Goal: Task Accomplishment & Management: Complete application form

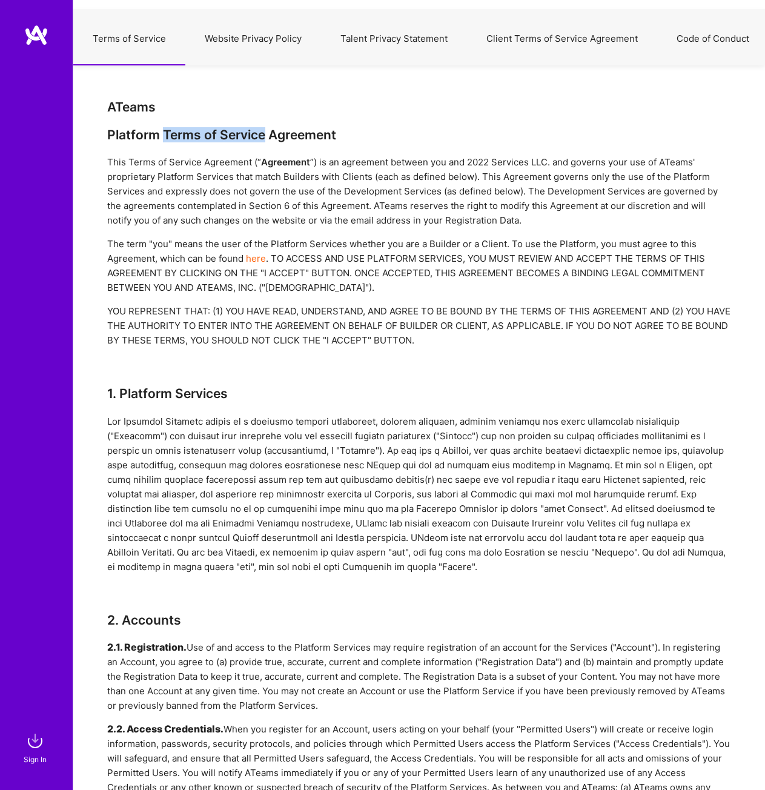
drag, startPoint x: 164, startPoint y: 133, endPoint x: 266, endPoint y: 132, distance: 102.4
click at [266, 132] on div "Platform Terms of Service Agreement" at bounding box center [419, 134] width 624 height 15
copy div "Terms of Service"
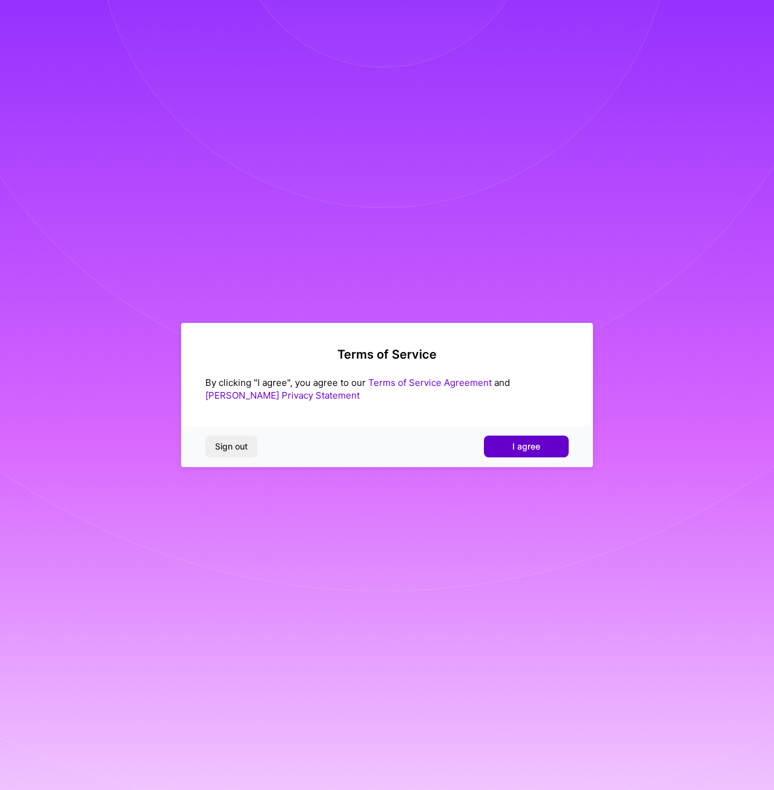
click at [531, 447] on span "I agree" at bounding box center [527, 446] width 28 height 12
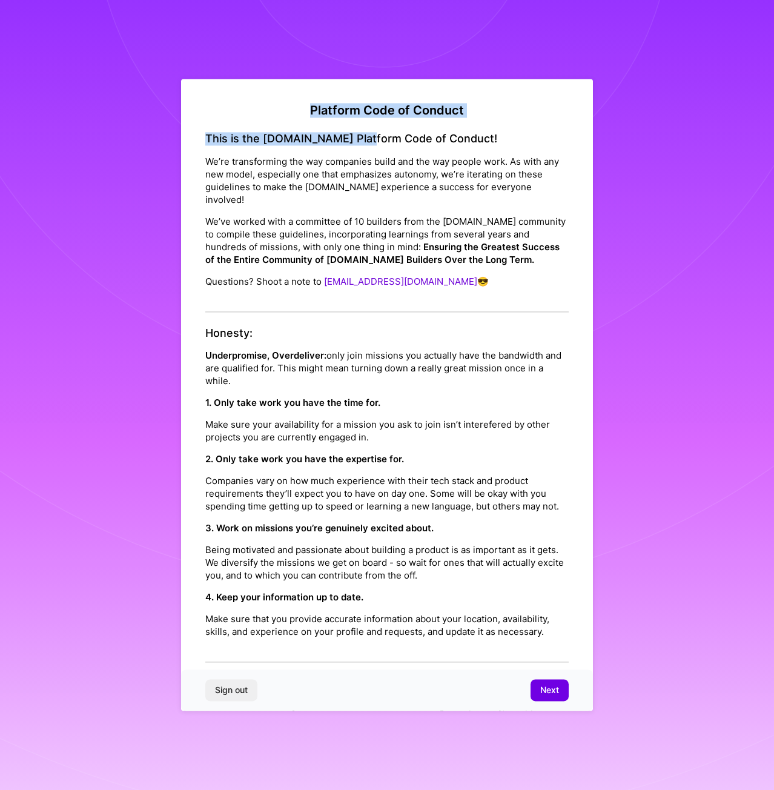
drag, startPoint x: 303, startPoint y: 107, endPoint x: 362, endPoint y: 143, distance: 69.3
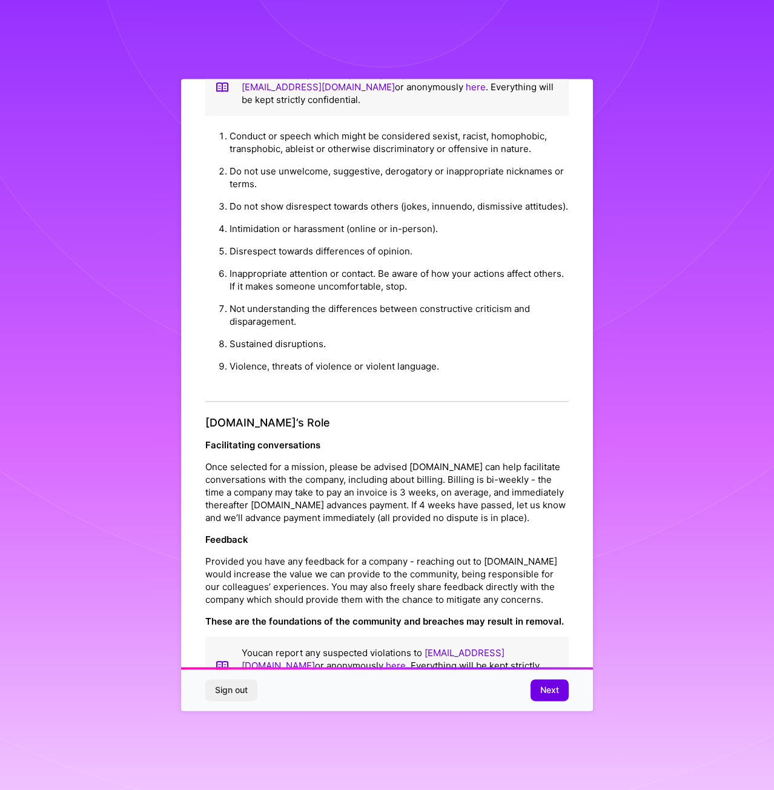
scroll to position [49, 0]
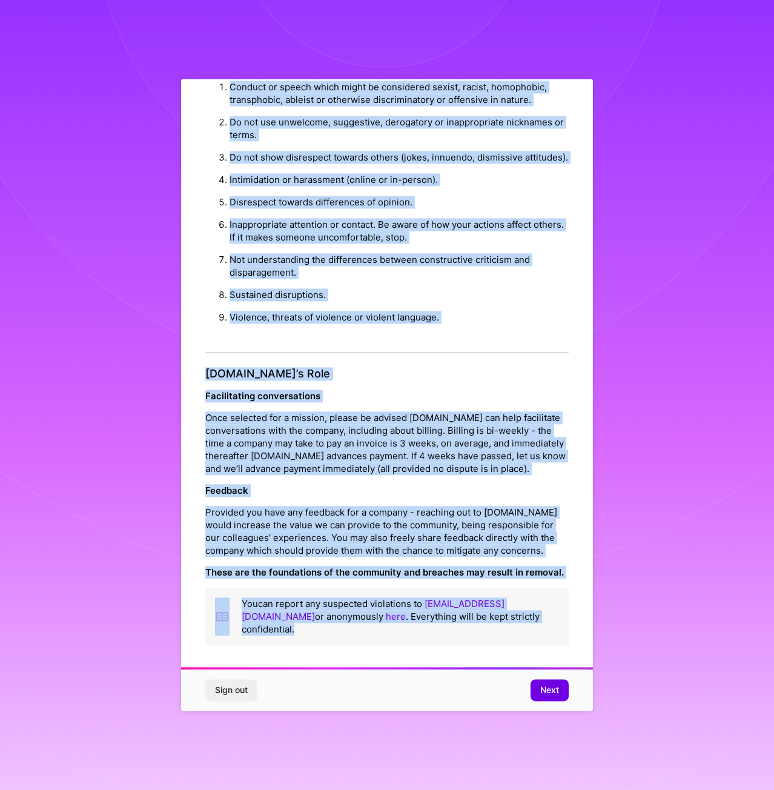
click at [519, 634] on p "You can report any suspected violations to community@a.team or anonymously here…" at bounding box center [400, 617] width 317 height 38
copy div "Platform Code of Conduct This is the A.Team Platform Code of Conduct! We’re tra…"
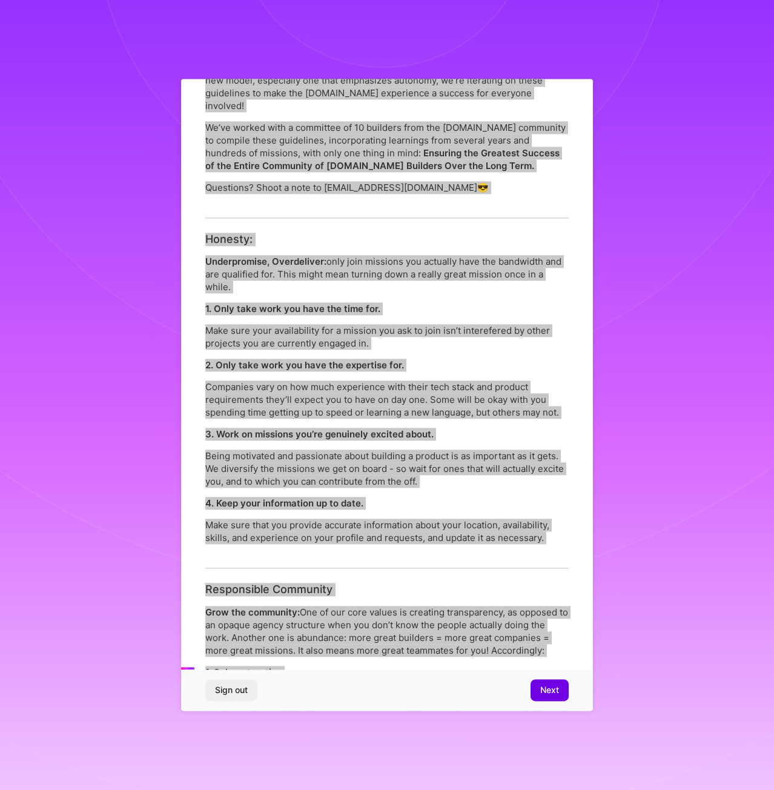
scroll to position [0, 0]
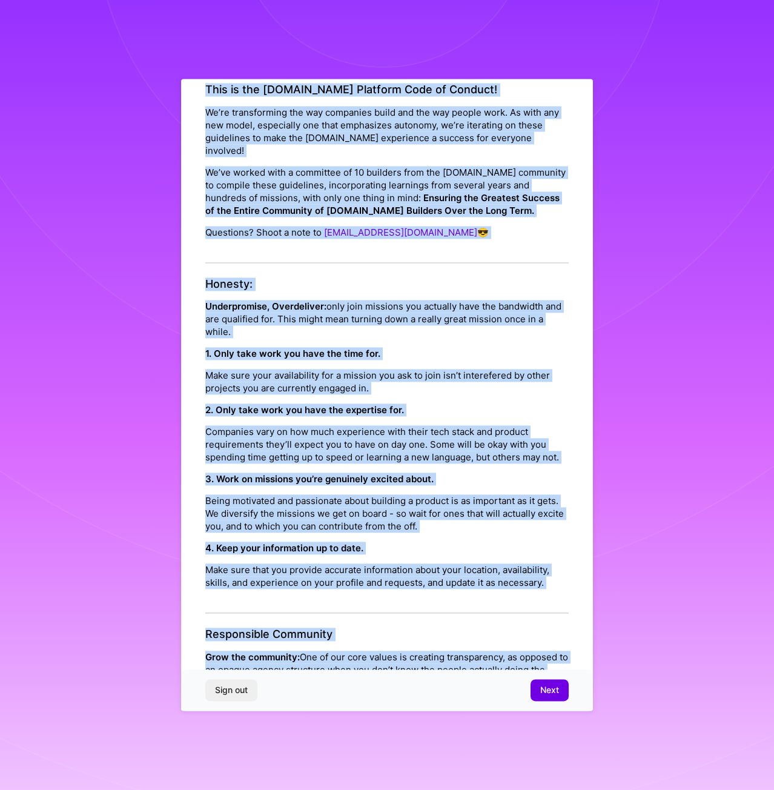
click at [325, 105] on div "This is the A.Team Platform Code of Conduct! We’re transforming the way compani…" at bounding box center [387, 173] width 364 height 180
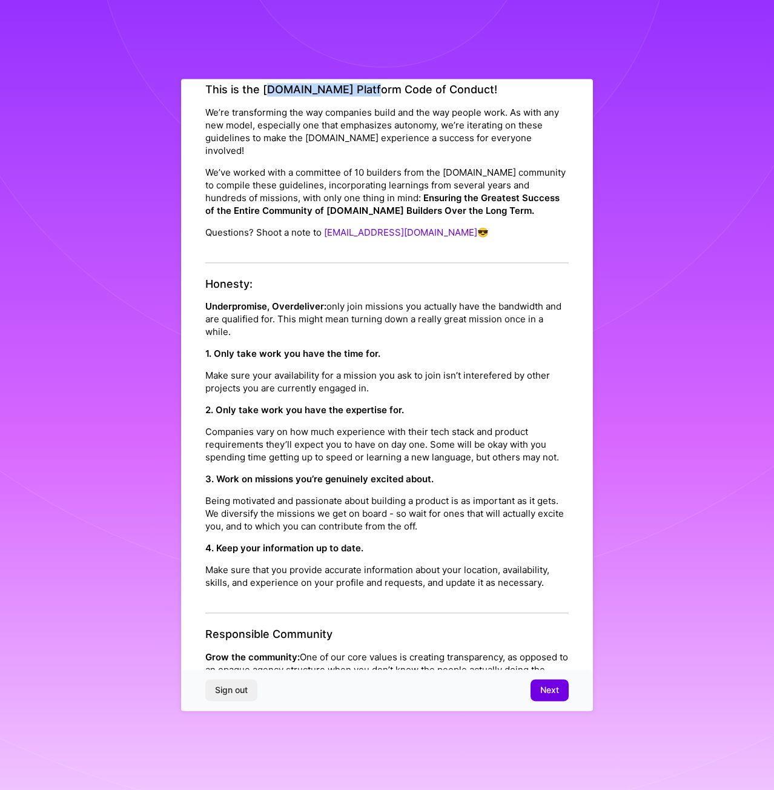
drag, startPoint x: 271, startPoint y: 88, endPoint x: 373, endPoint y: 88, distance: 101.8
click at [373, 88] on h4 "This is the A.Team Platform Code of Conduct!" at bounding box center [387, 89] width 364 height 13
drag, startPoint x: 440, startPoint y: 88, endPoint x: 264, endPoint y: 88, distance: 176.3
click at [264, 88] on h4 "This is the A.Team Platform Code of Conduct!" at bounding box center [387, 89] width 364 height 13
copy h4 "A.Team Platform Code of Conduct"
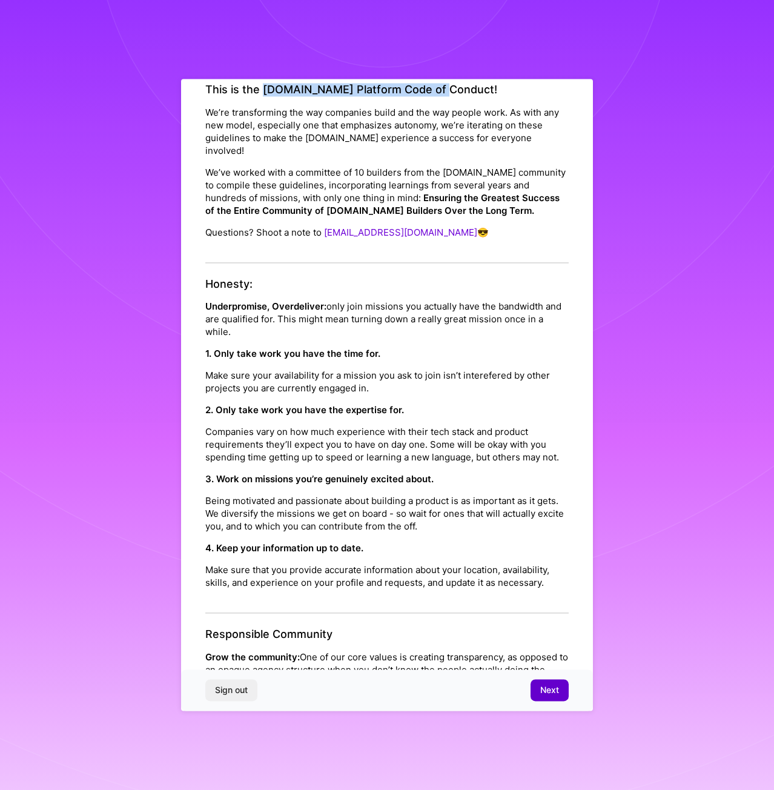
click at [556, 691] on span "Next" at bounding box center [549, 691] width 19 height 12
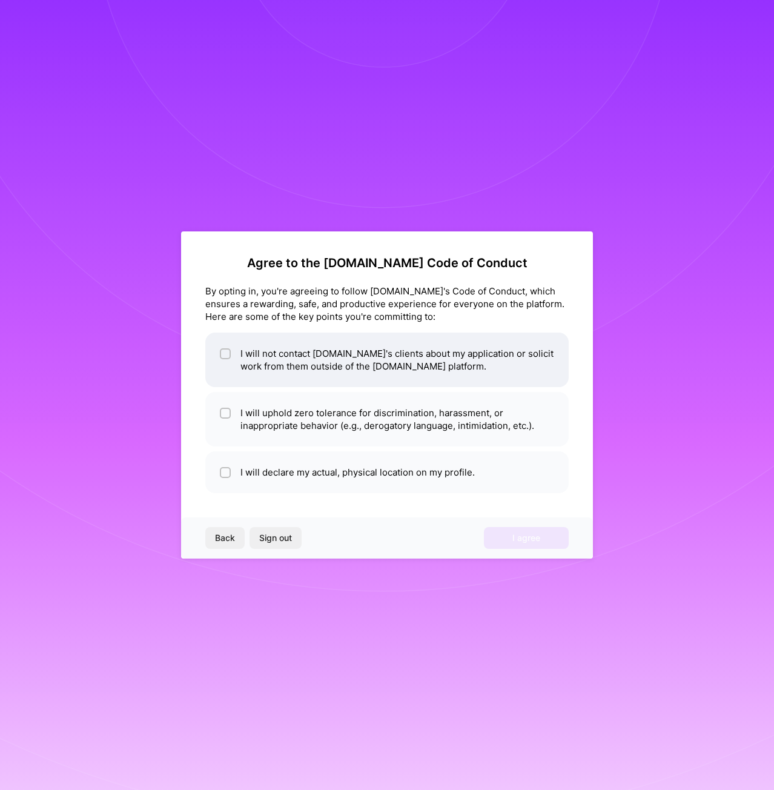
click at [223, 352] on input "checkbox" at bounding box center [226, 354] width 8 height 8
checkbox input "true"
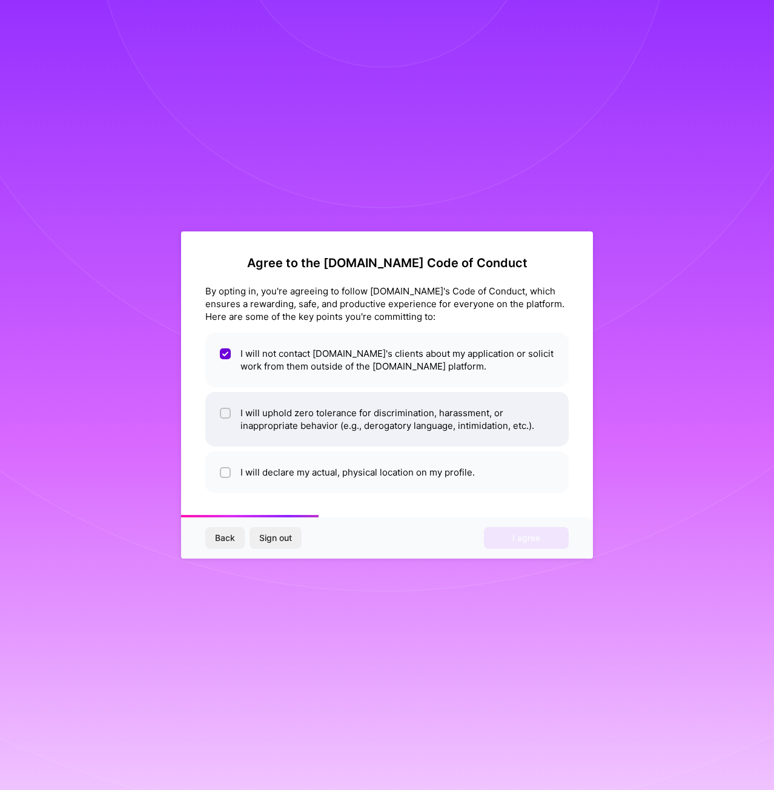
click at [224, 414] on input "checkbox" at bounding box center [226, 414] width 8 height 8
checkbox input "true"
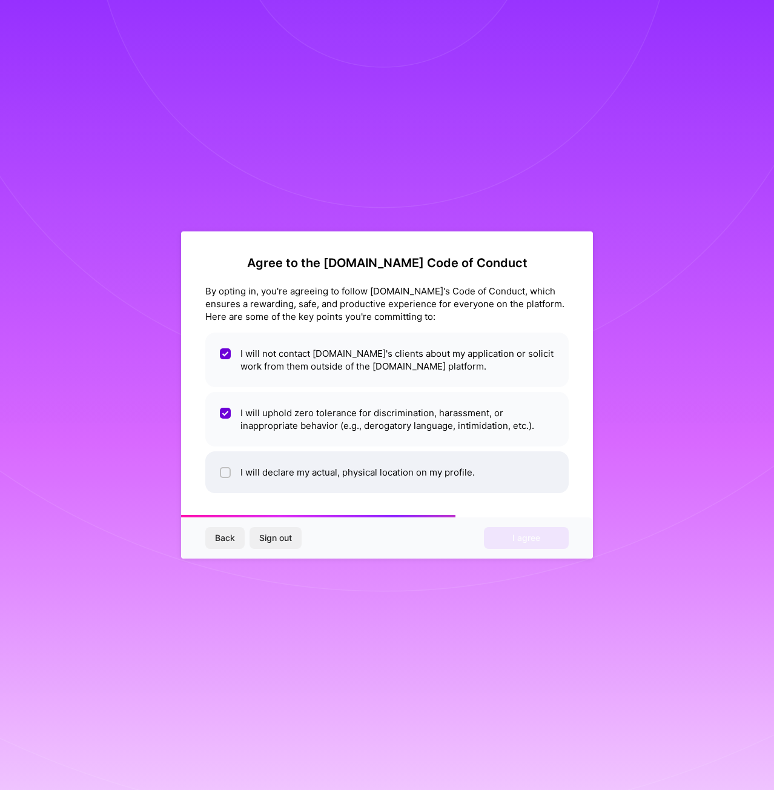
click at [225, 475] on input "checkbox" at bounding box center [226, 473] width 8 height 8
checkbox input "true"
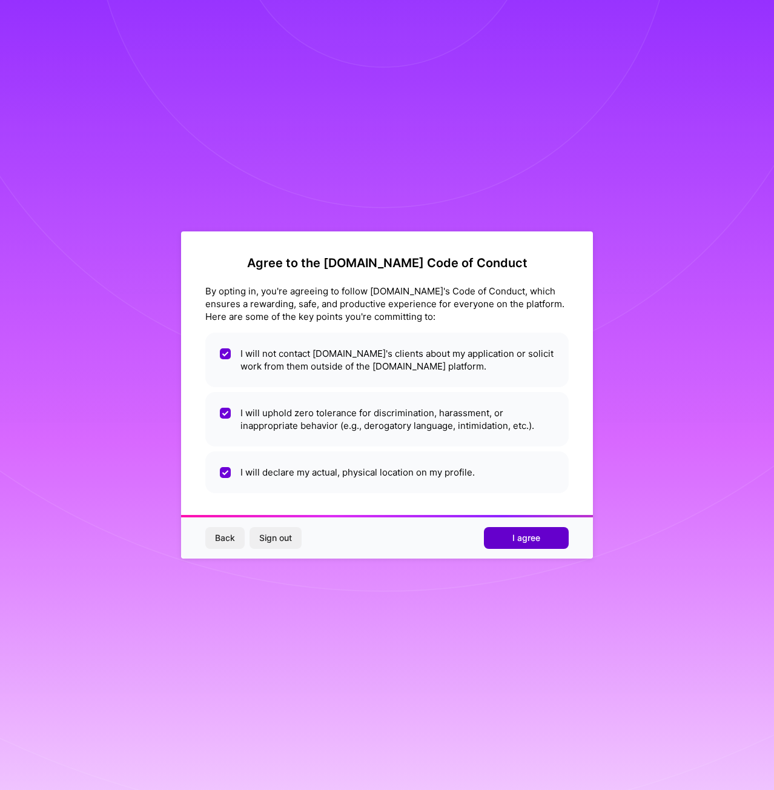
click at [518, 536] on span "I agree" at bounding box center [527, 538] width 28 height 12
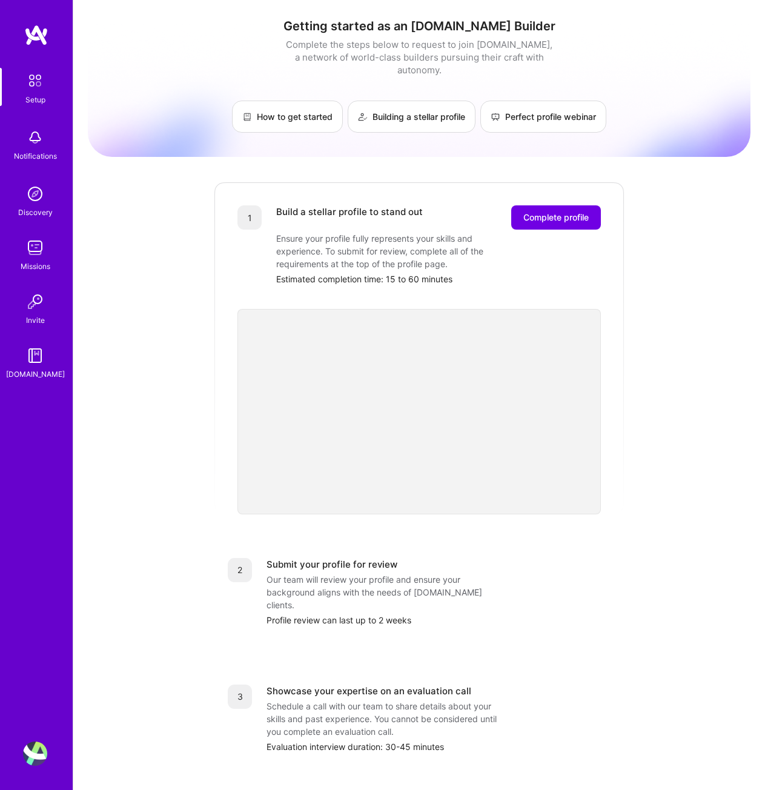
drag, startPoint x: 693, startPoint y: 1, endPoint x: 683, endPoint y: 558, distance: 556.9
click at [683, 558] on div "Getting started as an A.Team Builder Complete the steps below to request to joi…" at bounding box center [419, 473] width 663 height 928
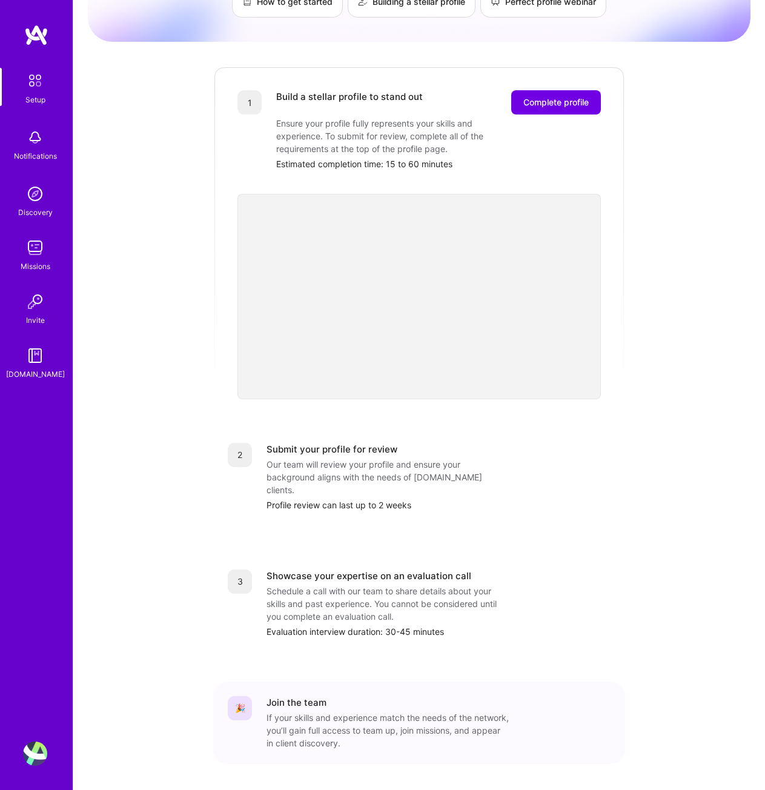
scroll to position [131, 0]
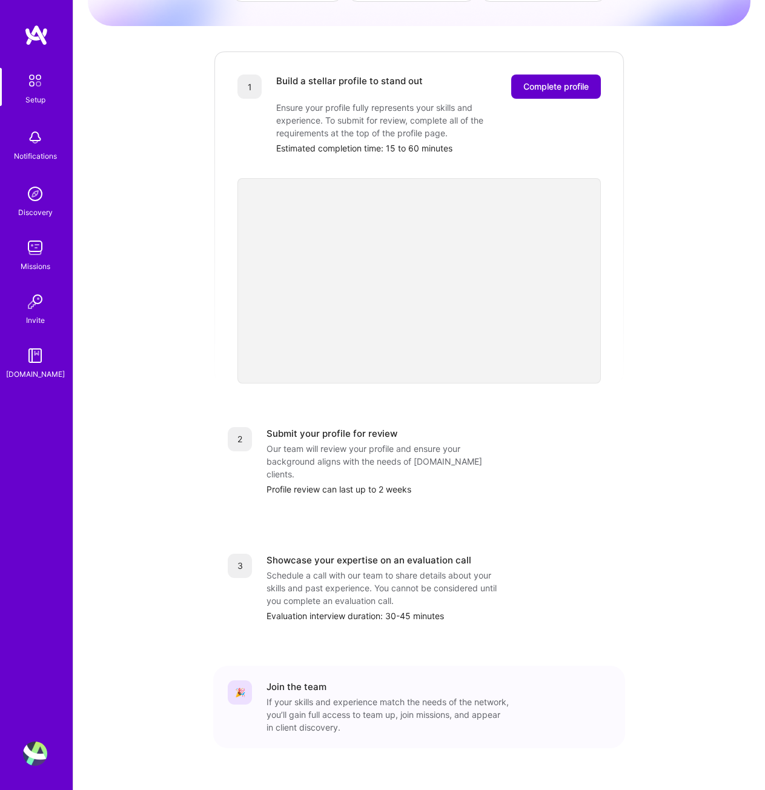
click at [567, 81] on span "Complete profile" at bounding box center [555, 87] width 65 height 12
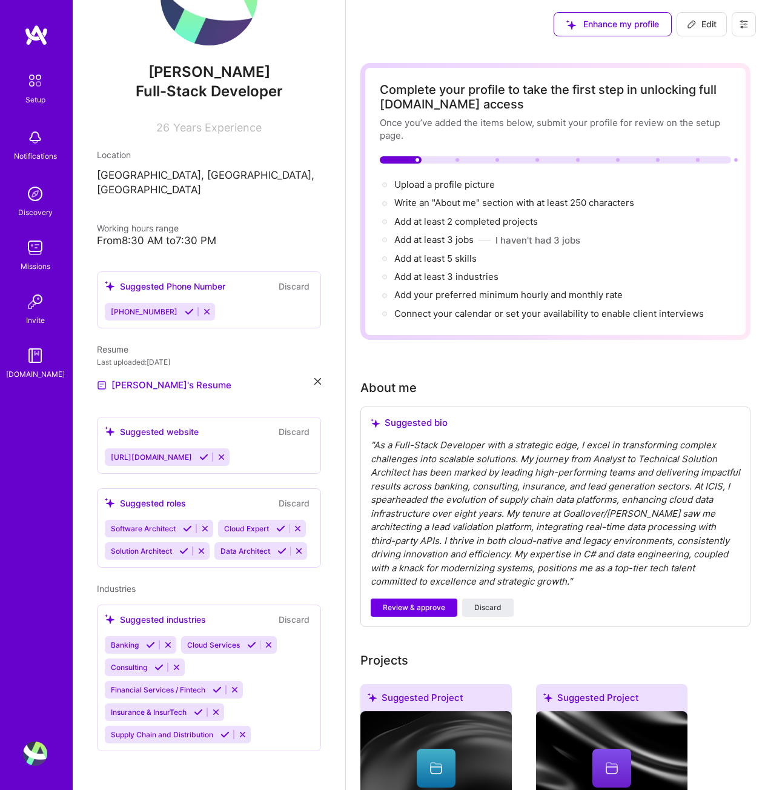
scroll to position [84, 0]
click at [460, 184] on span "Upload a profile picture →" at bounding box center [449, 185] width 111 height 12
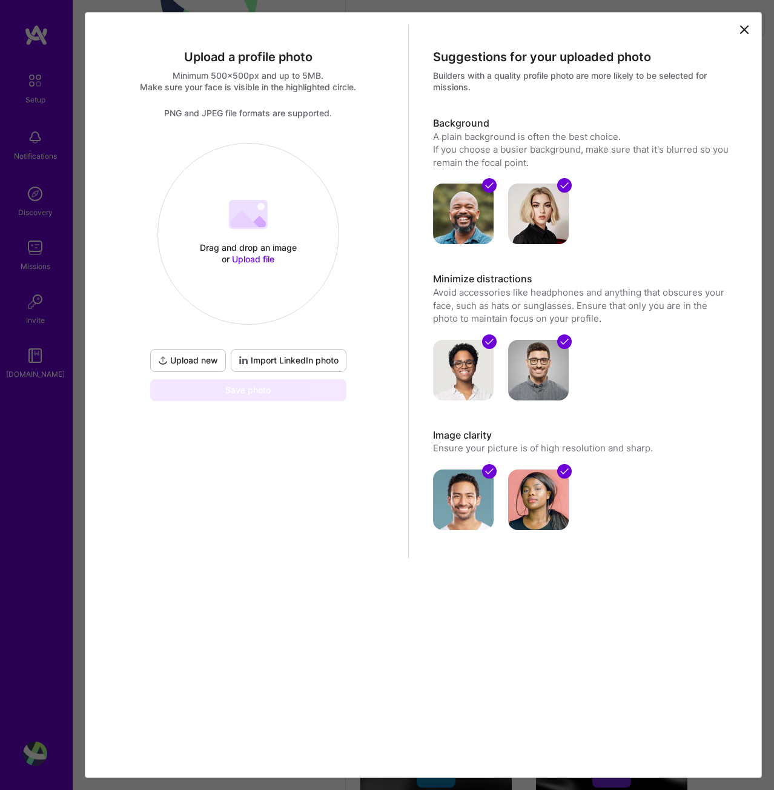
click at [176, 361] on span "Upload new" at bounding box center [188, 360] width 60 height 12
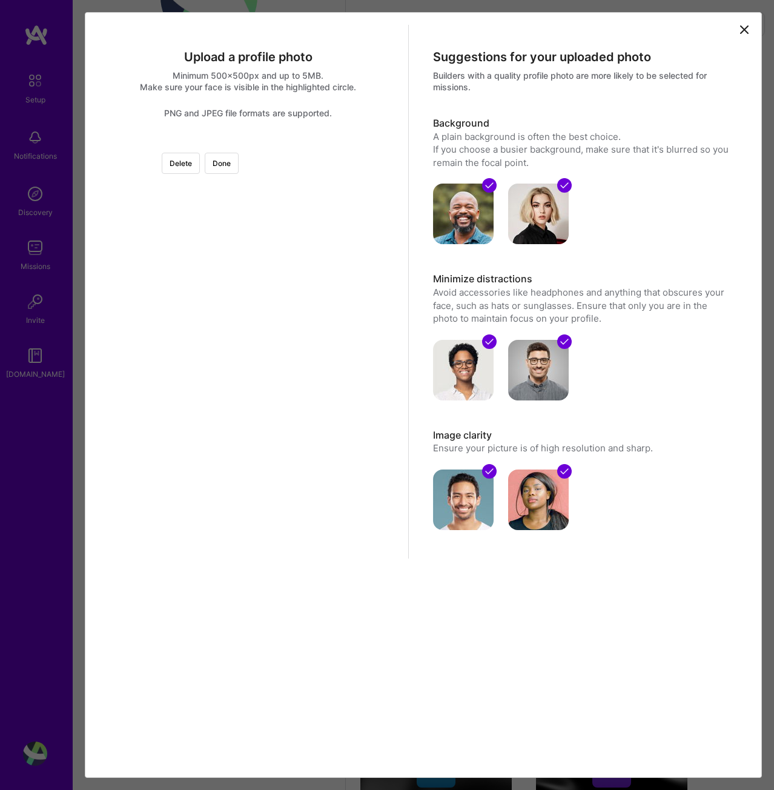
click at [305, 324] on div at bounding box center [399, 315] width 302 height 302
click at [239, 161] on button "Done" at bounding box center [222, 163] width 34 height 21
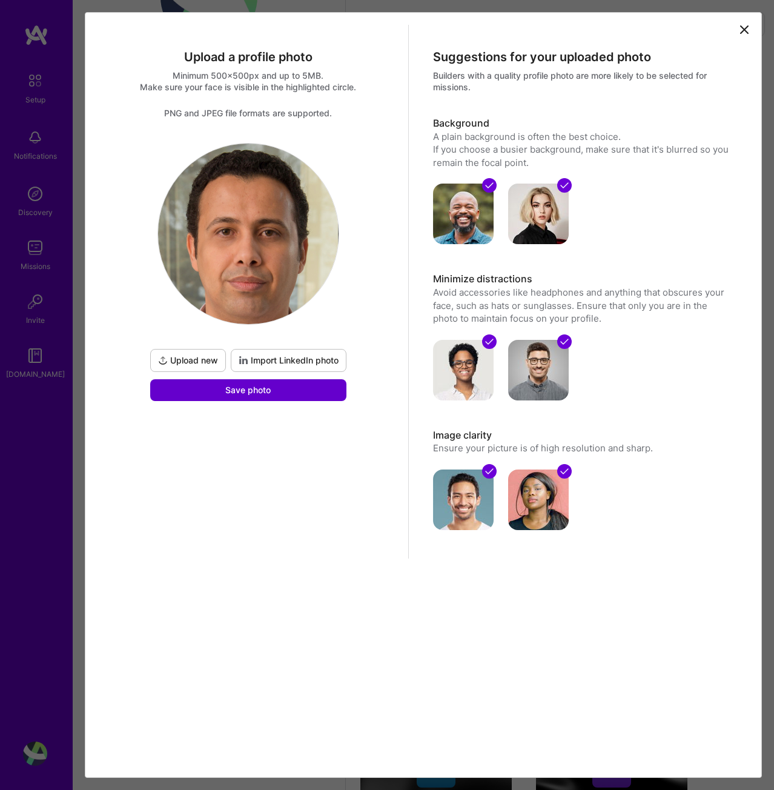
click at [271, 390] on button "Save photo" at bounding box center [248, 390] width 196 height 22
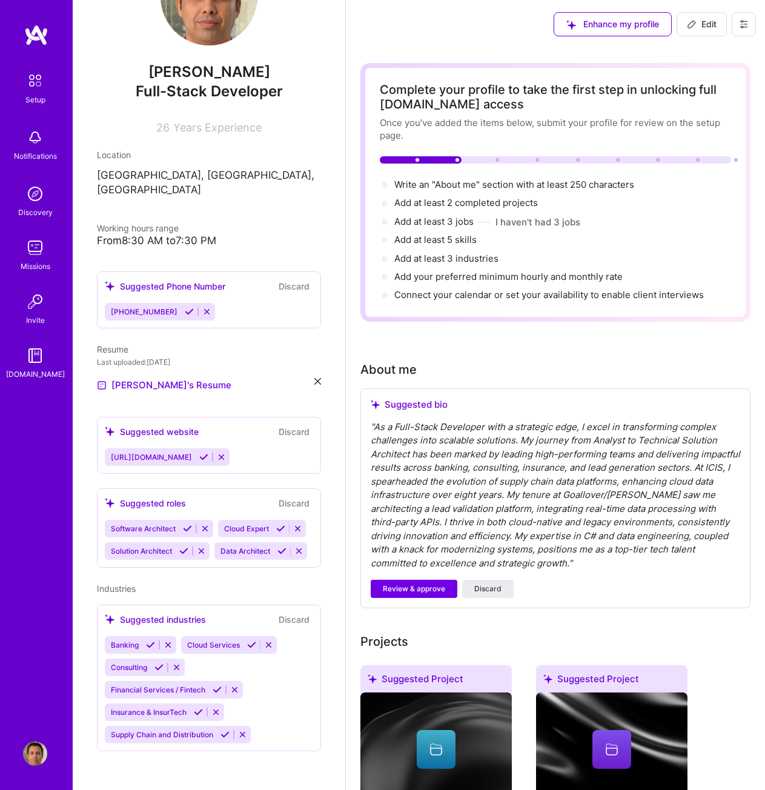
click at [465, 515] on div "" As a Full-Stack Developer with a strategic edge, I excel in transforming comp…" at bounding box center [556, 495] width 370 height 150
click at [398, 589] on span "Review & approve" at bounding box center [414, 588] width 62 height 11
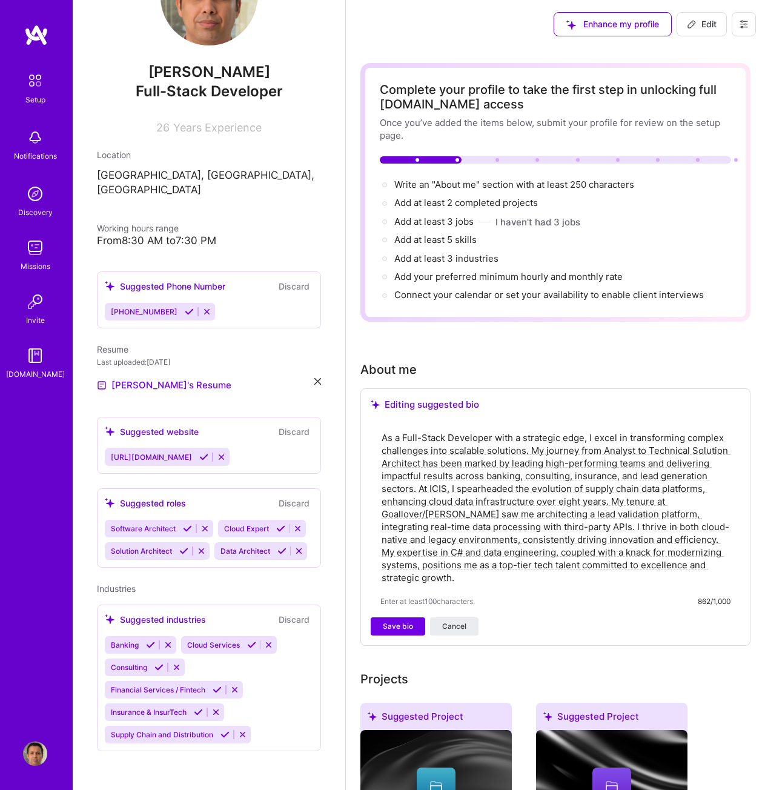
click at [466, 583] on textarea "As a Full-Stack Developer with a strategic edge, I excel in transforming comple…" at bounding box center [555, 507] width 350 height 155
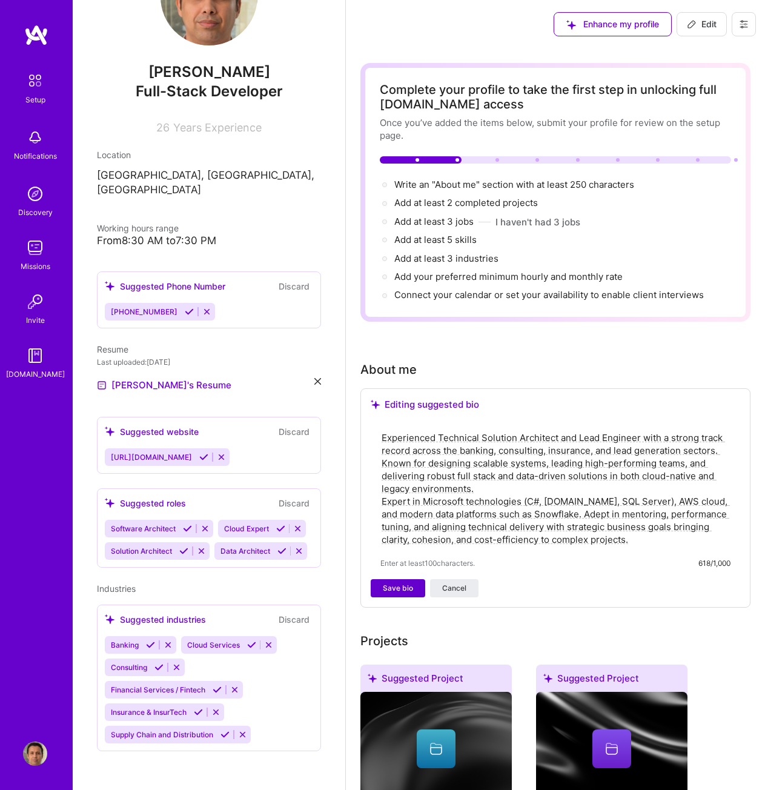
type textarea "Experienced Technical Solution Architect and Lead Engineer with a strong track …"
click at [396, 589] on span "Save bio" at bounding box center [398, 588] width 30 height 11
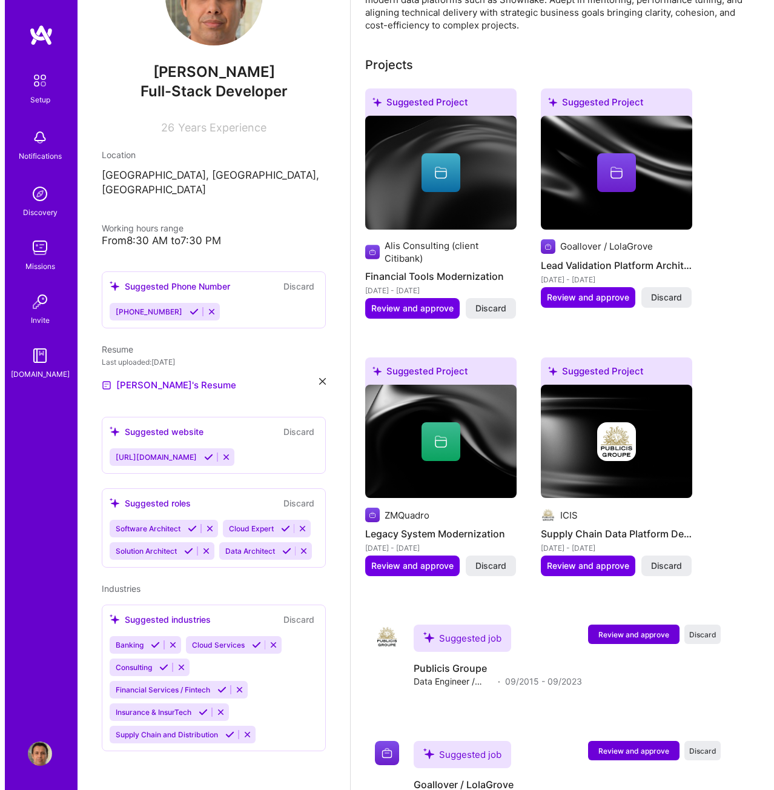
scroll to position [485, 0]
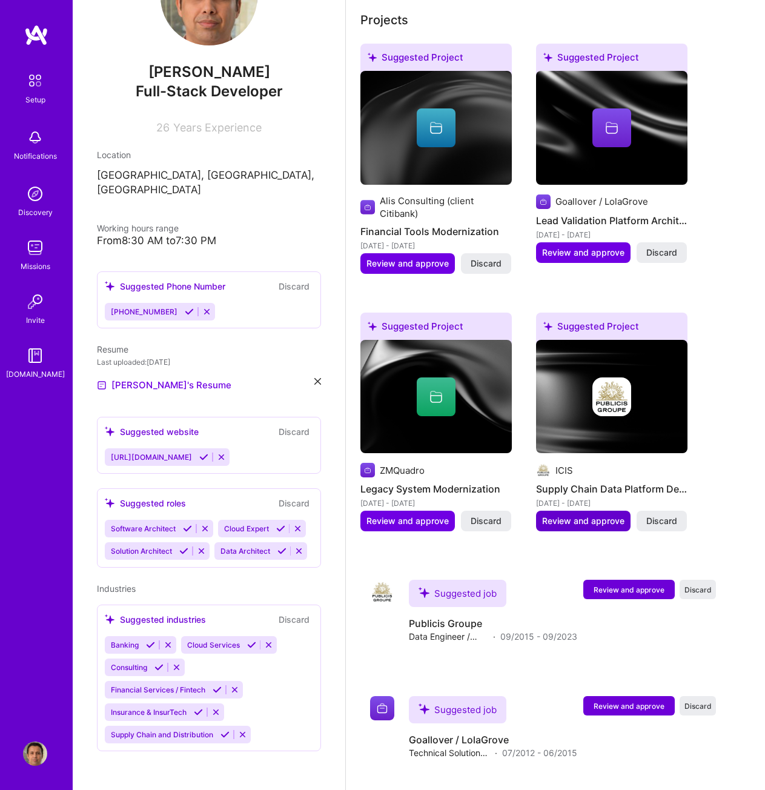
click at [580, 517] on span "Review and approve" at bounding box center [583, 521] width 82 height 12
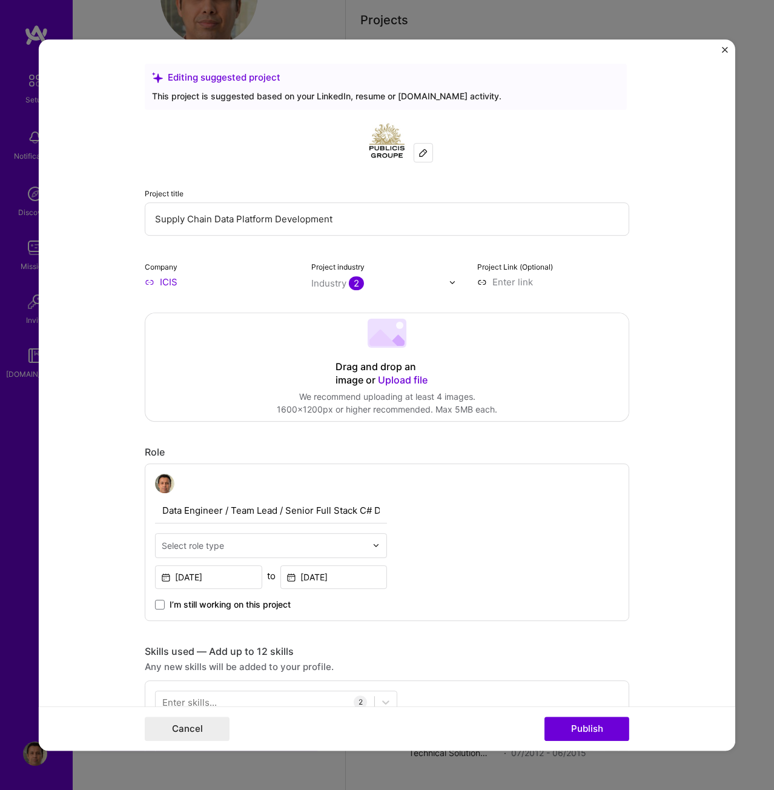
click at [449, 284] on img at bounding box center [452, 282] width 7 height 7
click at [639, 253] on form "Editing suggested project This project is suggested based on your LinkedIn, res…" at bounding box center [387, 394] width 697 height 711
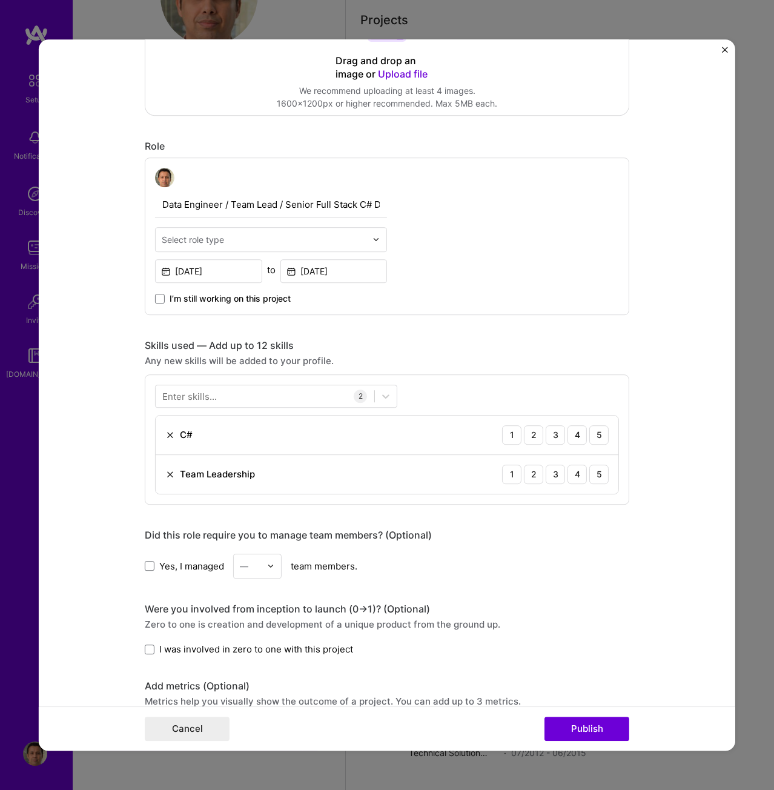
scroll to position [250, 0]
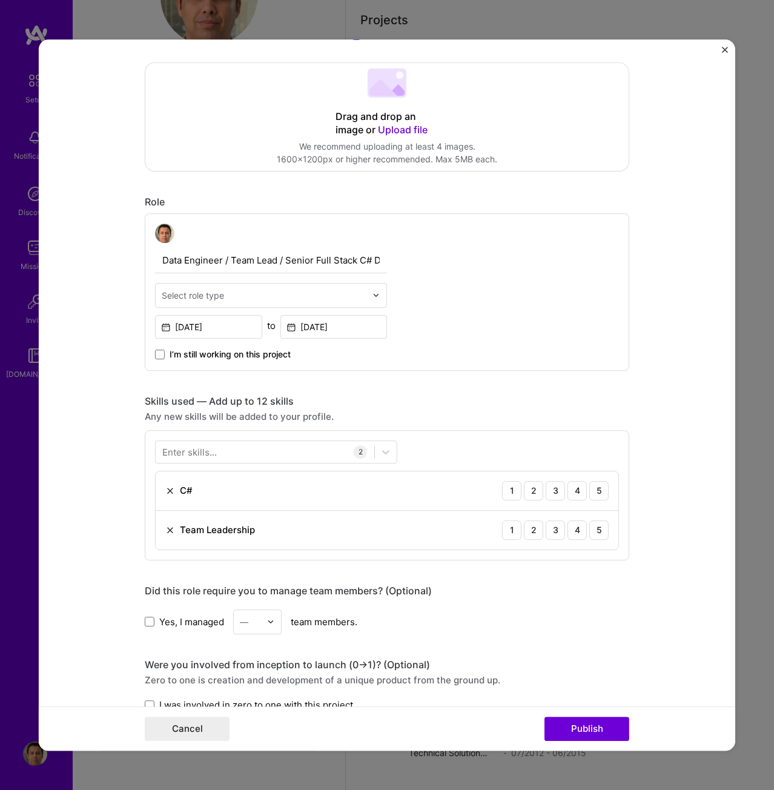
click at [230, 299] on input "text" at bounding box center [264, 295] width 205 height 13
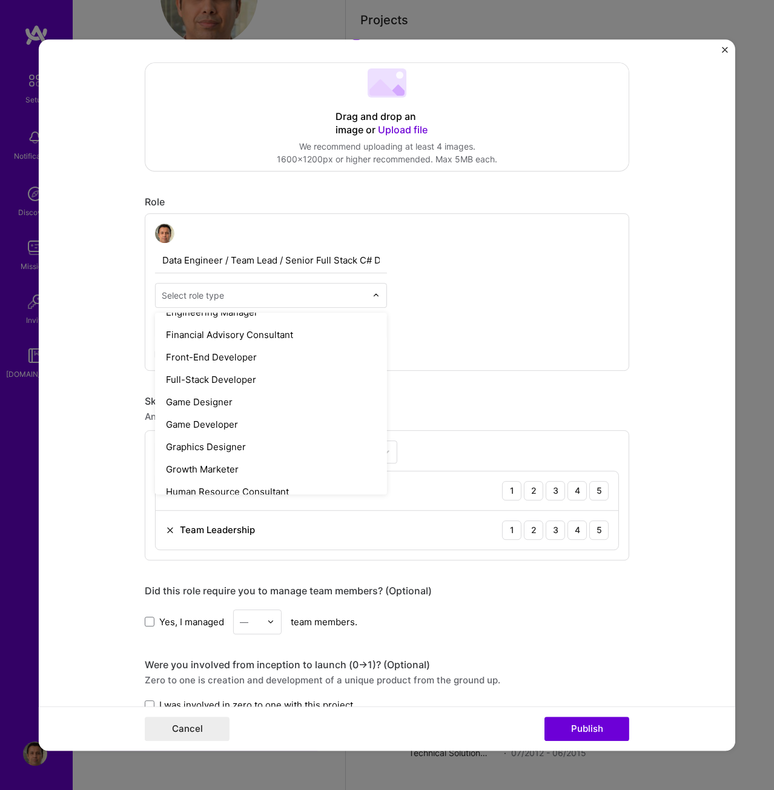
scroll to position [666, 0]
click at [221, 374] on div "Full-Stack Developer" at bounding box center [271, 378] width 225 height 22
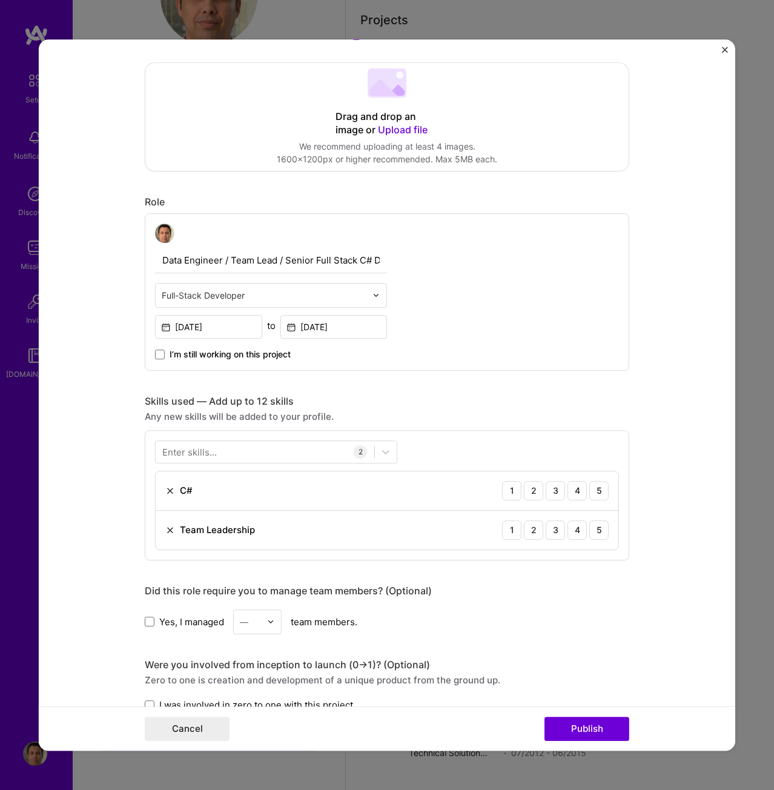
click at [360, 294] on input "text" at bounding box center [264, 295] width 205 height 13
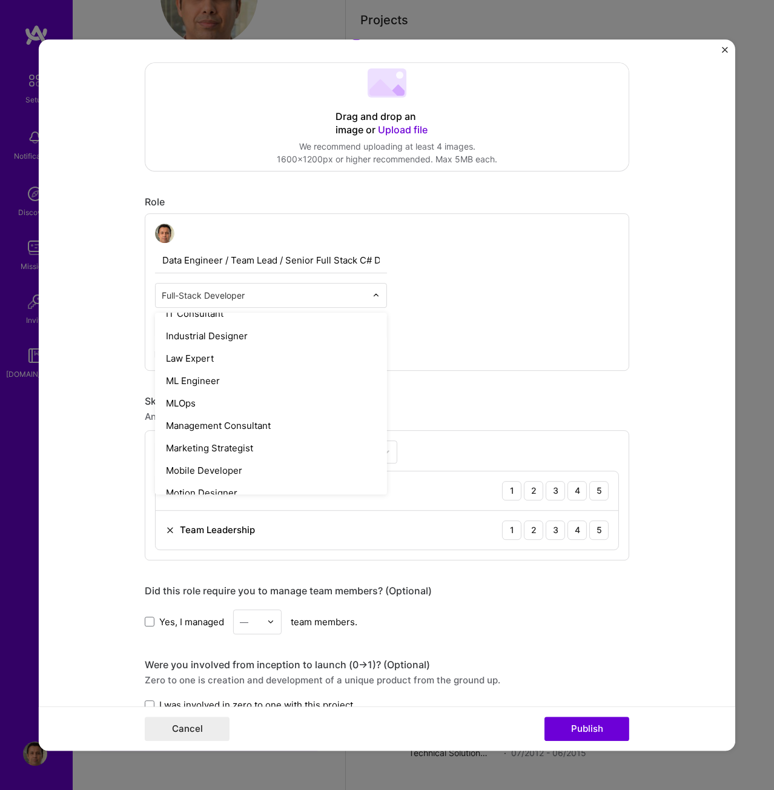
scroll to position [848, 0]
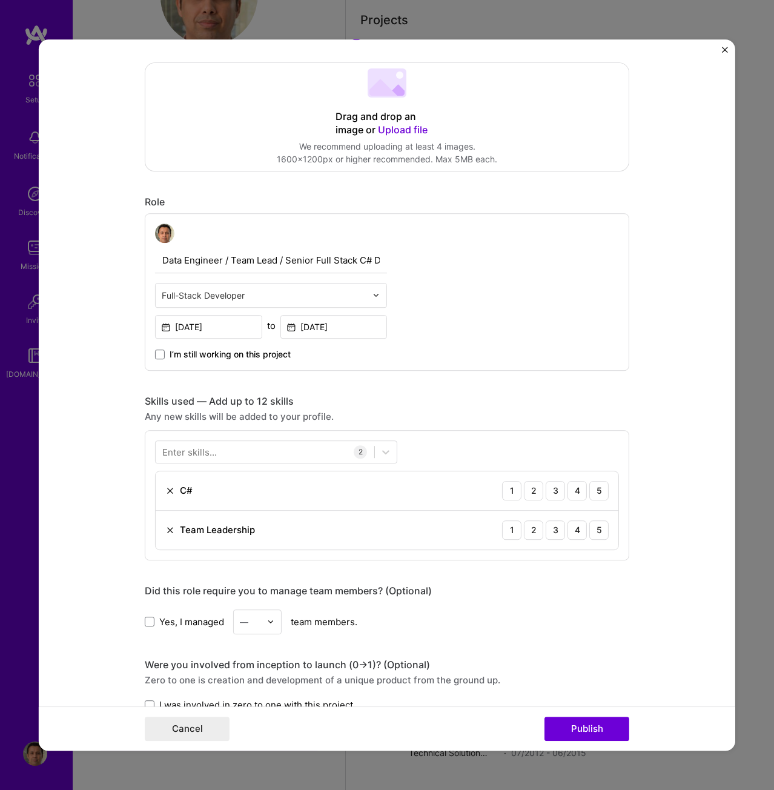
click at [549, 250] on div "Data Engineer / Team Lead / Senior Full Stack C# Developer Full-Stack Developer…" at bounding box center [387, 292] width 485 height 158
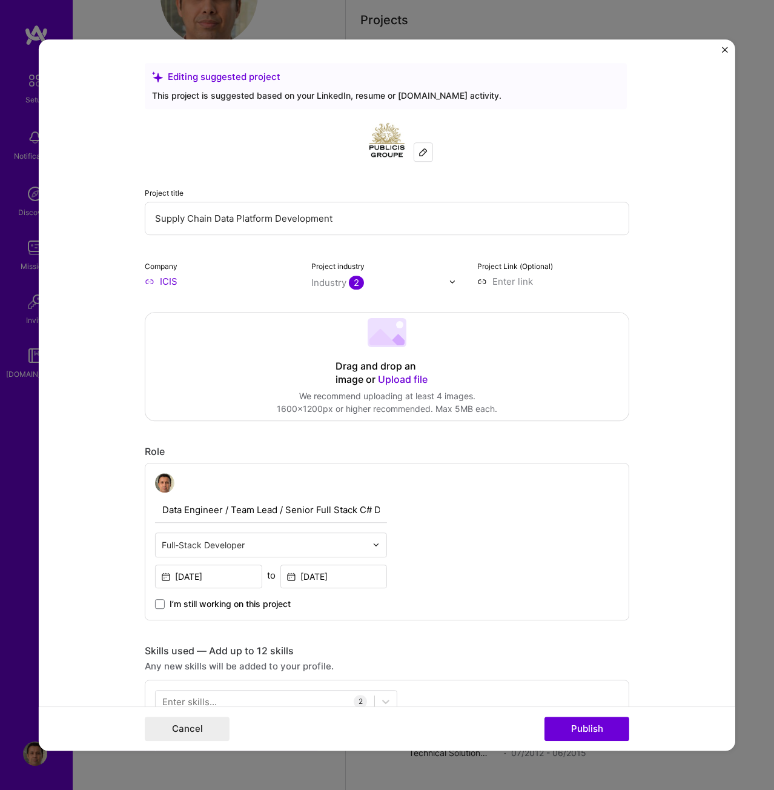
scroll to position [0, 0]
drag, startPoint x: 372, startPoint y: 219, endPoint x: 69, endPoint y: 199, distance: 303.6
click at [69, 199] on form "Editing suggested project This project is suggested based on your LinkedIn, res…" at bounding box center [387, 394] width 697 height 711
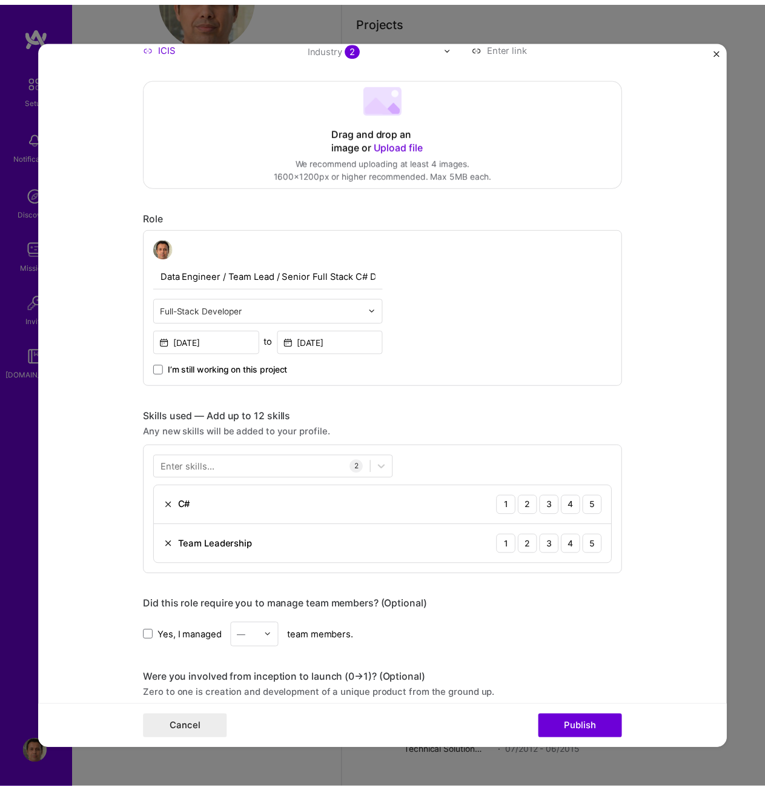
scroll to position [242, 0]
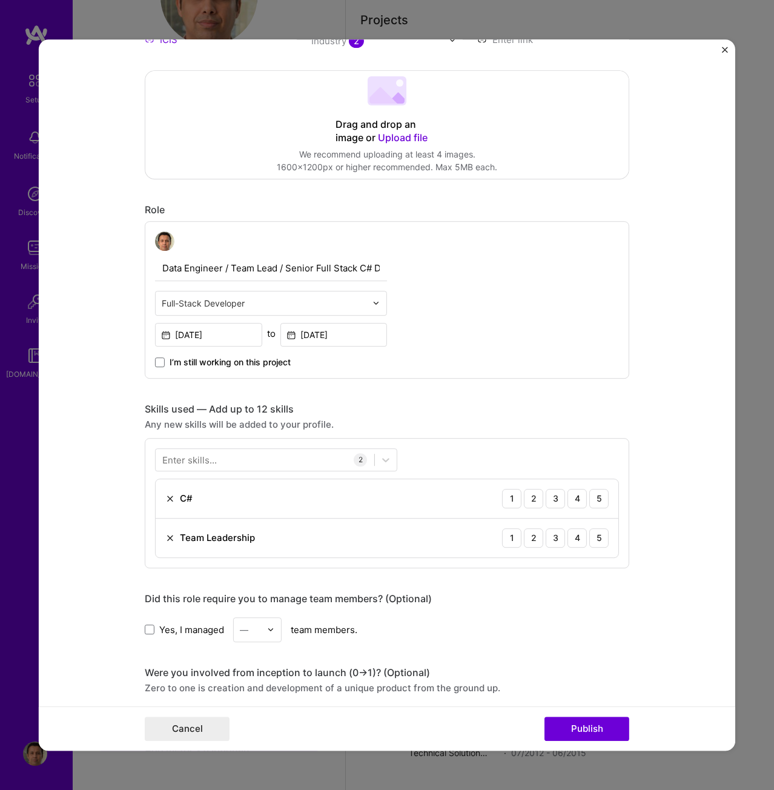
click at [722, 50] on img "Close" at bounding box center [725, 50] width 6 height 6
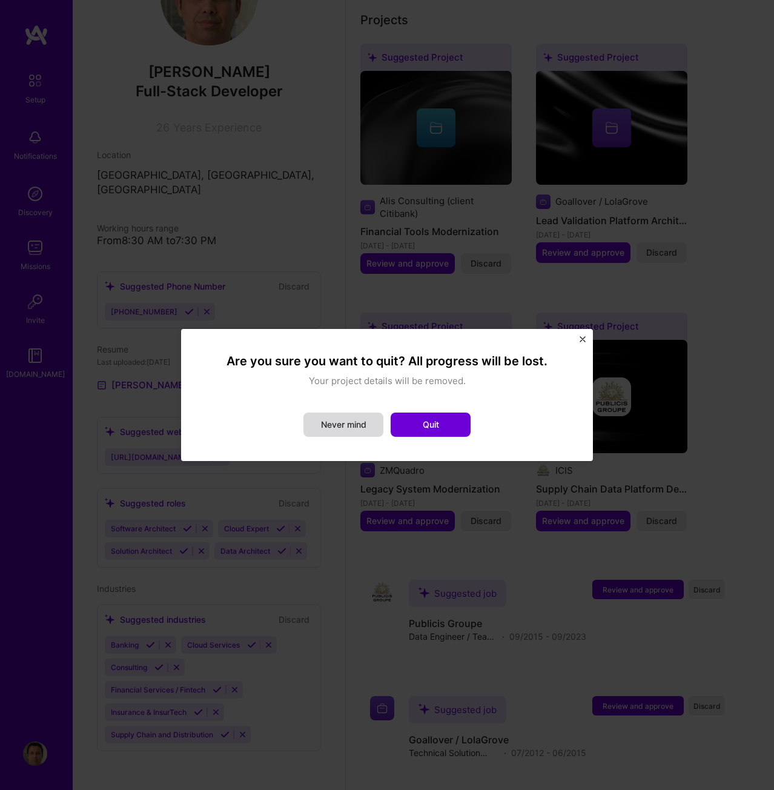
click at [330, 421] on button "Never mind" at bounding box center [344, 425] width 80 height 24
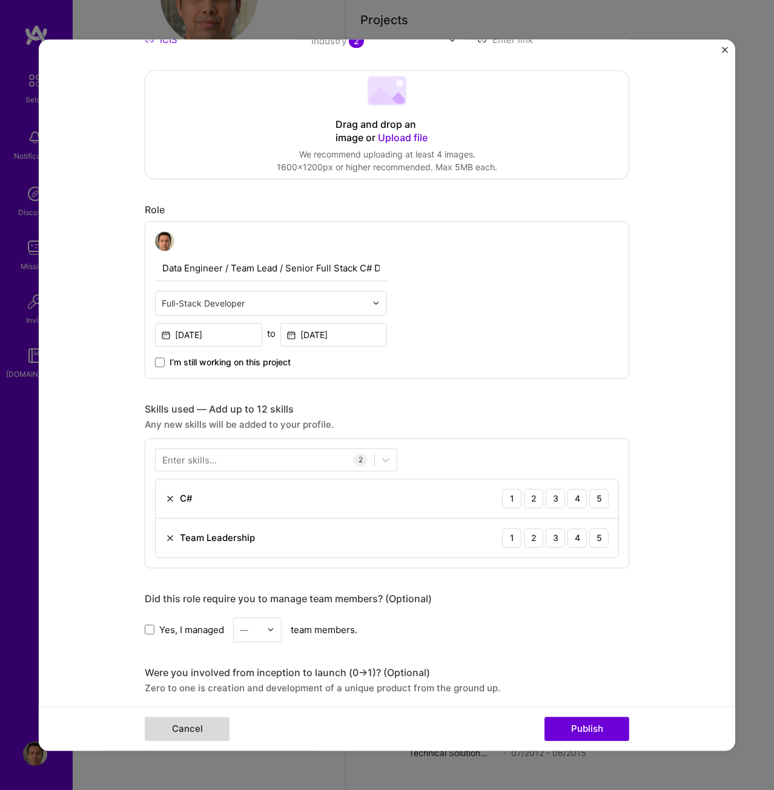
click at [199, 726] on button "Cancel" at bounding box center [187, 729] width 85 height 24
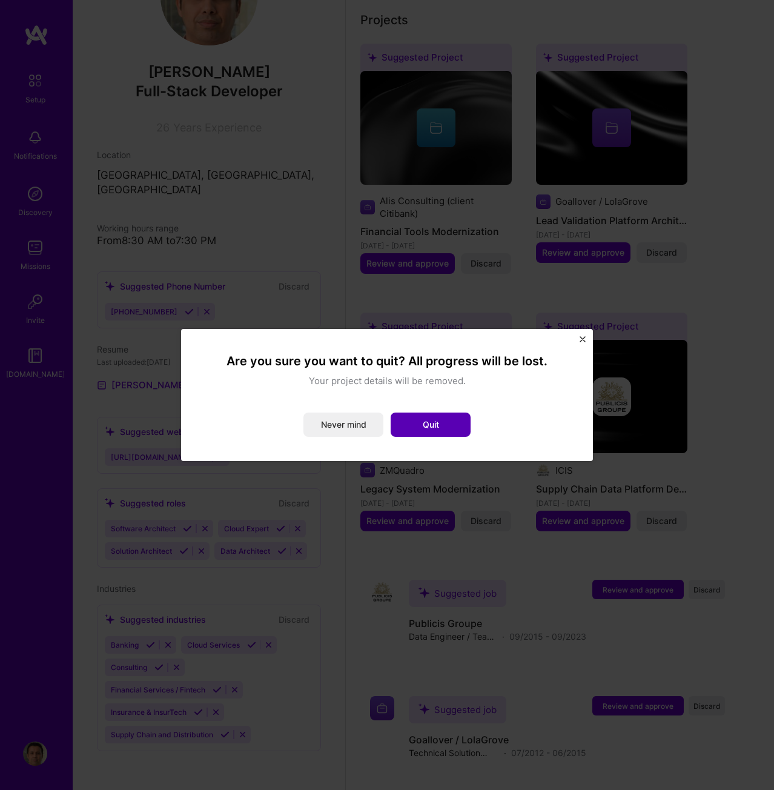
click at [416, 424] on button "Quit" at bounding box center [431, 425] width 80 height 24
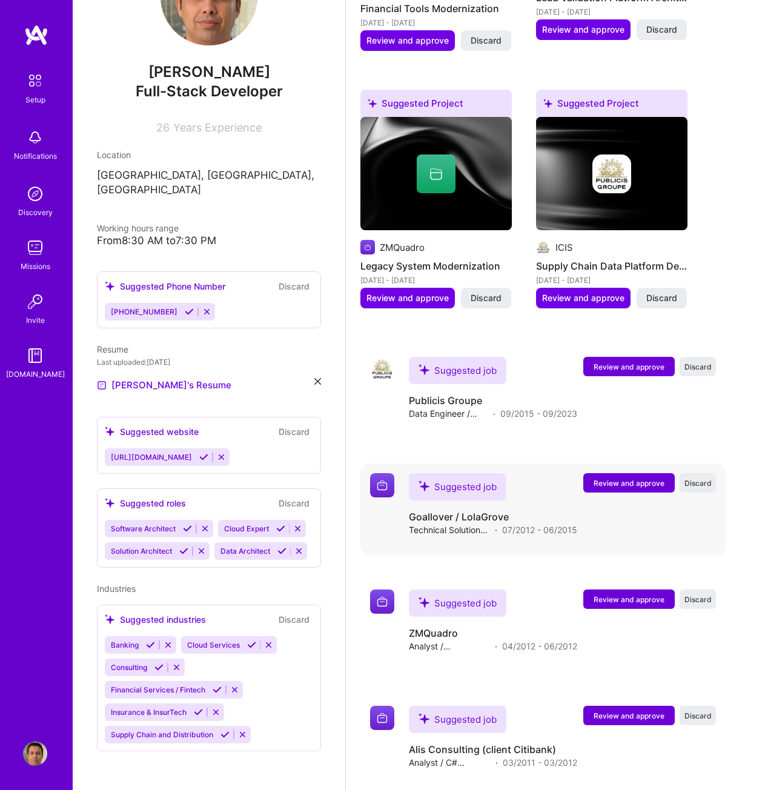
scroll to position [735, 0]
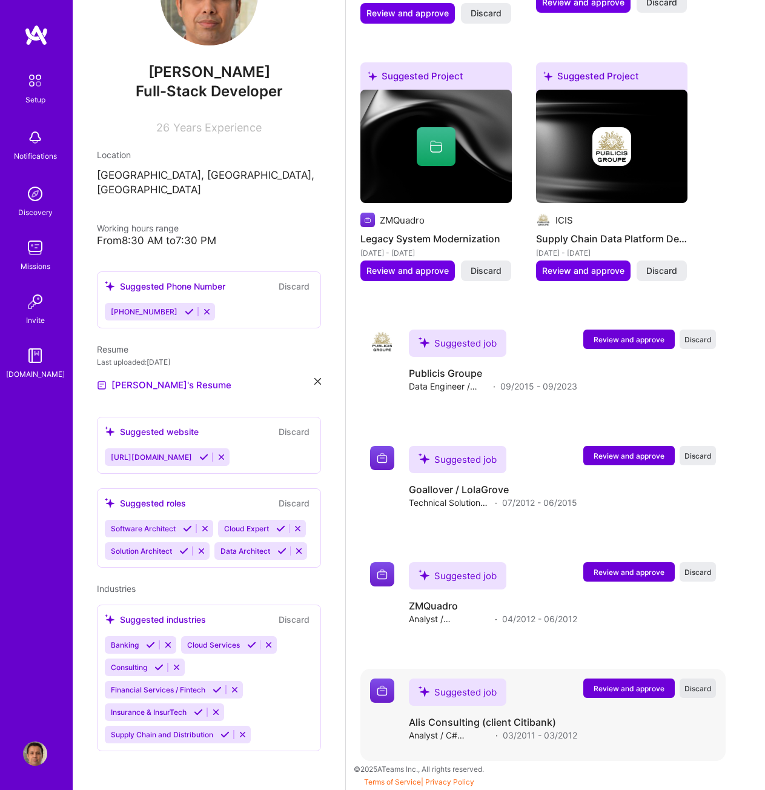
click at [712, 688] on span "Discard" at bounding box center [698, 688] width 27 height 10
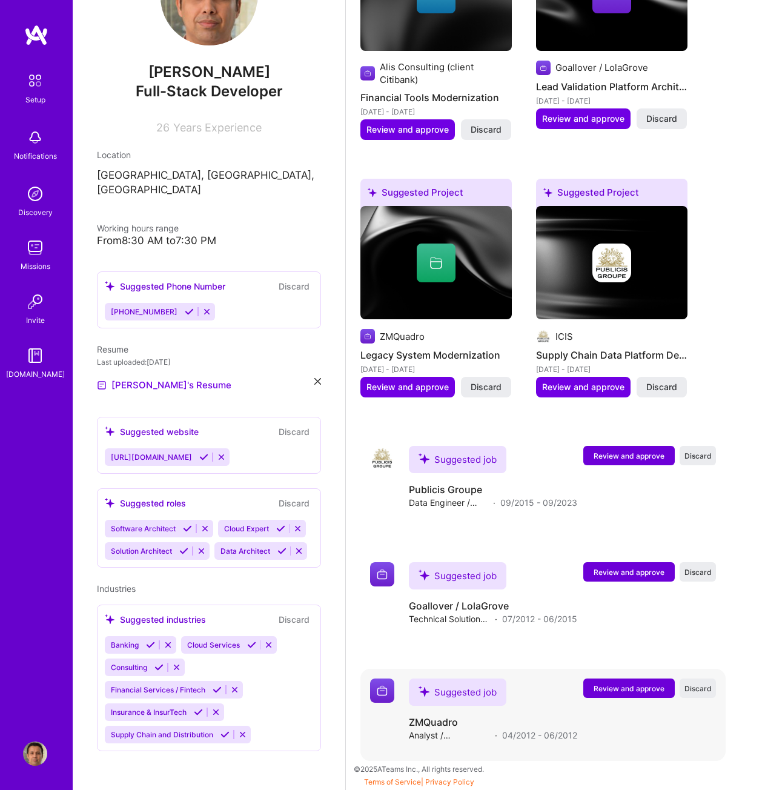
scroll to position [619, 0]
click at [705, 688] on span "Discard" at bounding box center [698, 688] width 27 height 10
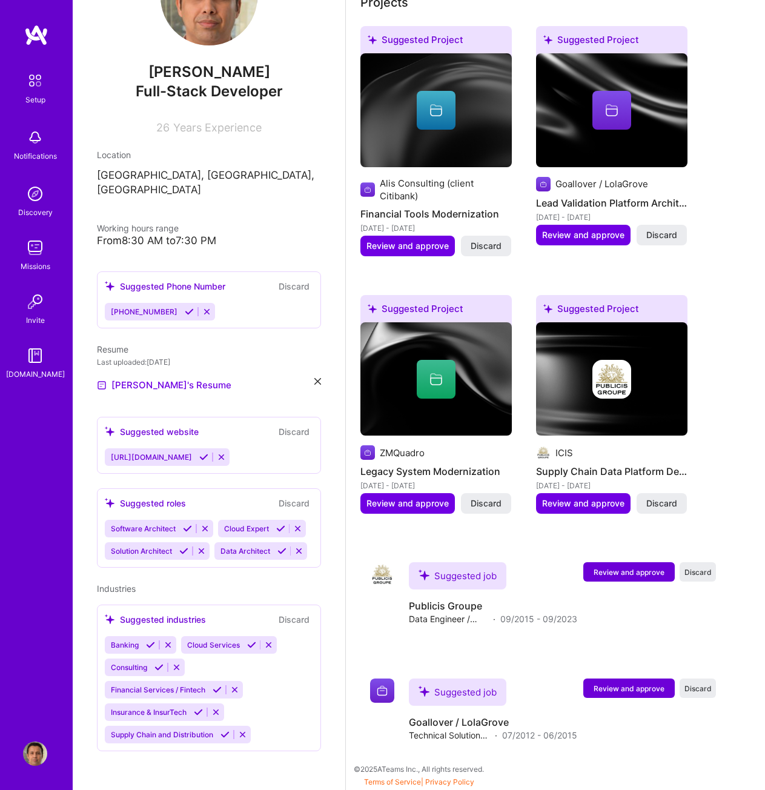
scroll to position [502, 0]
click at [712, 567] on span "Discard" at bounding box center [698, 572] width 27 height 10
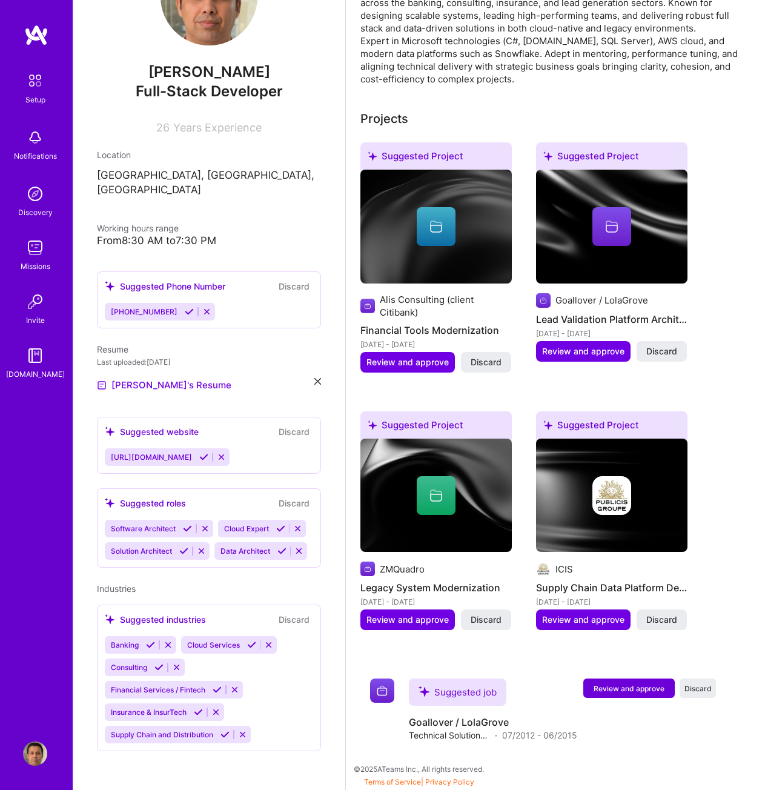
scroll to position [386, 0]
click at [492, 621] on span "Discard" at bounding box center [486, 620] width 31 height 12
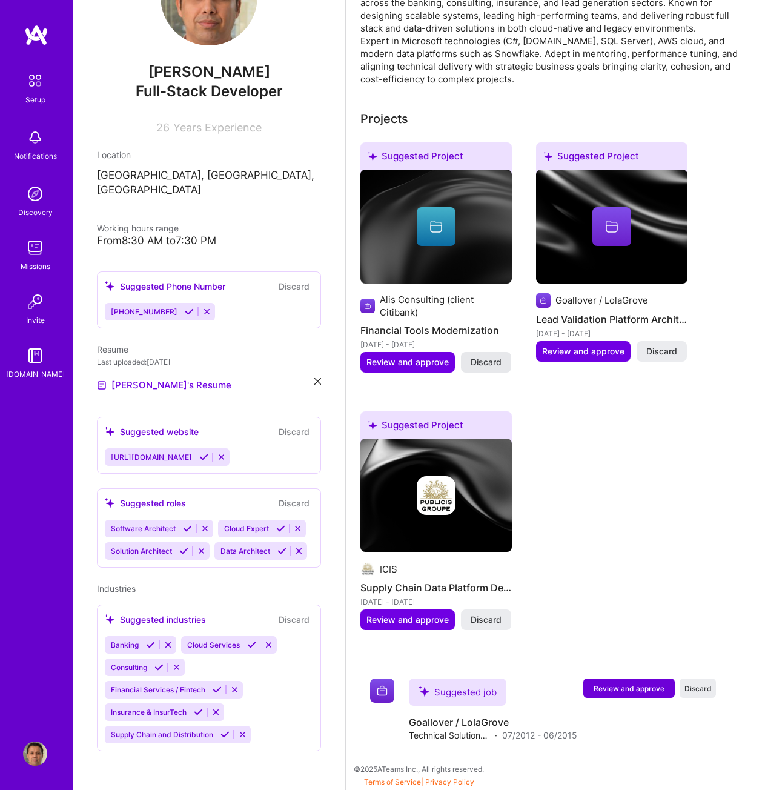
click at [488, 359] on span "Discard" at bounding box center [486, 362] width 31 height 12
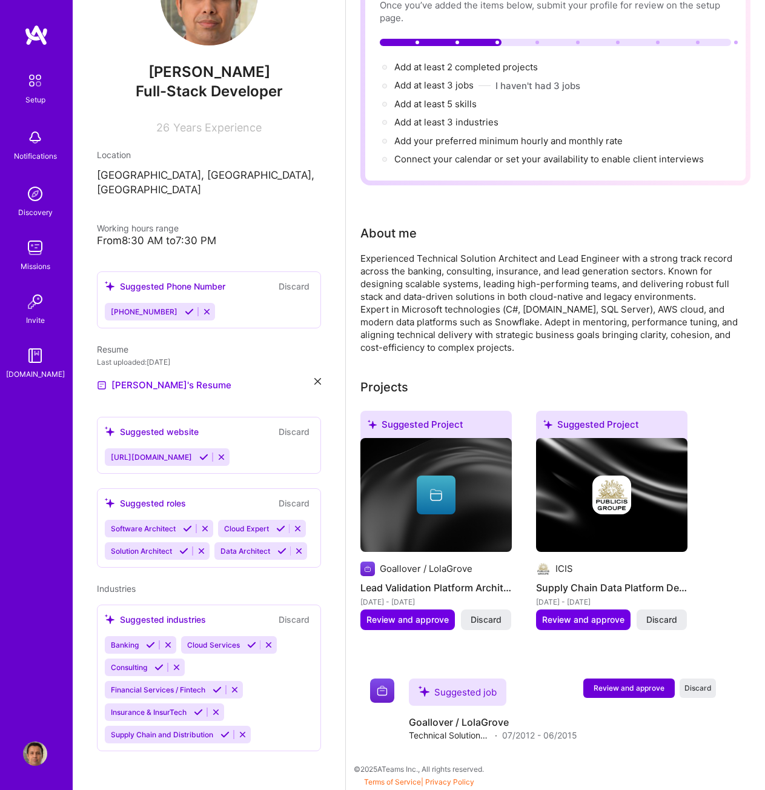
scroll to position [118, 0]
click at [699, 688] on span "Discard" at bounding box center [698, 688] width 27 height 10
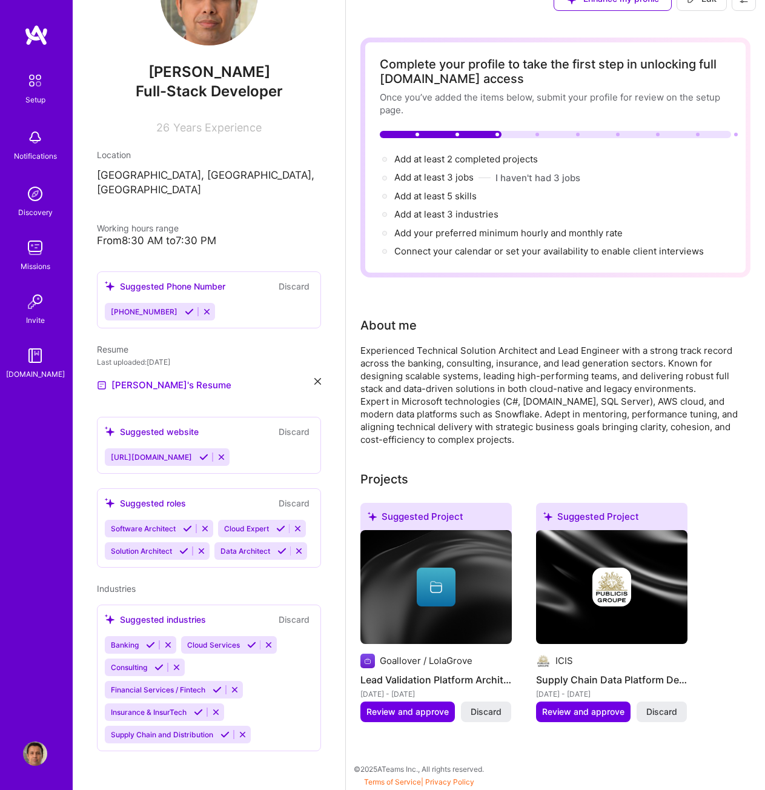
scroll to position [25, 0]
click at [671, 713] on span "Discard" at bounding box center [661, 712] width 31 height 12
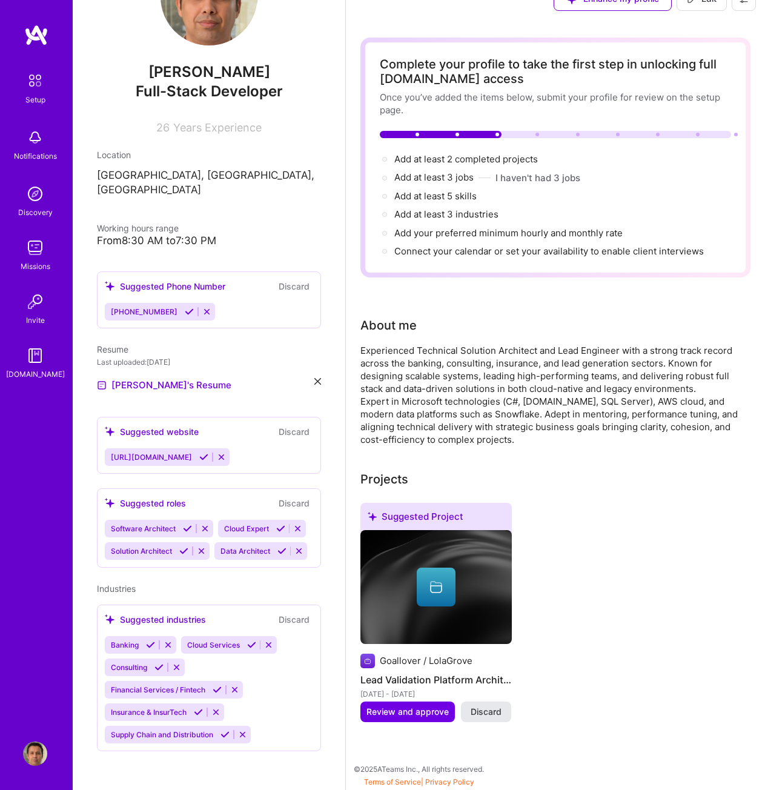
click at [491, 715] on span "Discard" at bounding box center [486, 712] width 31 height 12
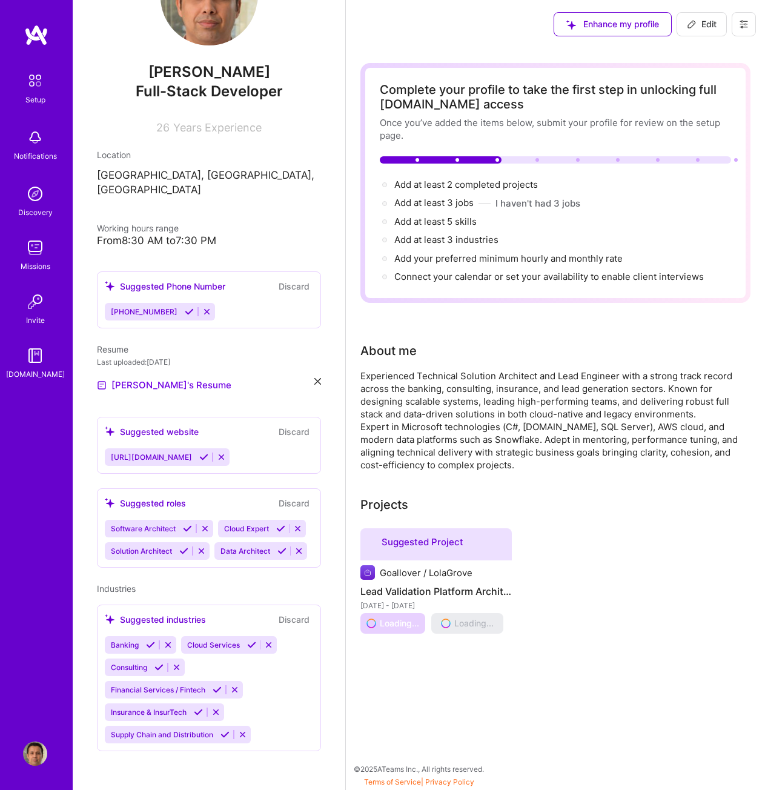
scroll to position [0, 0]
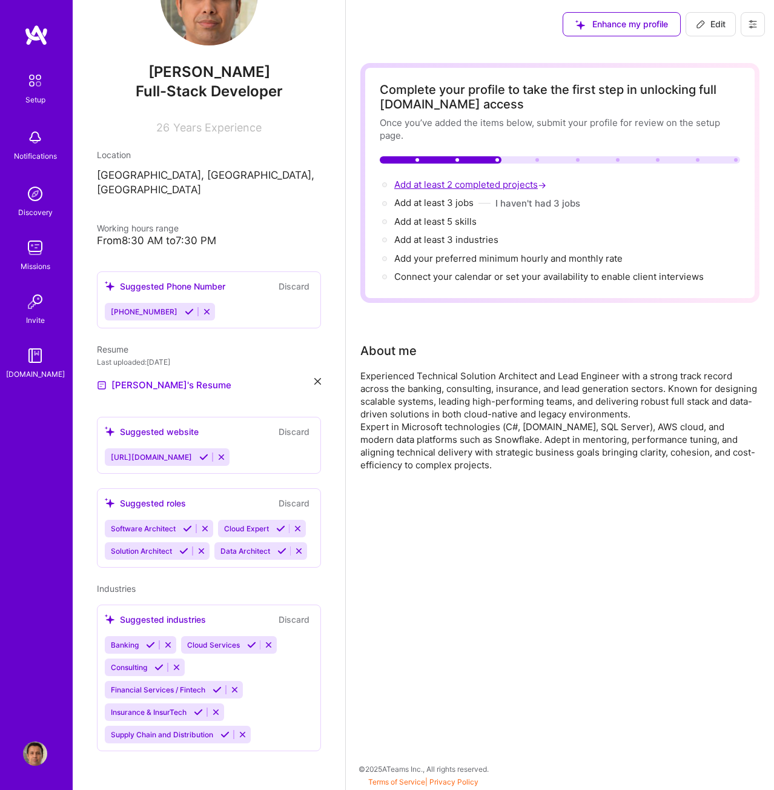
click at [453, 184] on span "Add at least 2 completed projects →" at bounding box center [471, 185] width 154 height 12
select select "US"
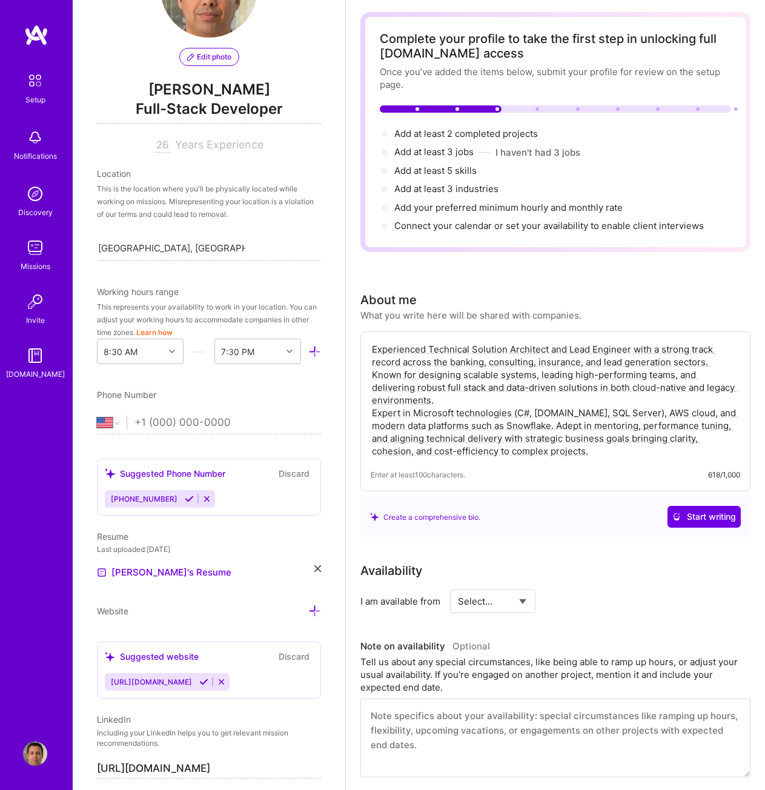
scroll to position [47, 0]
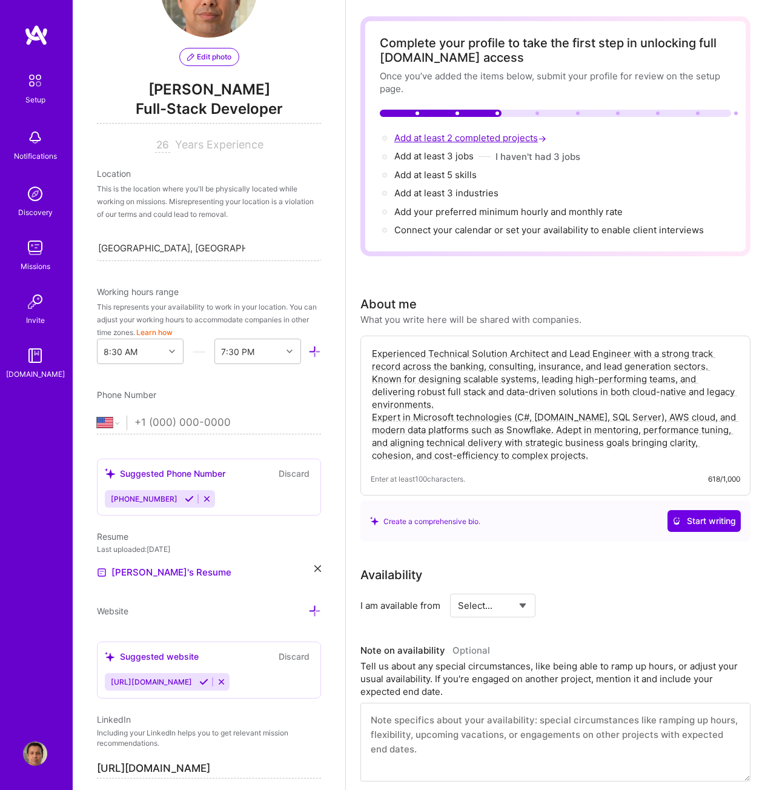
click at [521, 134] on span "Add at least 2 completed projects →" at bounding box center [471, 138] width 154 height 12
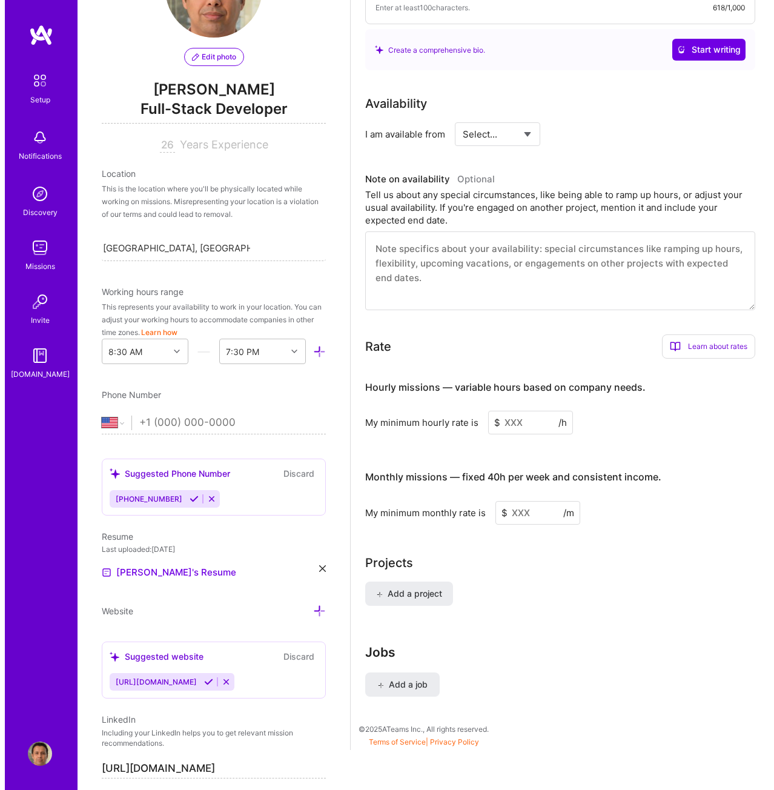
scroll to position [531, 0]
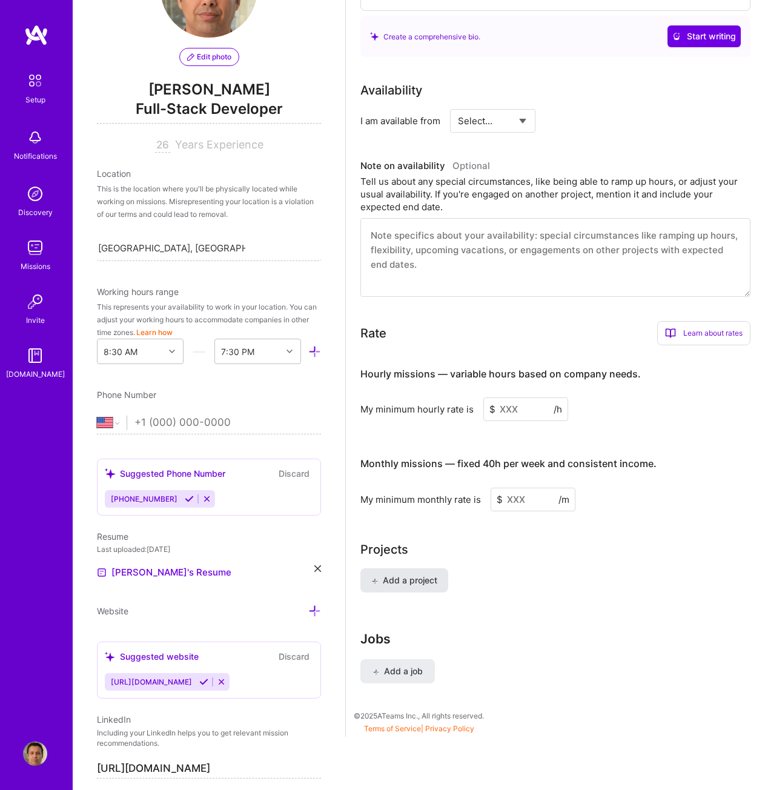
click at [408, 582] on span "Add a project" at bounding box center [404, 580] width 66 height 12
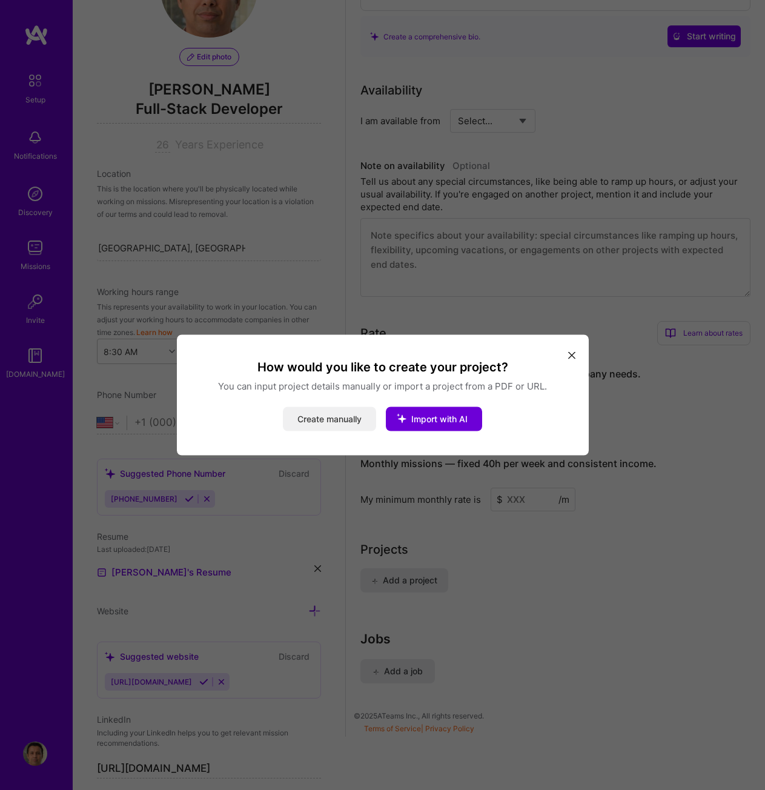
click at [328, 416] on button "Create manually" at bounding box center [329, 419] width 93 height 24
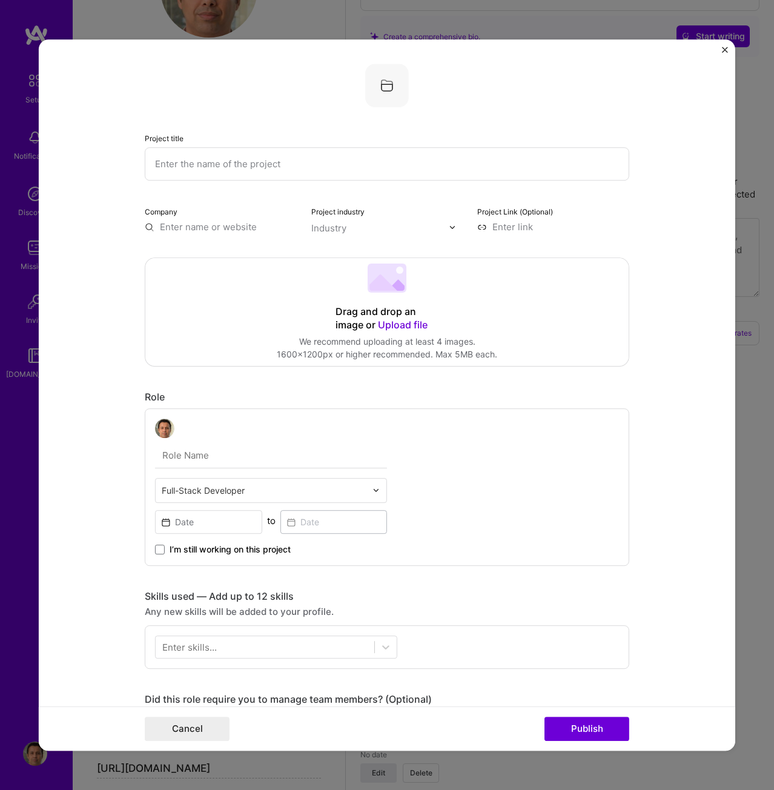
click at [223, 158] on input "text" at bounding box center [387, 163] width 485 height 33
paste input "Enterprise Data Lake & Snowflake Platform (ICIS | https://www.icis.com/explore/…"
type input "Enterprise Data Lake & Snowflake Platform"
click at [201, 222] on input "text" at bounding box center [221, 227] width 152 height 13
paste input "https://www.icis.com/explore/services/data-as-a-service"
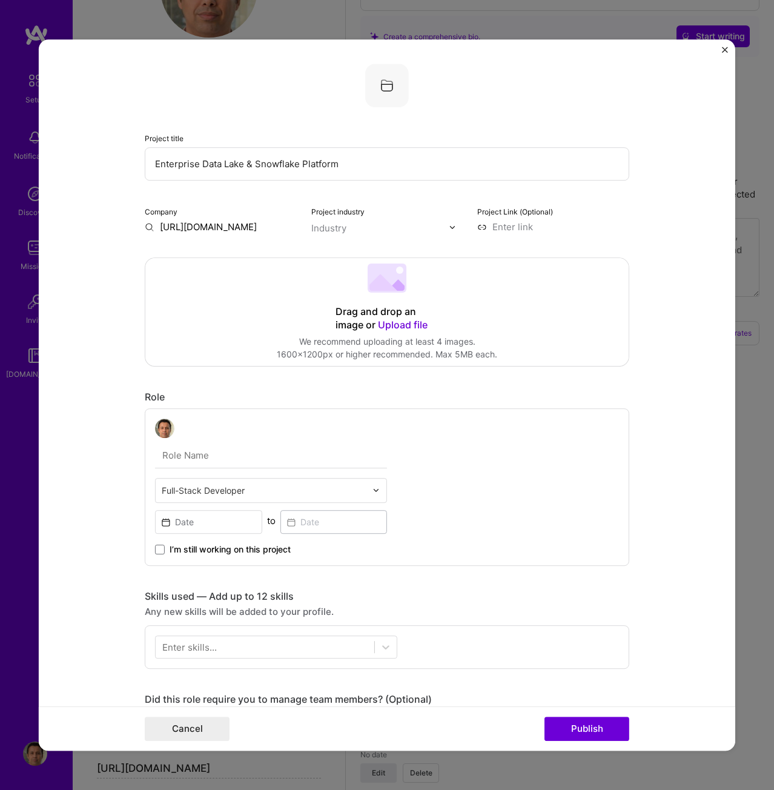
scroll to position [0, 108]
type input "https://www.icis.com/explore/services/data-as-a-service"
click at [237, 256] on div "https://www.icis.com/explore/services/data-as-a-service" at bounding box center [267, 260] width 109 height 33
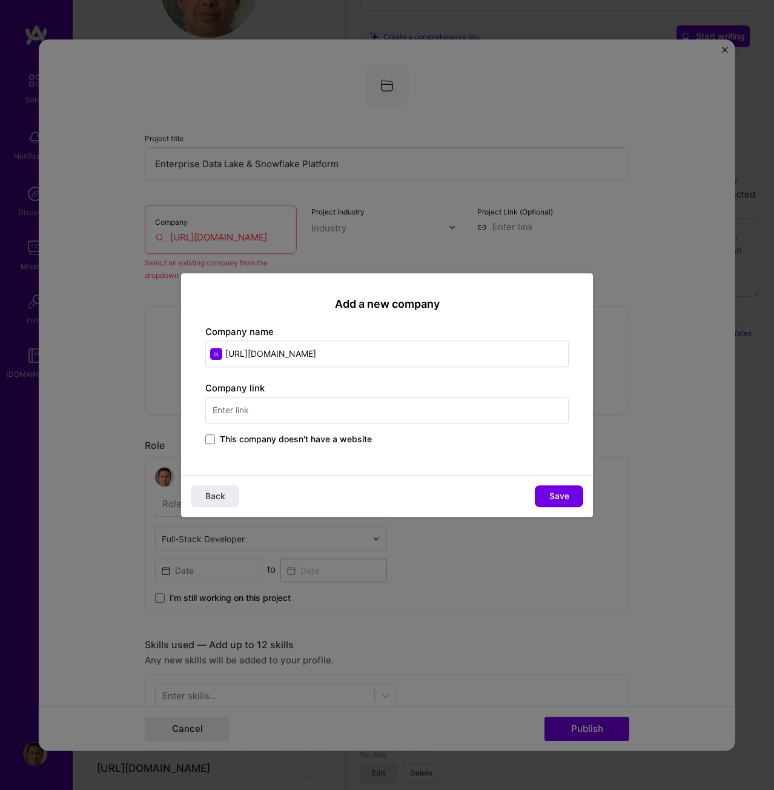
click at [268, 414] on input "text" at bounding box center [387, 410] width 364 height 27
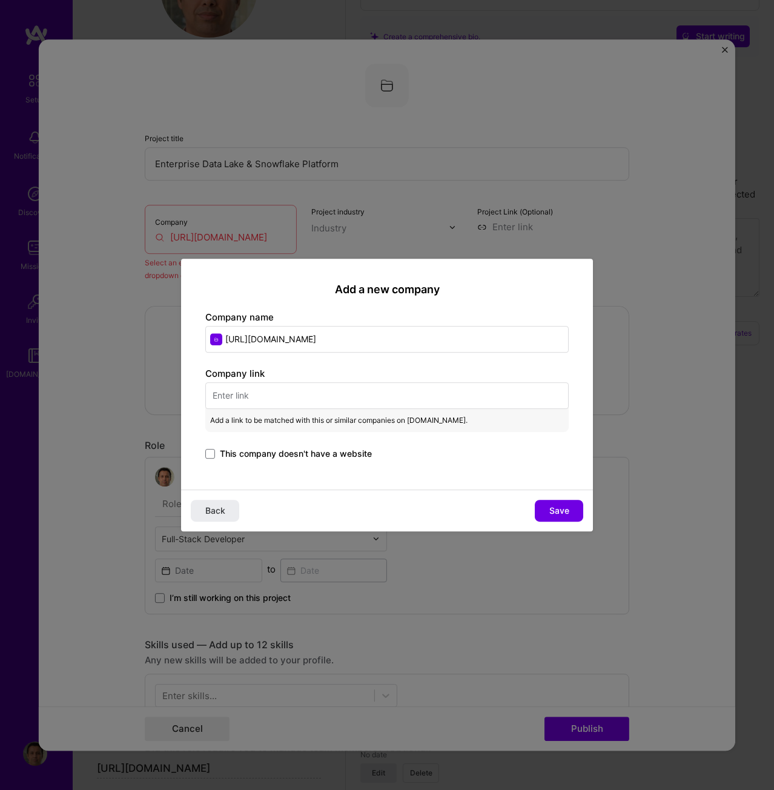
paste input "https://www.icis.com/explore/services/data-as-a-service"
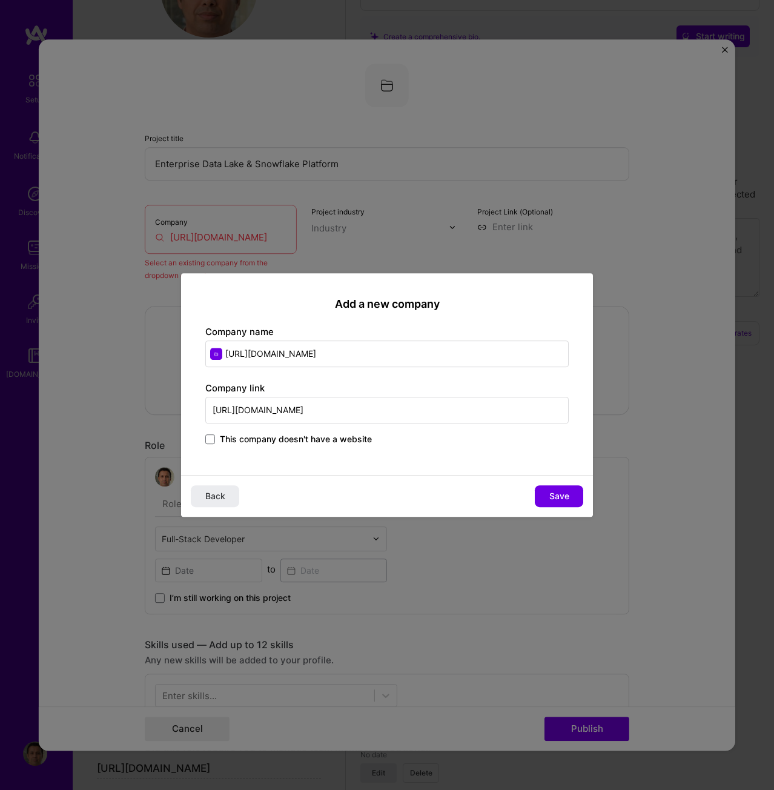
type input "https://www.icis.com/explore/services/data-as-a-service"
click at [468, 349] on input "https://www.icis.com/explore/services/data-as-a-service" at bounding box center [387, 353] width 364 height 27
type input "i"
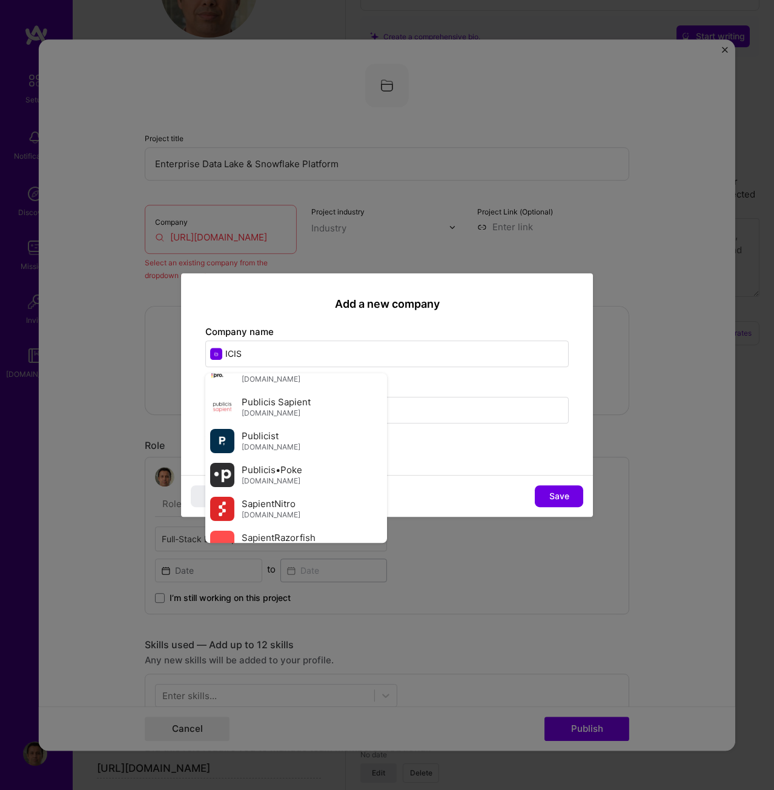
scroll to position [170, 0]
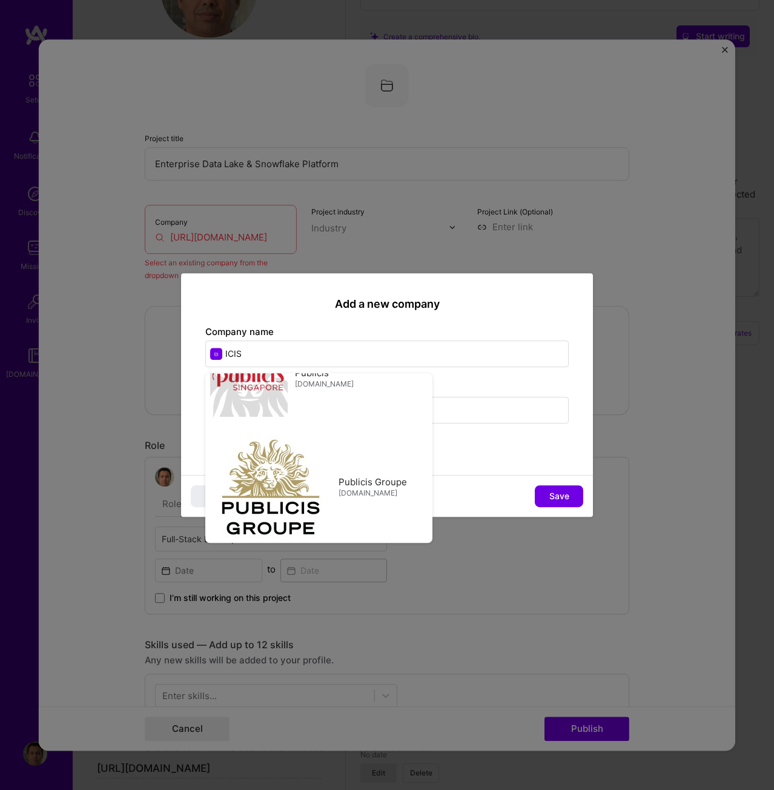
type input "ICIS"
click at [282, 307] on h2 "Add a new company" at bounding box center [387, 303] width 364 height 13
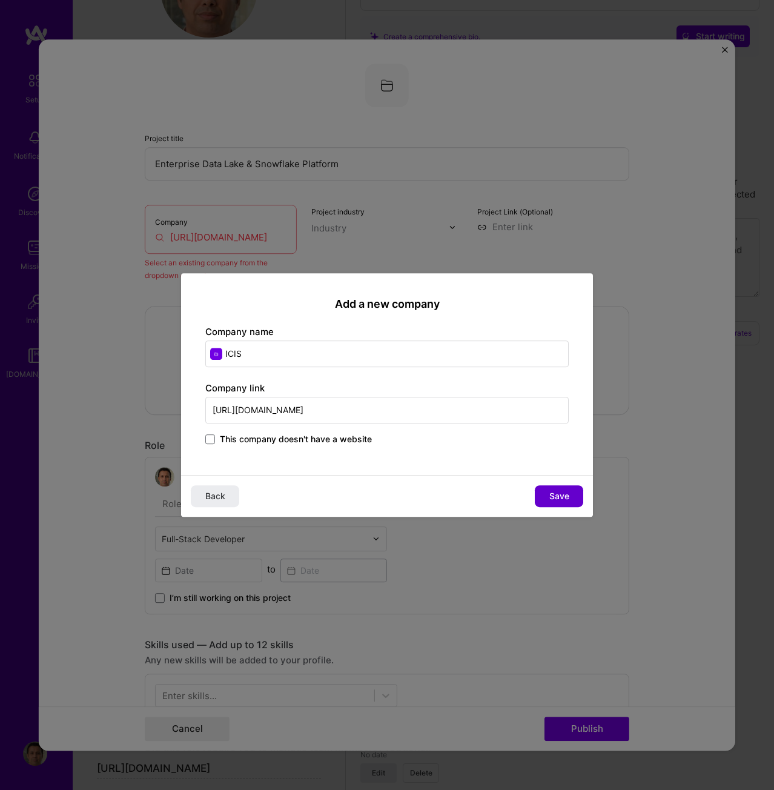
click at [562, 499] on span "Save" at bounding box center [559, 496] width 20 height 12
type input "ICIS"
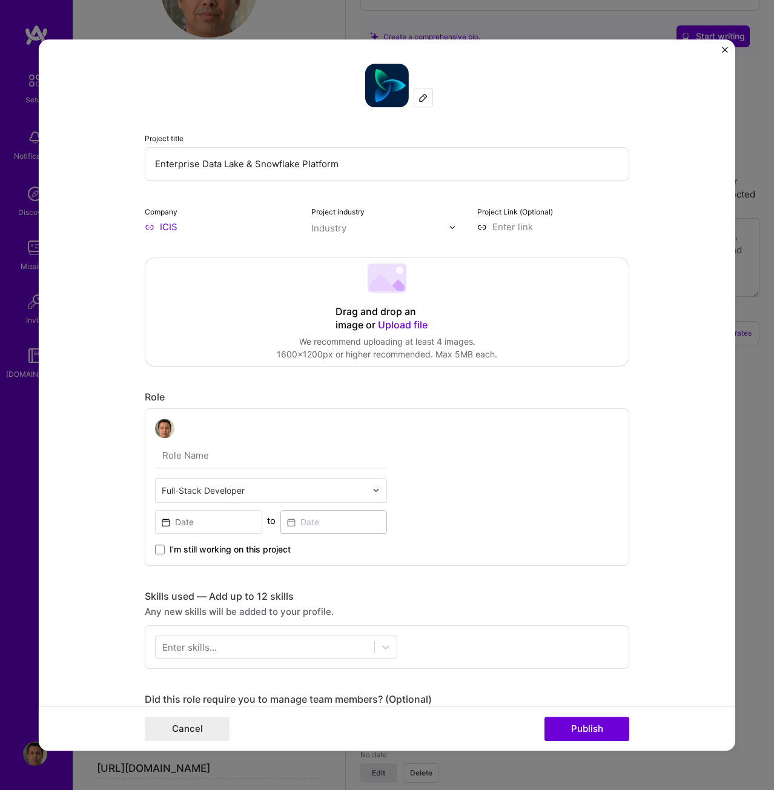
click at [354, 228] on input "text" at bounding box center [380, 228] width 138 height 13
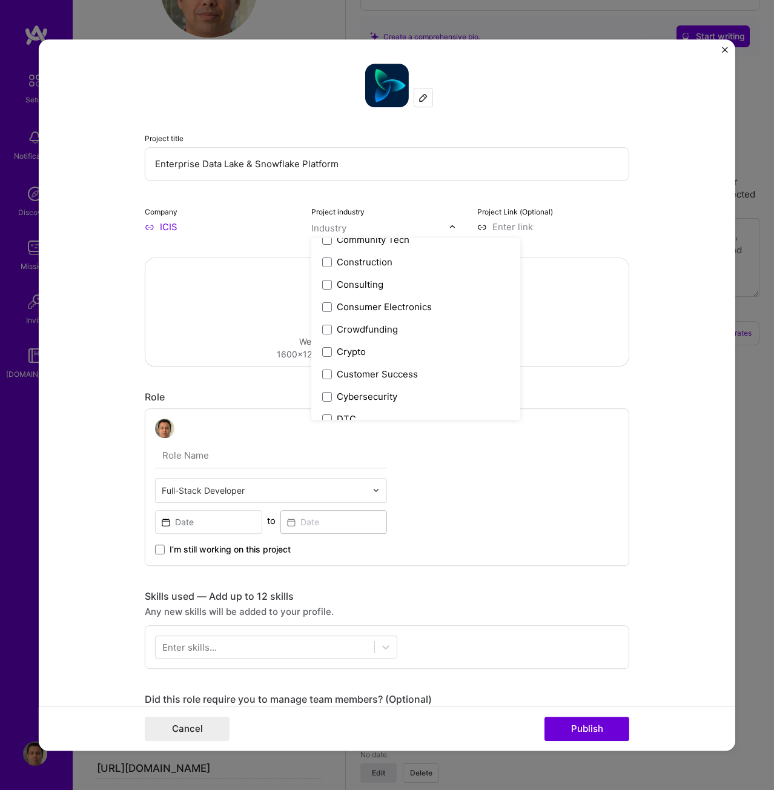
scroll to position [800, 0]
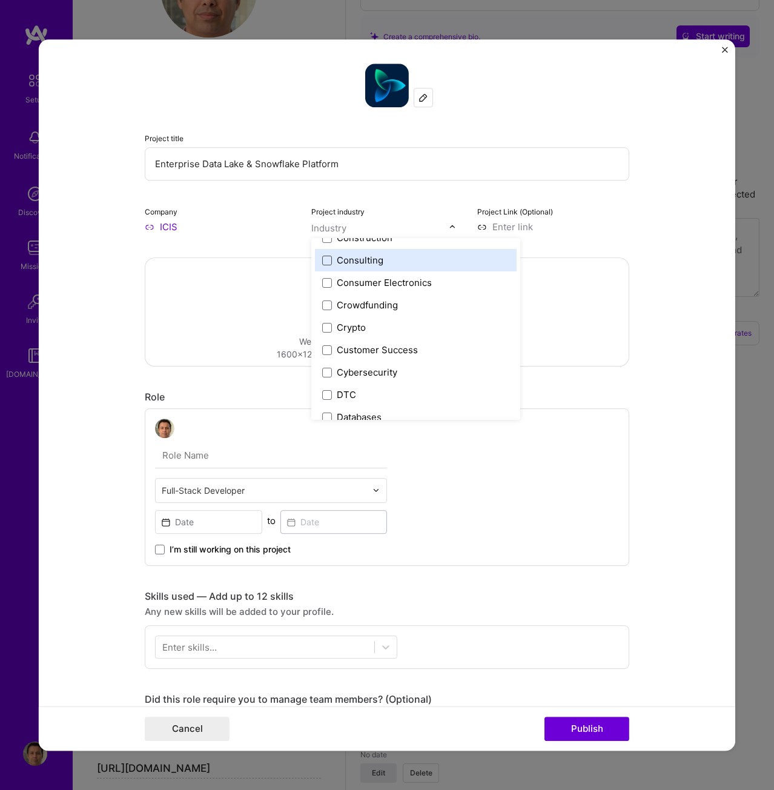
click at [325, 261] on span at bounding box center [327, 261] width 10 height 10
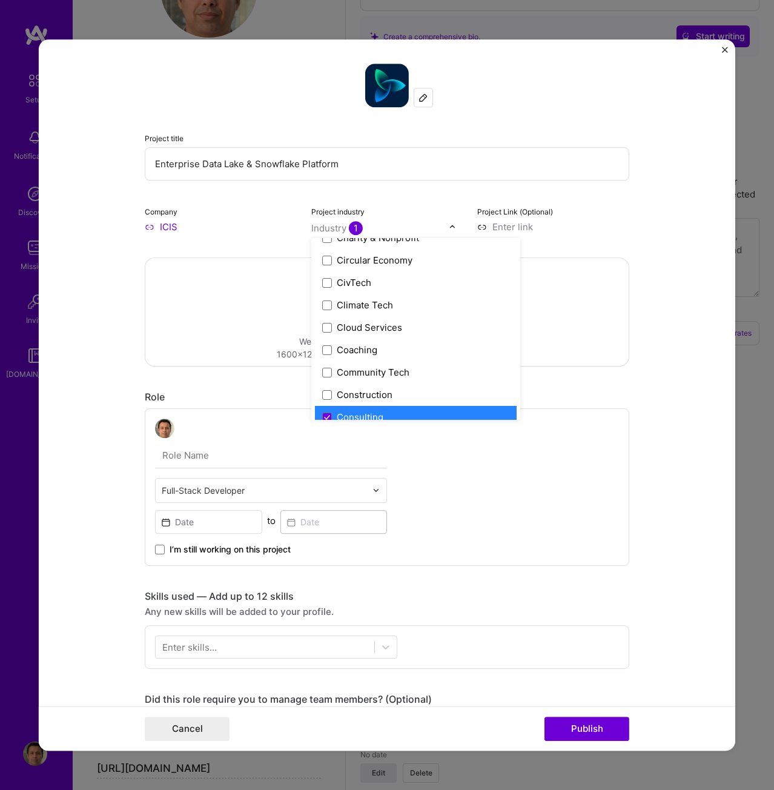
scroll to position [654, 0]
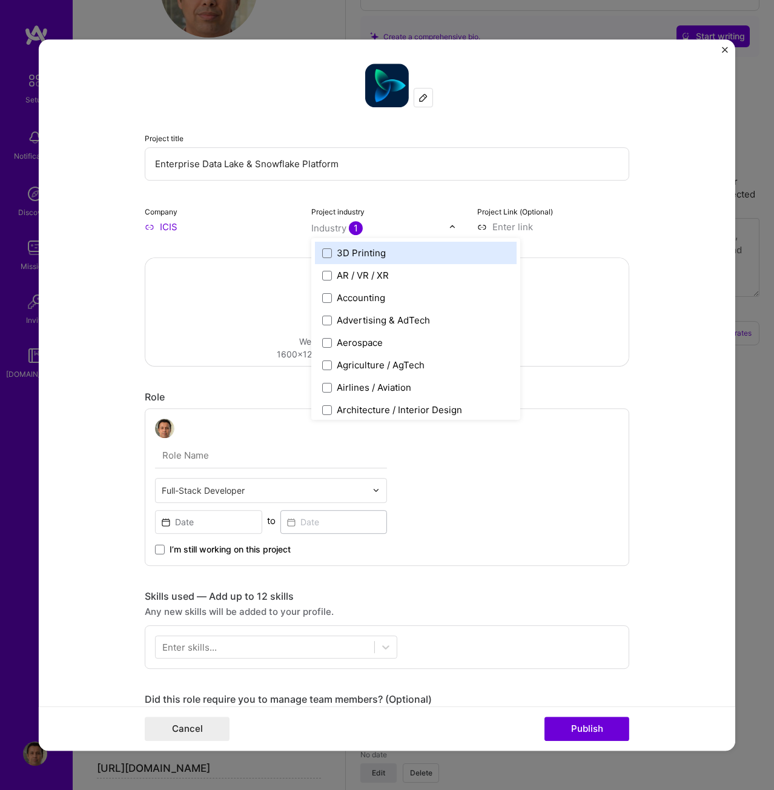
click at [449, 230] on img at bounding box center [452, 227] width 7 height 7
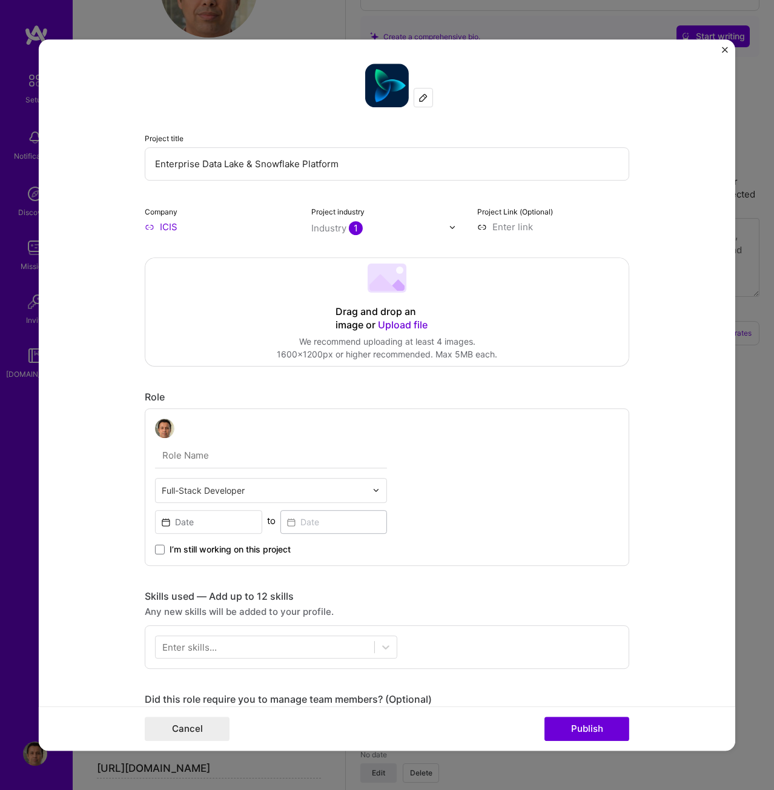
click at [450, 227] on img at bounding box center [452, 227] width 7 height 7
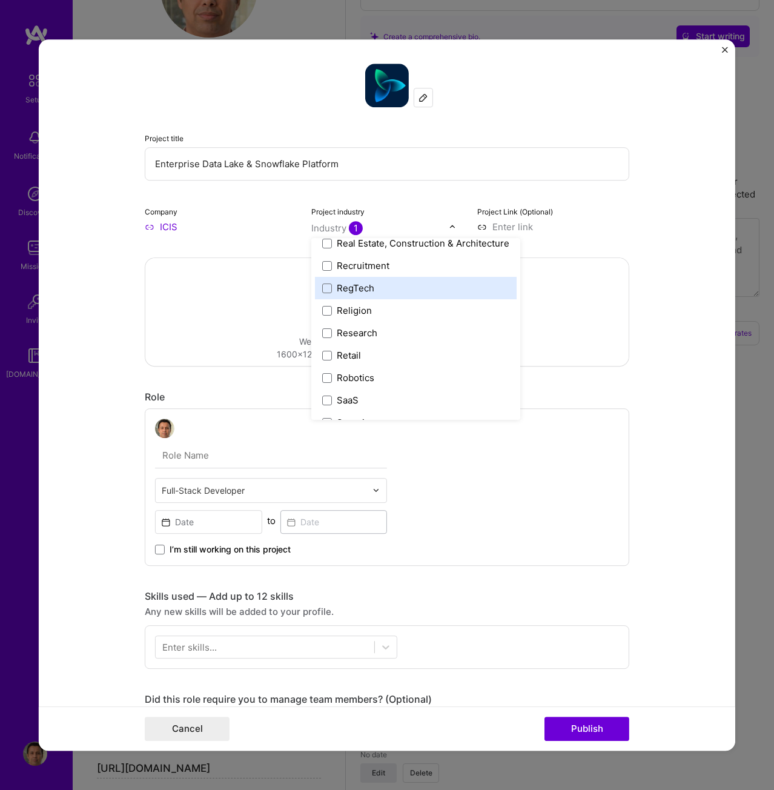
scroll to position [2302, 0]
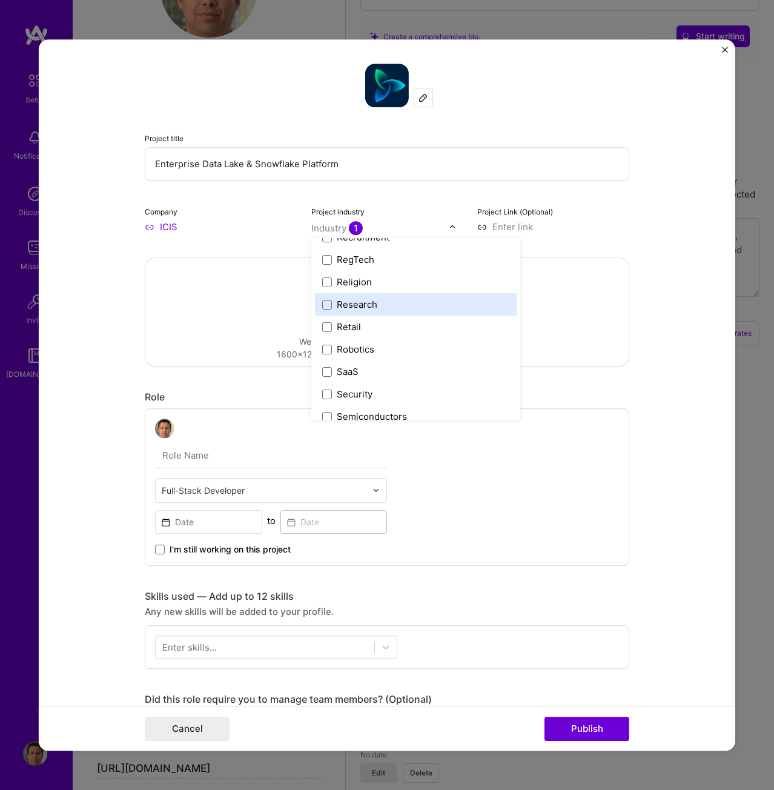
click at [323, 311] on label "Research" at bounding box center [415, 304] width 187 height 13
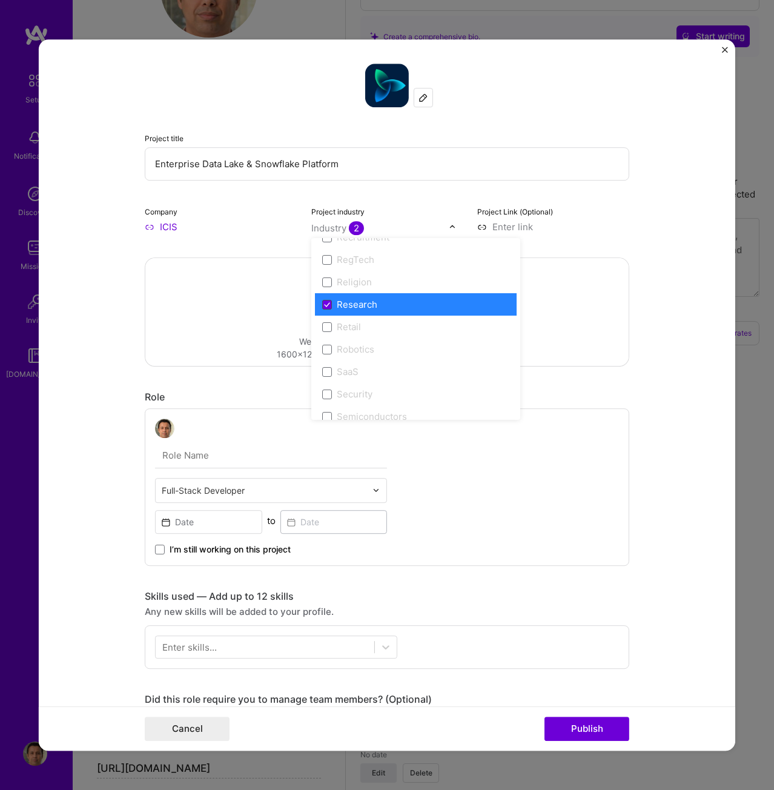
click at [322, 304] on span at bounding box center [327, 305] width 10 height 10
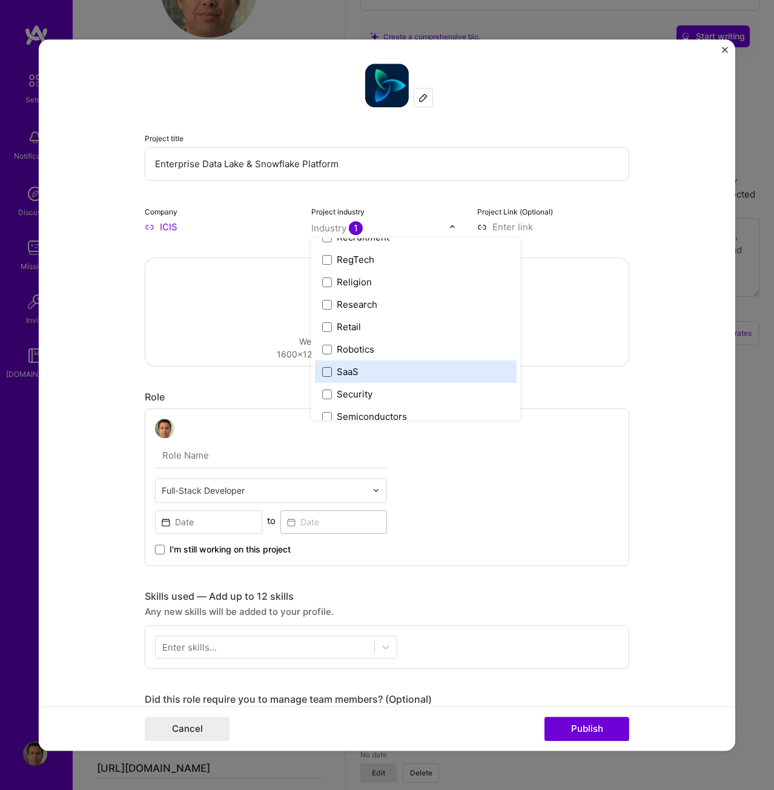
click at [322, 374] on span at bounding box center [327, 372] width 10 height 10
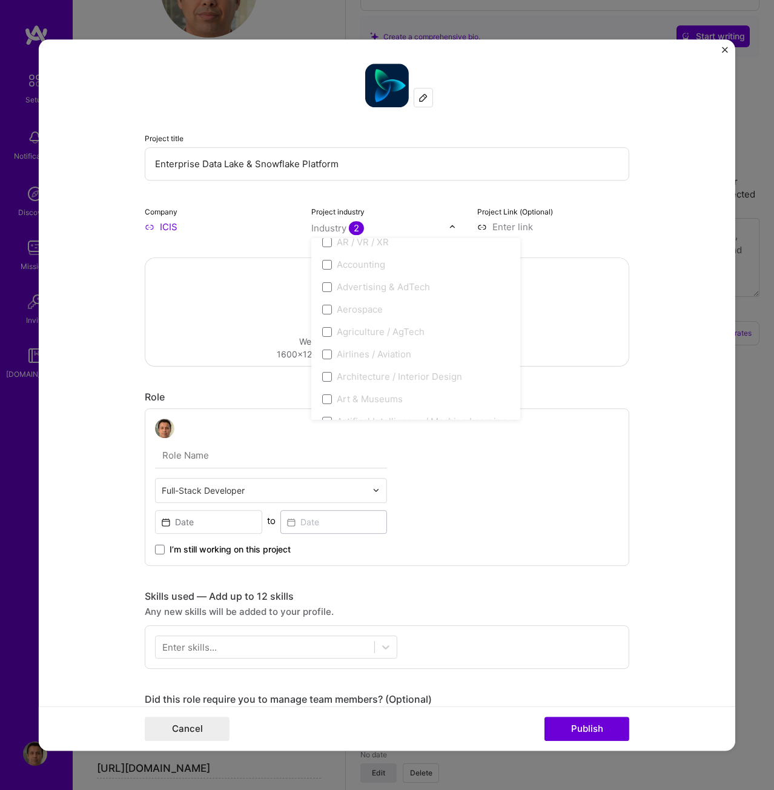
scroll to position [0, 0]
click at [597, 208] on div "Project Link (Optional)" at bounding box center [553, 219] width 152 height 28
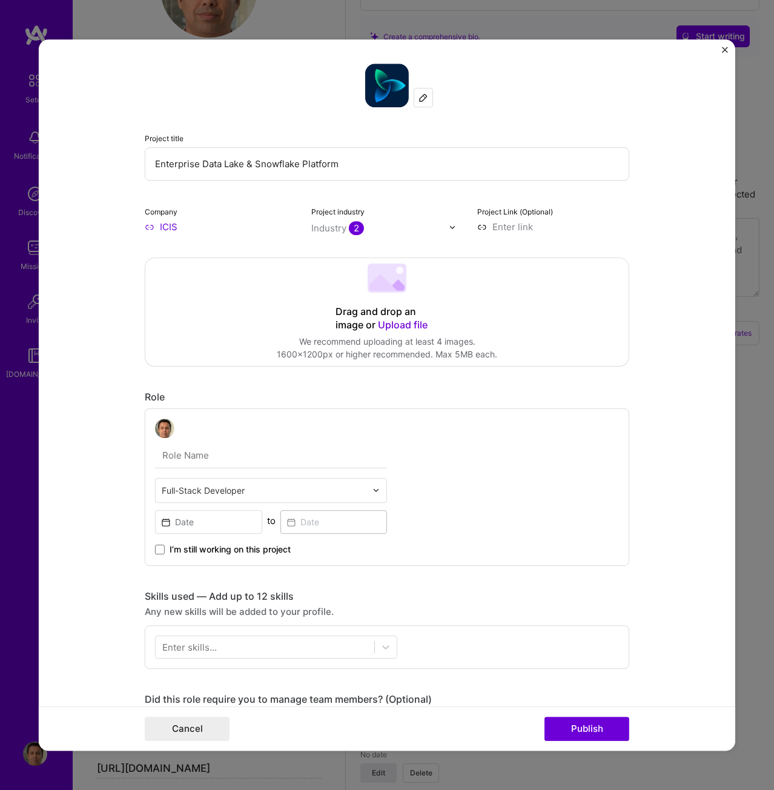
click at [158, 225] on input "ICIS" at bounding box center [221, 227] width 152 height 13
click at [148, 228] on input "ICIS" at bounding box center [221, 227] width 152 height 13
click at [145, 226] on input "ICIS" at bounding box center [221, 227] width 152 height 13
click at [172, 221] on input "ICIS" at bounding box center [221, 227] width 152 height 13
click at [205, 729] on button "Cancel" at bounding box center [187, 729] width 85 height 24
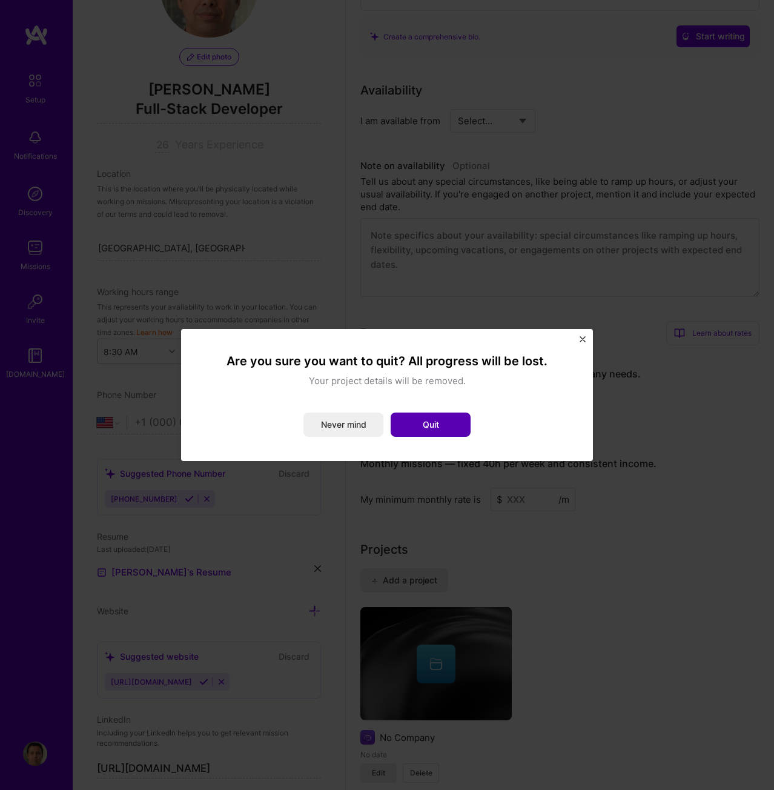
click at [425, 419] on button "Quit" at bounding box center [431, 425] width 80 height 24
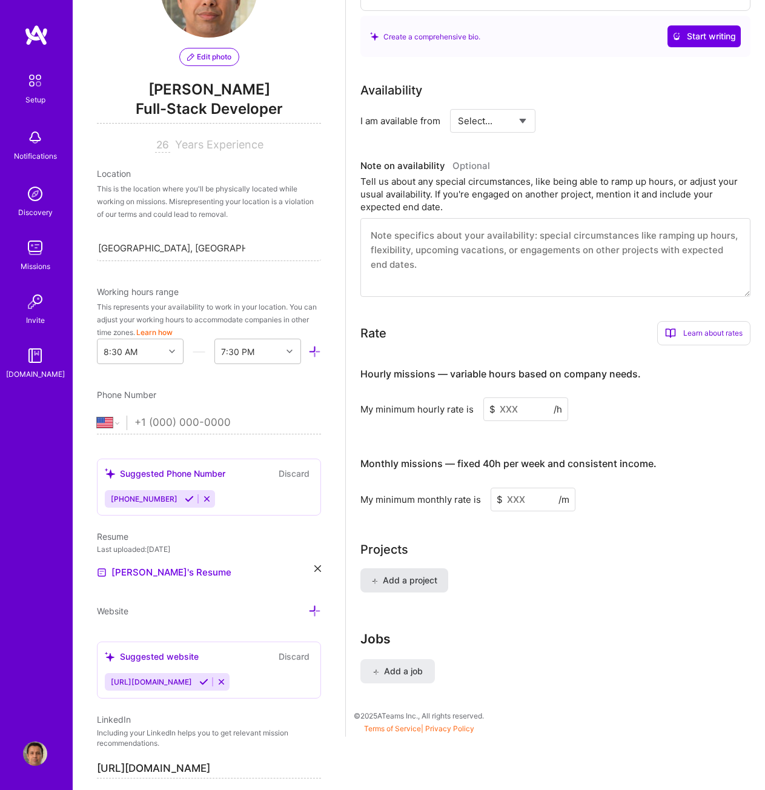
click at [413, 588] on button "Add a project" at bounding box center [404, 580] width 88 height 24
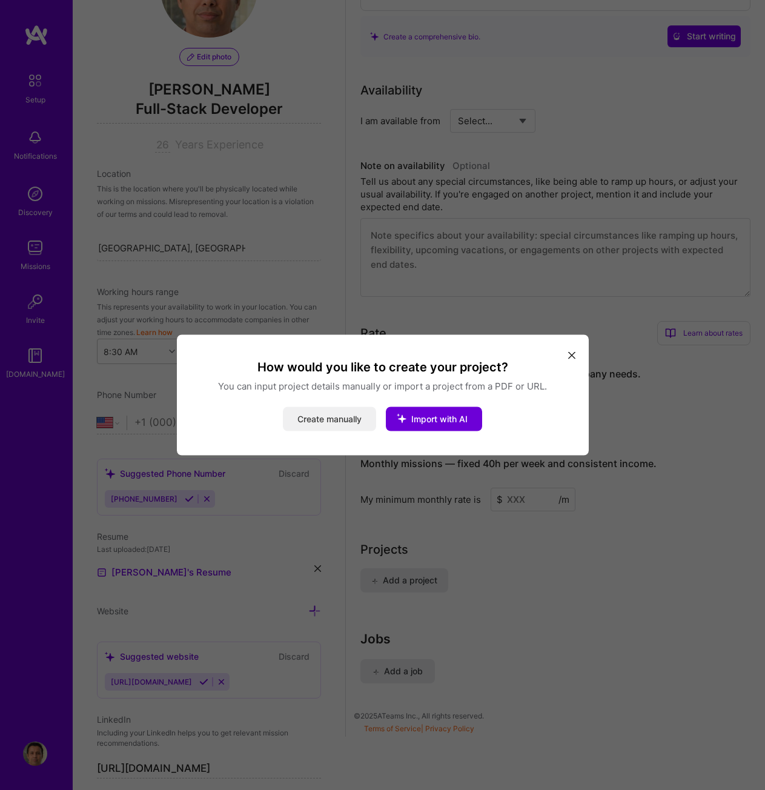
click at [325, 413] on button "Create manually" at bounding box center [329, 419] width 93 height 24
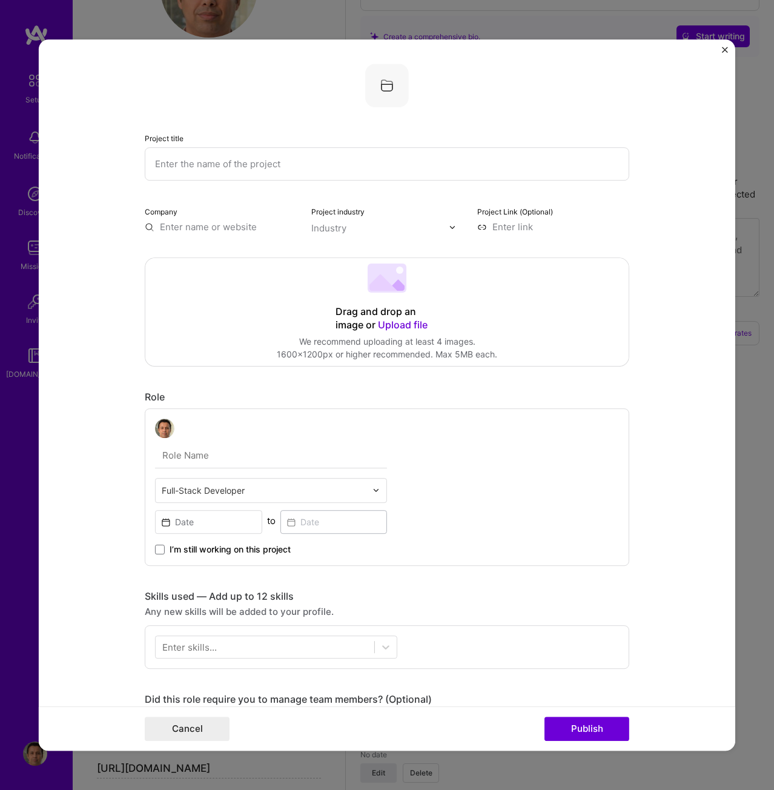
click at [228, 227] on input "text" at bounding box center [221, 227] width 152 height 13
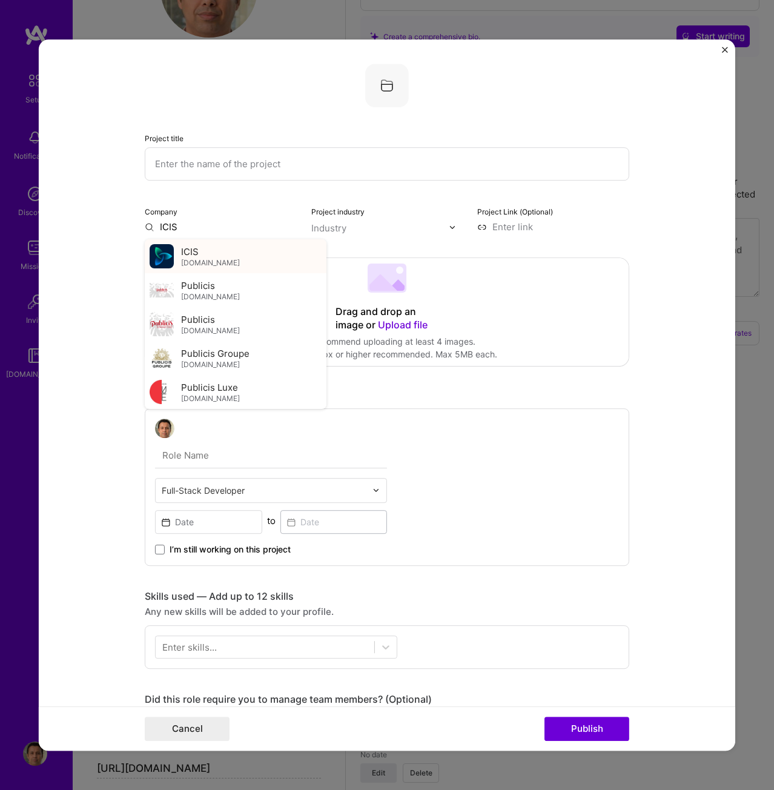
type input "ICIS"
click at [192, 252] on span "ICIS" at bounding box center [190, 251] width 18 height 13
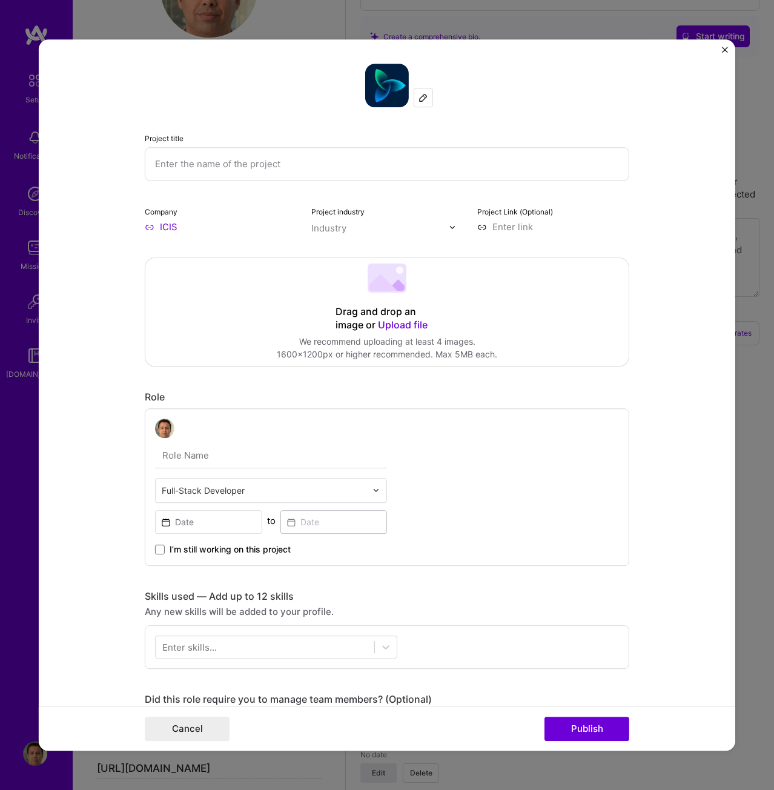
click at [477, 227] on input at bounding box center [553, 227] width 152 height 13
paste input "https://www.icis.com/explore/services/data-as-a-service"
type input "https://www.icis.com/explore/services/data-as-a-service"
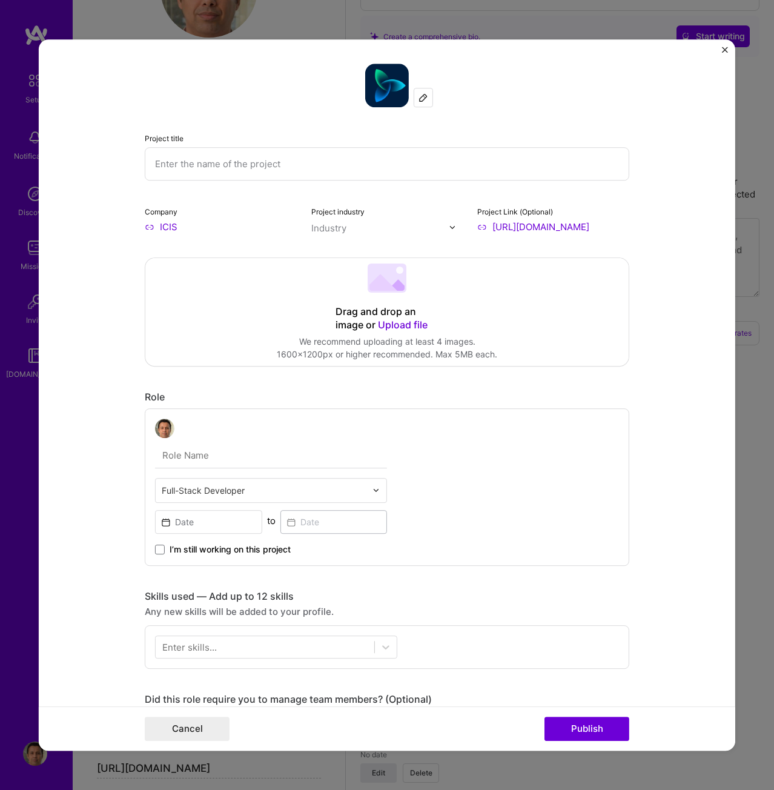
click at [232, 163] on input "text" at bounding box center [387, 163] width 485 height 33
click at [347, 175] on input "text" at bounding box center [387, 163] width 485 height 33
paste input "Enterprise Data Lake & Snowflake Platform"
type input "Enterprise Data Lake & Snowflake Platform"
click at [276, 493] on input "text" at bounding box center [264, 490] width 205 height 13
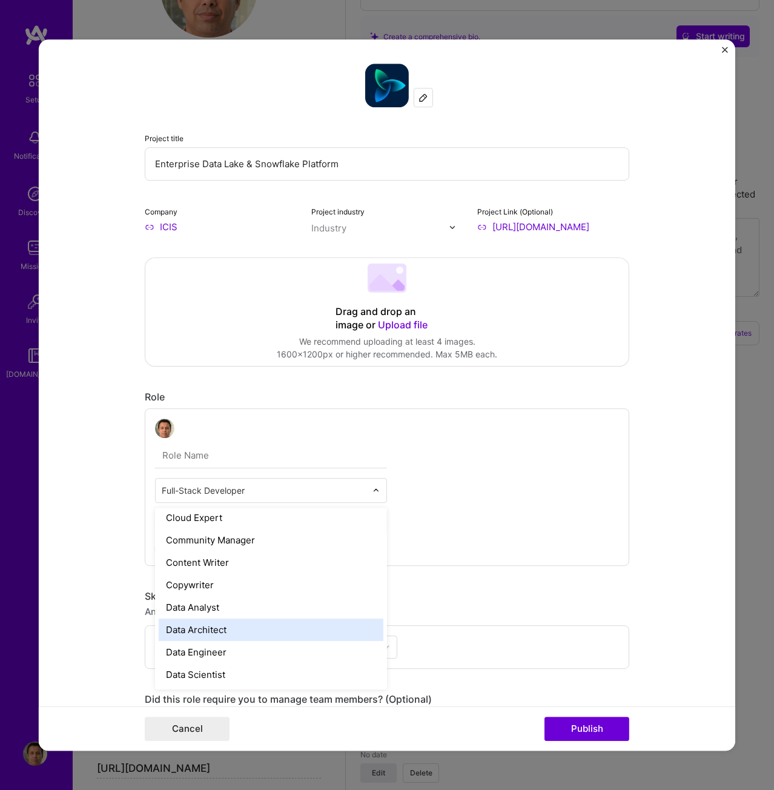
scroll to position [424, 0]
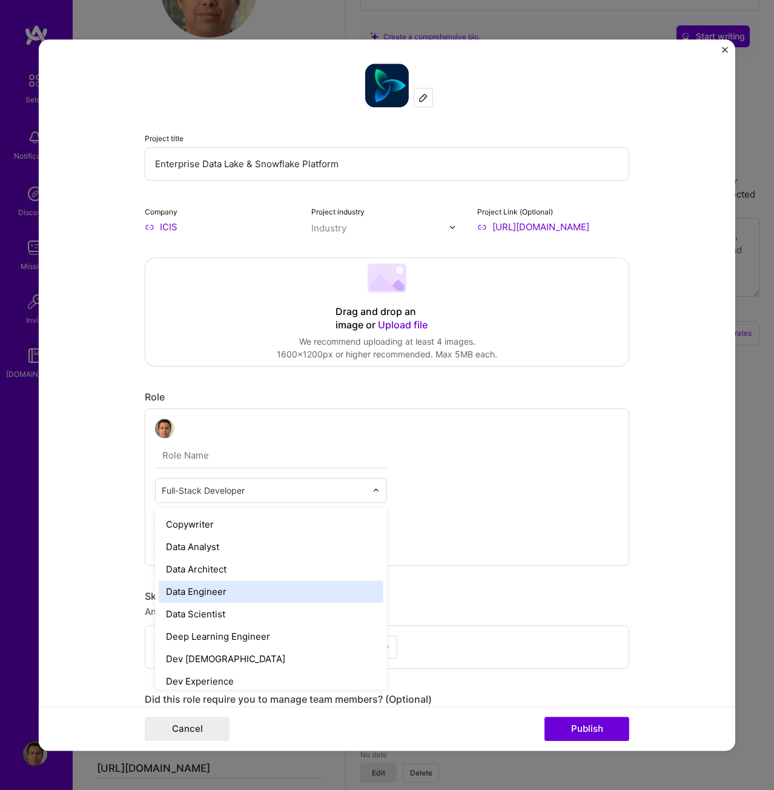
click at [212, 595] on div "Data Engineer" at bounding box center [271, 591] width 225 height 22
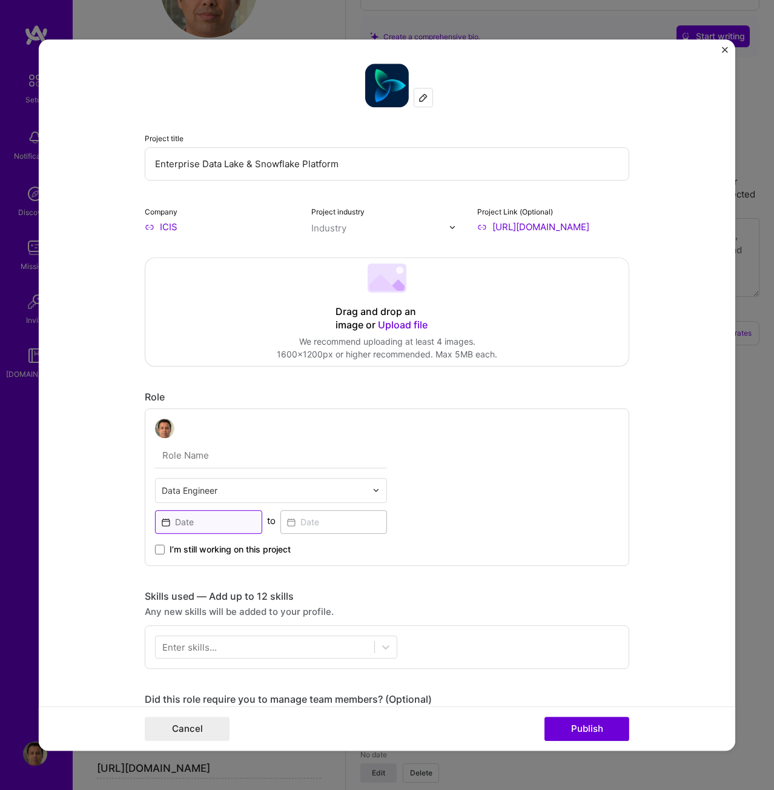
click at [202, 525] on input at bounding box center [208, 522] width 107 height 24
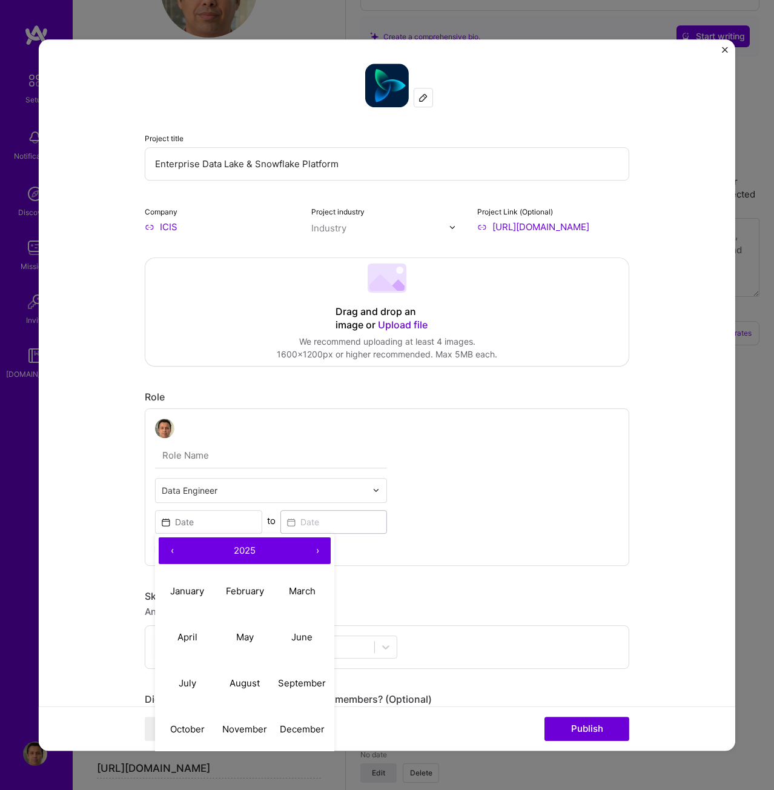
click at [168, 551] on button "‹" at bounding box center [172, 550] width 27 height 27
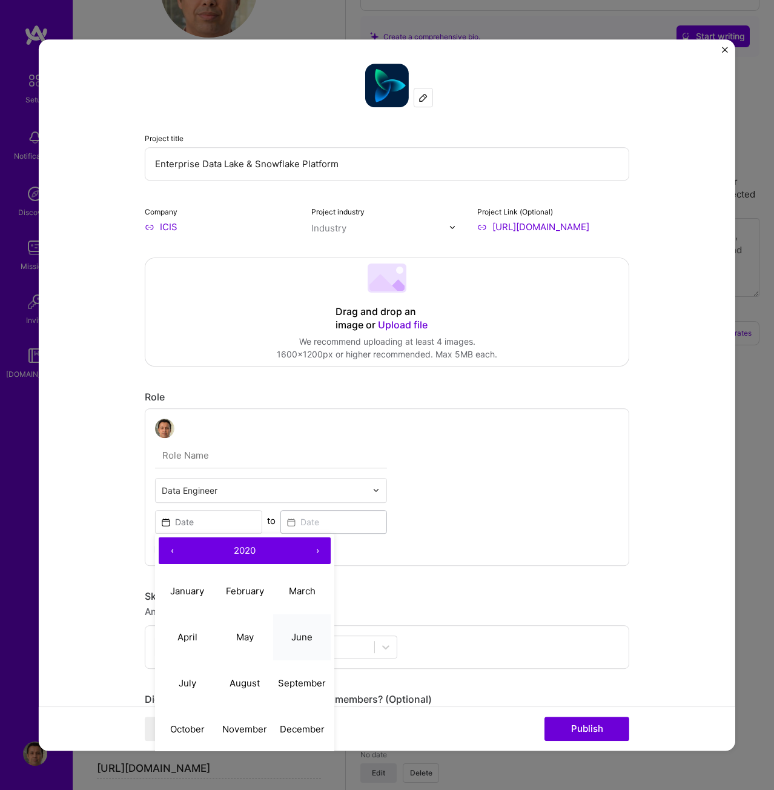
click at [302, 639] on abbr "June" at bounding box center [301, 638] width 21 height 12
type input "Jun, 2020"
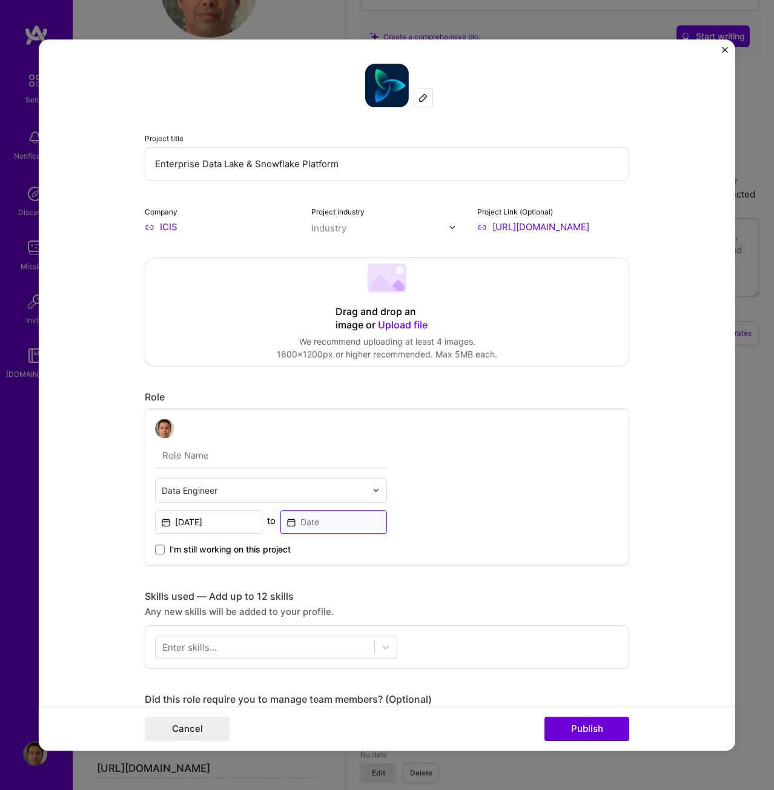
click at [320, 522] on input at bounding box center [334, 522] width 107 height 24
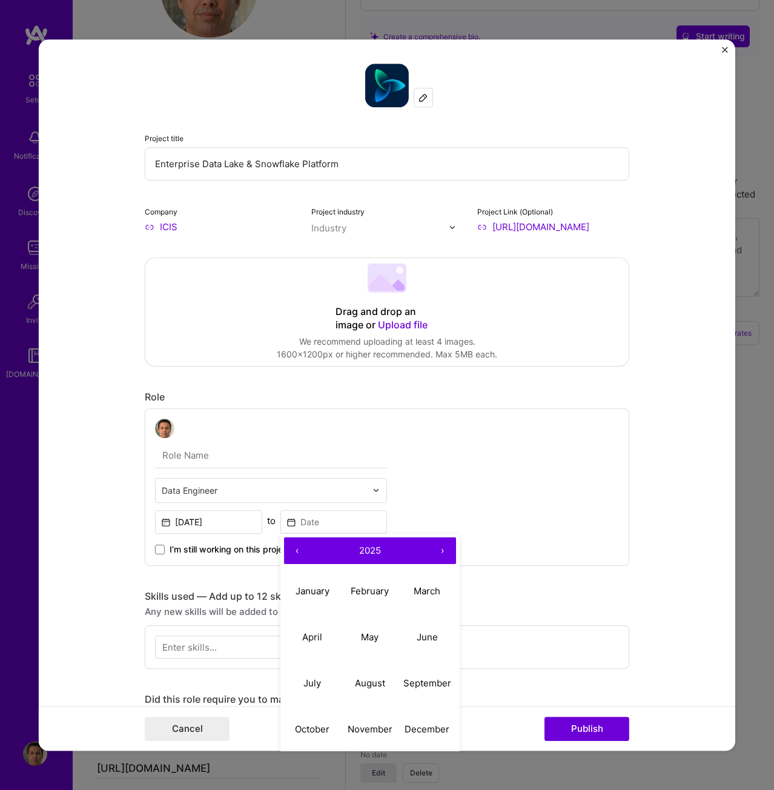
click at [291, 552] on button "‹" at bounding box center [297, 550] width 27 height 27
click at [416, 680] on abbr "September" at bounding box center [427, 684] width 48 height 12
type input "Sep, 2023"
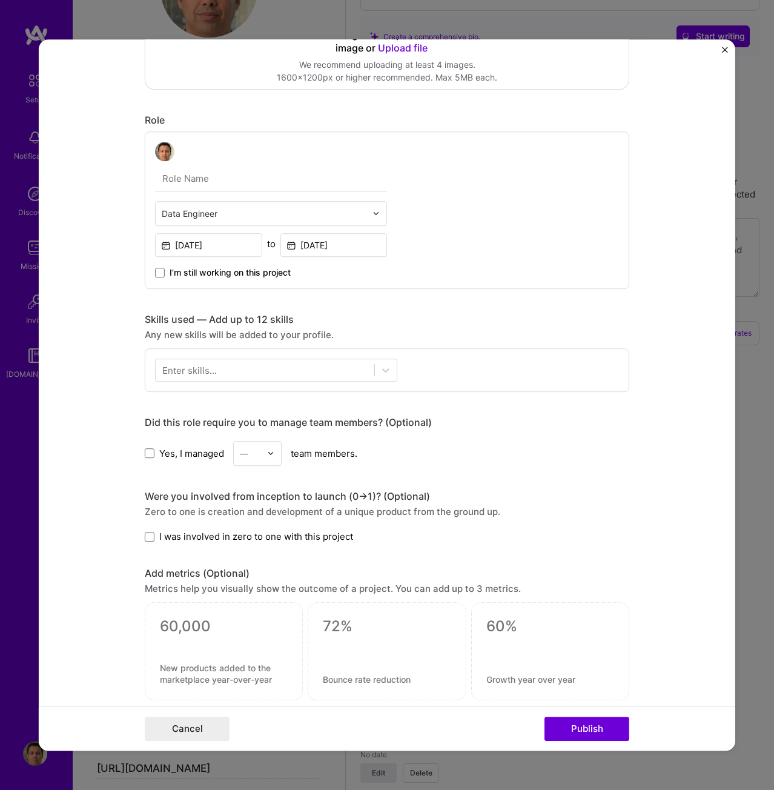
scroll to position [303, 0]
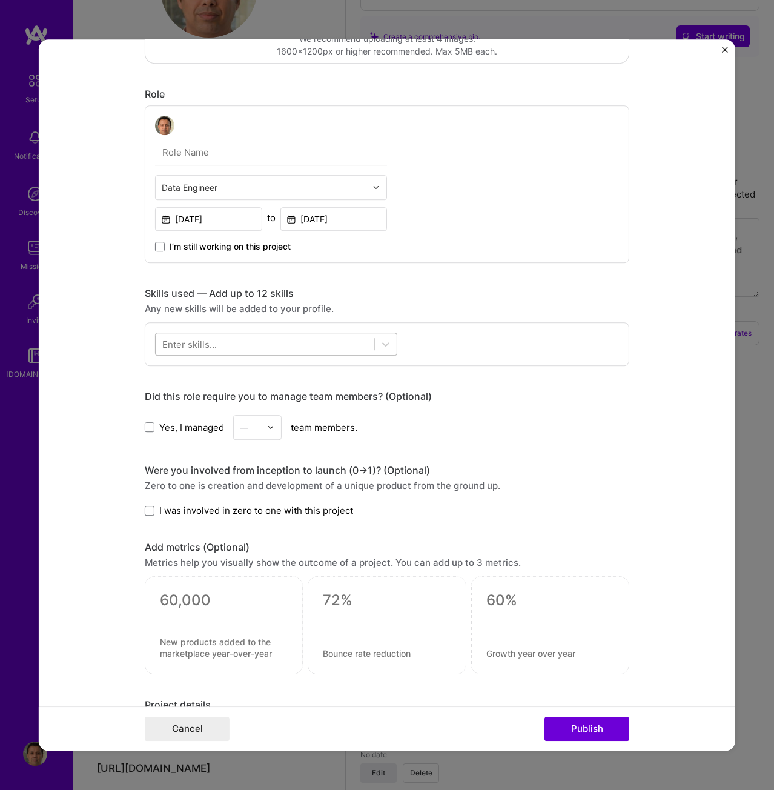
click at [344, 341] on div at bounding box center [265, 344] width 219 height 20
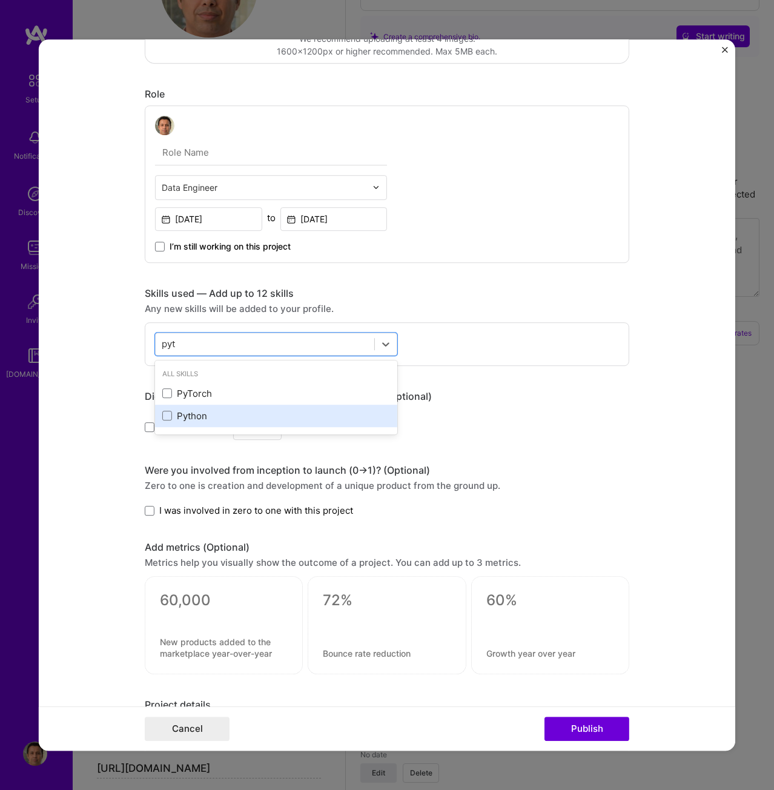
click at [188, 416] on div "Python" at bounding box center [276, 416] width 228 height 13
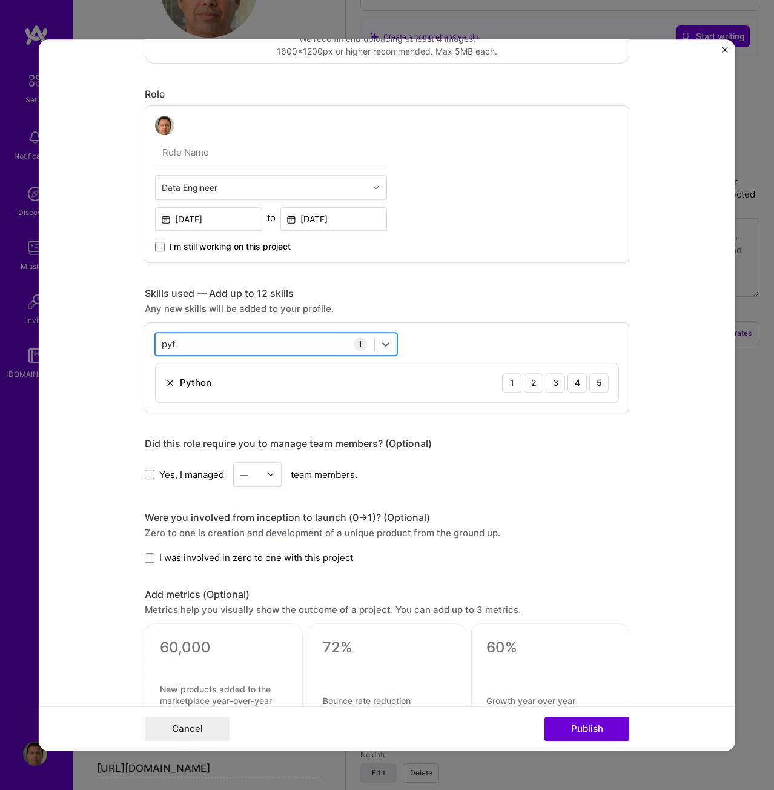
drag, startPoint x: 193, startPoint y: 348, endPoint x: 158, endPoint y: 347, distance: 35.7
click at [158, 347] on div "pyt pyt" at bounding box center [265, 344] width 219 height 20
drag, startPoint x: 176, startPoint y: 342, endPoint x: 124, endPoint y: 334, distance: 52.8
click at [124, 334] on form "Project title Enterprise Data Lake & Snowflake Platform Company ICIS Project in…" at bounding box center [387, 394] width 697 height 711
type input "p"
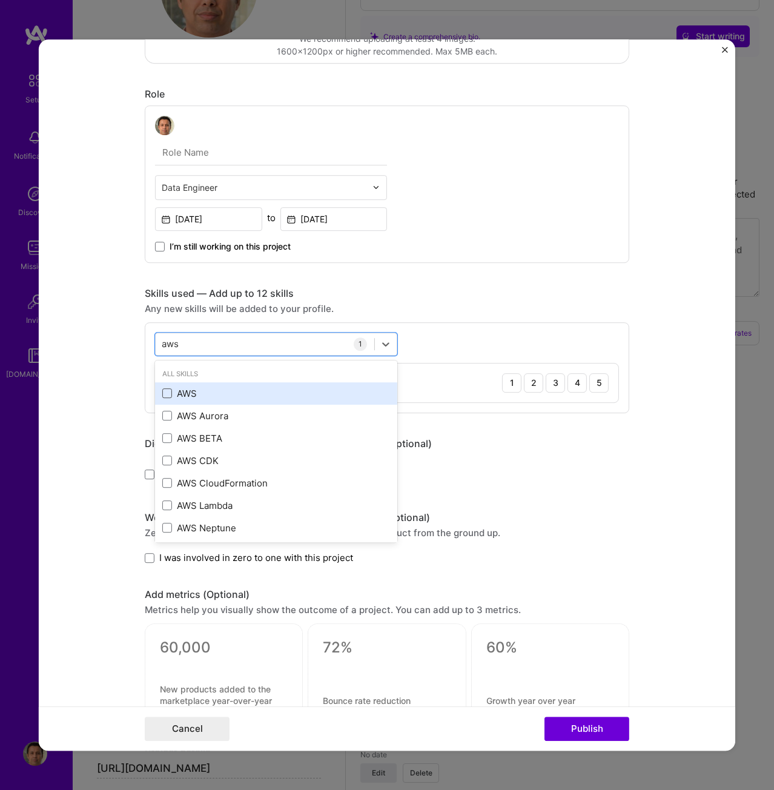
click at [162, 397] on span at bounding box center [167, 393] width 10 height 10
click at [0, 0] on input "checkbox" at bounding box center [0, 0] width 0 height 0
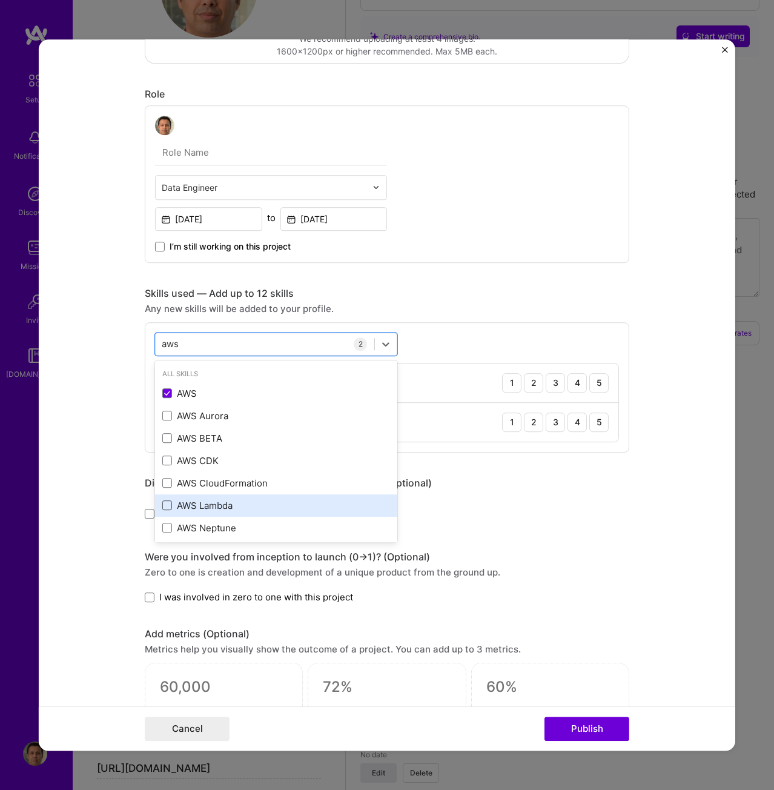
click at [162, 510] on span at bounding box center [167, 505] width 10 height 10
click at [0, 0] on input "checkbox" at bounding box center [0, 0] width 0 height 0
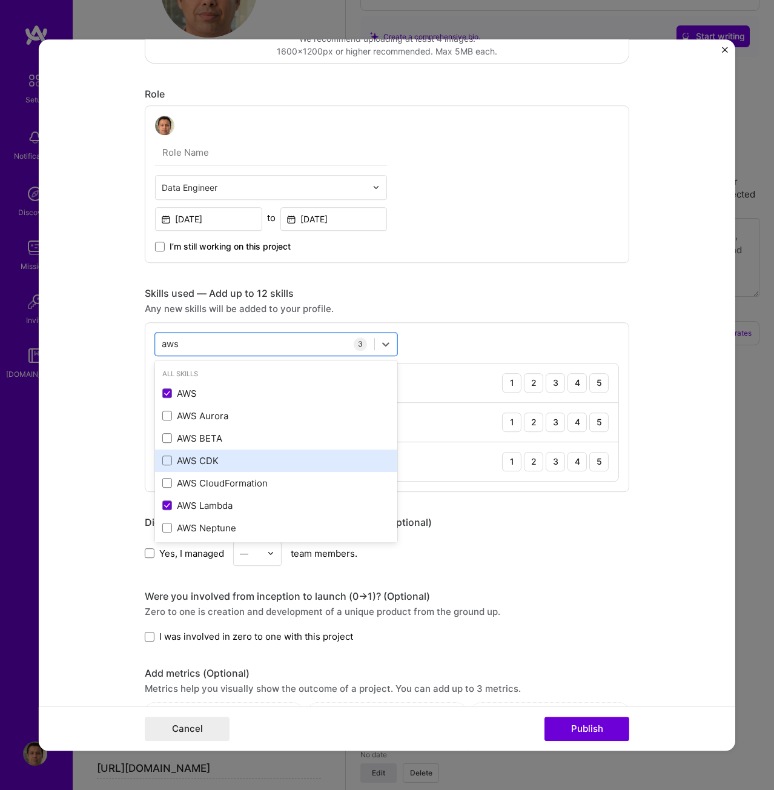
scroll to position [27, 0]
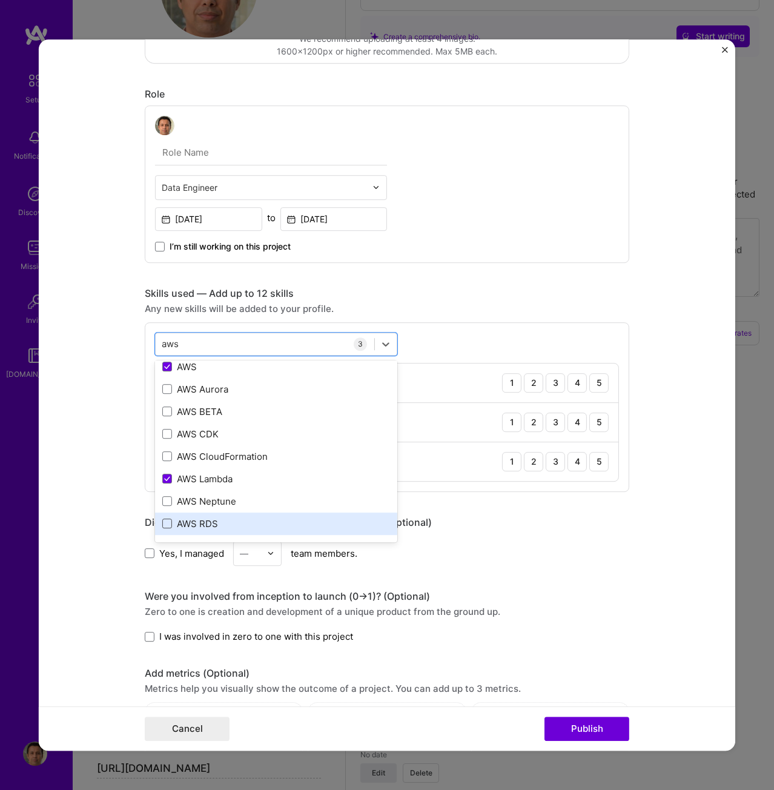
click at [164, 523] on span at bounding box center [167, 524] width 10 height 10
click at [0, 0] on input "checkbox" at bounding box center [0, 0] width 0 height 0
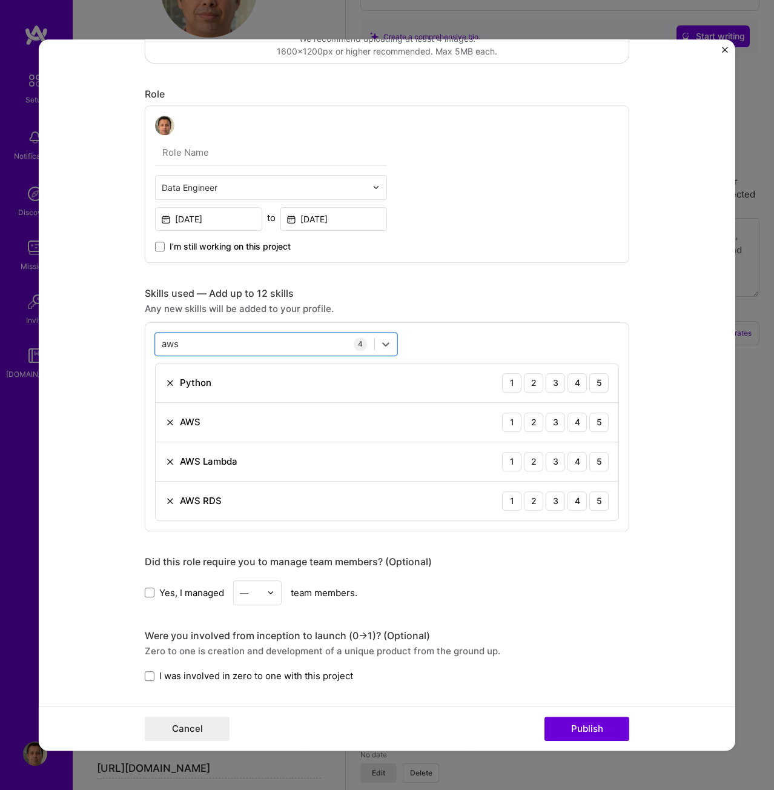
drag, startPoint x: 193, startPoint y: 344, endPoint x: 145, endPoint y: 334, distance: 48.7
click at [145, 334] on div "option AWS RDS, selected. Select is focused ,type to refine list, press Down to…" at bounding box center [387, 426] width 485 height 209
drag, startPoint x: 192, startPoint y: 344, endPoint x: 78, endPoint y: 337, distance: 114.1
click at [78, 337] on form "Project title Enterprise Data Lake & Snowflake Platform Company ICIS Project in…" at bounding box center [387, 394] width 697 height 711
type input "a"
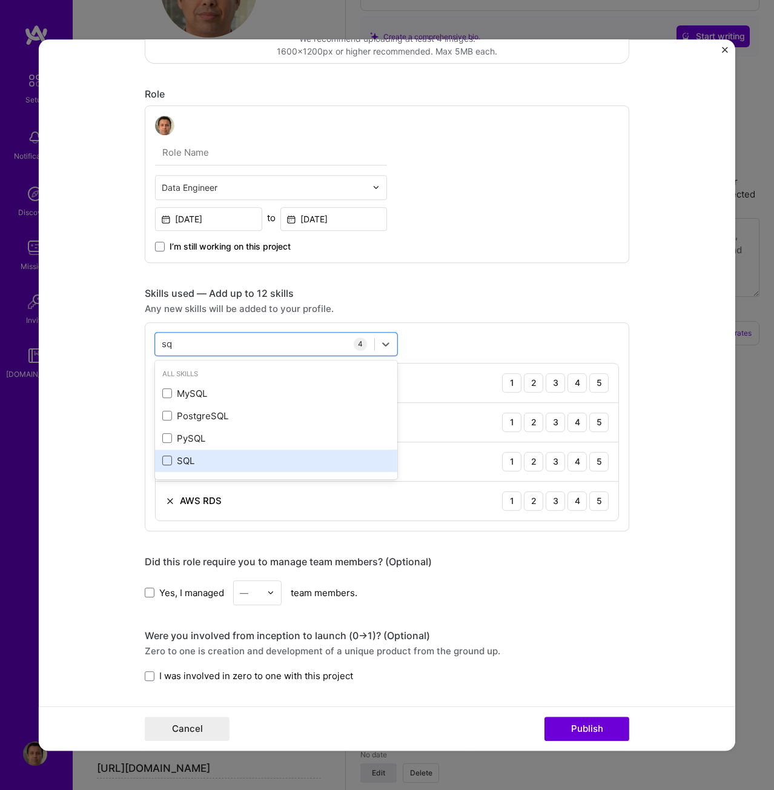
click at [166, 459] on span at bounding box center [167, 461] width 10 height 10
click at [0, 0] on input "checkbox" at bounding box center [0, 0] width 0 height 0
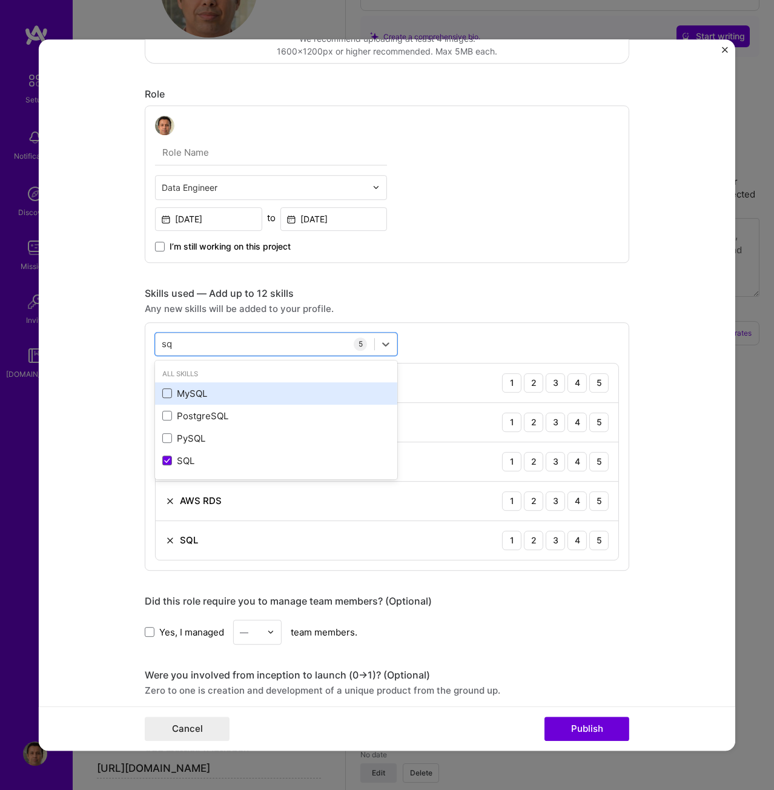
click at [164, 388] on span at bounding box center [167, 393] width 10 height 10
click at [0, 0] on input "checkbox" at bounding box center [0, 0] width 0 height 0
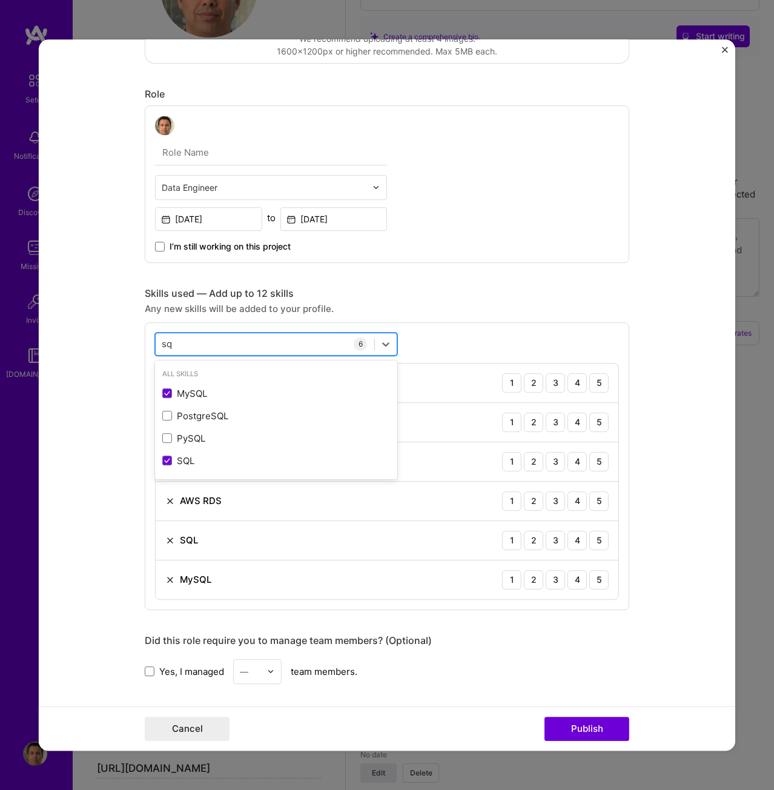
click at [182, 337] on div "sq sq" at bounding box center [265, 344] width 219 height 20
type input "s"
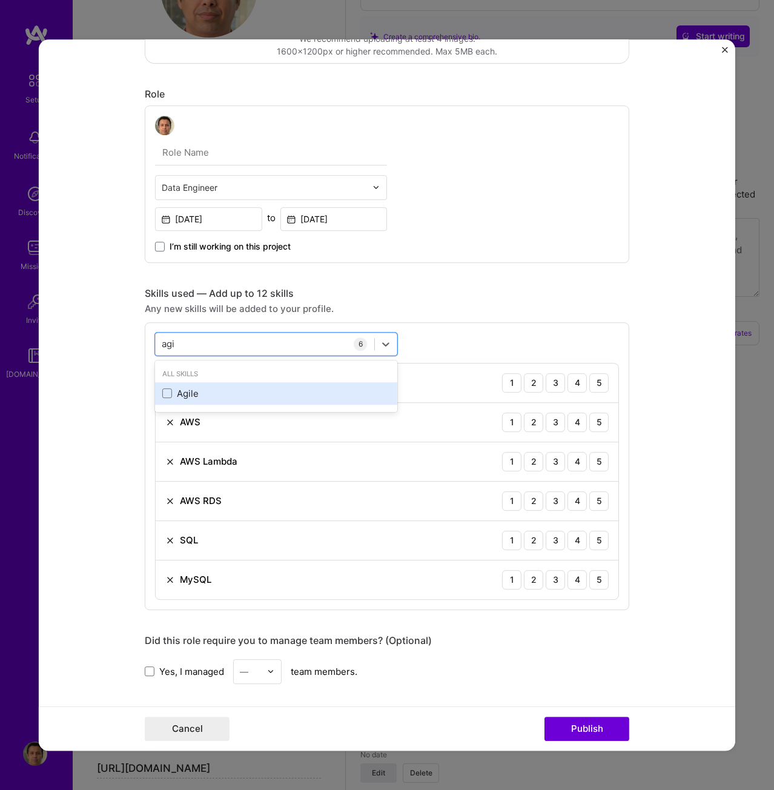
click at [176, 396] on div "Agile" at bounding box center [276, 393] width 228 height 13
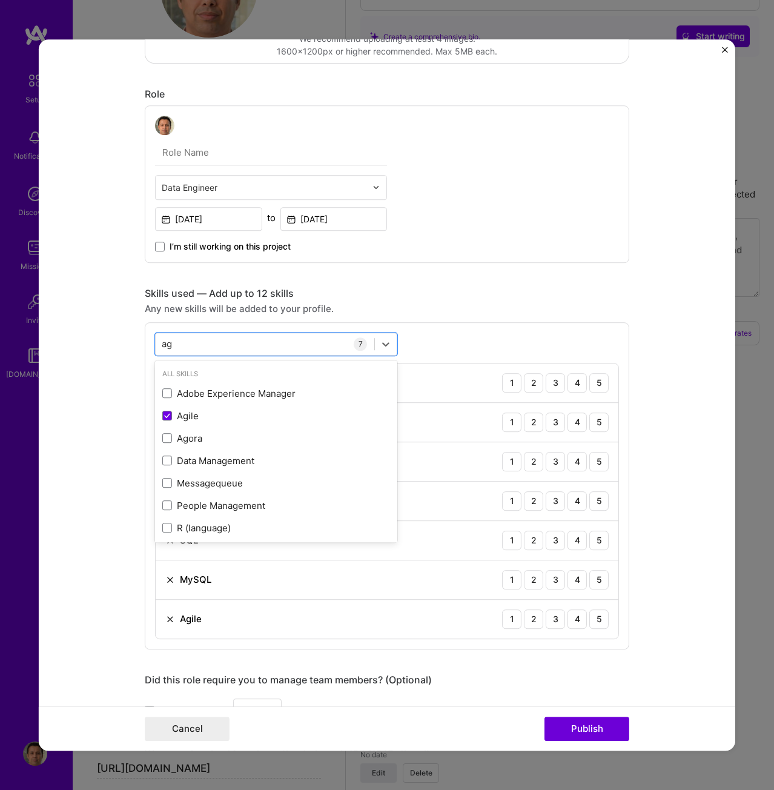
type input "a"
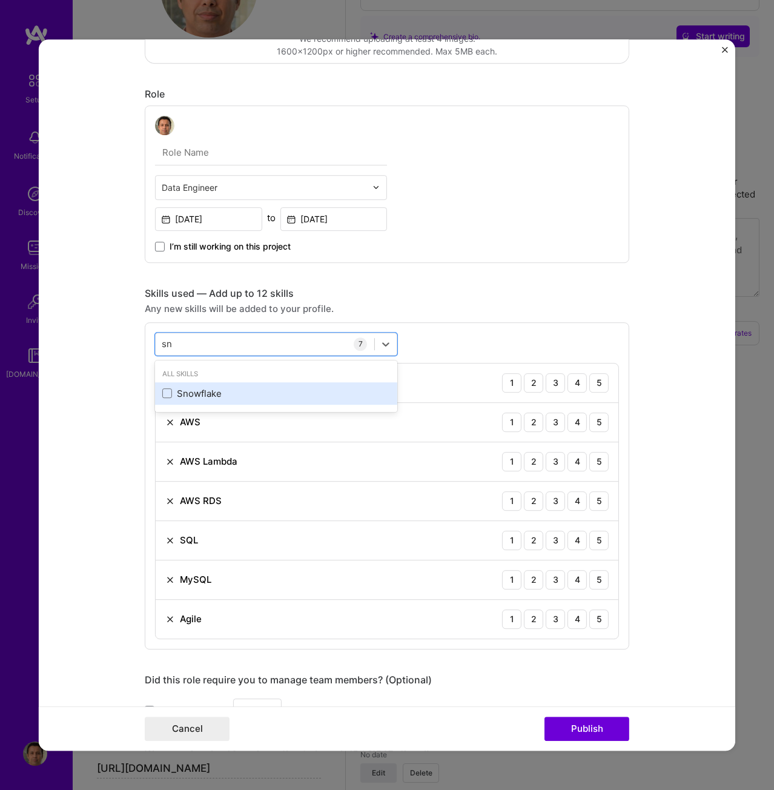
click at [210, 395] on div "Snowflake" at bounding box center [276, 393] width 228 height 13
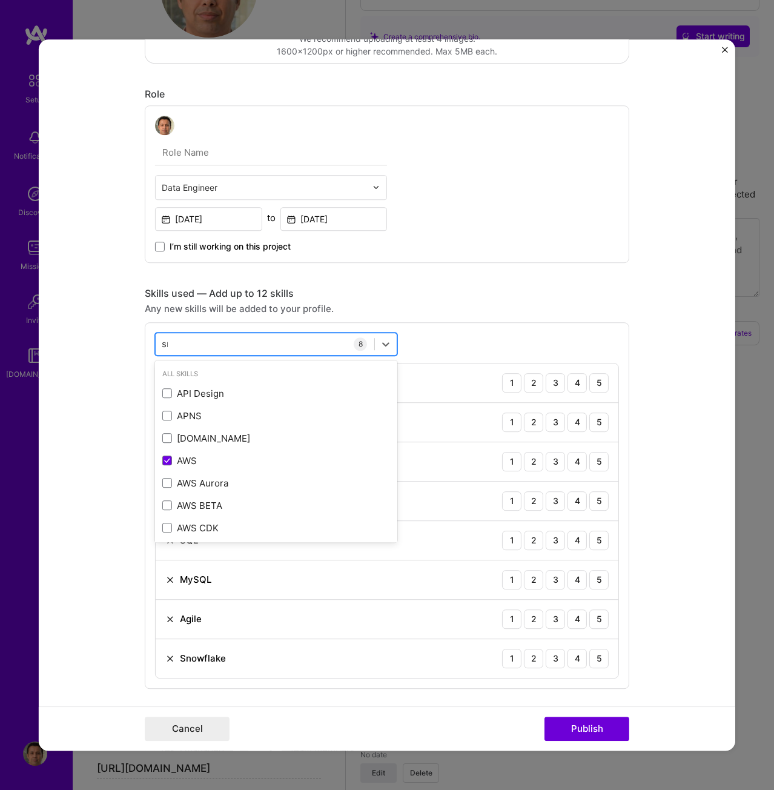
type input "s"
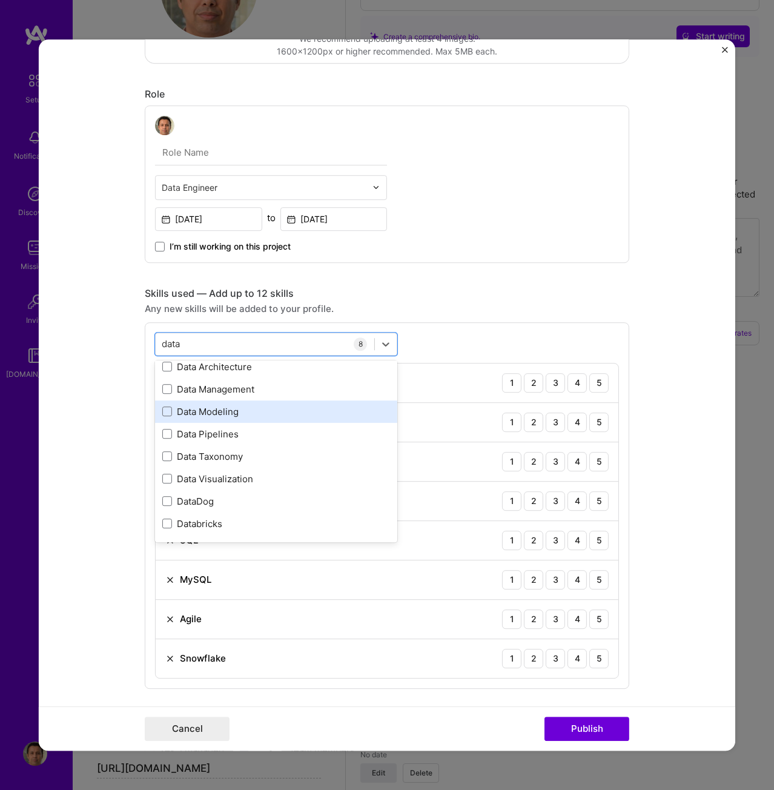
scroll to position [0, 0]
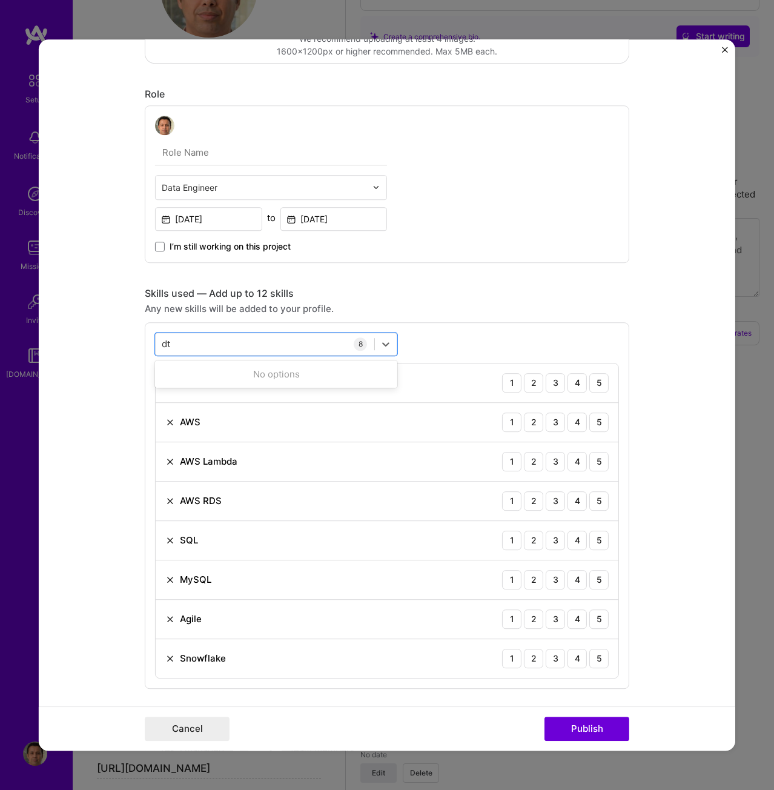
type input "d"
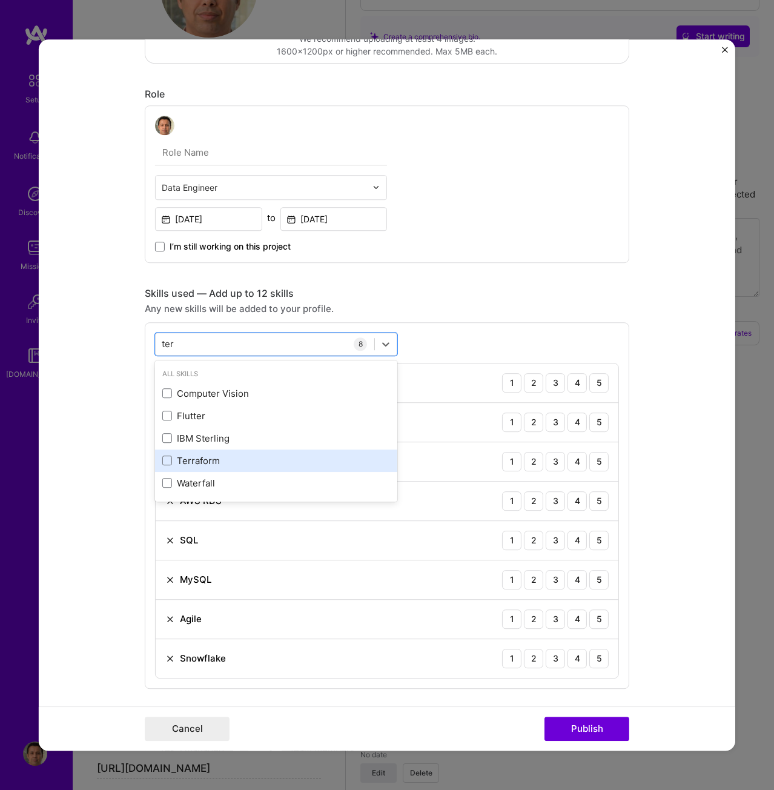
click at [193, 456] on div "Terraform" at bounding box center [276, 460] width 228 height 13
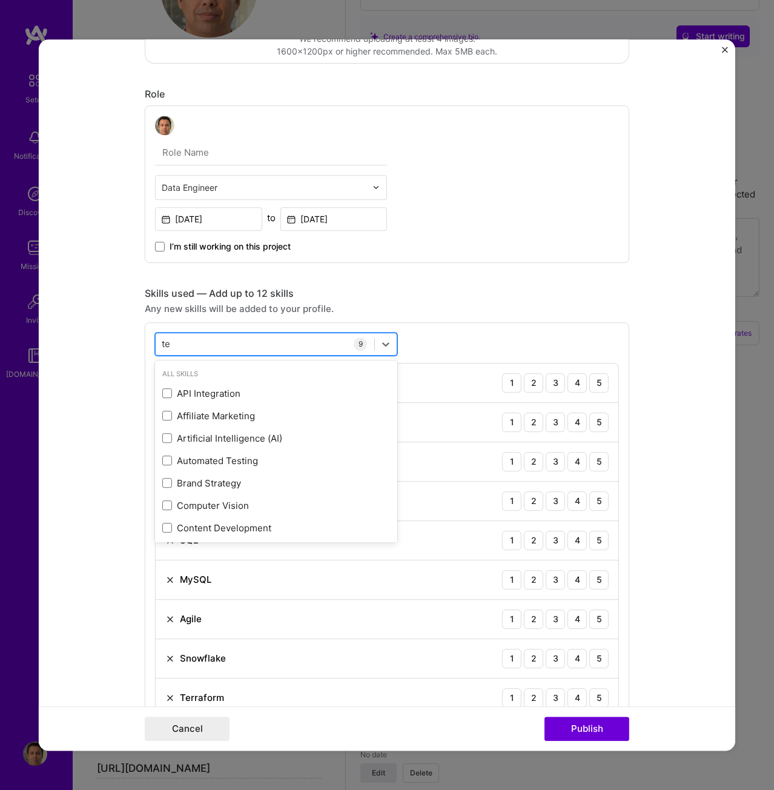
type input "t"
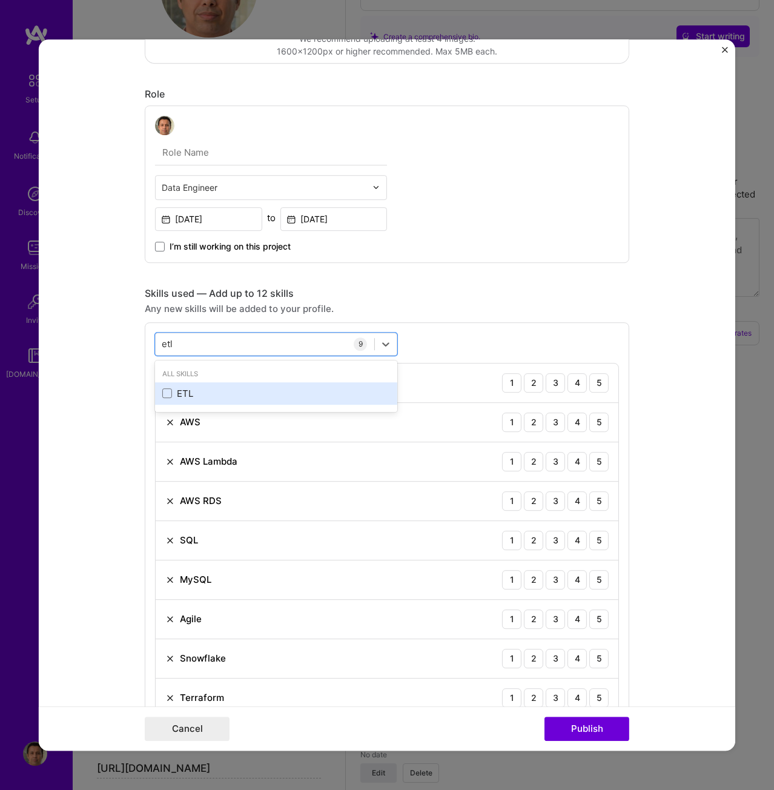
click at [185, 394] on div "ETL" at bounding box center [276, 393] width 228 height 13
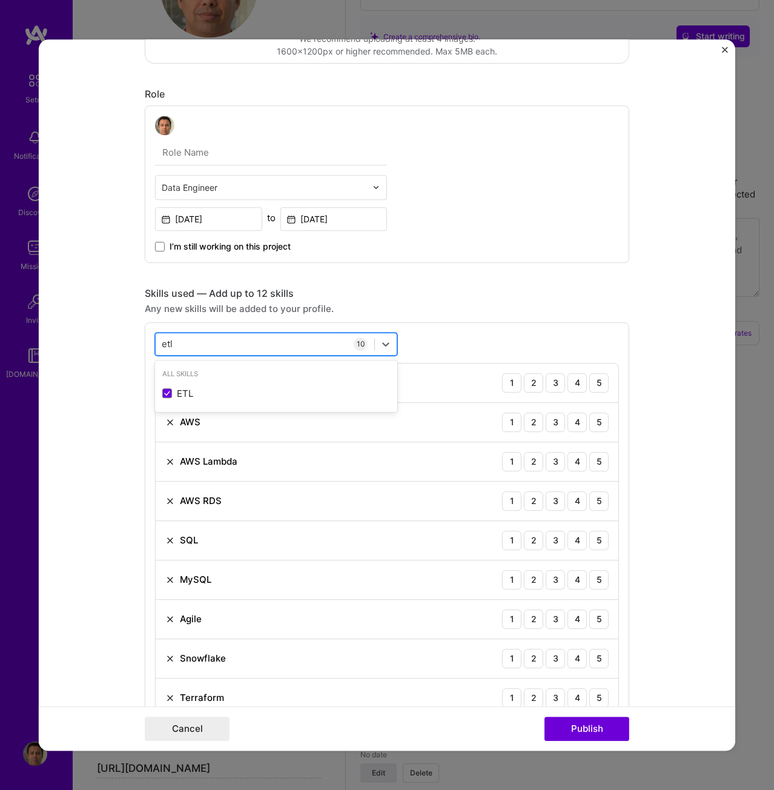
click at [208, 341] on div "etl etl" at bounding box center [265, 344] width 219 height 20
type input "e"
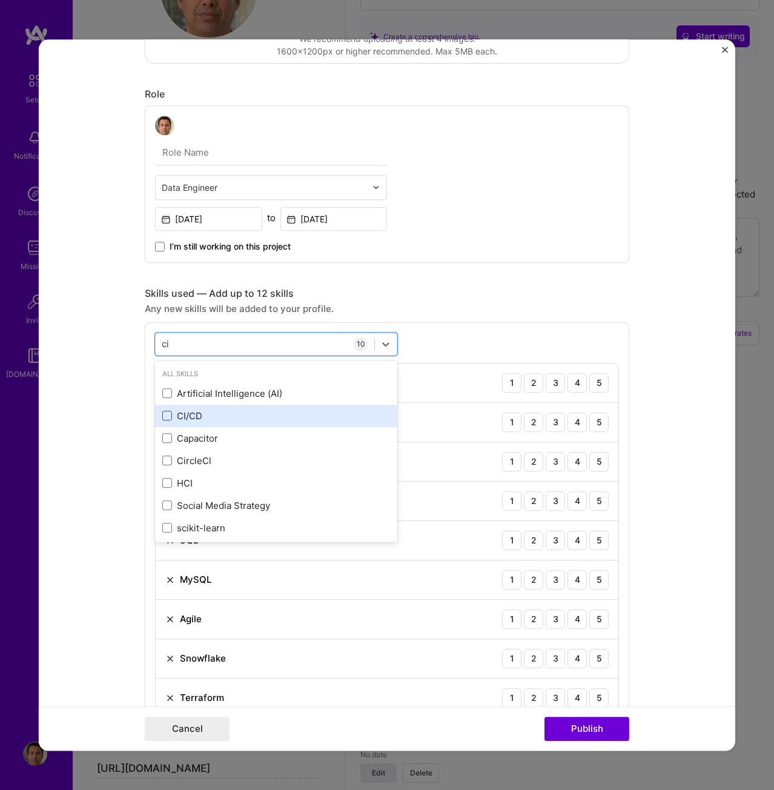
click at [162, 416] on span at bounding box center [167, 416] width 10 height 10
click at [0, 0] on input "checkbox" at bounding box center [0, 0] width 0 height 0
type input "c"
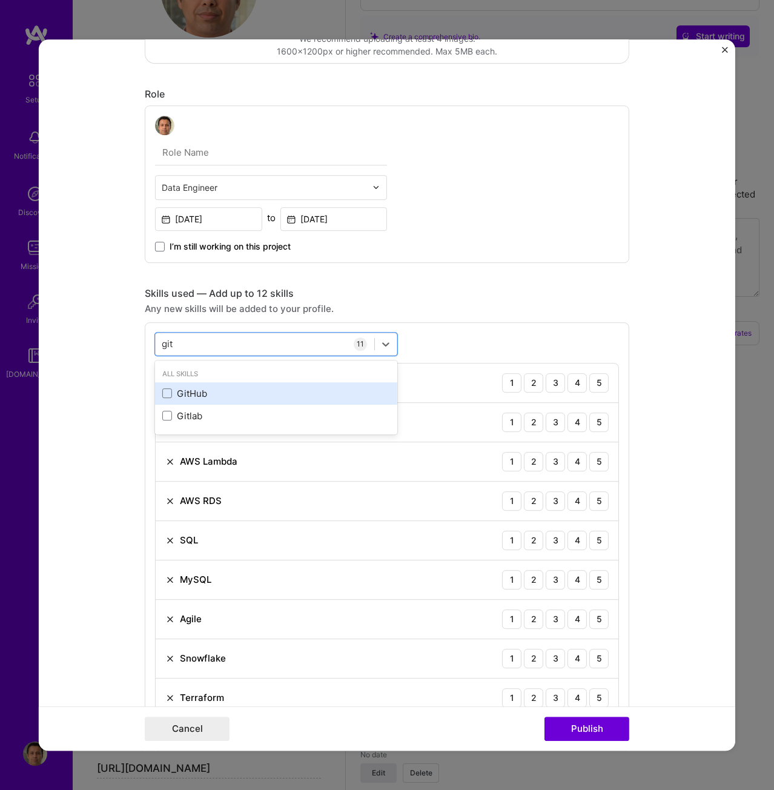
click at [194, 389] on div "GitHub" at bounding box center [276, 393] width 228 height 13
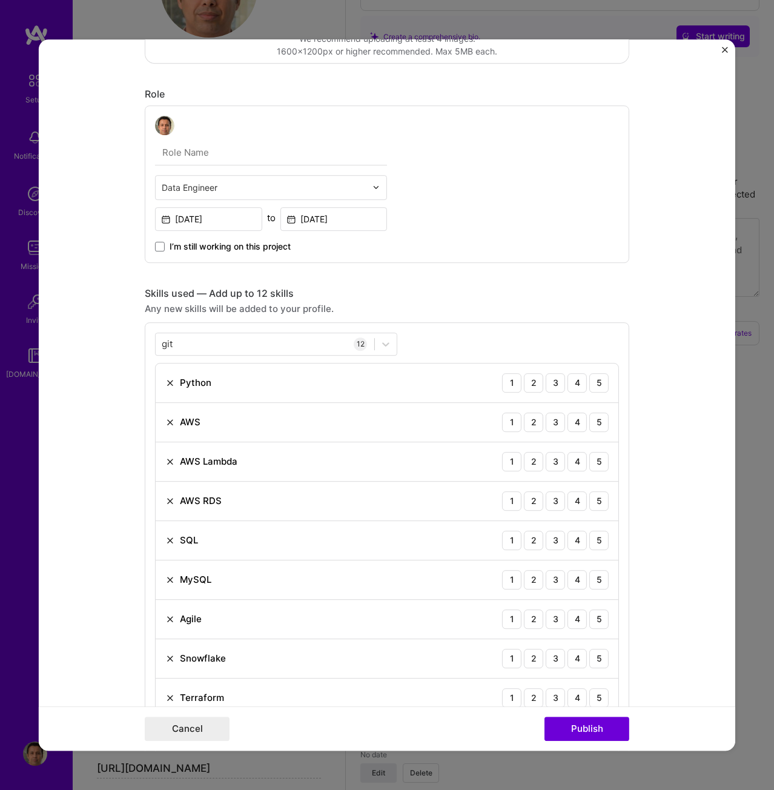
click at [384, 304] on div "Any new skills will be added to your profile." at bounding box center [387, 308] width 485 height 13
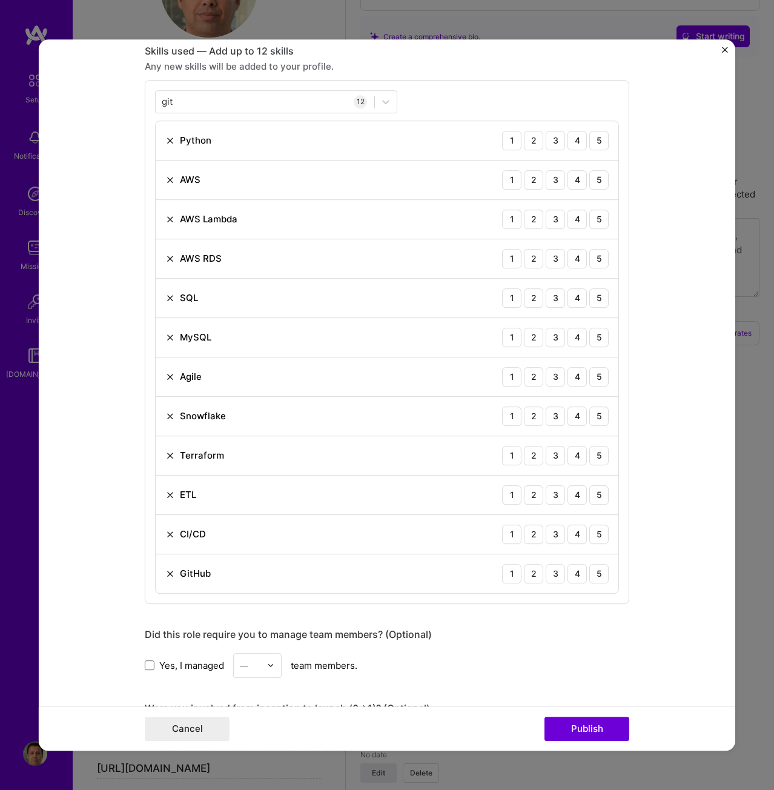
scroll to position [485, 0]
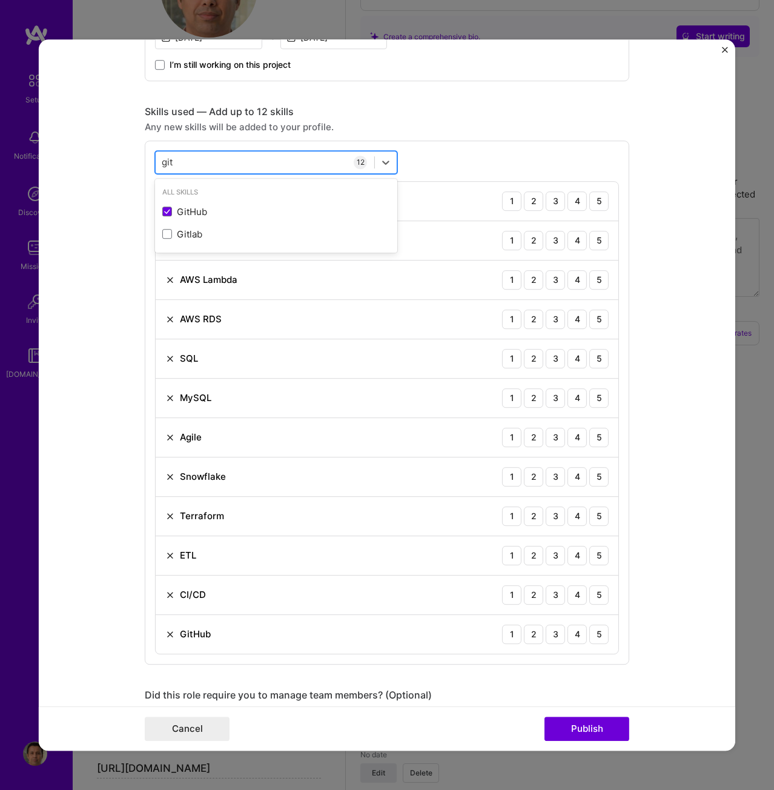
click at [187, 158] on div "git git" at bounding box center [265, 163] width 219 height 20
type input "g"
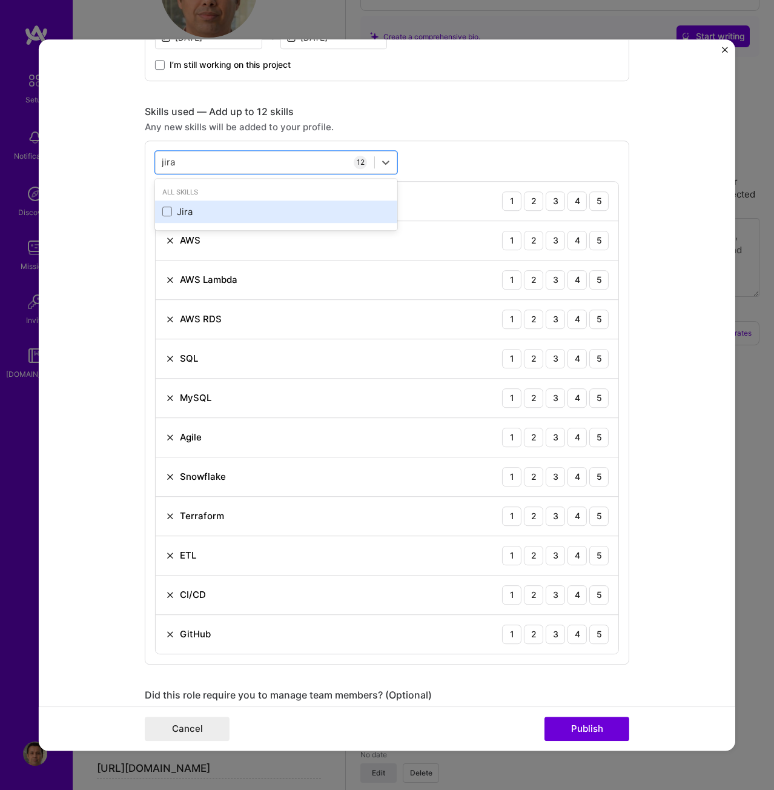
click at [180, 210] on div "Jira" at bounding box center [276, 211] width 228 height 13
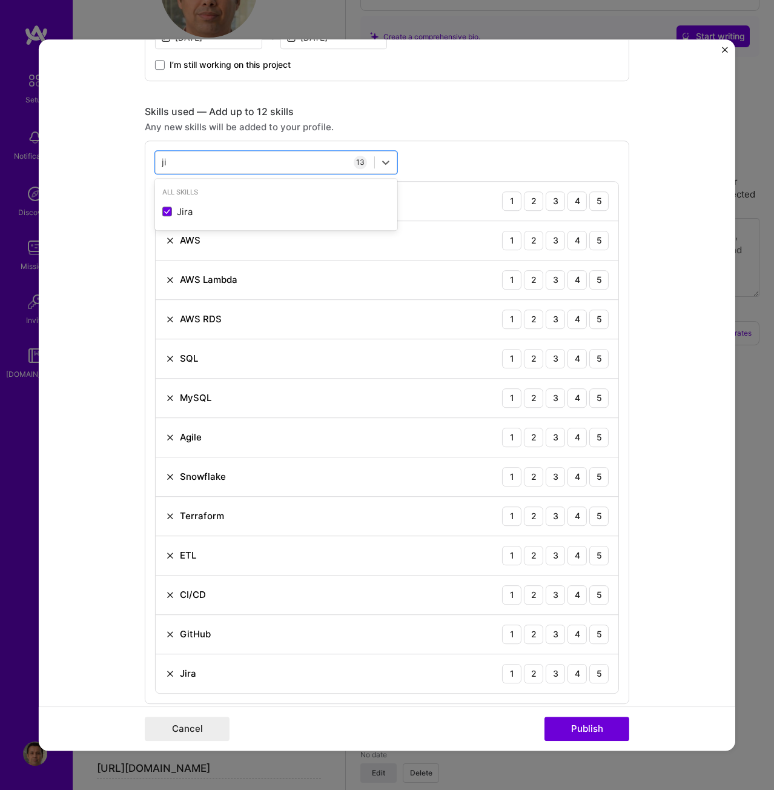
type input "j"
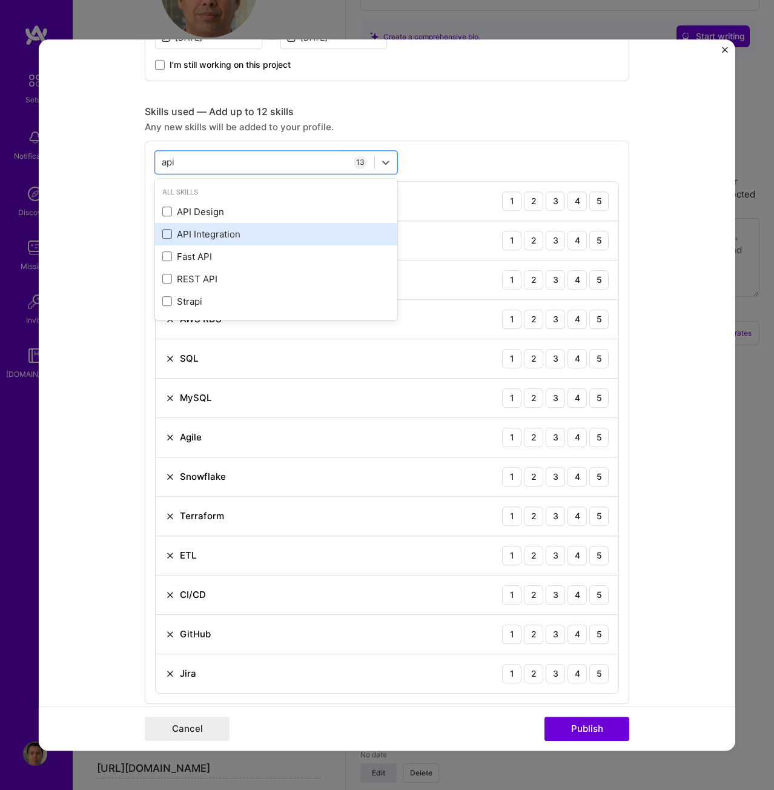
click at [163, 235] on span at bounding box center [167, 234] width 10 height 10
click at [0, 0] on input "checkbox" at bounding box center [0, 0] width 0 height 0
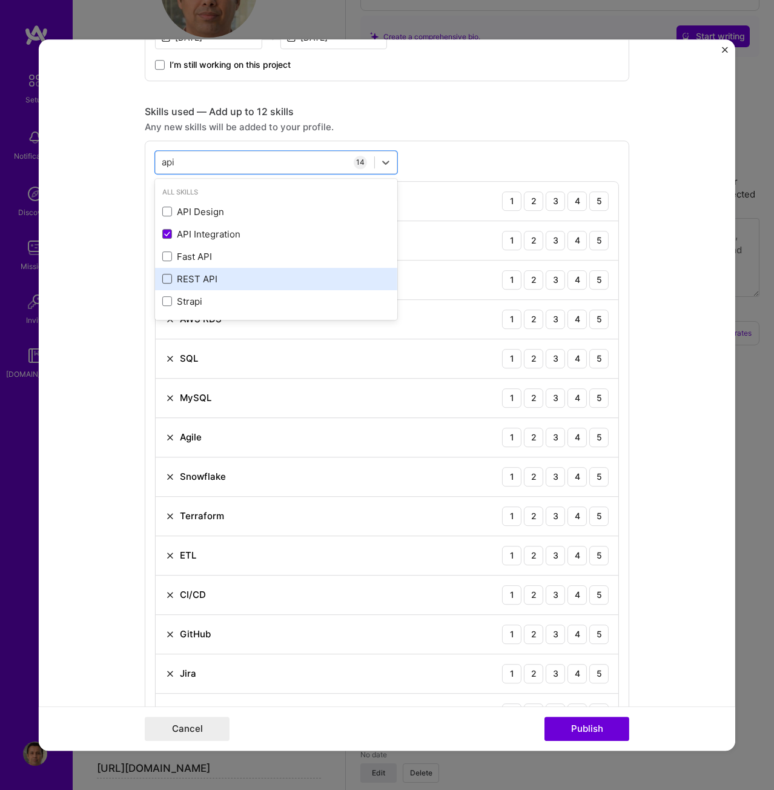
click at [167, 277] on span at bounding box center [167, 279] width 10 height 10
click at [0, 0] on input "checkbox" at bounding box center [0, 0] width 0 height 0
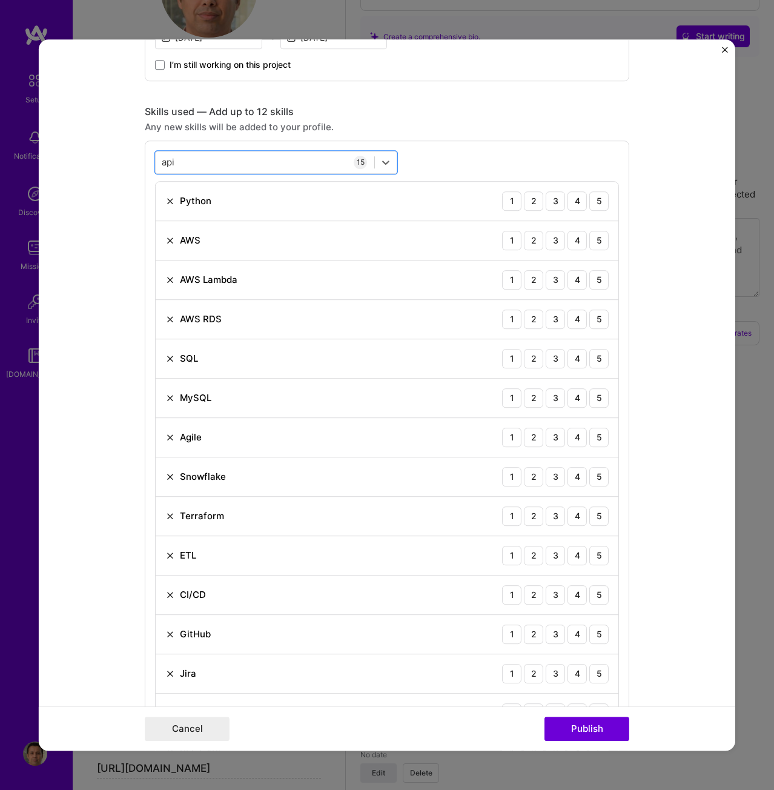
drag, startPoint x: 223, startPoint y: 159, endPoint x: 4, endPoint y: 160, distance: 219.3
click at [4, 160] on div "Project title Enterprise Data Lake & Snowflake Platform Company ICIS Project in…" at bounding box center [387, 395] width 774 height 790
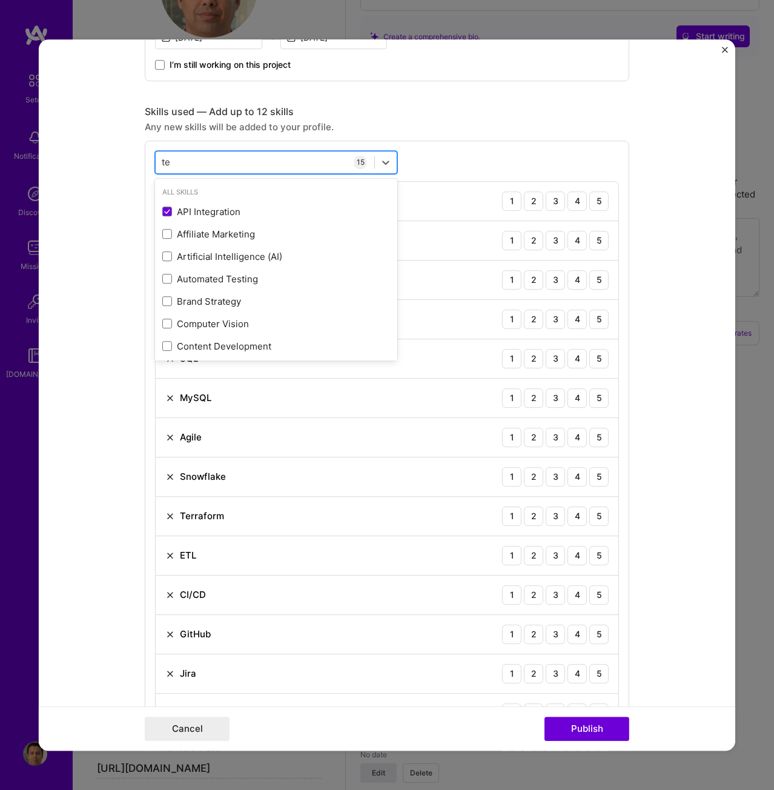
type input "t"
type input "c"
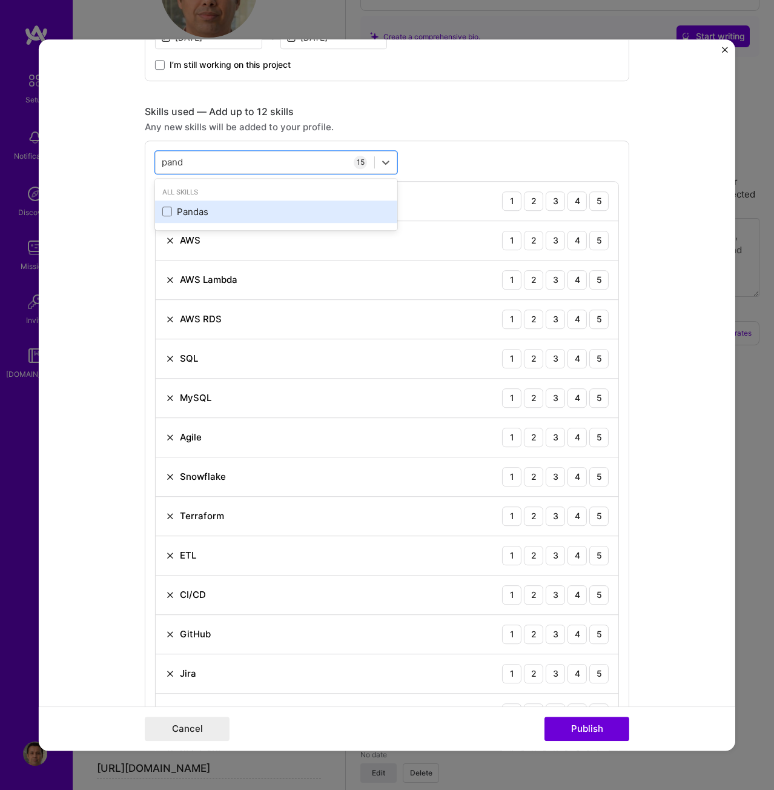
click at [171, 215] on div "Pandas" at bounding box center [276, 211] width 228 height 13
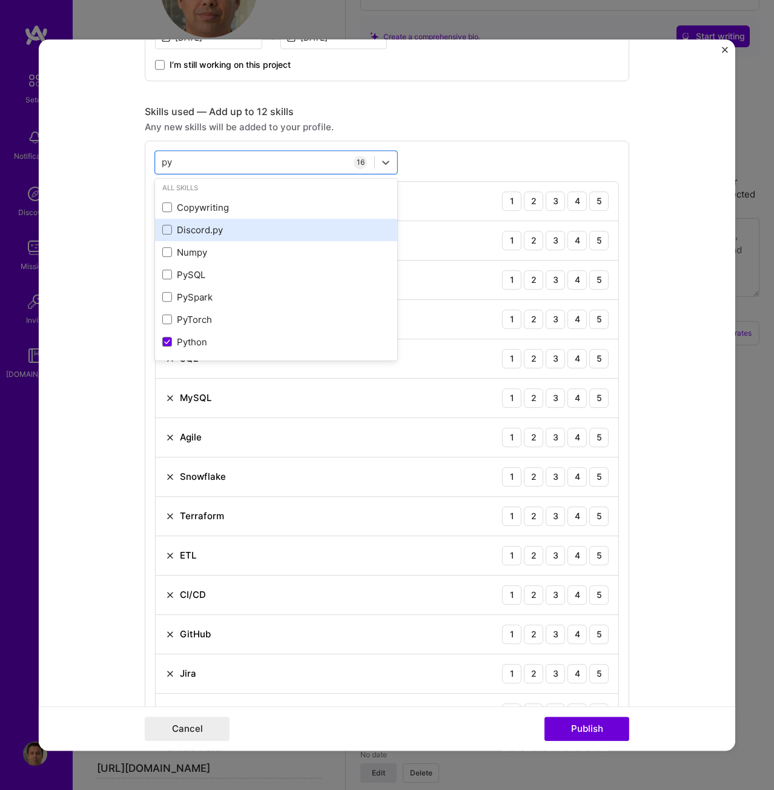
scroll to position [0, 0]
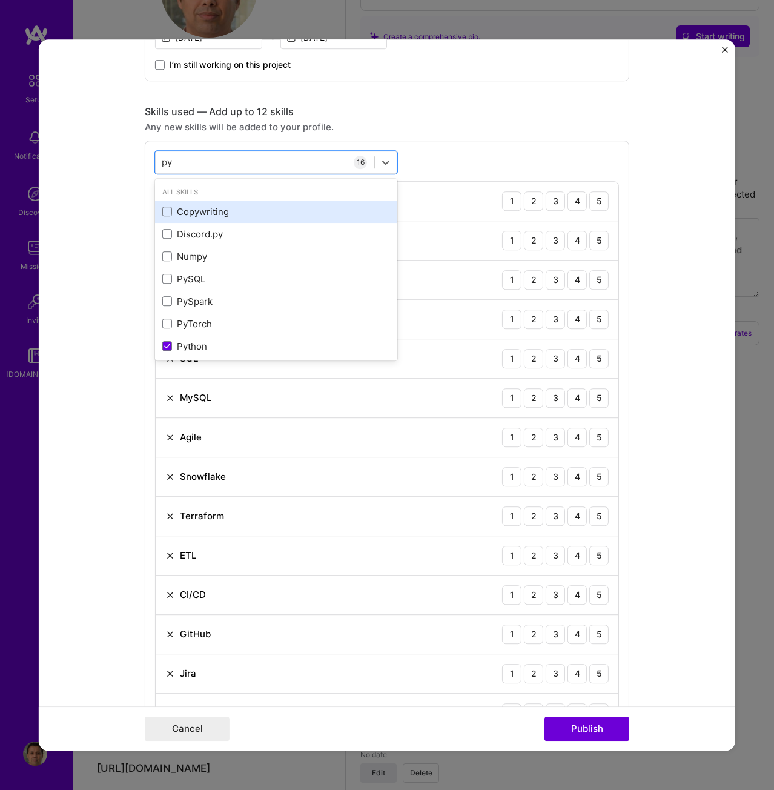
type input "p"
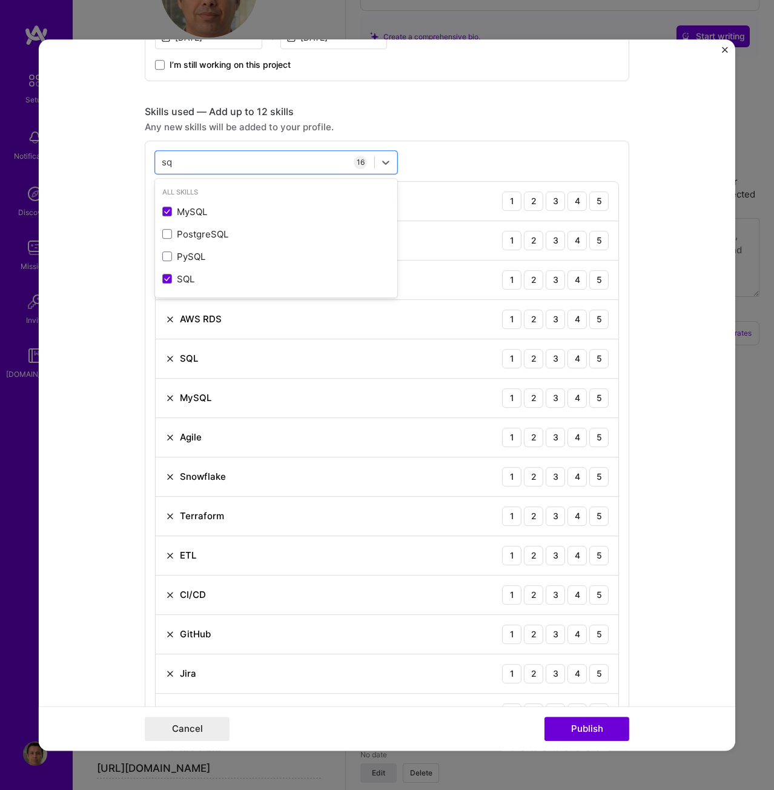
type input "s"
click at [162, 210] on span at bounding box center [167, 212] width 10 height 10
click at [0, 0] on input "checkbox" at bounding box center [0, 0] width 0 height 0
type input "a"
type input "s"
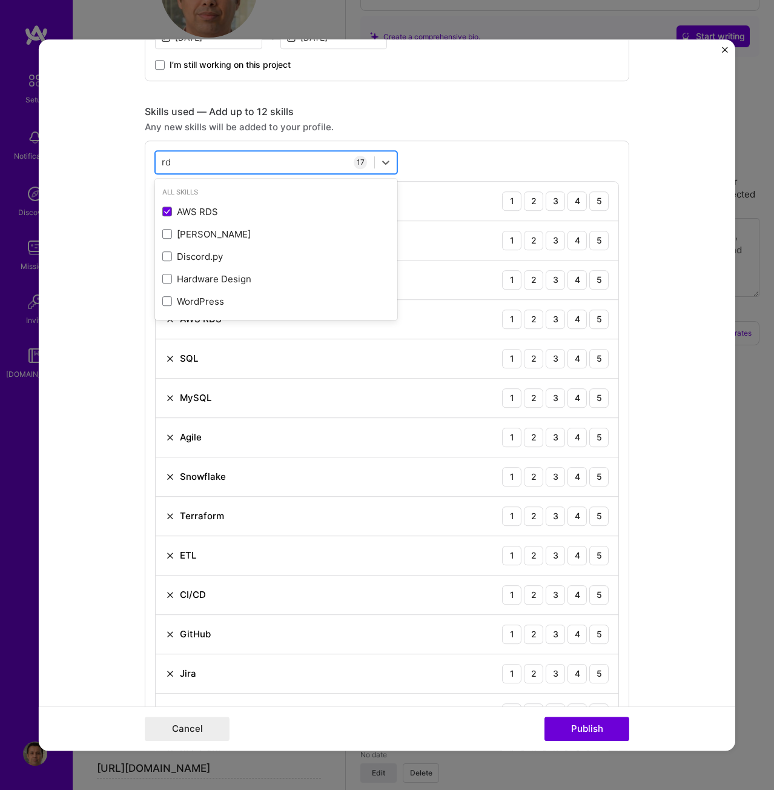
type input "r"
type input "s"
type input ","
type input "p"
type input "m"
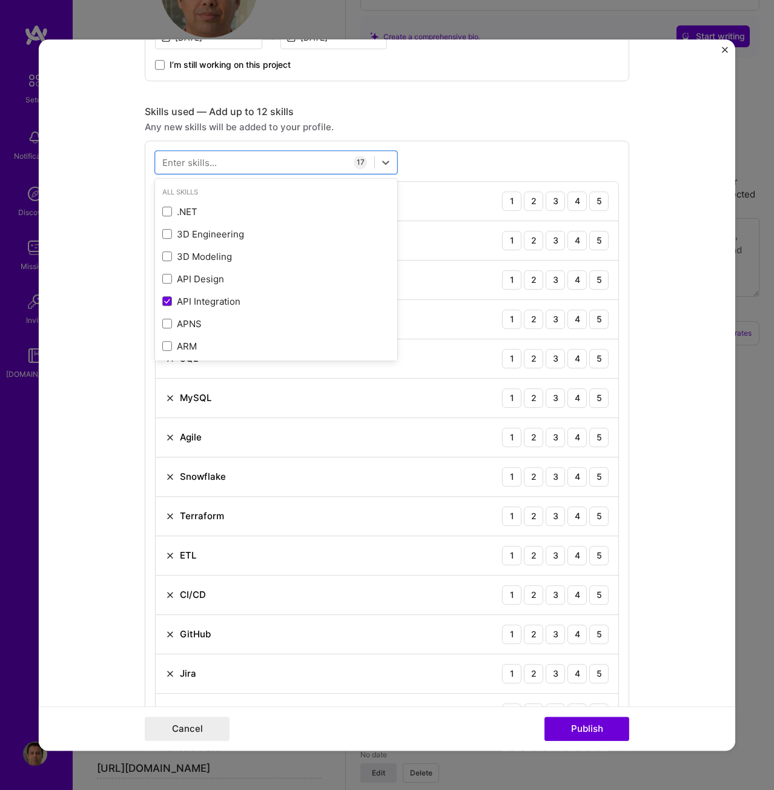
click at [685, 134] on form "Project title Enterprise Data Lake & Snowflake Platform Company ICIS Project in…" at bounding box center [387, 394] width 697 height 711
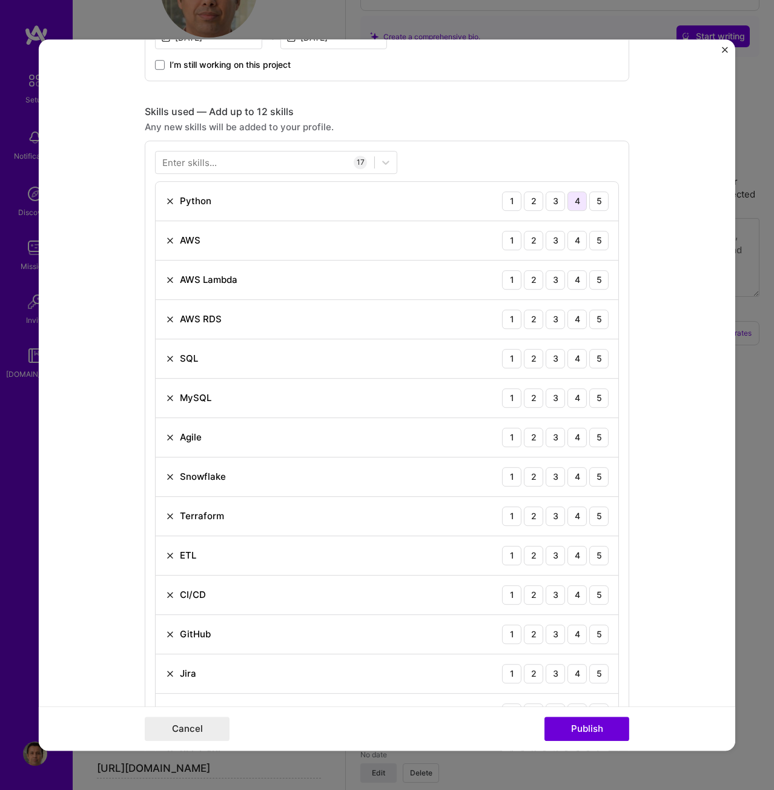
click at [576, 200] on div "4" at bounding box center [577, 200] width 19 height 19
click at [570, 237] on div "4" at bounding box center [577, 240] width 19 height 19
click at [574, 275] on div "4" at bounding box center [577, 279] width 19 height 19
click at [576, 320] on div "4" at bounding box center [577, 319] width 19 height 19
click at [597, 360] on div "5" at bounding box center [598, 358] width 19 height 19
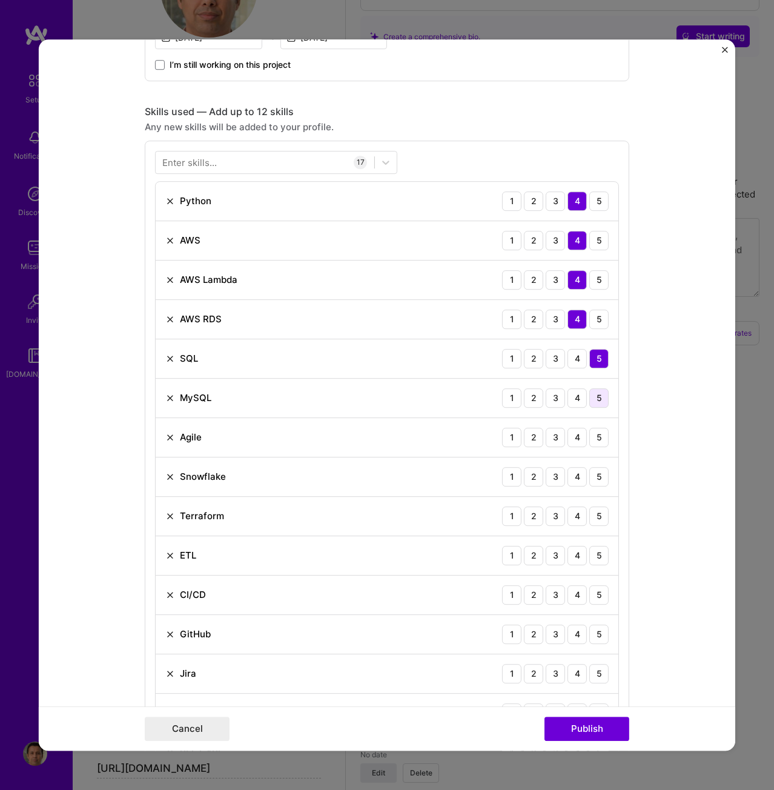
click at [594, 396] on div "5" at bounding box center [598, 397] width 19 height 19
click at [573, 440] on div "4" at bounding box center [577, 437] width 19 height 19
click at [576, 482] on div "4" at bounding box center [577, 476] width 19 height 19
click at [573, 519] on div "4" at bounding box center [577, 515] width 19 height 19
click at [579, 558] on div "4" at bounding box center [577, 555] width 19 height 19
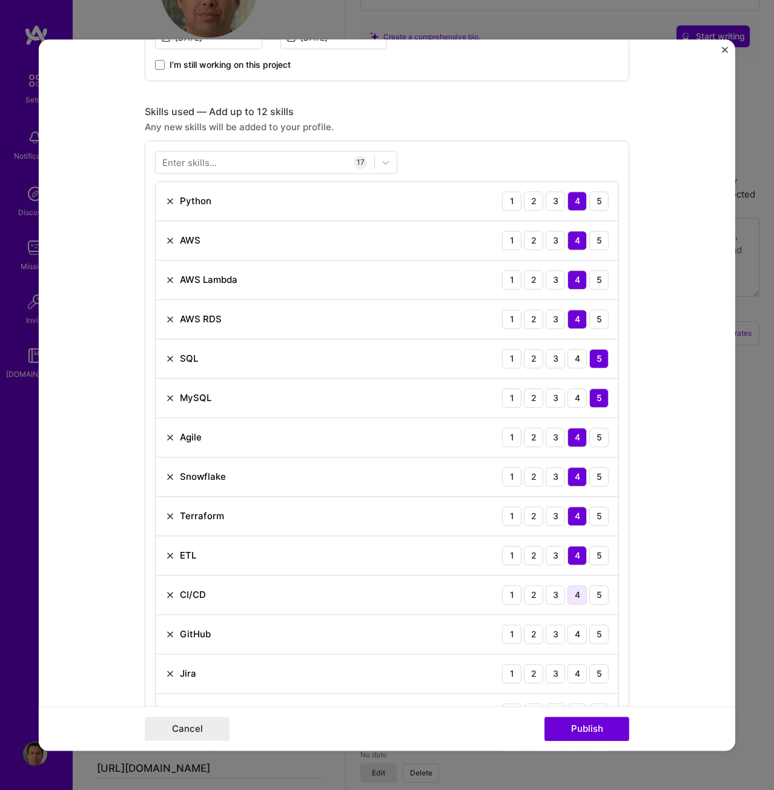
click at [573, 600] on div "4" at bounding box center [577, 594] width 19 height 19
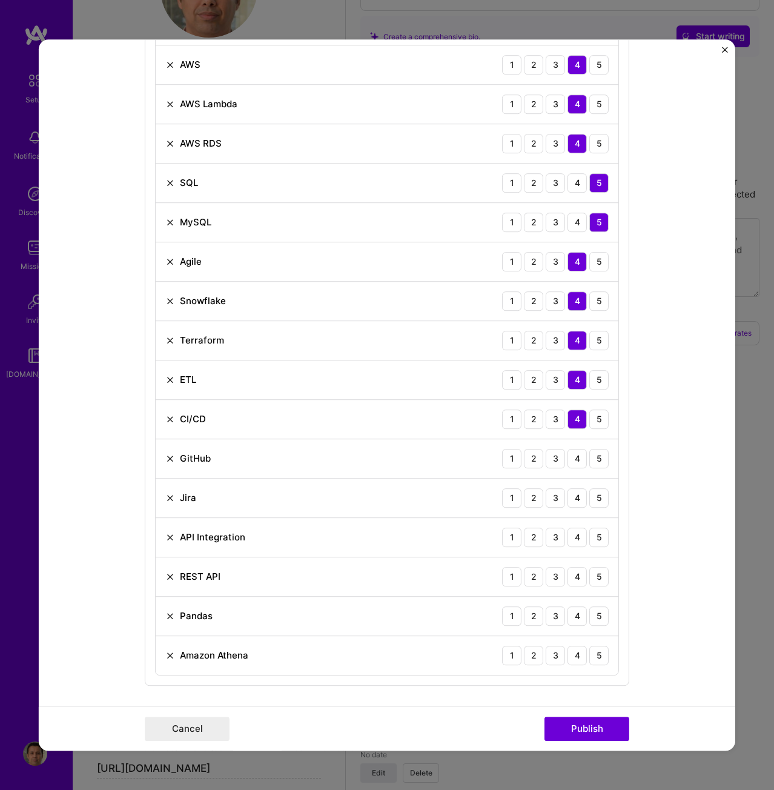
scroll to position [666, 0]
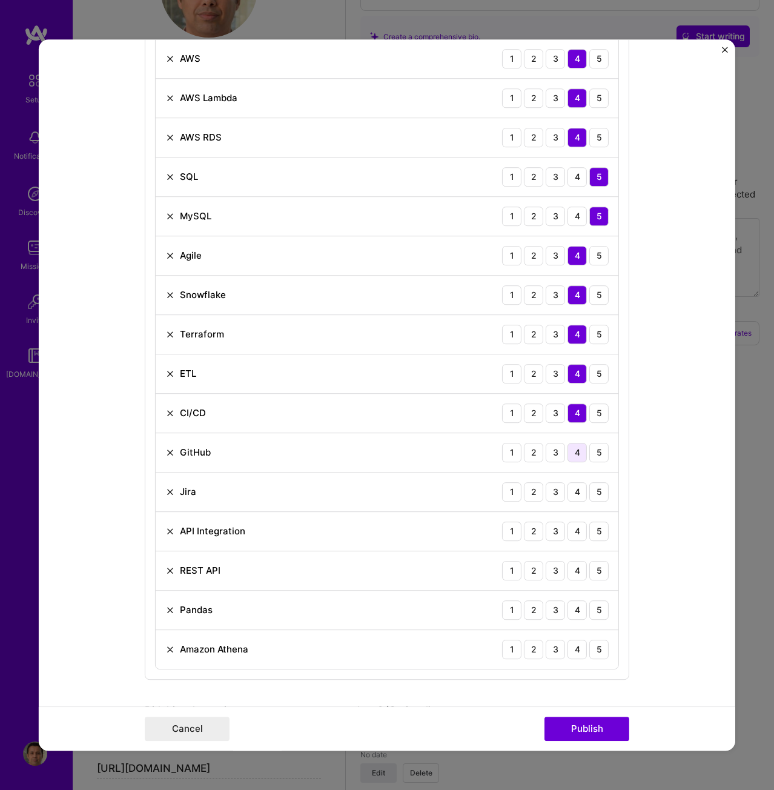
click at [571, 453] on div "4" at bounding box center [577, 452] width 19 height 19
click at [571, 490] on div "4" at bounding box center [577, 491] width 19 height 19
click at [573, 533] on div "4" at bounding box center [577, 531] width 19 height 19
click at [573, 575] on div "4" at bounding box center [577, 570] width 19 height 19
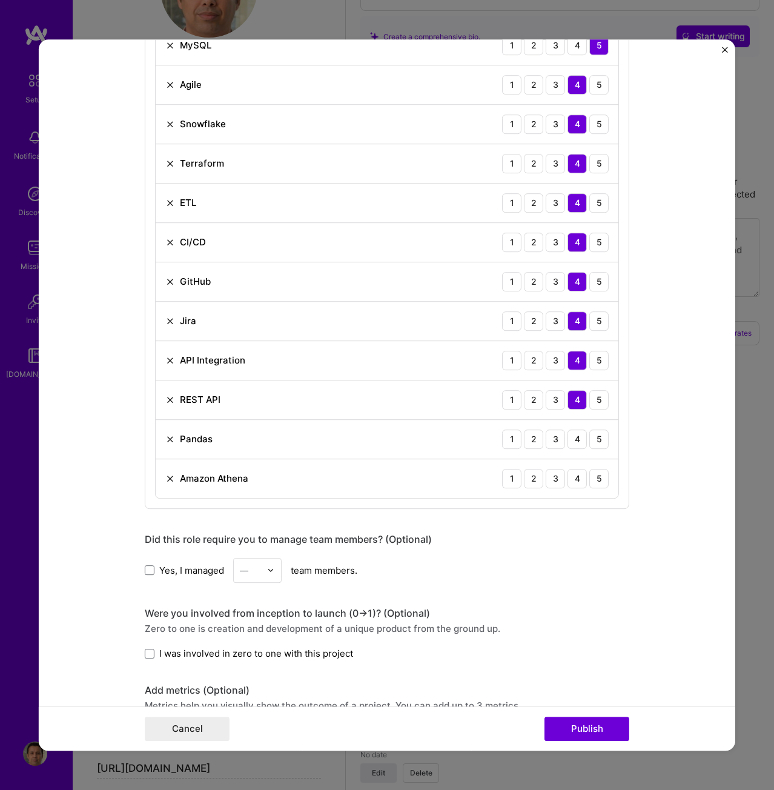
scroll to position [848, 0]
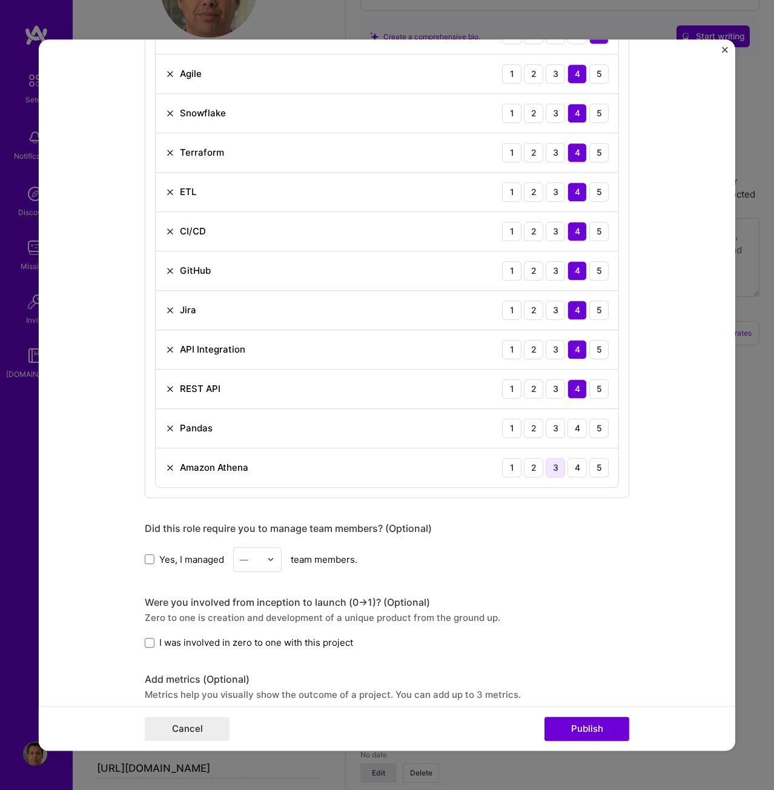
click at [553, 466] on div "3" at bounding box center [555, 467] width 19 height 19
click at [553, 430] on div "3" at bounding box center [555, 428] width 19 height 19
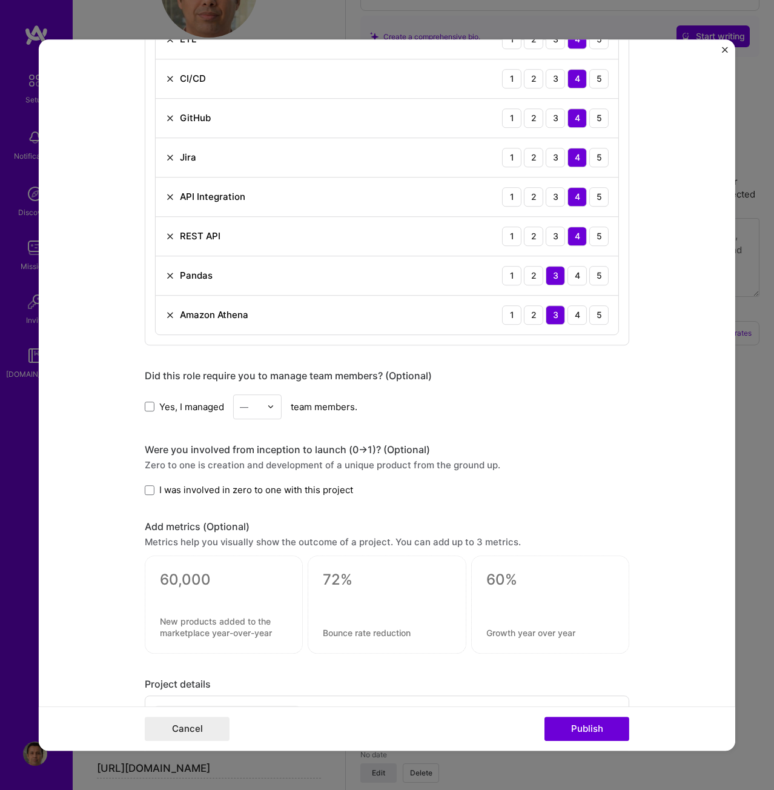
scroll to position [1030, 0]
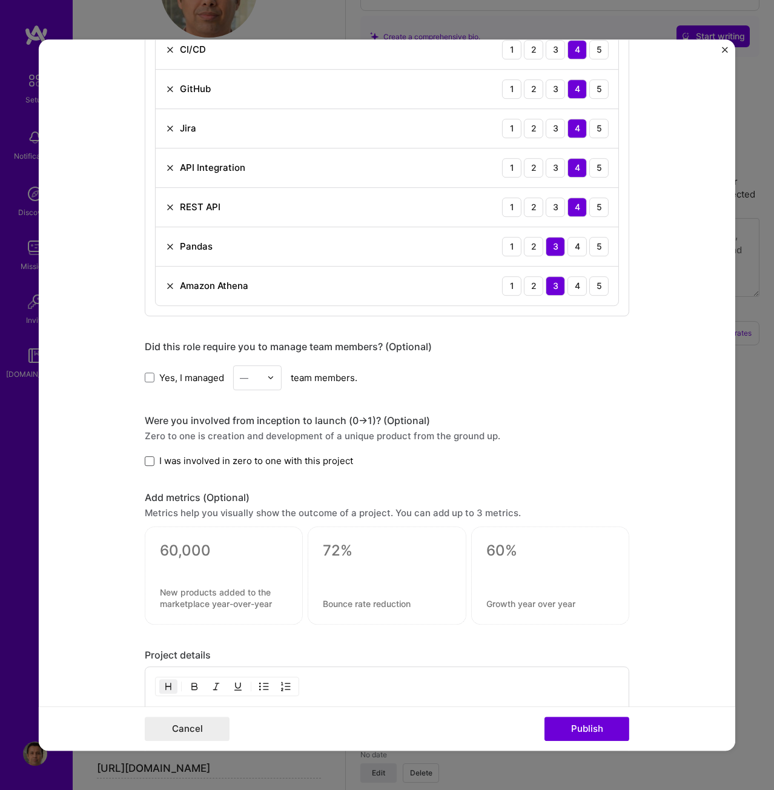
click at [145, 458] on span at bounding box center [150, 461] width 10 height 10
click at [0, 0] on input "I was involved in zero to one with this project" at bounding box center [0, 0] width 0 height 0
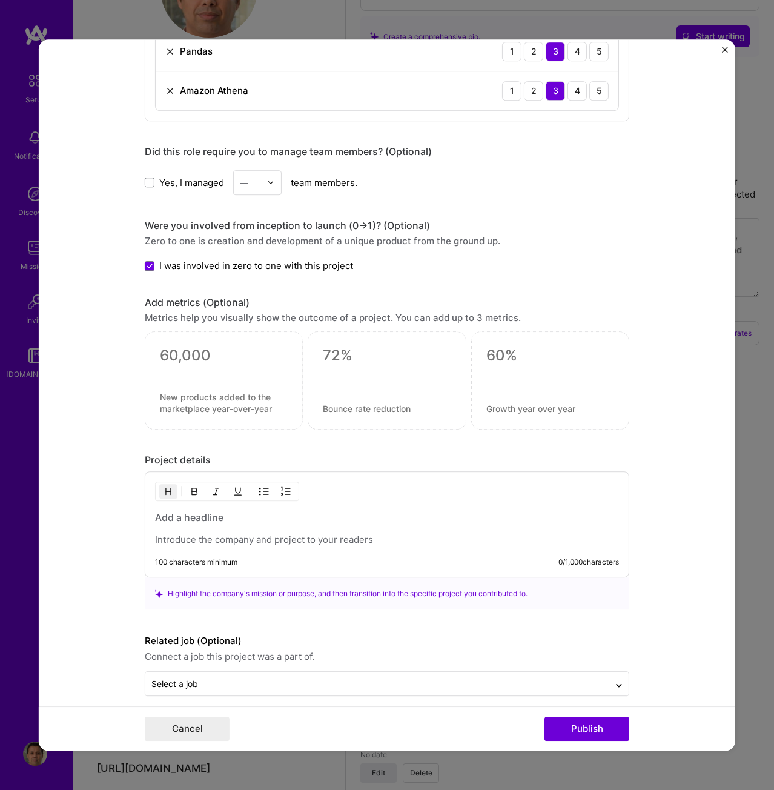
scroll to position [1237, 0]
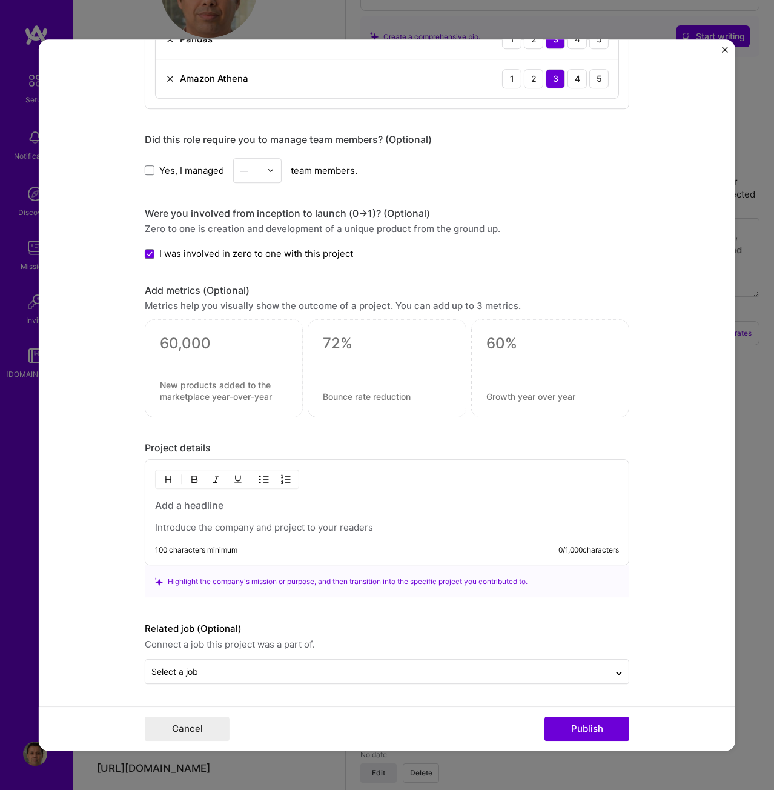
click at [251, 524] on p at bounding box center [387, 528] width 464 height 12
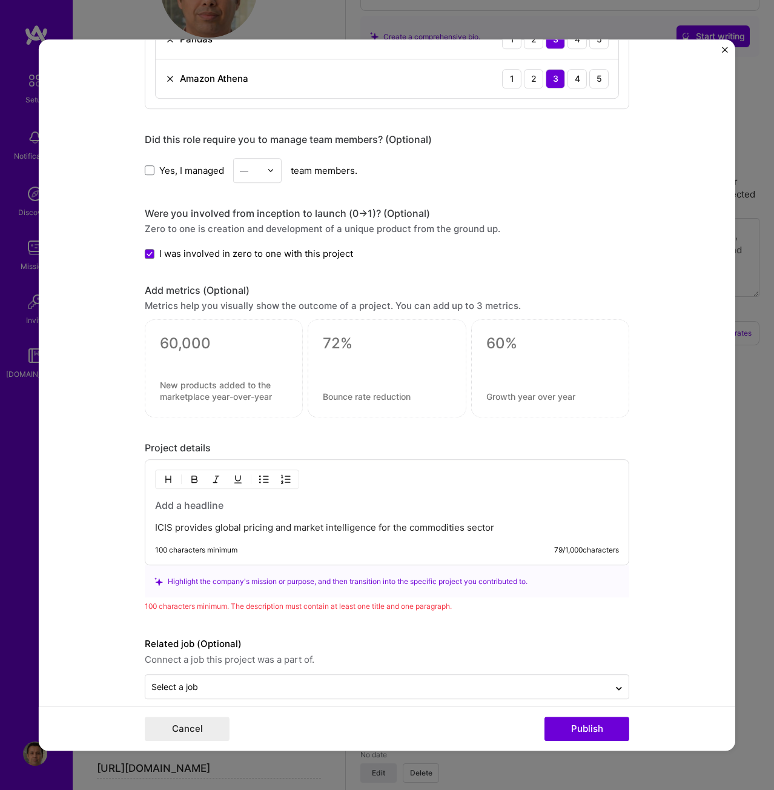
click at [463, 523] on p "ICIS provides global pricing and market intelligence for the commodities sector" at bounding box center [387, 528] width 464 height 12
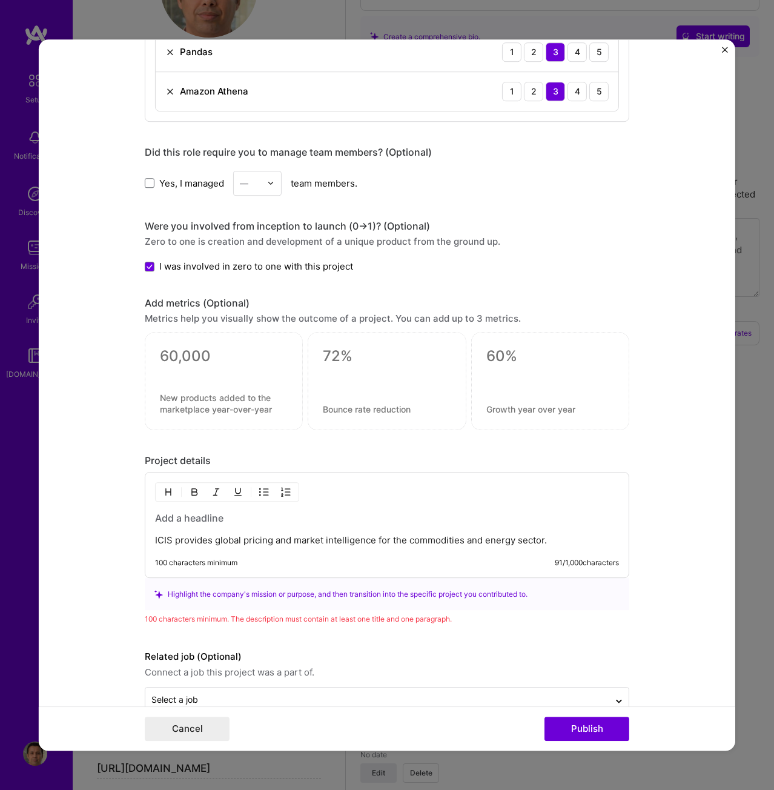
scroll to position [1252, 0]
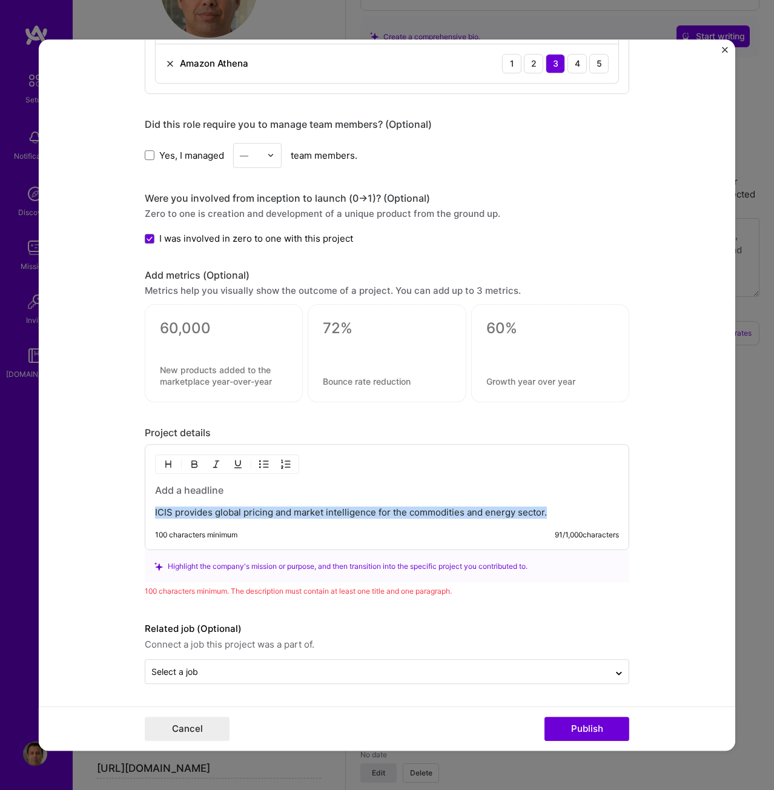
drag, startPoint x: 543, startPoint y: 512, endPoint x: 148, endPoint y: 508, distance: 394.4
click at [148, 508] on div "ICIS provides global pricing and market intelligence for the commodities and en…" at bounding box center [387, 498] width 485 height 106
copy p "ICIS provides global pricing and market intelligence for the commodities and en…"
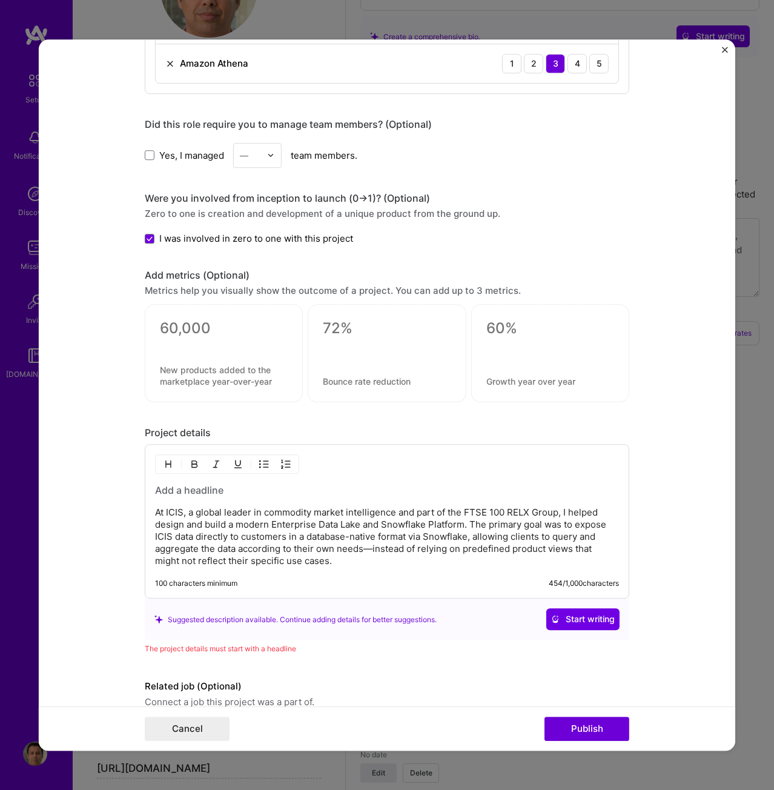
drag, startPoint x: 346, startPoint y: 537, endPoint x: 405, endPoint y: 547, distance: 59.7
click at [346, 537] on p "At ICIS, a global leader in commodity market intelligence and part of the FTSE …" at bounding box center [387, 537] width 464 height 61
click at [368, 549] on p "At ICIS, a global leader in commodity market intelligence and part of the FTSE …" at bounding box center [387, 537] width 464 height 61
click at [330, 563] on p "At ICIS, a global leader in commodity market intelligence and part of the FTSE …" at bounding box center [387, 537] width 464 height 61
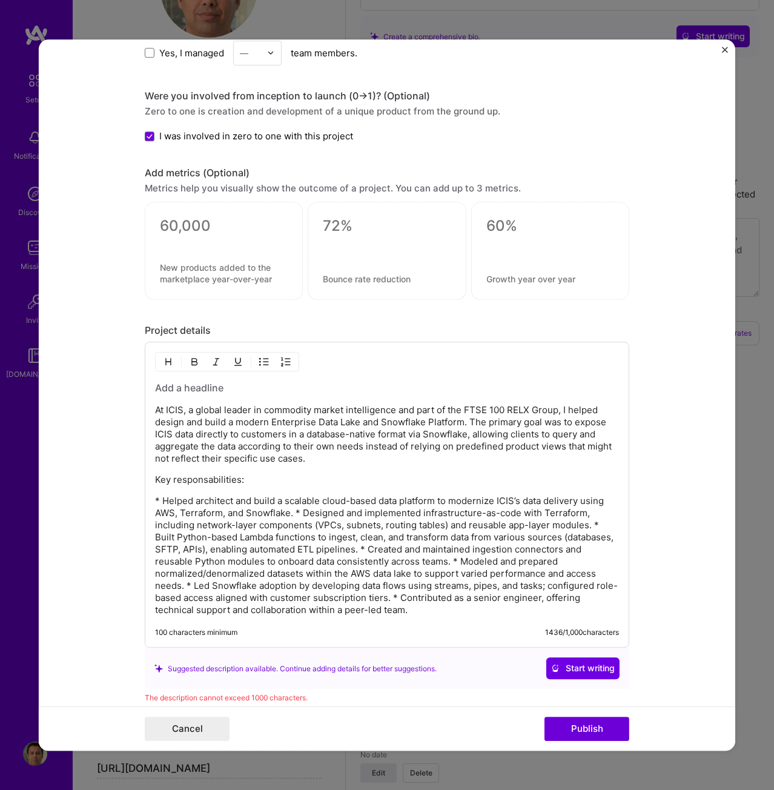
scroll to position [1373, 0]
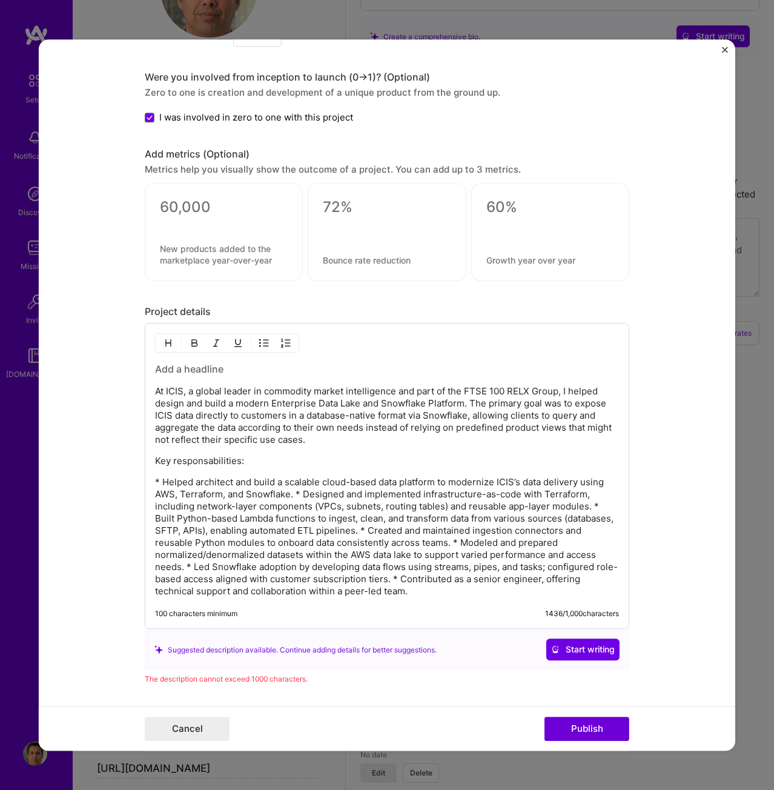
click at [158, 482] on p "* Helped architect and build a scalable cloud-based data platform to modernize …" at bounding box center [387, 537] width 464 height 121
click at [263, 343] on img "button" at bounding box center [264, 344] width 10 height 10
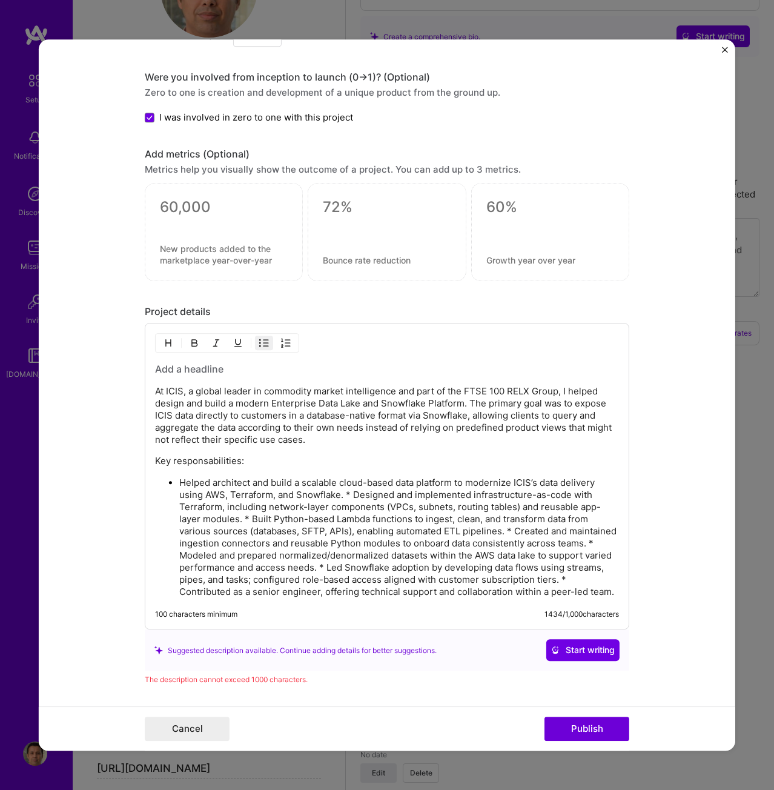
drag, startPoint x: 350, startPoint y: 493, endPoint x: 359, endPoint y: 491, distance: 9.3
click at [350, 493] on p "Helped architect and build a scalable cloud-based data platform to modernize IC…" at bounding box center [399, 537] width 440 height 121
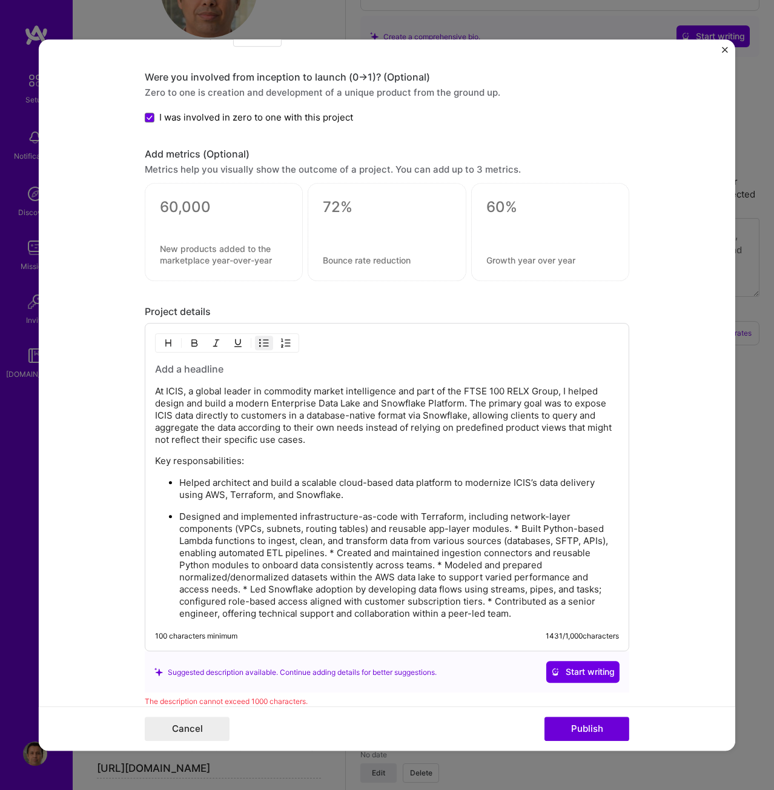
click at [517, 530] on p "Designed and implemented infrastructure-as-code with Terraform, including netwo…" at bounding box center [399, 565] width 440 height 109
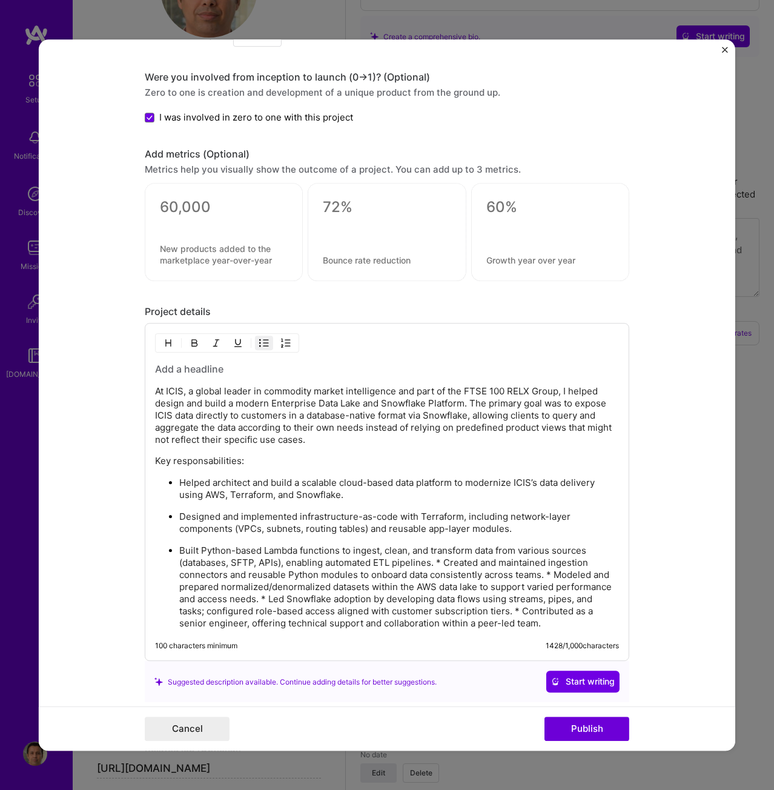
drag, startPoint x: 440, startPoint y: 563, endPoint x: 489, endPoint y: 559, distance: 49.2
click at [440, 563] on p "Built Python-based Lambda functions to ingest, clean, and transform data from v…" at bounding box center [399, 587] width 440 height 85
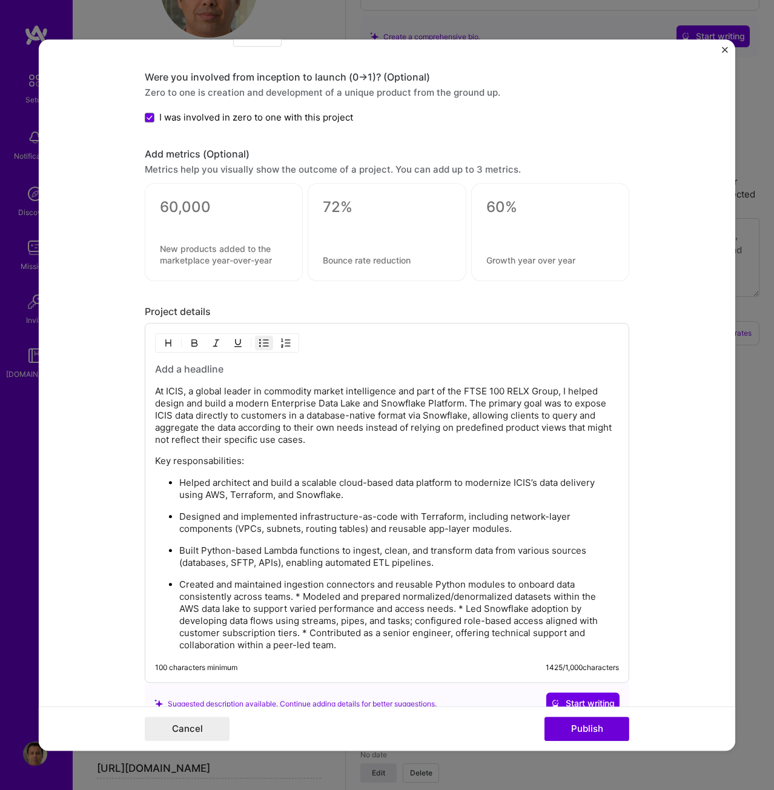
drag, startPoint x: 300, startPoint y: 593, endPoint x: 319, endPoint y: 579, distance: 23.5
click at [300, 593] on p "Created and maintained ingestion connectors and reusable Python modules to onbo…" at bounding box center [399, 615] width 440 height 73
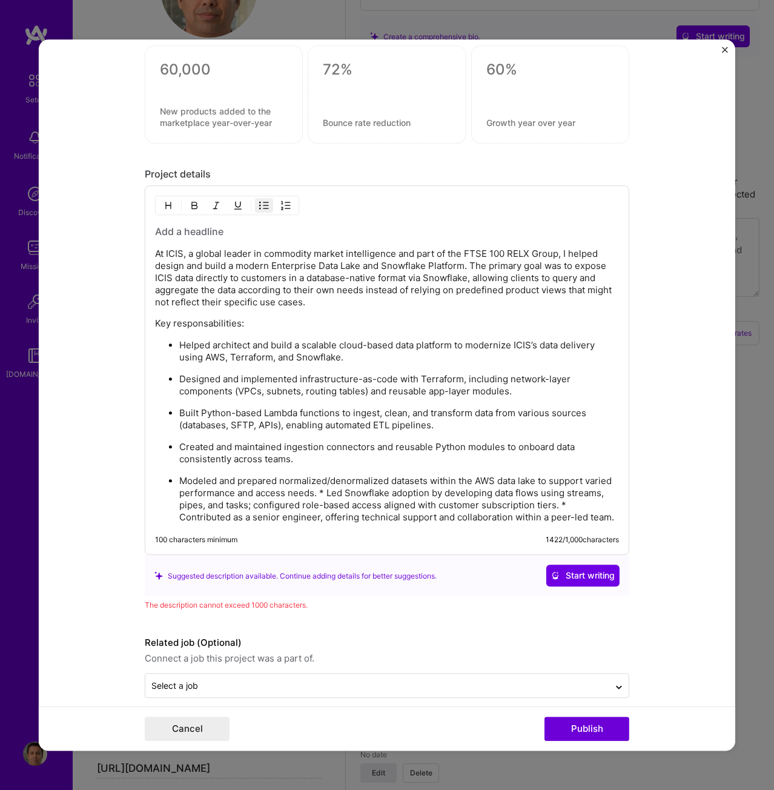
scroll to position [1525, 0]
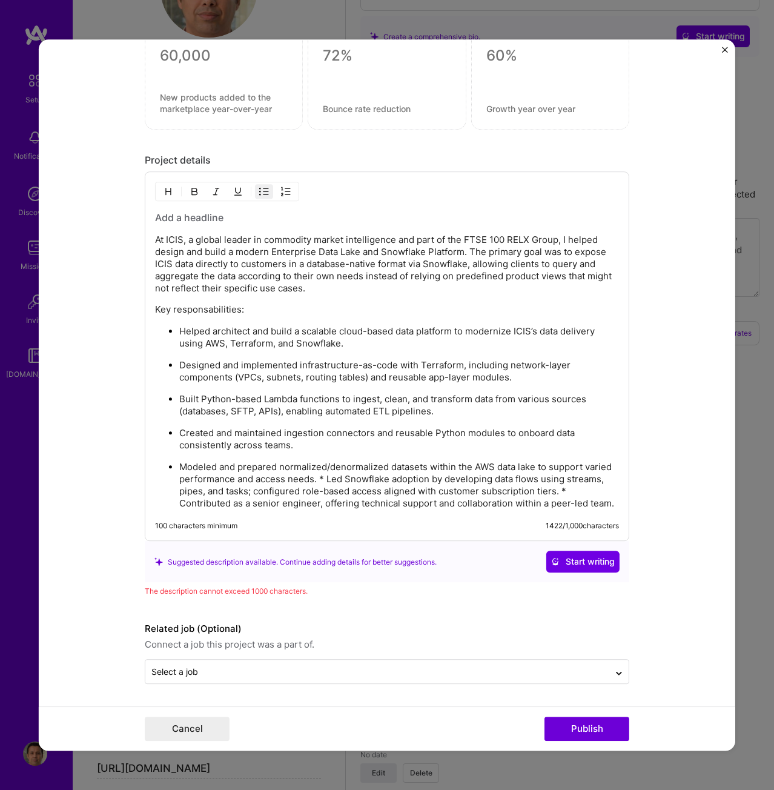
click at [324, 476] on p "Modeled and prepared normalized/denormalized datasets within the AWS data lake …" at bounding box center [399, 486] width 440 height 48
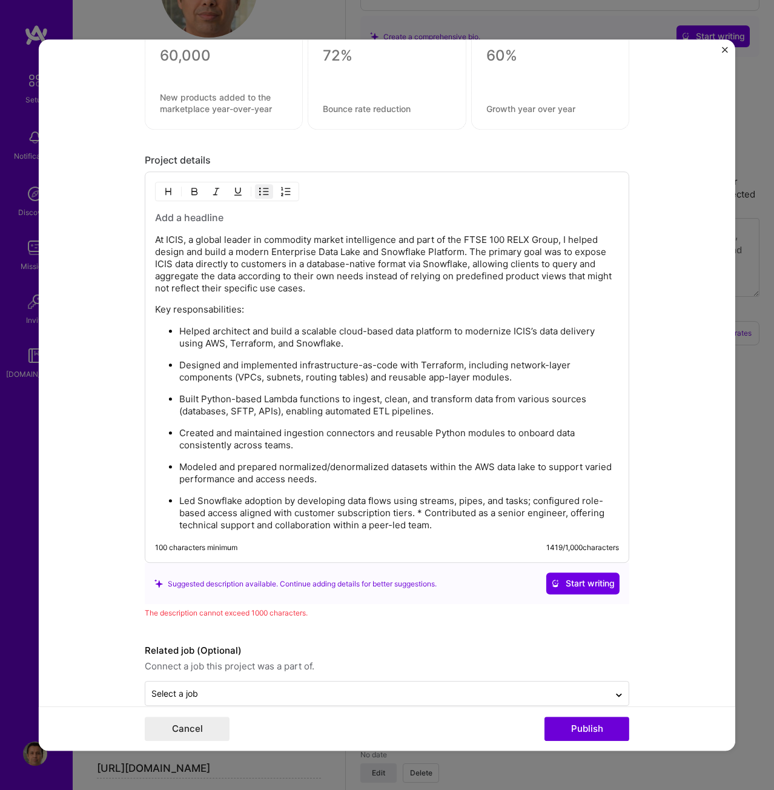
drag, startPoint x: 420, startPoint y: 514, endPoint x: 457, endPoint y: 485, distance: 46.7
click at [420, 514] on p "Led Snowflake adoption by developing data flows using streams, pipes, and tasks…" at bounding box center [399, 514] width 440 height 36
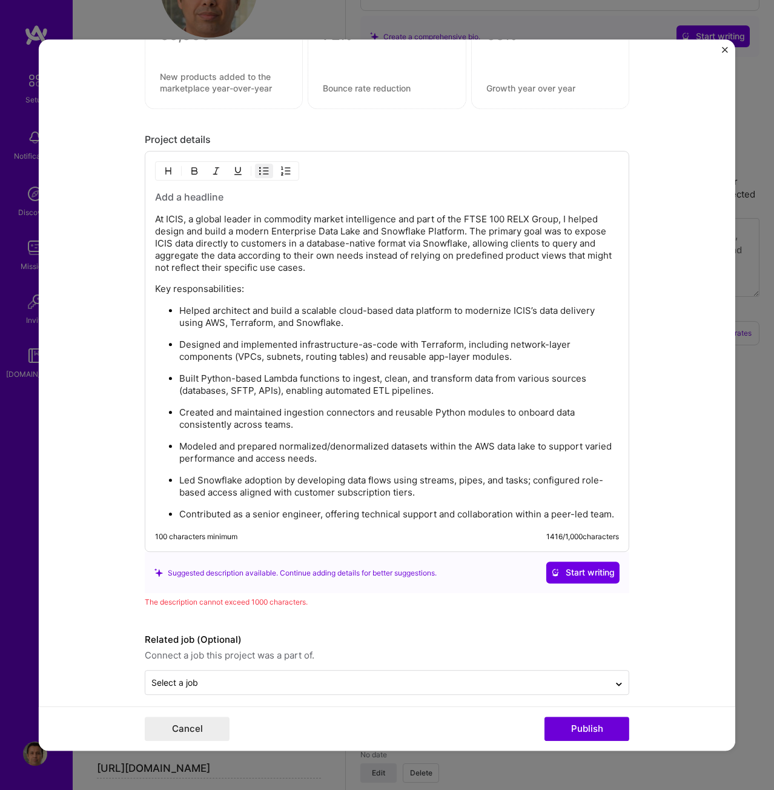
scroll to position [1556, 0]
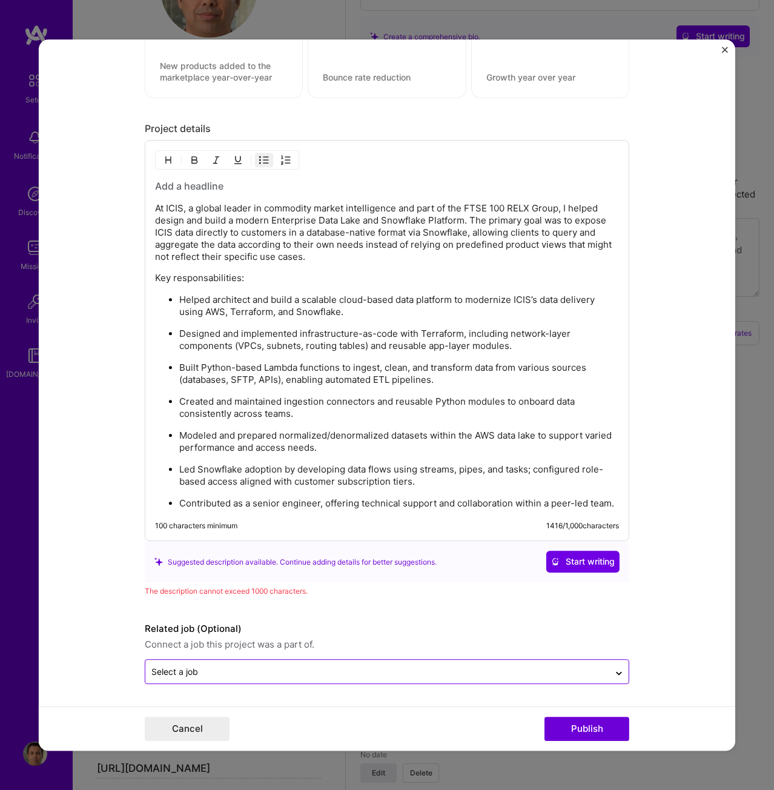
click at [298, 672] on input "text" at bounding box center [377, 672] width 452 height 13
click at [408, 591] on div "The description cannot exceed 1000 characters." at bounding box center [387, 591] width 485 height 13
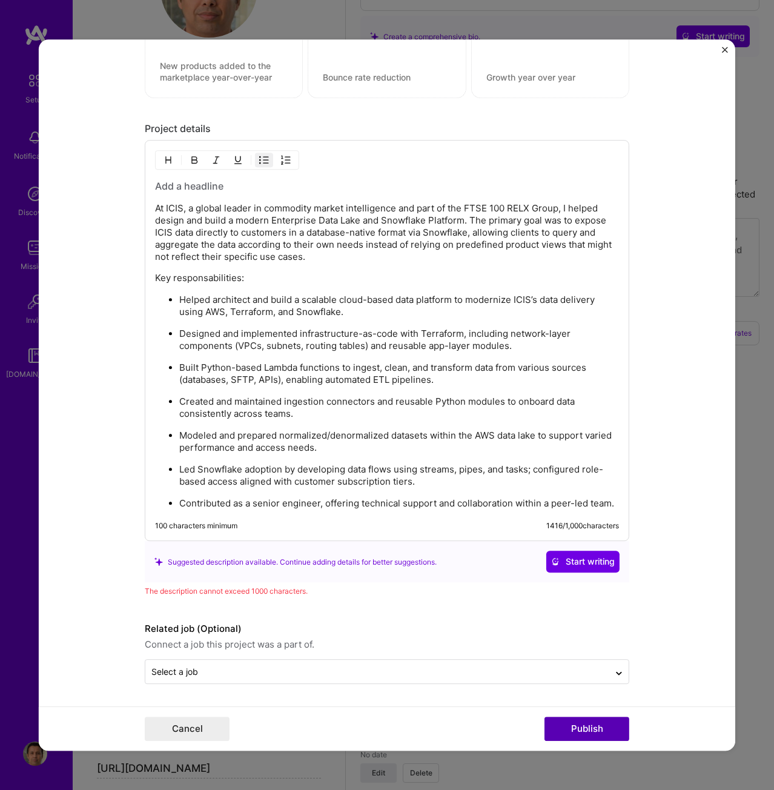
click at [576, 729] on button "Publish" at bounding box center [587, 729] width 85 height 24
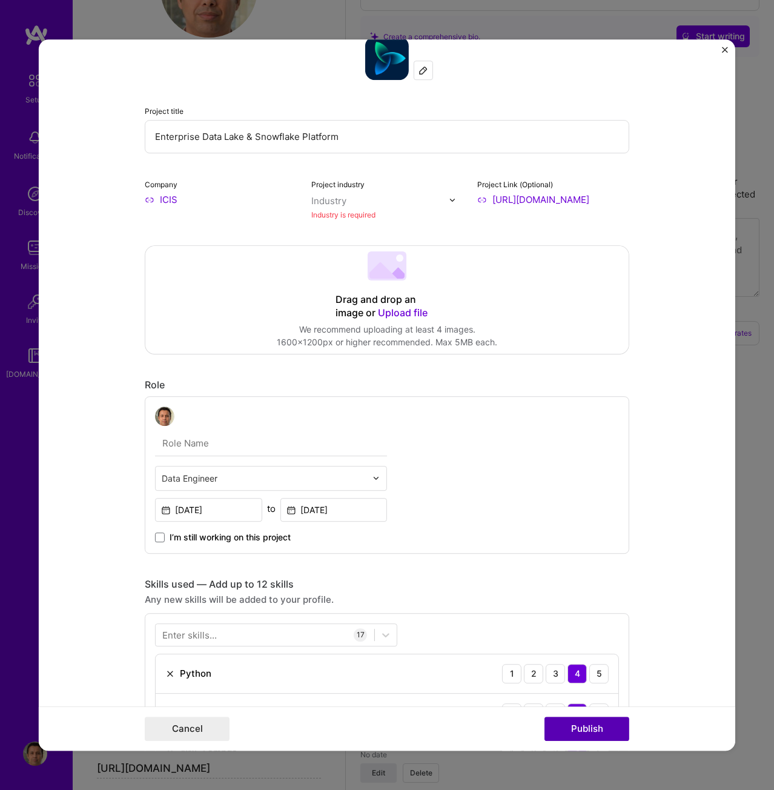
scroll to position [24, 0]
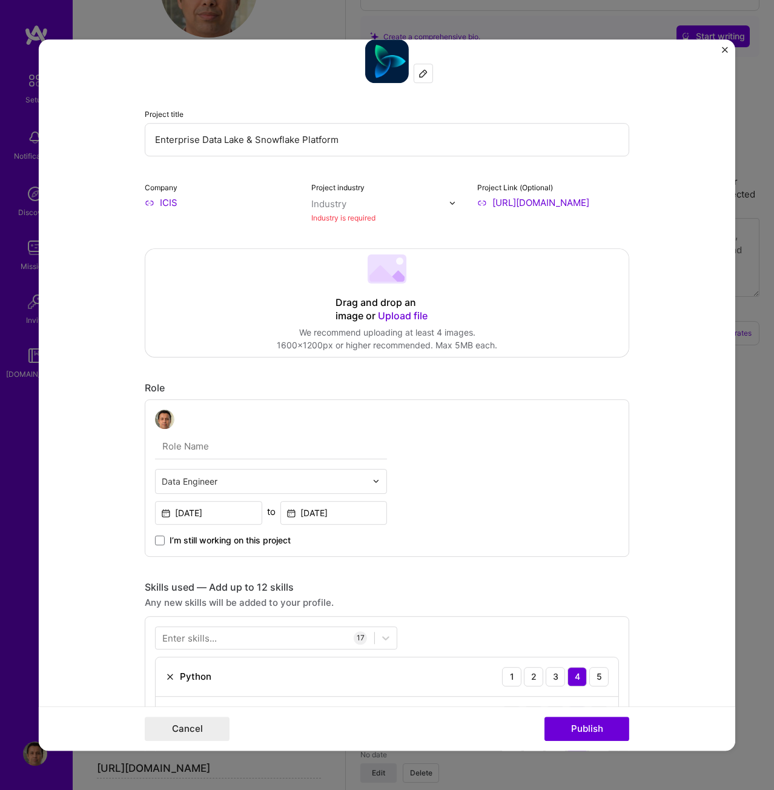
click at [449, 202] on img at bounding box center [452, 202] width 7 height 7
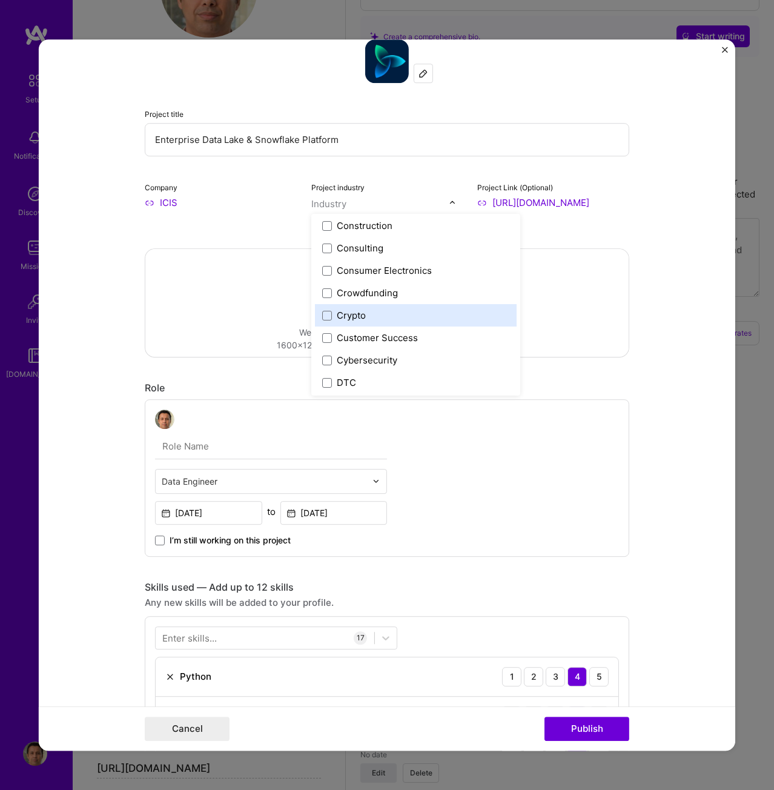
scroll to position [727, 0]
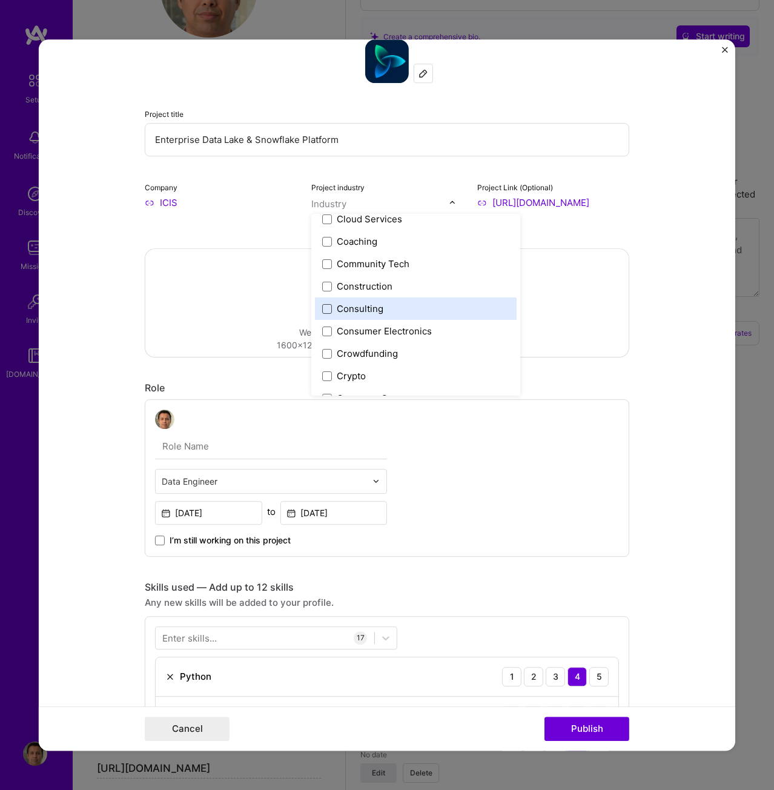
click at [322, 307] on span at bounding box center [327, 309] width 10 height 10
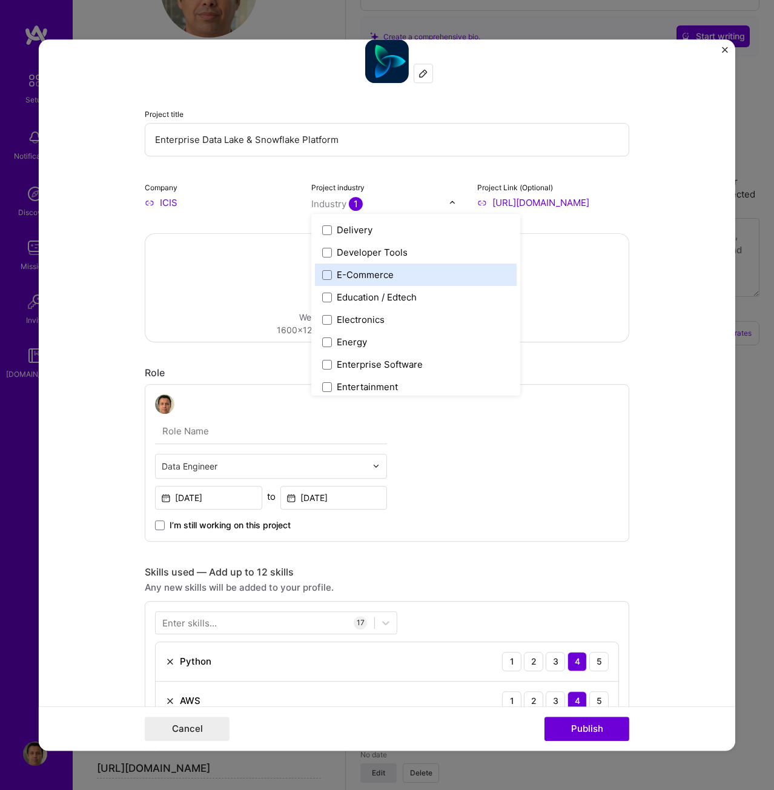
scroll to position [1091, 0]
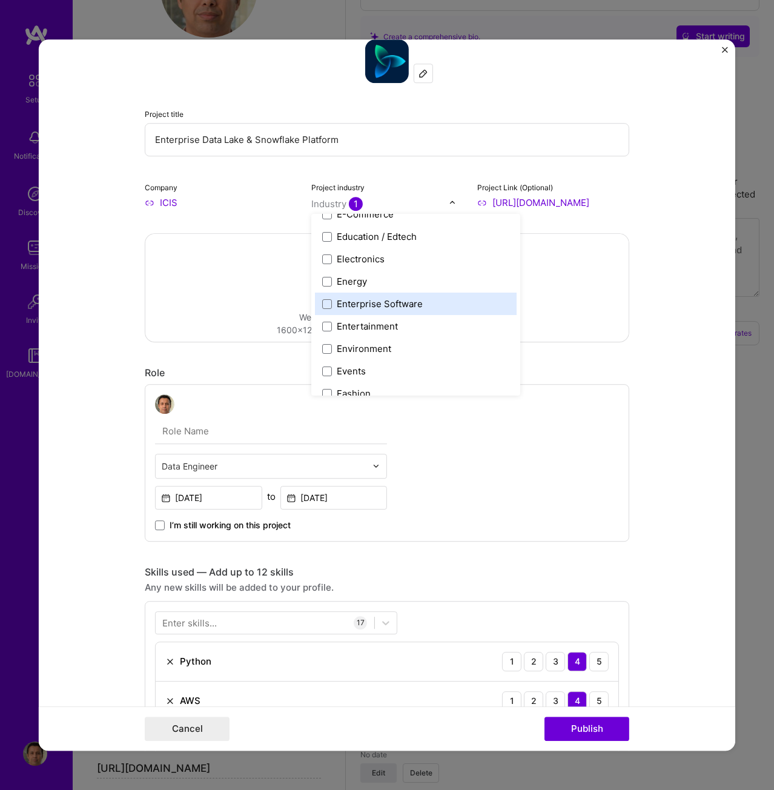
click at [409, 299] on div "Enterprise Software" at bounding box center [380, 303] width 86 height 13
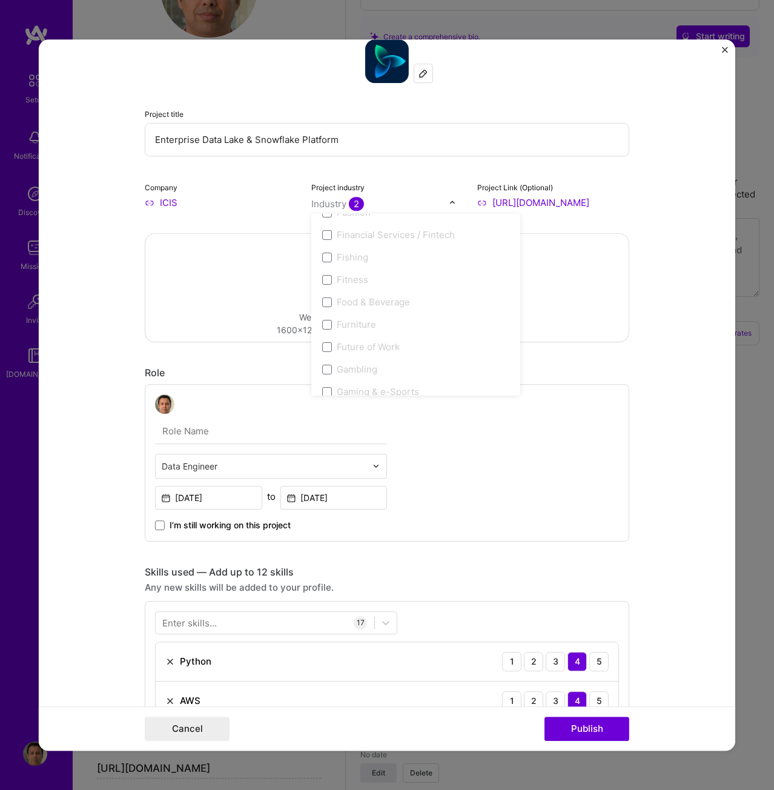
scroll to position [1272, 0]
click at [607, 725] on button "Publish" at bounding box center [587, 729] width 85 height 24
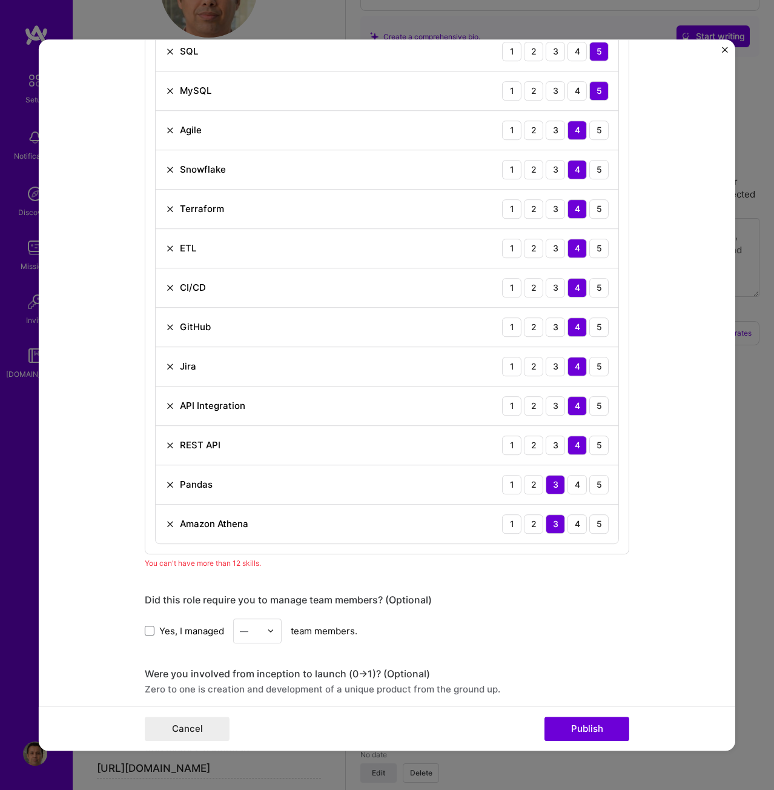
scroll to position [793, 0]
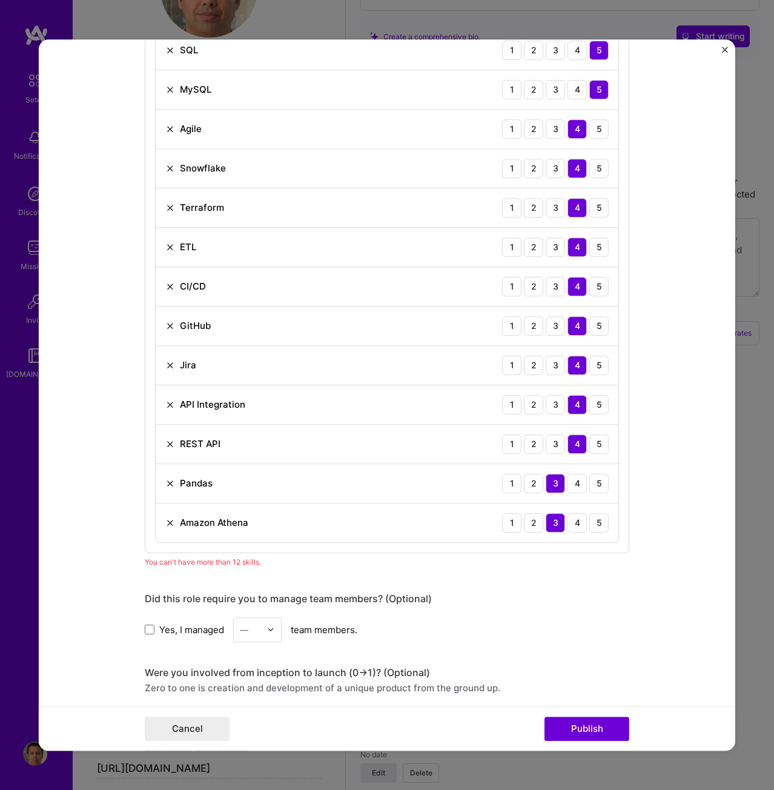
click at [165, 483] on img at bounding box center [170, 484] width 10 height 10
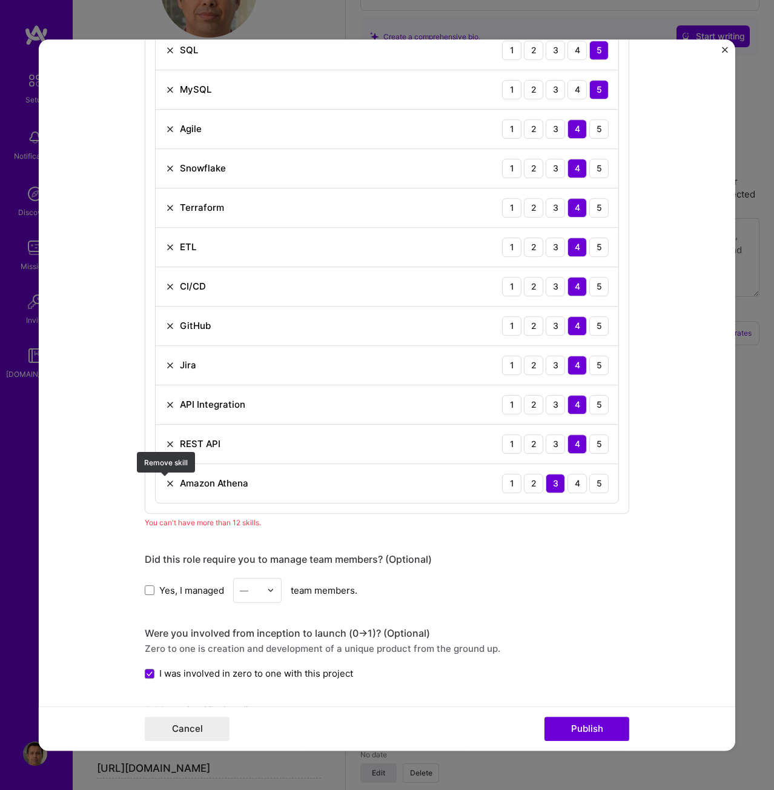
click at [166, 482] on img at bounding box center [170, 484] width 10 height 10
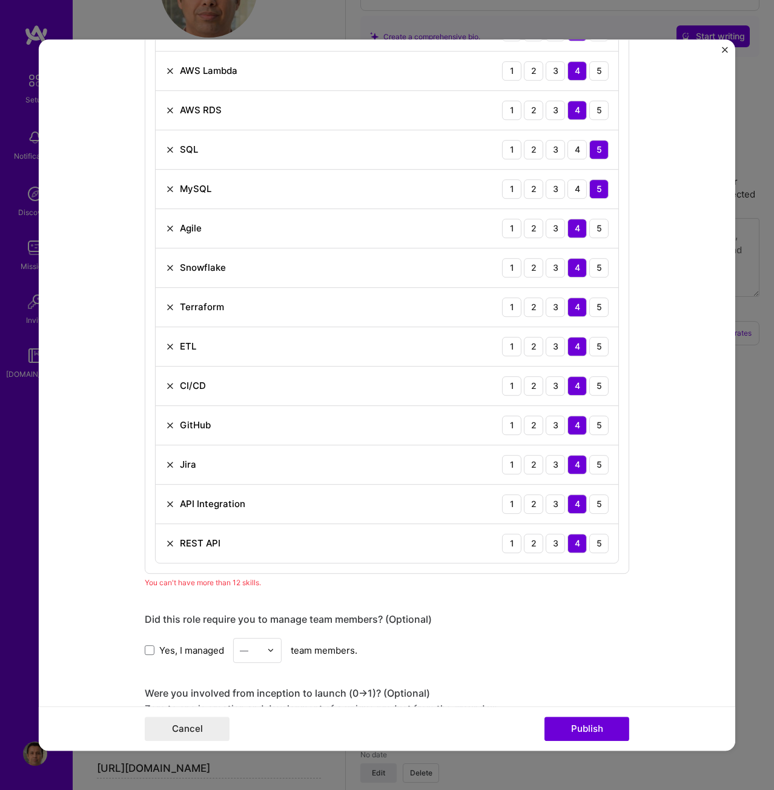
scroll to position [732, 0]
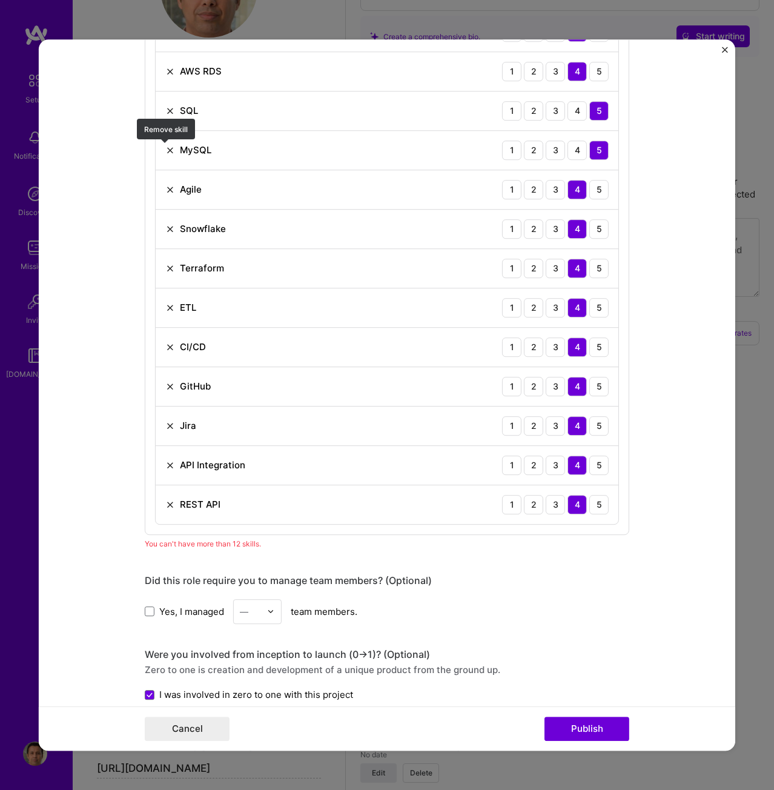
click at [165, 153] on img at bounding box center [170, 150] width 10 height 10
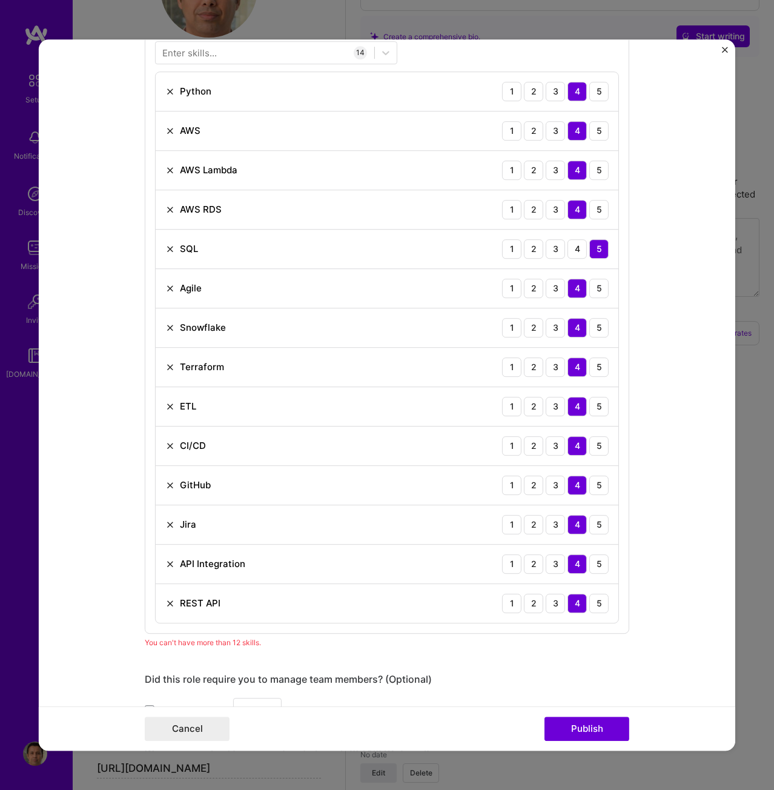
scroll to position [611, 0]
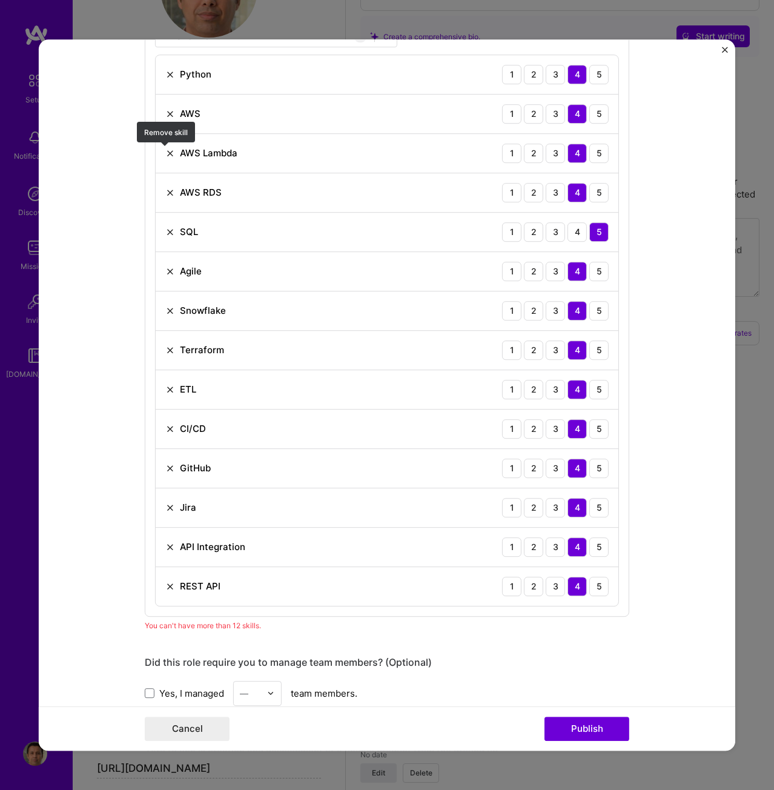
click at [167, 156] on img at bounding box center [170, 153] width 10 height 10
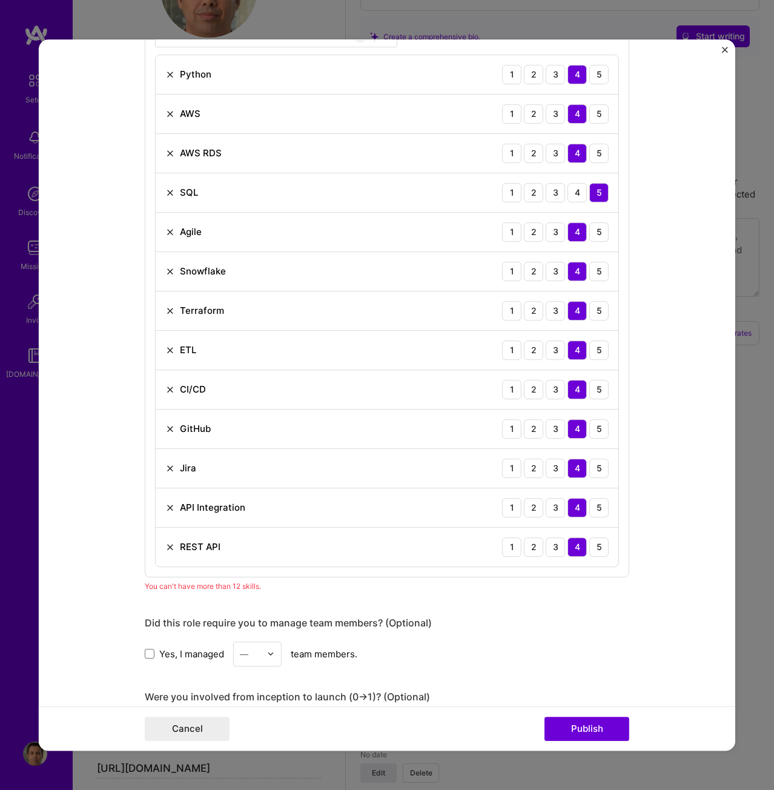
click at [166, 153] on img at bounding box center [170, 153] width 10 height 10
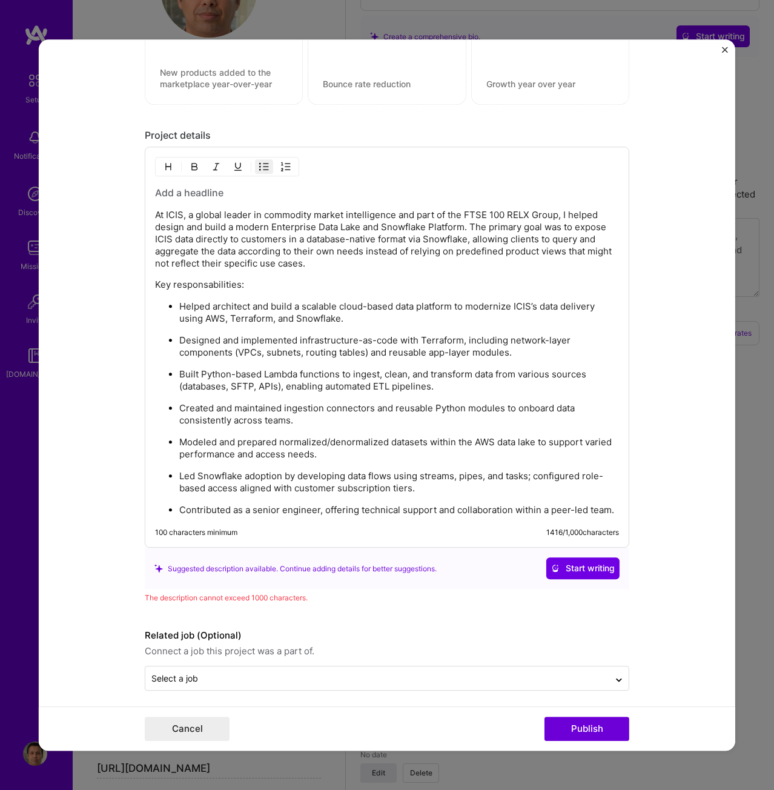
scroll to position [1360, 0]
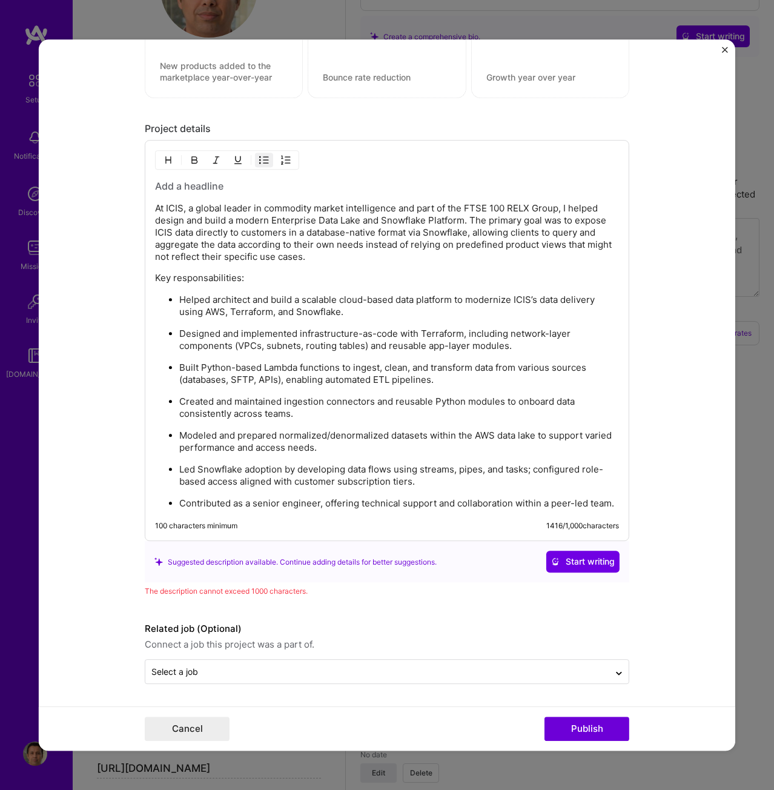
click at [613, 503] on p "Contributed as a senior engineer, offering technical support and collaboration …" at bounding box center [399, 504] width 440 height 12
drag, startPoint x: 257, startPoint y: 272, endPoint x: 281, endPoint y: 284, distance: 26.8
click at [257, 273] on p "Key responsabilities:" at bounding box center [387, 279] width 464 height 12
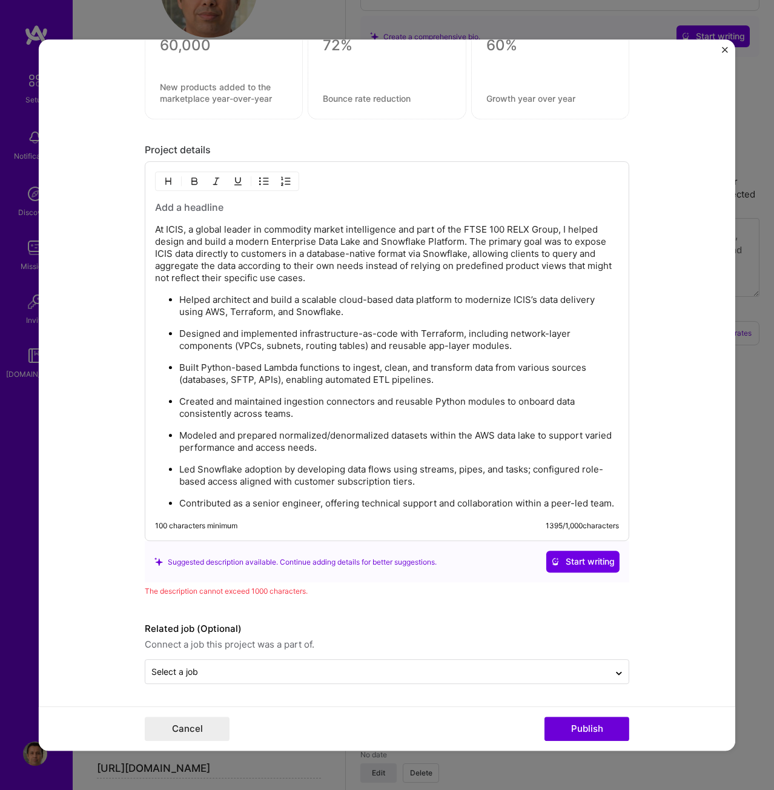
click at [611, 502] on p "Contributed as a senior engineer, offering technical support and collaboration …" at bounding box center [399, 504] width 440 height 12
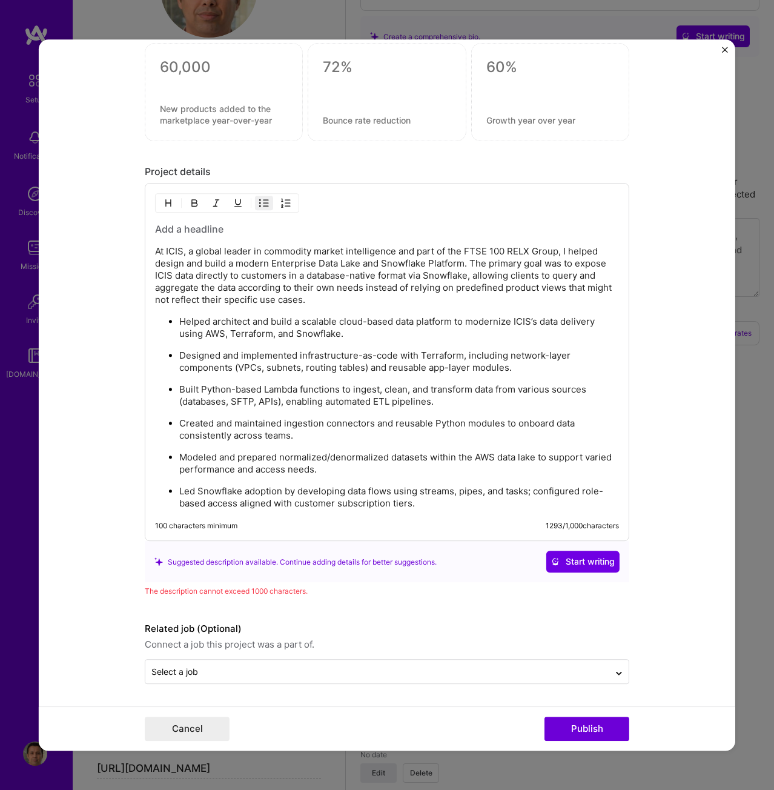
scroll to position [1316, 0]
click at [462, 576] on div "Suggested description available. Continue adding details for better suggestions…" at bounding box center [387, 562] width 485 height 41
drag, startPoint x: 230, startPoint y: 369, endPoint x: 367, endPoint y: 370, distance: 136.9
click at [367, 370] on p "Designed and implemented infrastructure-as-code with Terraform, including netwo…" at bounding box center [399, 362] width 440 height 24
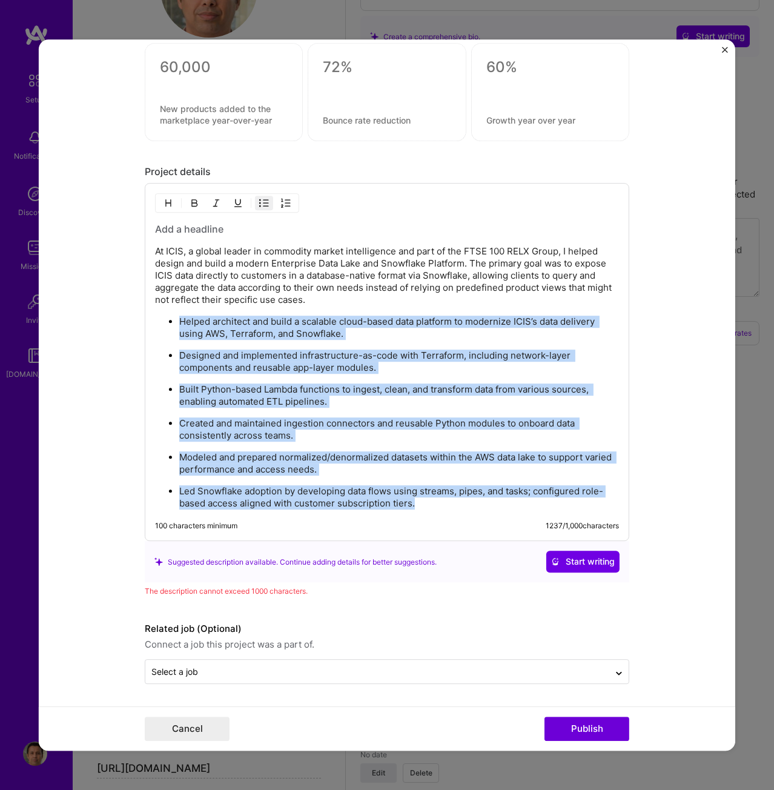
drag, startPoint x: 418, startPoint y: 505, endPoint x: 124, endPoint y: 325, distance: 344.9
click at [124, 325] on form "Project title Enterprise Data Lake & Snowflake Platform Company ICIS Project in…" at bounding box center [387, 394] width 697 height 711
copy ul "Helped architect and build a scalable cloud-based data platform to modernize IC…"
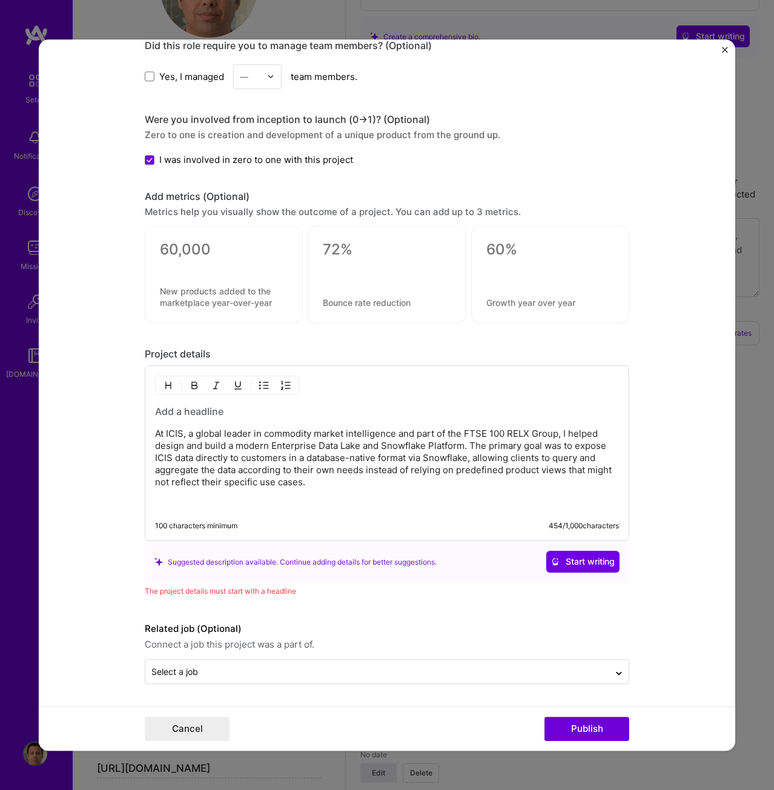
scroll to position [1313, 0]
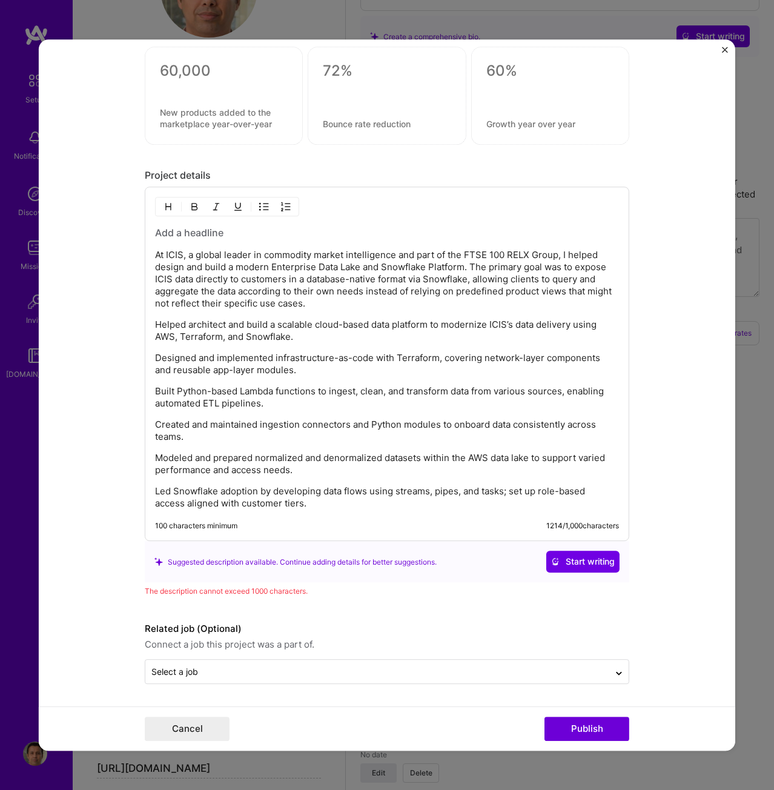
drag, startPoint x: 230, startPoint y: 320, endPoint x: 252, endPoint y: 331, distance: 24.4
click at [230, 320] on p "Helped architect and build a scalable cloud-based data platform to modernize IC…" at bounding box center [387, 331] width 464 height 24
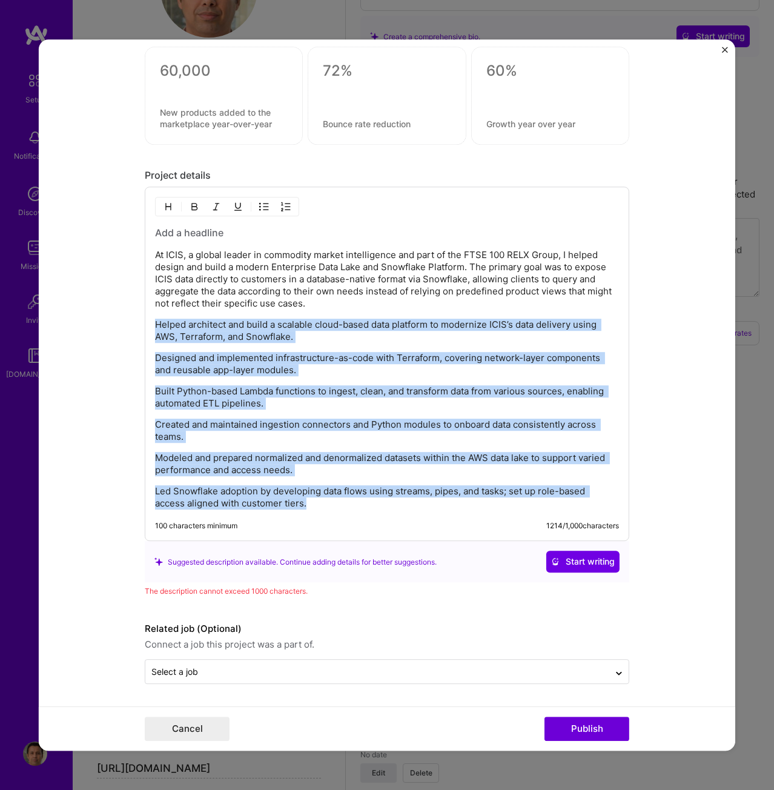
drag, startPoint x: 308, startPoint y: 504, endPoint x: 127, endPoint y: 311, distance: 264.9
click at [127, 311] on form "Project title Enterprise Data Lake & Snowflake Platform Company ICIS Project in…" at bounding box center [387, 394] width 697 height 711
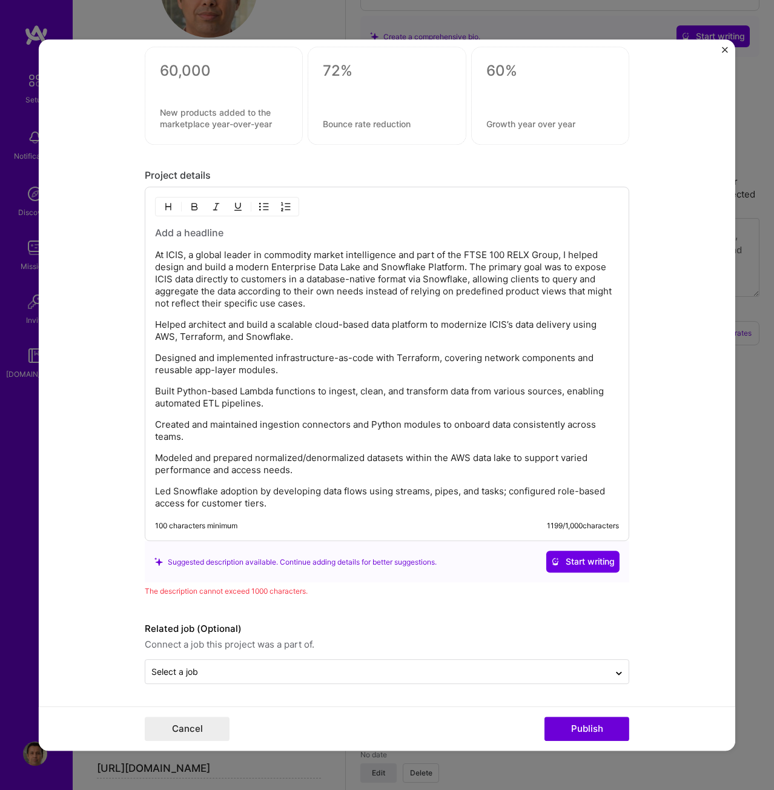
click at [155, 322] on p "Helped architect and build a scalable cloud-based data platform to modernize IC…" at bounding box center [387, 331] width 464 height 24
click at [259, 205] on img "button" at bounding box center [264, 207] width 10 height 10
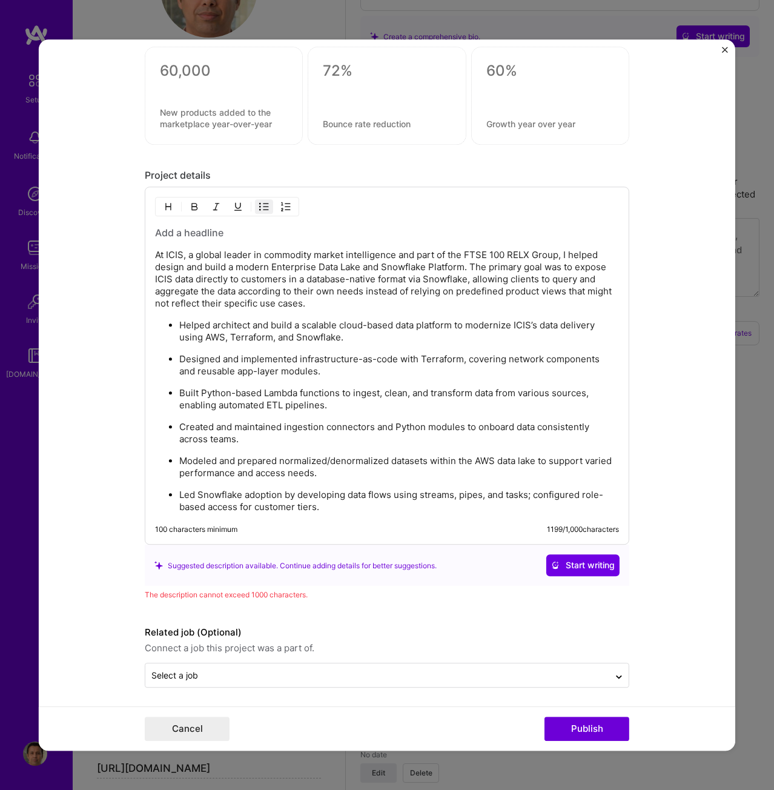
click at [324, 508] on p "Led Snowflake adoption by developing data flows using streams, pipes, and tasks…" at bounding box center [399, 502] width 440 height 24
click at [340, 418] on ul "Helped architect and build a scalable cloud-based data platform to modernize IC…" at bounding box center [387, 416] width 464 height 194
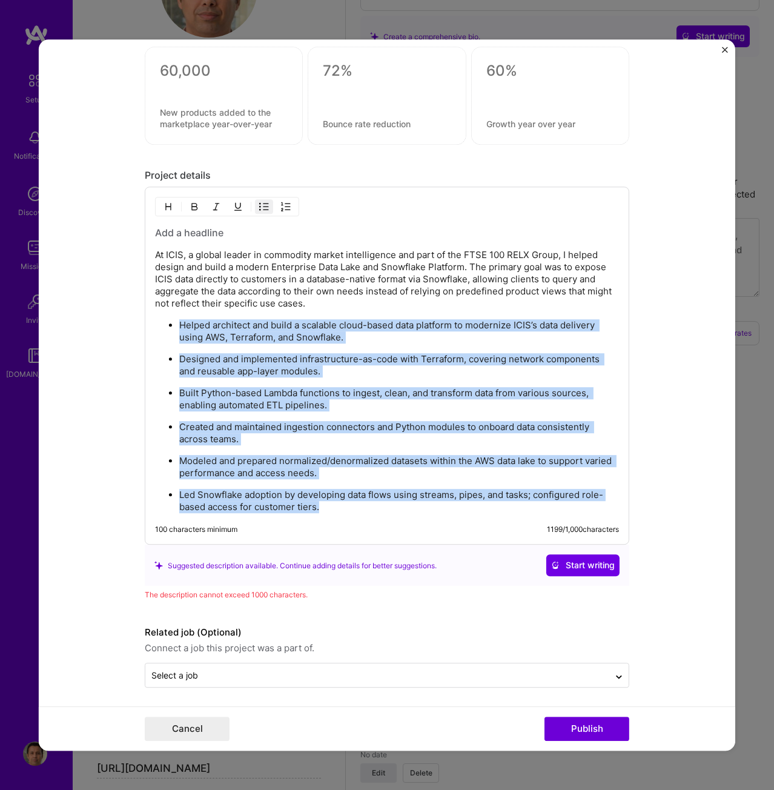
drag, startPoint x: 334, startPoint y: 506, endPoint x: 176, endPoint y: 325, distance: 240.0
click at [176, 325] on ul "Helped architect and build a scalable cloud-based data platform to modernize IC…" at bounding box center [387, 416] width 464 height 194
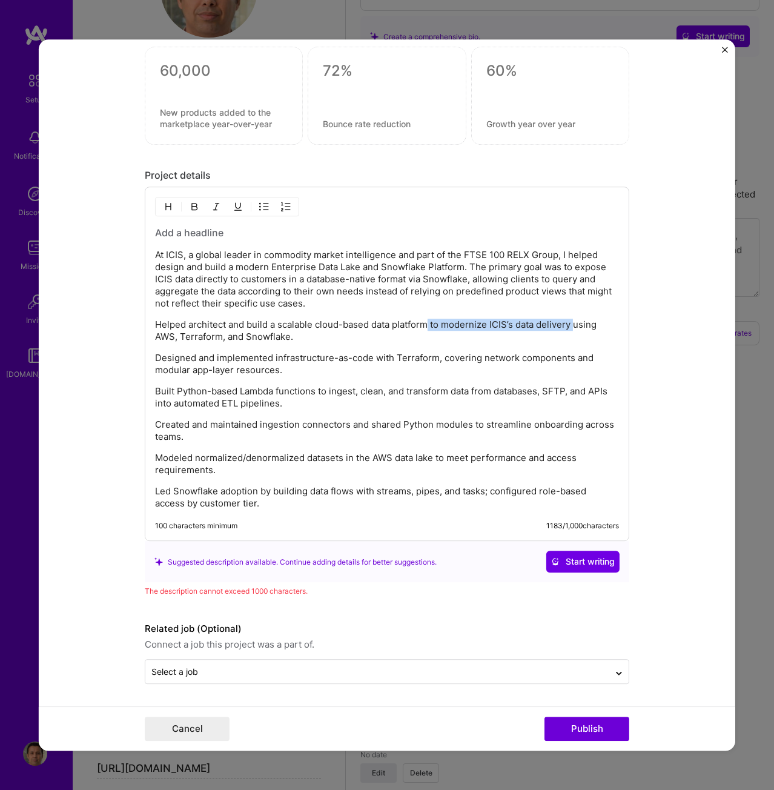
drag, startPoint x: 427, startPoint y: 323, endPoint x: 572, endPoint y: 312, distance: 145.2
click at [572, 312] on div "At ICIS, a global leader in commodity market intelligence and part of the FTSE …" at bounding box center [387, 369] width 464 height 284
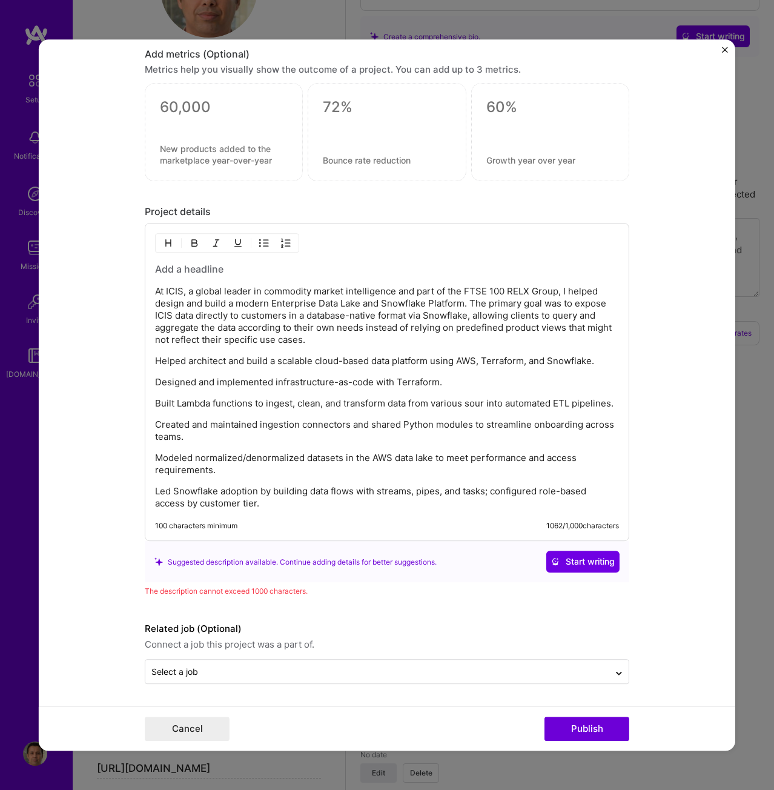
scroll to position [1289, 0]
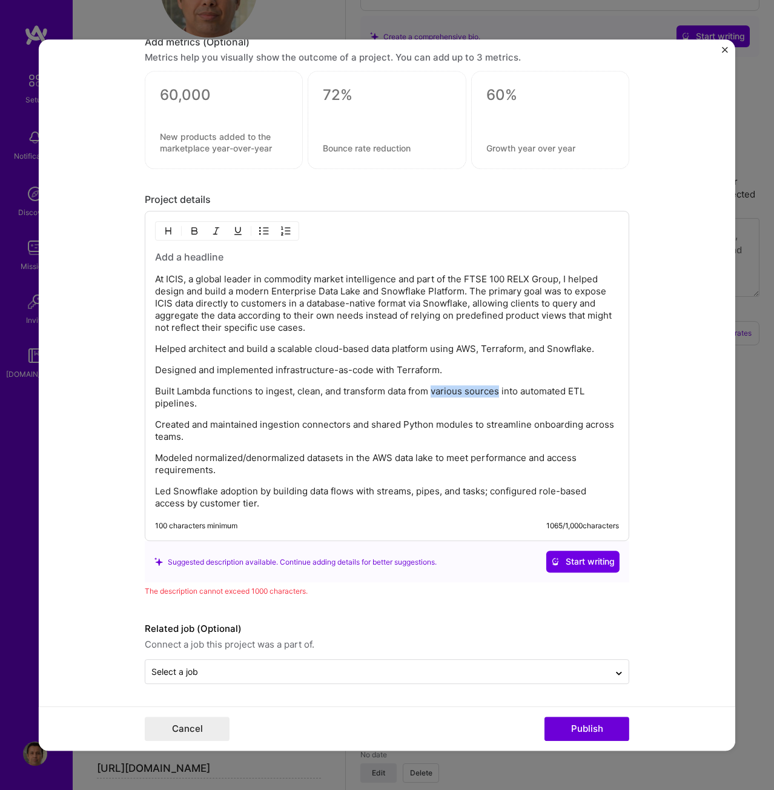
drag, startPoint x: 430, startPoint y: 390, endPoint x: 497, endPoint y: 390, distance: 67.3
click at [497, 390] on p "Built Lambda functions to ingest, clean, and transform data from various source…" at bounding box center [387, 398] width 464 height 24
click at [187, 391] on p "Built Lambda functions to ingest, clean, and transform data from various source…" at bounding box center [387, 398] width 464 height 24
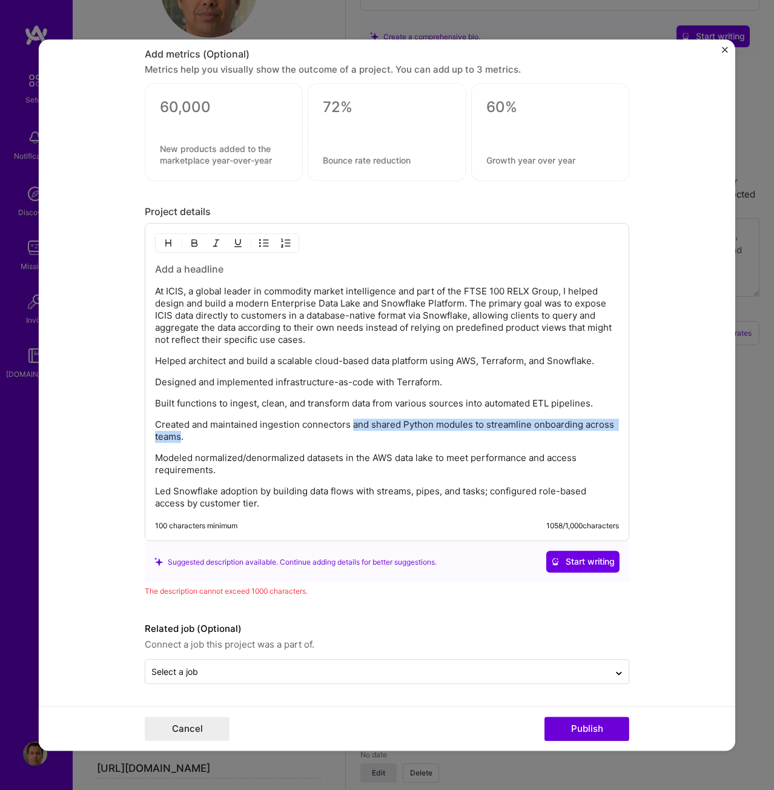
drag, startPoint x: 177, startPoint y: 438, endPoint x: 348, endPoint y: 419, distance: 171.9
click at [348, 419] on p "Created and maintained ingestion connectors and shared Python modules to stream…" at bounding box center [387, 431] width 464 height 24
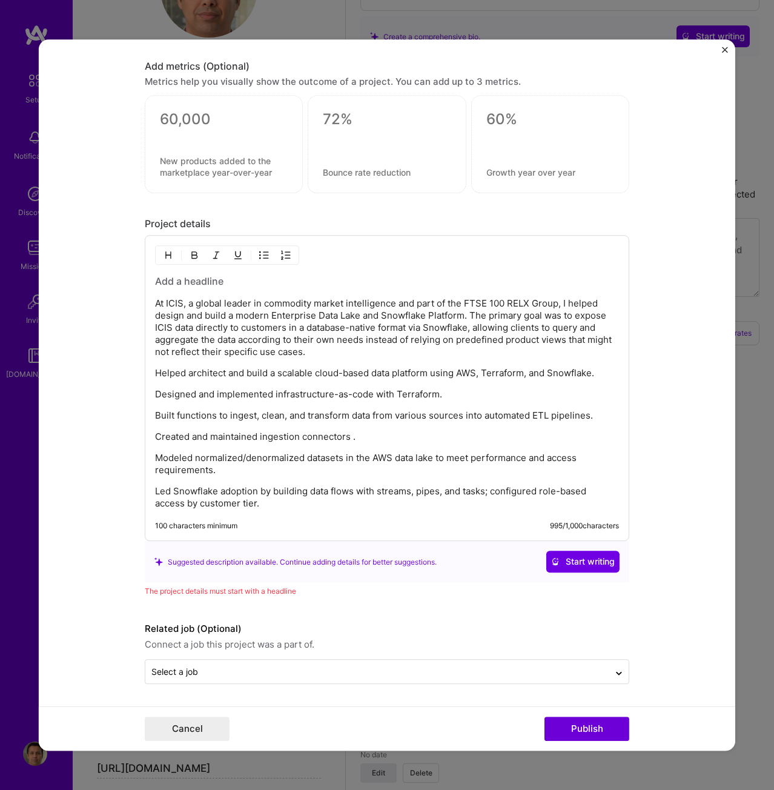
scroll to position [1264, 0]
click at [155, 370] on p "Helped architect and build a scalable cloud-based data platform using AWS, Terr…" at bounding box center [387, 374] width 464 height 12
click at [259, 251] on img "button" at bounding box center [264, 256] width 10 height 10
click at [155, 402] on p "Designed and implemented infrastructure-as-code with Terraform." at bounding box center [387, 396] width 464 height 12
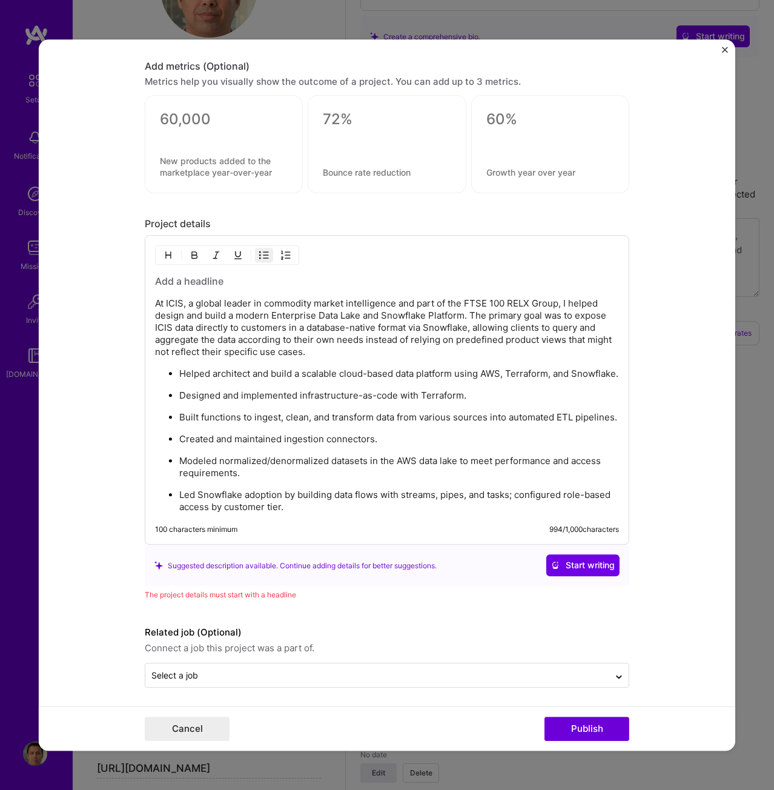
click at [207, 281] on h3 at bounding box center [387, 281] width 464 height 13
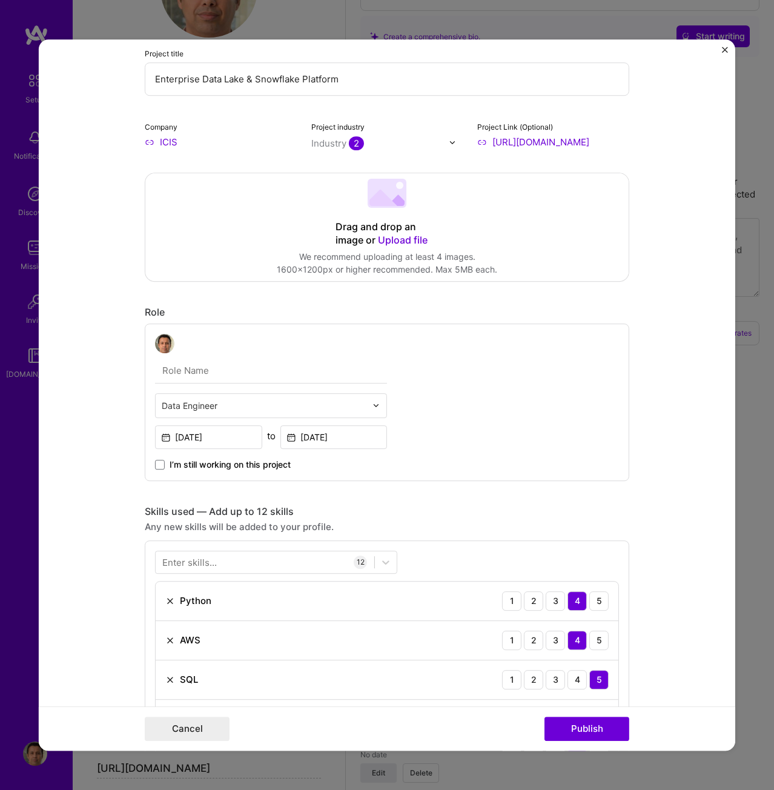
scroll to position [0, 0]
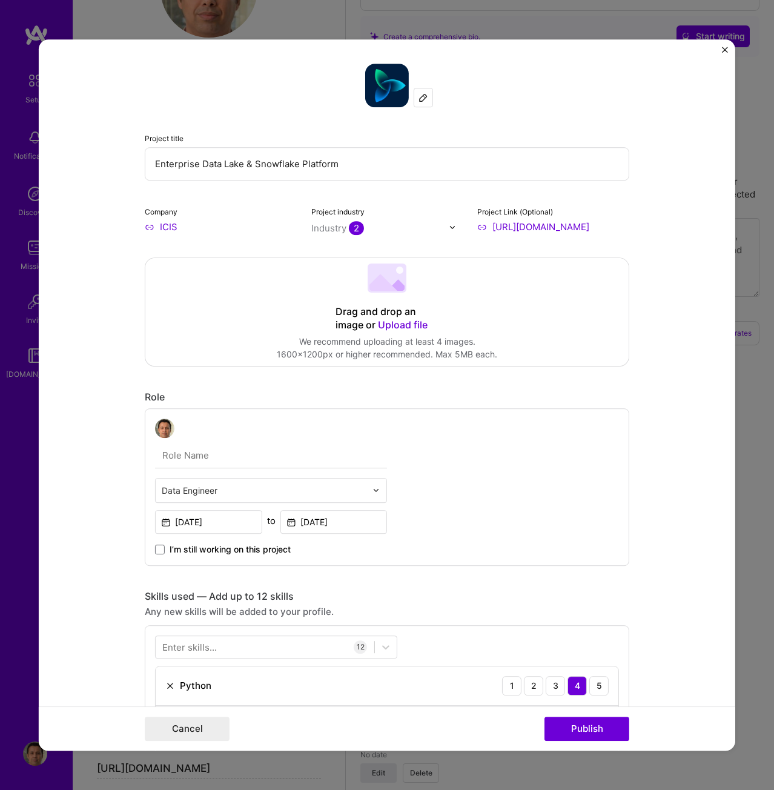
drag, startPoint x: 347, startPoint y: 166, endPoint x: 81, endPoint y: 141, distance: 267.1
click at [81, 141] on form "Project title Enterprise Data Lake & Snowflake Platform Company ICIS Project in…" at bounding box center [387, 394] width 697 height 711
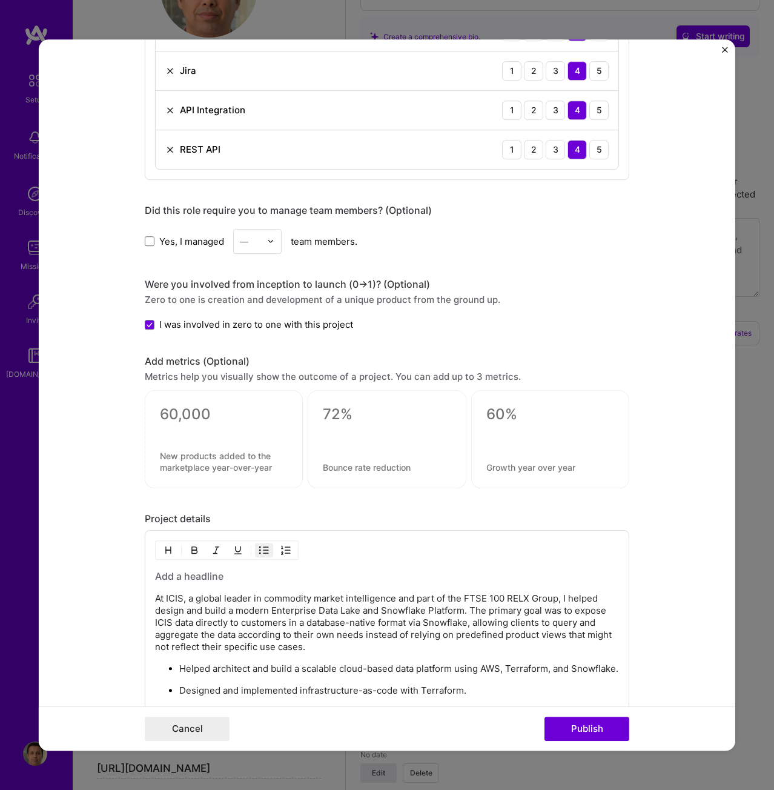
scroll to position [1030, 0]
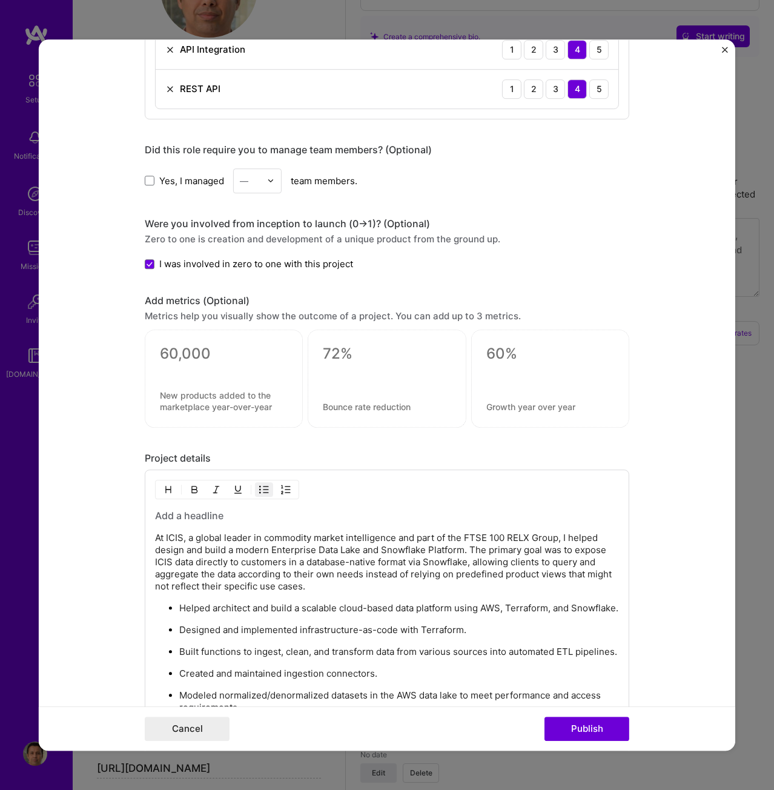
click at [214, 574] on div "At ICIS, a global leader in commodity market intelligence and part of the FTSE …" at bounding box center [387, 629] width 464 height 239
click at [202, 510] on h3 at bounding box center [387, 516] width 464 height 13
click at [204, 514] on h3 "Enterprise Data Lake & Snowflake Platform" at bounding box center [387, 516] width 464 height 13
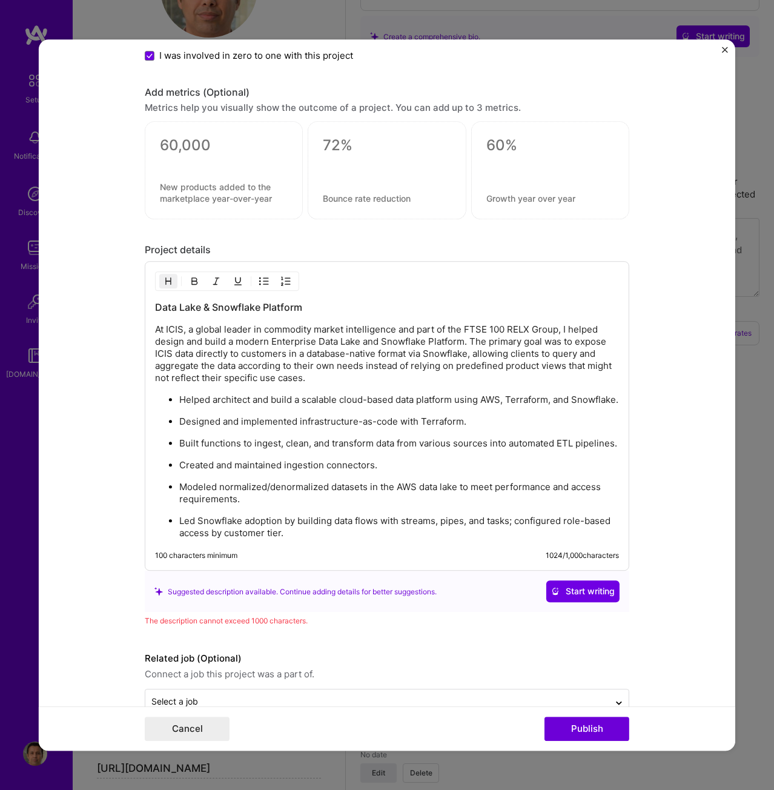
scroll to position [1272, 0]
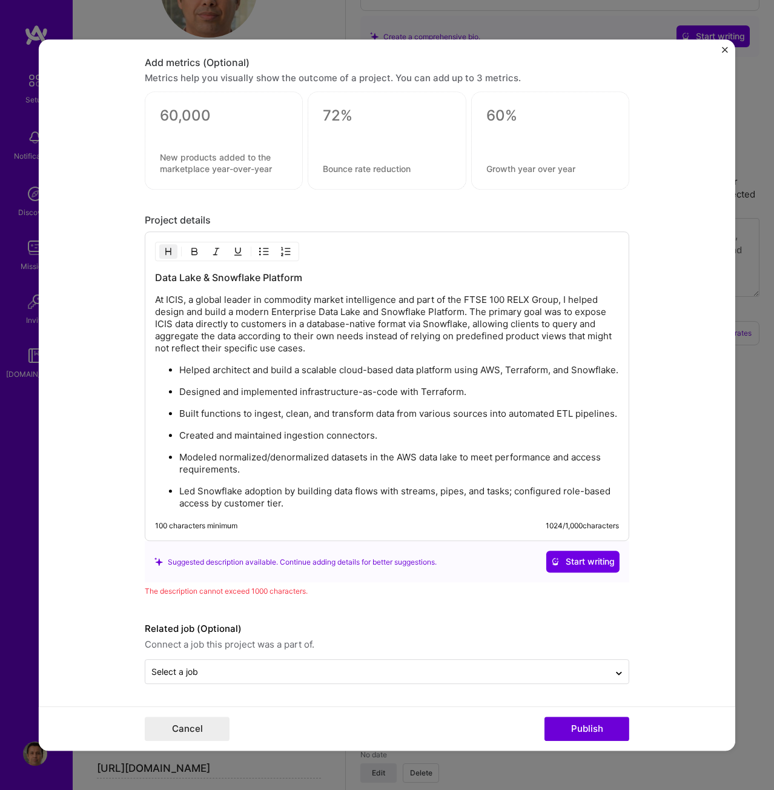
drag, startPoint x: 326, startPoint y: 466, endPoint x: 216, endPoint y: 468, distance: 109.7
click at [216, 468] on p "Modeled normalized/denormalized datasets in the AWS data lake to meet performan…" at bounding box center [399, 464] width 440 height 24
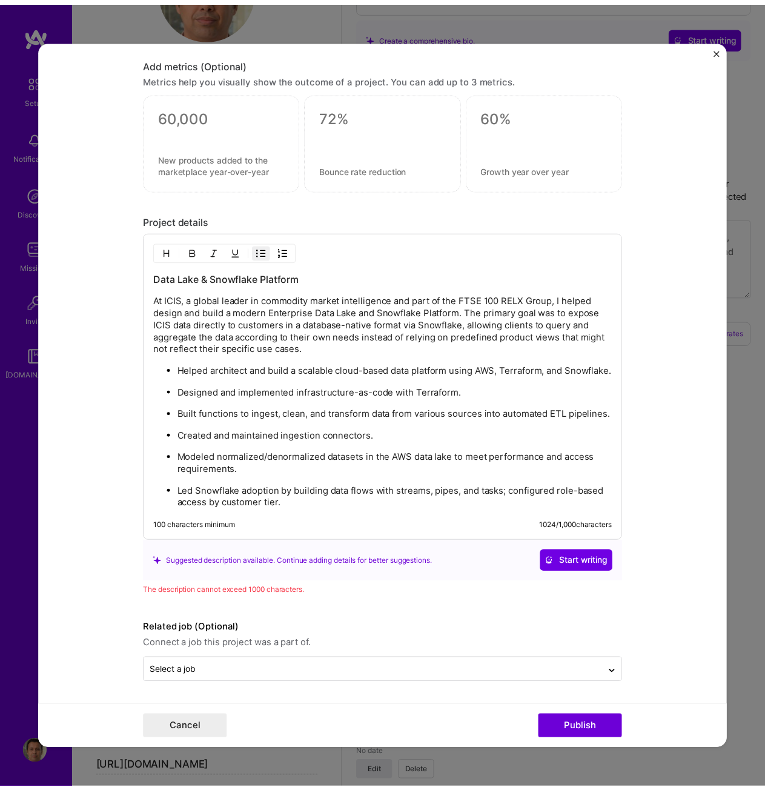
scroll to position [1253, 0]
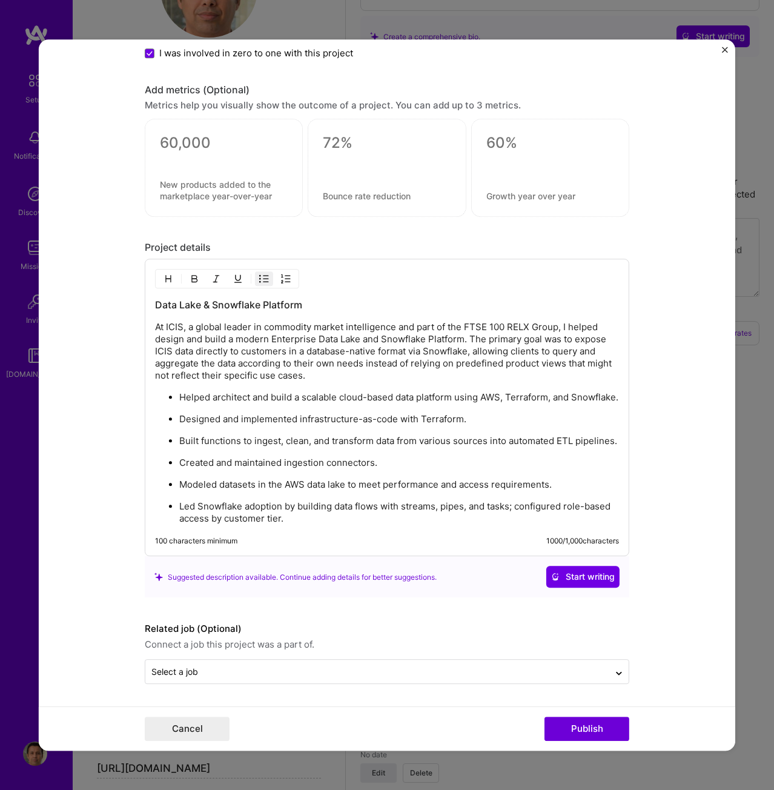
click at [345, 622] on label "Related job (Optional)" at bounding box center [387, 629] width 485 height 15
click at [562, 726] on button "Publish" at bounding box center [587, 729] width 85 height 24
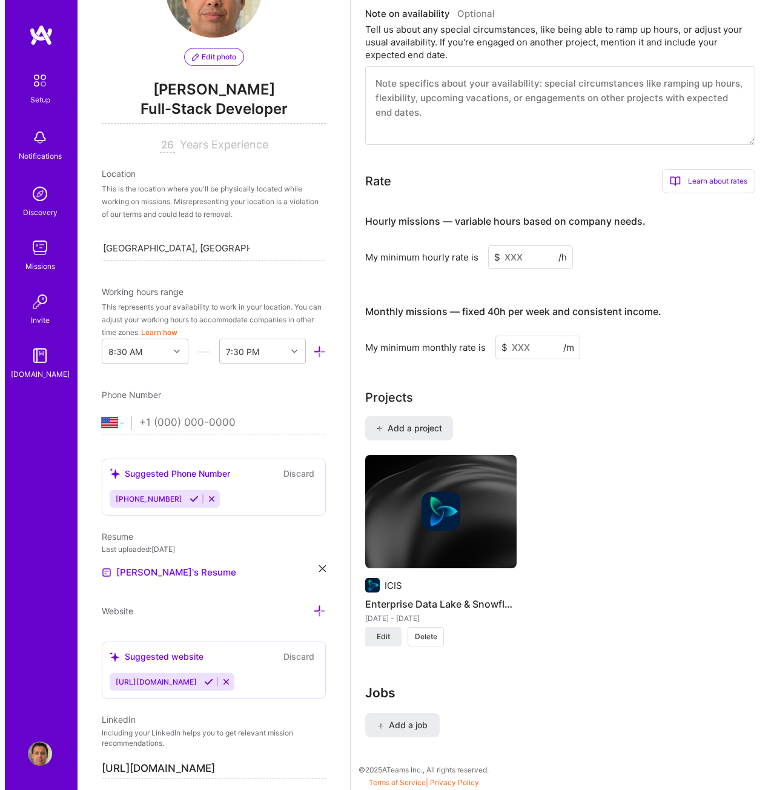
scroll to position [666, 0]
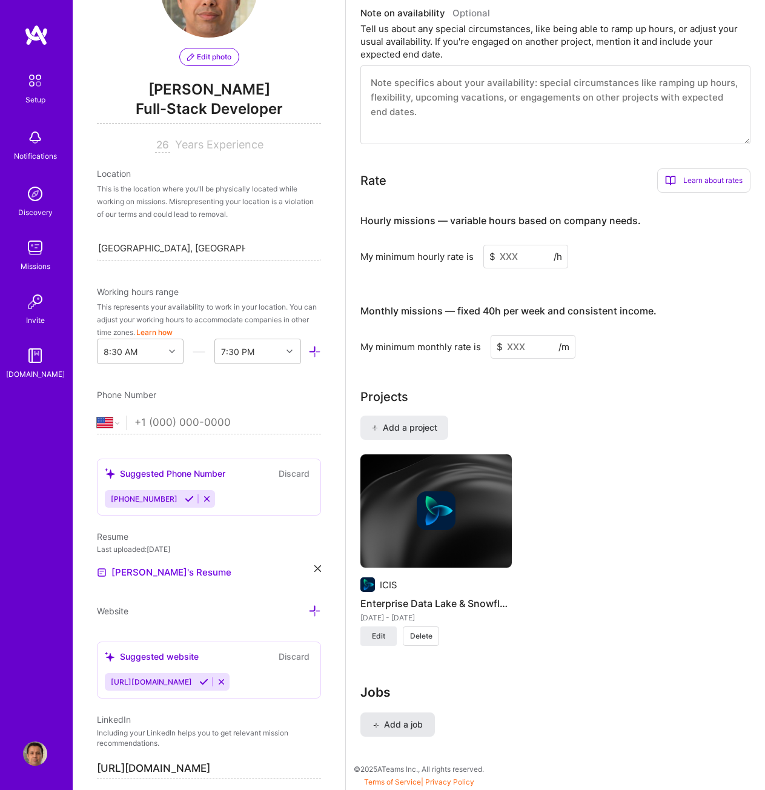
click at [399, 731] on span "Add a job" at bounding box center [398, 725] width 50 height 12
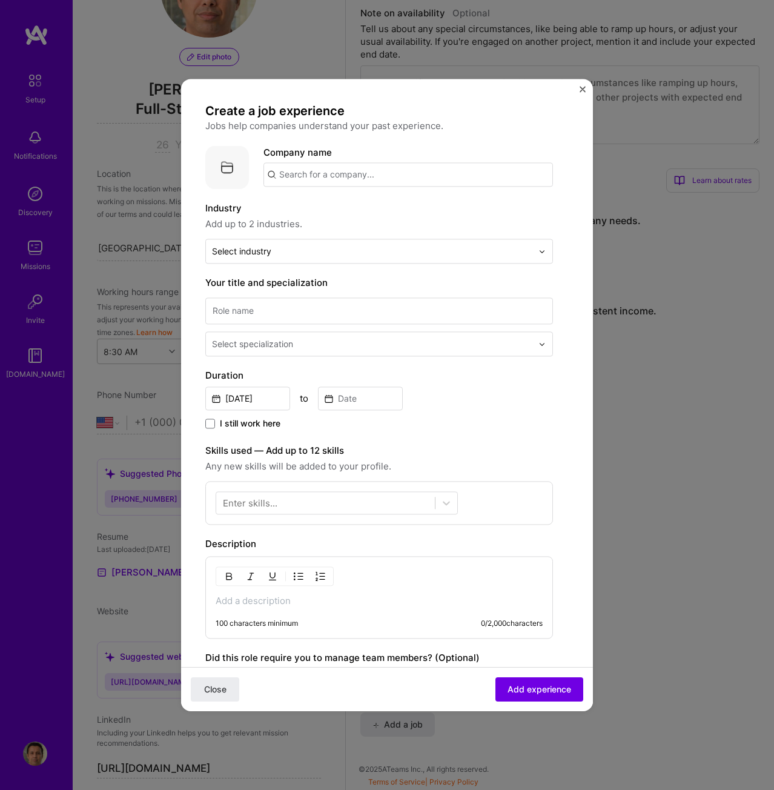
click at [361, 168] on input "text" at bounding box center [409, 174] width 290 height 24
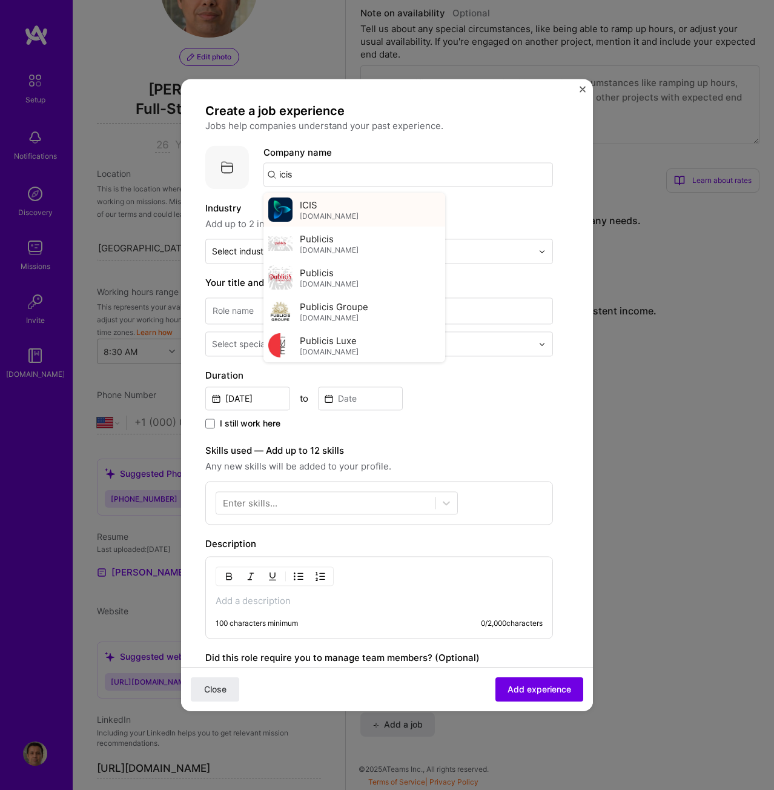
click at [287, 208] on img at bounding box center [280, 210] width 24 height 24
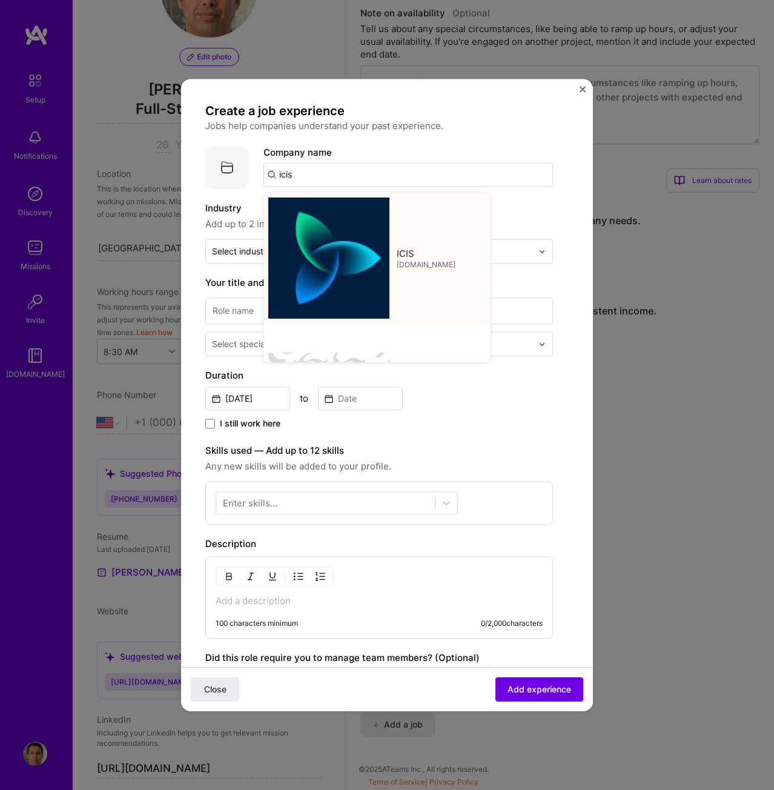
type input "ICIS"
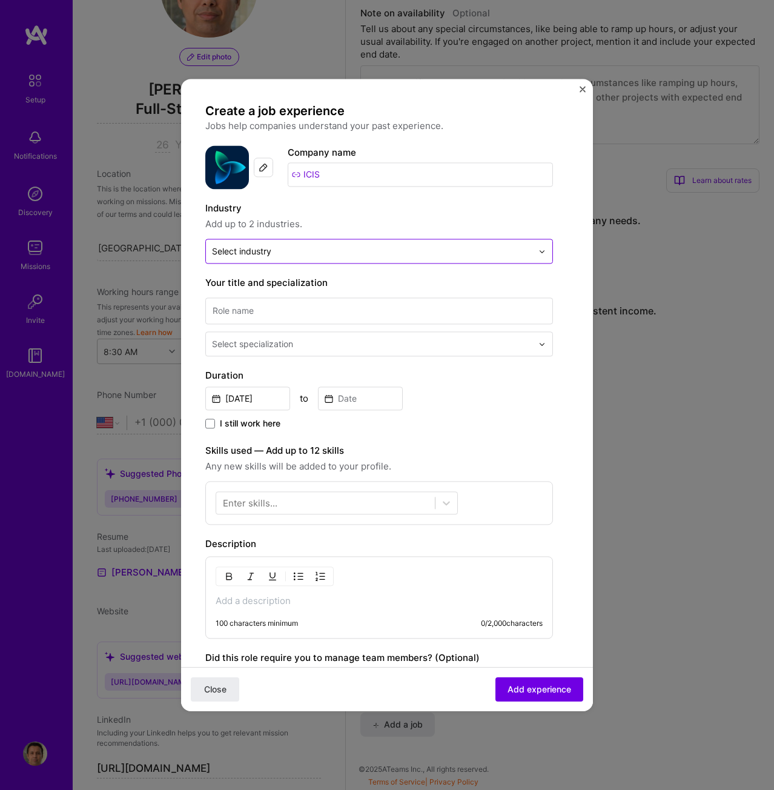
click at [271, 250] on div "Select industry 0" at bounding box center [241, 251] width 59 height 13
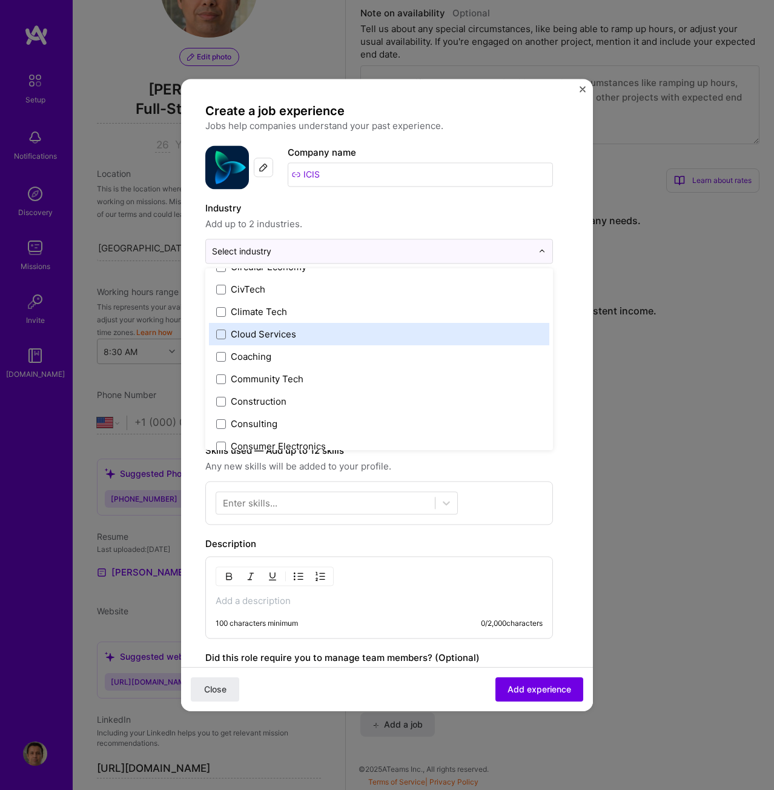
scroll to position [727, 0]
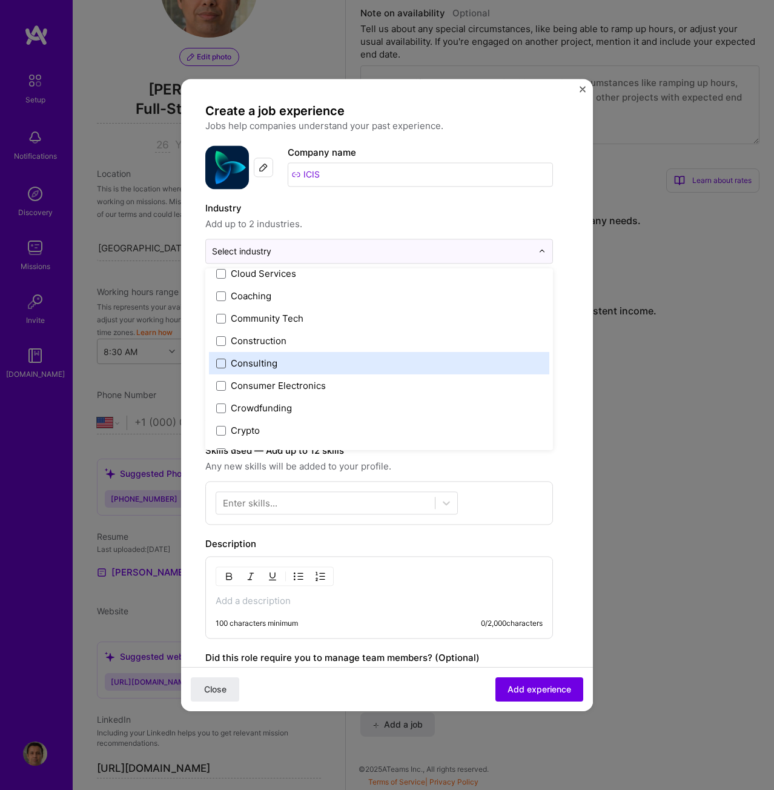
click at [217, 360] on span at bounding box center [221, 364] width 10 height 10
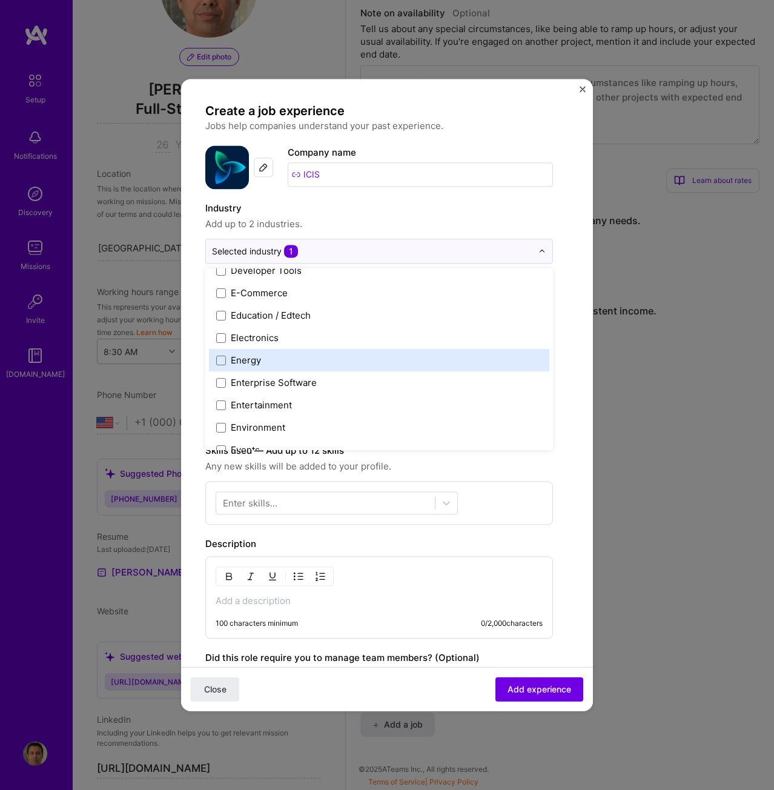
scroll to position [1091, 0]
click at [268, 357] on div "Enterprise Software" at bounding box center [274, 358] width 86 height 13
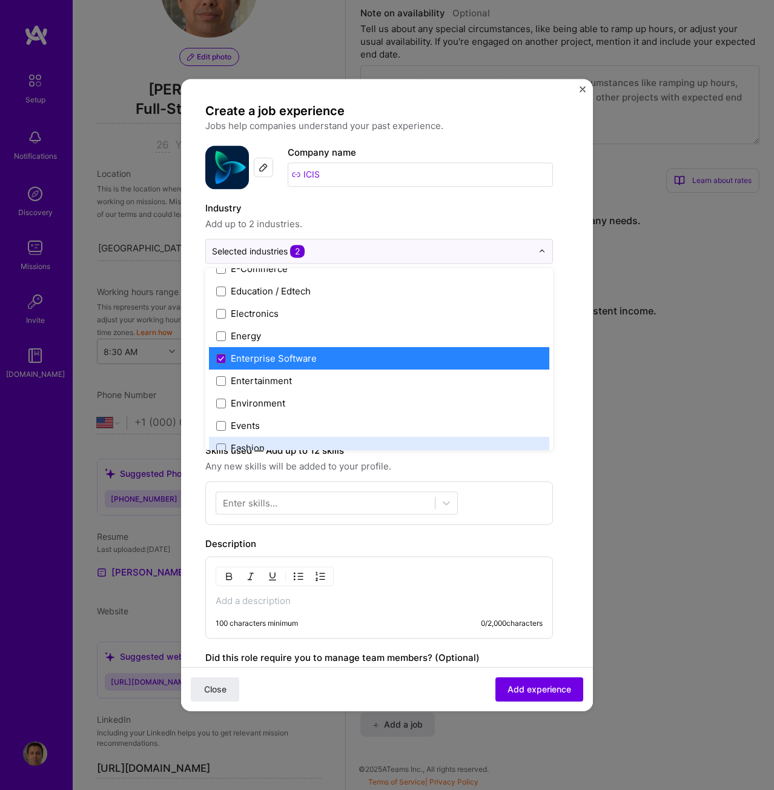
click at [560, 492] on form "Create a job experience Jobs help companies understand your past experience. Co…" at bounding box center [387, 502] width 412 height 798
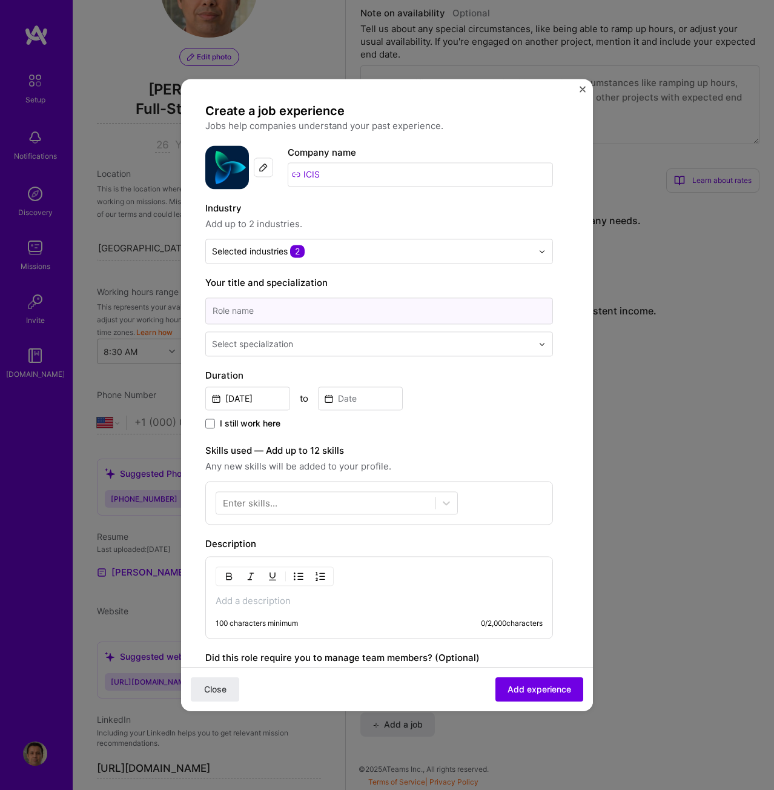
click at [280, 313] on input at bounding box center [379, 310] width 348 height 27
type input "Data Engineer / Team Lead / Senior Full Stack C# Developer"
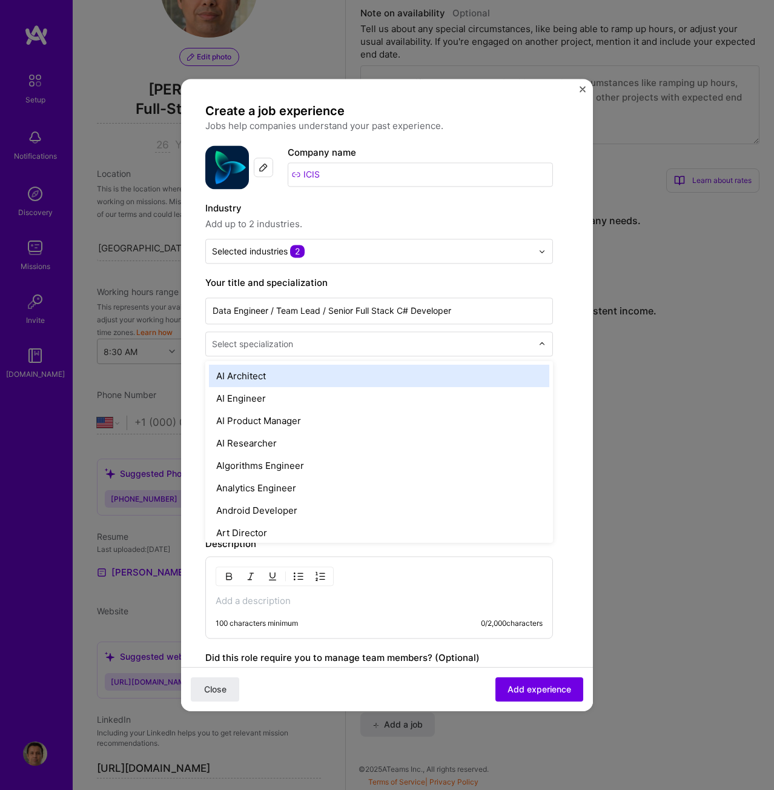
click at [302, 341] on input "text" at bounding box center [373, 343] width 323 height 13
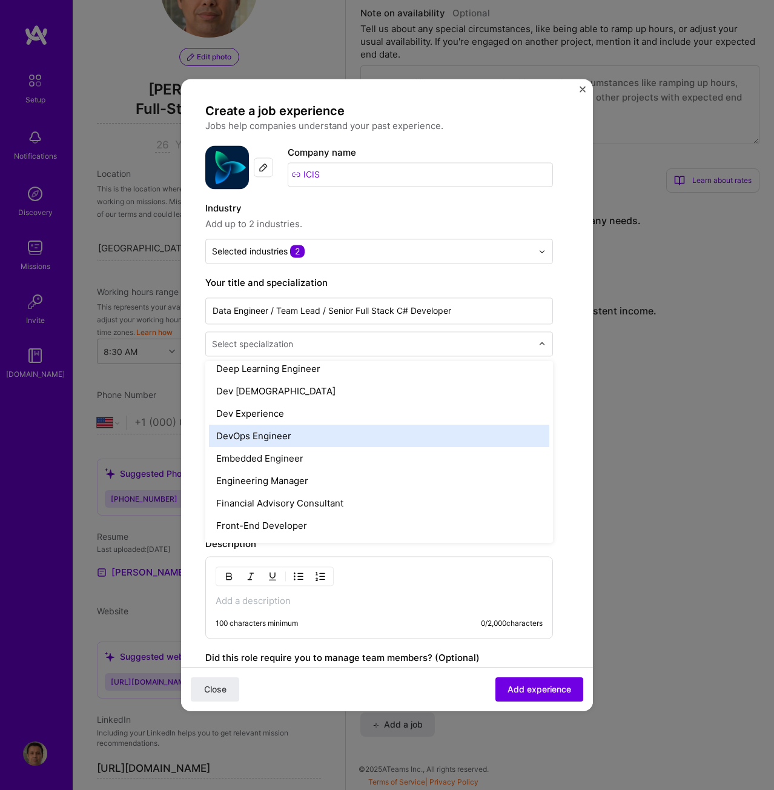
scroll to position [606, 0]
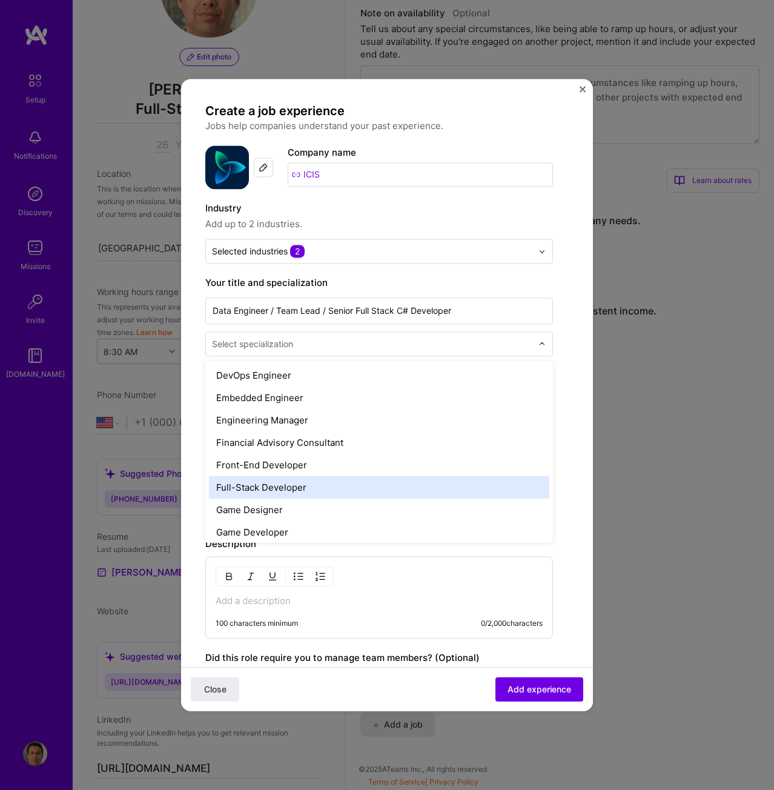
click at [294, 490] on div "Full-Stack Developer" at bounding box center [379, 487] width 340 height 22
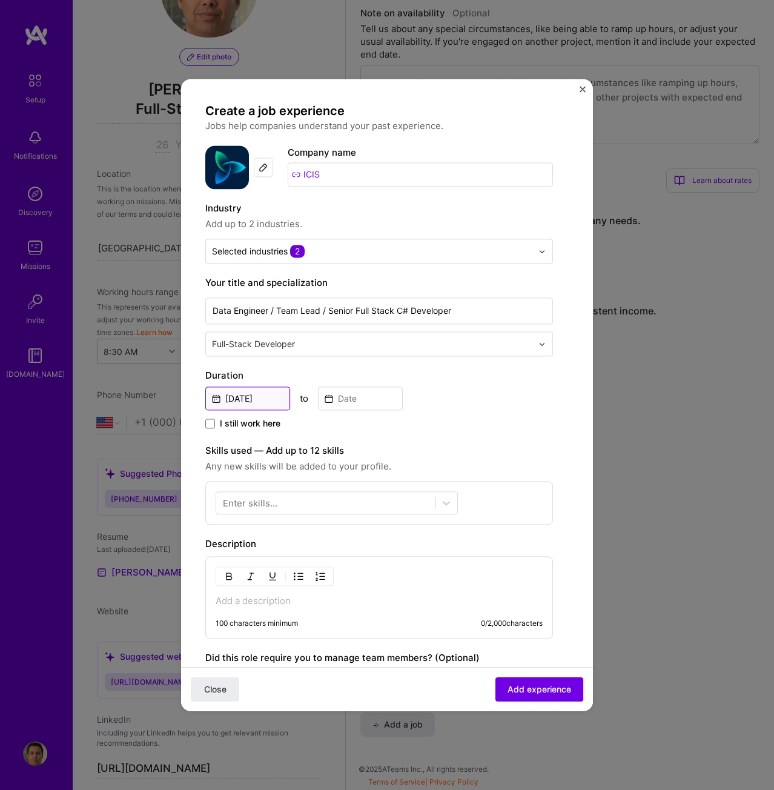
click at [262, 398] on input "Sep, 2025" at bounding box center [247, 399] width 85 height 24
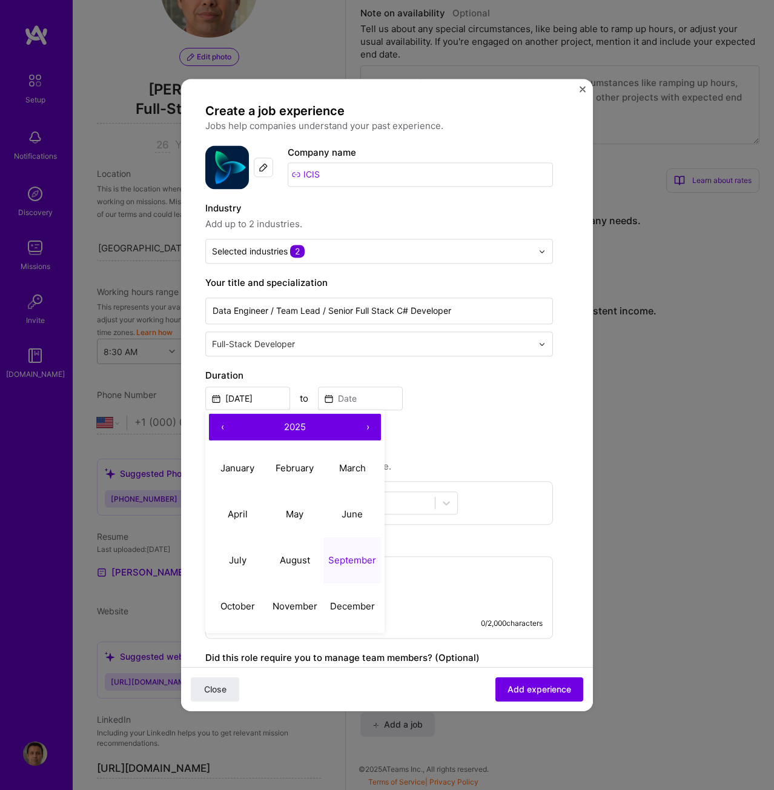
click at [222, 423] on button "‹" at bounding box center [222, 427] width 27 height 27
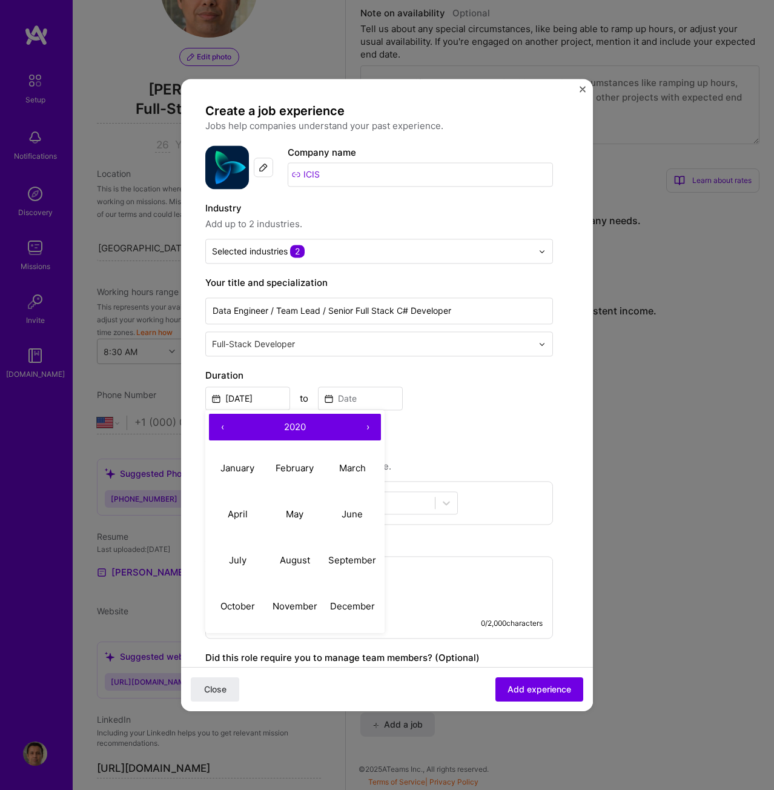
click at [222, 423] on button "‹" at bounding box center [222, 427] width 27 height 27
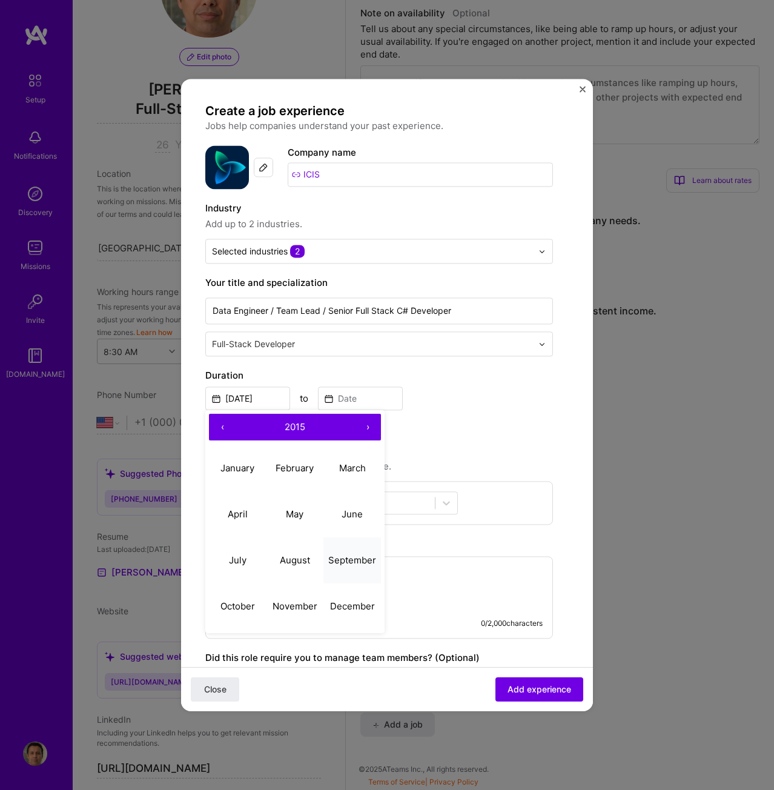
click at [347, 558] on abbr "September" at bounding box center [352, 560] width 48 height 12
type input "Sep, 2015"
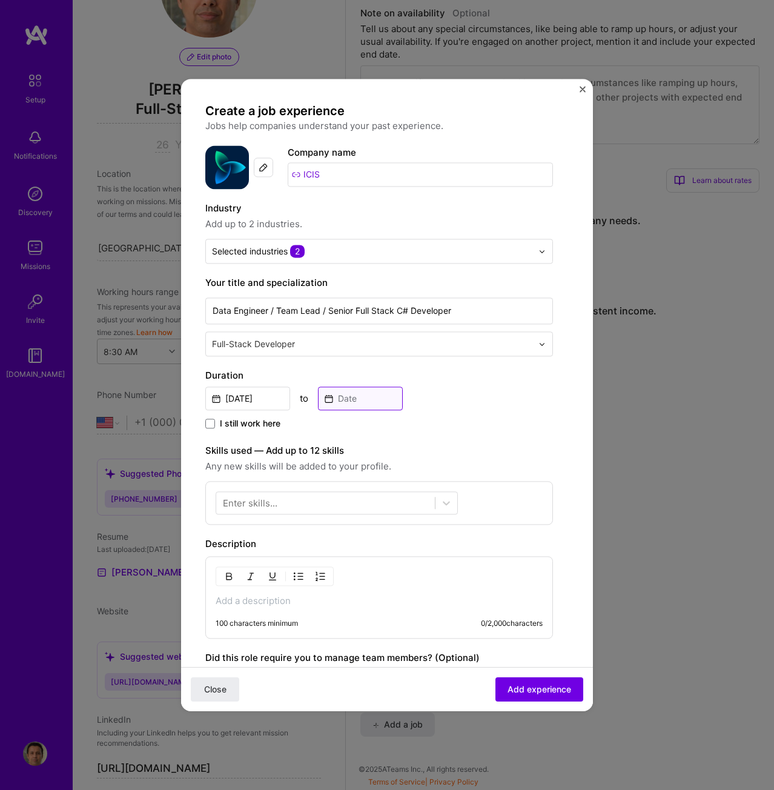
click at [348, 399] on input at bounding box center [360, 399] width 85 height 24
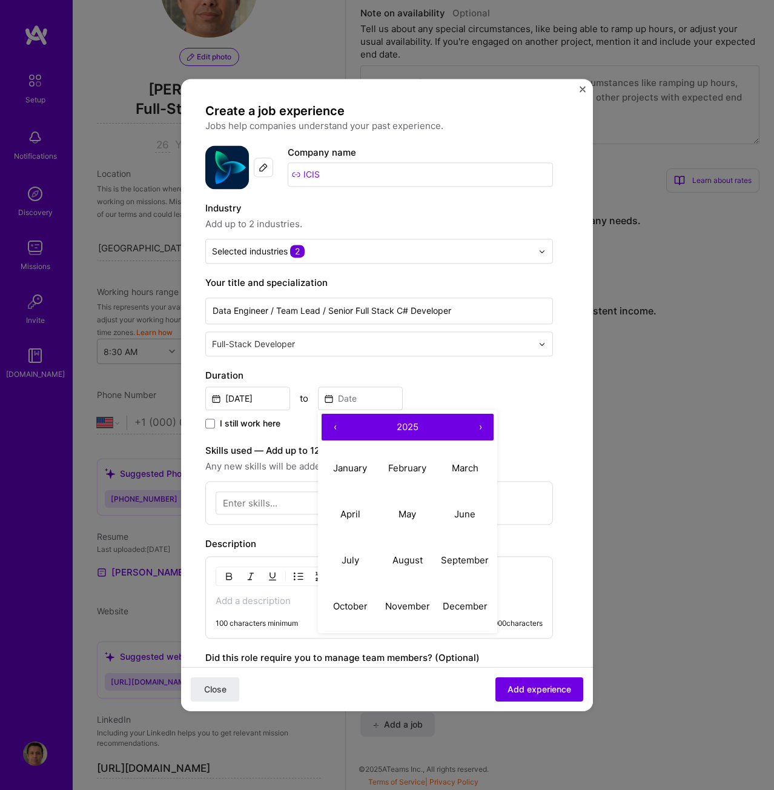
click at [337, 422] on button "‹" at bounding box center [335, 427] width 27 height 27
click at [464, 558] on abbr "September" at bounding box center [465, 560] width 48 height 12
type input "Sep, 2023"
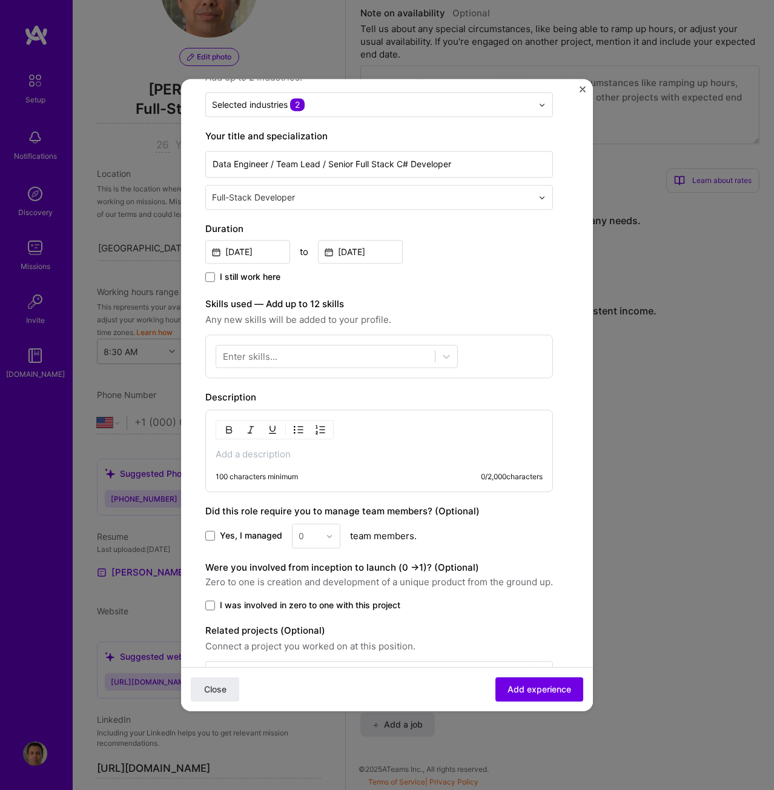
scroll to position [182, 0]
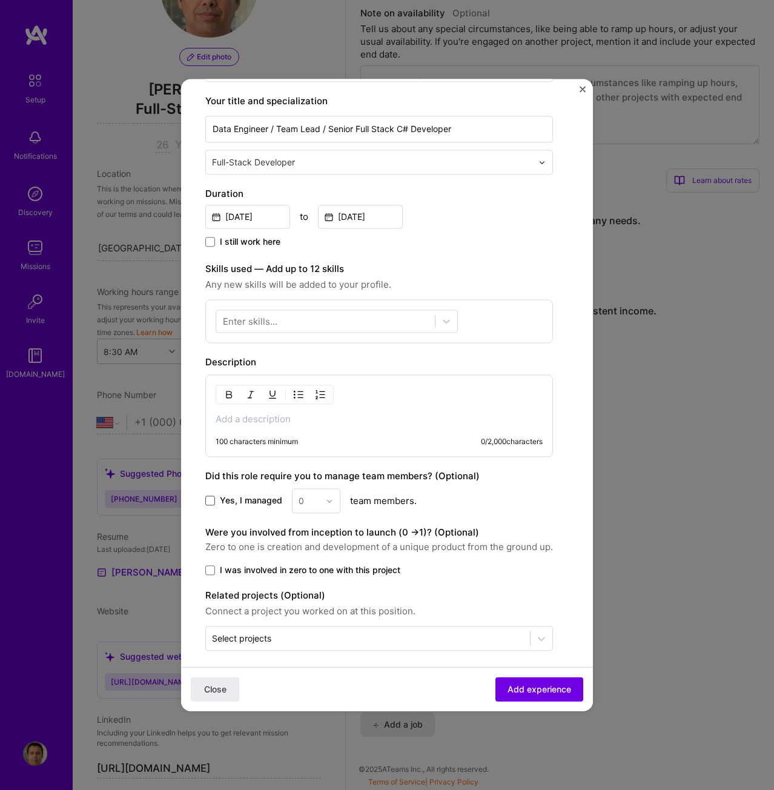
click at [213, 500] on span at bounding box center [210, 501] width 10 height 10
click at [0, 0] on input "Yes, I managed" at bounding box center [0, 0] width 0 height 0
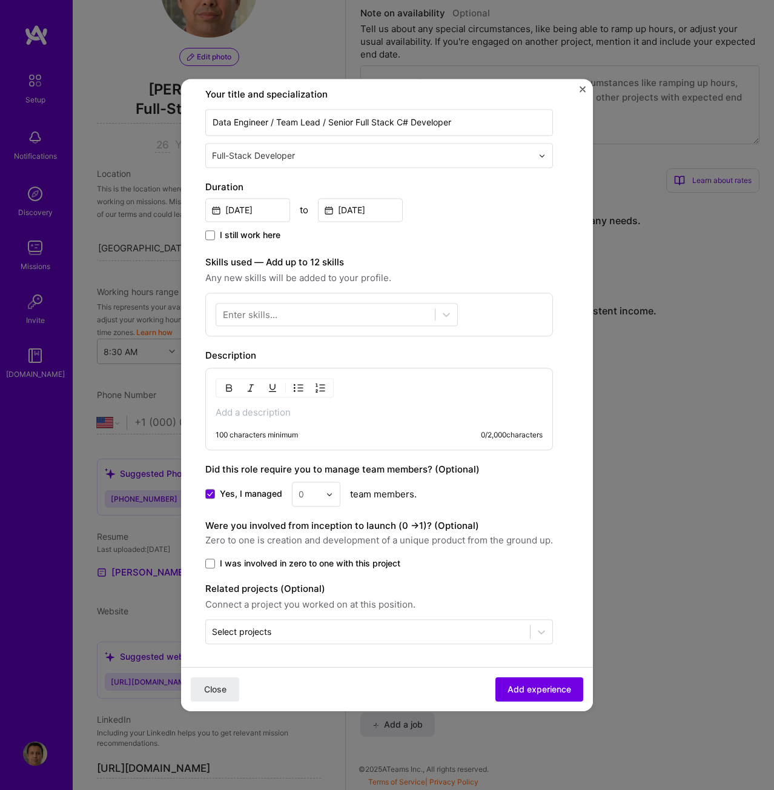
scroll to position [190, 0]
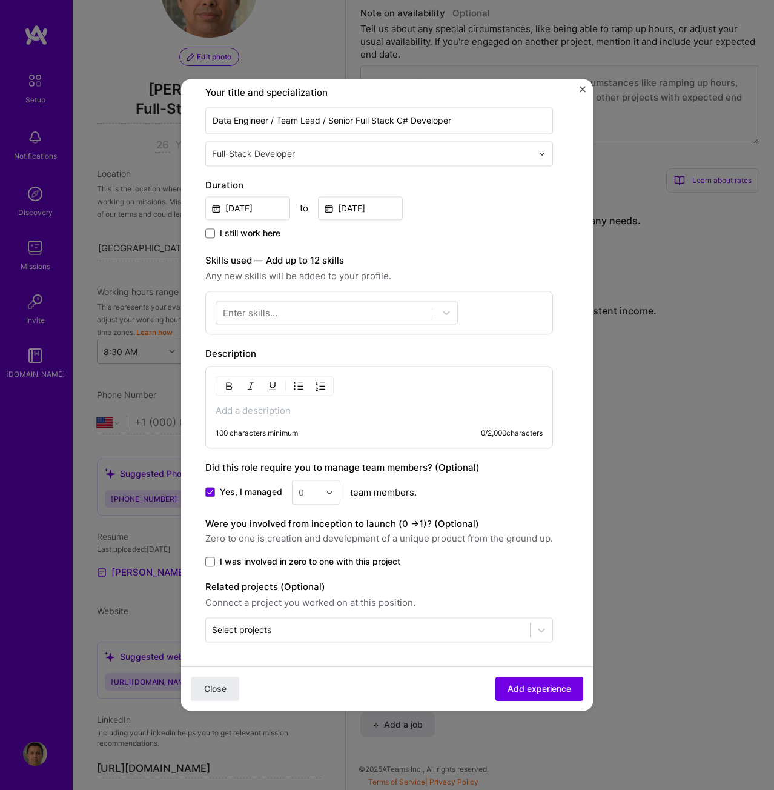
click at [322, 493] on div "0" at bounding box center [309, 492] width 33 height 24
click at [311, 640] on div "6" at bounding box center [316, 636] width 41 height 22
click at [211, 561] on span at bounding box center [210, 562] width 10 height 10
click at [0, 0] on input "I was involved in zero to one with this project" at bounding box center [0, 0] width 0 height 0
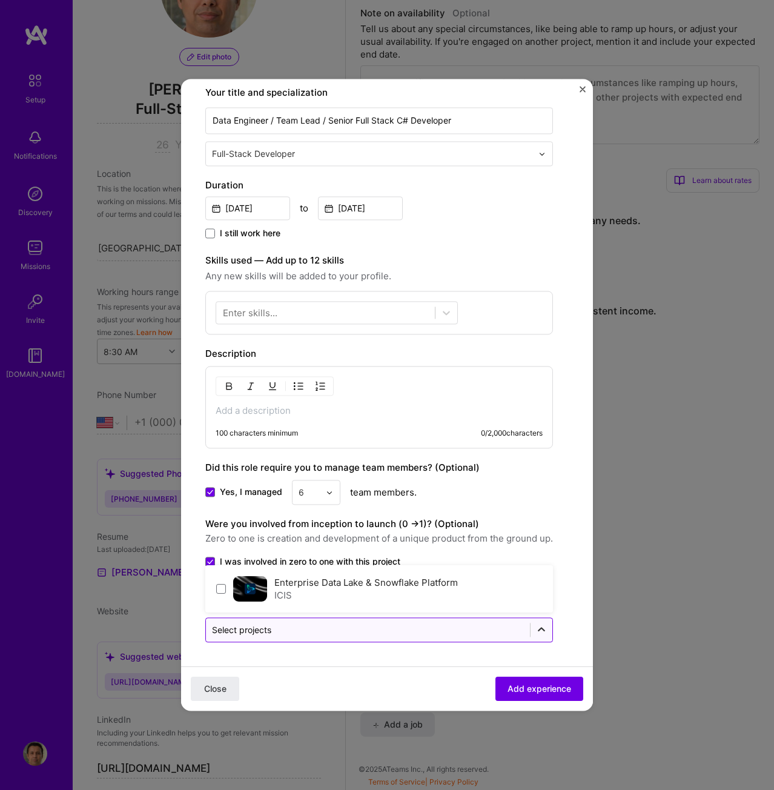
click at [540, 630] on icon at bounding box center [541, 630] width 7 height 4
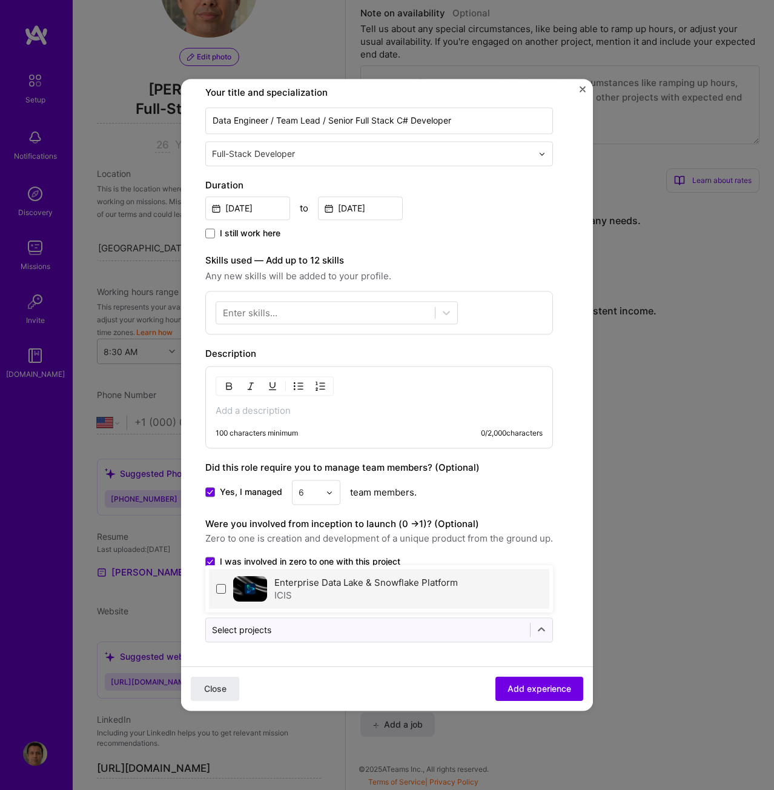
click at [219, 590] on span at bounding box center [221, 589] width 10 height 10
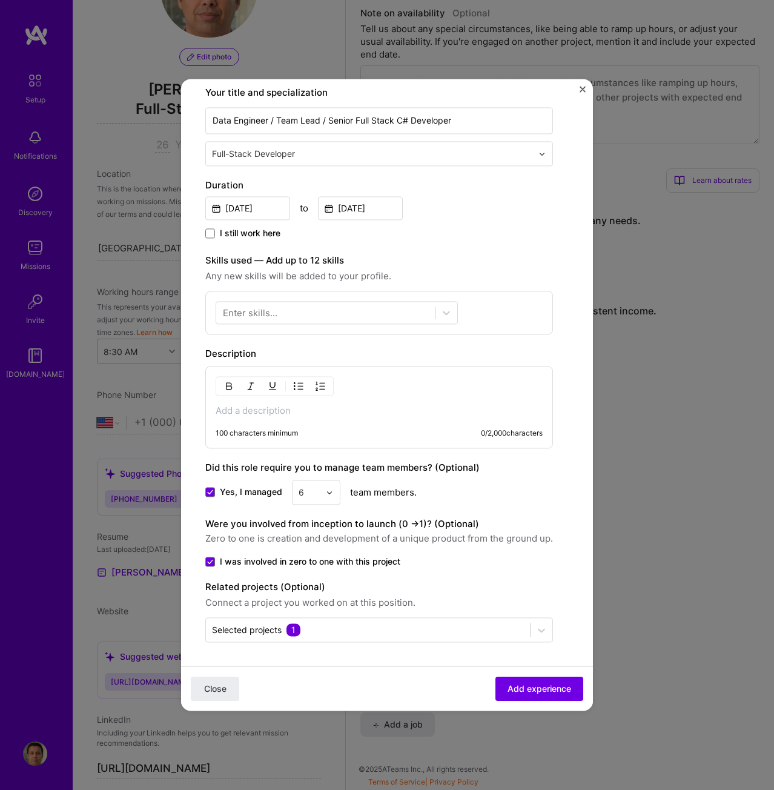
click at [526, 503] on div "Yes, I managed 6 team members." at bounding box center [379, 492] width 348 height 25
click at [415, 302] on div at bounding box center [337, 312] width 242 height 23
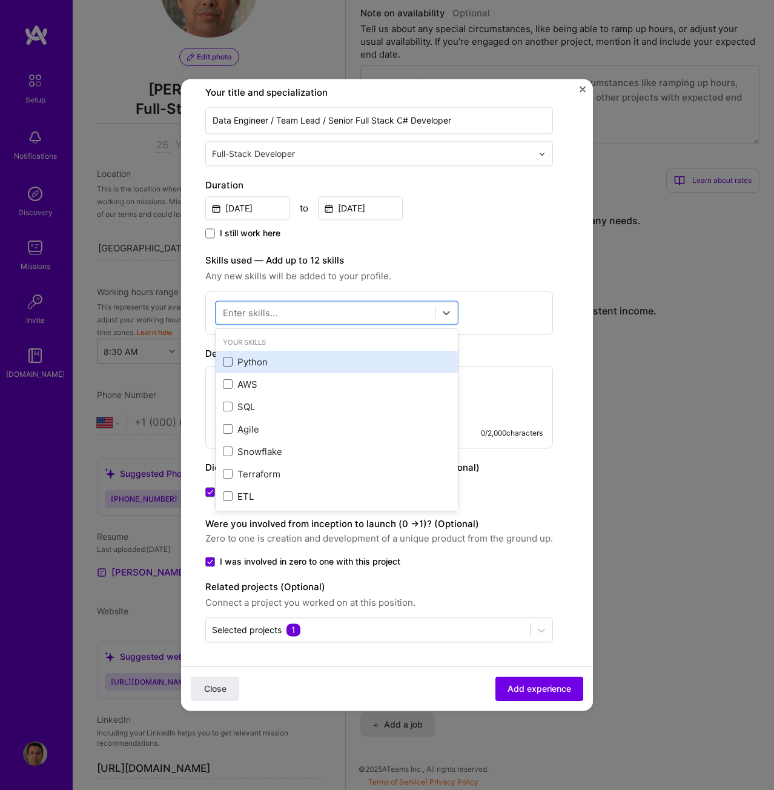
click at [225, 361] on span at bounding box center [228, 362] width 10 height 10
click at [0, 0] on input "checkbox" at bounding box center [0, 0] width 0 height 0
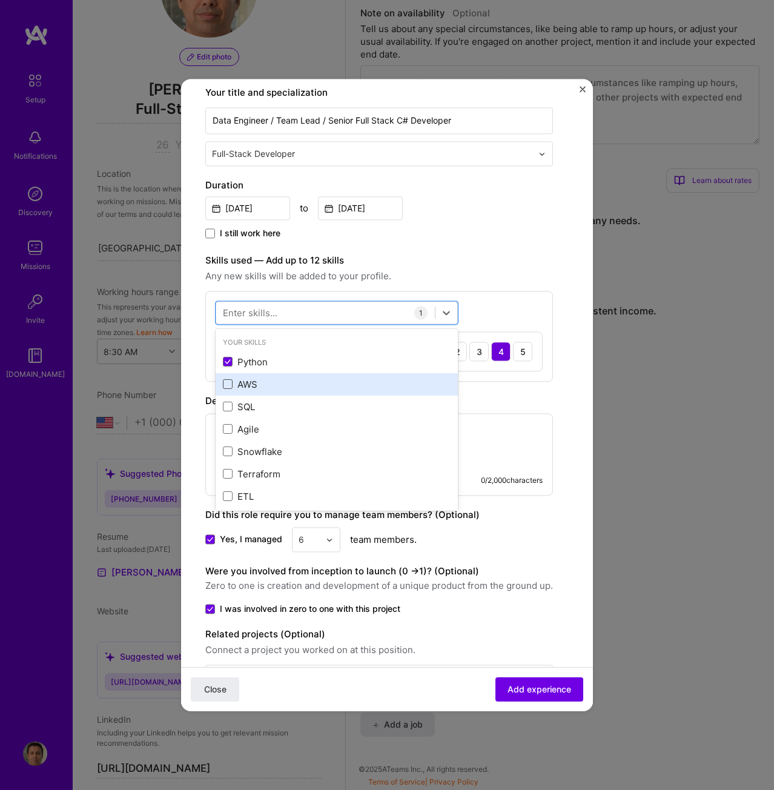
click at [229, 385] on span at bounding box center [228, 385] width 10 height 10
click at [0, 0] on input "checkbox" at bounding box center [0, 0] width 0 height 0
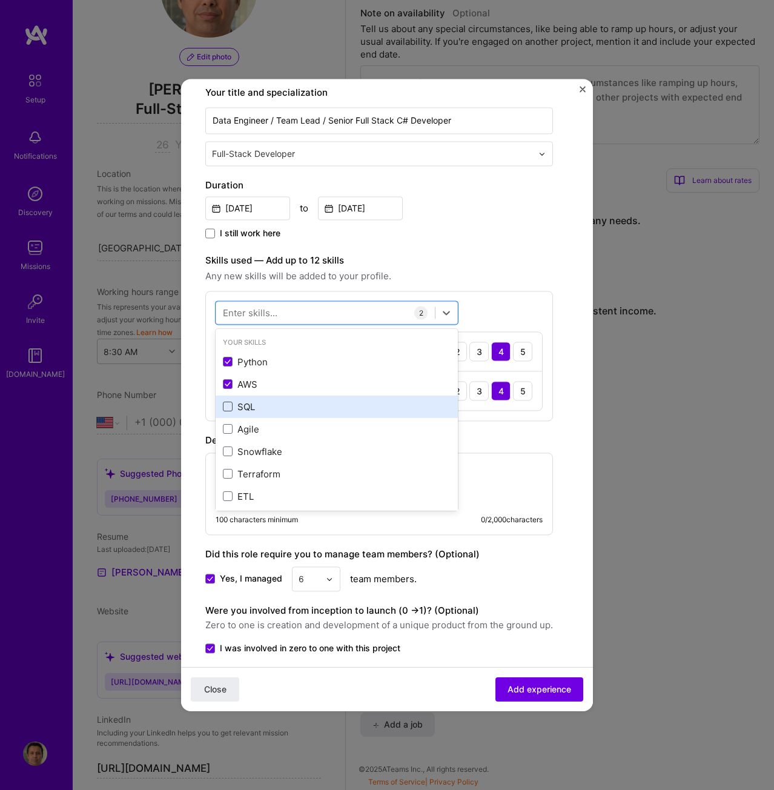
click at [227, 411] on span at bounding box center [228, 407] width 10 height 10
click at [0, 0] on input "checkbox" at bounding box center [0, 0] width 0 height 0
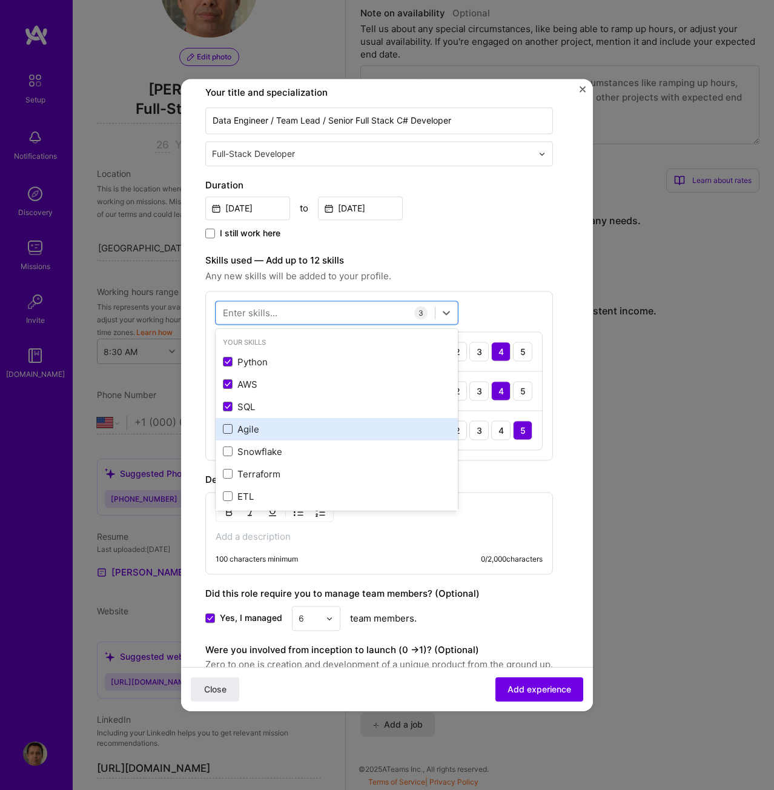
click at [227, 430] on span at bounding box center [228, 430] width 10 height 10
click at [0, 0] on input "checkbox" at bounding box center [0, 0] width 0 height 0
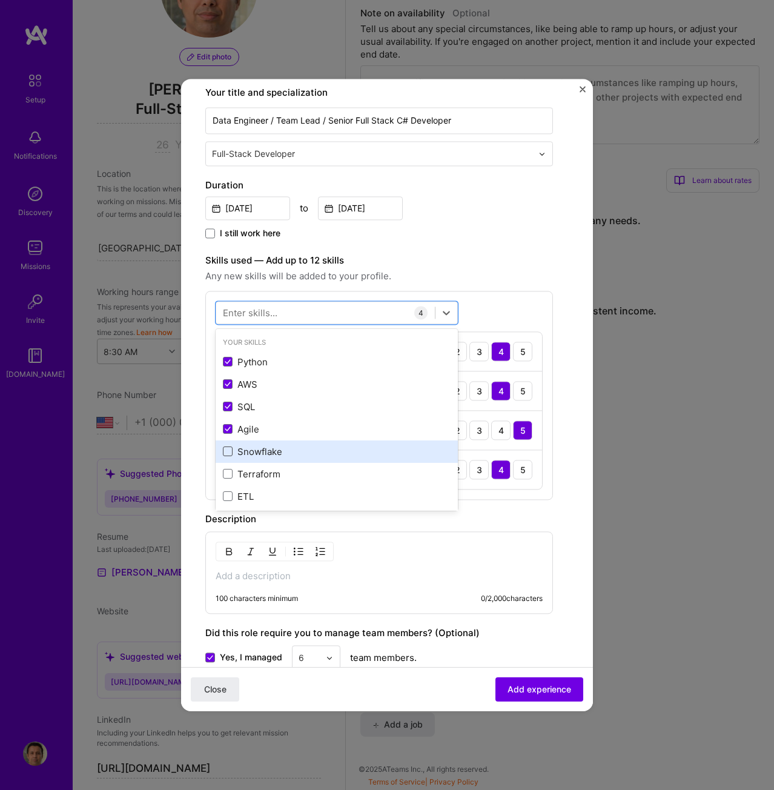
click at [226, 454] on span at bounding box center [228, 452] width 10 height 10
click at [0, 0] on input "checkbox" at bounding box center [0, 0] width 0 height 0
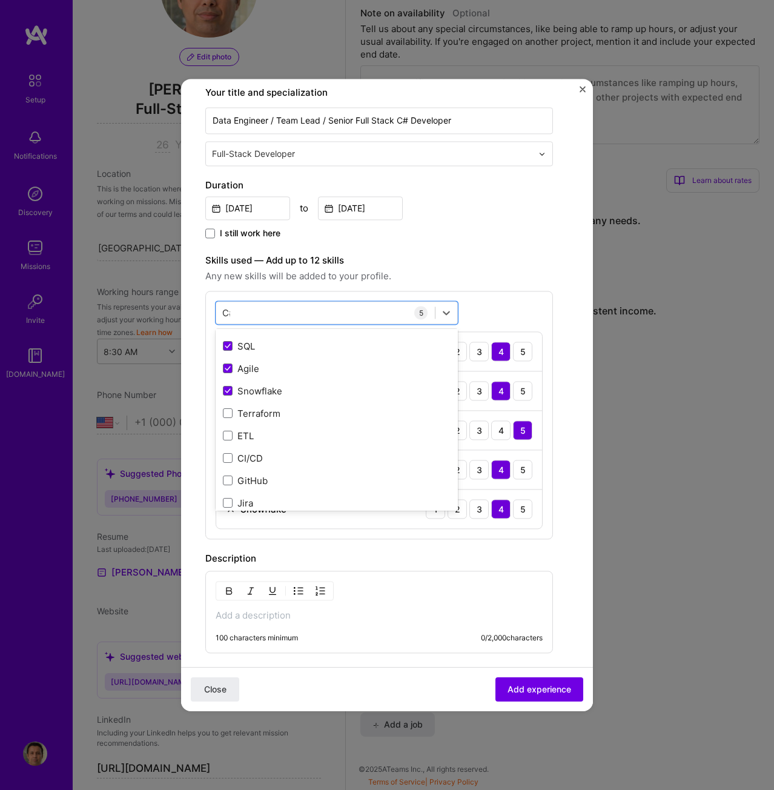
scroll to position [0, 0]
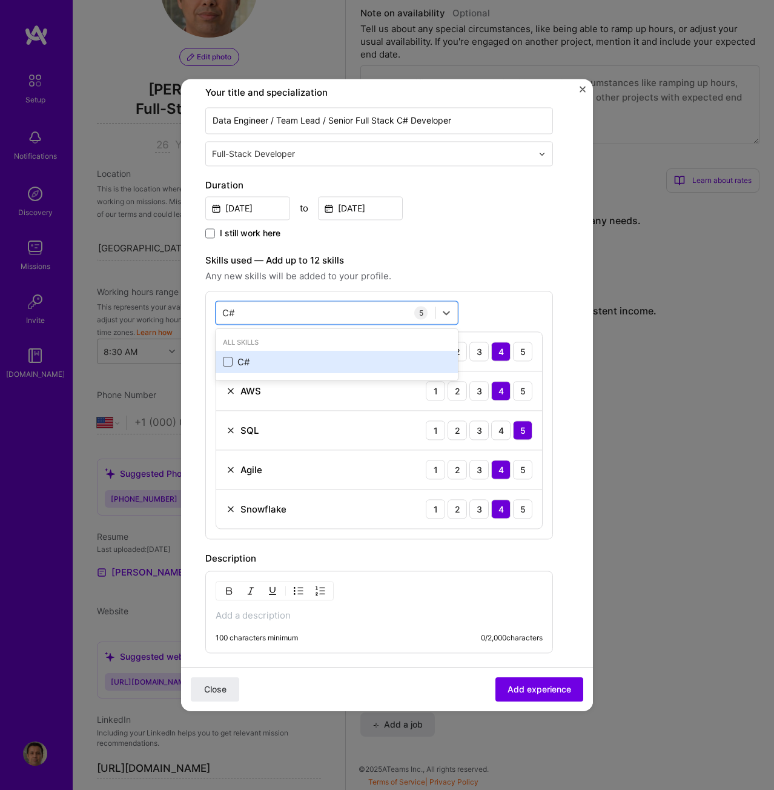
click at [231, 359] on span at bounding box center [228, 362] width 10 height 10
click at [0, 0] on input "checkbox" at bounding box center [0, 0] width 0 height 0
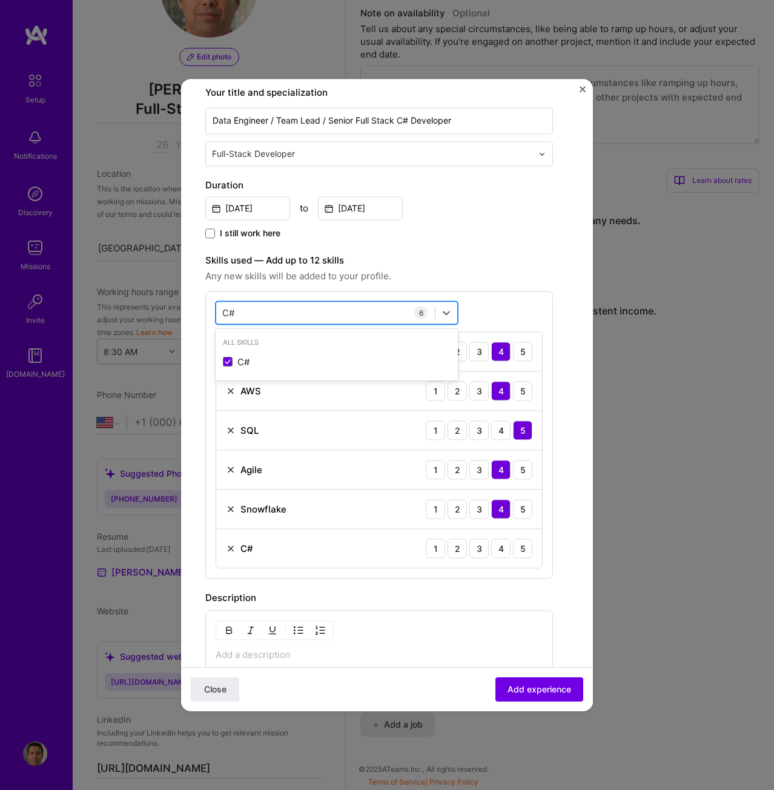
type input "C"
type input "k"
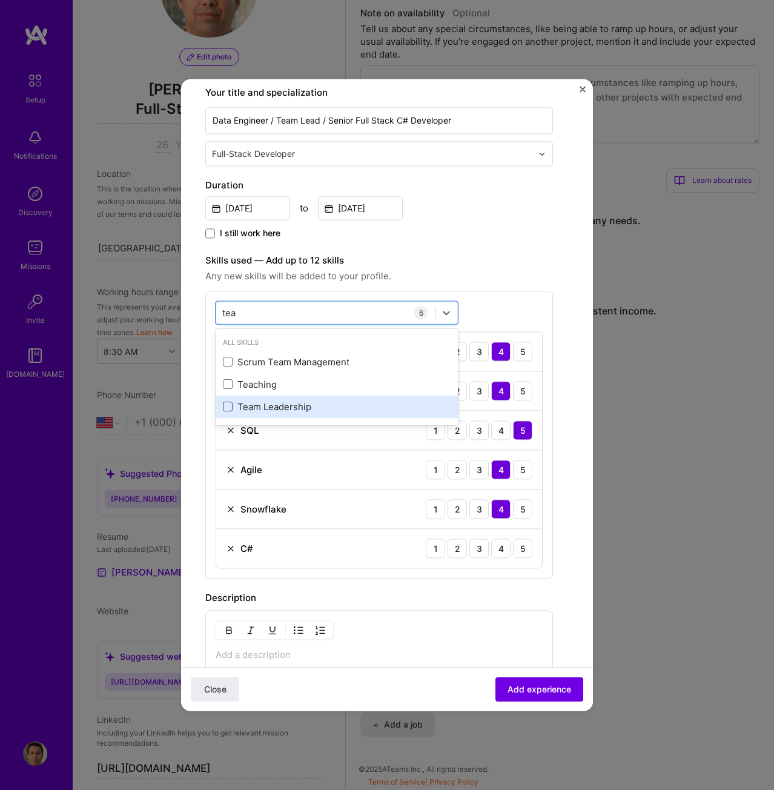
click at [227, 404] on span at bounding box center [228, 407] width 10 height 10
click at [0, 0] on input "checkbox" at bounding box center [0, 0] width 0 height 0
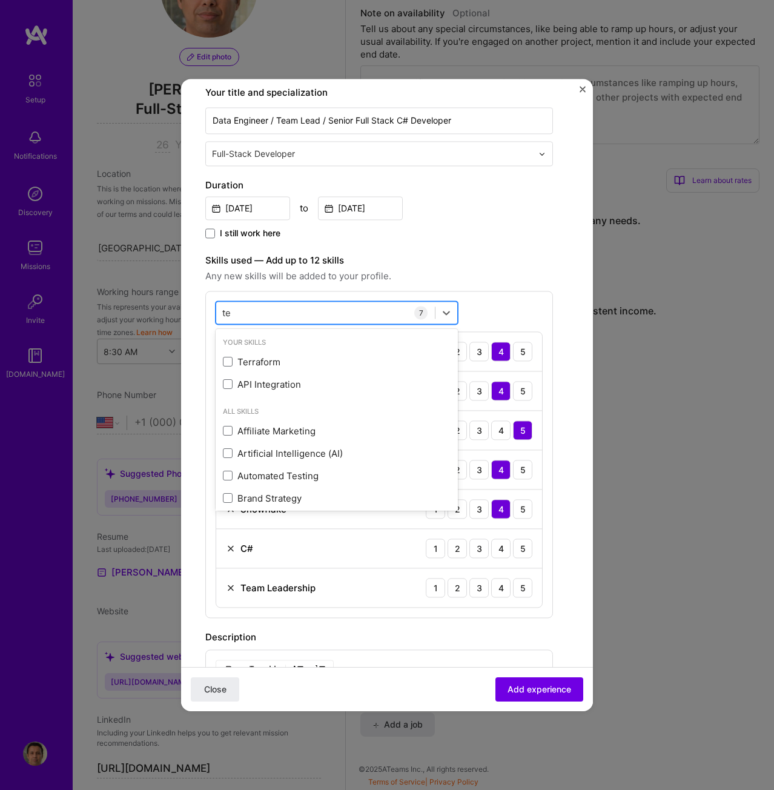
type input "t"
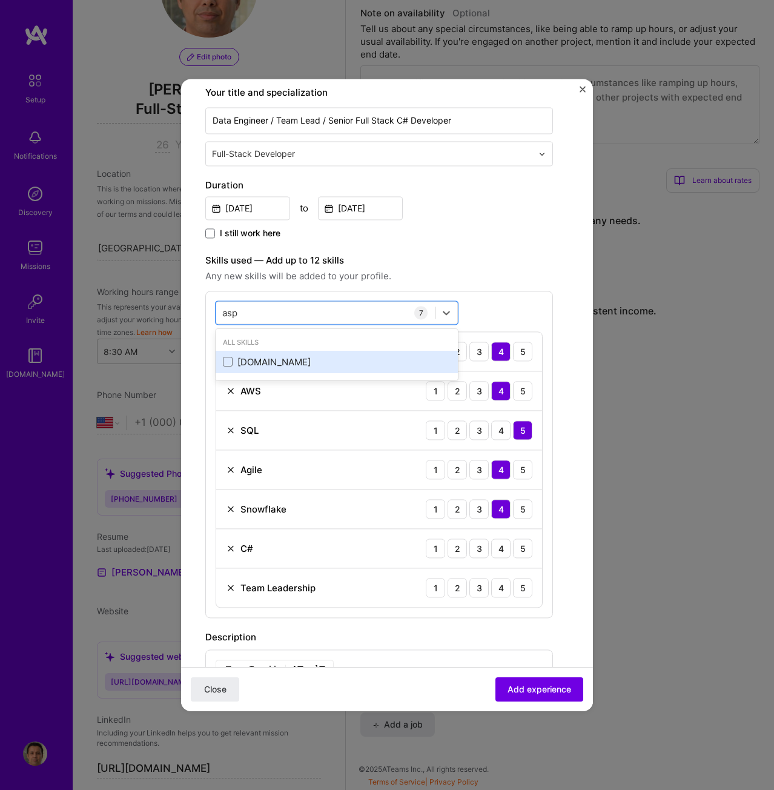
click at [270, 364] on div "[DOMAIN_NAME]" at bounding box center [337, 362] width 228 height 13
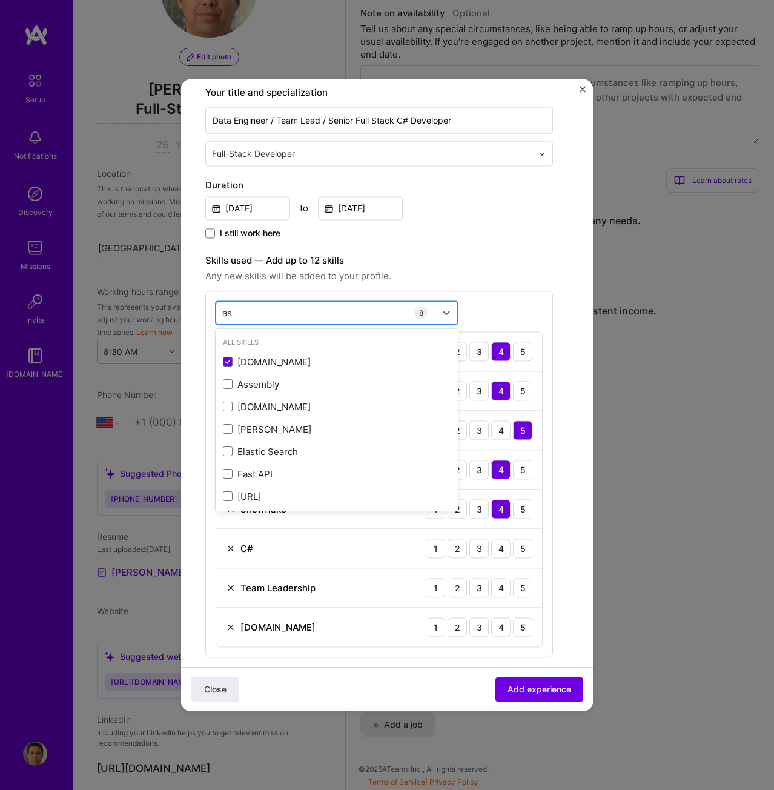
type input "a"
type input "i"
type input "d"
type input "i"
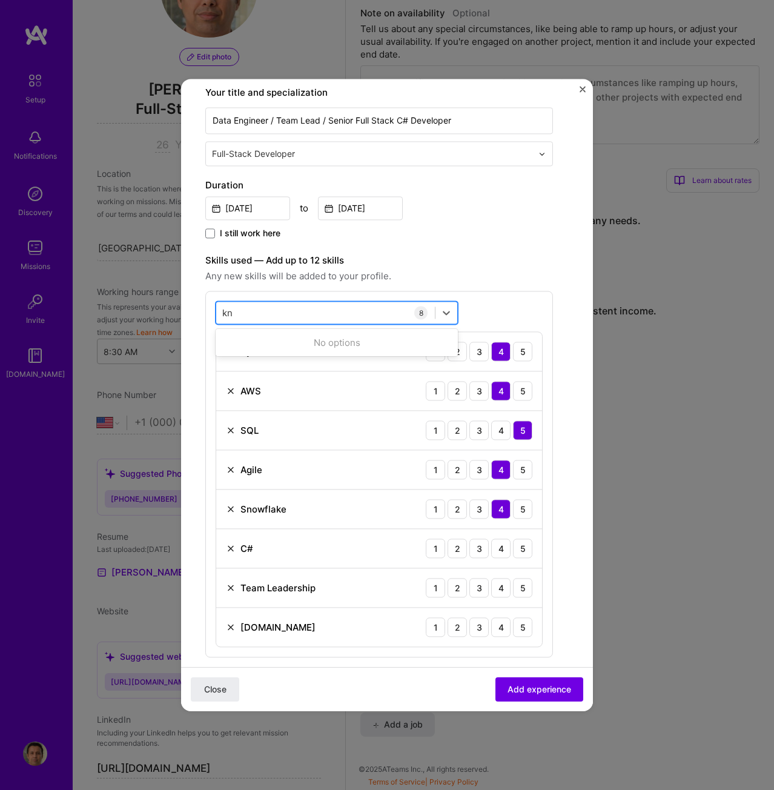
type input "k"
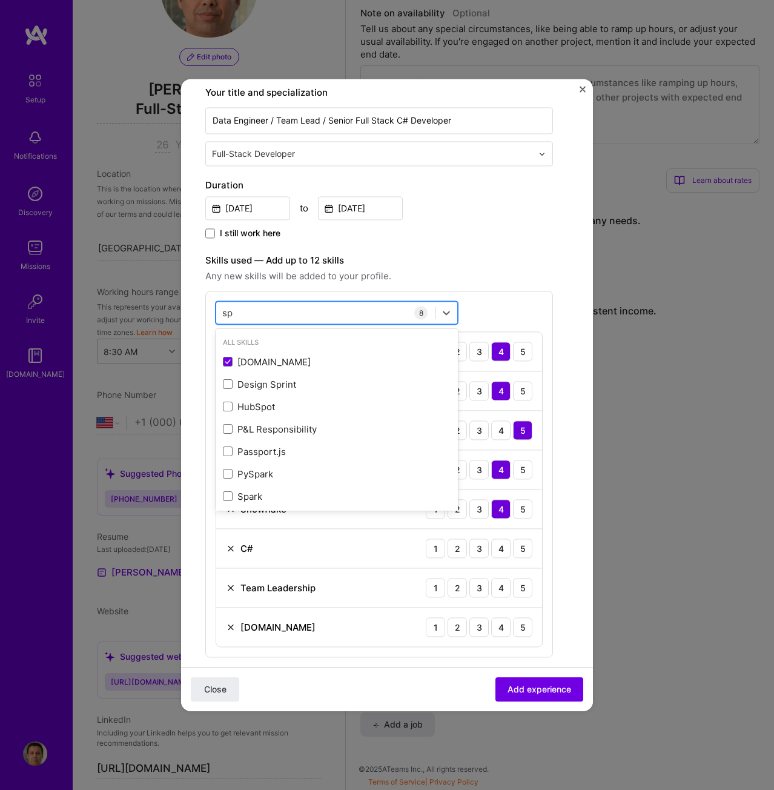
type input "s"
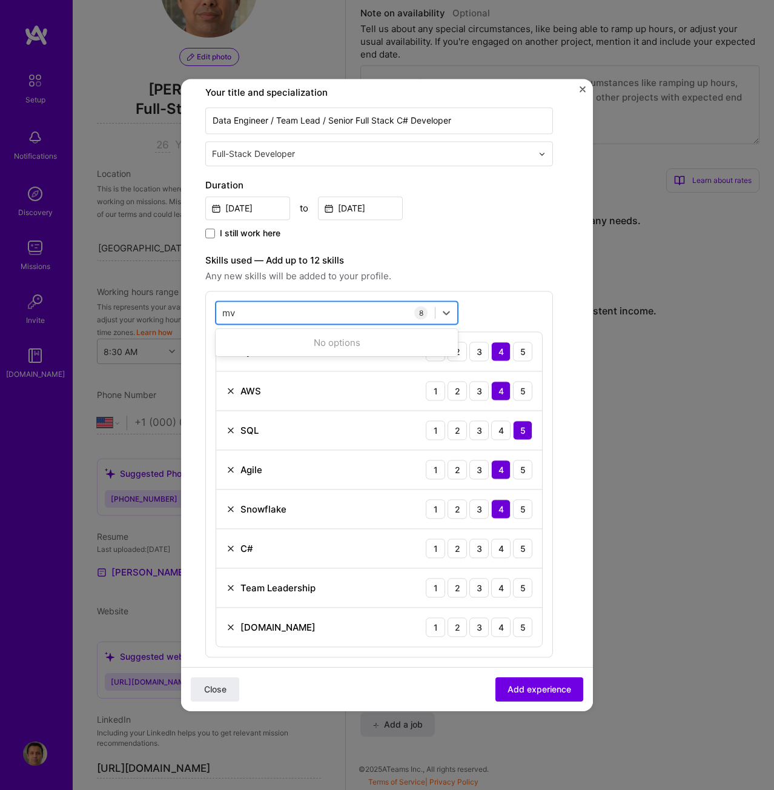
type input "m"
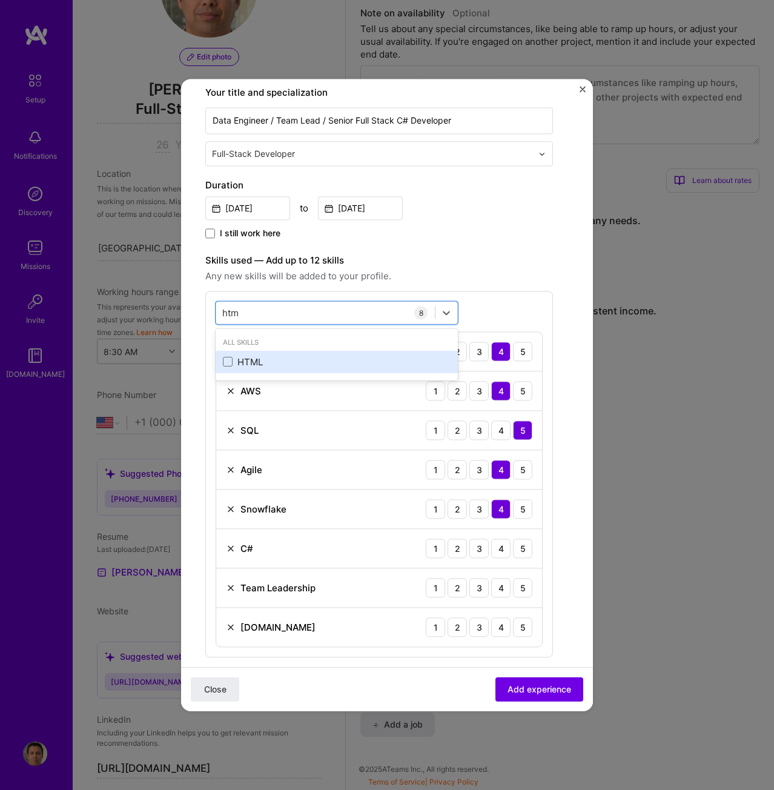
click at [257, 361] on div "HTML" at bounding box center [337, 362] width 228 height 13
click at [456, 265] on label "Skills used — Add up to 12 skills" at bounding box center [379, 260] width 348 height 15
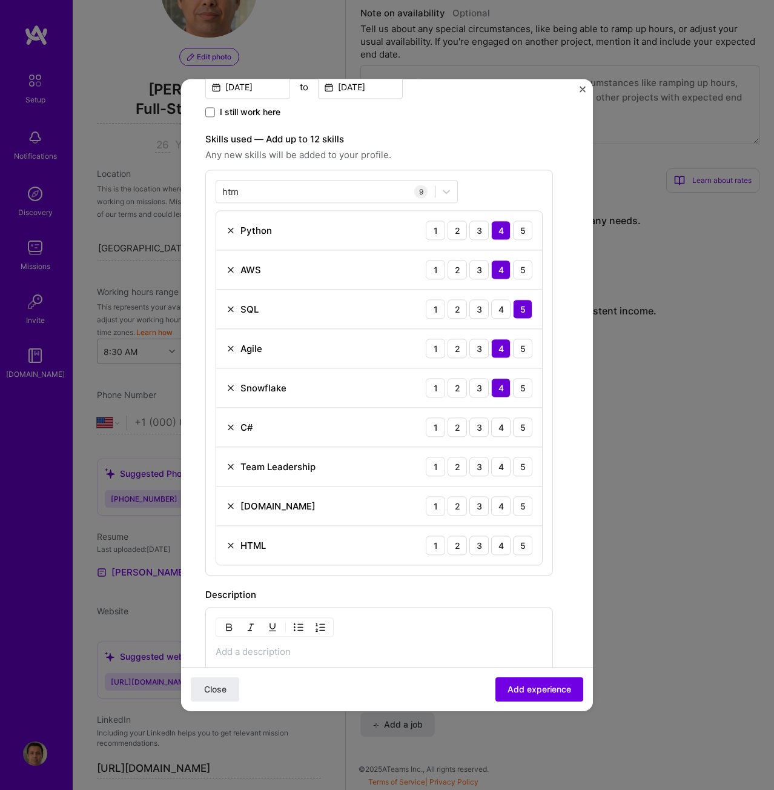
scroll to position [251, 0]
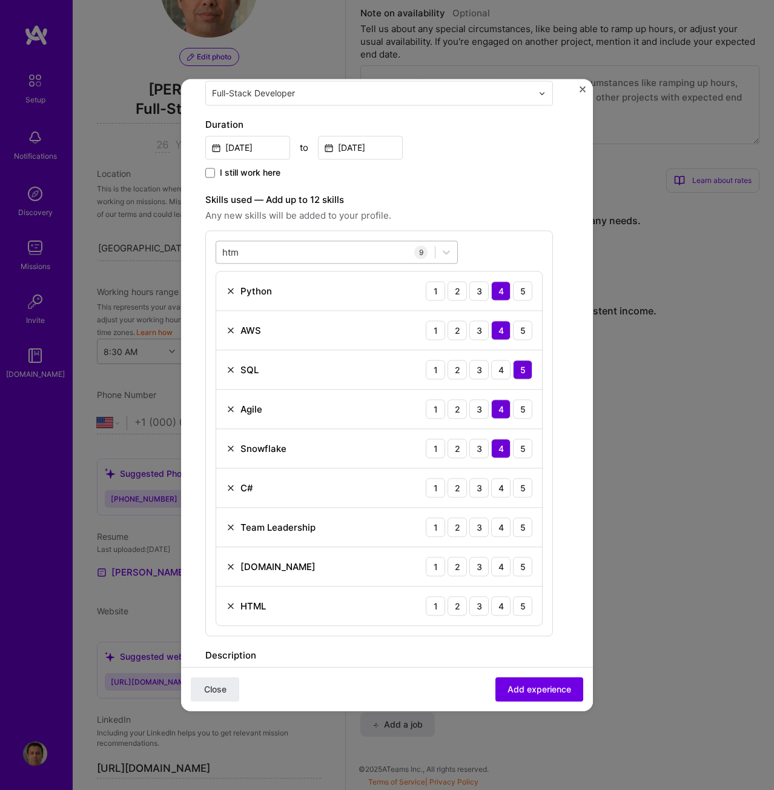
click at [353, 246] on div "htm htm" at bounding box center [325, 252] width 219 height 20
type input "h"
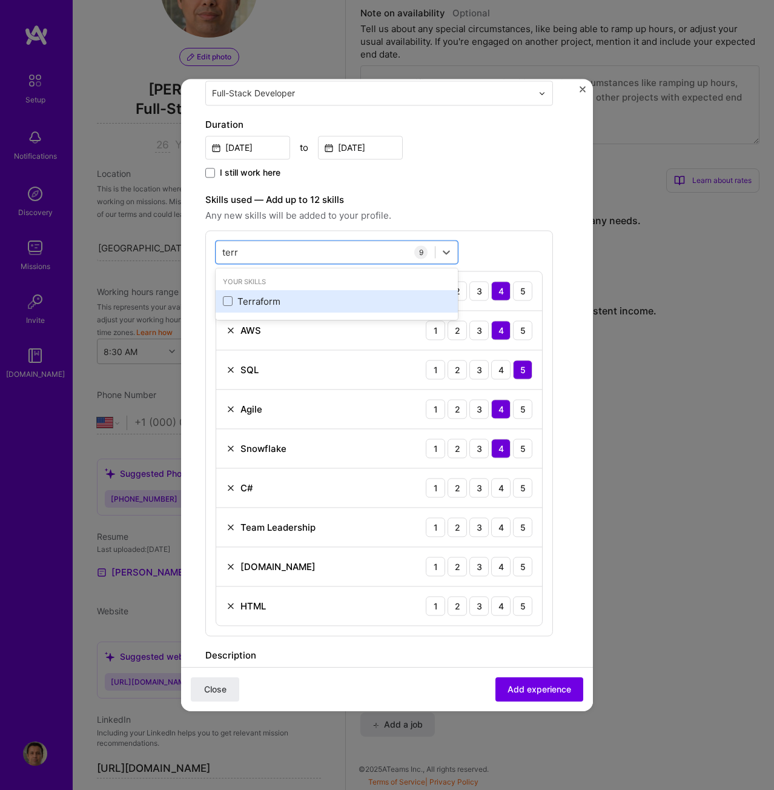
click at [257, 300] on div "Terraform" at bounding box center [337, 301] width 228 height 13
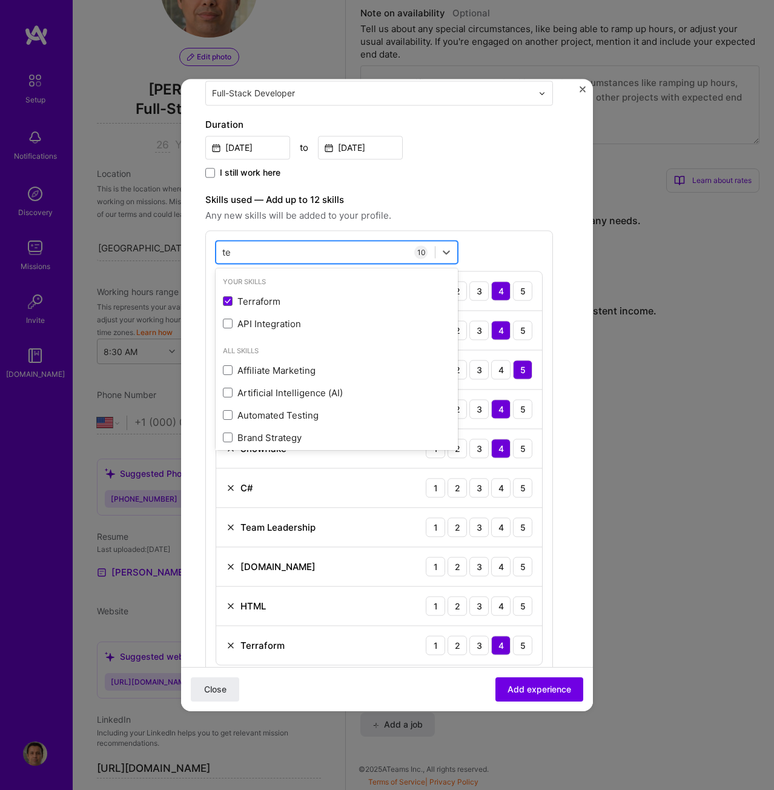
type input "t"
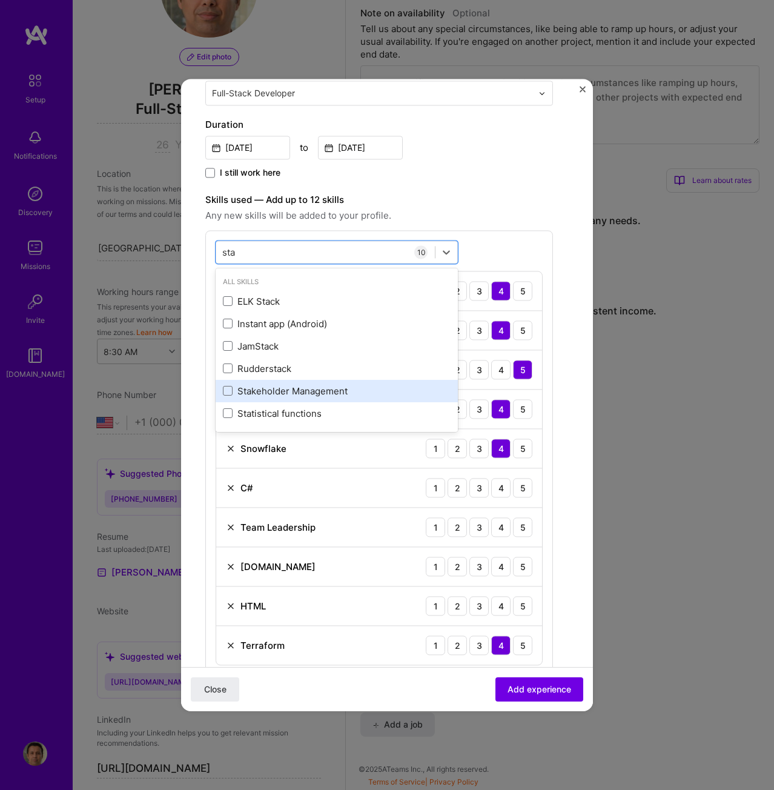
click at [298, 395] on div "Stakeholder Management" at bounding box center [337, 391] width 228 height 13
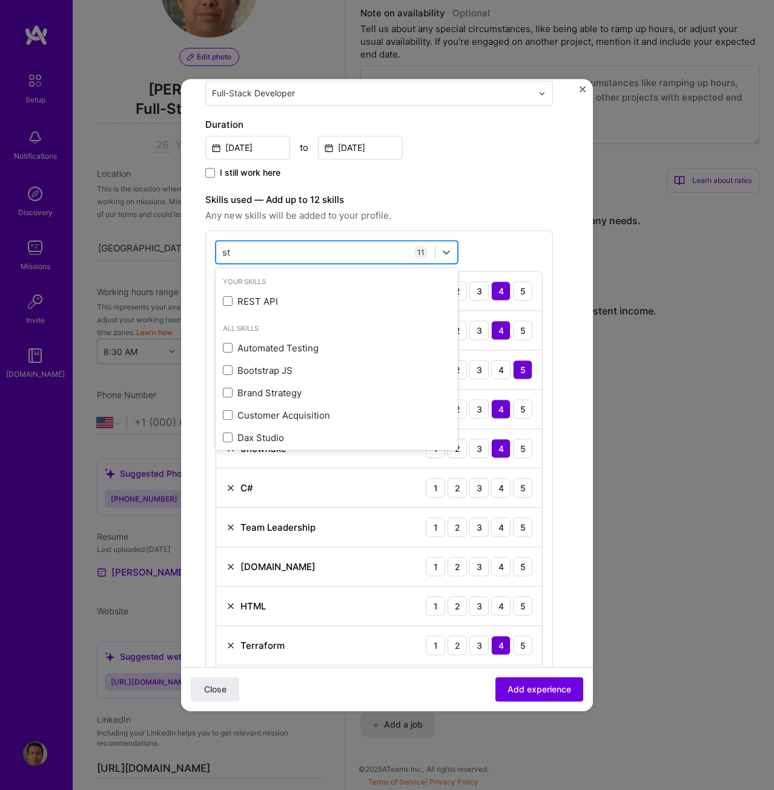
type input "s"
type input "m"
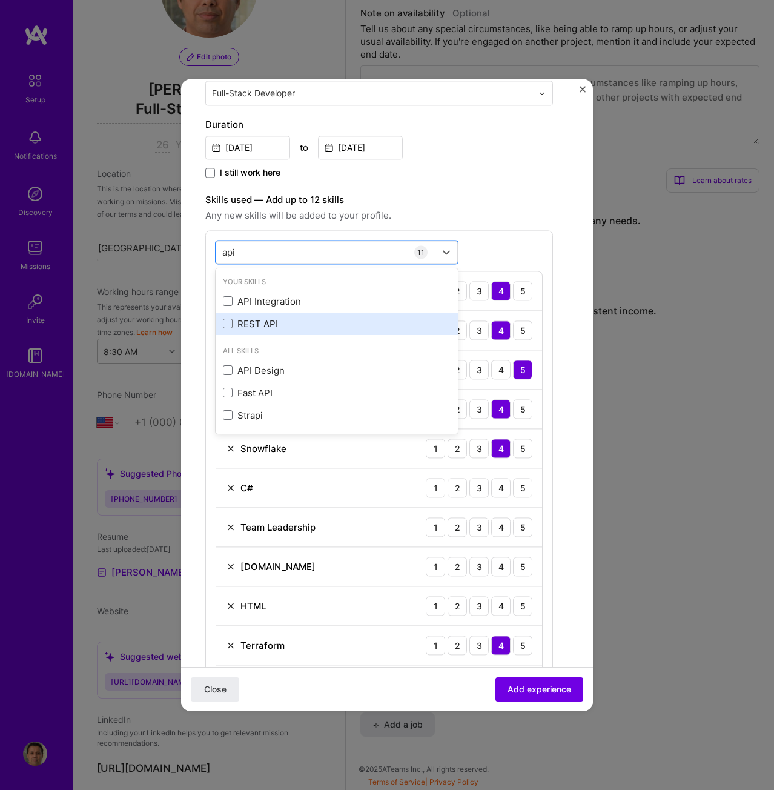
click at [251, 324] on div "REST API" at bounding box center [337, 323] width 228 height 13
type input "api"
click at [546, 189] on div "Create a job experience Jobs help companies understand your past experience. Co…" at bounding box center [379, 457] width 348 height 1210
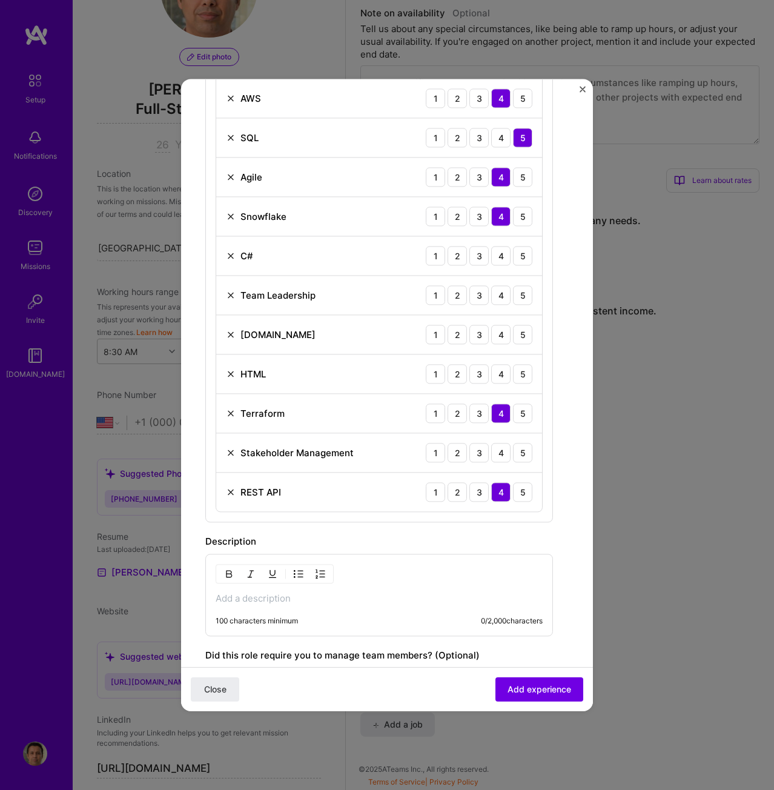
scroll to position [493, 0]
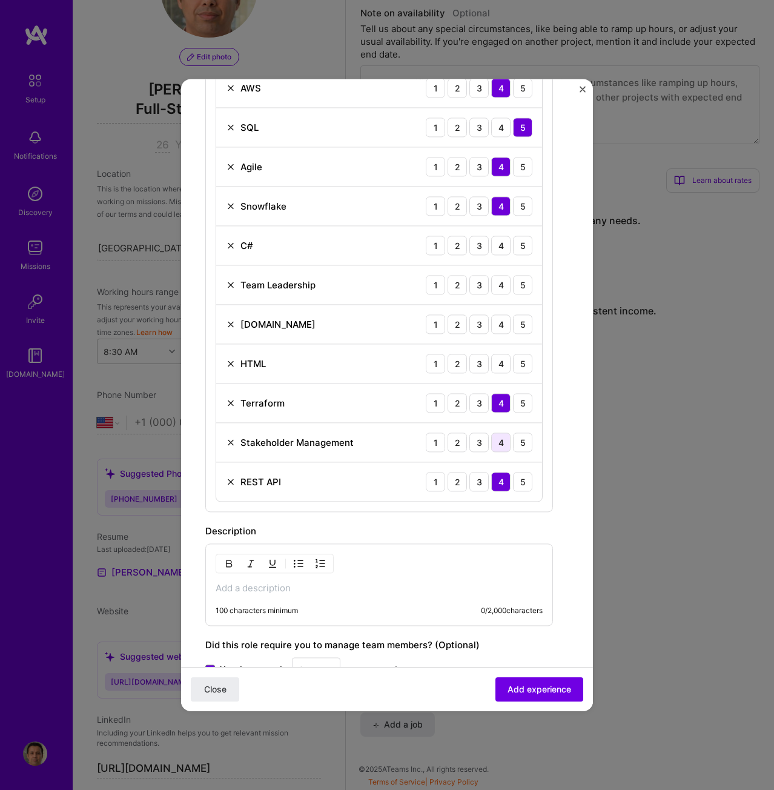
click at [500, 440] on div "4" at bounding box center [500, 442] width 19 height 19
click at [497, 359] on div "4" at bounding box center [500, 363] width 19 height 19
click at [503, 317] on div "4" at bounding box center [500, 323] width 19 height 19
click at [497, 281] on div "4" at bounding box center [500, 284] width 19 height 19
click at [507, 238] on div "4" at bounding box center [500, 245] width 19 height 19
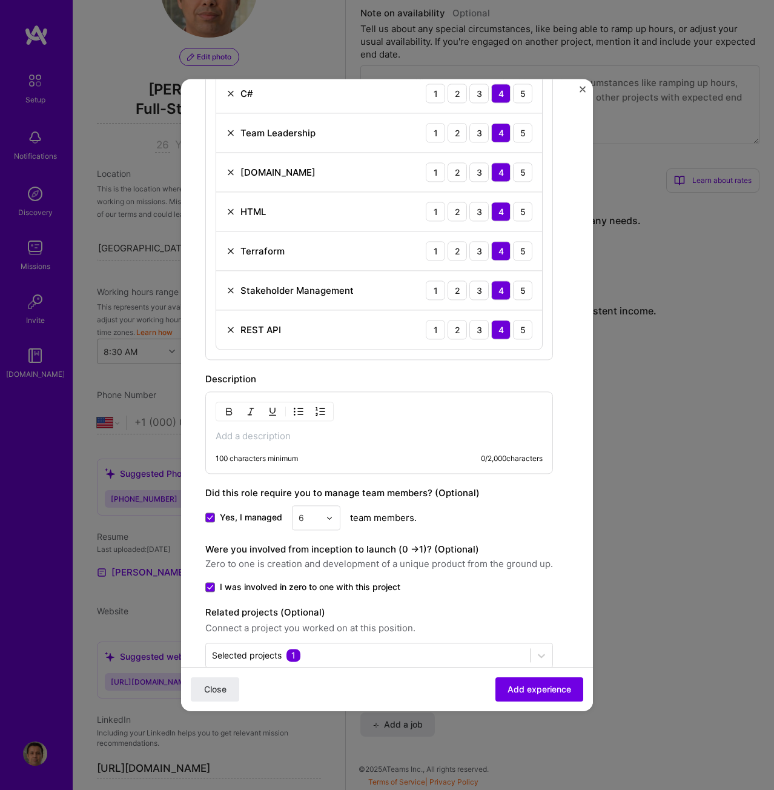
scroll to position [671, 0]
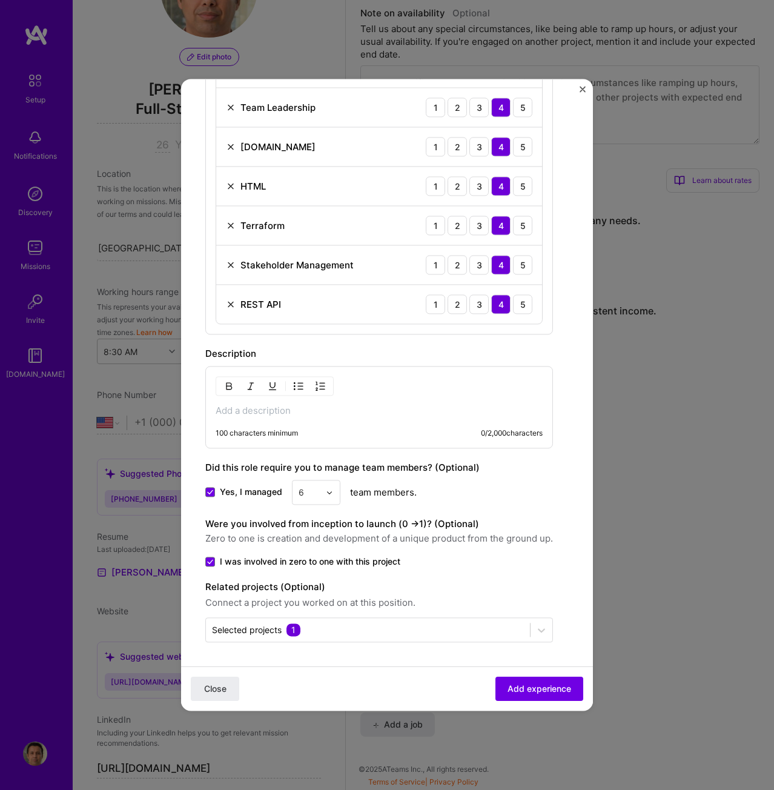
click at [302, 430] on div "100 characters minimum 0 / 2,000 characters" at bounding box center [379, 433] width 327 height 10
click at [277, 410] on p at bounding box center [379, 411] width 327 height 12
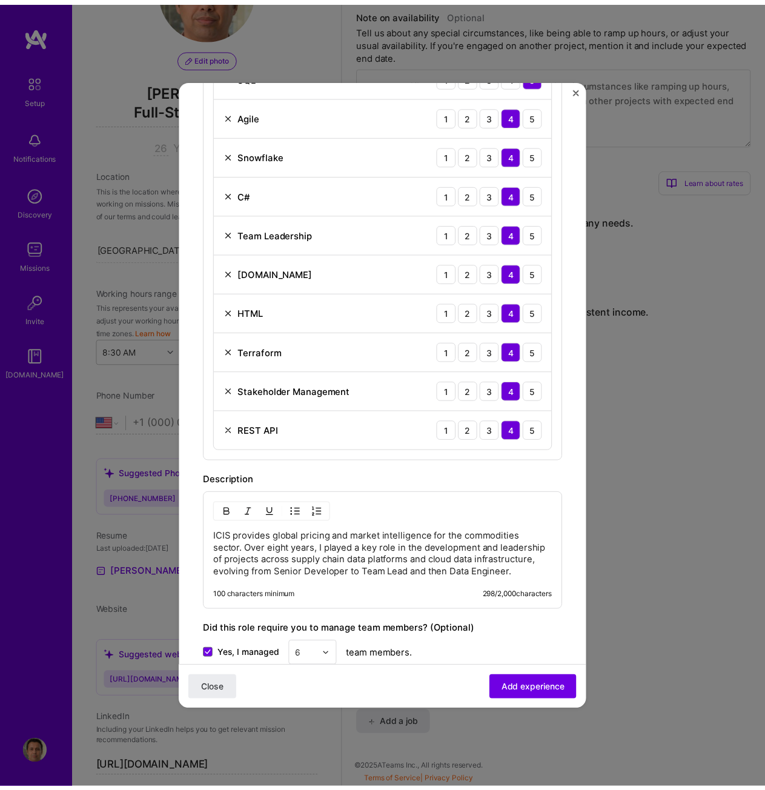
scroll to position [545, 0]
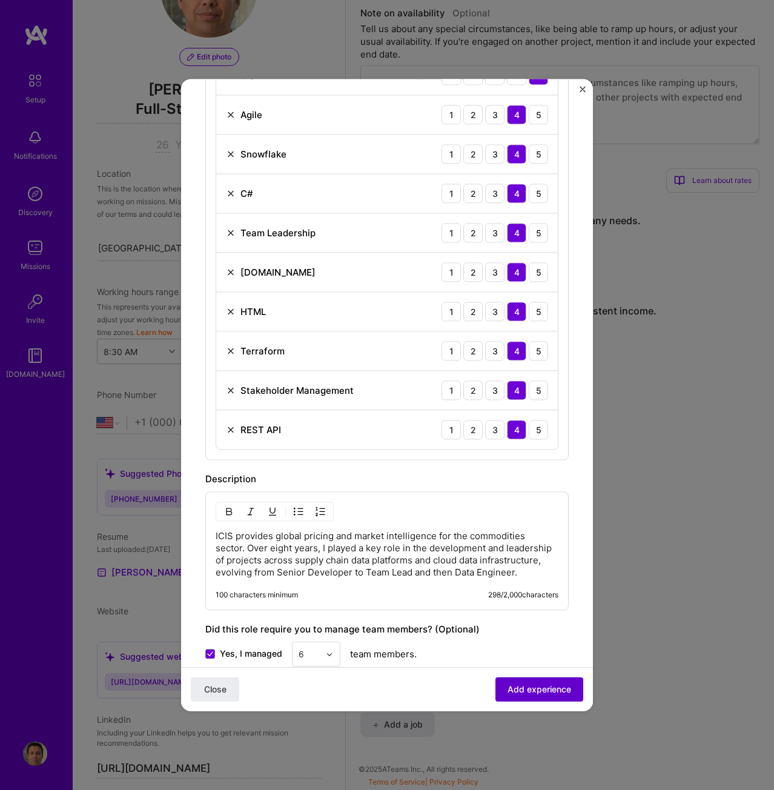
click at [538, 689] on span "Add experience" at bounding box center [540, 689] width 64 height 12
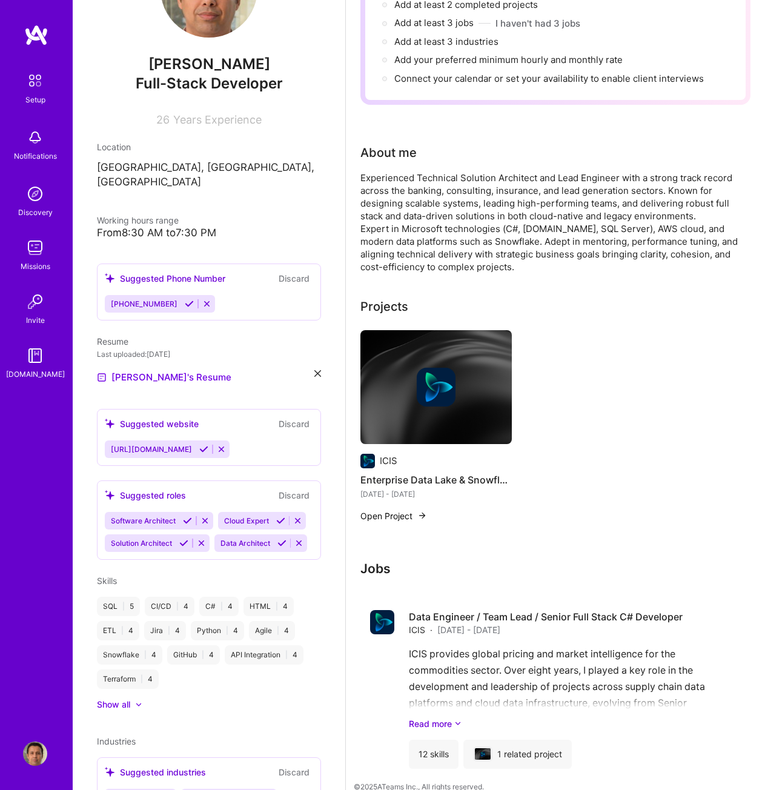
scroll to position [198, 0]
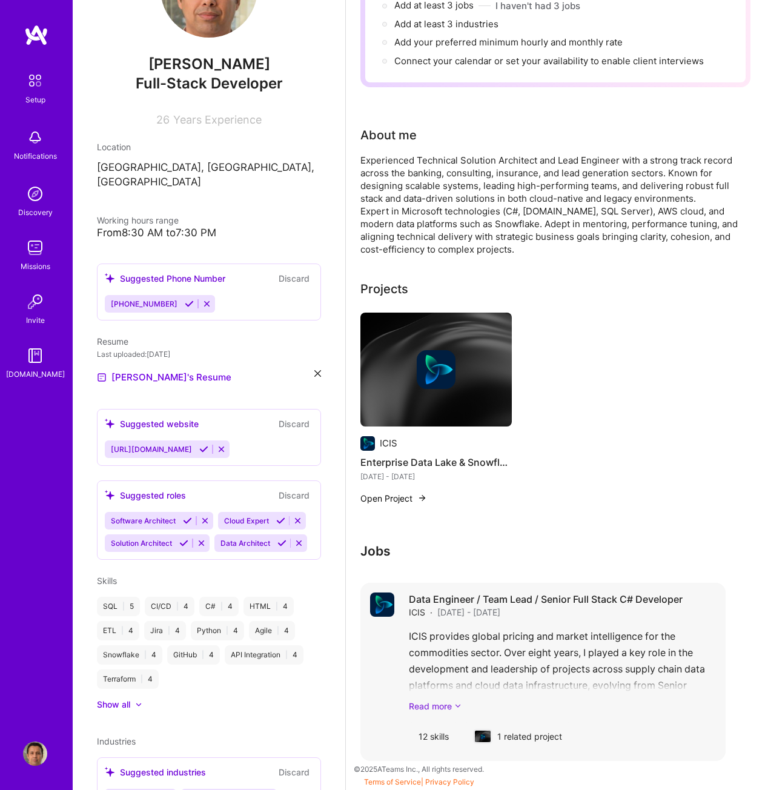
click at [456, 704] on icon at bounding box center [457, 706] width 7 height 13
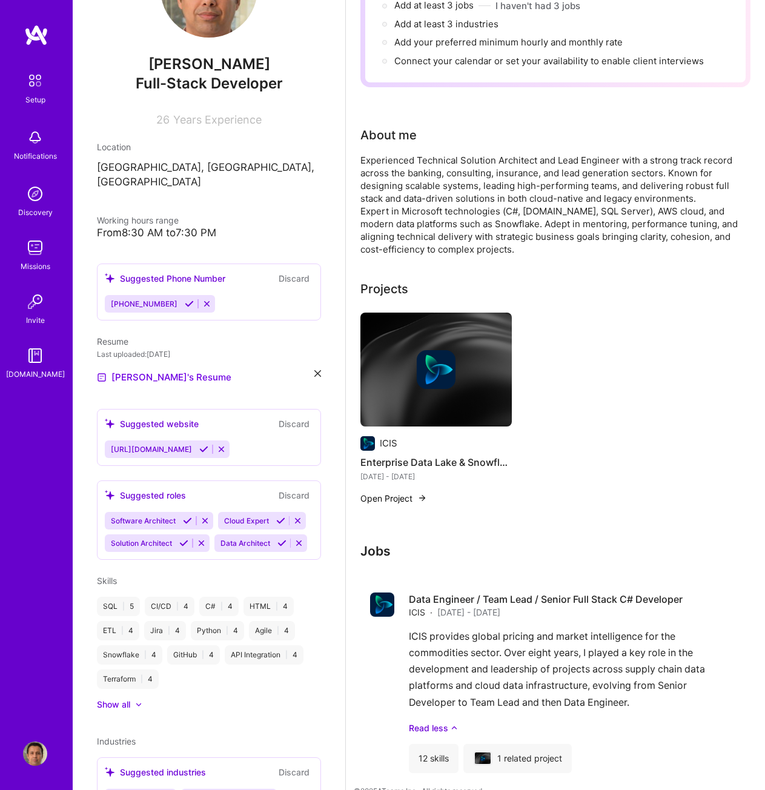
click at [625, 464] on div "ICIS Enterprise Data Lake & Snowflake Platform Jun 2020 - Sept 2023 Open Project" at bounding box center [555, 416] width 390 height 207
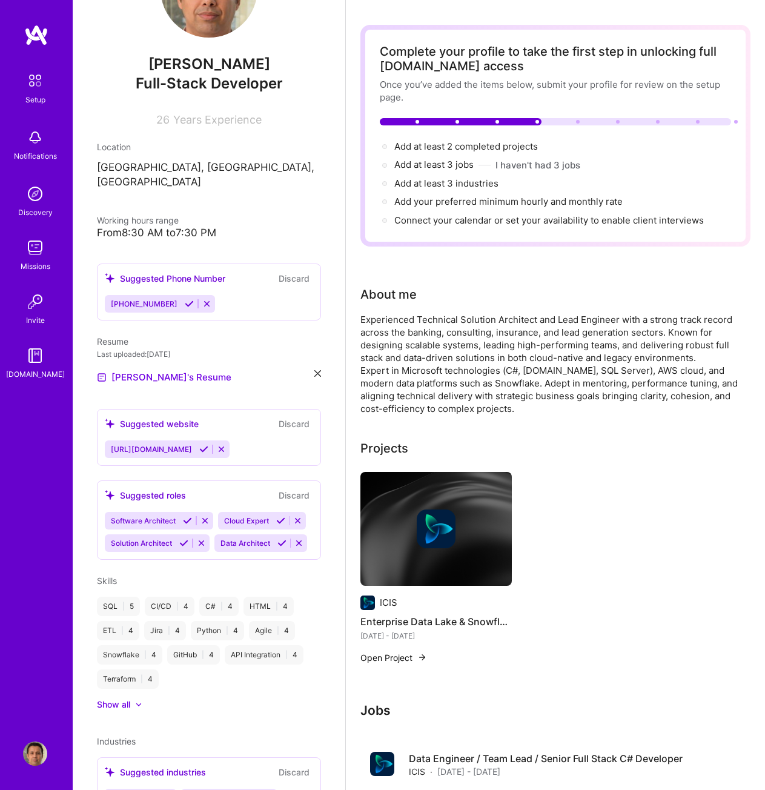
scroll to position [38, 0]
click at [422, 147] on span "Add at least 2 completed projects →" at bounding box center [471, 147] width 154 height 12
select select "US"
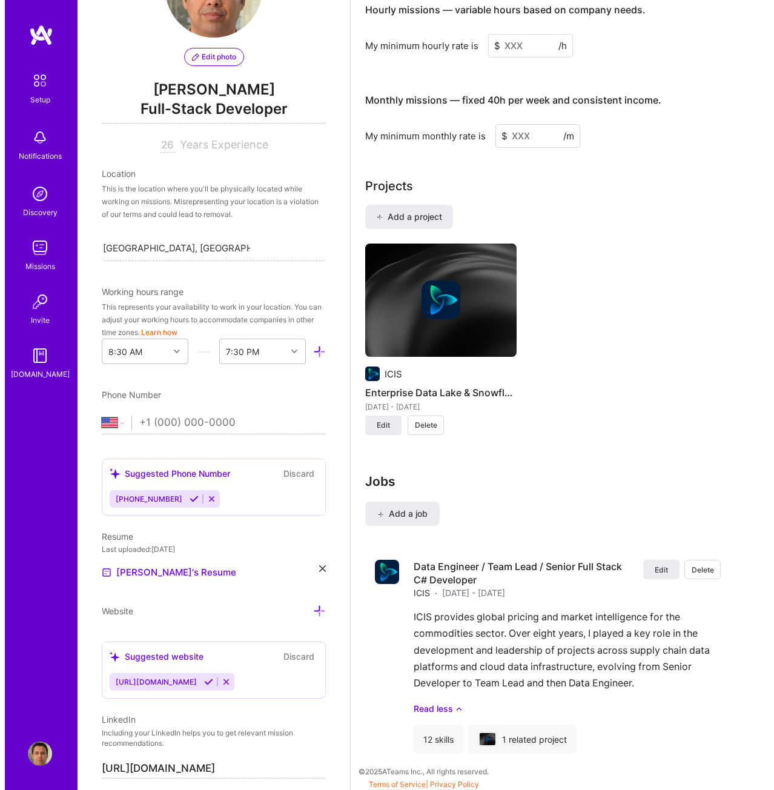
scroll to position [879, 0]
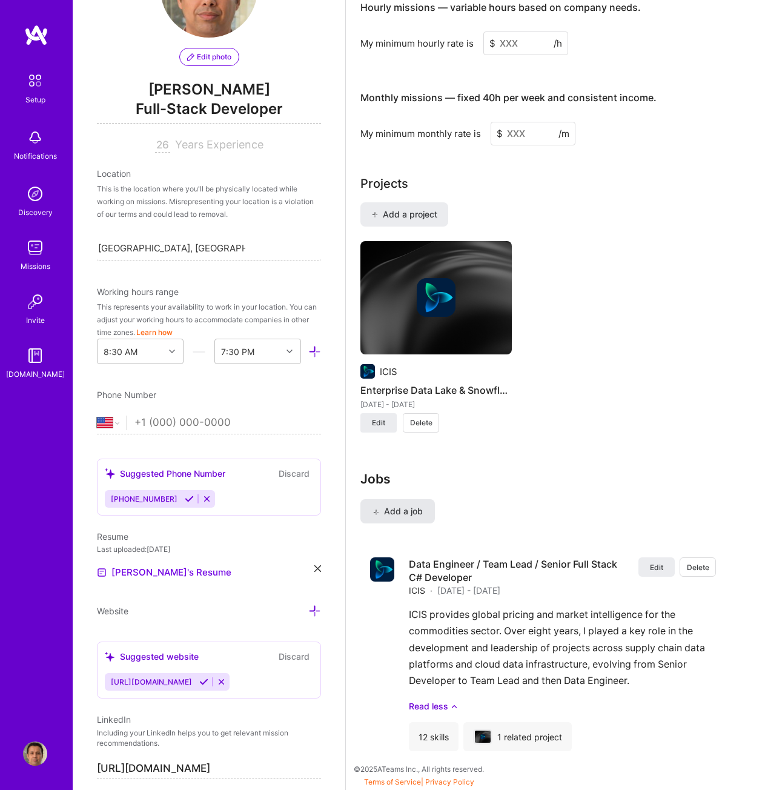
click at [387, 510] on span "Add a job" at bounding box center [398, 511] width 50 height 12
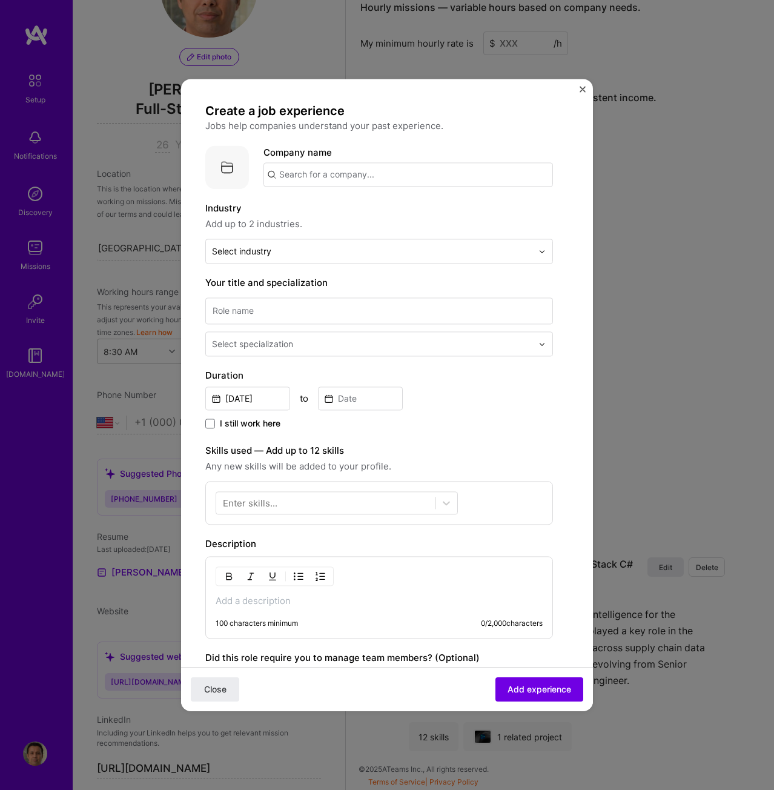
click at [387, 173] on input "text" at bounding box center [409, 174] width 290 height 24
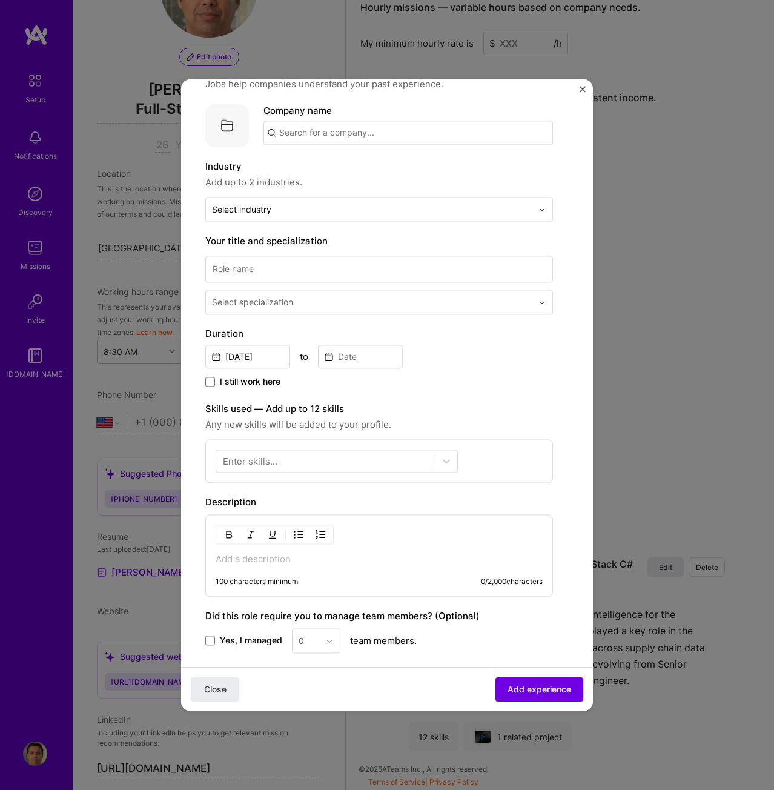
scroll to position [61, 0]
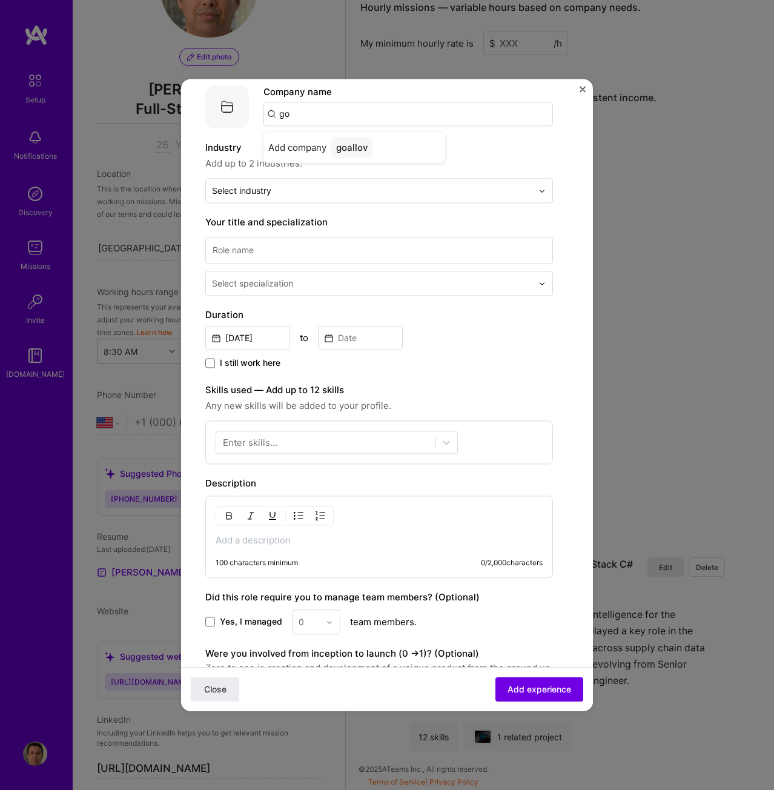
type input "g"
drag, startPoint x: 344, startPoint y: 117, endPoint x: 200, endPoint y: 102, distance: 145.0
click at [200, 102] on form "Create a job experience Jobs help companies understand your past experience. Co…" at bounding box center [387, 441] width 412 height 798
type input "Goallover"
click at [356, 148] on div "Goallover" at bounding box center [356, 147] width 51 height 21
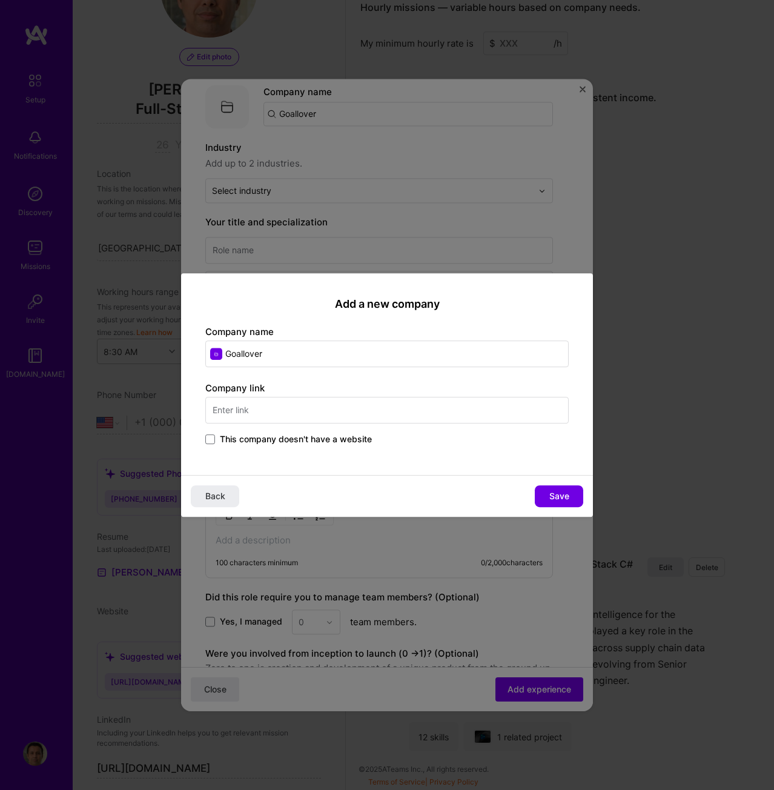
click at [271, 410] on input "text" at bounding box center [387, 410] width 364 height 27
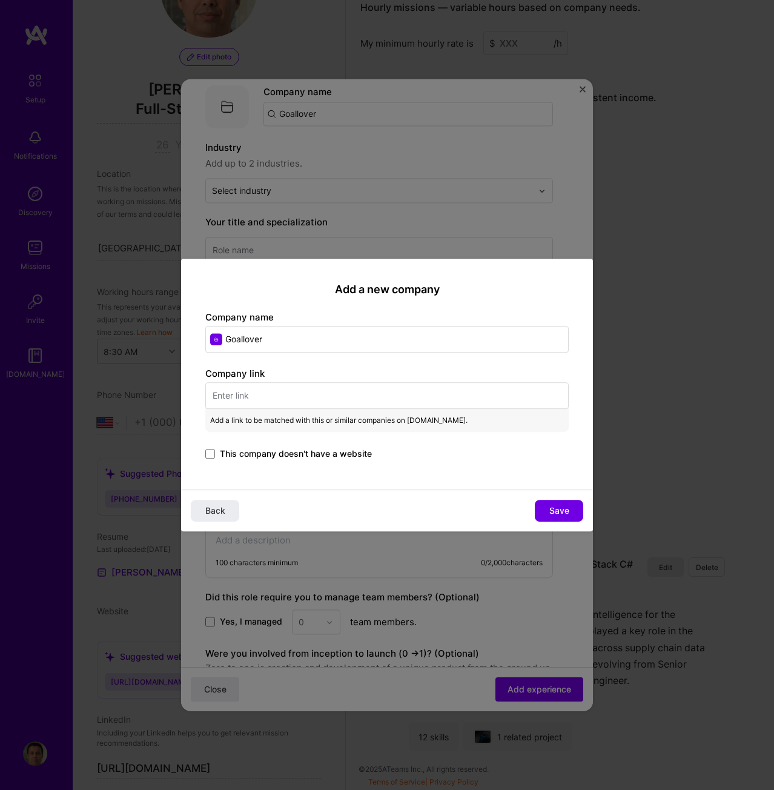
paste input "https://leadscale.com/"
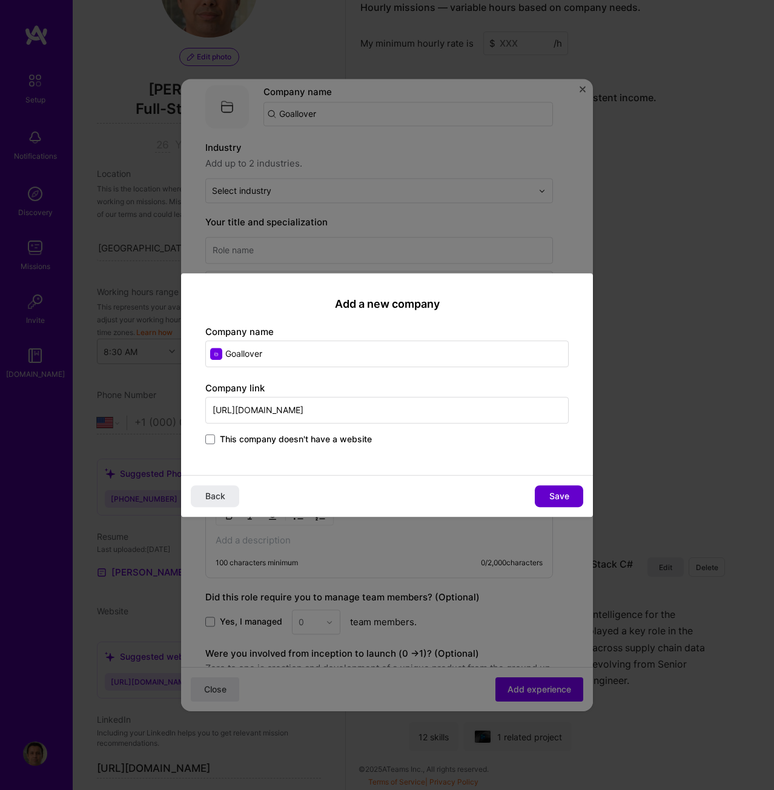
type input "https://leadscale.com/"
click at [559, 496] on span "Save" at bounding box center [559, 496] width 20 height 12
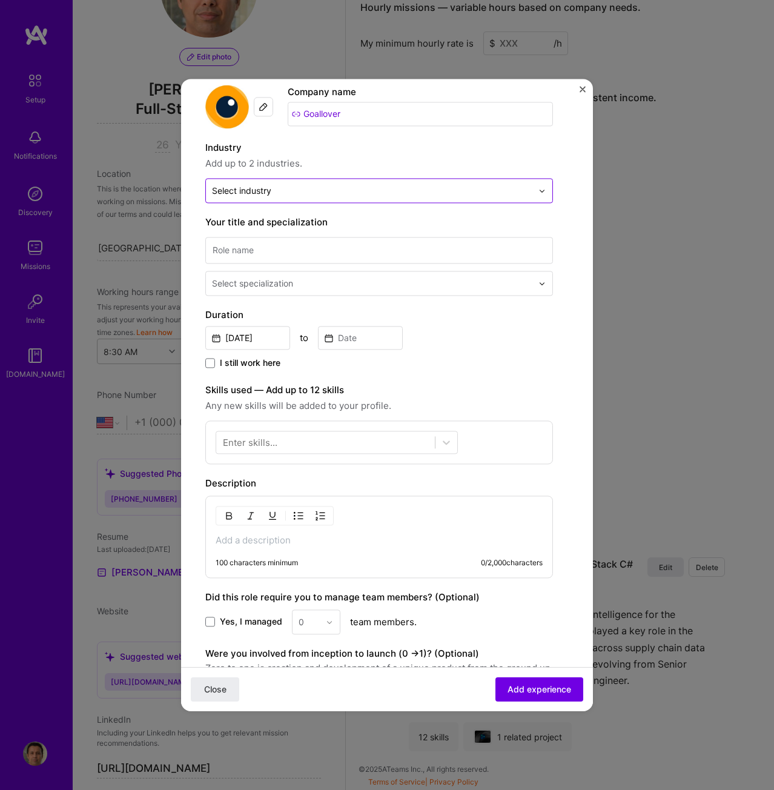
click at [342, 194] on input "text" at bounding box center [372, 190] width 320 height 13
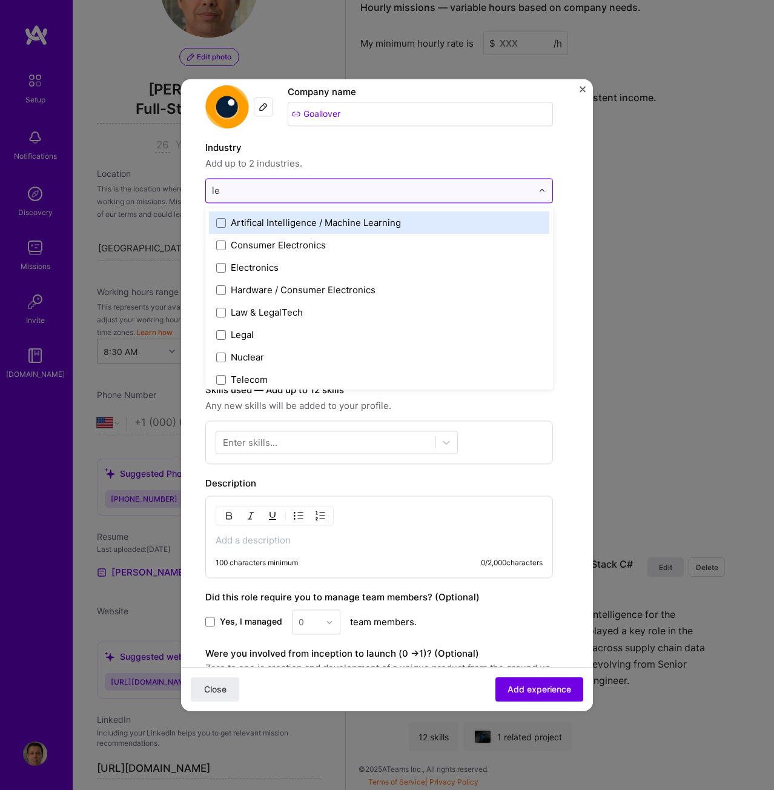
type input "l"
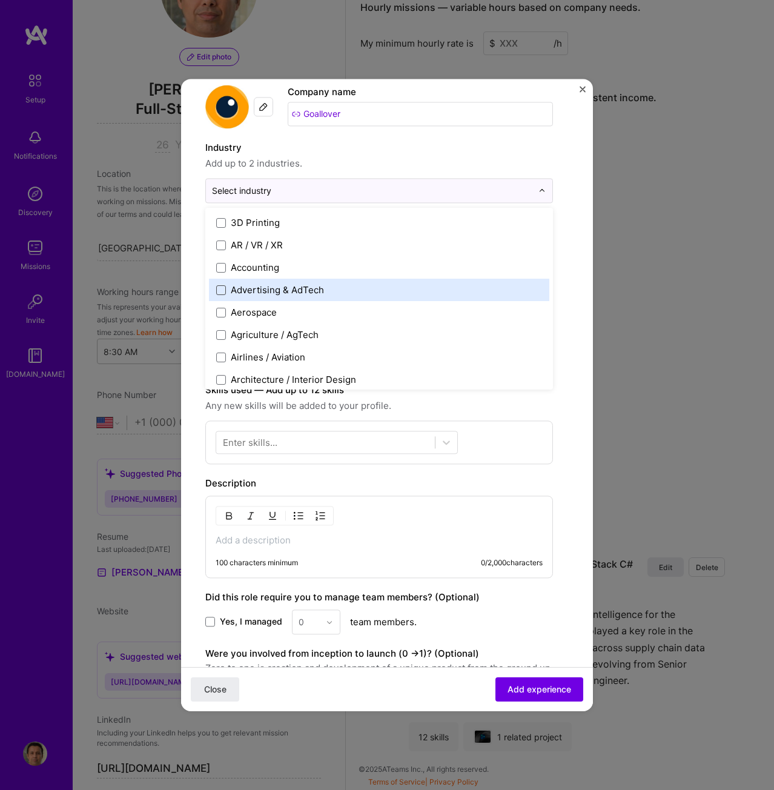
click at [221, 288] on span at bounding box center [221, 290] width 10 height 10
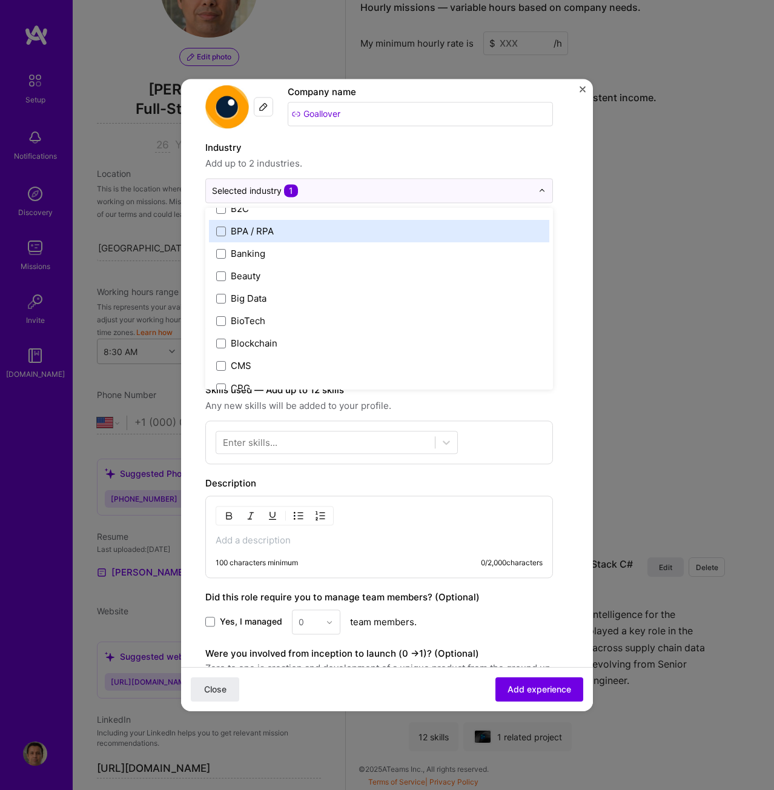
click at [413, 152] on label "Industry" at bounding box center [379, 148] width 348 height 15
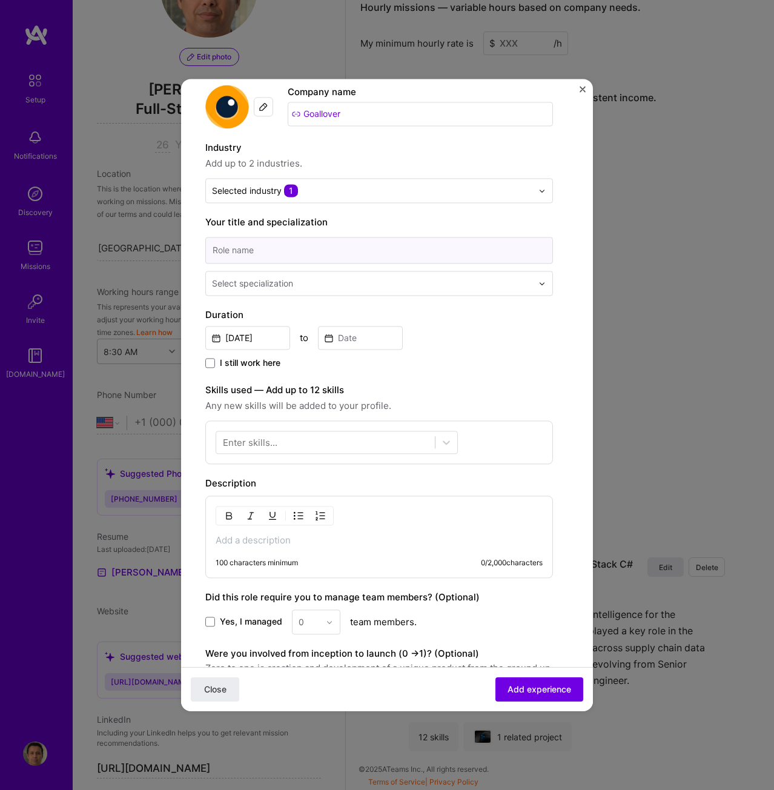
click at [328, 251] on input at bounding box center [379, 250] width 348 height 27
paste input "Technical Solution Architect / Team Lead / Senior Full Stack C# Developer"
type input "Technical Solution Architect / Team Lead / Senior Full Stack C# Developer"
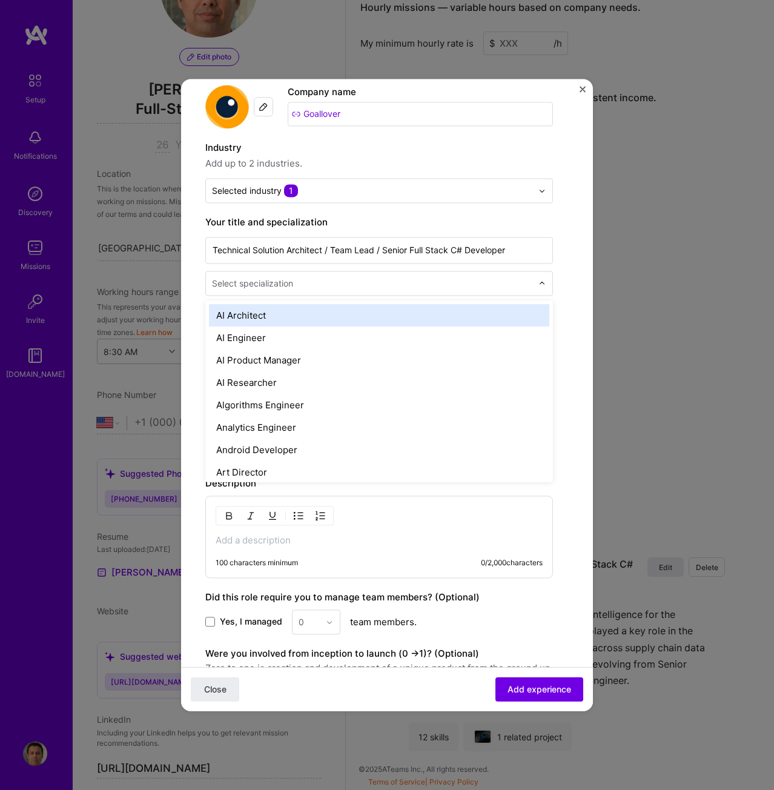
click at [406, 288] on input "text" at bounding box center [373, 283] width 323 height 13
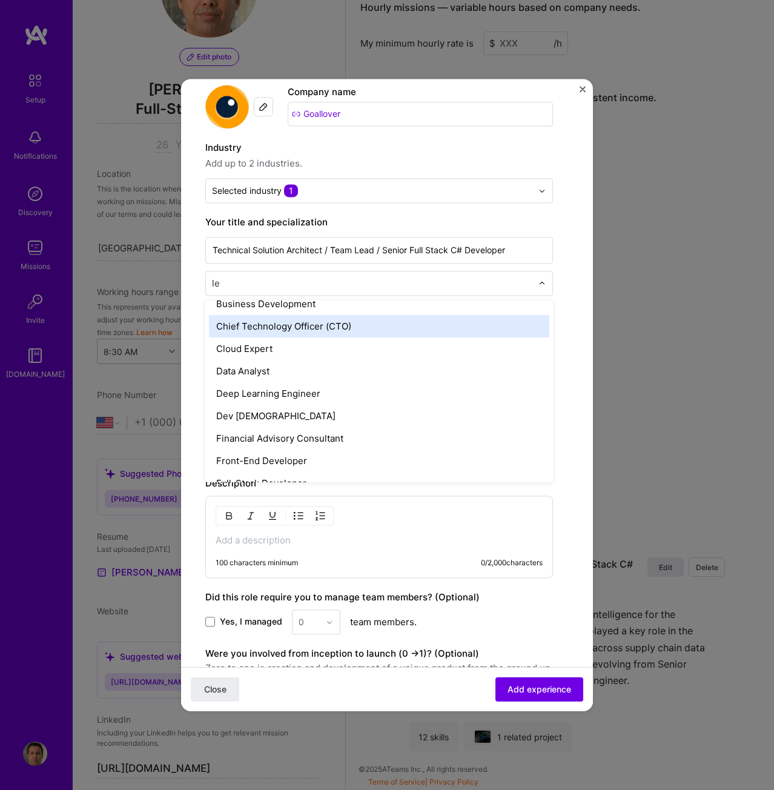
scroll to position [0, 0]
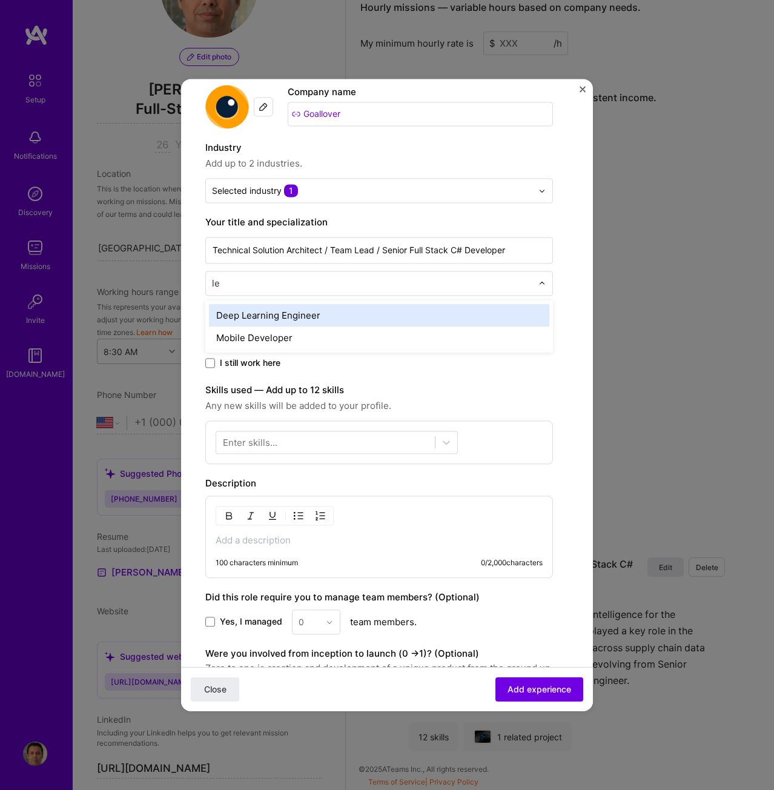
type input "l"
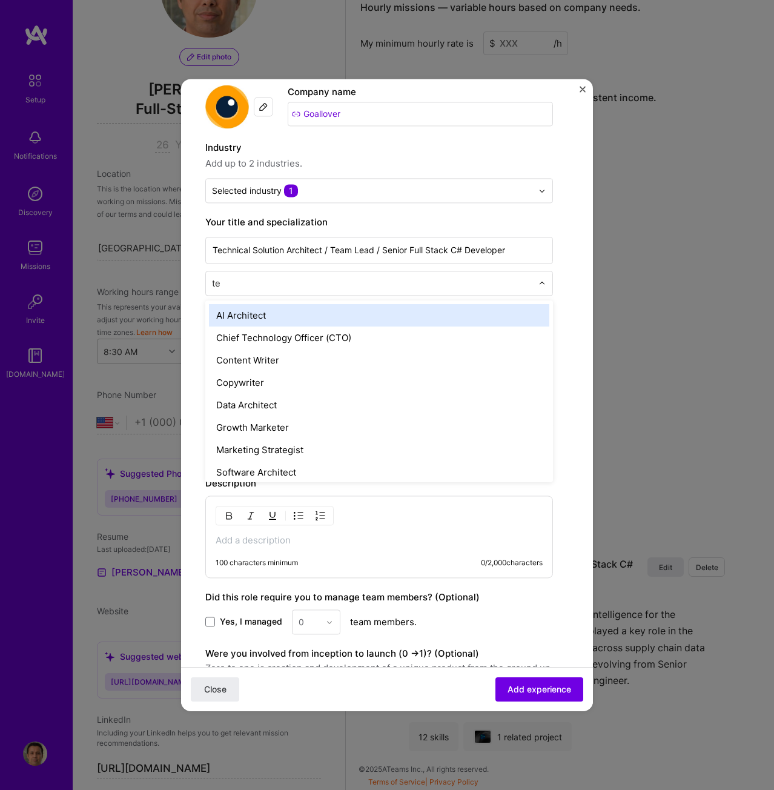
type input "t"
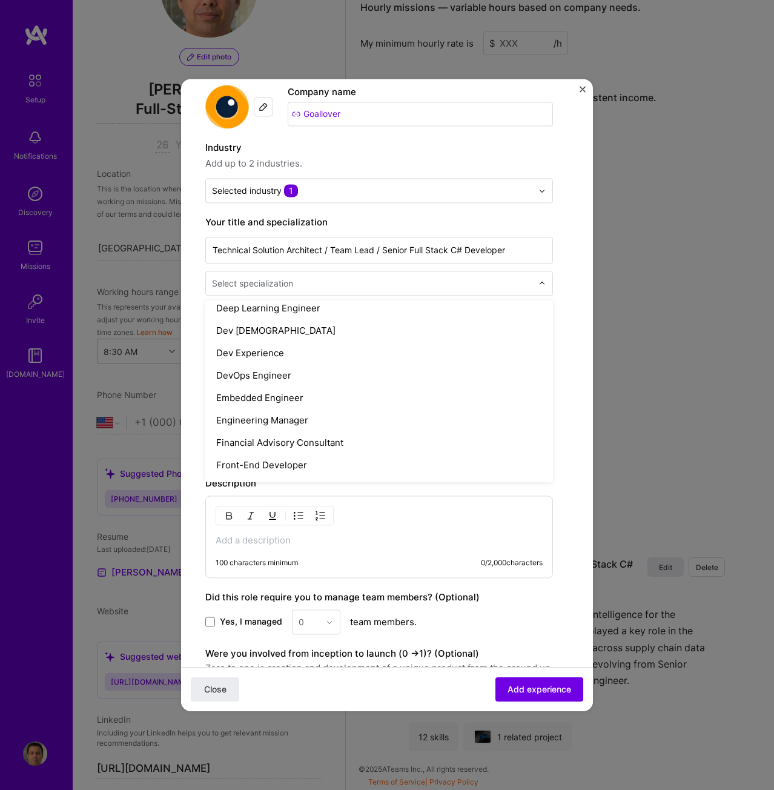
scroll to position [606, 0]
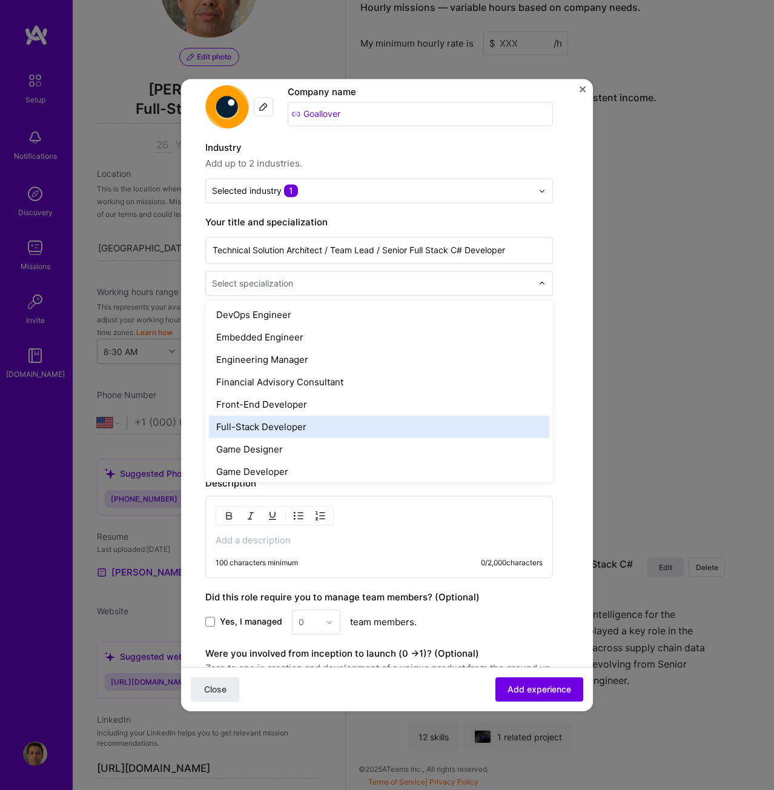
click at [246, 426] on div "Full-Stack Developer" at bounding box center [379, 427] width 340 height 22
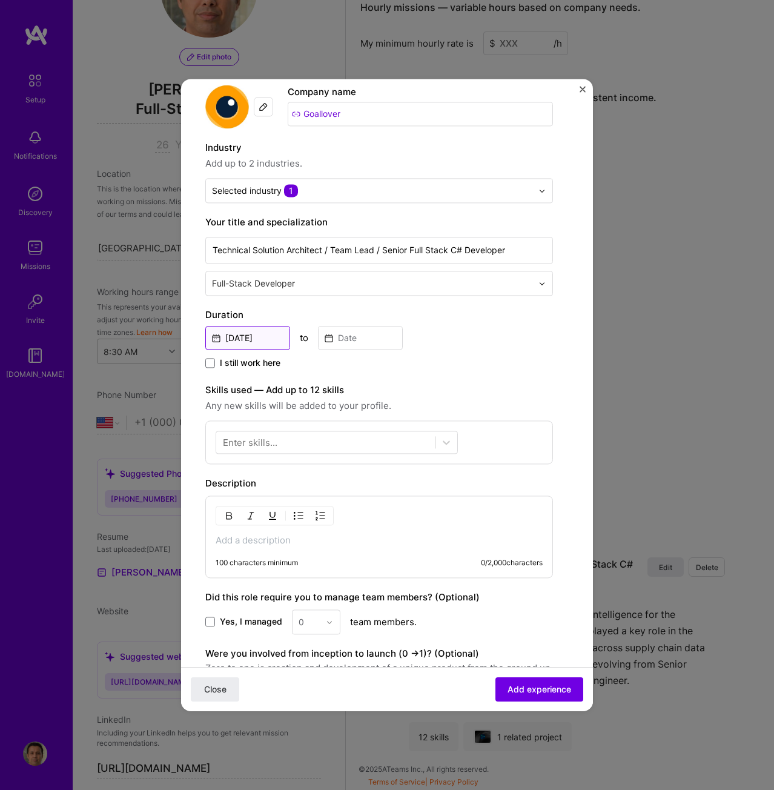
click at [259, 341] on input "Sep, 2025" at bounding box center [247, 338] width 85 height 24
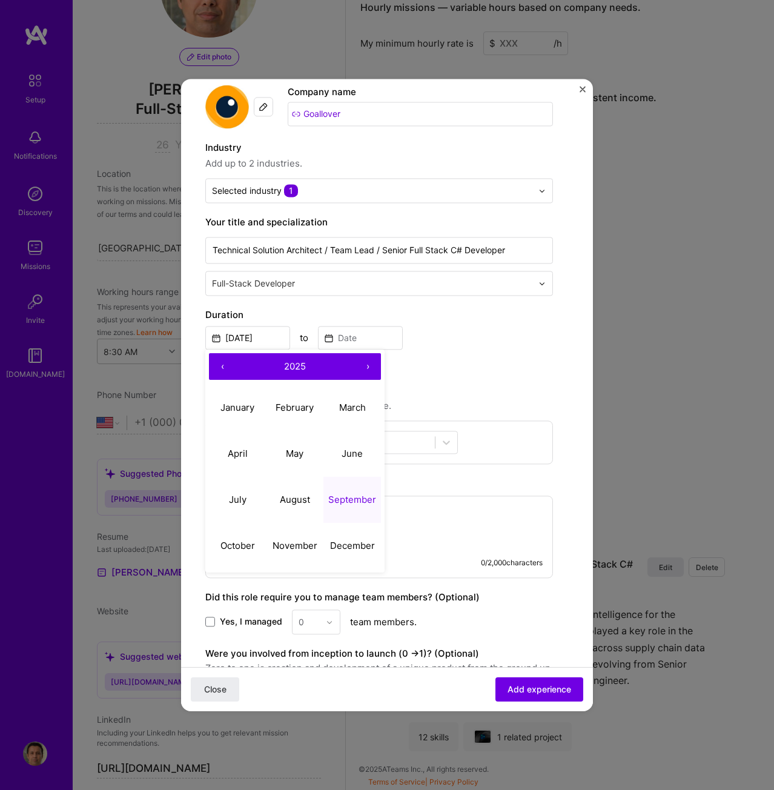
click at [219, 370] on button "‹" at bounding box center [222, 366] width 27 height 27
click at [220, 370] on button "‹" at bounding box center [222, 366] width 27 height 27
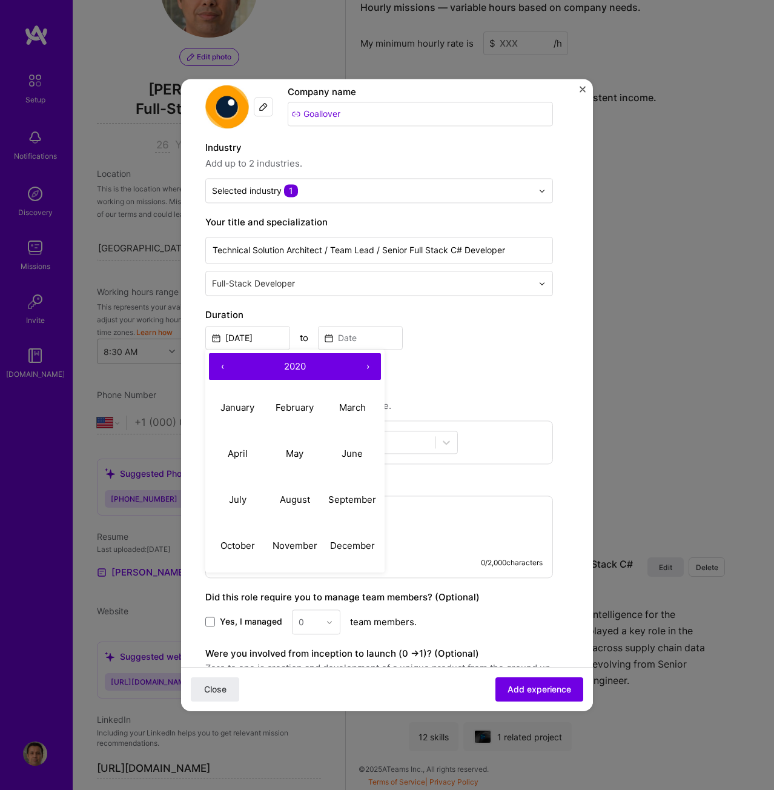
click at [220, 370] on button "‹" at bounding box center [222, 366] width 27 height 27
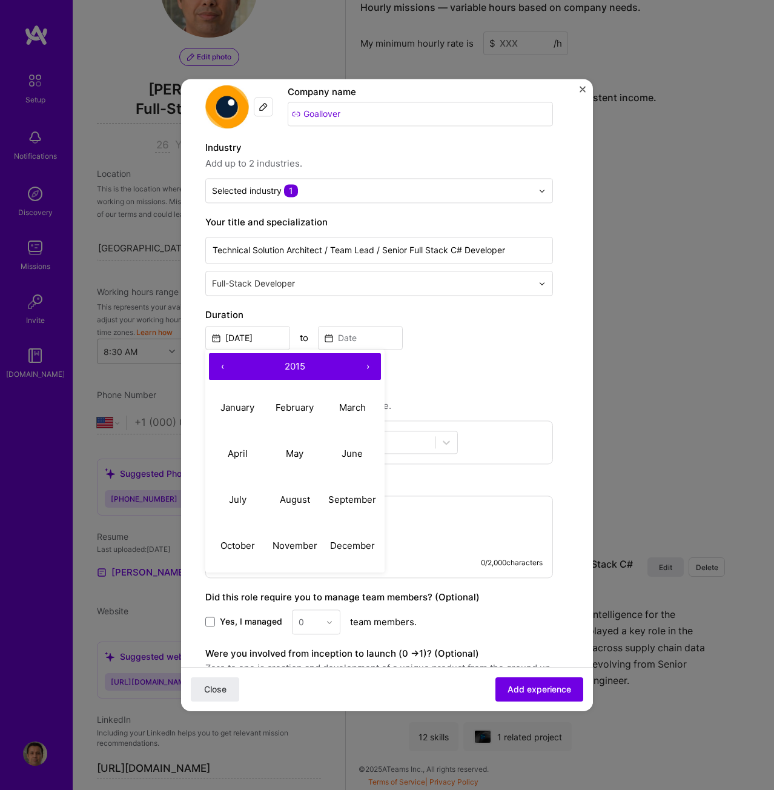
click at [220, 370] on button "‹" at bounding box center [222, 366] width 27 height 27
click at [236, 500] on abbr "July" at bounding box center [238, 500] width 18 height 12
type input "Jul, 2012"
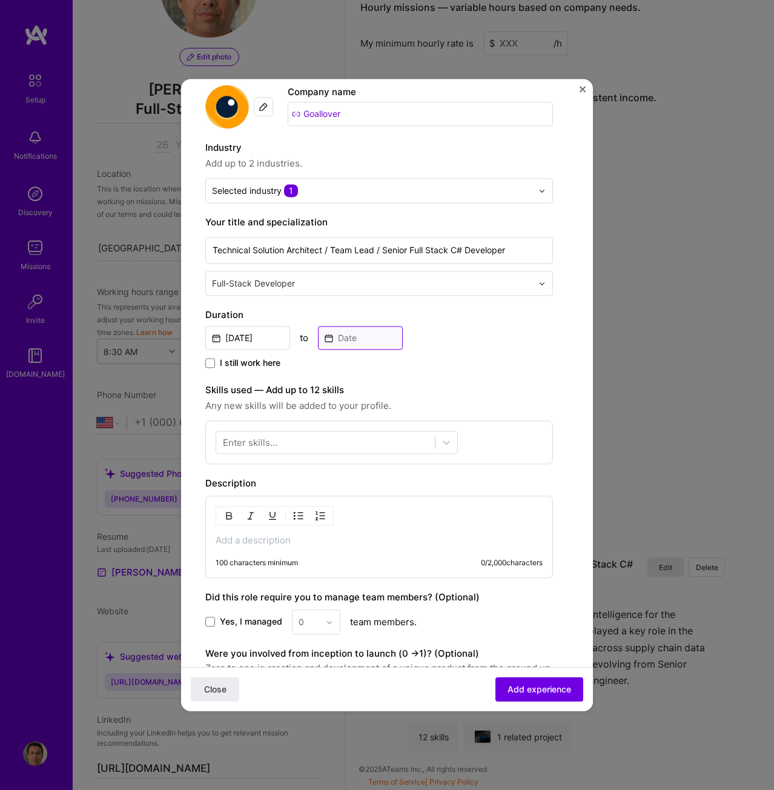
click at [355, 342] on input at bounding box center [360, 338] width 85 height 24
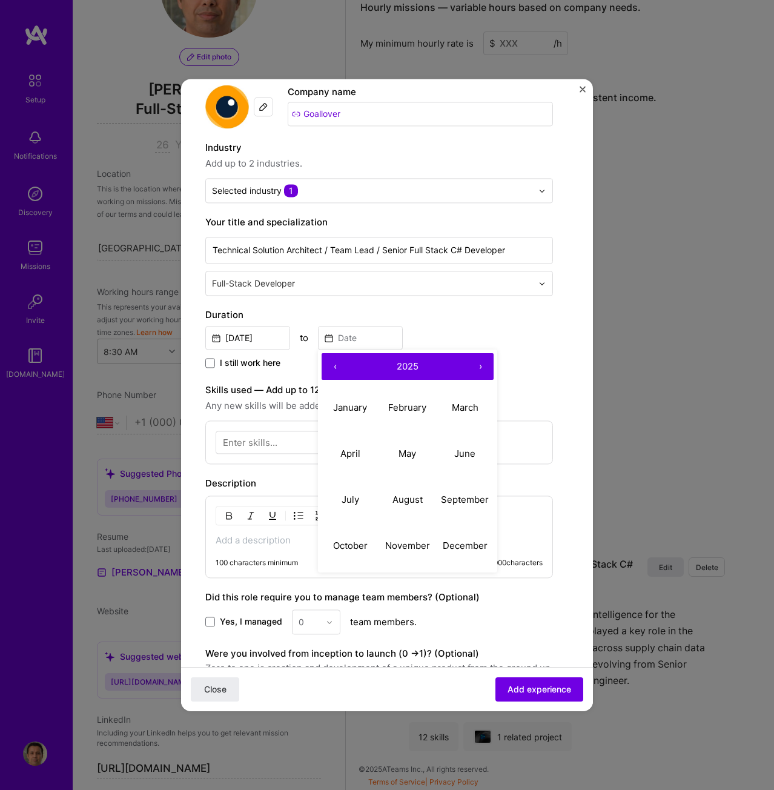
click at [335, 367] on button "‹" at bounding box center [335, 366] width 27 height 27
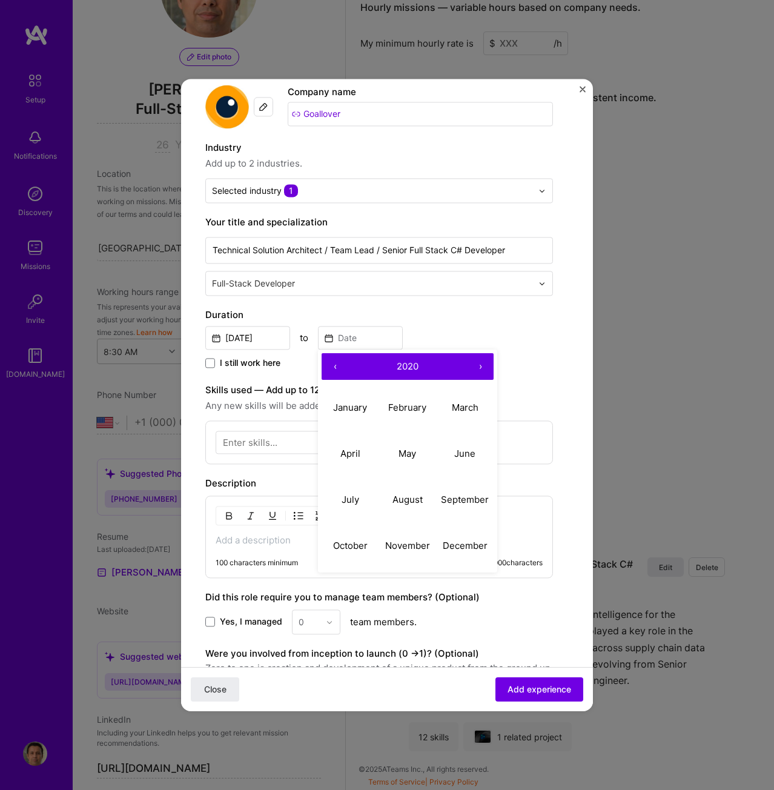
click at [335, 367] on button "‹" at bounding box center [335, 366] width 27 height 27
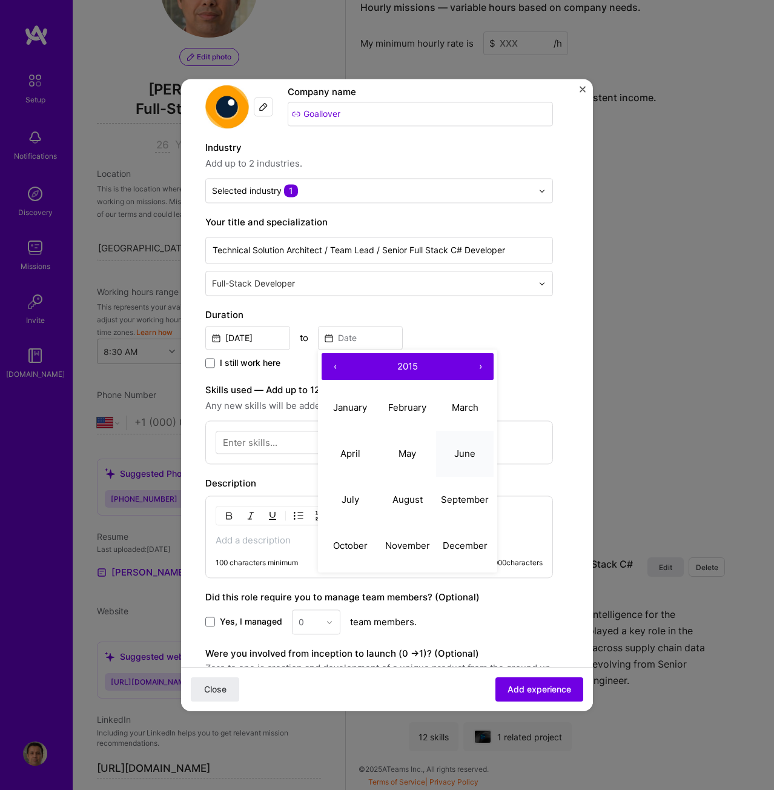
click at [464, 451] on abbr "June" at bounding box center [464, 454] width 21 height 12
type input "Jun, 2015"
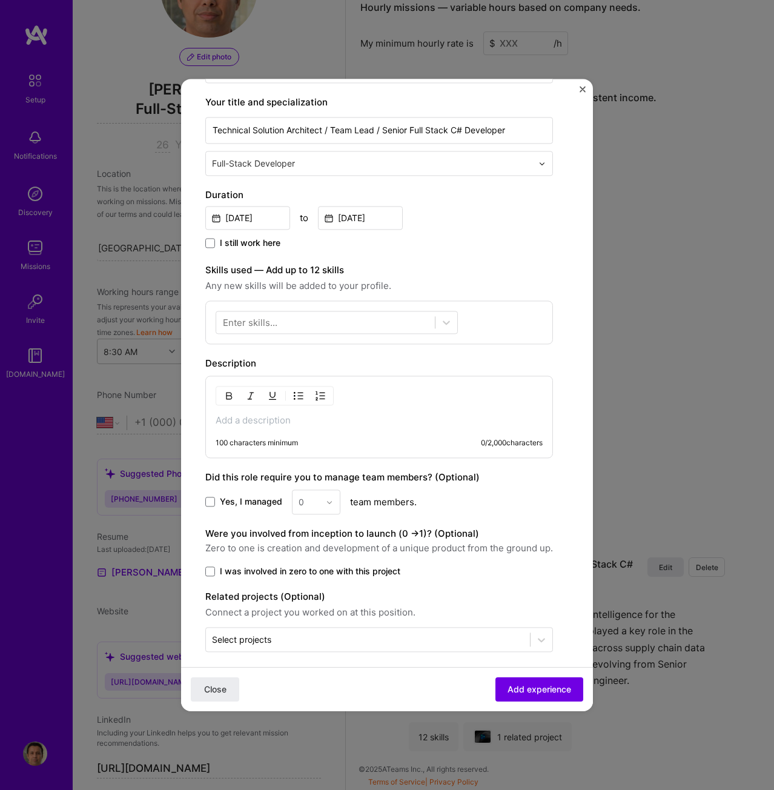
scroll to position [190, 0]
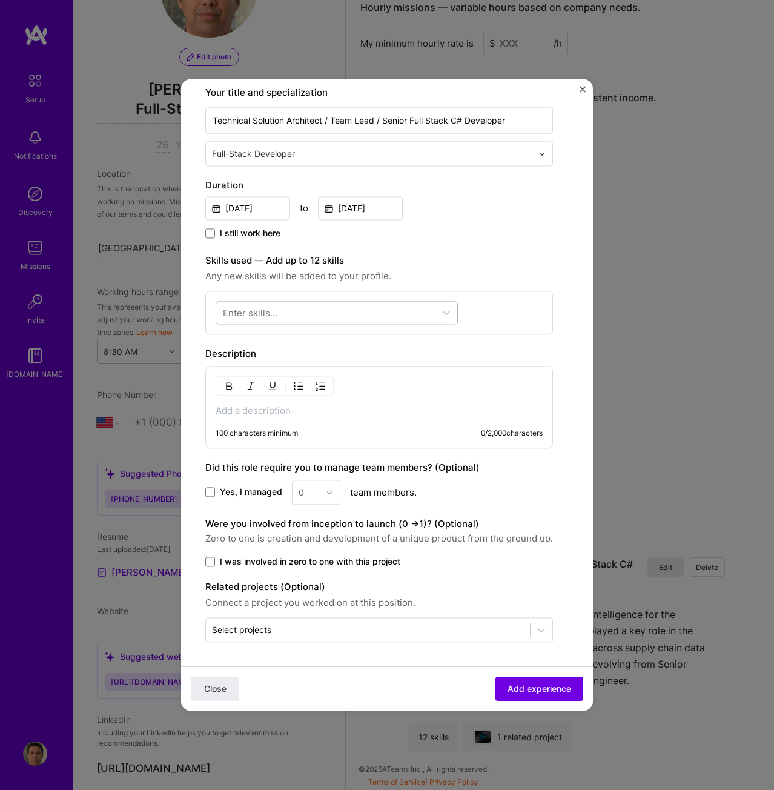
click at [383, 313] on div at bounding box center [325, 313] width 219 height 20
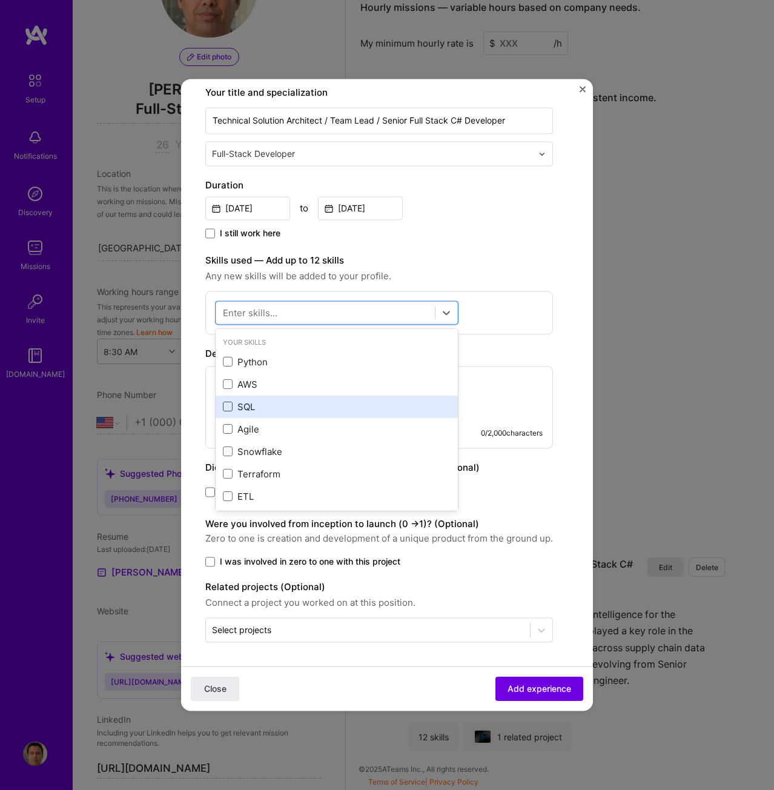
click at [226, 403] on span at bounding box center [228, 407] width 10 height 10
click at [0, 0] on input "checkbox" at bounding box center [0, 0] width 0 height 0
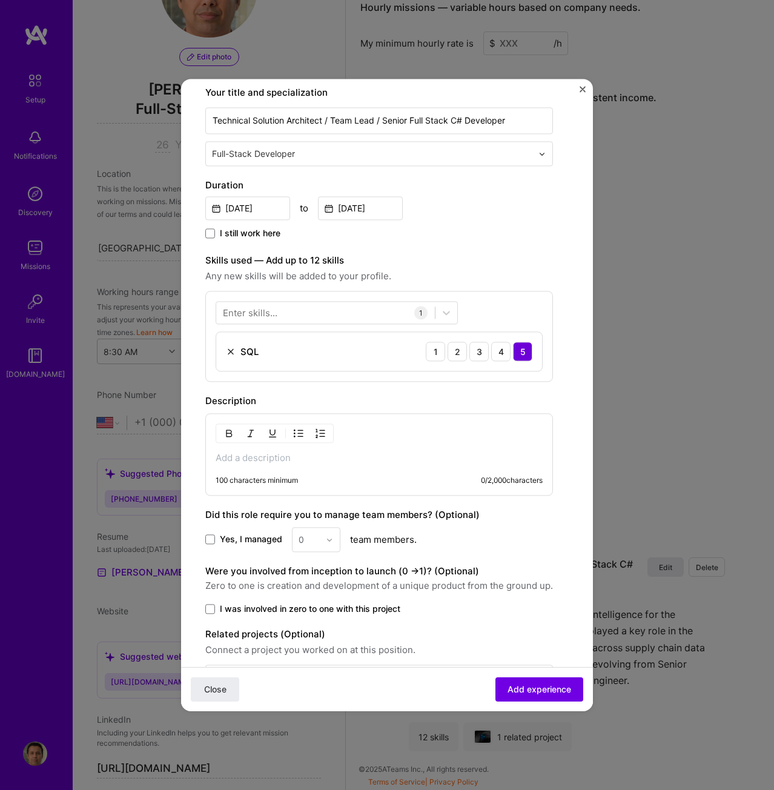
click at [250, 310] on div "Enter skills..." at bounding box center [250, 313] width 55 height 13
click at [274, 314] on div "Enter skills..." at bounding box center [250, 313] width 55 height 13
click at [286, 308] on div at bounding box center [325, 313] width 219 height 20
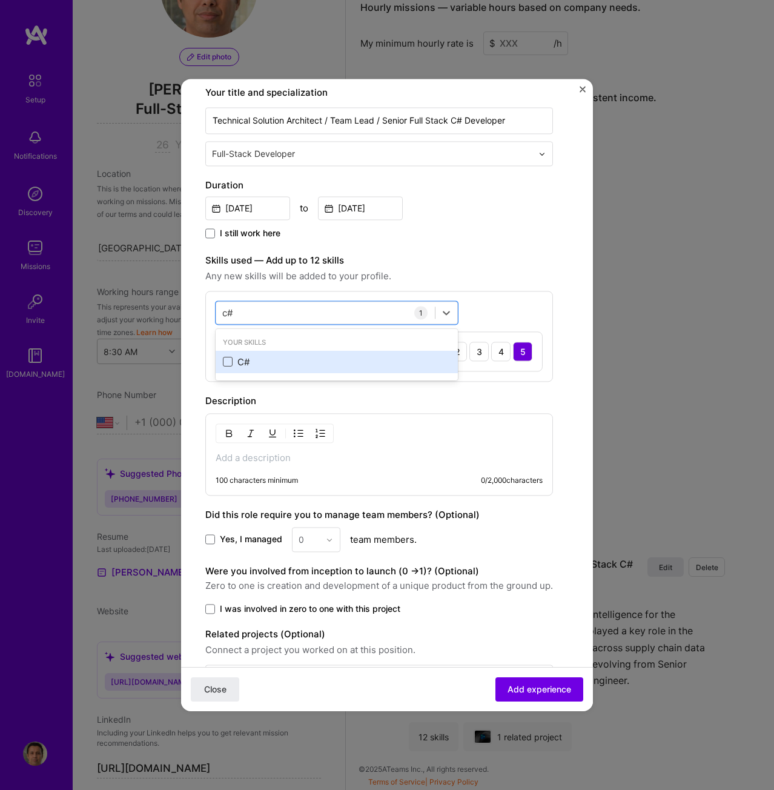
click at [229, 361] on span at bounding box center [228, 362] width 10 height 10
click at [0, 0] on input "checkbox" at bounding box center [0, 0] width 0 height 0
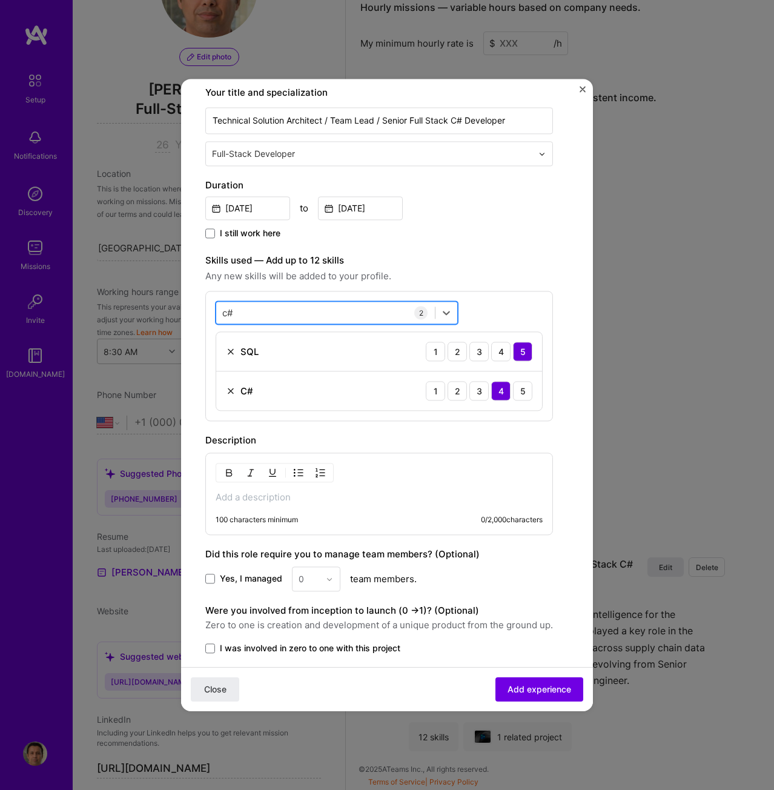
click at [281, 313] on div "c# c#" at bounding box center [325, 313] width 219 height 20
type input "m"
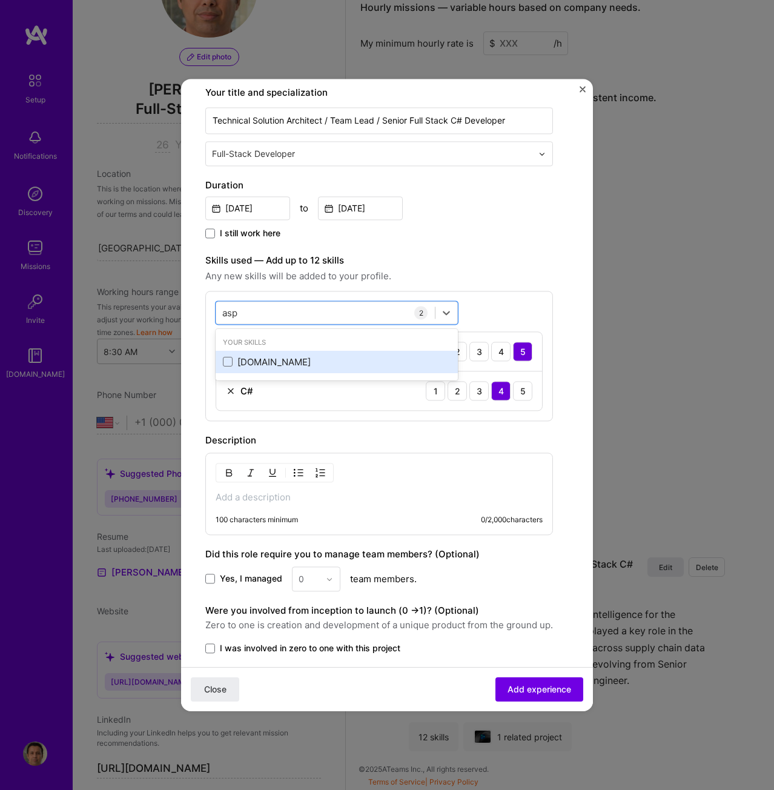
click at [247, 364] on div "[DOMAIN_NAME]" at bounding box center [337, 362] width 228 height 13
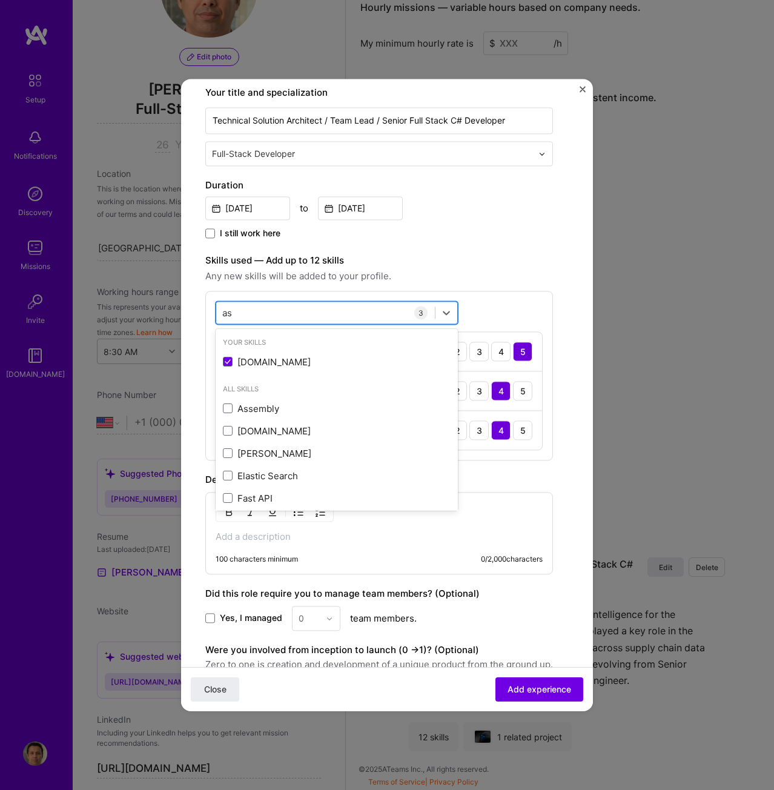
type input "a"
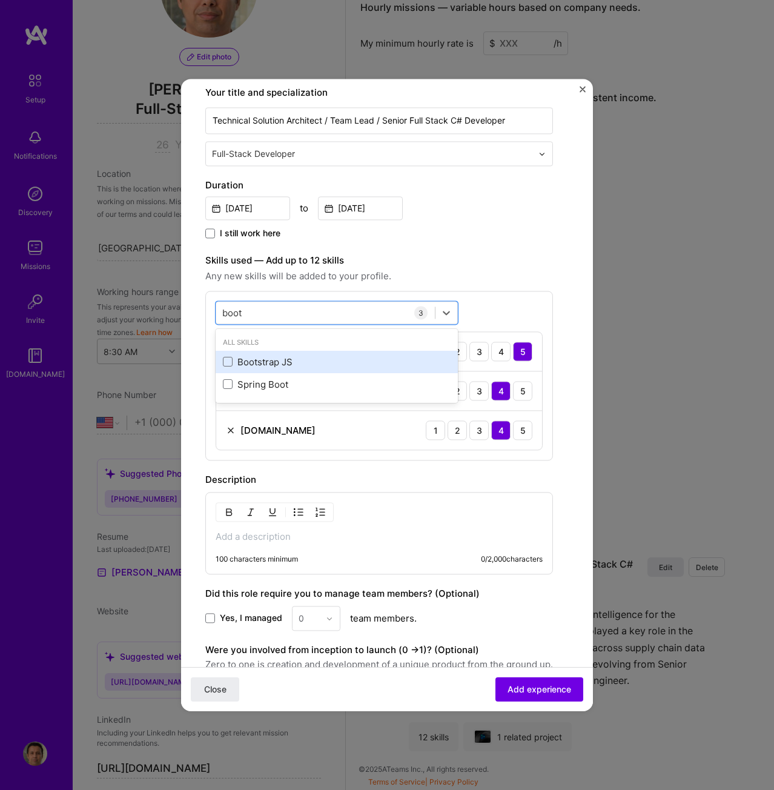
click at [255, 362] on div "Bootstrap JS" at bounding box center [337, 362] width 228 height 13
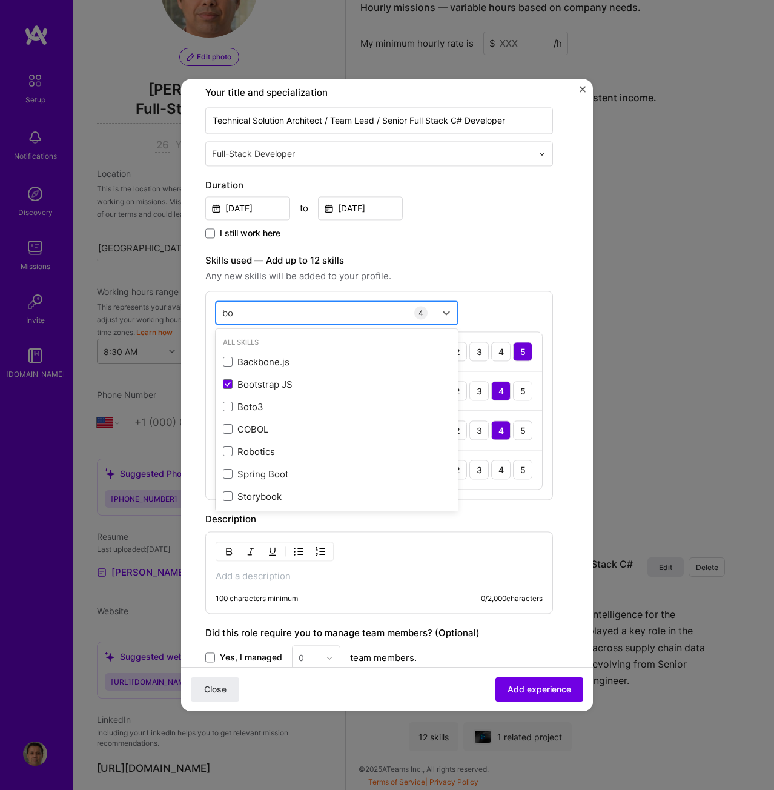
type input "b"
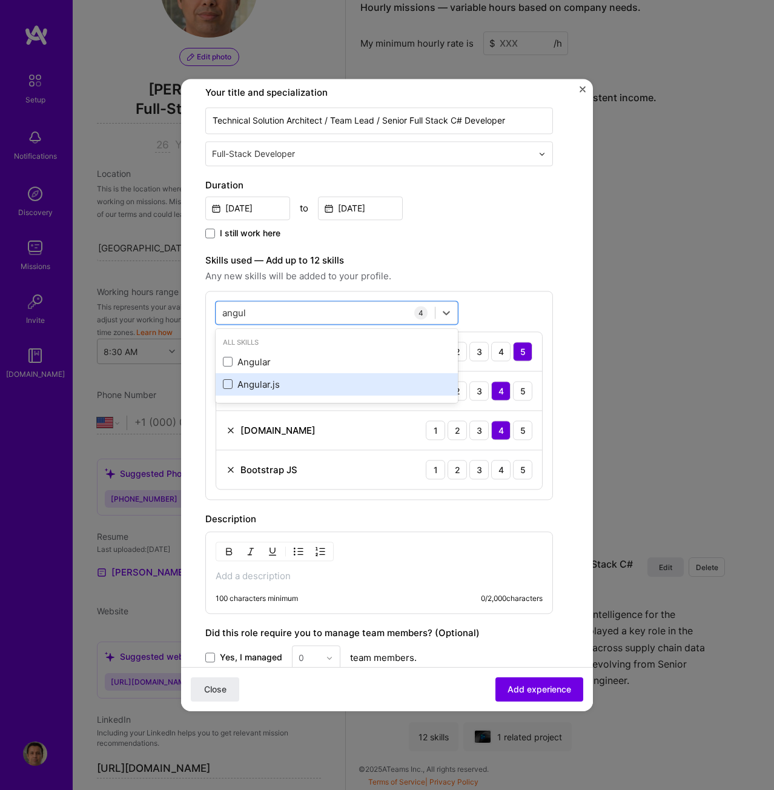
click at [228, 383] on span at bounding box center [228, 385] width 10 height 10
click at [0, 0] on input "checkbox" at bounding box center [0, 0] width 0 height 0
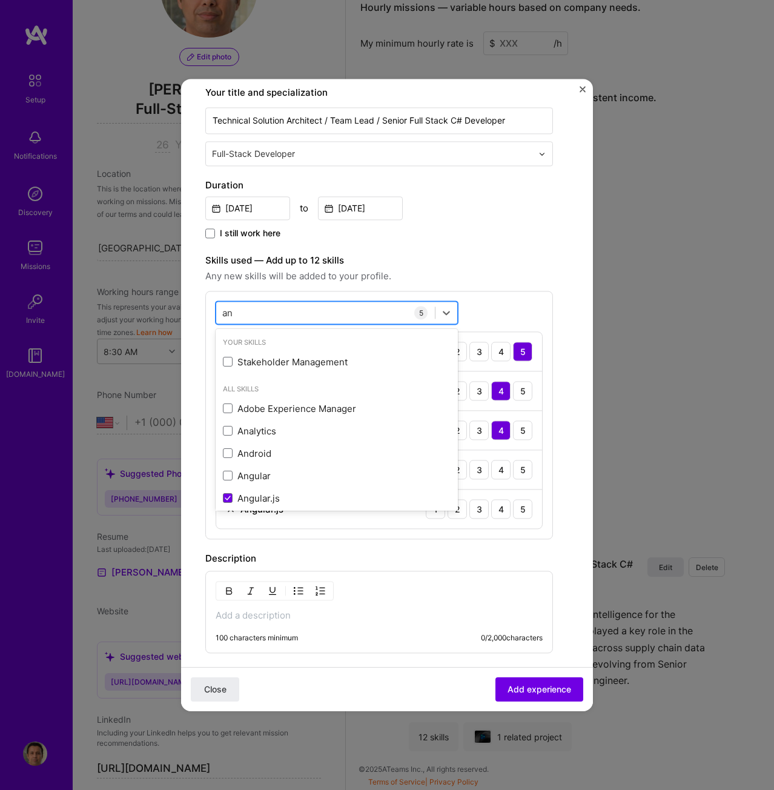
type input "a"
type input "s"
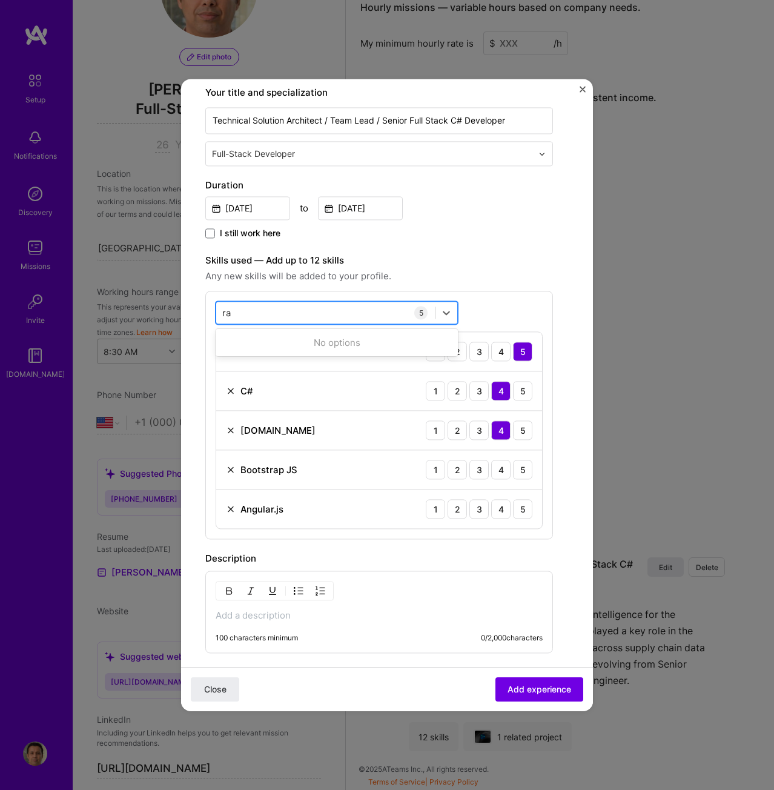
type input "r"
type input "m"
type input "t"
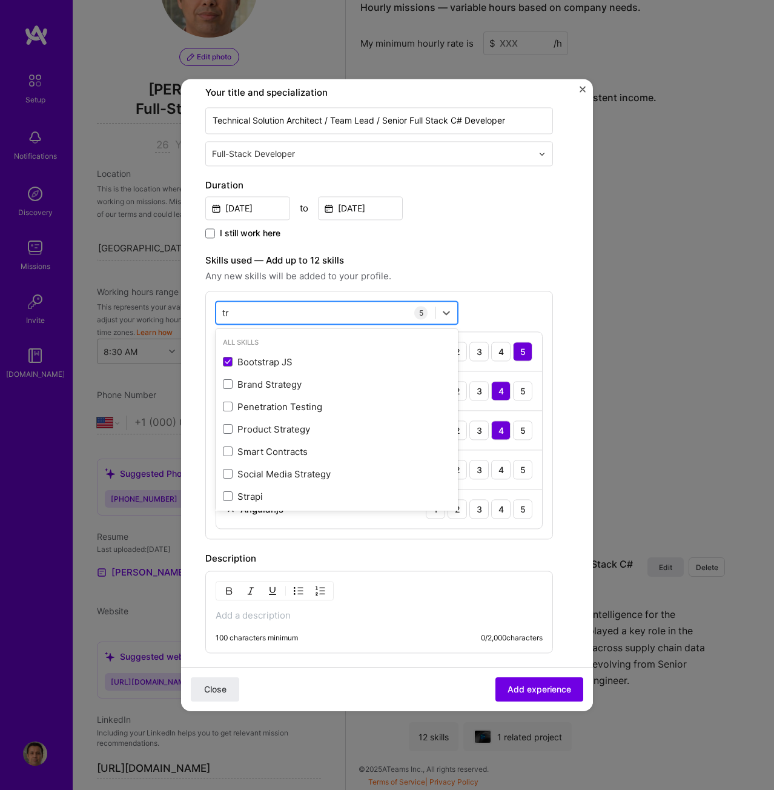
type input "t"
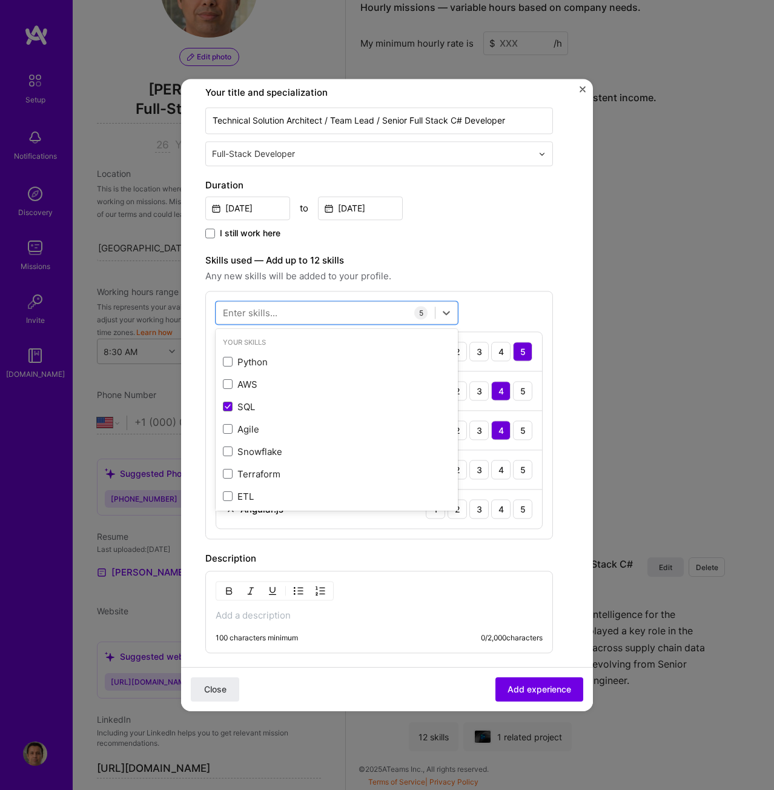
click at [529, 273] on span "Any new skills will be added to your profile." at bounding box center [379, 276] width 348 height 15
click at [345, 310] on div at bounding box center [325, 313] width 219 height 20
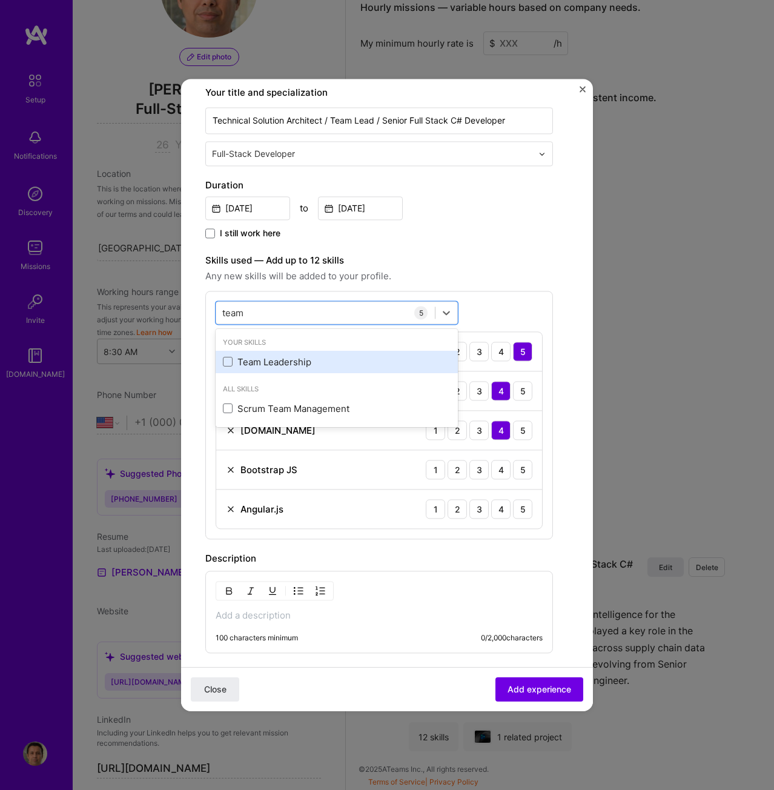
click at [271, 364] on div "Team Leadership" at bounding box center [337, 362] width 228 height 13
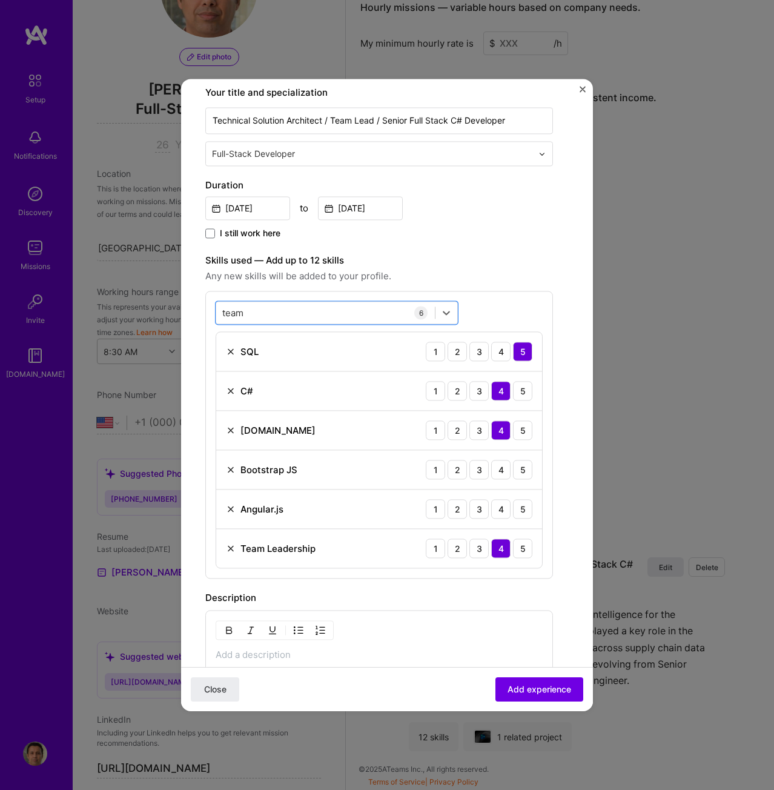
drag, startPoint x: 270, startPoint y: 308, endPoint x: 200, endPoint y: 310, distance: 69.7
click at [200, 310] on form "Create a job experience Jobs help companies understand your past experience. Co…" at bounding box center [387, 434] width 412 height 1042
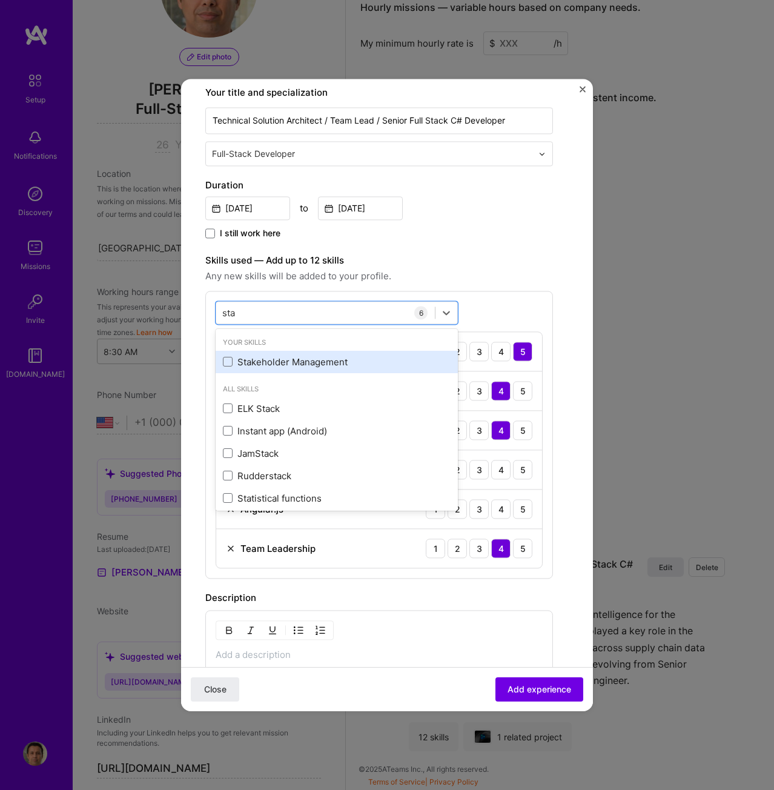
click at [301, 365] on div "Stakeholder Management" at bounding box center [337, 362] width 228 height 13
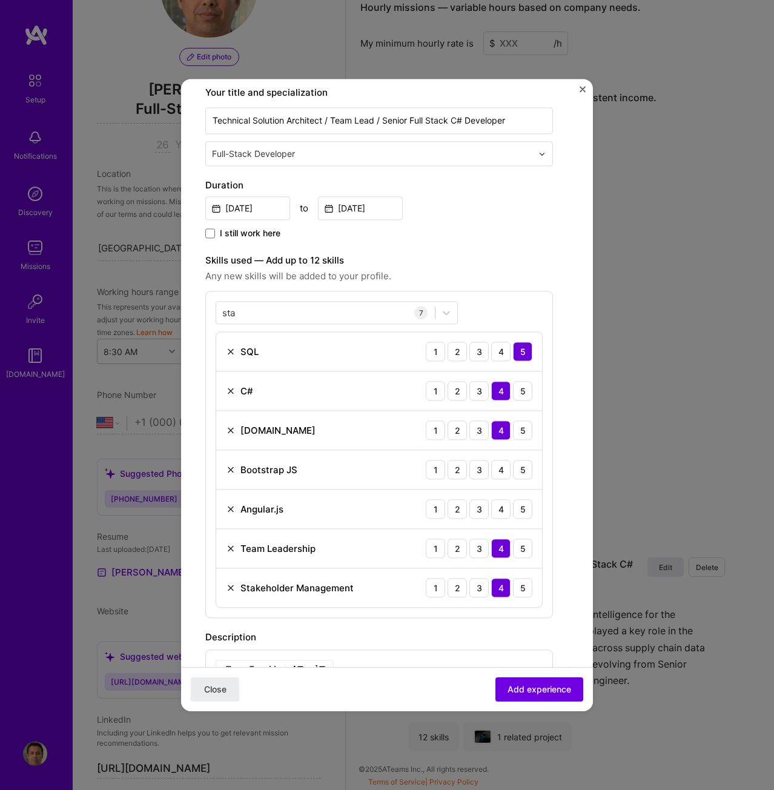
click at [486, 280] on span "Any new skills will be added to your profile." at bounding box center [379, 276] width 348 height 15
click at [481, 468] on div "3" at bounding box center [479, 469] width 19 height 19
click at [481, 508] on div "3" at bounding box center [479, 508] width 19 height 19
click at [316, 310] on div "sta sta" at bounding box center [325, 313] width 219 height 20
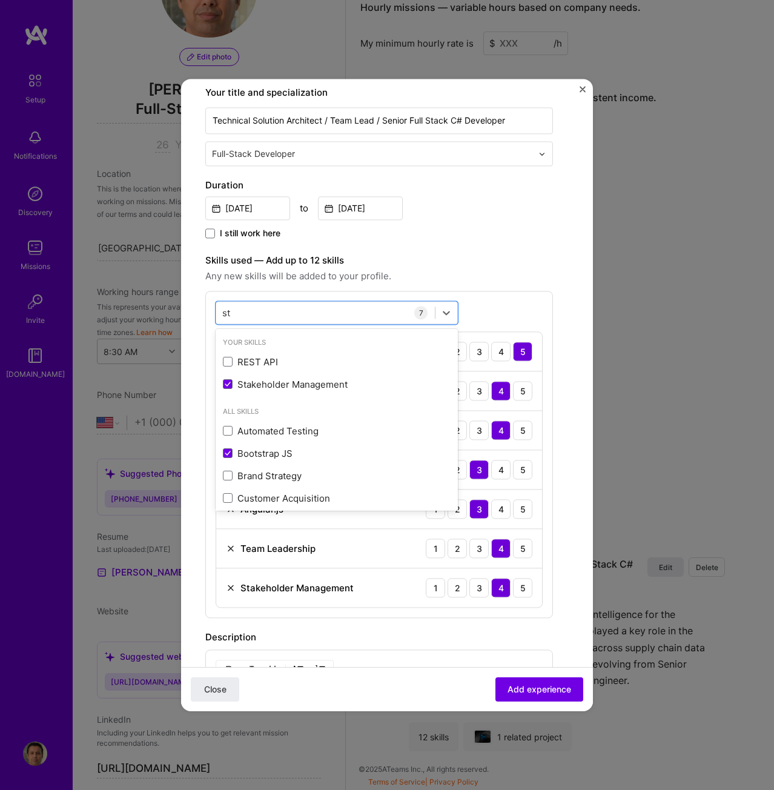
type input "s"
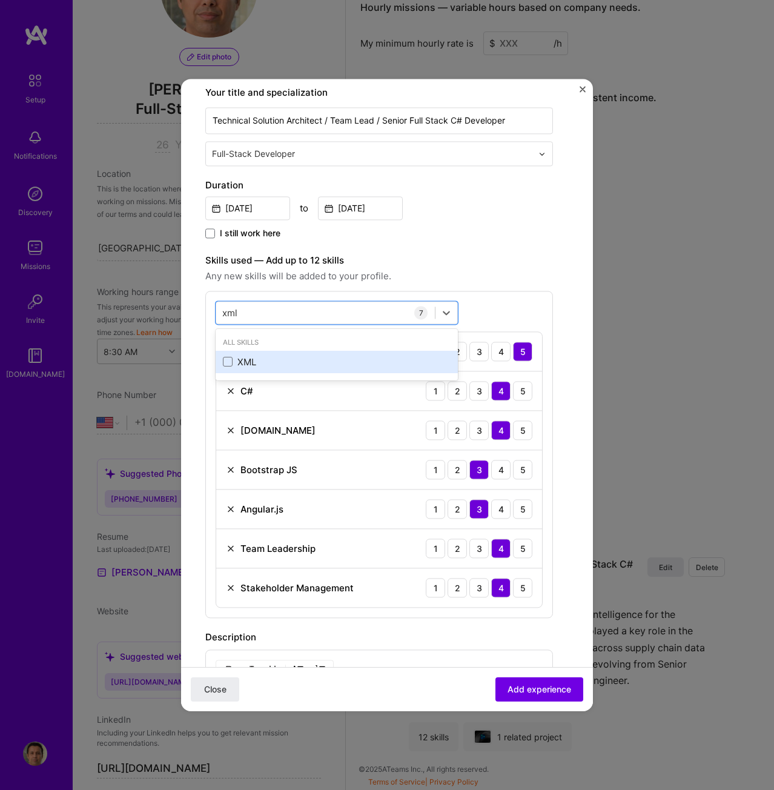
click at [248, 365] on div "XML" at bounding box center [337, 362] width 228 height 13
click at [246, 367] on div "XSLT" at bounding box center [337, 362] width 228 height 13
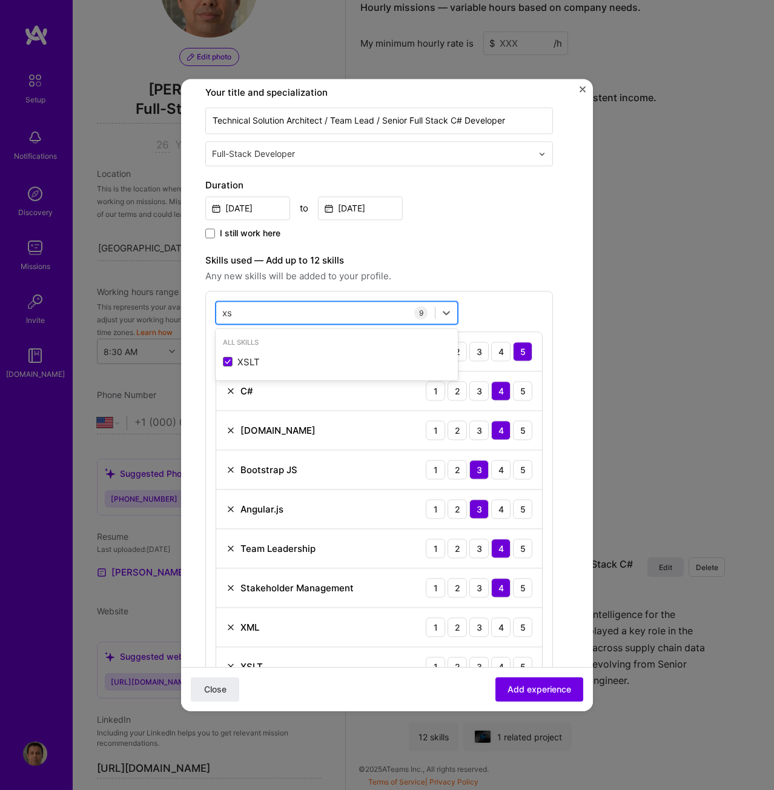
type input "x"
type input "w"
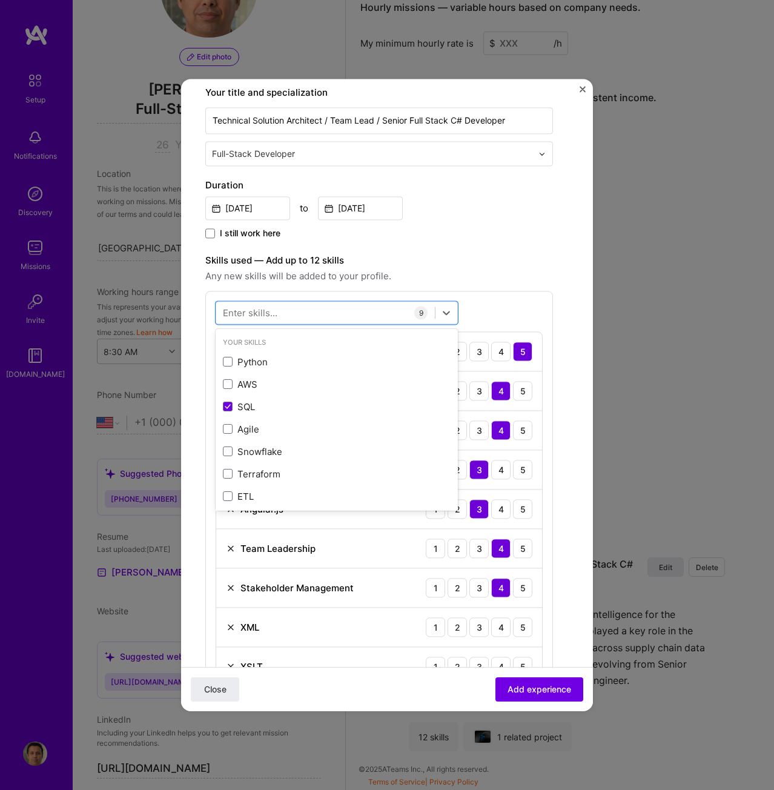
click at [505, 267] on label "Skills used — Add up to 12 skills" at bounding box center [379, 260] width 348 height 15
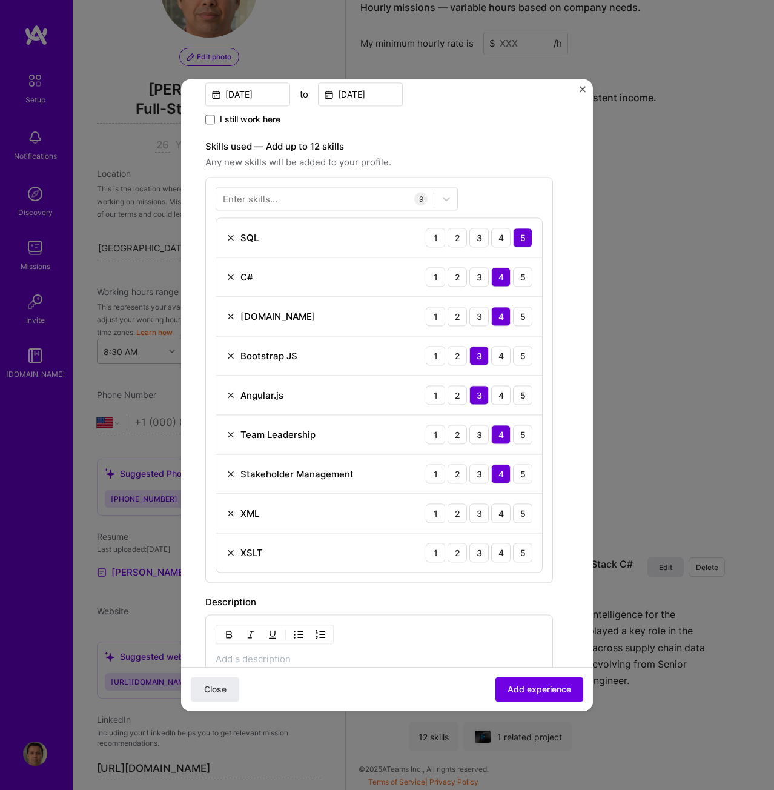
scroll to position [311, 0]
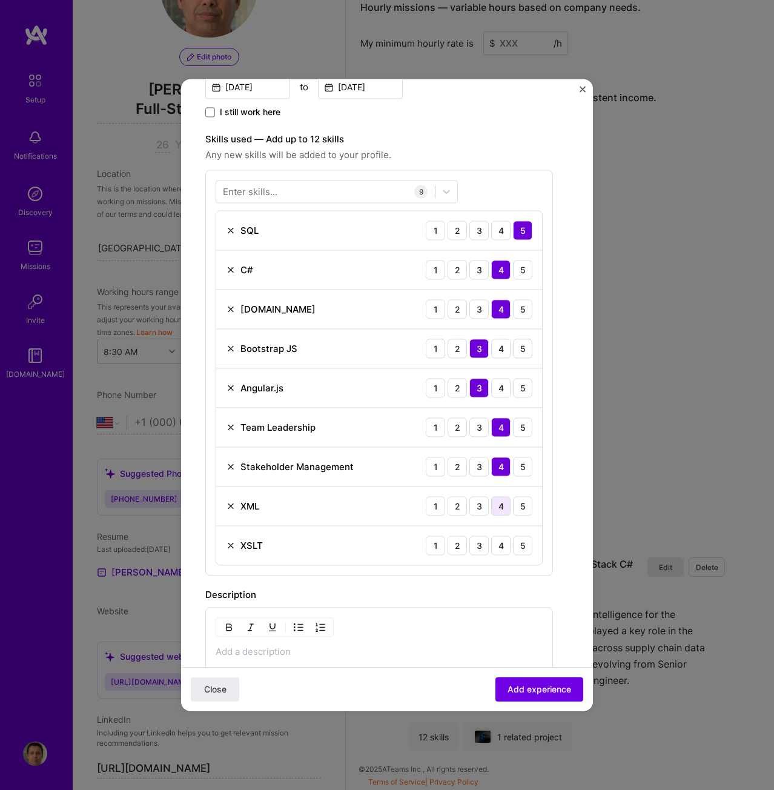
click at [500, 508] on div "4" at bounding box center [500, 505] width 19 height 19
click at [479, 545] on div "3" at bounding box center [479, 545] width 19 height 19
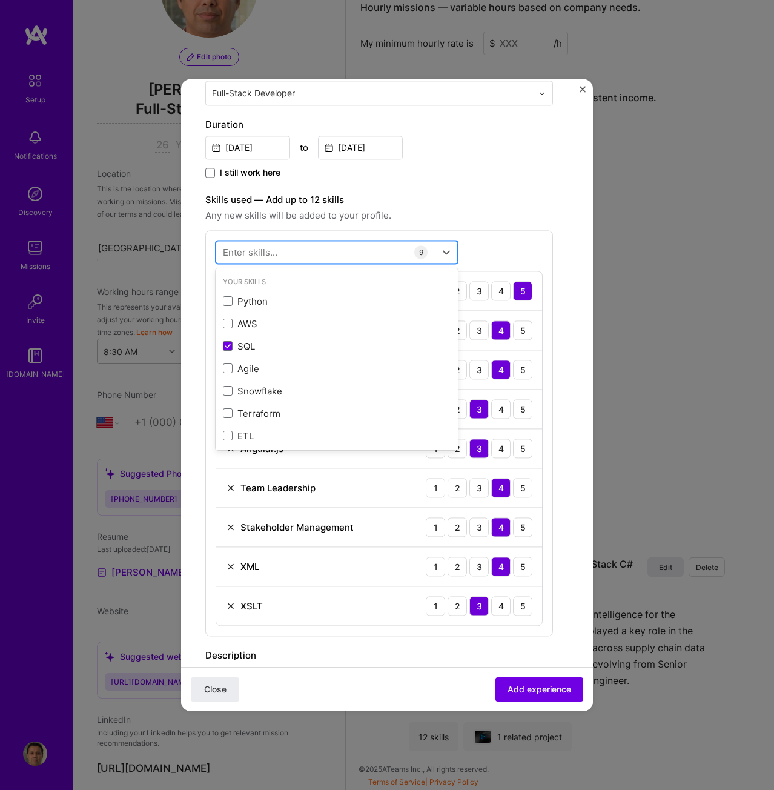
click at [292, 242] on div at bounding box center [325, 252] width 219 height 20
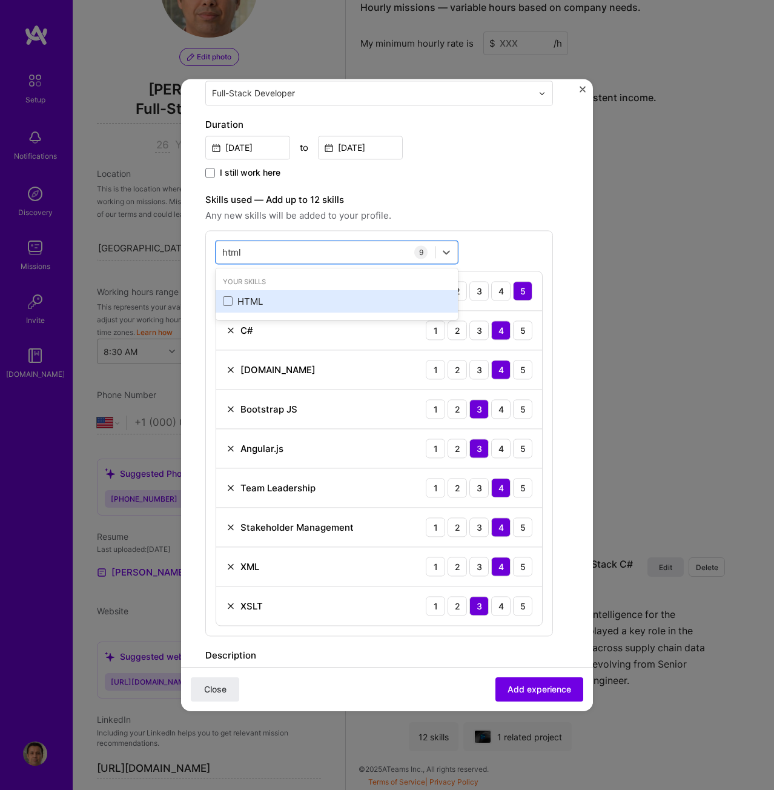
click at [265, 299] on div "HTML" at bounding box center [337, 301] width 228 height 13
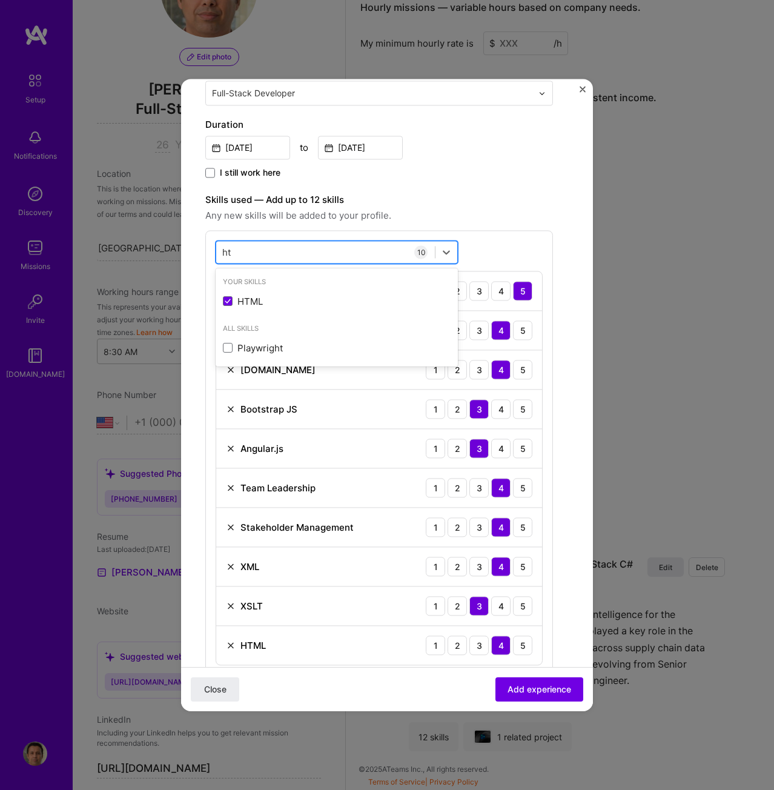
type input "h"
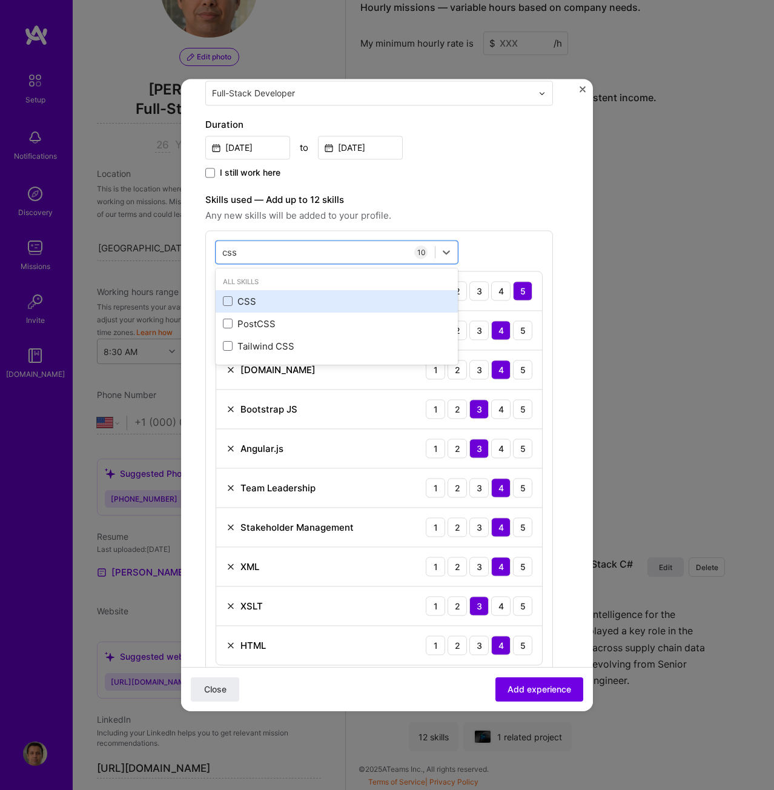
click at [244, 296] on div "CSS" at bounding box center [337, 301] width 228 height 13
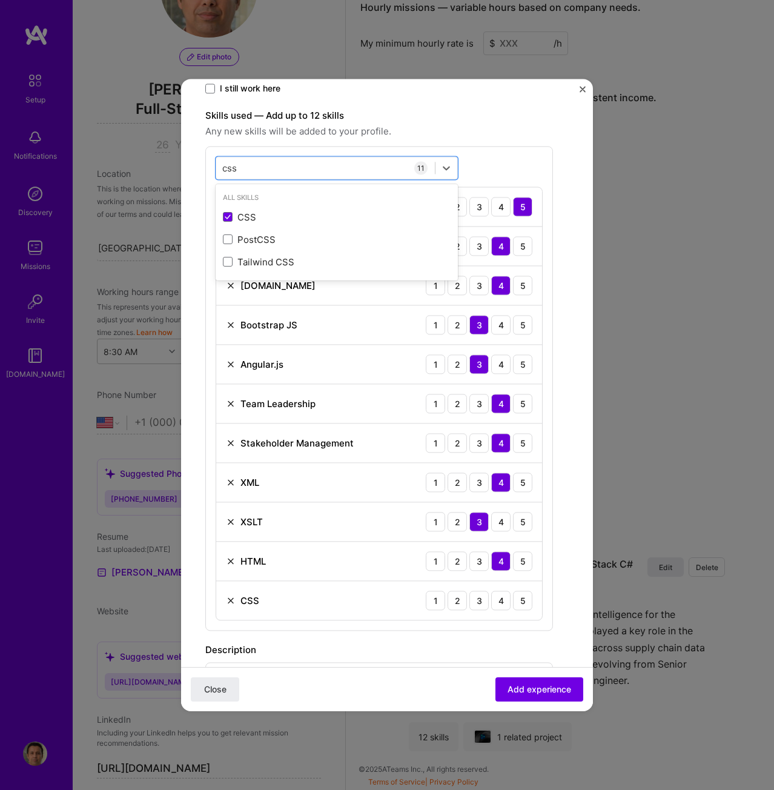
scroll to position [493, 0]
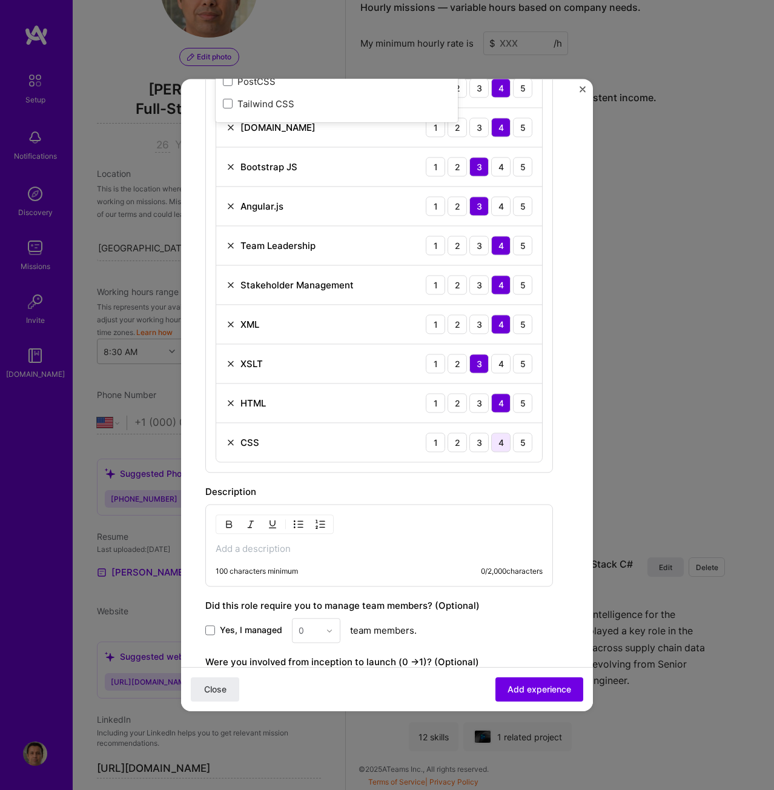
click at [504, 442] on div "4" at bounding box center [500, 442] width 19 height 19
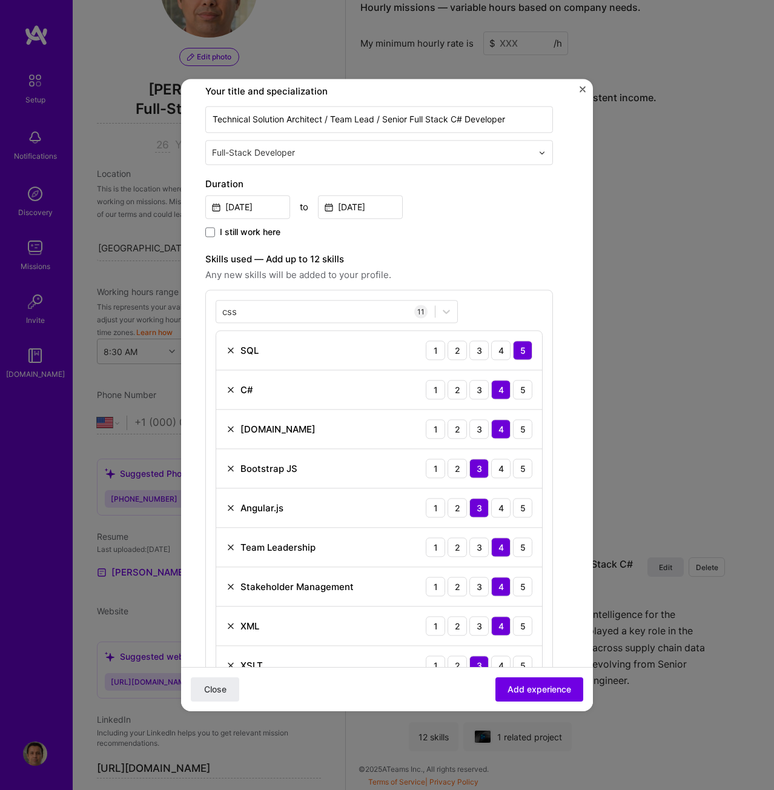
scroll to position [190, 0]
click at [334, 305] on div "css css" at bounding box center [325, 313] width 219 height 20
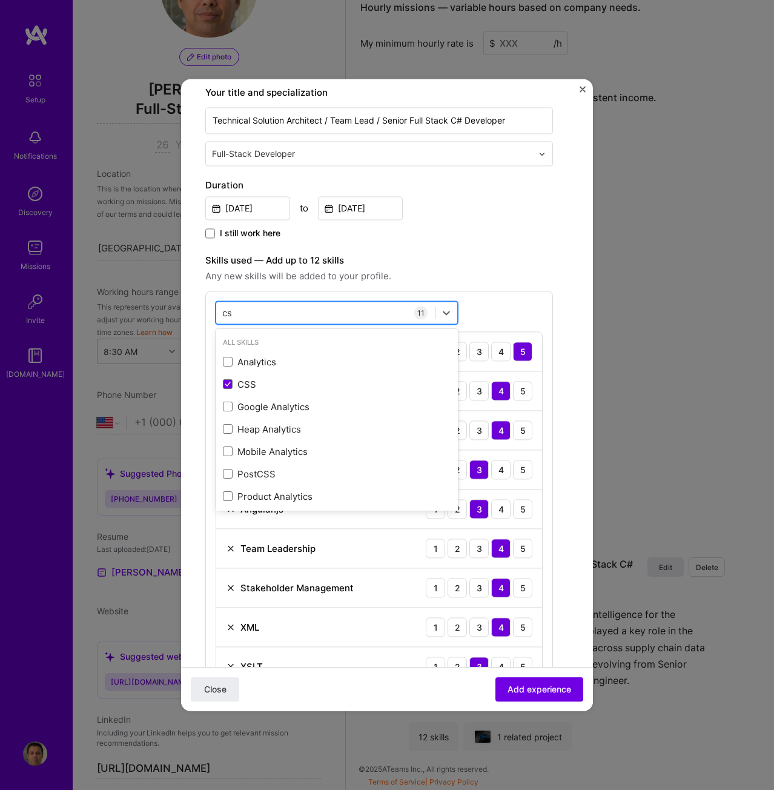
type input "c"
type input "r"
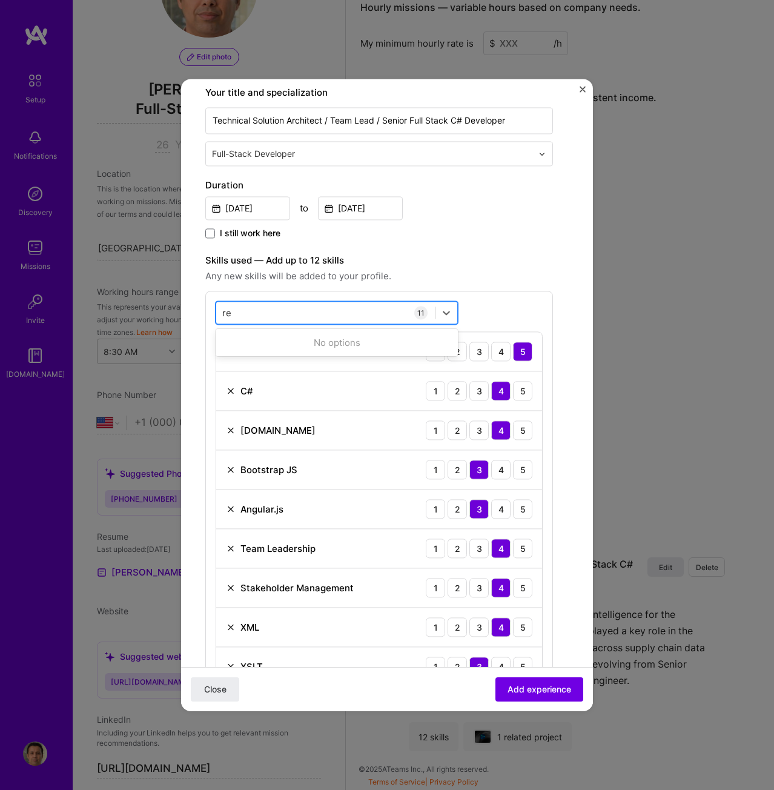
type input "r"
type input "s"
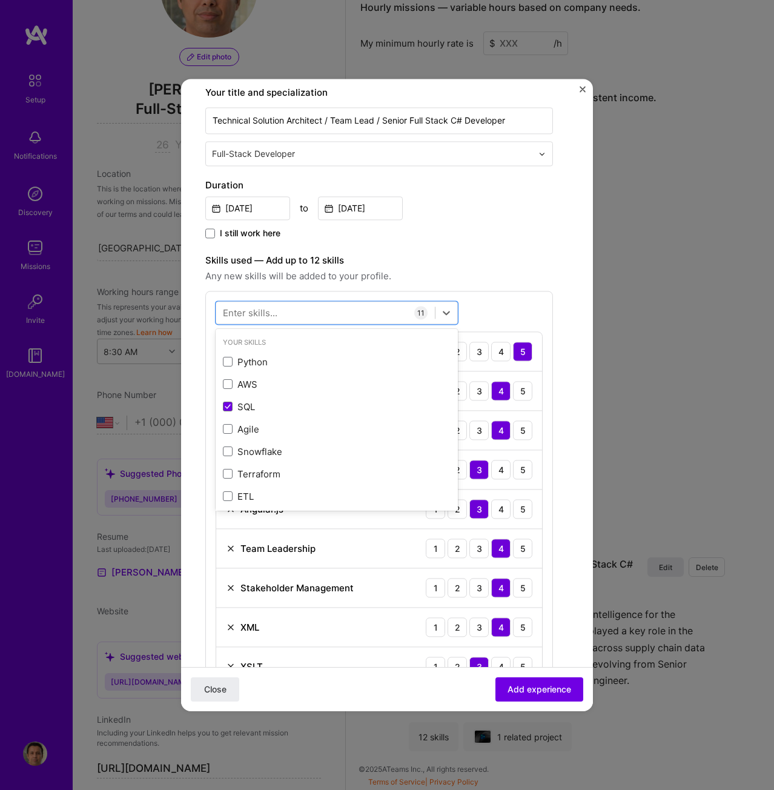
click at [462, 252] on div "Create a job experience Jobs help companies understand your past experience. Co…" at bounding box center [379, 498] width 348 height 1170
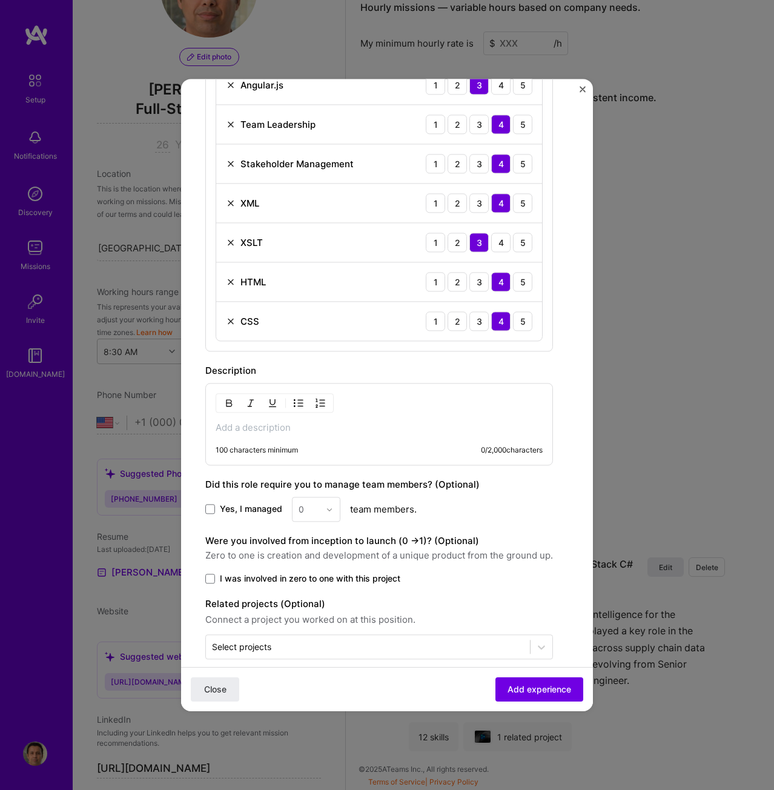
scroll to position [631, 0]
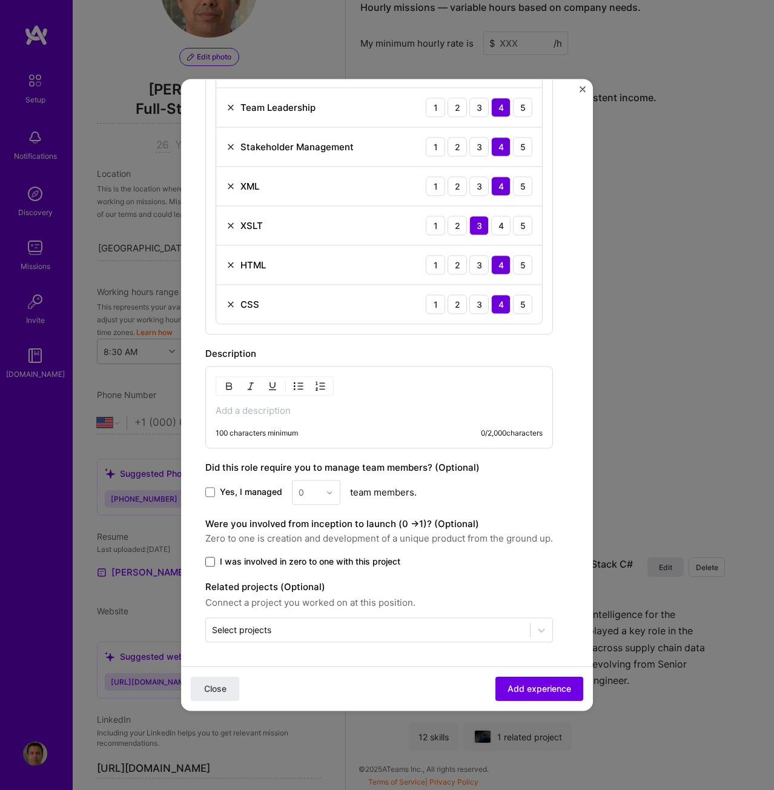
click at [213, 560] on span at bounding box center [210, 562] width 10 height 10
click at [0, 0] on input "I was involved in zero to one with this project" at bounding box center [0, 0] width 0 height 0
click at [211, 490] on span at bounding box center [210, 493] width 10 height 10
click at [0, 0] on input "Yes, I managed" at bounding box center [0, 0] width 0 height 0
click at [312, 486] on input "text" at bounding box center [309, 492] width 21 height 13
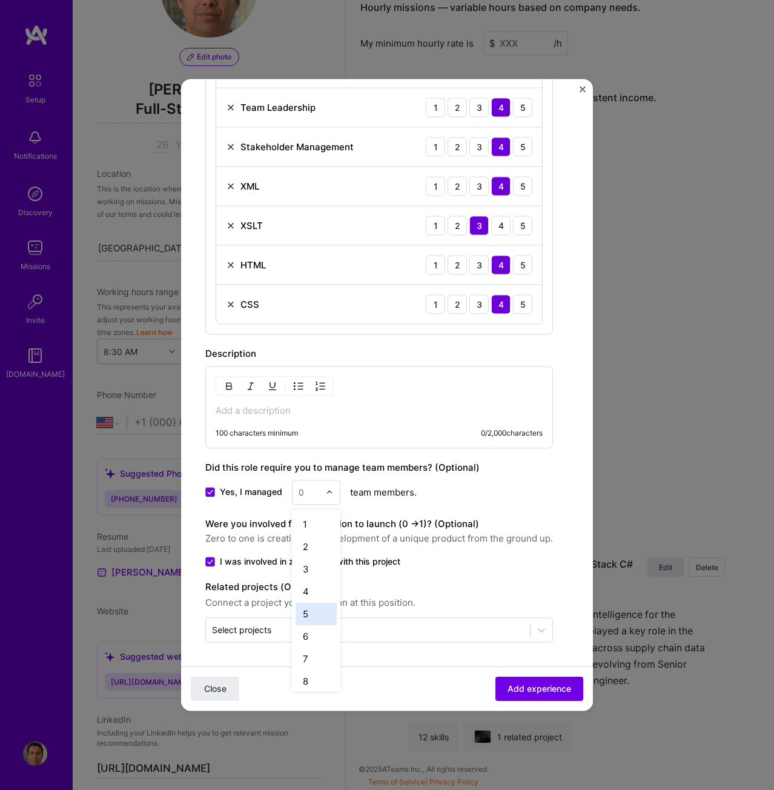
click at [308, 613] on div "5" at bounding box center [316, 614] width 41 height 22
click at [307, 412] on p at bounding box center [379, 411] width 327 height 12
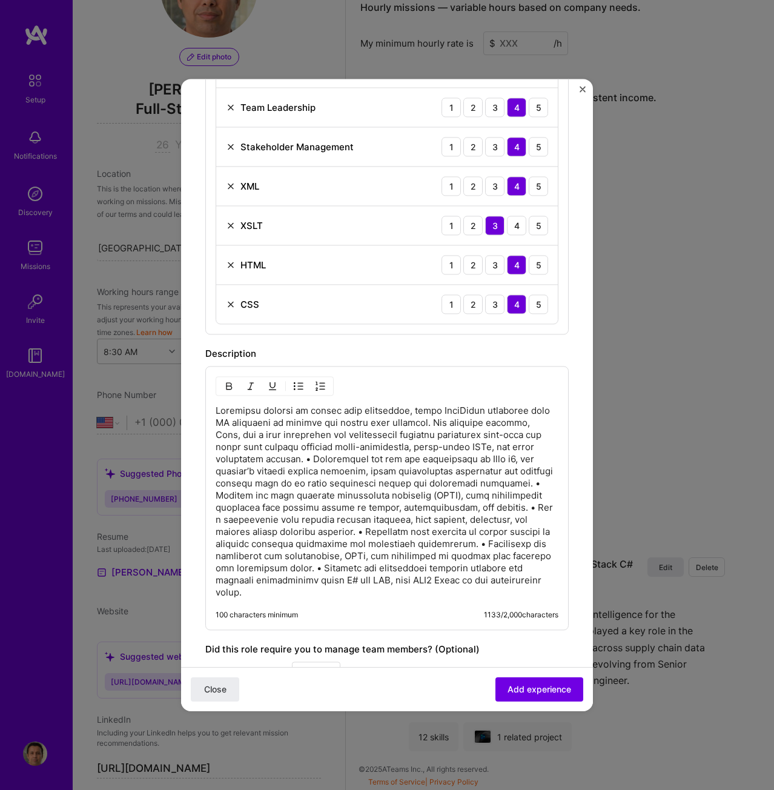
click at [309, 454] on p at bounding box center [387, 502] width 343 height 194
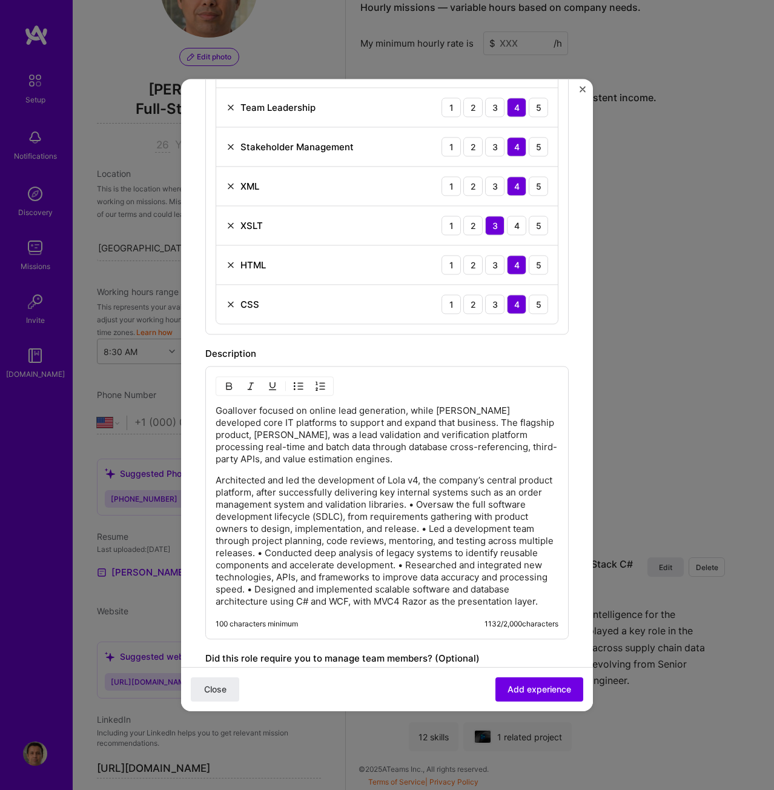
click at [297, 387] on img "button" at bounding box center [299, 386] width 10 height 10
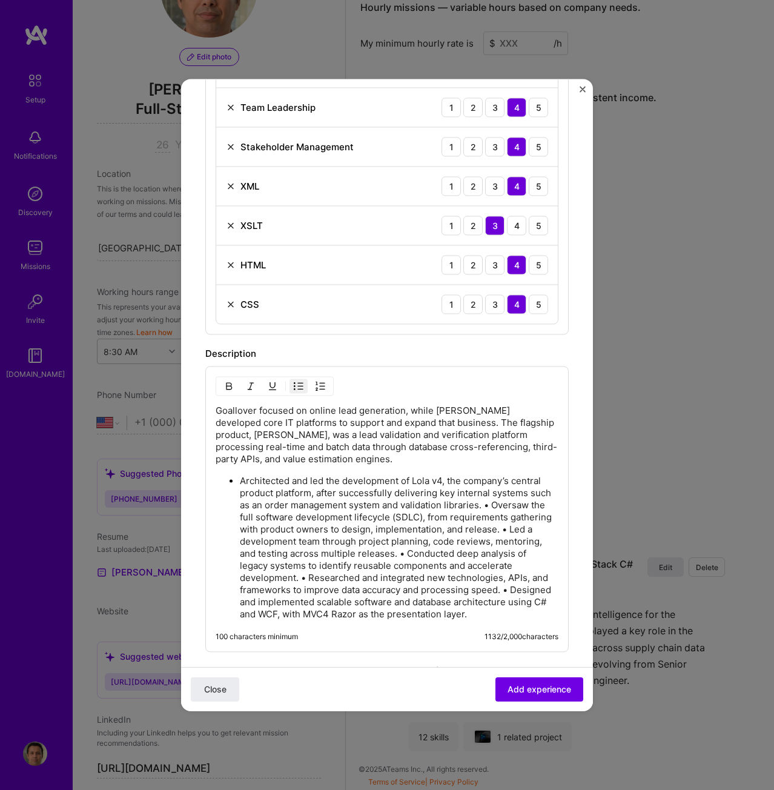
click at [242, 523] on p "Architected and led the development of Lola v4, the company’s central product p…" at bounding box center [399, 547] width 319 height 145
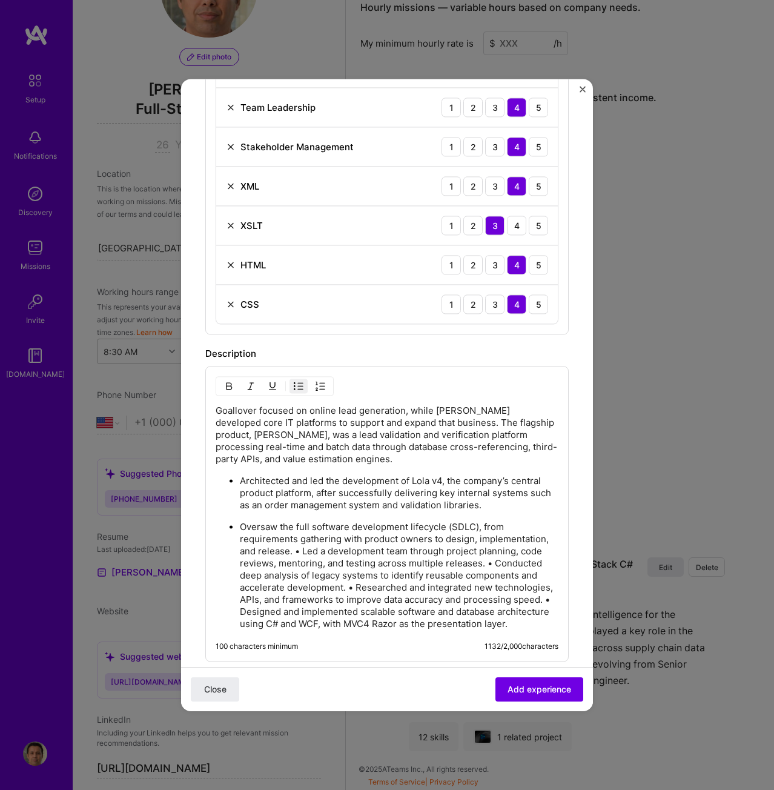
click at [374, 553] on p "Oversaw the full software development lifecycle (SDLC), from requirements gathe…" at bounding box center [399, 575] width 319 height 109
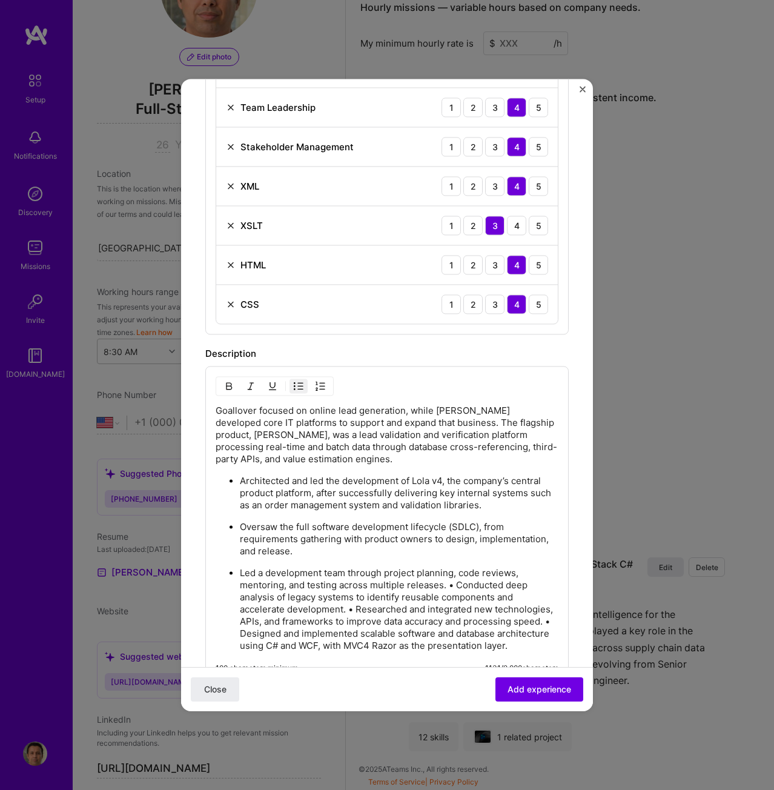
drag, startPoint x: 457, startPoint y: 584, endPoint x: 478, endPoint y: 556, distance: 35.1
click at [457, 584] on p "Led a development team through project planning, code reviews, mentoring, and t…" at bounding box center [399, 609] width 319 height 85
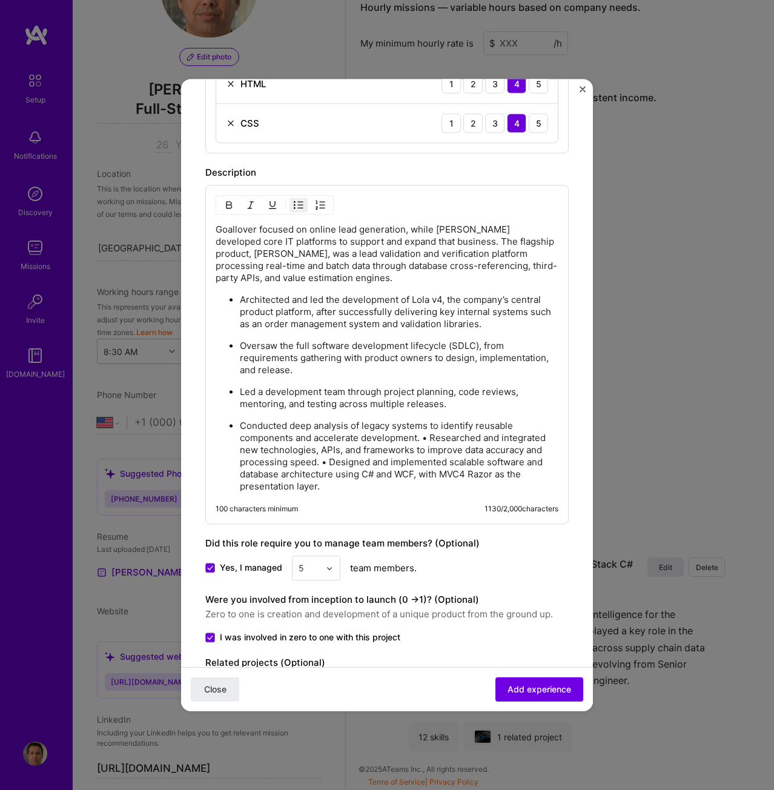
scroll to position [813, 0]
click at [432, 434] on p "Conducted deep analysis of legacy systems to identify reusable components and a…" at bounding box center [399, 455] width 319 height 73
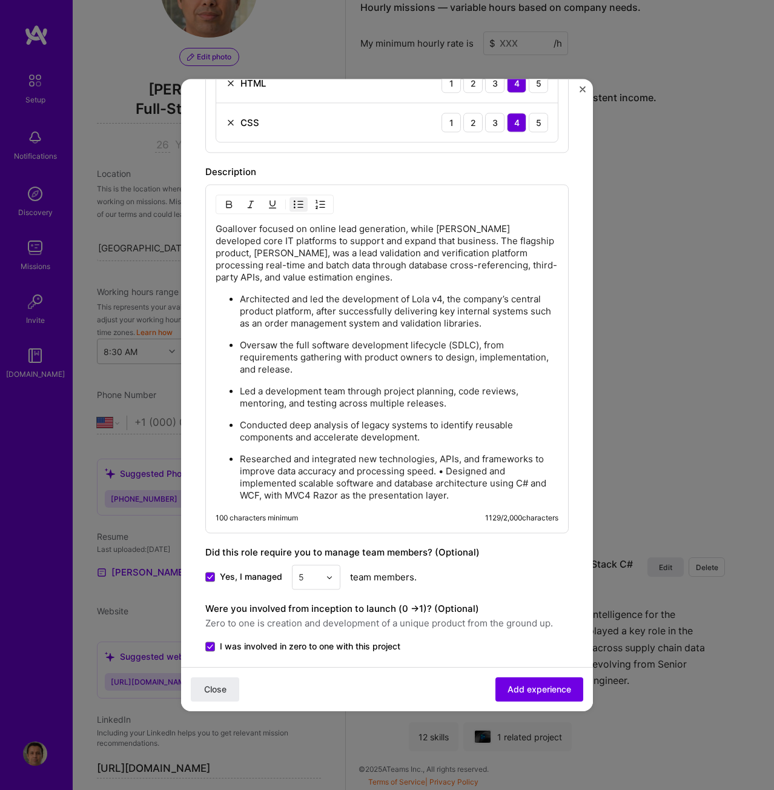
click at [447, 470] on p "Researched and integrated new technologies, APIs, and frameworks to improve dat…" at bounding box center [399, 477] width 319 height 48
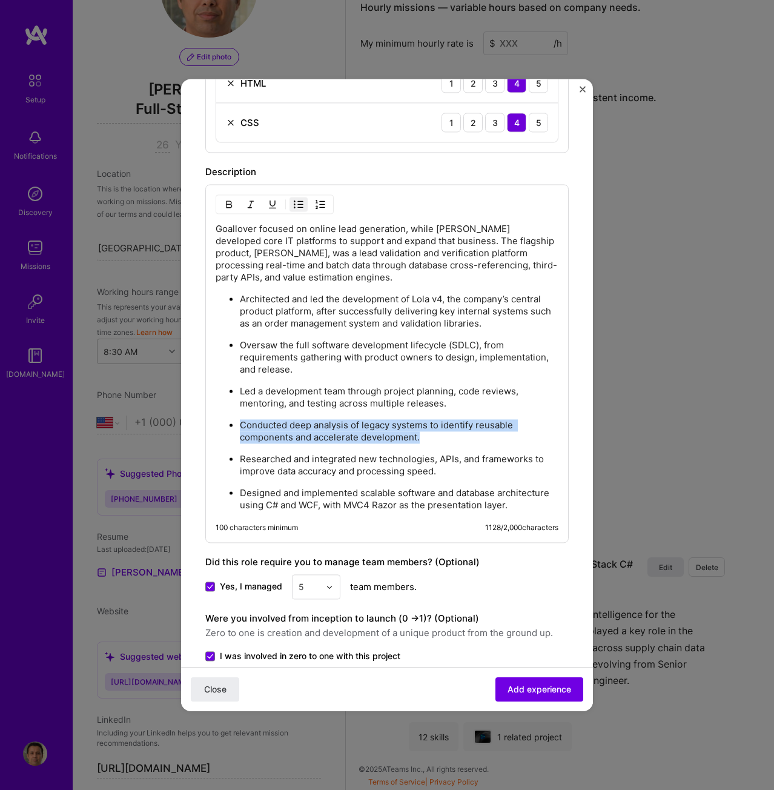
drag, startPoint x: 426, startPoint y: 438, endPoint x: 239, endPoint y: 426, distance: 187.6
click at [239, 426] on ul "Architected and led the development of Lola v4, the company’s central product p…" at bounding box center [387, 402] width 343 height 219
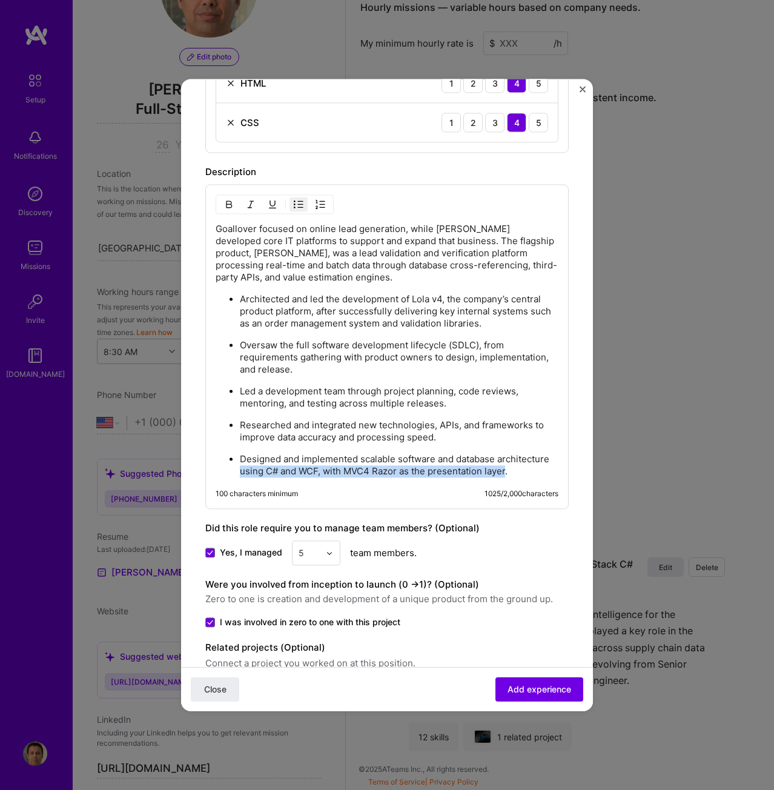
drag, startPoint x: 259, startPoint y: 483, endPoint x: 293, endPoint y: 471, distance: 36.6
click at [293, 471] on p "Designed and implemented scalable software and database architecture using C# a…" at bounding box center [399, 465] width 319 height 24
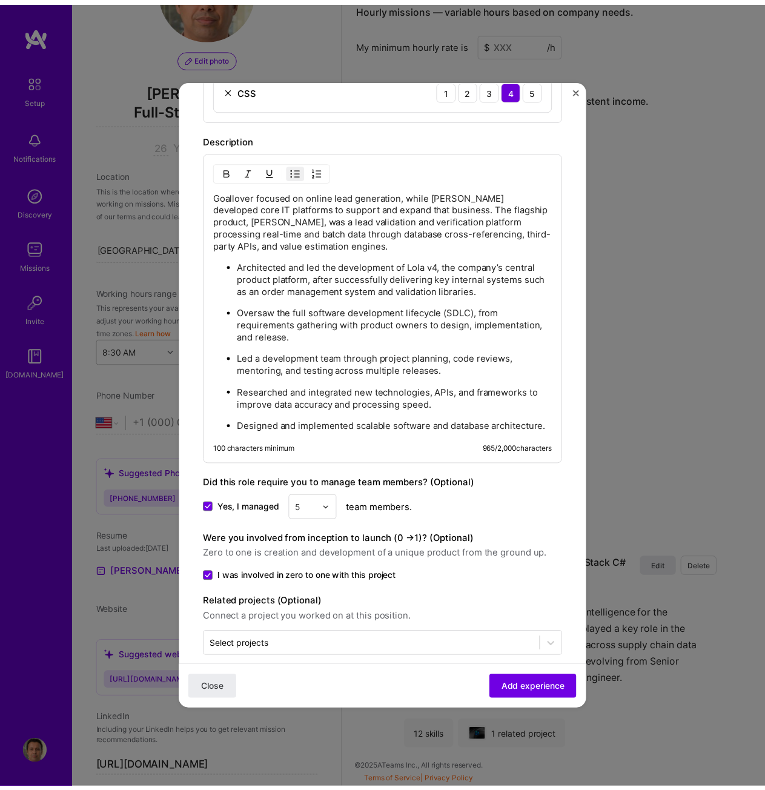
scroll to position [874, 0]
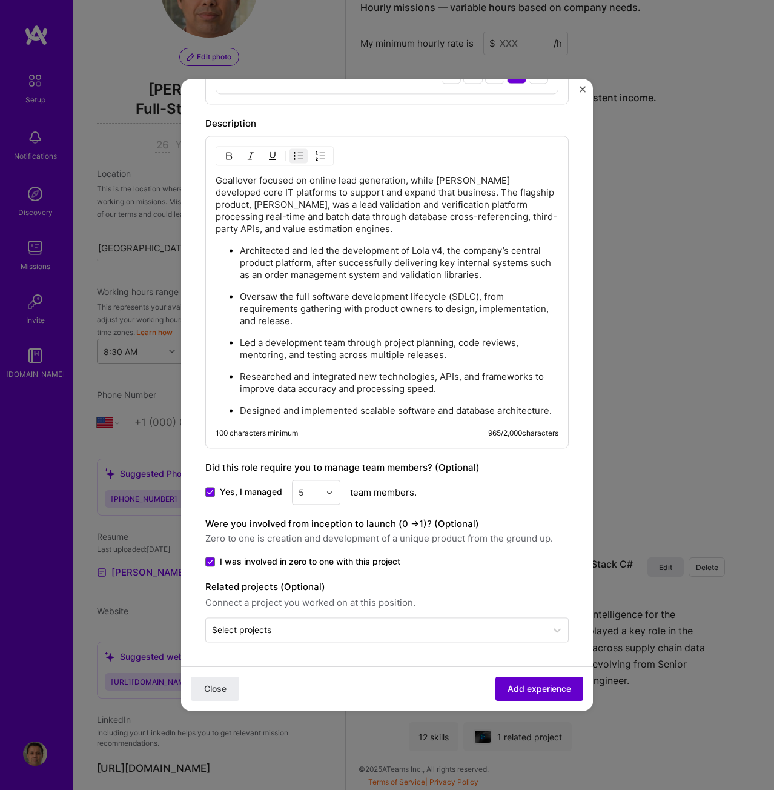
click at [508, 686] on span "Add experience" at bounding box center [540, 689] width 64 height 12
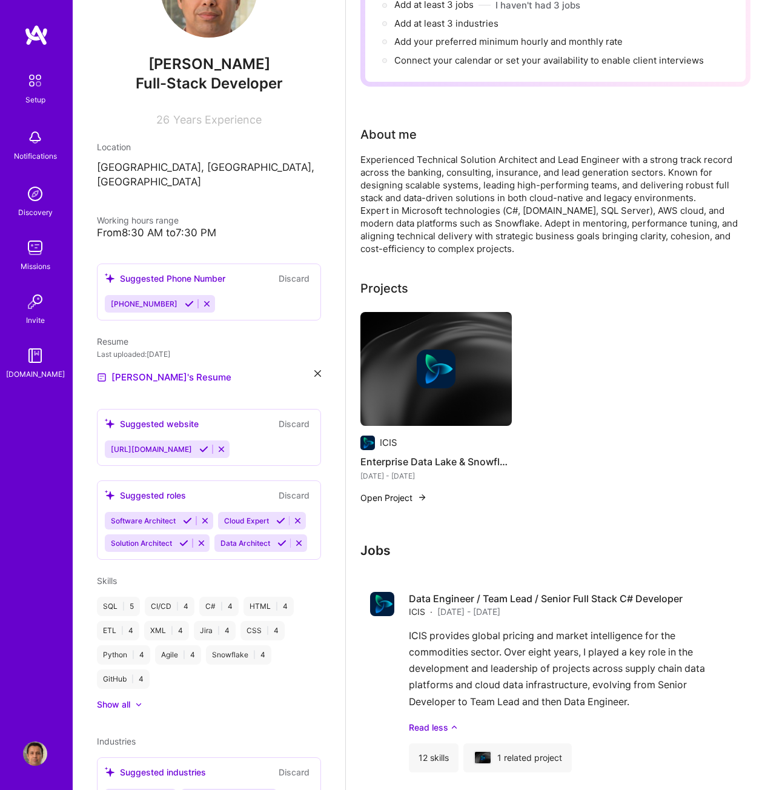
scroll to position [71, 0]
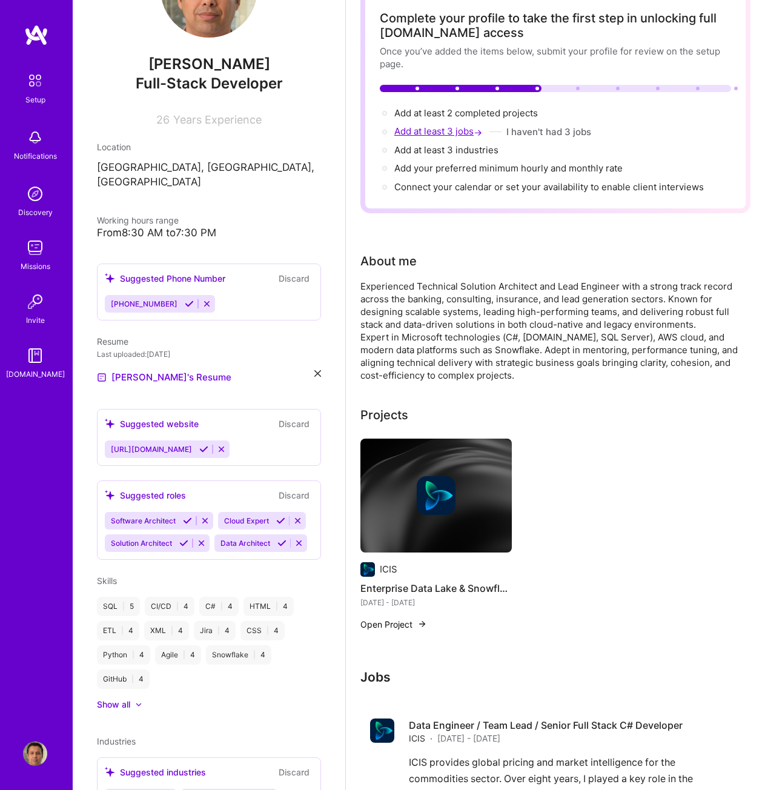
click at [432, 130] on span "Add at least 3 jobs →" at bounding box center [439, 131] width 90 height 12
select select "US"
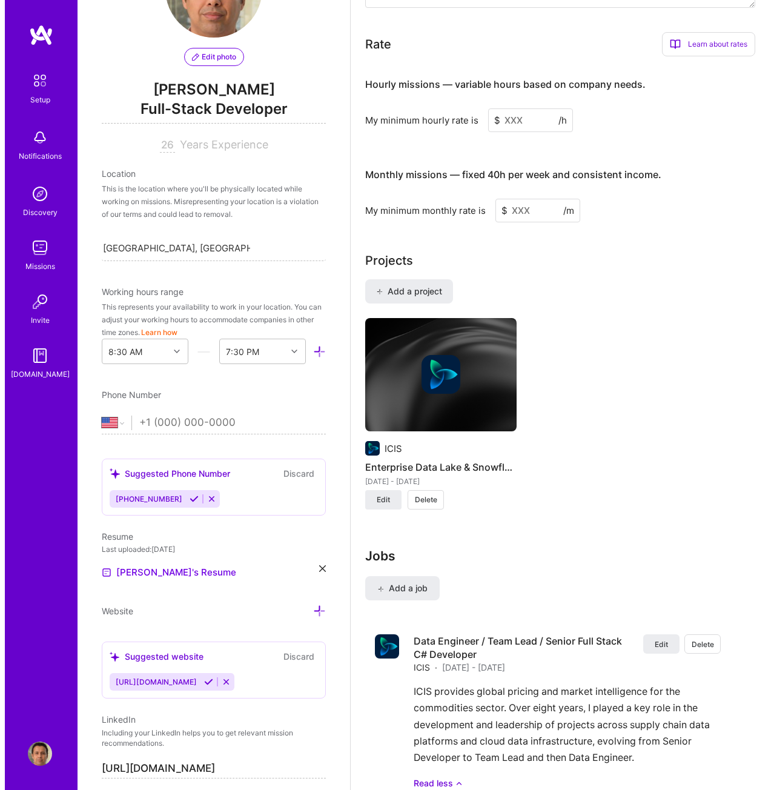
scroll to position [792, 0]
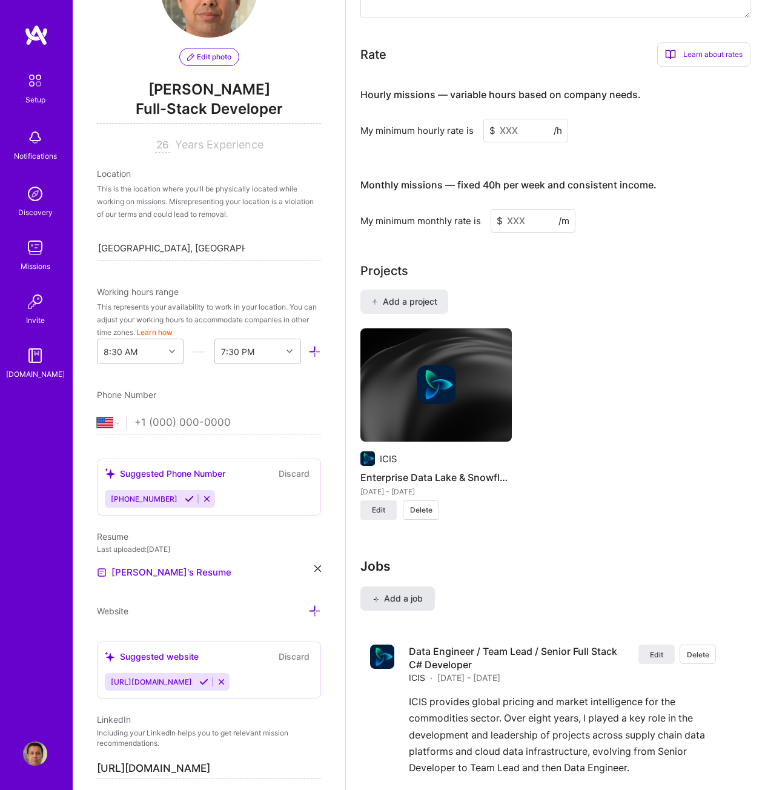
click at [407, 597] on span "Add a job" at bounding box center [398, 599] width 50 height 12
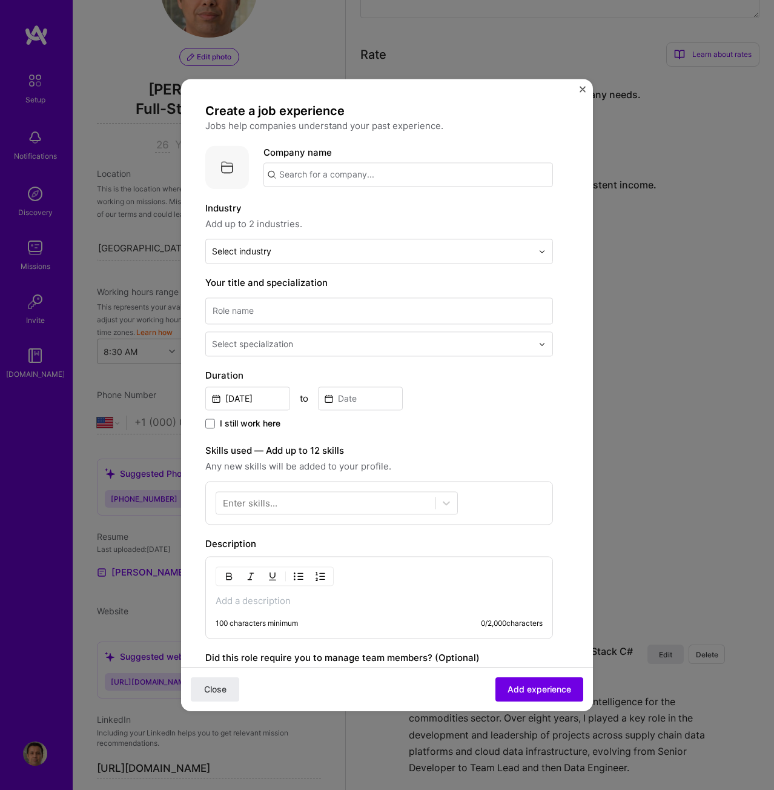
click at [332, 174] on input "text" at bounding box center [409, 174] width 290 height 24
type input "[PERSON_NAME] Consulting"
click at [380, 208] on div "[PERSON_NAME] Consulting" at bounding box center [398, 208] width 135 height 21
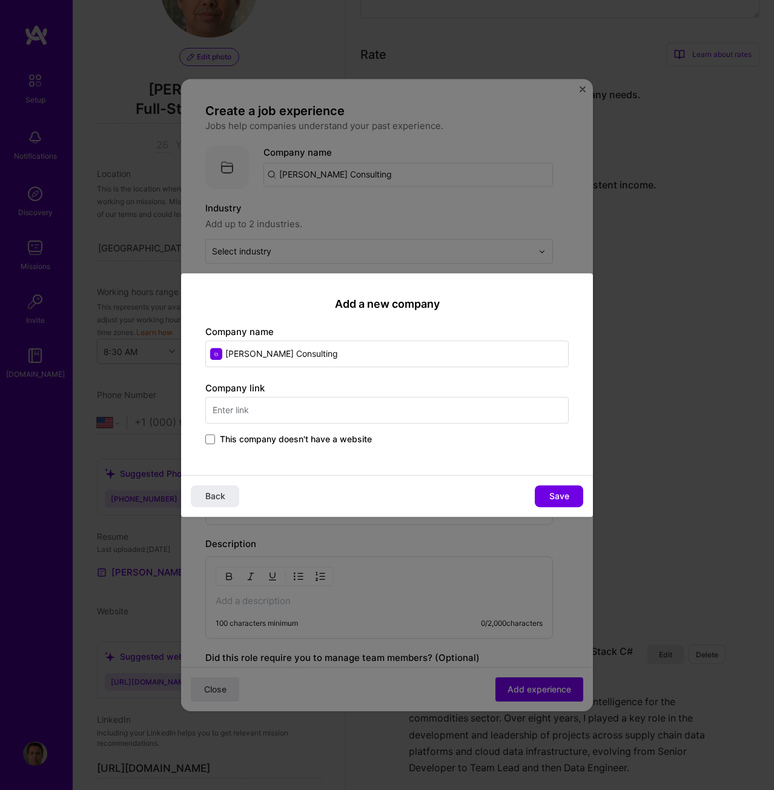
click at [308, 416] on input "text" at bounding box center [387, 410] width 364 height 27
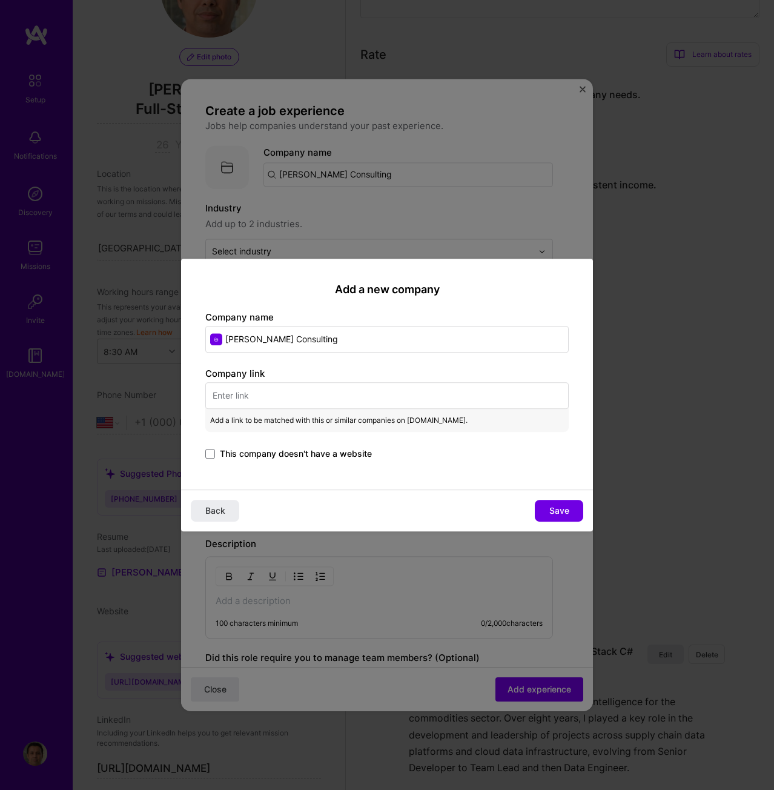
paste input "http://www.alis-consulting.com/"
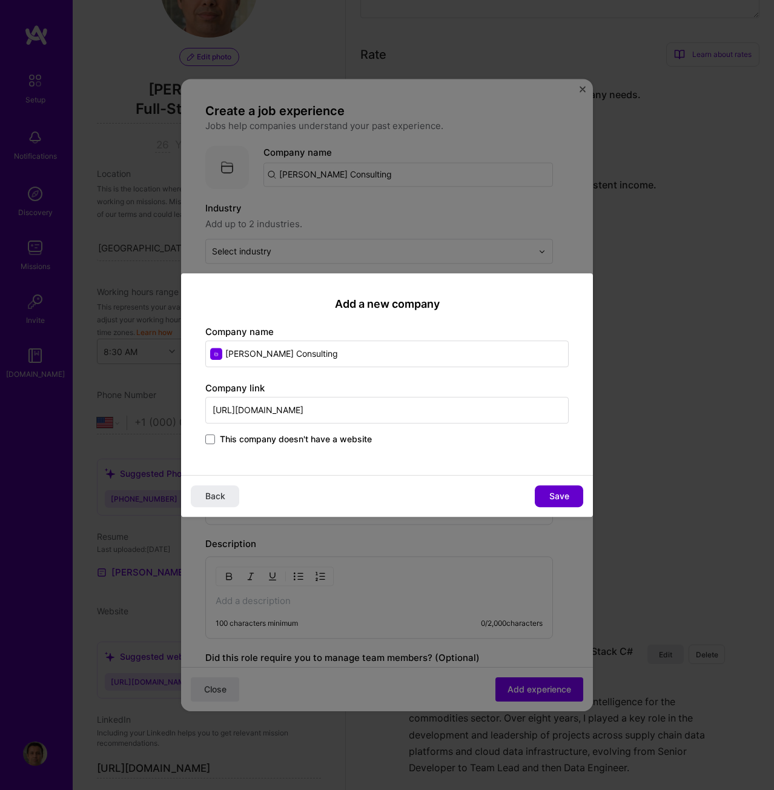
type input "http://www.alis-consulting.com/"
click at [573, 499] on button "Save" at bounding box center [559, 496] width 48 height 22
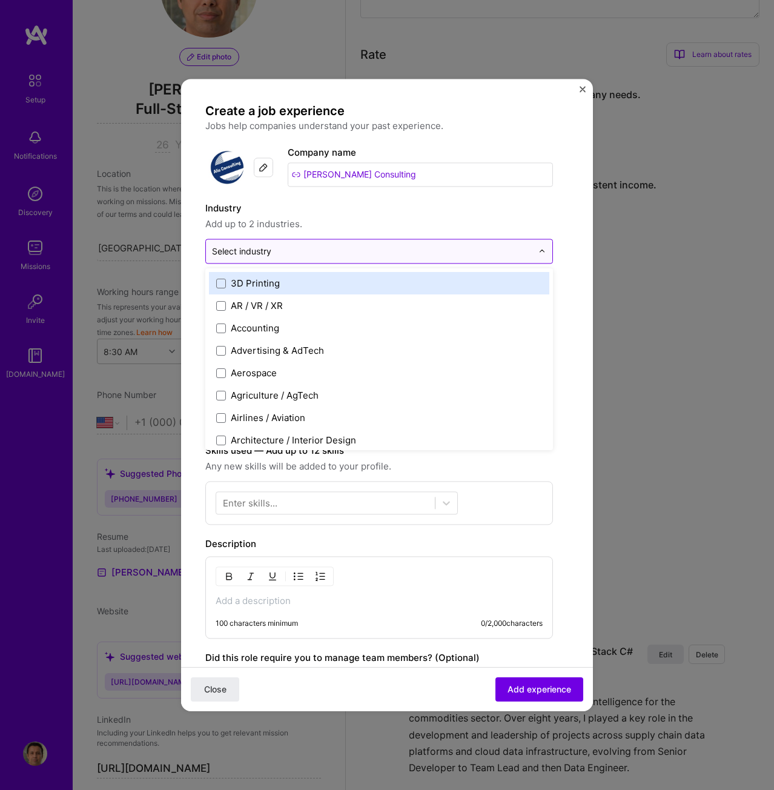
click at [340, 248] on input "text" at bounding box center [372, 251] width 320 height 13
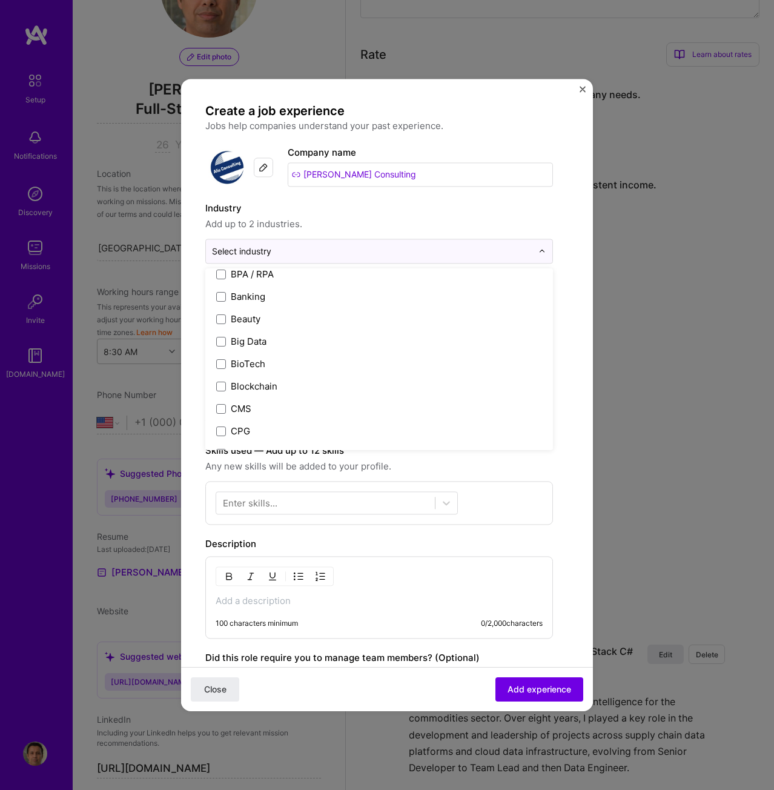
scroll to position [424, 0]
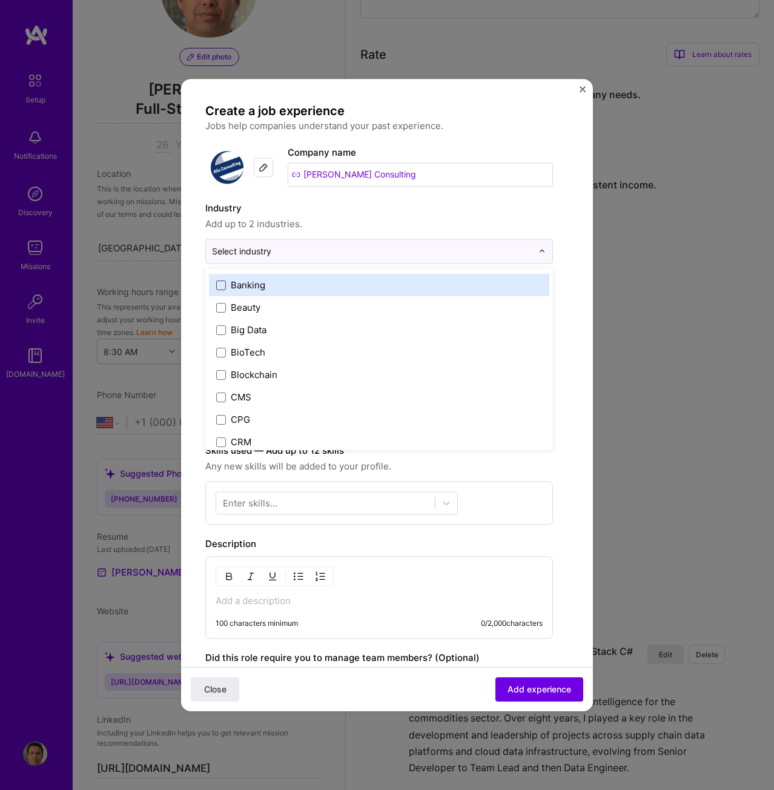
click at [221, 282] on span at bounding box center [221, 286] width 10 height 10
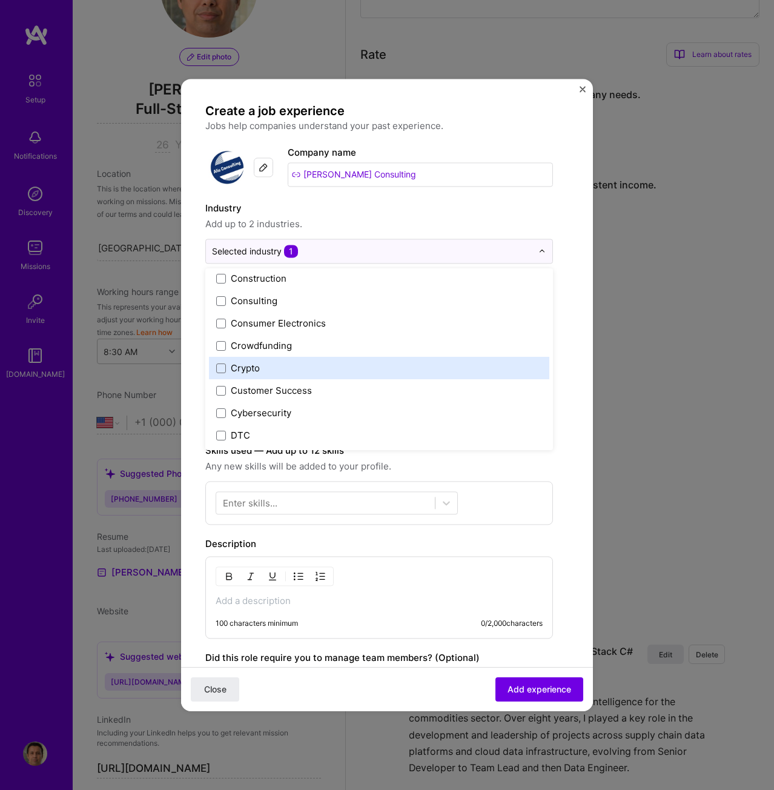
scroll to position [788, 0]
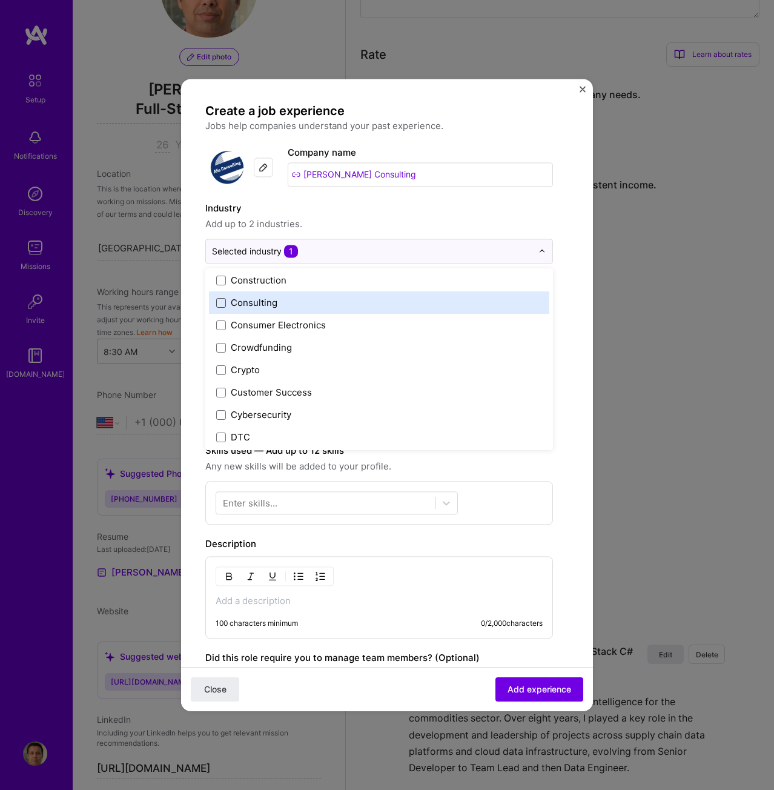
click at [221, 300] on span at bounding box center [221, 303] width 10 height 10
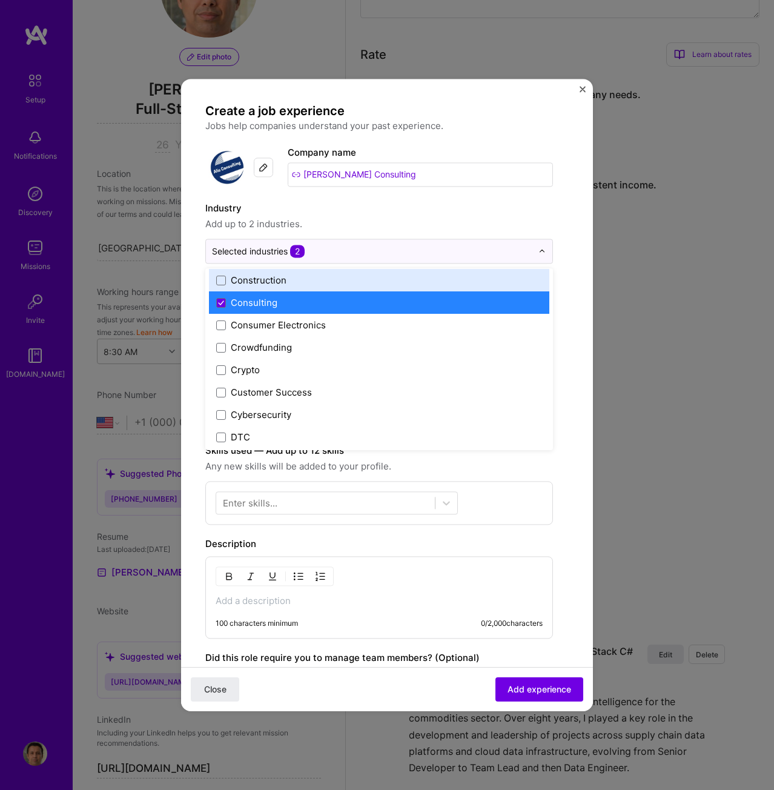
click at [393, 211] on label "Industry" at bounding box center [379, 208] width 348 height 15
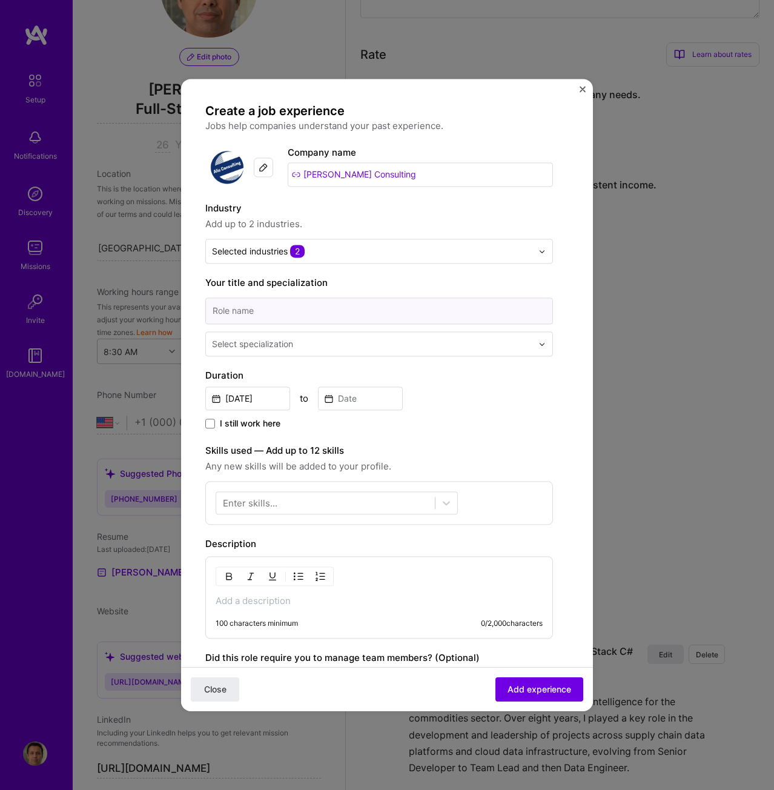
click at [324, 308] on input at bounding box center [379, 310] width 348 height 27
paste input "Analyst / C# Developer"
type input "Analyst / C# Developer"
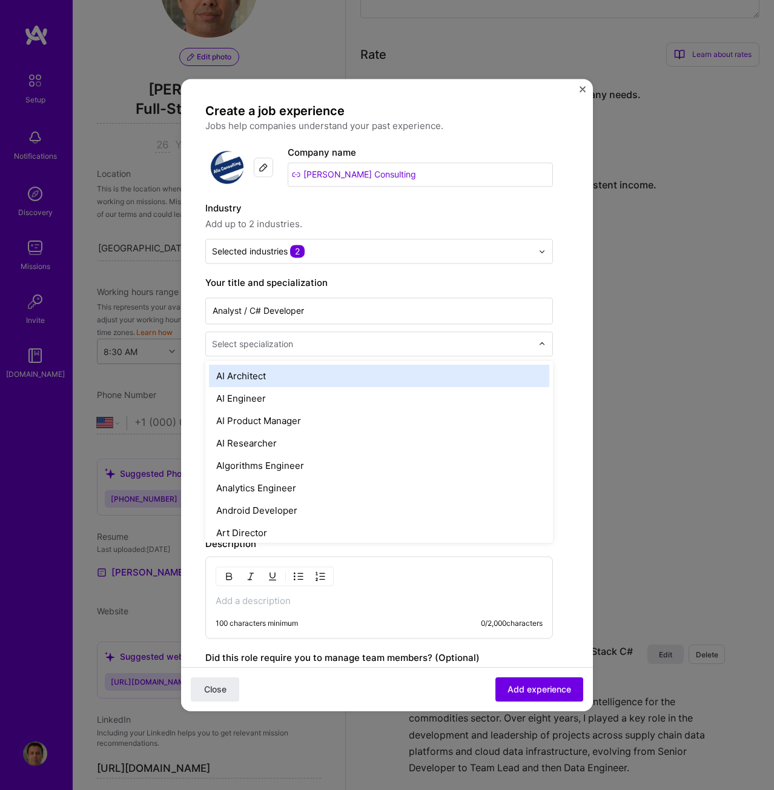
click at [330, 345] on input "text" at bounding box center [373, 343] width 323 height 13
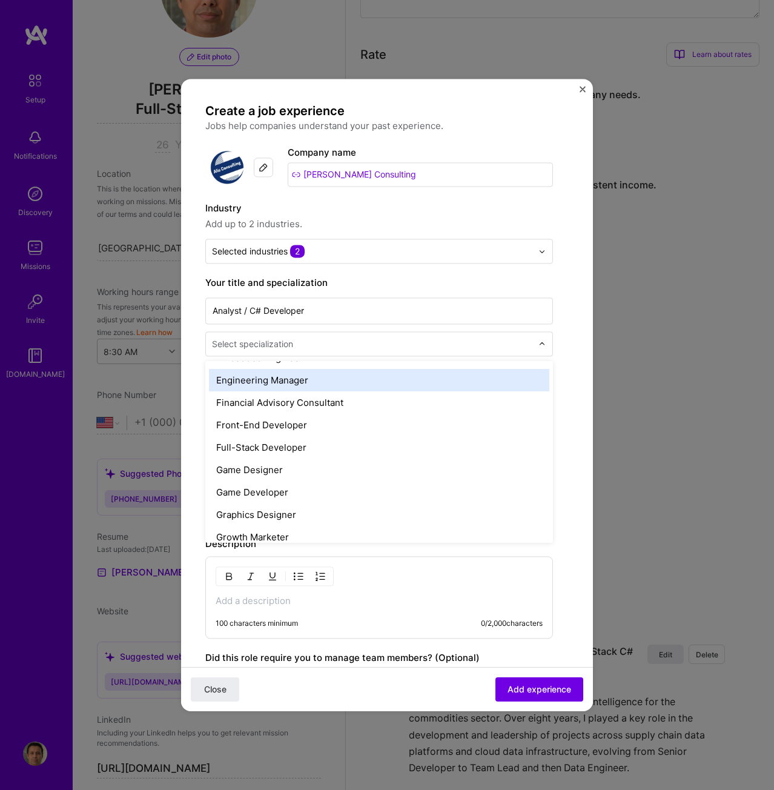
scroll to position [666, 0]
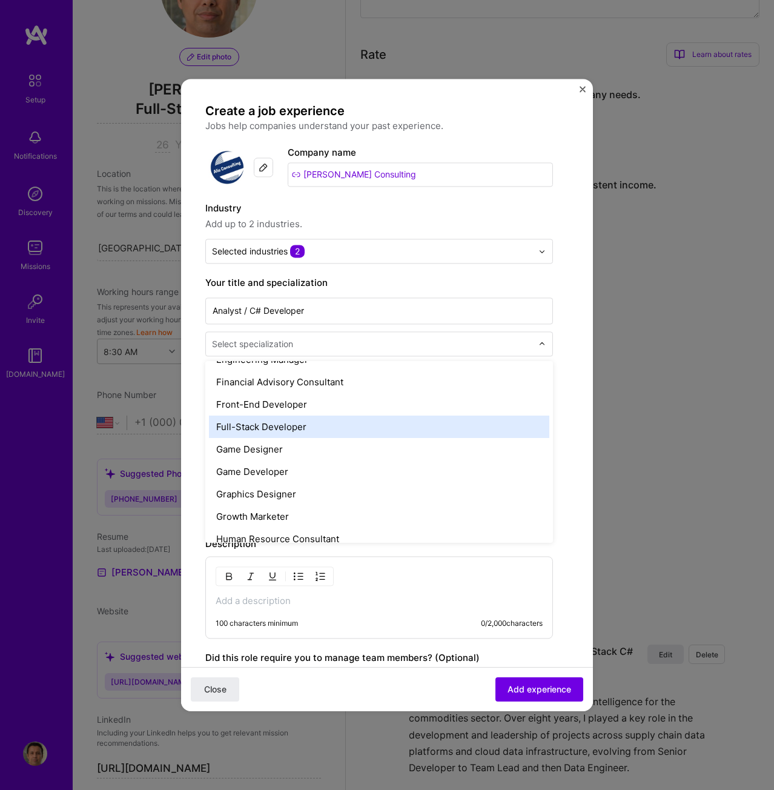
click at [282, 426] on div "Full-Stack Developer" at bounding box center [379, 427] width 340 height 22
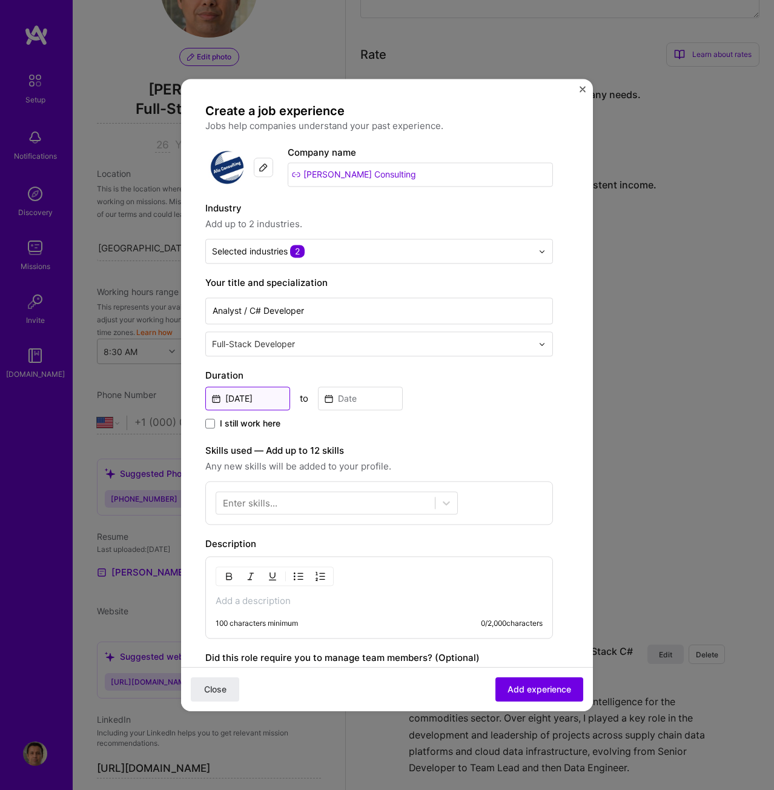
click at [252, 396] on input "Sep, 2025" at bounding box center [247, 399] width 85 height 24
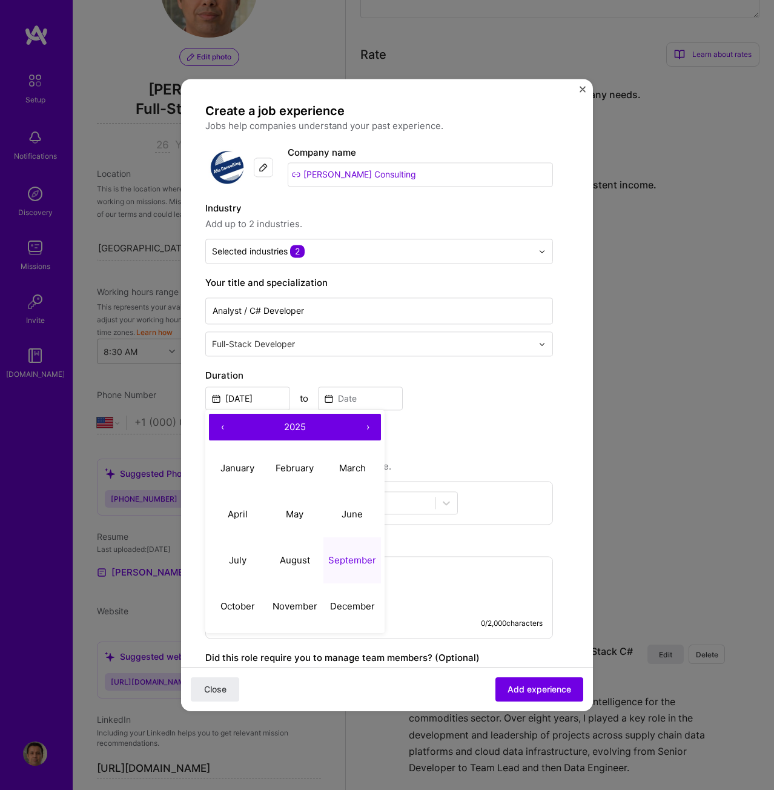
click at [296, 424] on span "2025" at bounding box center [295, 427] width 22 height 12
click at [225, 423] on button "‹" at bounding box center [222, 427] width 27 height 27
click at [240, 468] on button "2011" at bounding box center [238, 468] width 58 height 46
click at [344, 470] on abbr "March" at bounding box center [352, 468] width 27 height 12
type input "Mar, 2011"
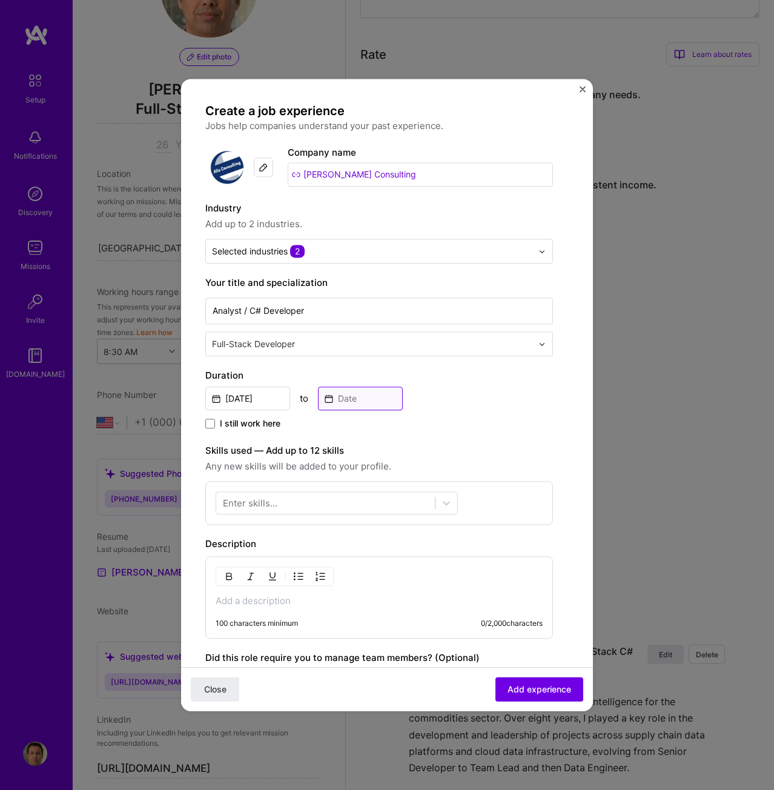
click at [364, 397] on input at bounding box center [360, 399] width 85 height 24
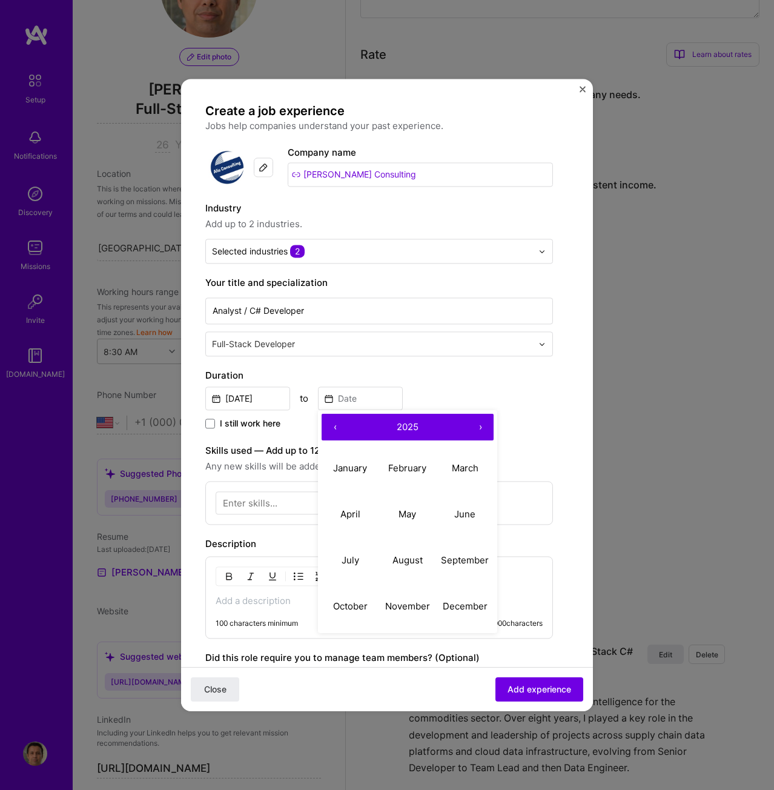
click at [333, 427] on button "‹" at bounding box center [335, 427] width 27 height 27
click at [396, 426] on button "2023" at bounding box center [407, 427] width 119 height 27
click at [336, 427] on button "‹" at bounding box center [335, 427] width 27 height 27
click at [408, 466] on button "2012" at bounding box center [408, 468] width 58 height 46
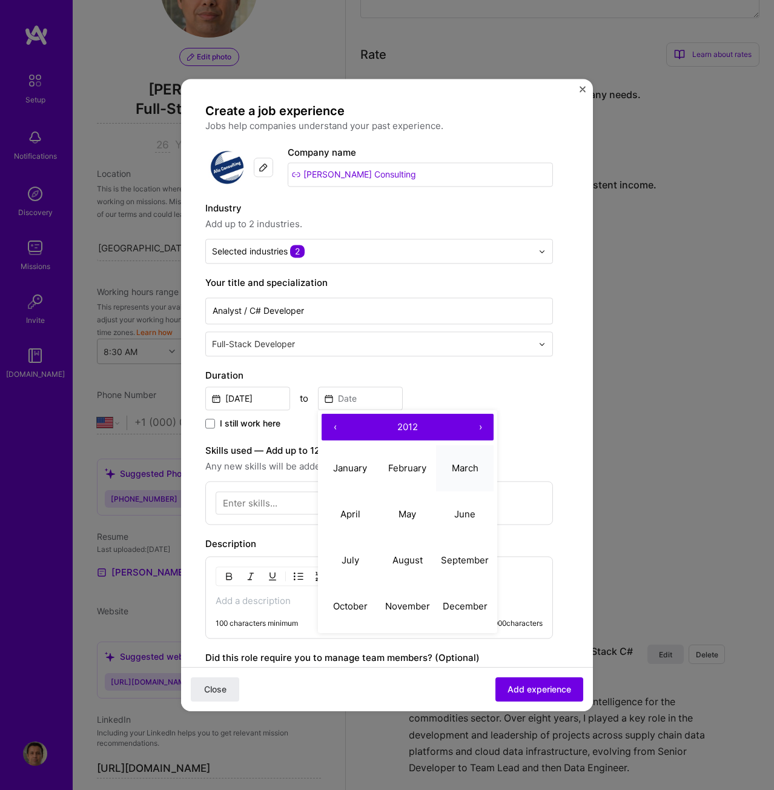
click at [468, 470] on abbr "March" at bounding box center [465, 468] width 27 height 12
type input "Mar, 2012"
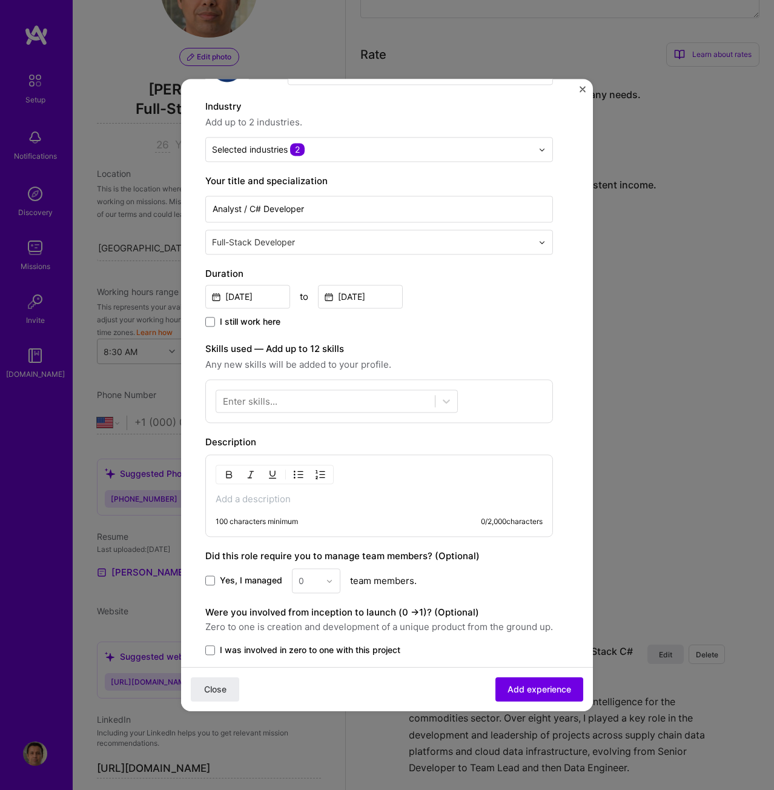
scroll to position [121, 0]
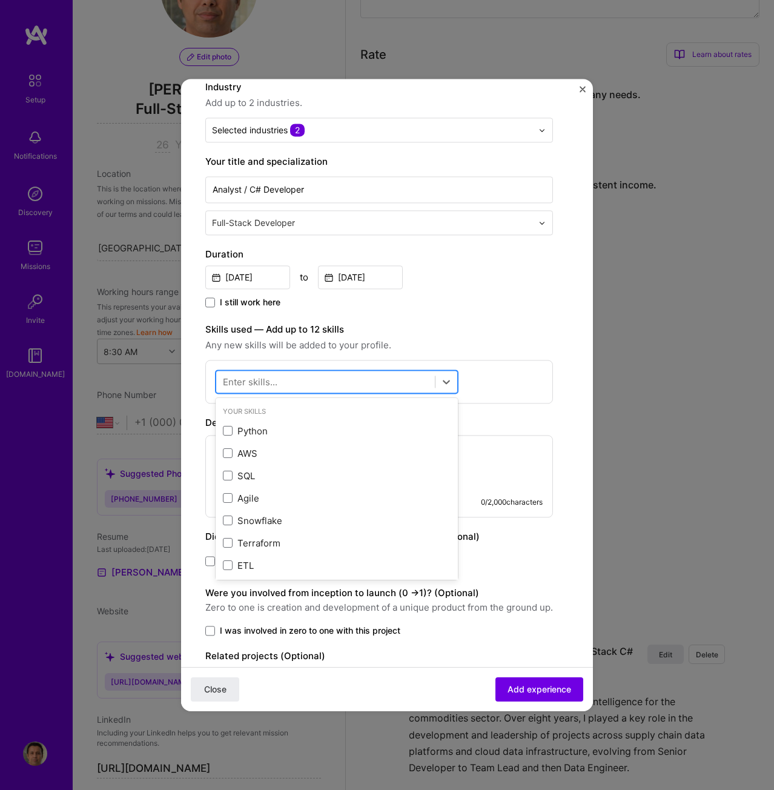
click at [314, 376] on div at bounding box center [325, 382] width 219 height 20
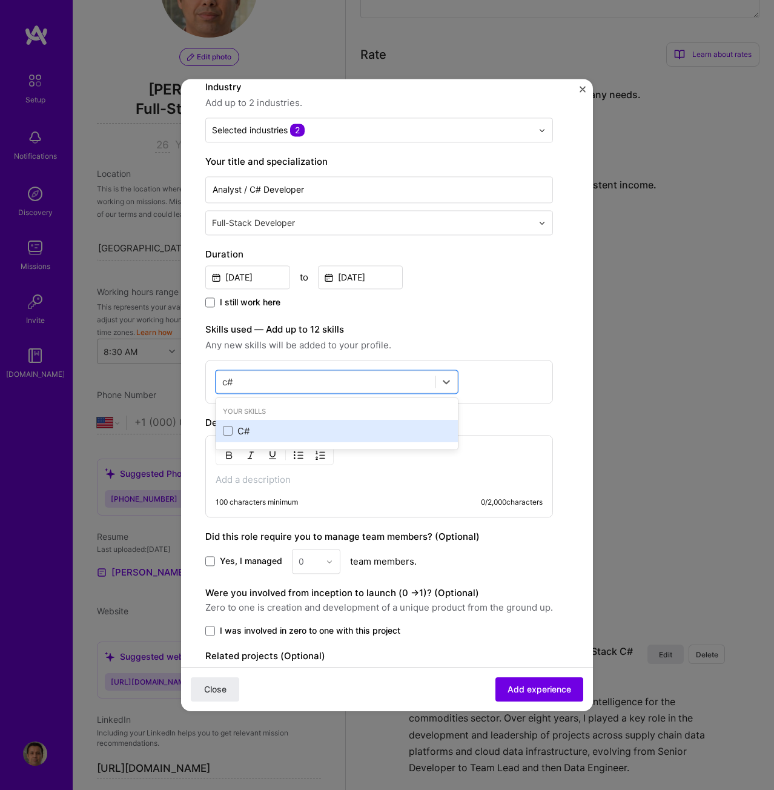
click at [251, 430] on div "C#" at bounding box center [337, 431] width 228 height 13
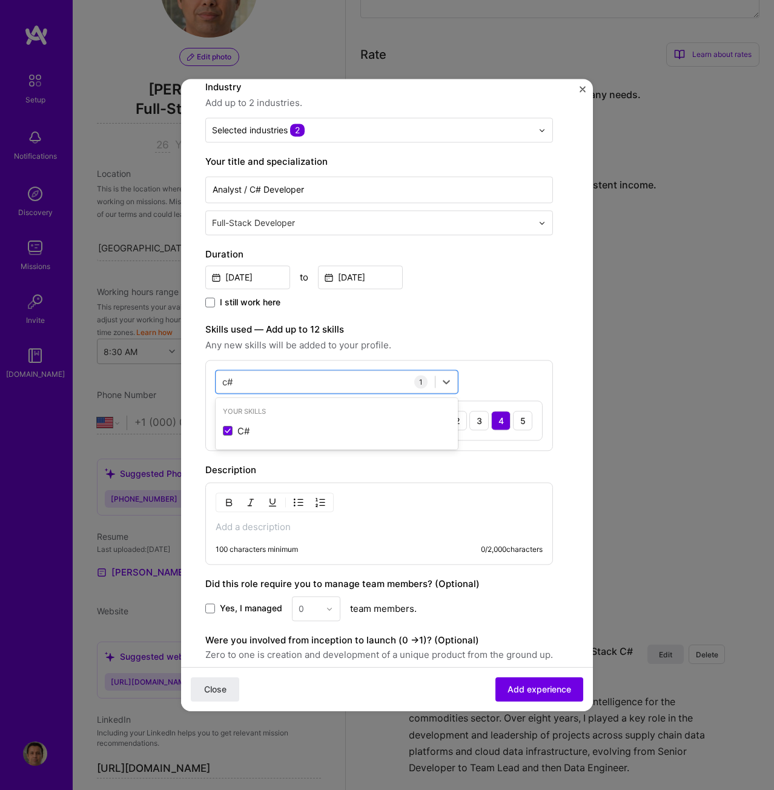
type input "c"
click at [230, 427] on span at bounding box center [228, 432] width 10 height 10
click at [0, 0] on input "checkbox" at bounding box center [0, 0] width 0 height 0
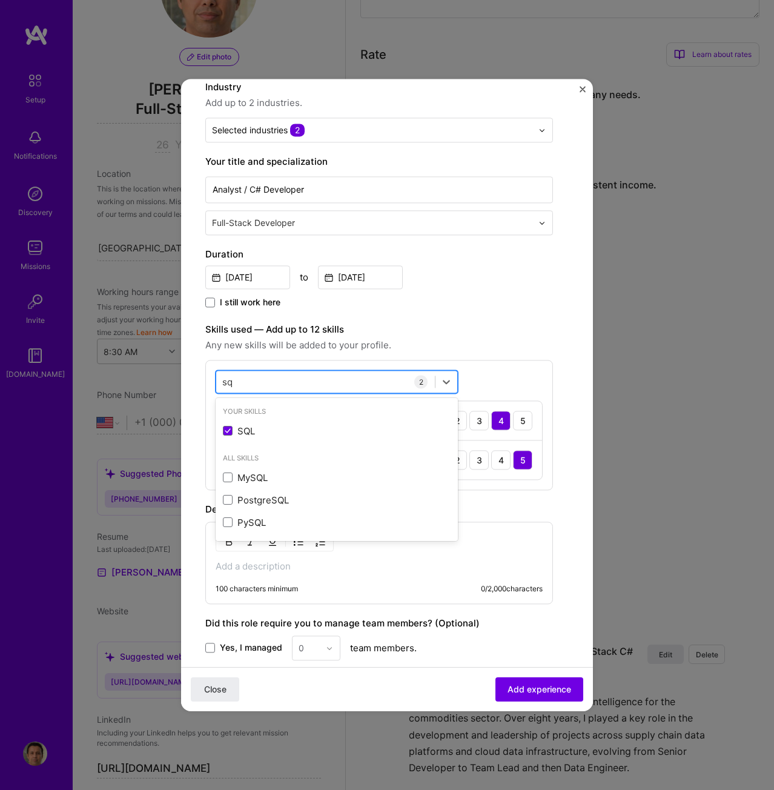
type input "s"
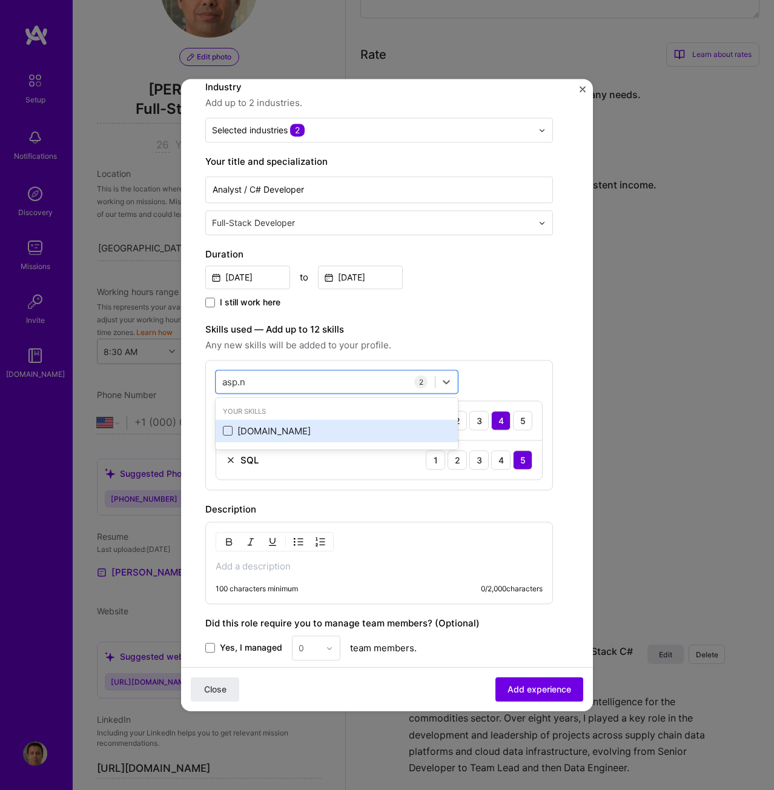
click at [227, 431] on span at bounding box center [228, 432] width 10 height 10
click at [0, 0] on input "checkbox" at bounding box center [0, 0] width 0 height 0
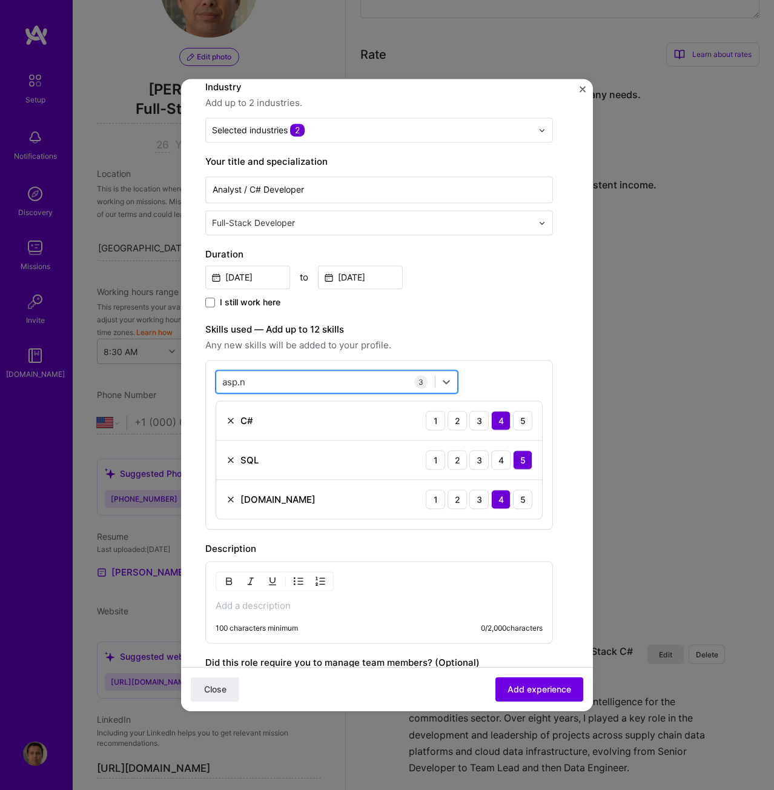
click at [278, 376] on div "asp.n asp.n" at bounding box center [325, 382] width 219 height 20
type input "a"
click at [228, 430] on span at bounding box center [228, 432] width 10 height 10
click at [0, 0] on input "checkbox" at bounding box center [0, 0] width 0 height 0
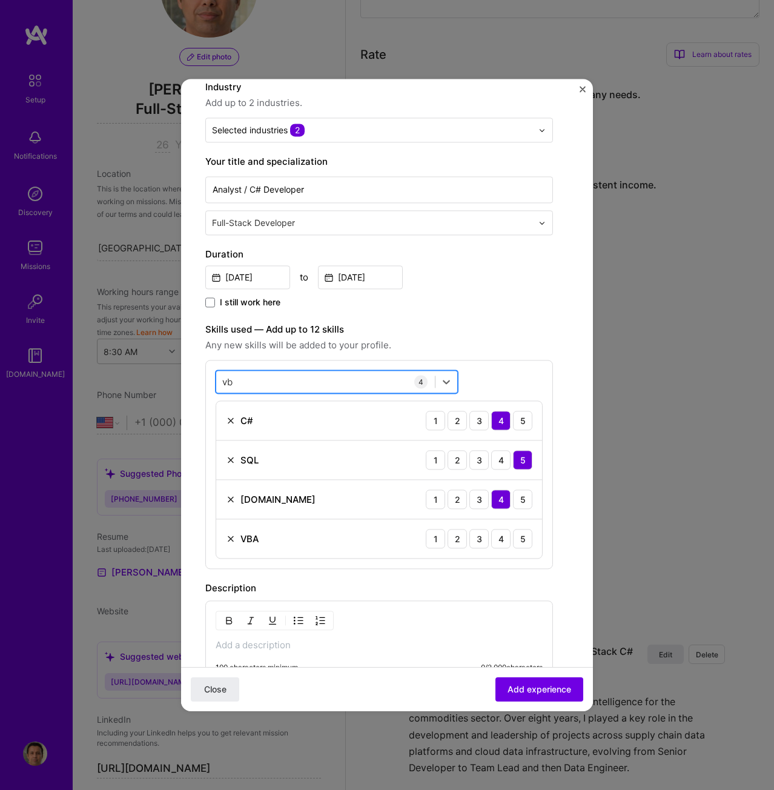
click at [258, 377] on div "vb vb" at bounding box center [325, 382] width 219 height 20
type input "v"
type input "w"
click at [227, 431] on span at bounding box center [228, 432] width 10 height 10
click at [0, 0] on input "checkbox" at bounding box center [0, 0] width 0 height 0
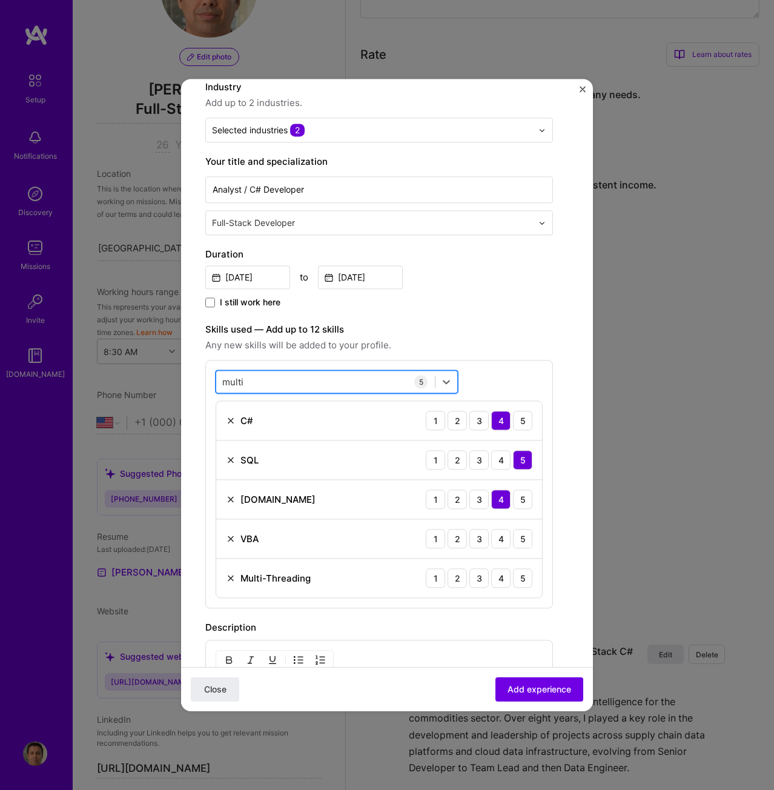
click at [267, 382] on div "multi multi" at bounding box center [325, 382] width 219 height 20
type input "m"
type input "s"
click at [257, 426] on div "HTML" at bounding box center [337, 431] width 228 height 13
type input "h"
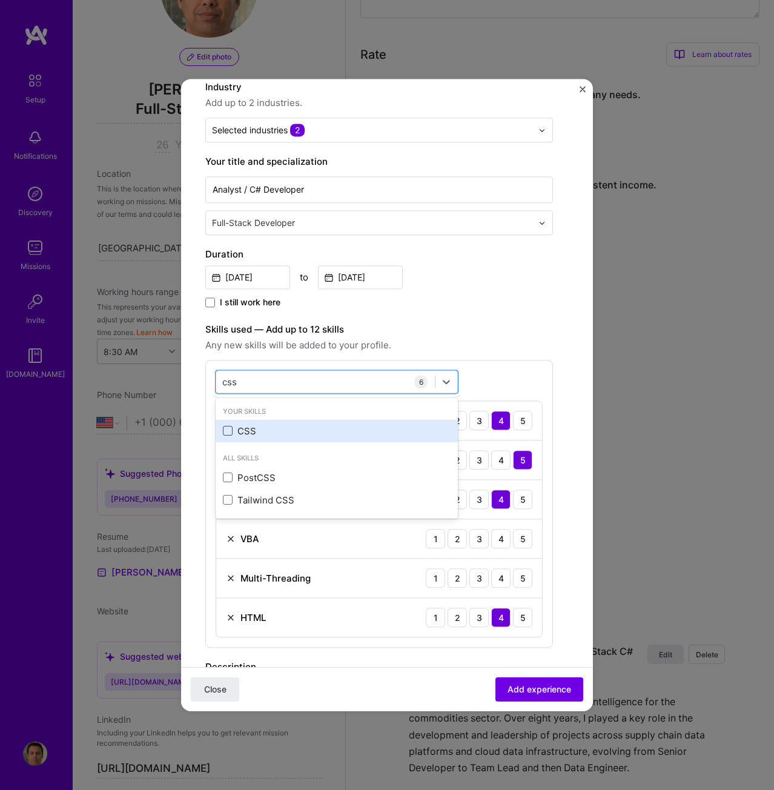
click at [231, 428] on span at bounding box center [228, 432] width 10 height 10
click at [0, 0] on input "checkbox" at bounding box center [0, 0] width 0 height 0
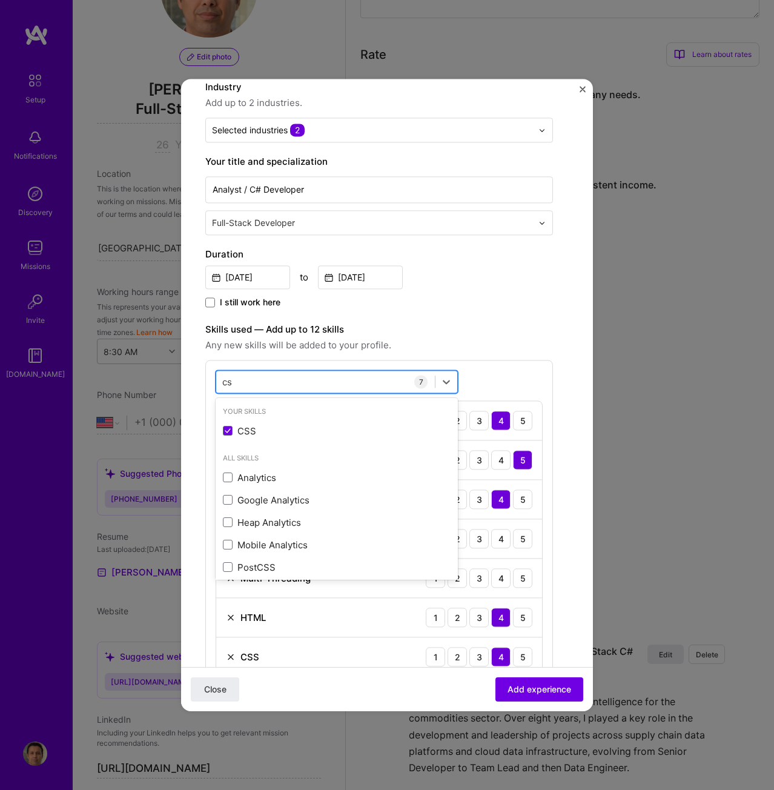
type input "c"
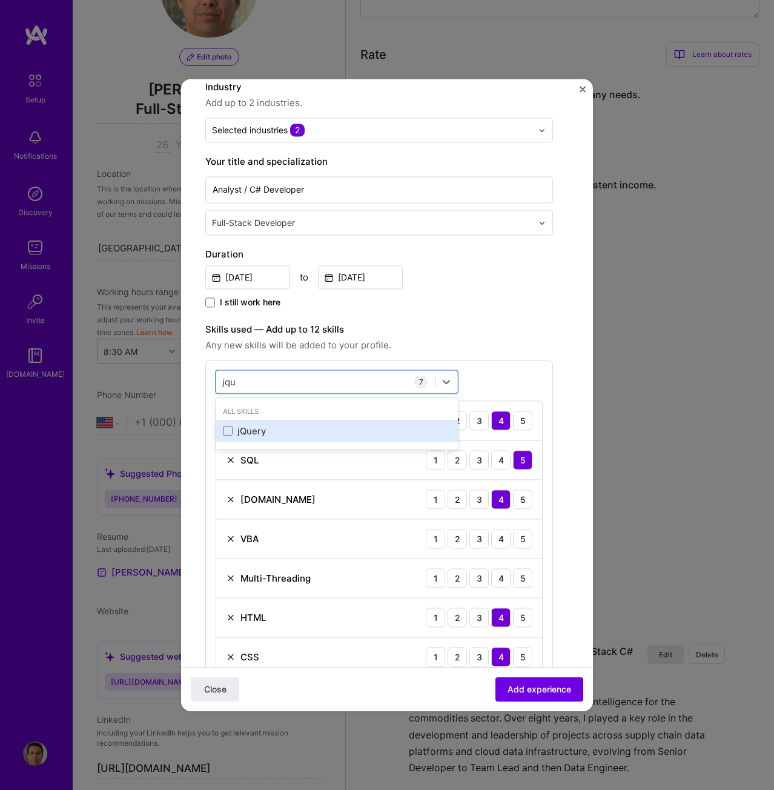
click at [246, 433] on div "jQuery" at bounding box center [337, 431] width 228 height 13
type input "j"
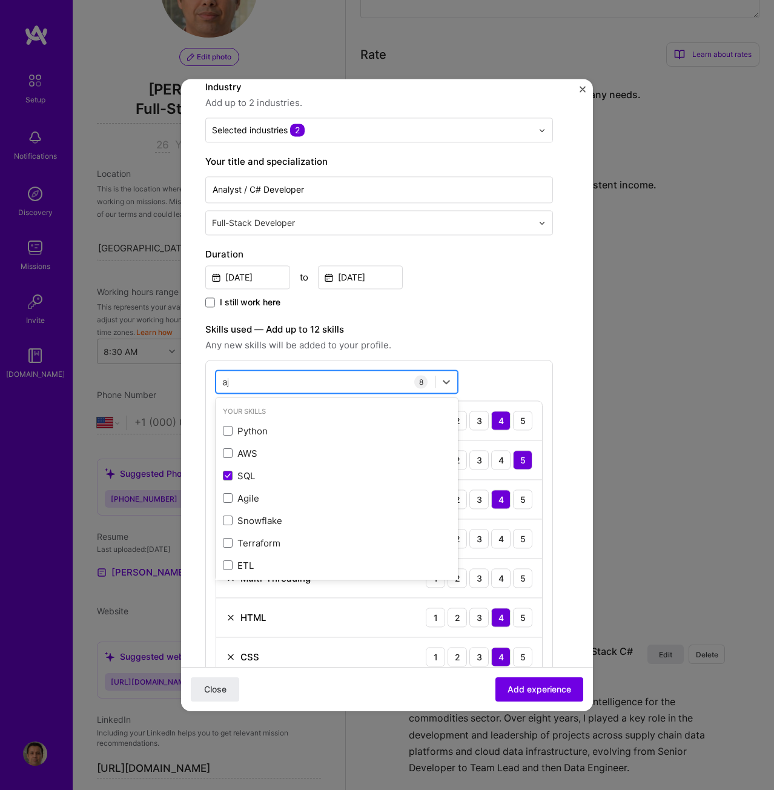
type input "aja"
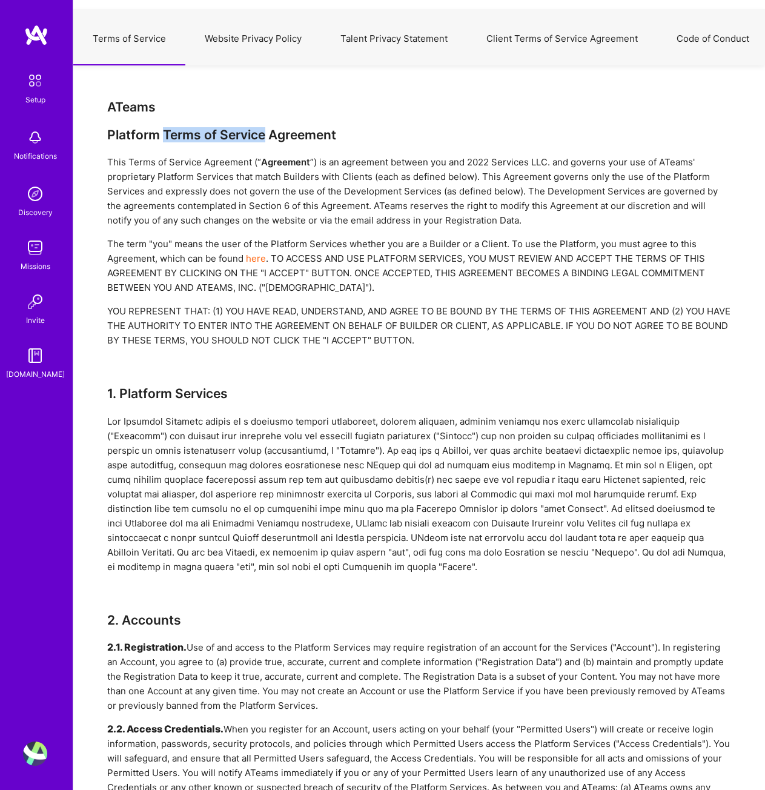
drag, startPoint x: 162, startPoint y: 131, endPoint x: 267, endPoint y: 128, distance: 104.9
click at [267, 128] on div "Platform Terms of Service Agreement" at bounding box center [419, 134] width 624 height 15
copy div "Terms of Service"
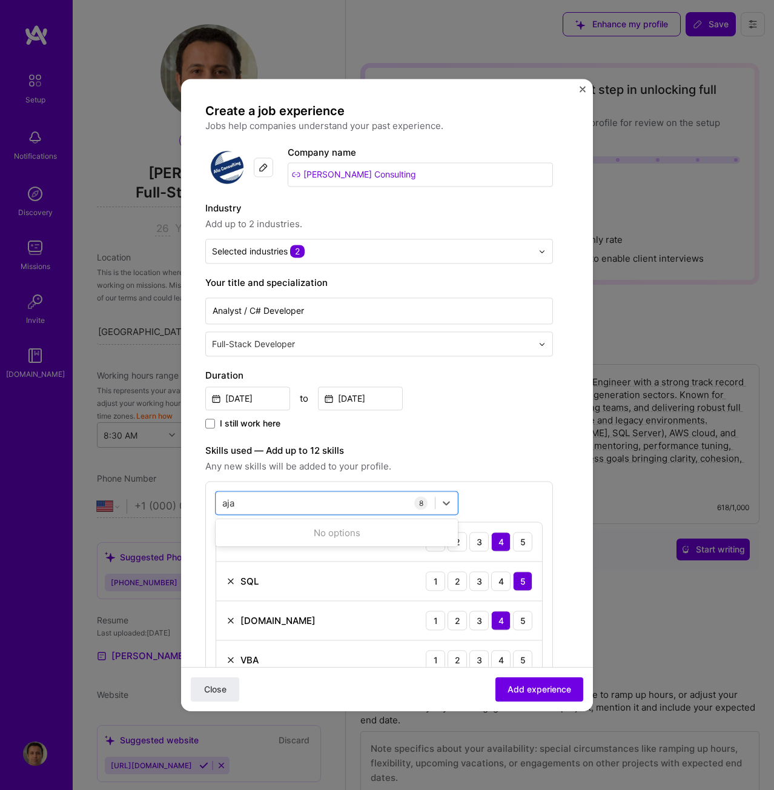
select select "US"
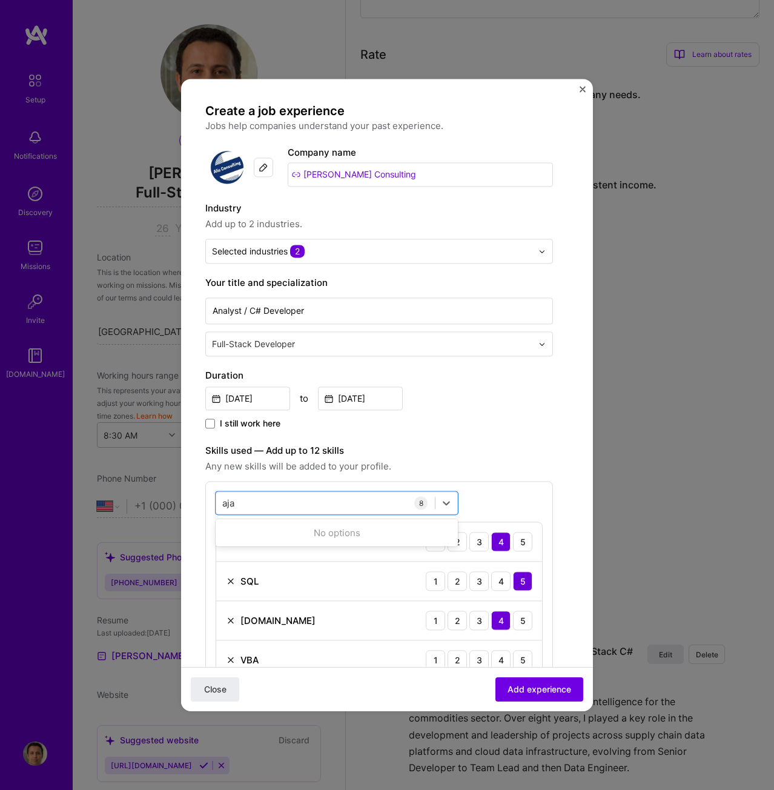
scroll to position [121, 0]
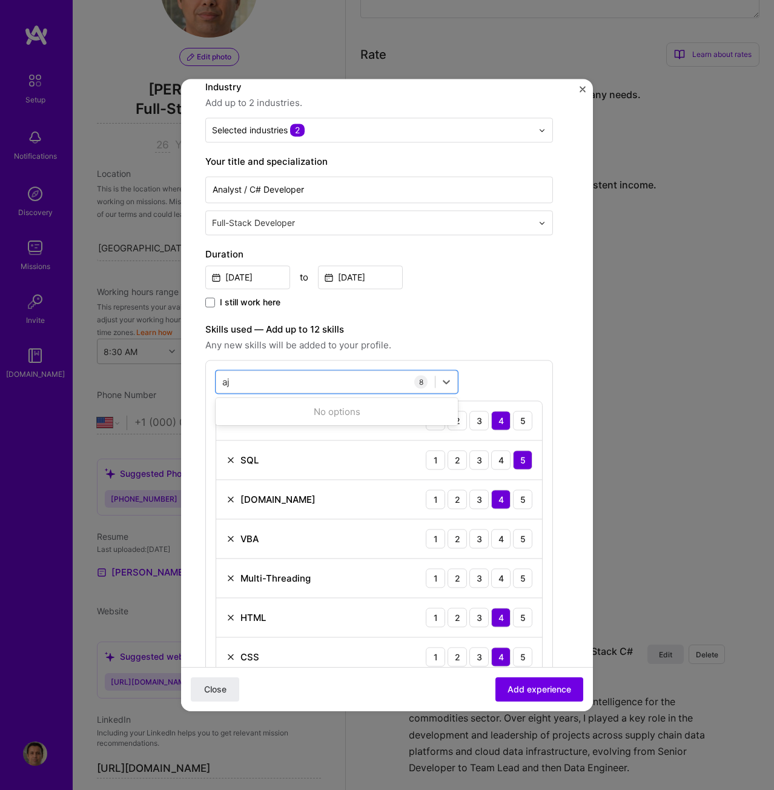
type input "a"
type input "b"
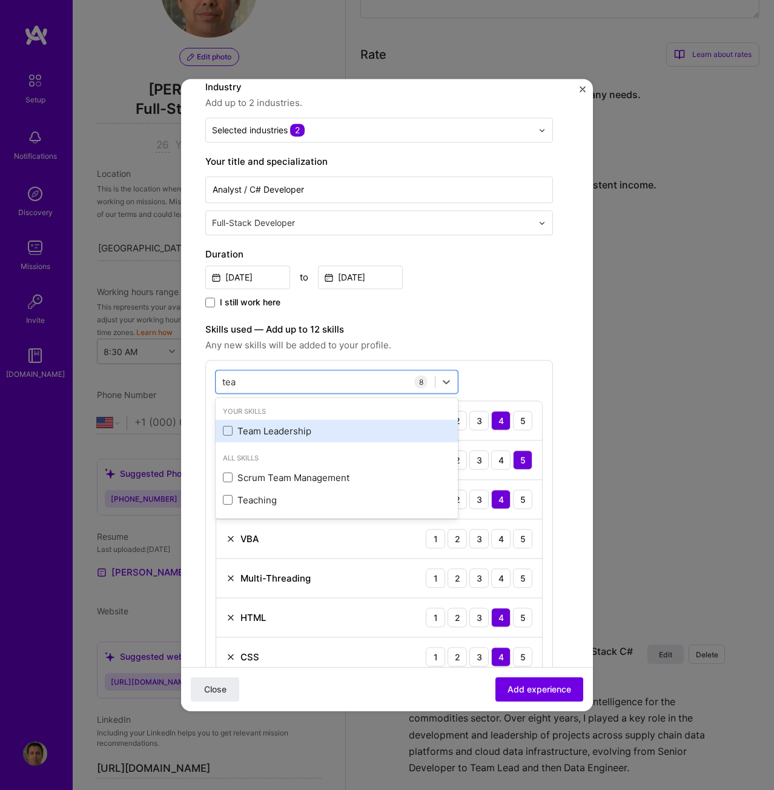
click at [251, 428] on div "Team Leadership" at bounding box center [337, 431] width 228 height 13
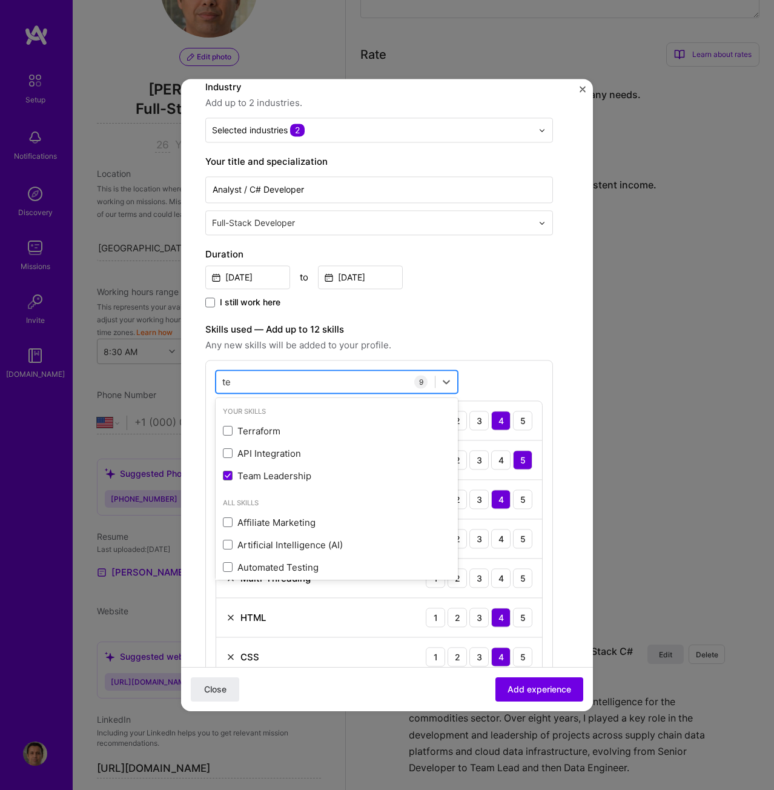
type input "t"
type input "w"
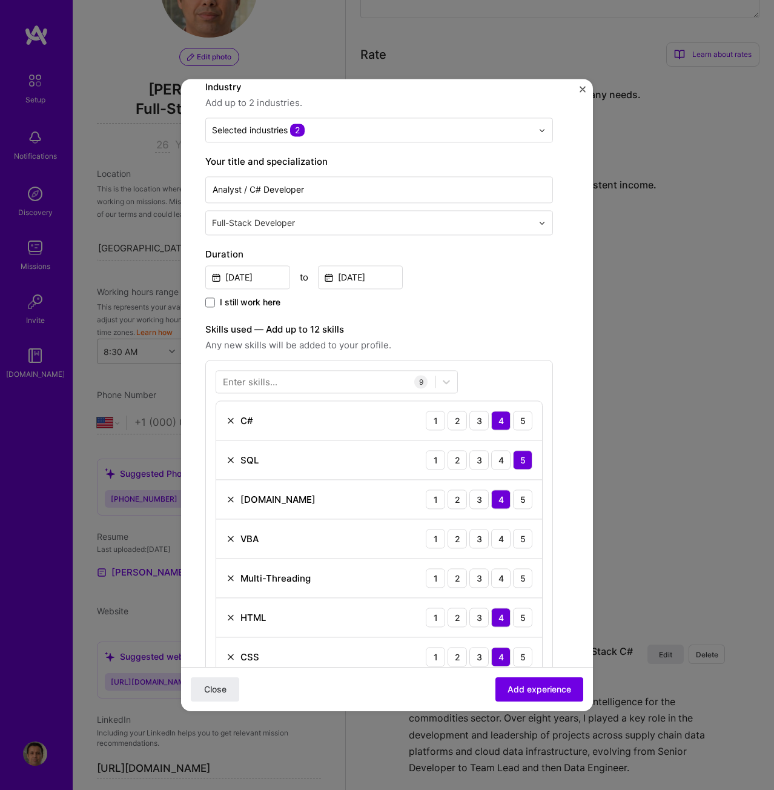
click at [557, 371] on div "Create a job experience Jobs help companies understand your past experience. Co…" at bounding box center [387, 528] width 364 height 1092
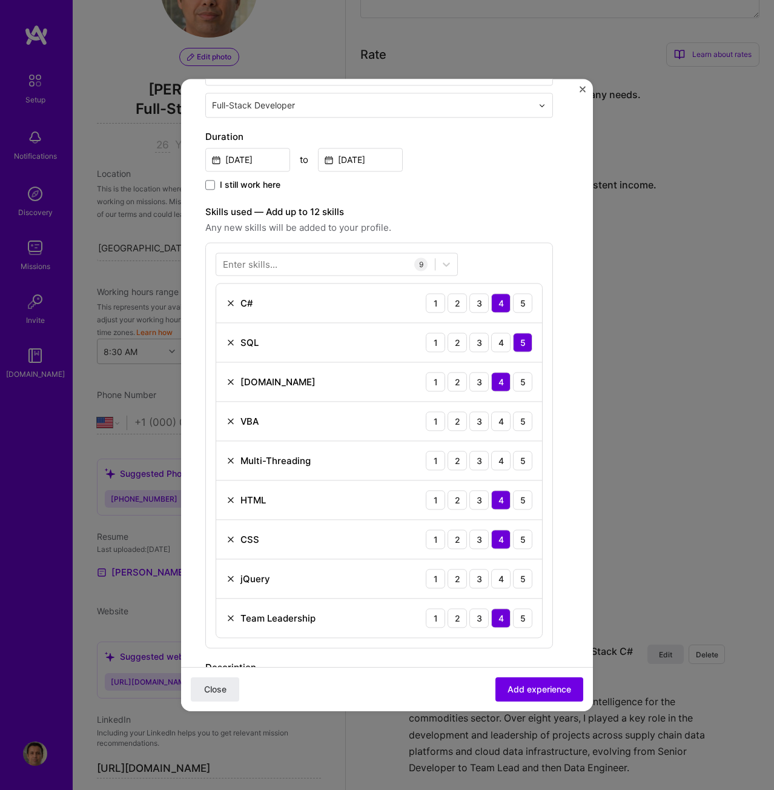
scroll to position [303, 0]
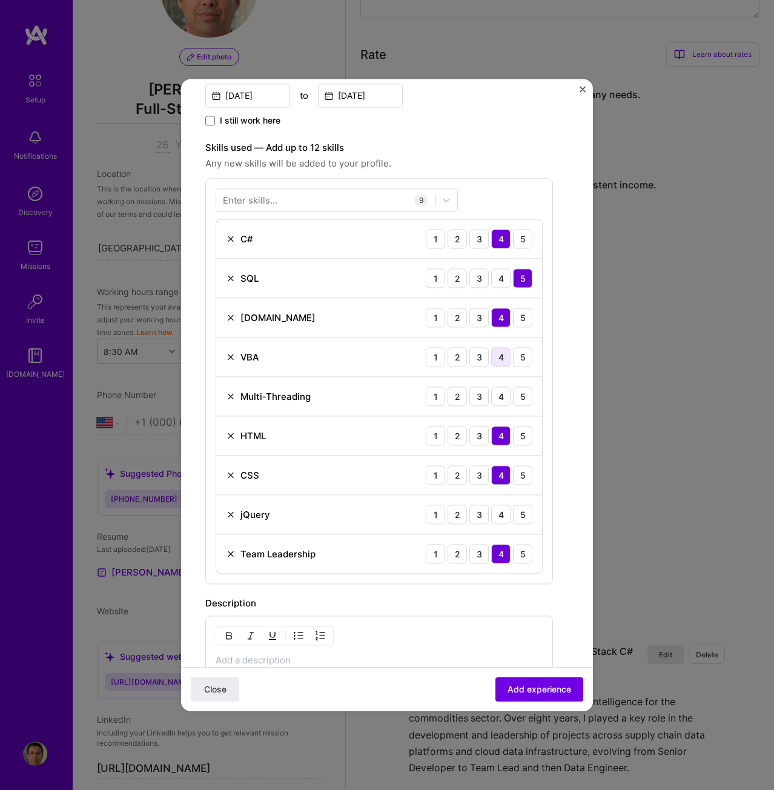
click at [500, 359] on div "4" at bounding box center [500, 356] width 19 height 19
click at [480, 392] on div "3" at bounding box center [479, 396] width 19 height 19
click at [499, 512] on div "4" at bounding box center [500, 514] width 19 height 19
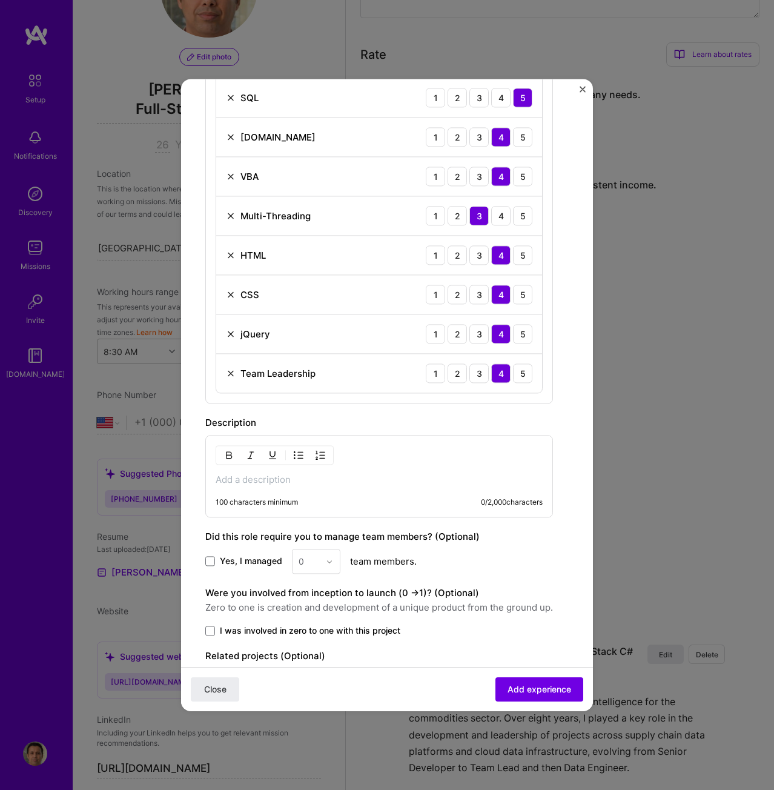
scroll to position [485, 0]
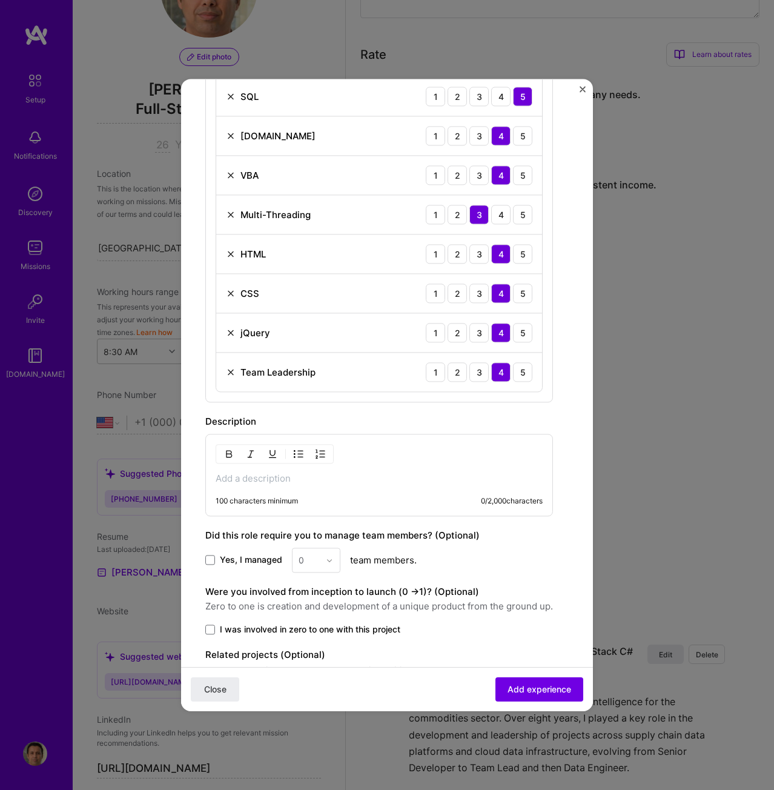
click at [346, 479] on p at bounding box center [379, 479] width 327 height 12
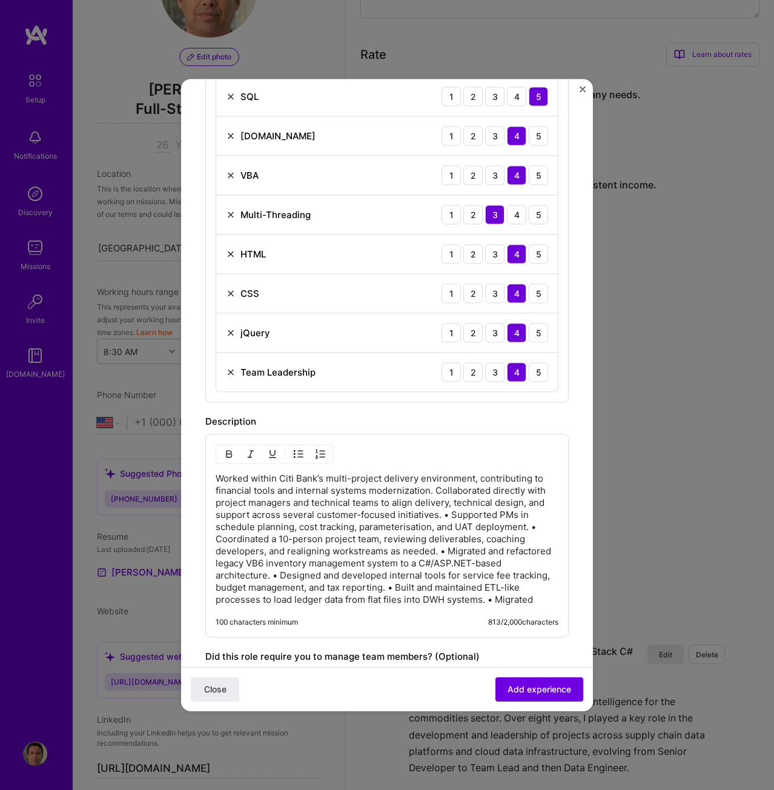
click at [449, 515] on p "Worked within Citi Bank’s multi-project delivery environment, contributing to f…" at bounding box center [387, 539] width 343 height 133
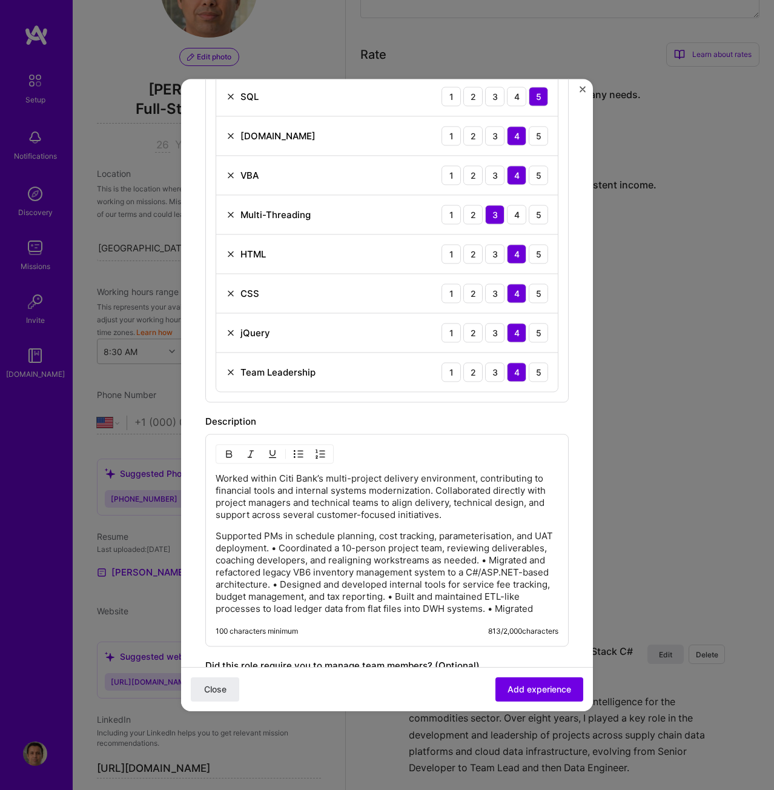
click at [297, 449] on img "button" at bounding box center [299, 454] width 10 height 10
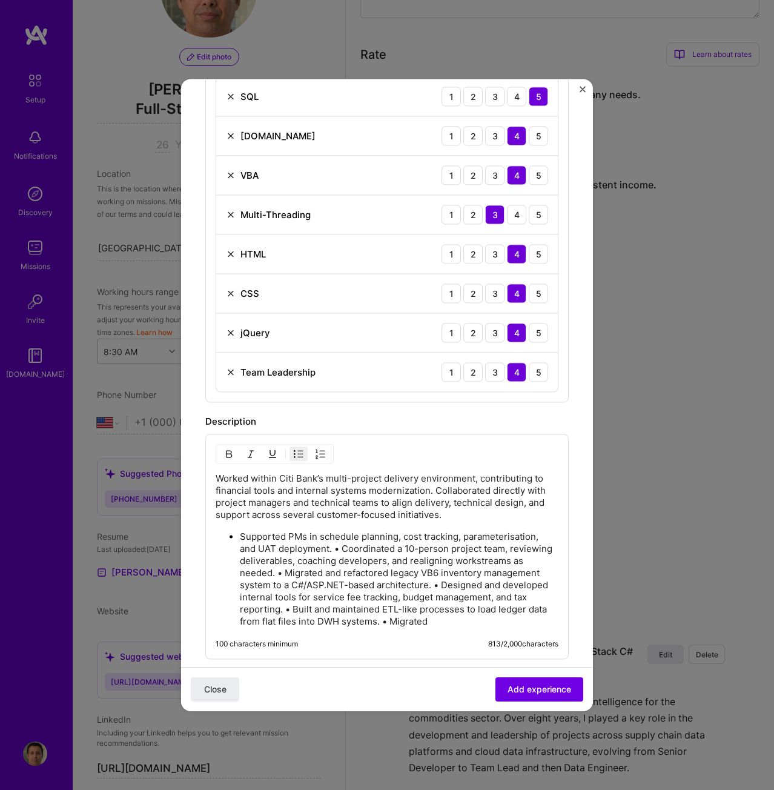
drag, startPoint x: 342, startPoint y: 553, endPoint x: 374, endPoint y: 535, distance: 36.4
click at [342, 553] on p "Supported PMs in schedule planning, cost tracking, parameterisation, and UAT de…" at bounding box center [399, 579] width 319 height 97
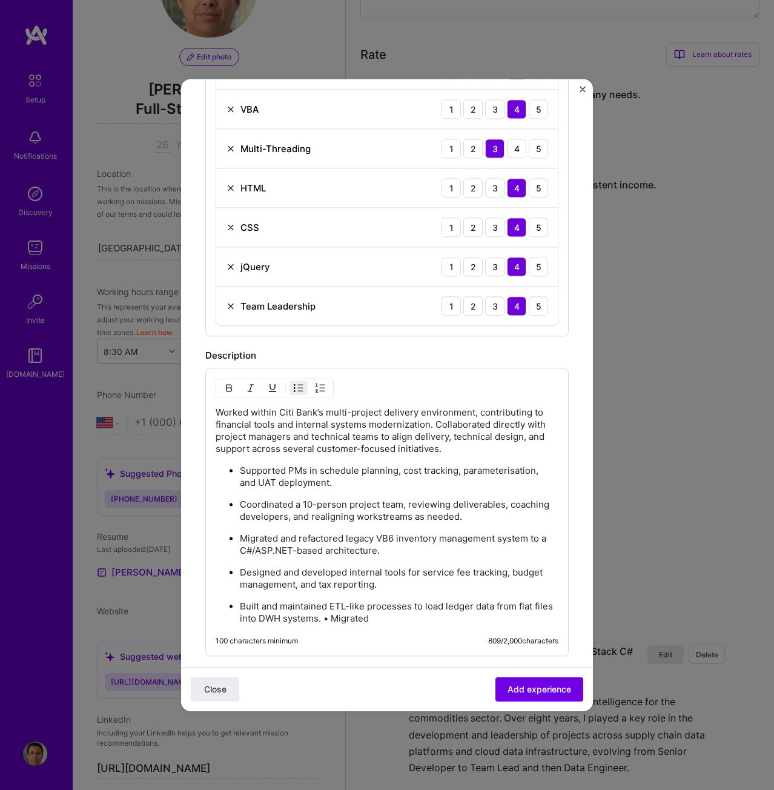
scroll to position [727, 0]
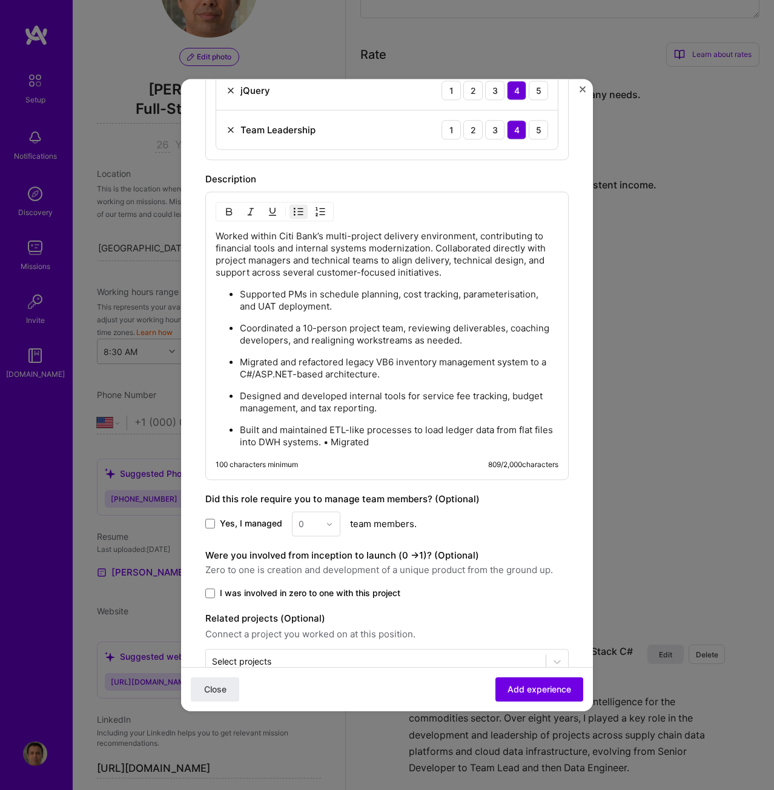
drag, startPoint x: 350, startPoint y: 440, endPoint x: 360, endPoint y: 430, distance: 15.0
click at [350, 440] on p "Built and maintained ETL-like processes to load ledger data from flat files int…" at bounding box center [399, 436] width 319 height 24
click at [413, 446] on p "Built and maintained ETL-like processes to load ledger data from flat files int…" at bounding box center [399, 436] width 319 height 24
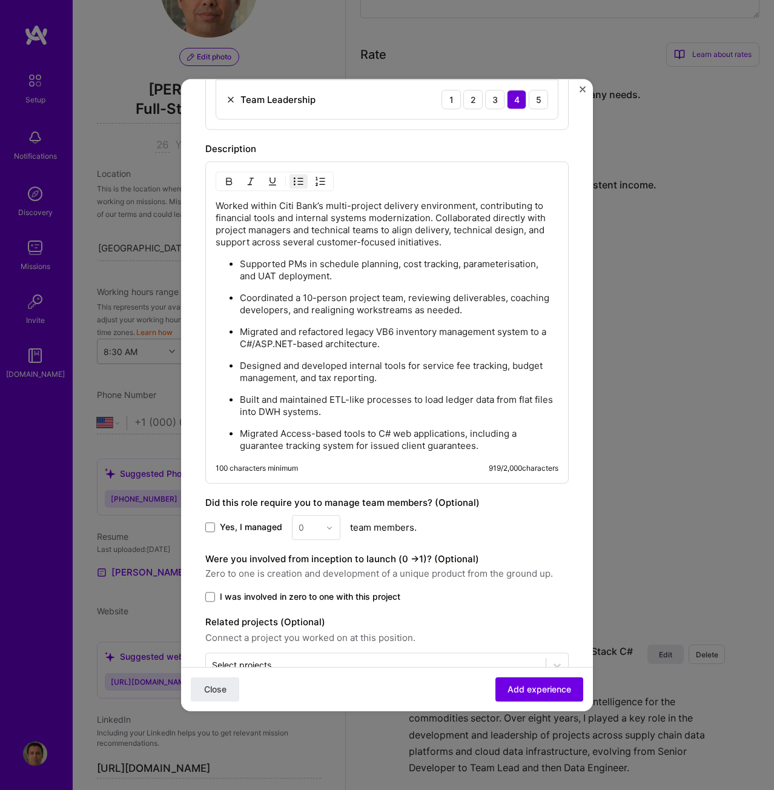
scroll to position [792, 0]
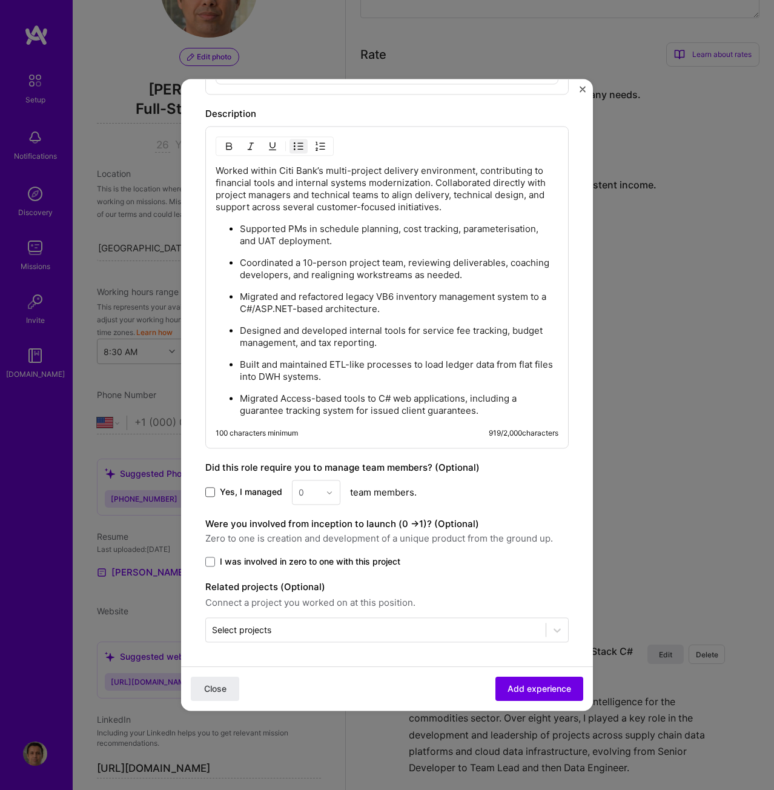
click at [214, 493] on span at bounding box center [210, 493] width 10 height 10
click at [0, 0] on input "Yes, I managed" at bounding box center [0, 0] width 0 height 0
click at [293, 493] on div "0" at bounding box center [309, 492] width 33 height 24
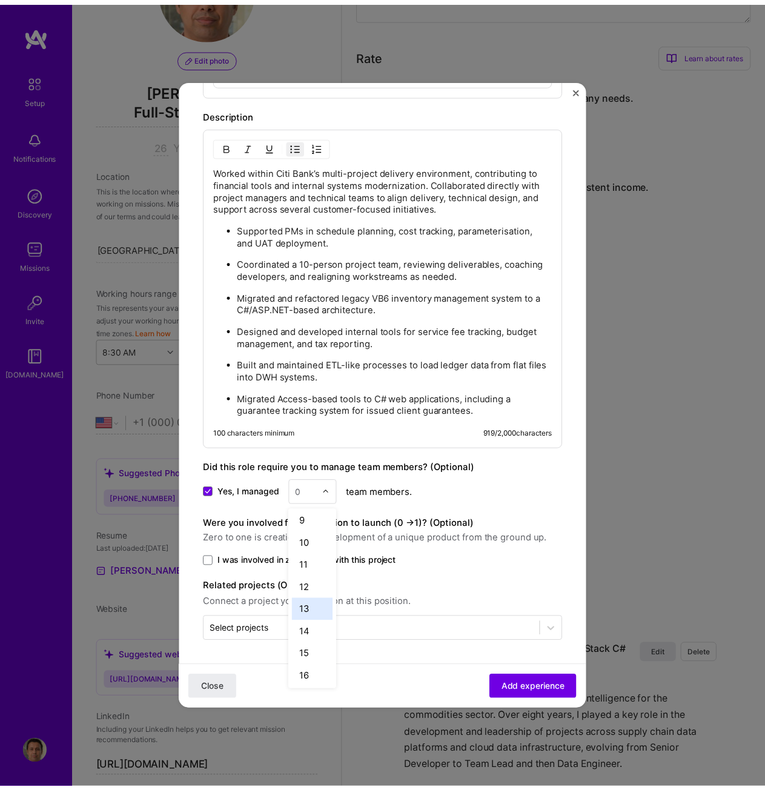
scroll to position [182, 0]
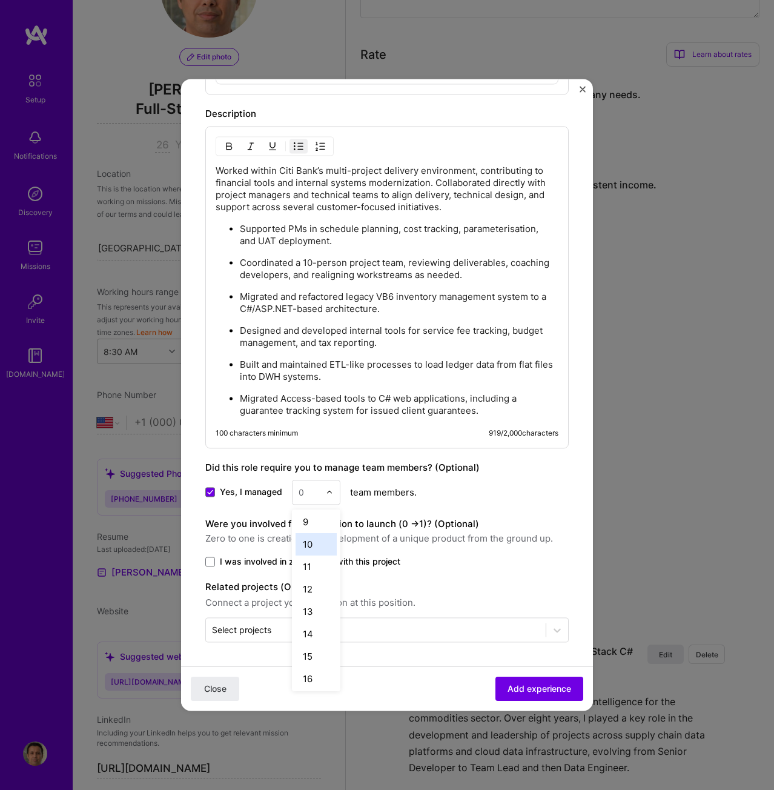
click at [311, 548] on div "10" at bounding box center [316, 544] width 41 height 22
click at [208, 560] on span at bounding box center [210, 562] width 10 height 10
click at [0, 0] on input "I was involved in zero to one with this project" at bounding box center [0, 0] width 0 height 0
click at [511, 688] on span "Add experience" at bounding box center [540, 689] width 64 height 12
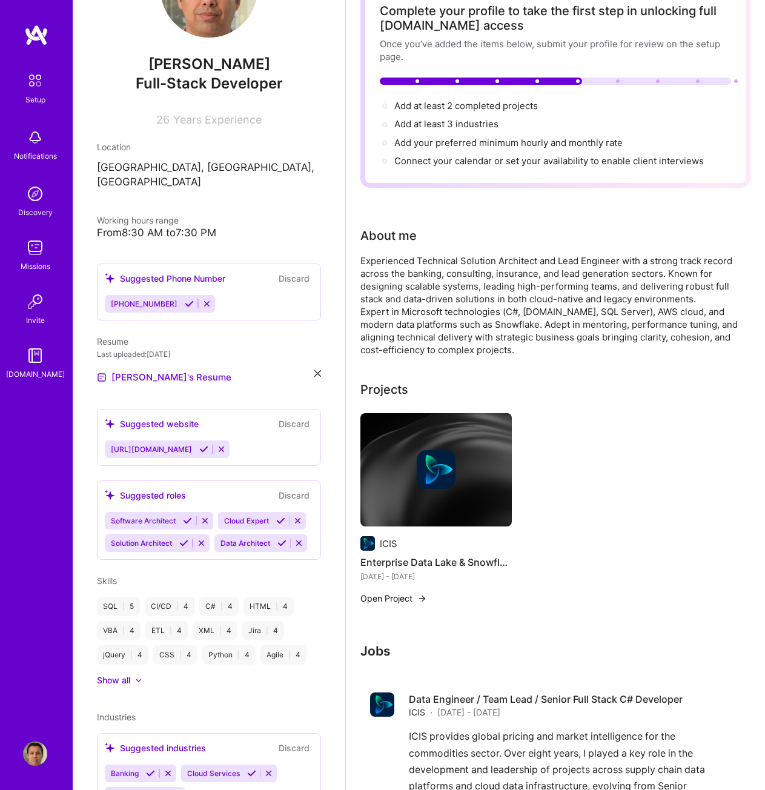
scroll to position [73, 0]
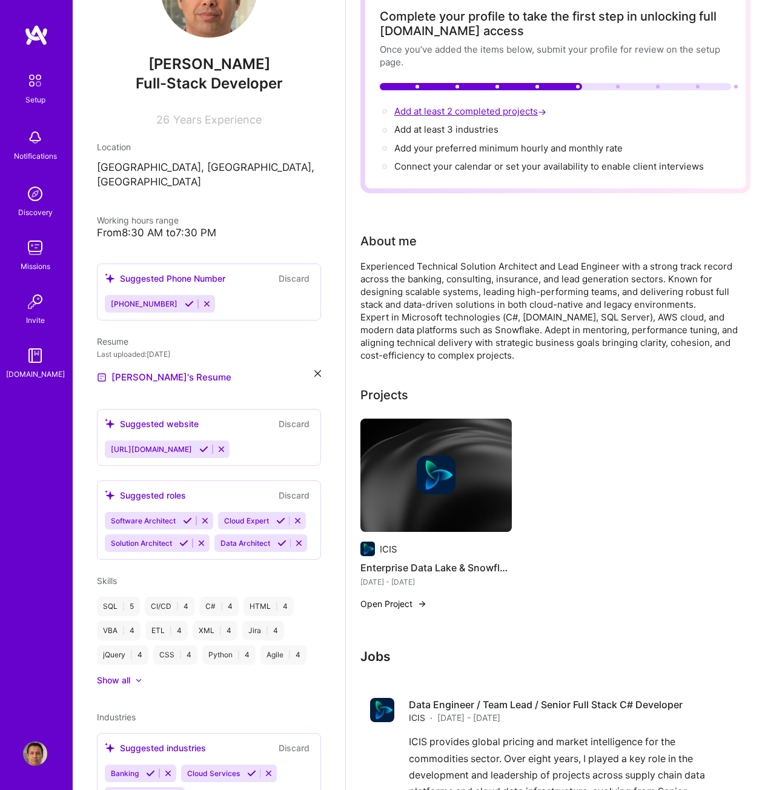
click at [455, 107] on span "Add at least 2 completed projects →" at bounding box center [471, 111] width 154 height 12
select select "US"
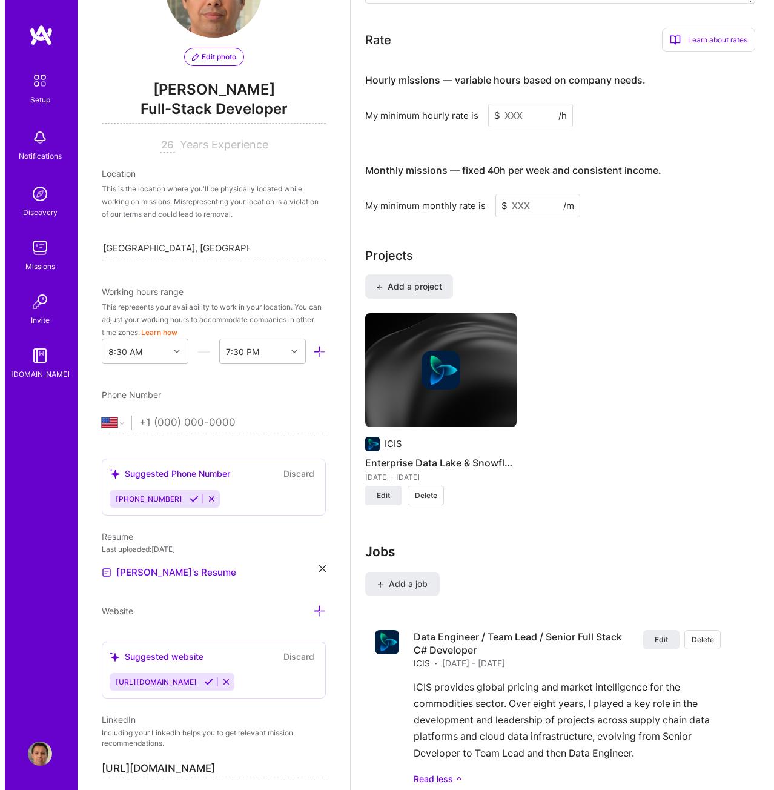
scroll to position [792, 0]
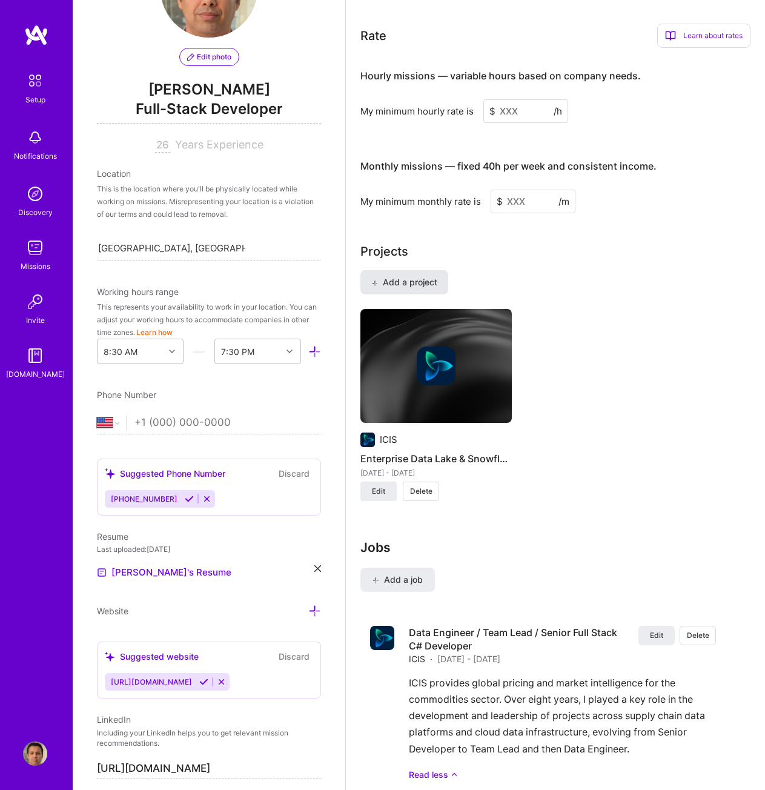
click at [401, 284] on span "Add a project" at bounding box center [404, 282] width 66 height 12
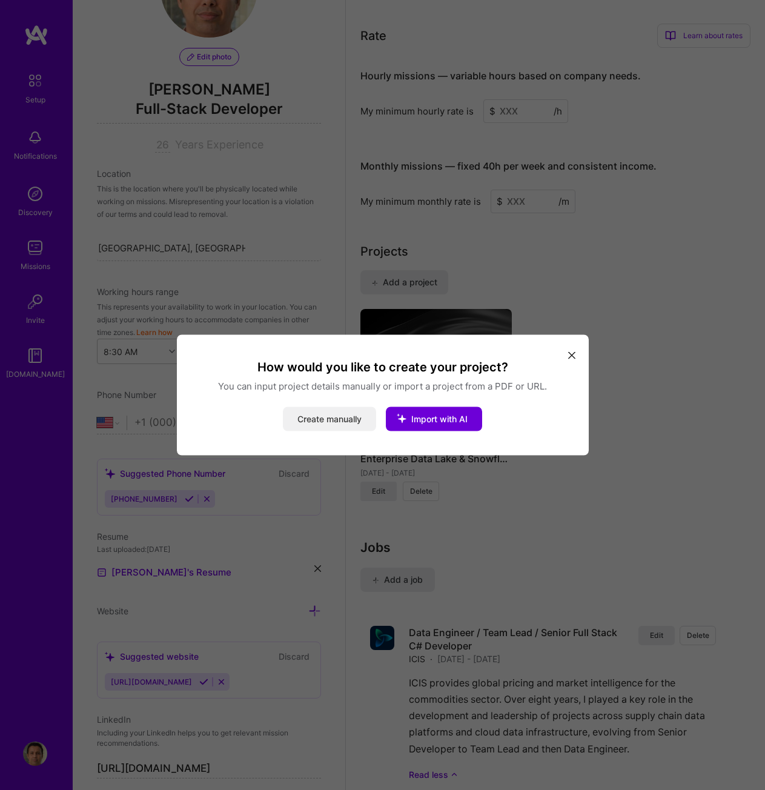
click at [337, 417] on button "Create manually" at bounding box center [329, 419] width 93 height 24
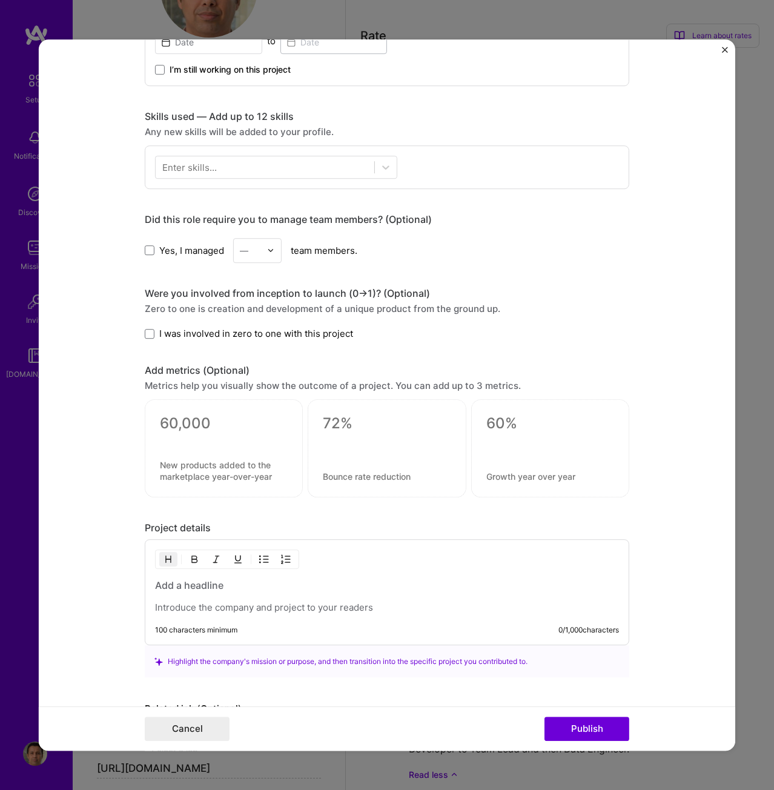
scroll to position [560, 0]
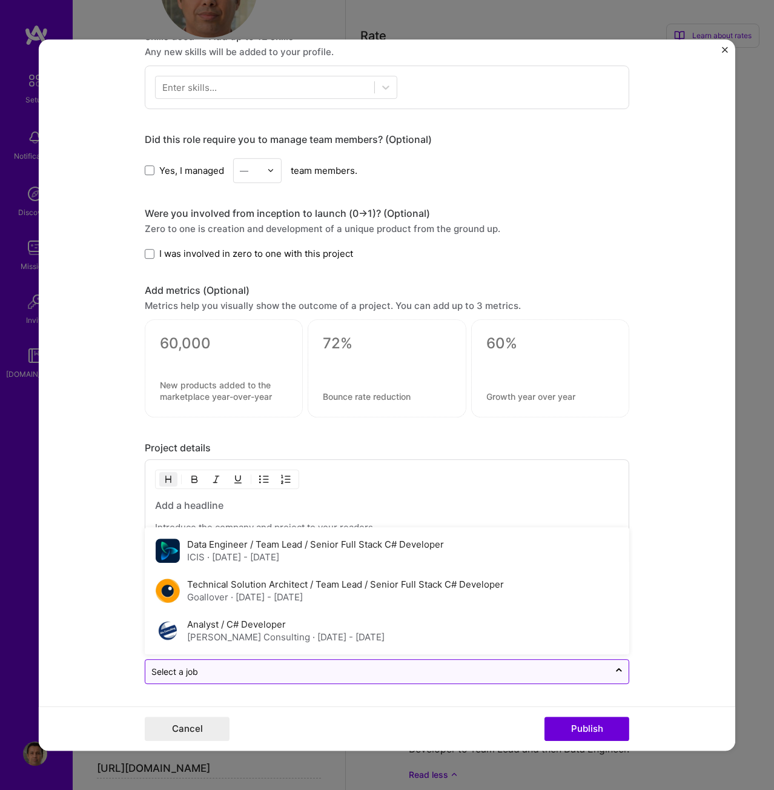
click at [377, 679] on div at bounding box center [377, 672] width 452 height 15
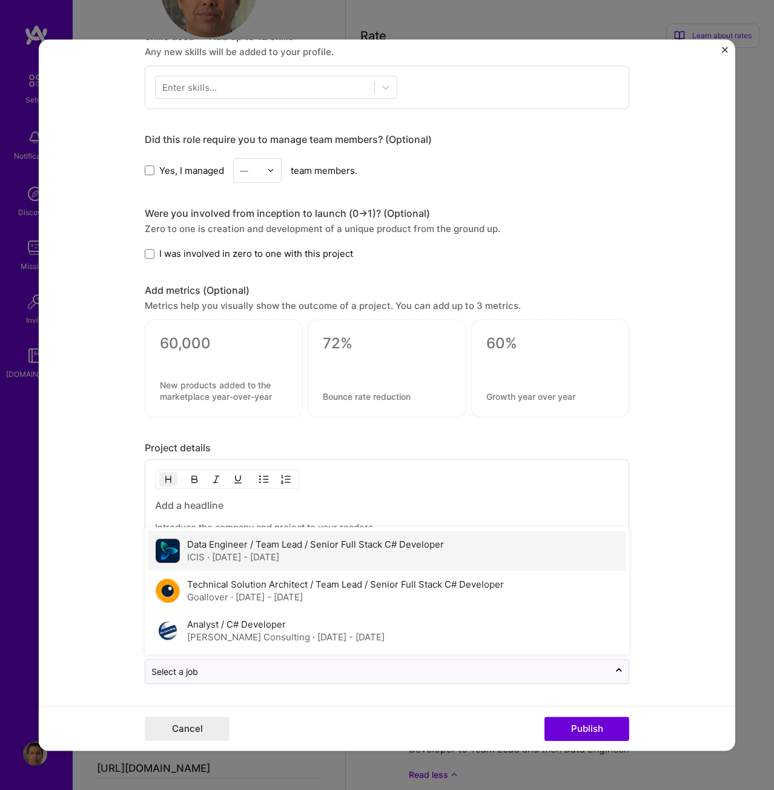
click at [262, 557] on span "· Sep 2015 - Sep 2023" at bounding box center [243, 558] width 72 height 12
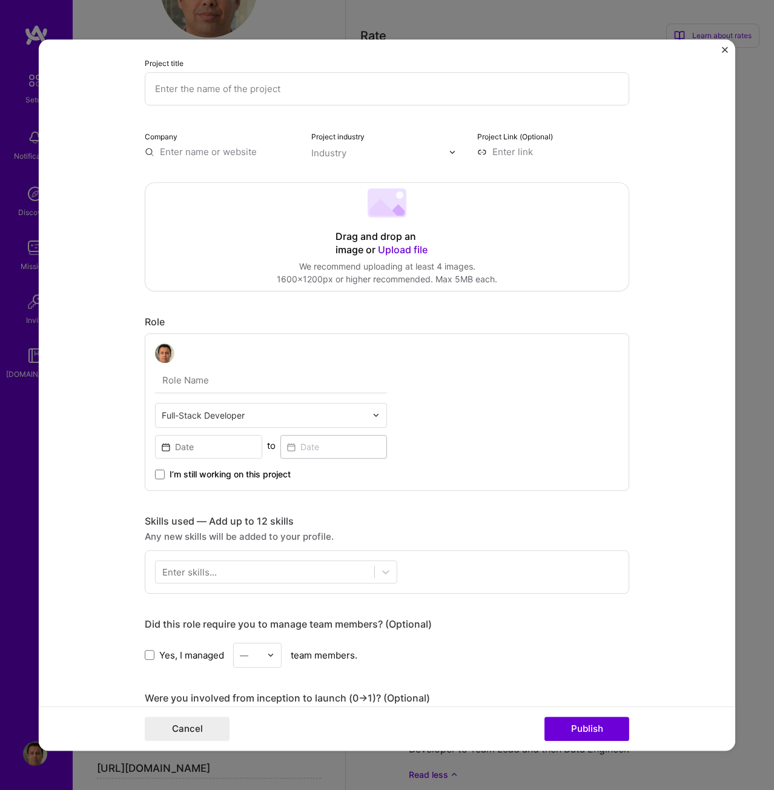
scroll to position [0, 0]
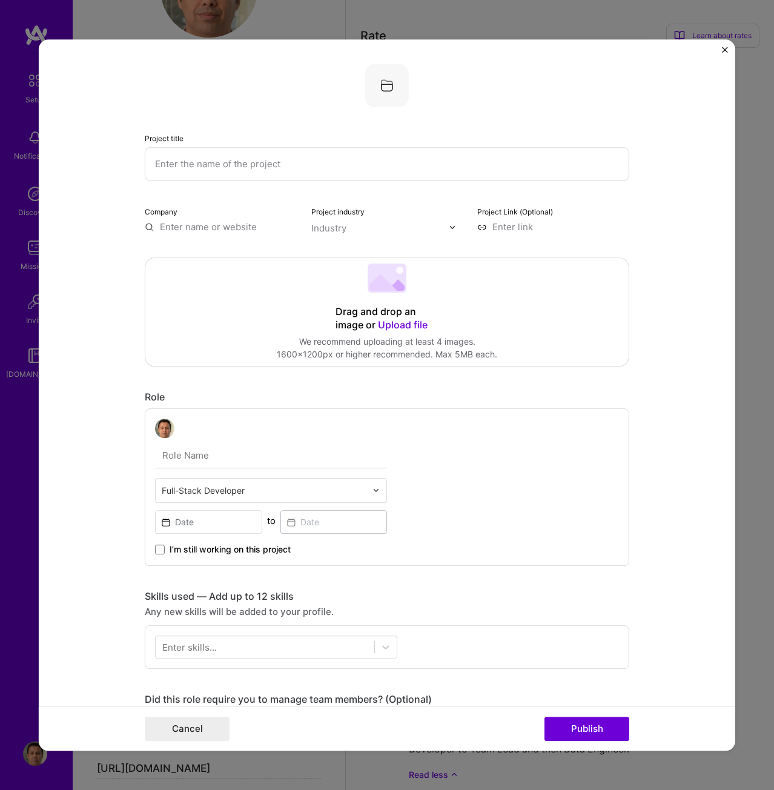
click at [231, 167] on input "text" at bounding box center [387, 163] width 485 height 33
paste input "Supply & Demand Platform Migration & Rebuild"
type input "Supply & Demand Platform Migration & Rebuild"
click at [206, 219] on div "Company" at bounding box center [221, 219] width 152 height 28
click at [171, 208] on label "Company" at bounding box center [161, 211] width 33 height 9
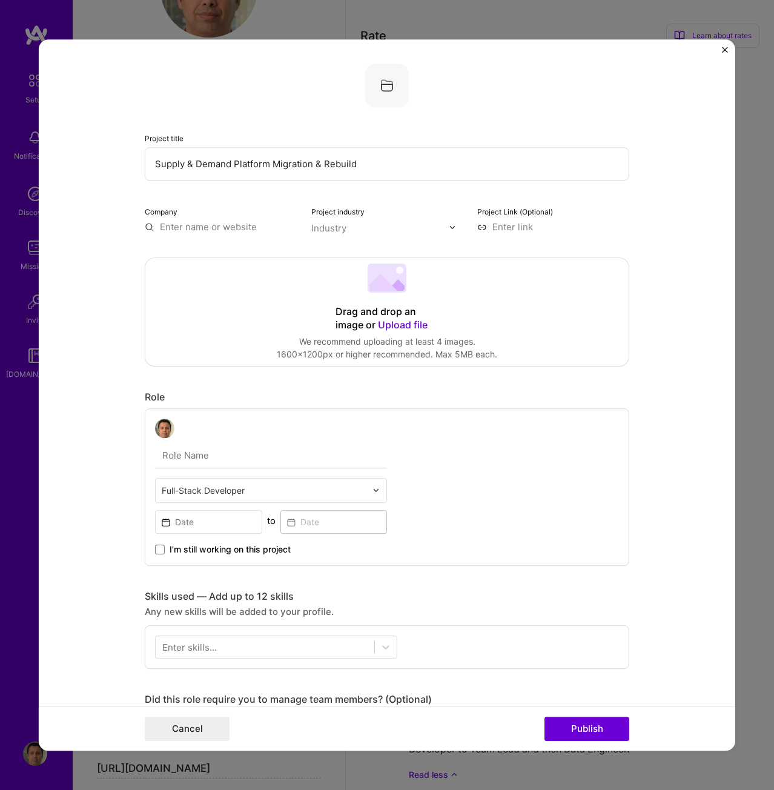
click at [174, 231] on input "text" at bounding box center [221, 227] width 152 height 13
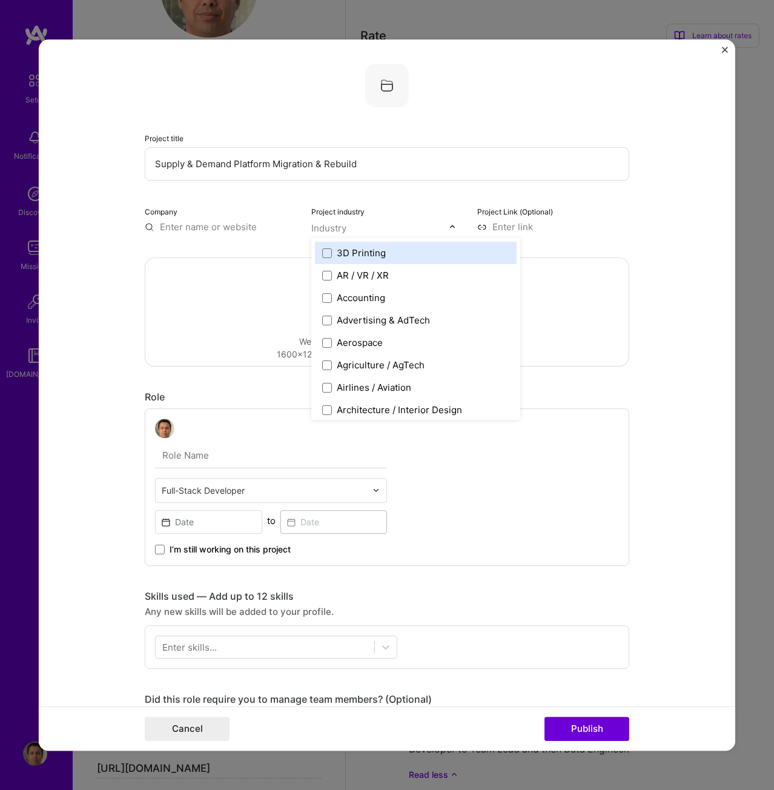
click at [378, 227] on input "text" at bounding box center [380, 228] width 138 height 13
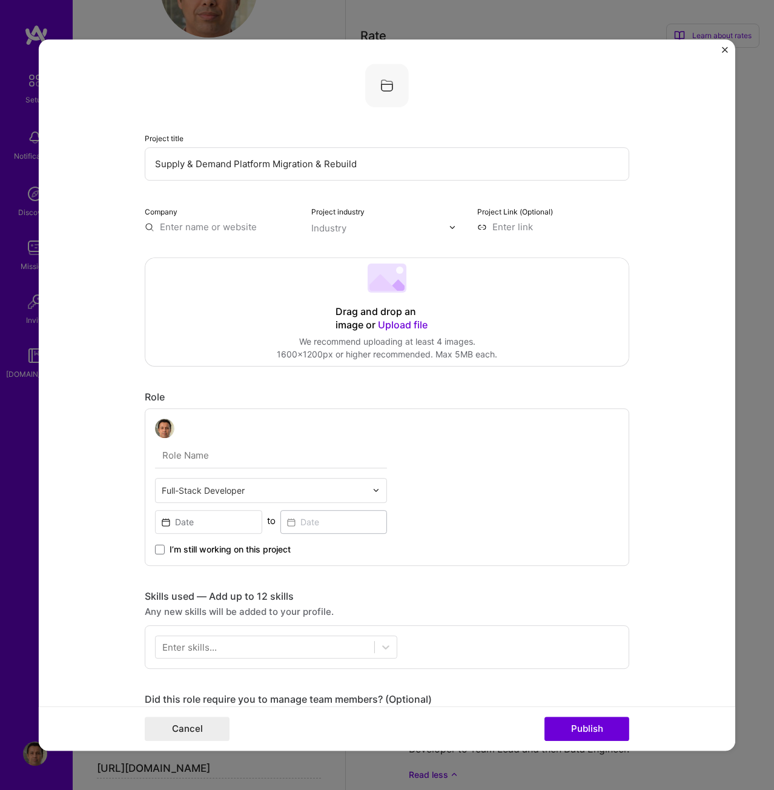
click at [202, 238] on div "Project title Supply & Demand Platform Migration & Rebuild Company Project indu…" at bounding box center [387, 654] width 485 height 1180
click at [197, 228] on input "text" at bounding box center [221, 227] width 152 height 13
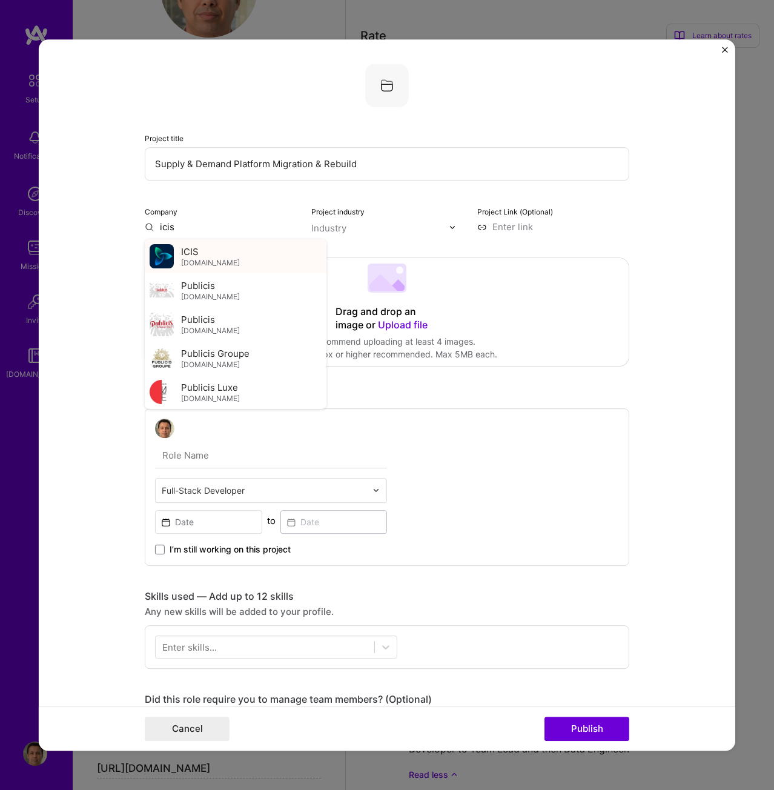
click at [175, 260] on div "ICIS icis.com" at bounding box center [236, 256] width 182 height 34
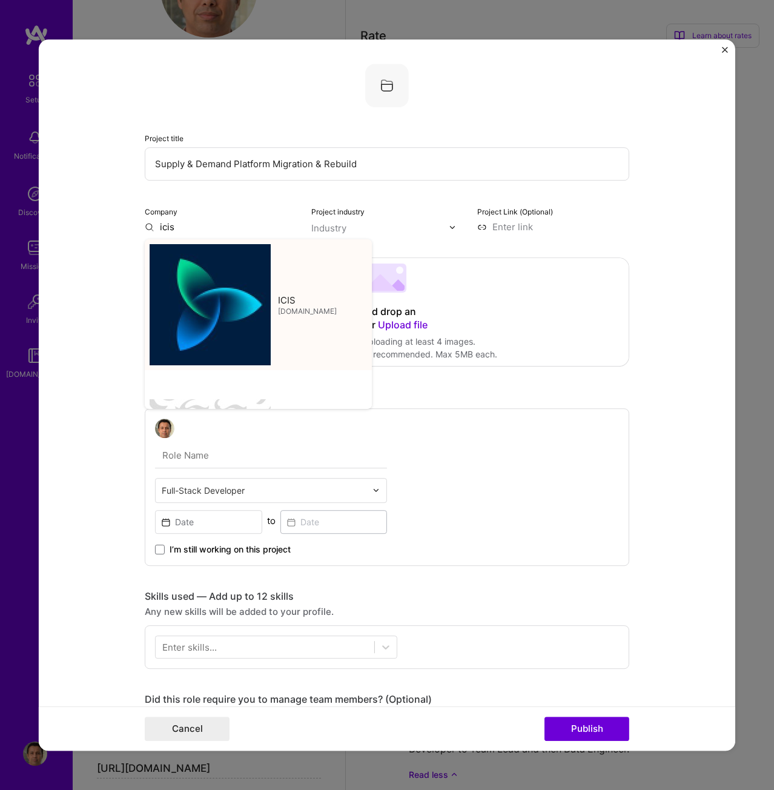
type input "ICIS"
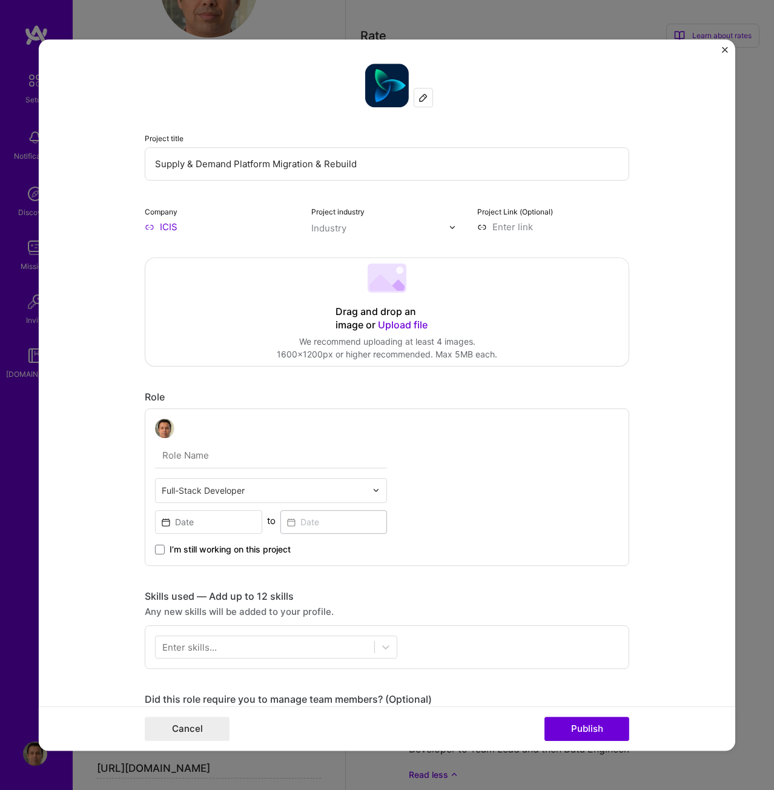
click at [523, 230] on input at bounding box center [553, 227] width 152 height 13
paste input "https://www.icis.com/explore/services/supply-and-demand-database"
type input "https://www.icis.com/explore/services/supply-and-demand-database"
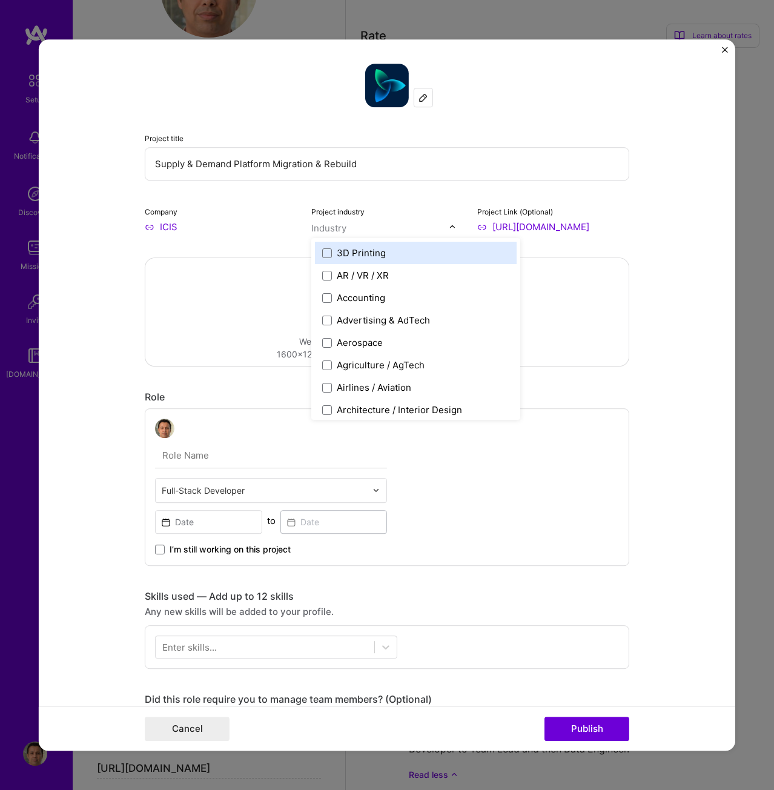
click at [451, 225] on img at bounding box center [452, 227] width 7 height 7
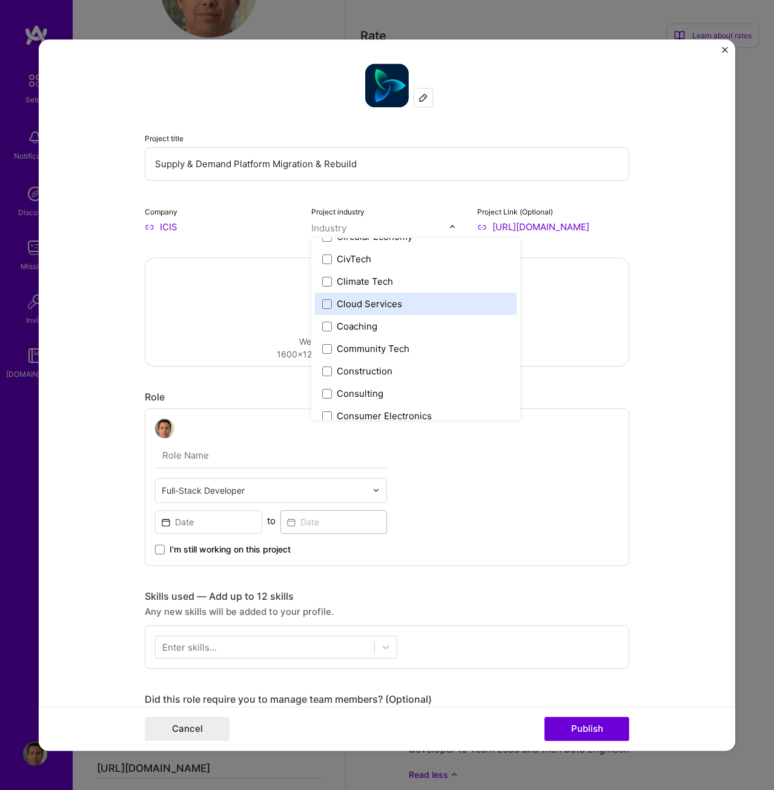
scroll to position [727, 0]
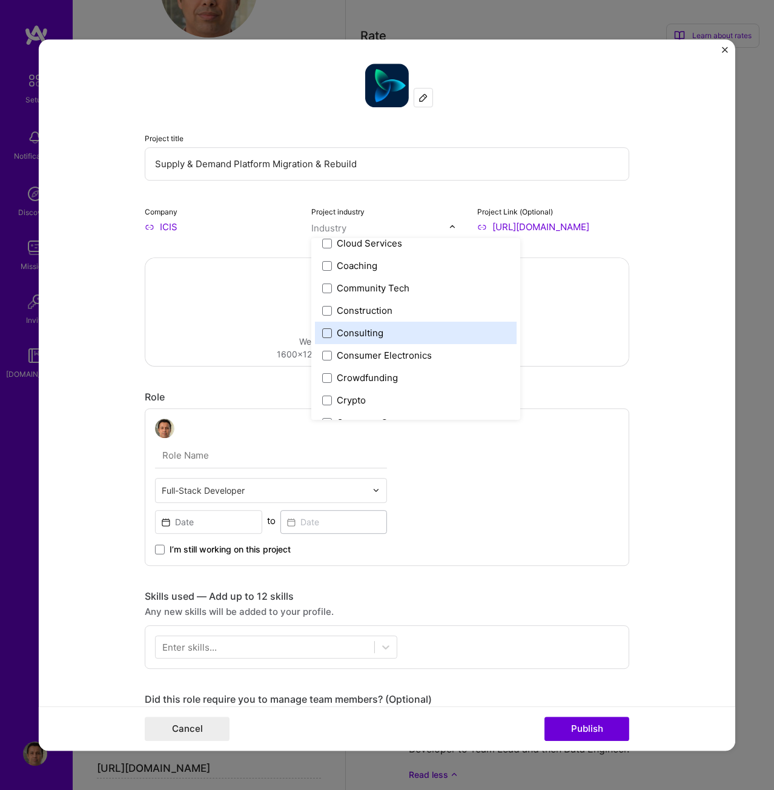
click at [322, 329] on span at bounding box center [327, 333] width 10 height 10
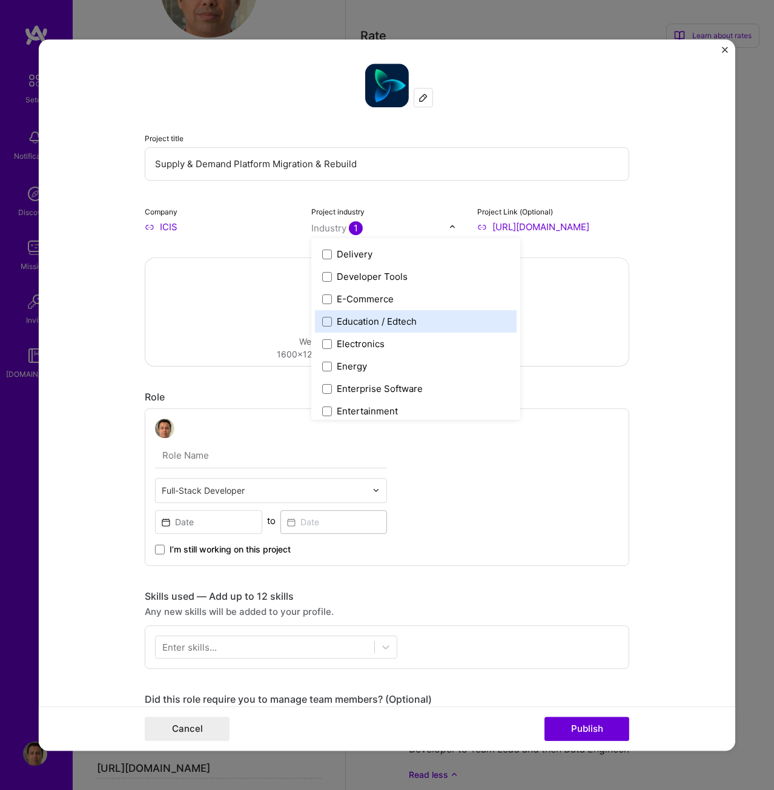
scroll to position [1091, 0]
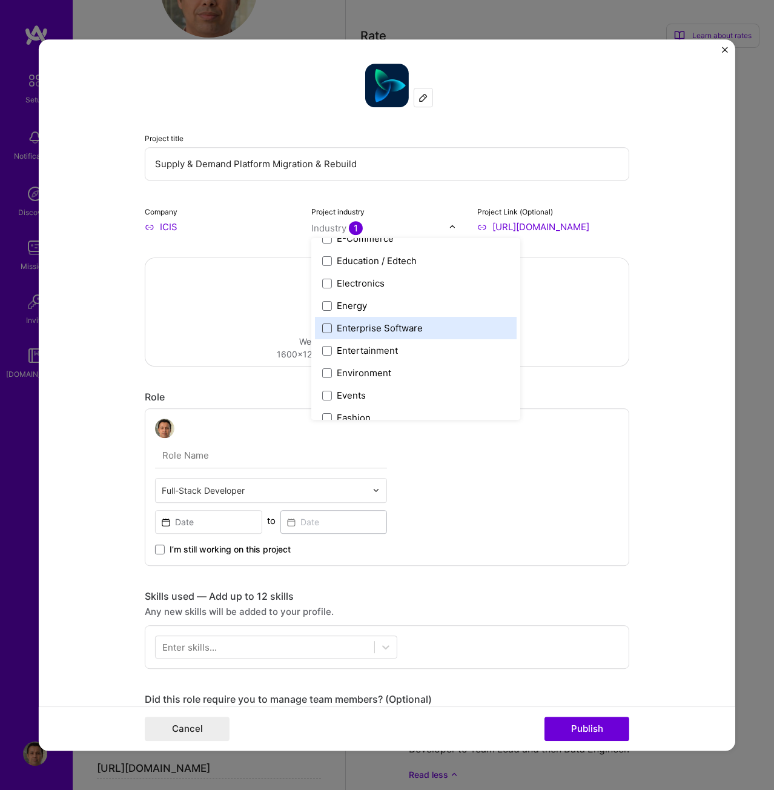
click at [322, 327] on span at bounding box center [327, 329] width 10 height 10
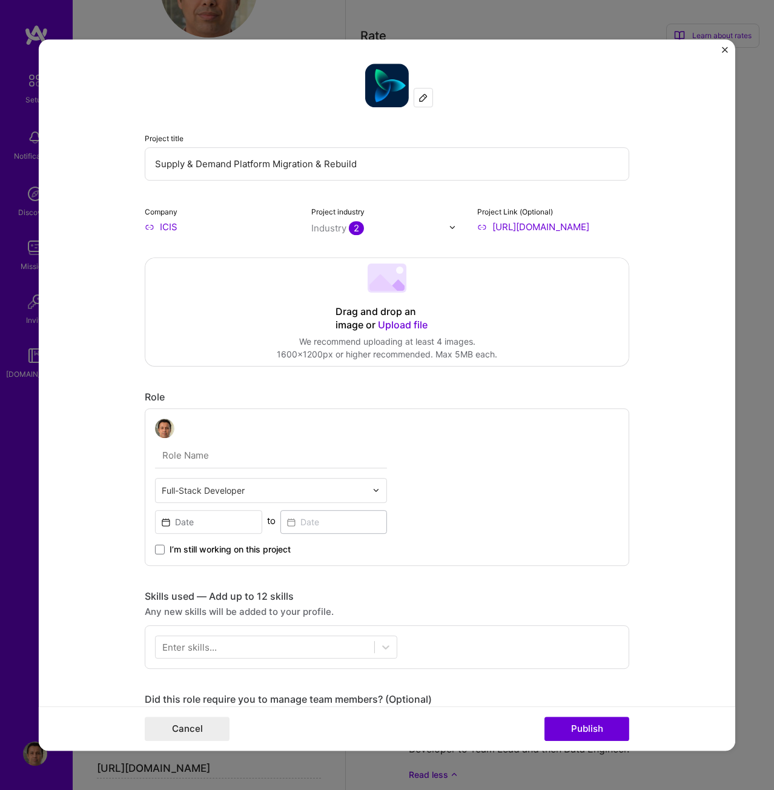
click at [634, 366] on form "Project title Supply & Demand Platform Migration & Rebuild Company ICIS Project…" at bounding box center [387, 394] width 697 height 711
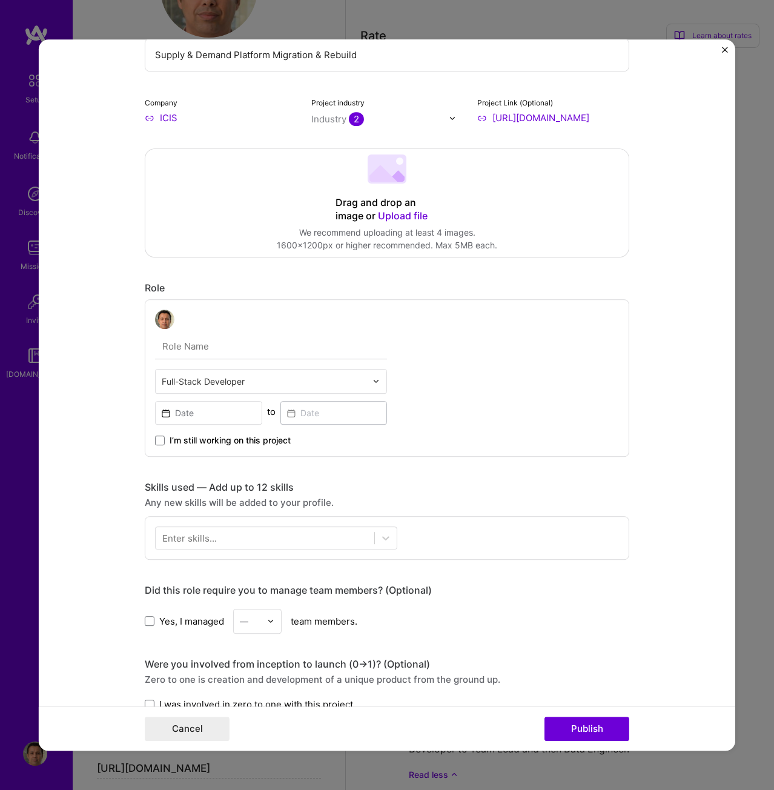
scroll to position [121, 0]
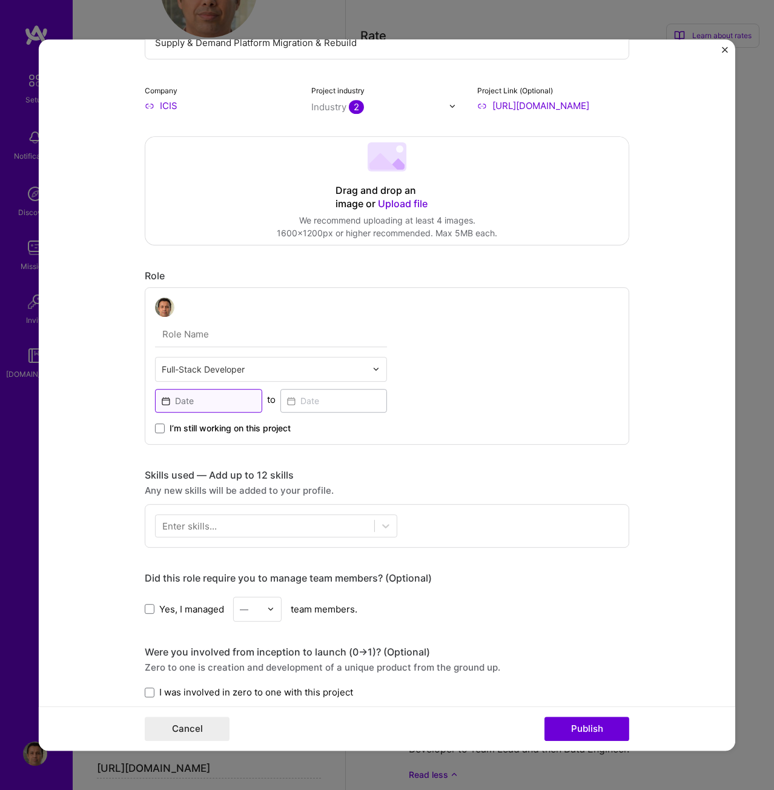
click at [227, 407] on input at bounding box center [208, 401] width 107 height 24
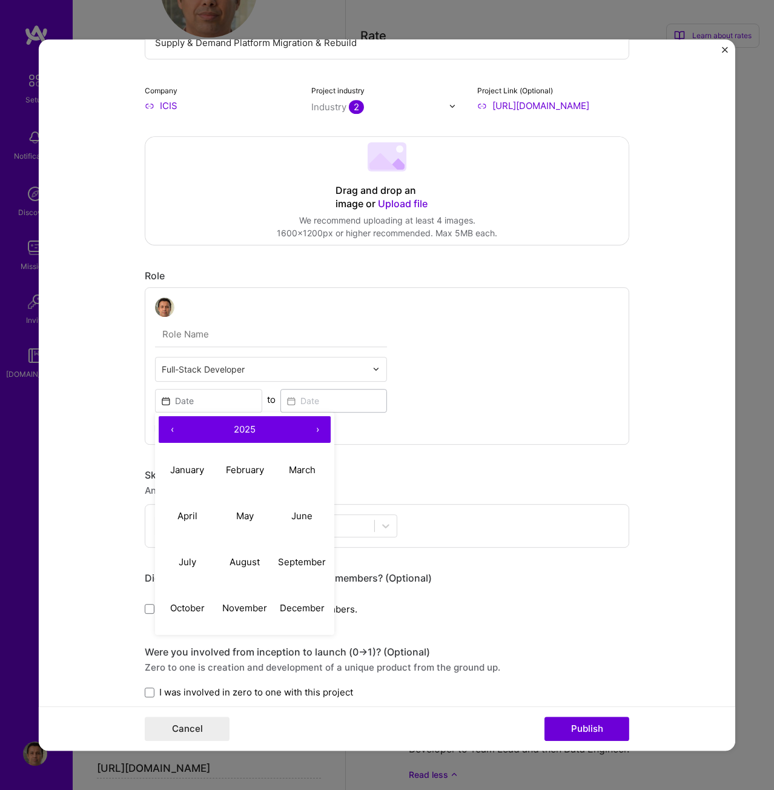
click at [239, 429] on span "2025" at bounding box center [245, 429] width 22 height 12
click at [164, 429] on button "‹" at bounding box center [172, 429] width 27 height 27
click at [233, 515] on button "2015" at bounding box center [245, 517] width 58 height 46
click at [290, 558] on abbr "September" at bounding box center [302, 563] width 48 height 12
type input "Sep, 2015"
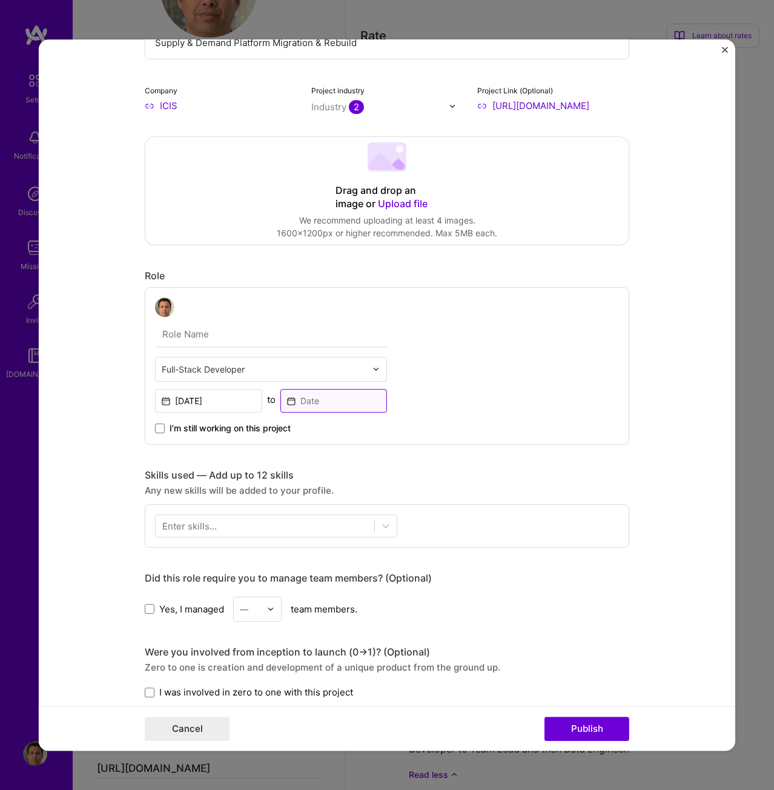
click at [316, 399] on input at bounding box center [334, 401] width 107 height 24
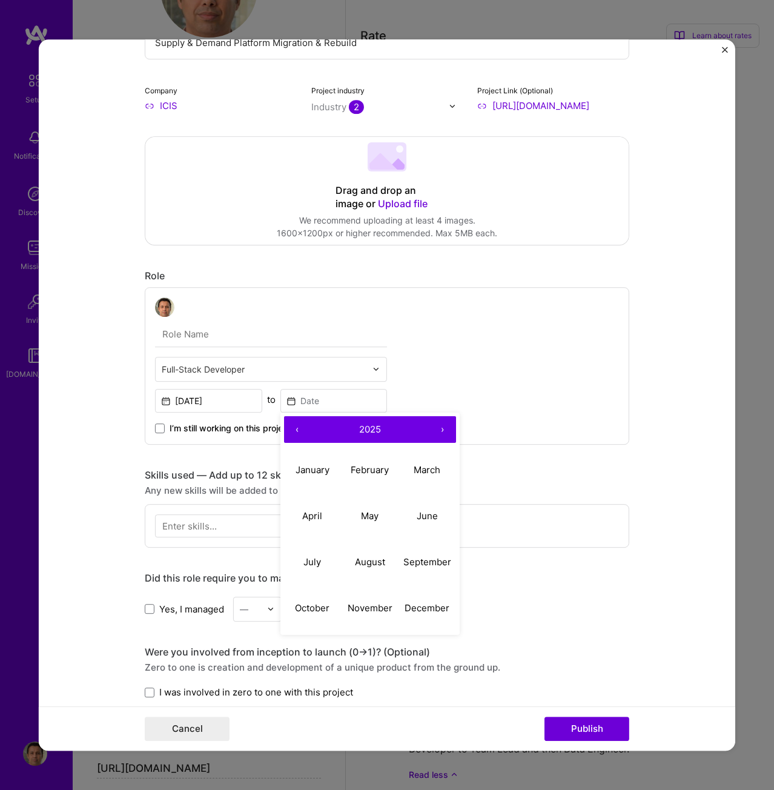
click at [359, 428] on span "2025" at bounding box center [370, 429] width 22 height 12
click at [293, 428] on button "‹" at bounding box center [297, 429] width 27 height 27
click at [307, 611] on button "2020" at bounding box center [313, 609] width 58 height 46
click at [418, 516] on abbr "June" at bounding box center [427, 517] width 21 height 12
type input "Jun, 2020"
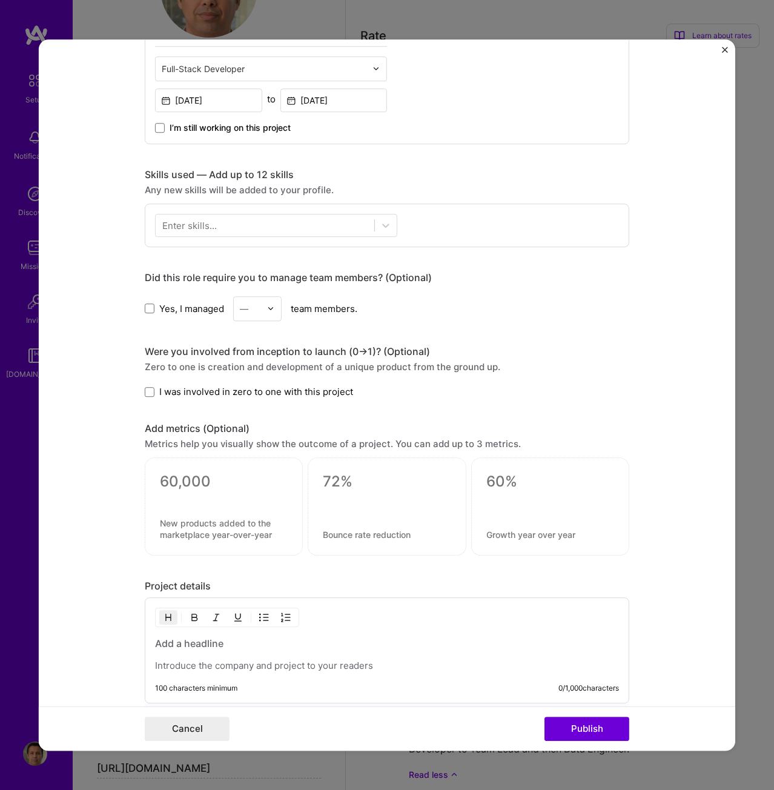
scroll to position [424, 0]
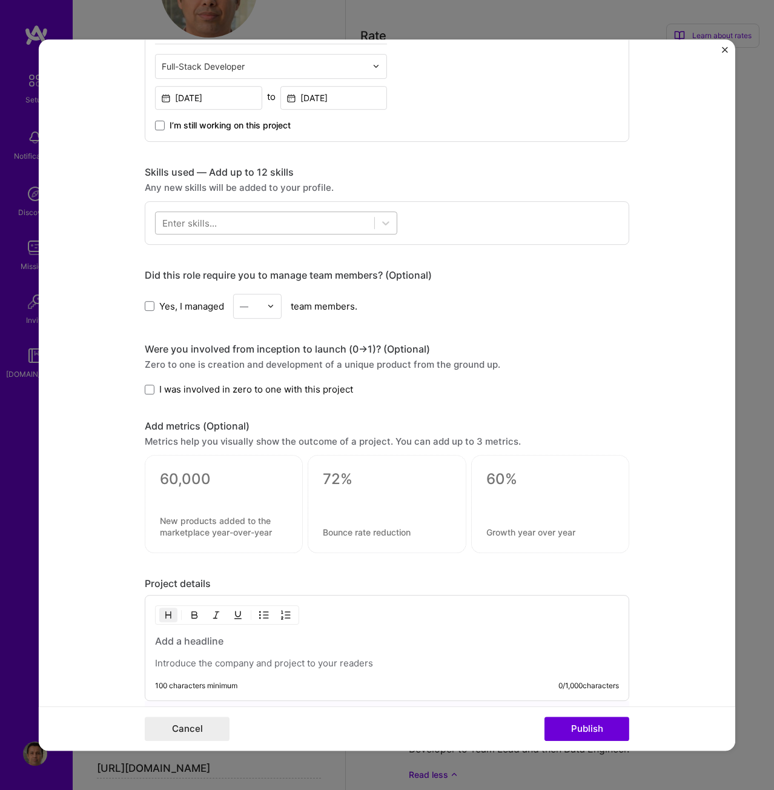
click at [248, 221] on div at bounding box center [265, 223] width 219 height 20
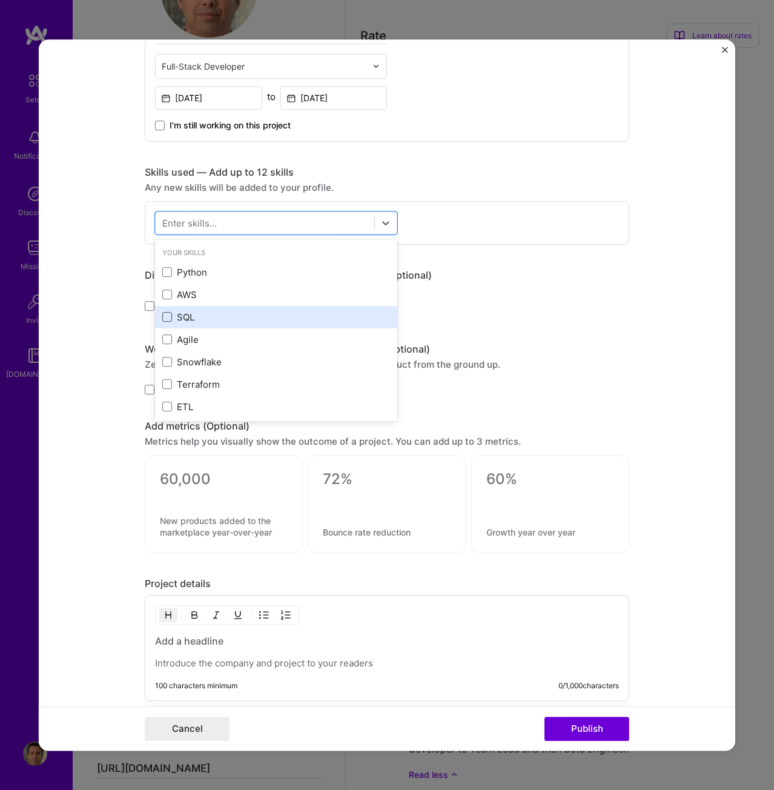
click at [162, 321] on span at bounding box center [167, 317] width 10 height 10
click at [0, 0] on input "checkbox" at bounding box center [0, 0] width 0 height 0
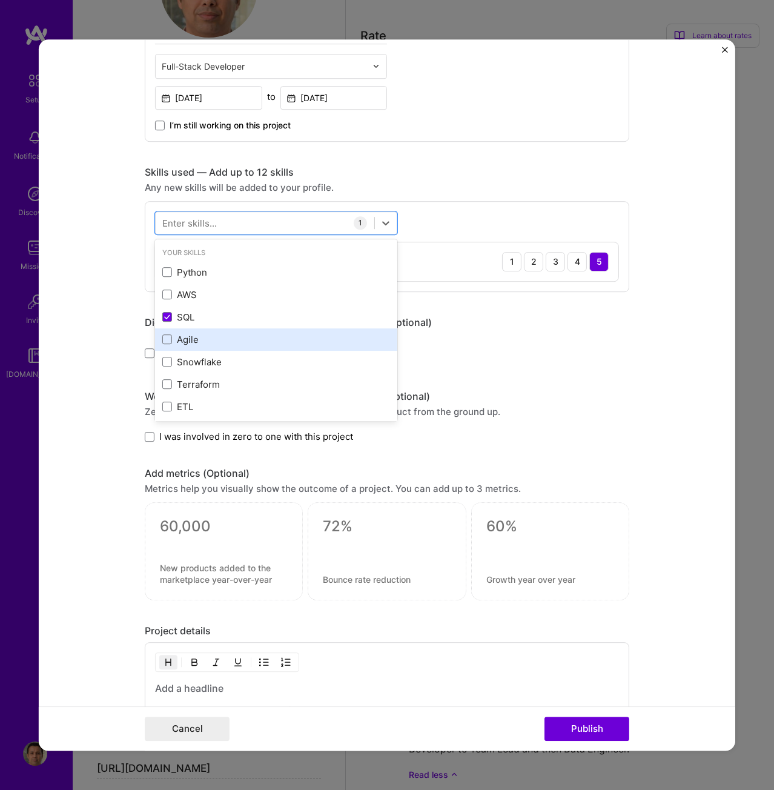
click at [162, 347] on div "Agile" at bounding box center [276, 339] width 242 height 22
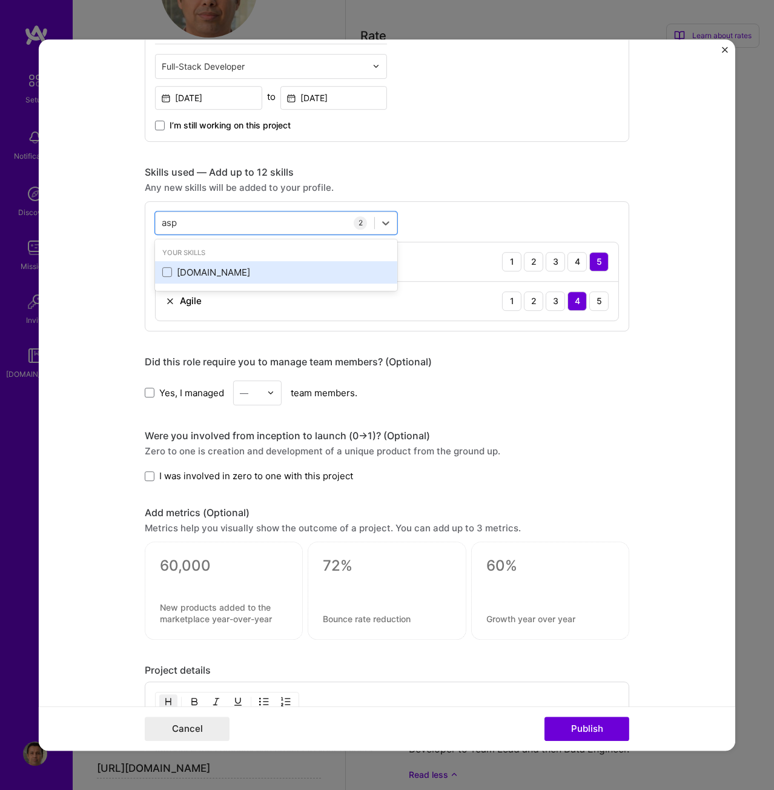
click at [202, 276] on div "[DOMAIN_NAME]" at bounding box center [276, 272] width 228 height 13
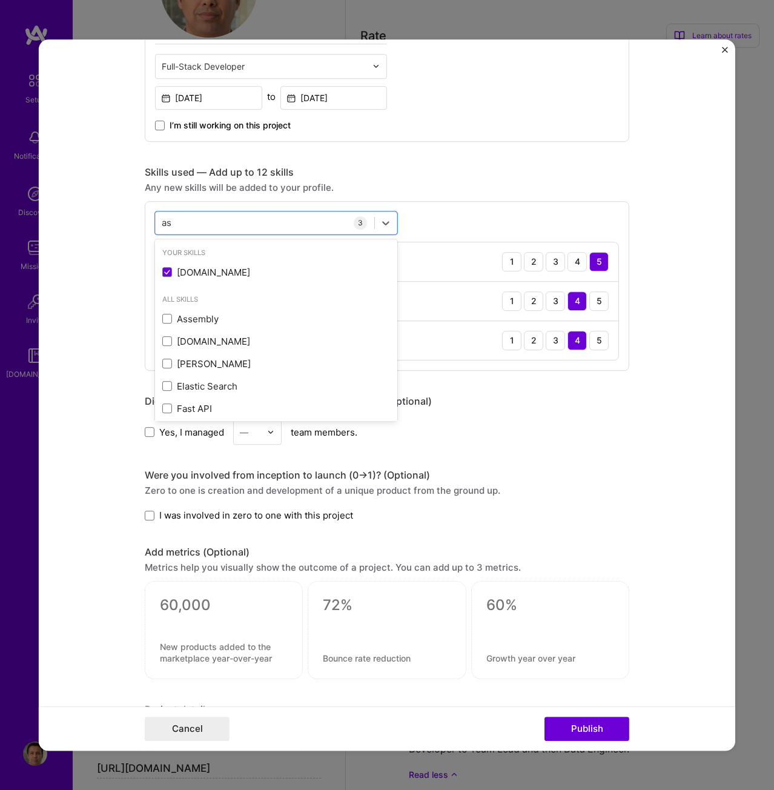
type input "a"
type input "s"
type input "a"
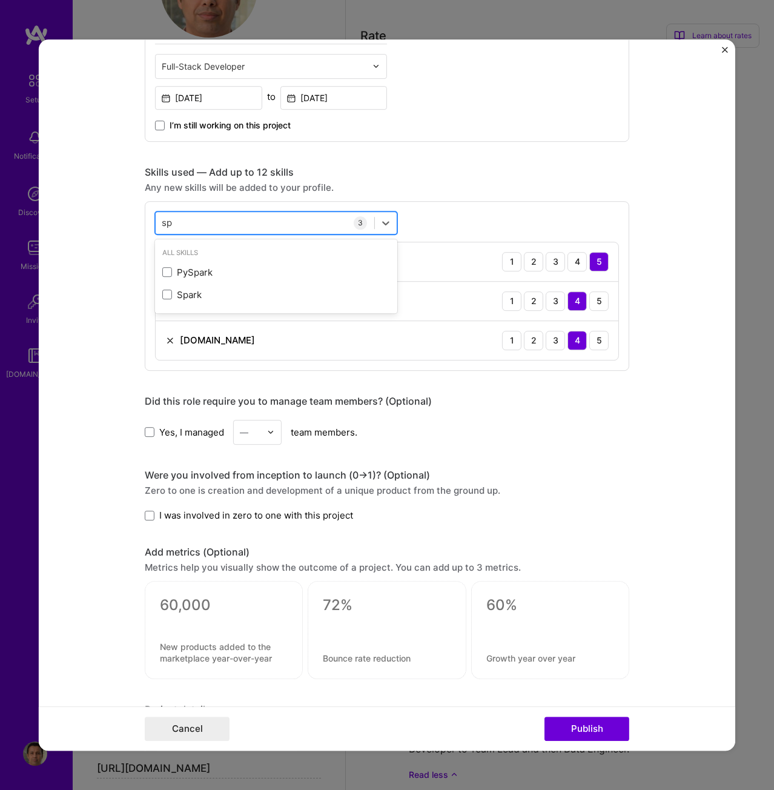
type input "s"
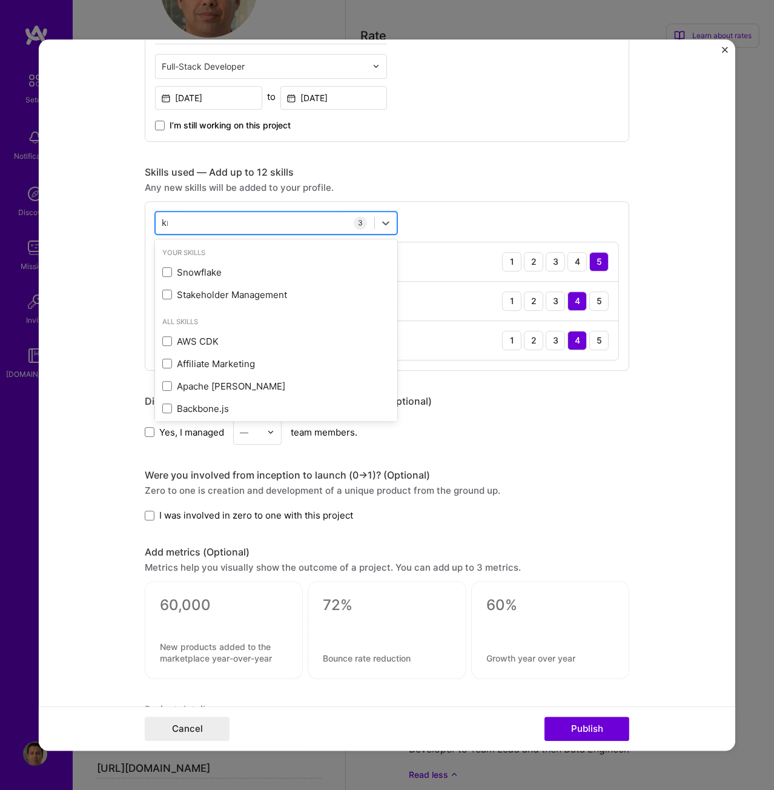
type input "k"
type input "s"
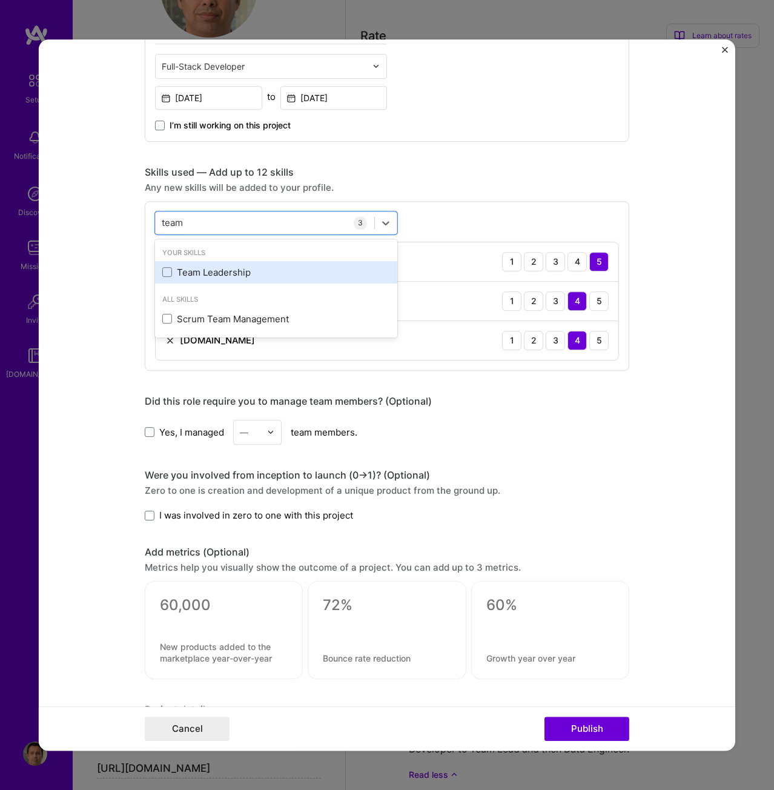
click at [216, 268] on div "Team Leadership" at bounding box center [276, 272] width 228 height 13
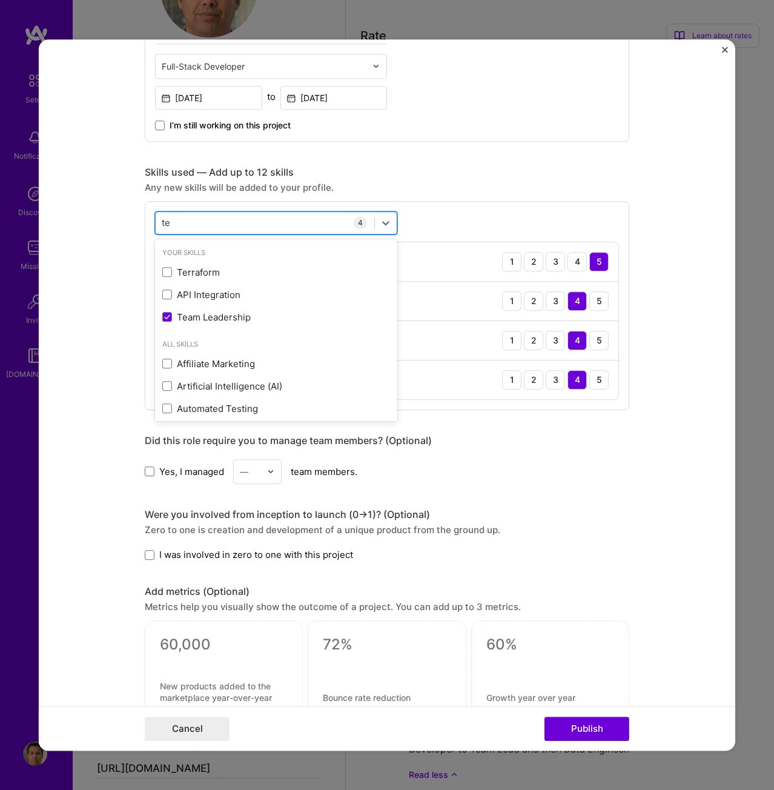
type input "t"
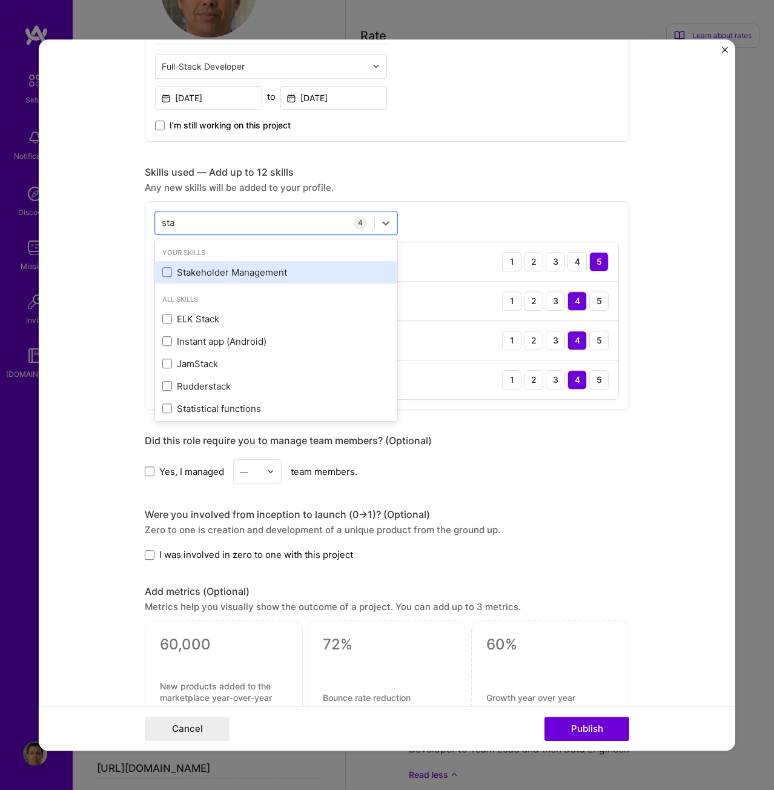
click at [227, 269] on div "Stakeholder Management" at bounding box center [276, 272] width 228 height 13
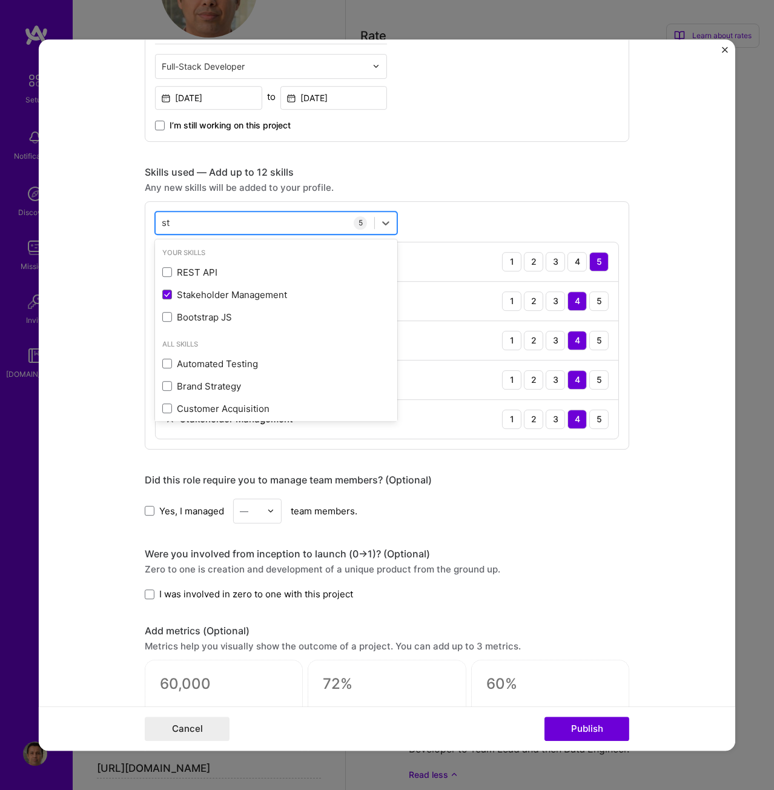
type input "s"
type input "c"
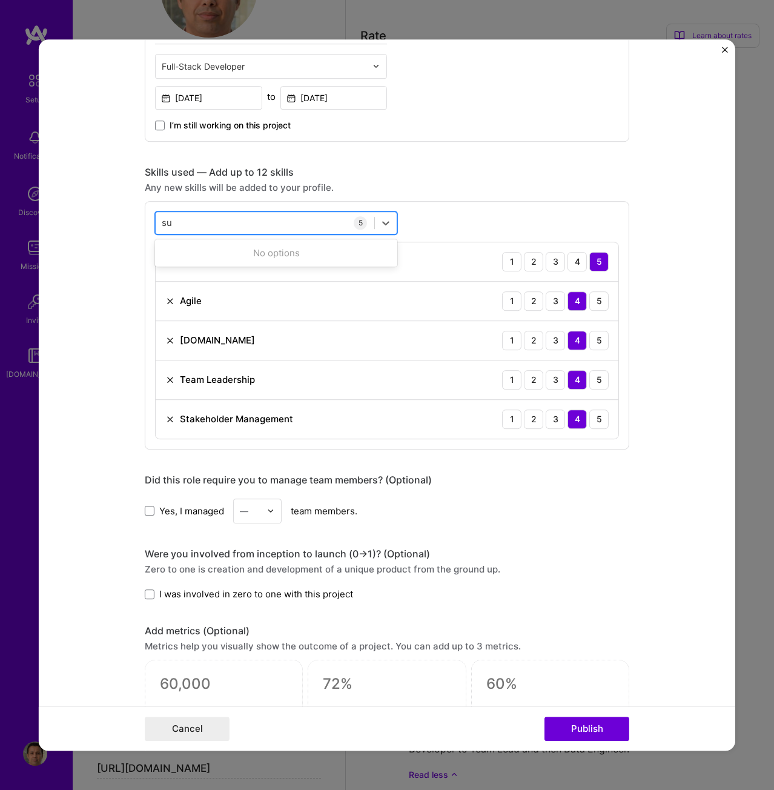
type input "s"
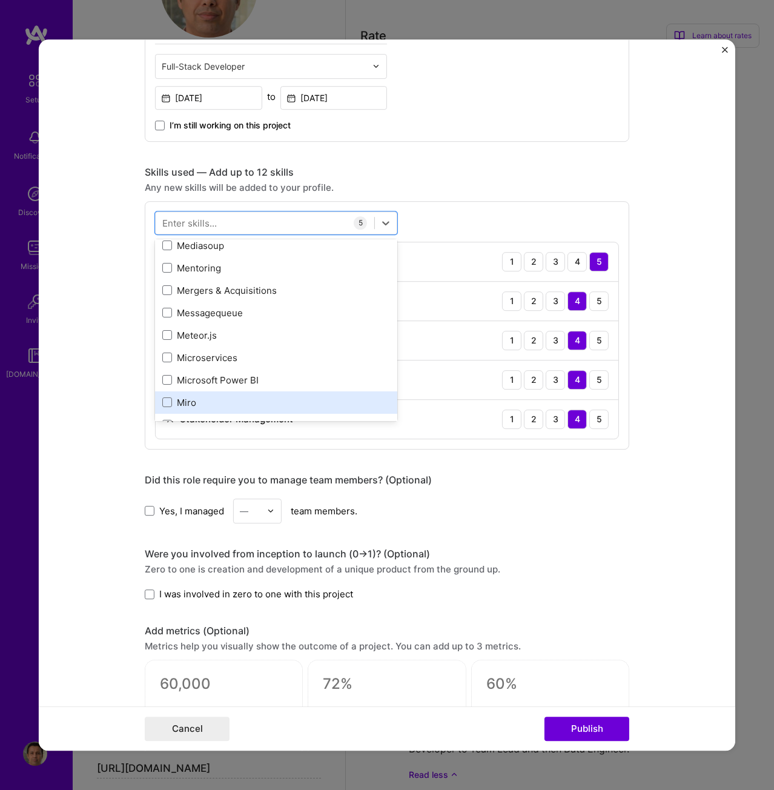
scroll to position [4786, 0]
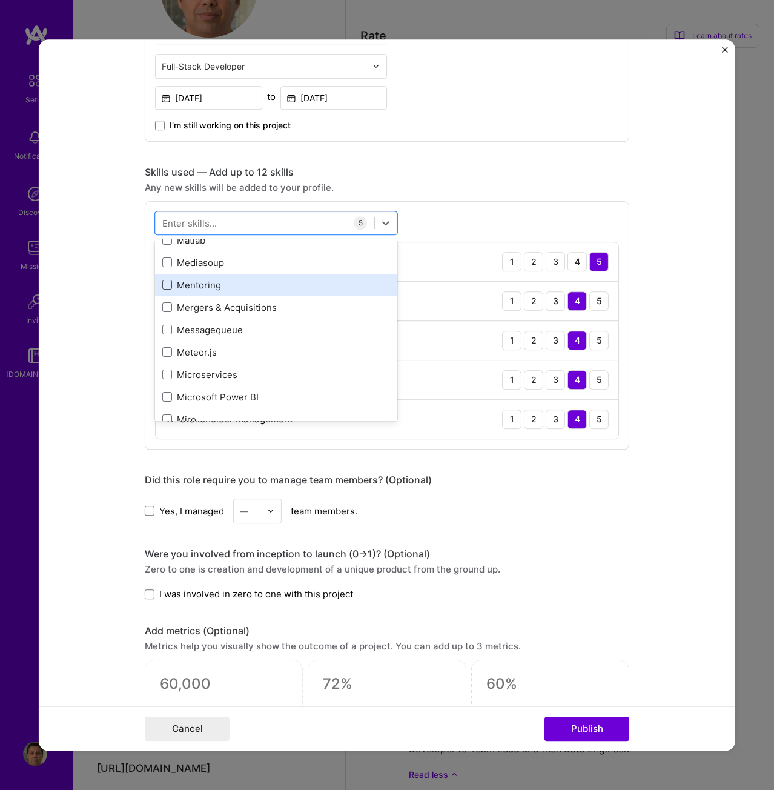
click at [164, 282] on span at bounding box center [167, 285] width 10 height 10
click at [0, 0] on input "checkbox" at bounding box center [0, 0] width 0 height 0
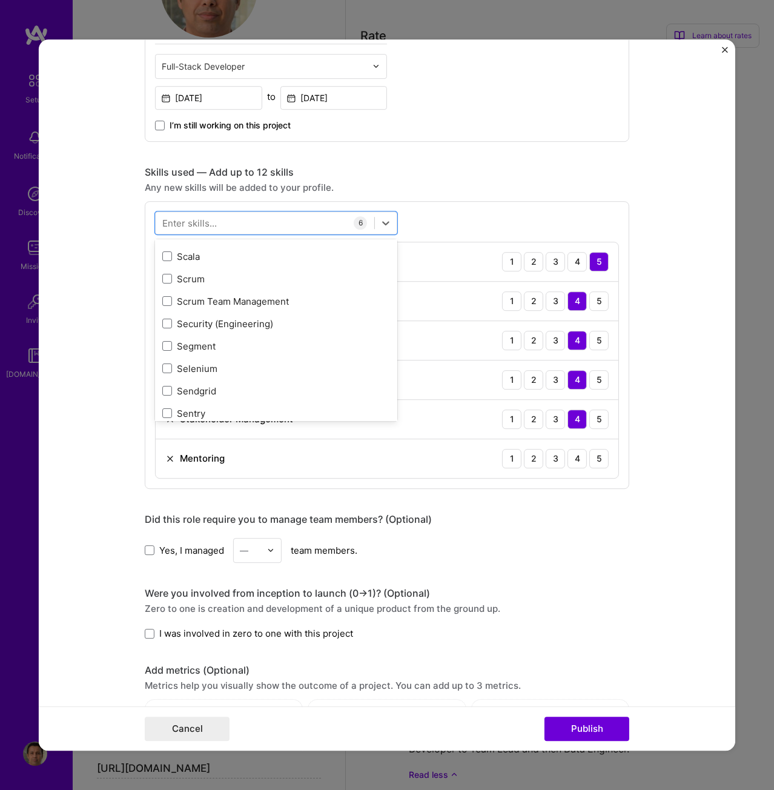
scroll to position [6785, 0]
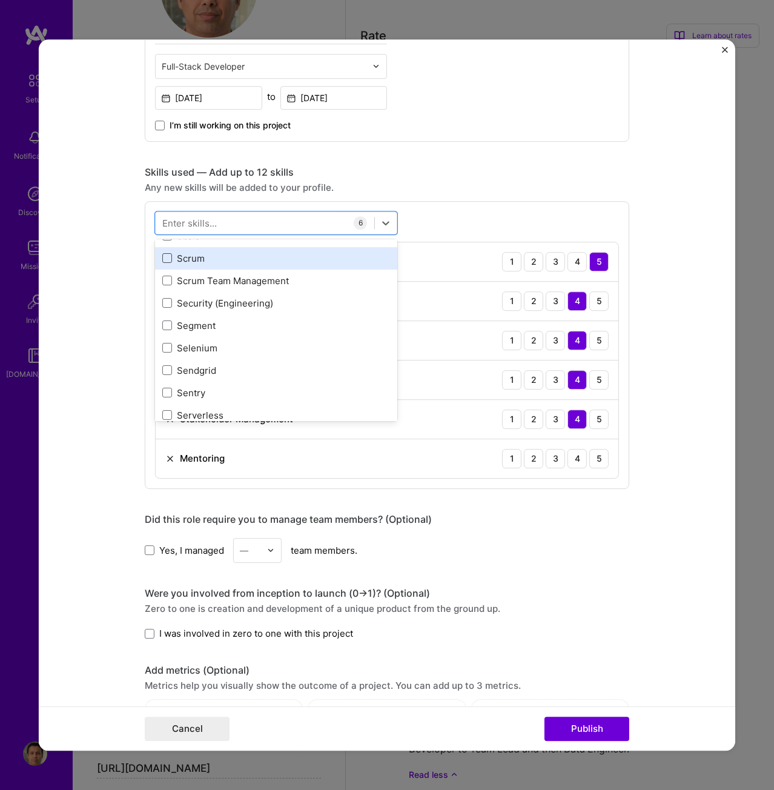
click at [162, 256] on span at bounding box center [167, 258] width 10 height 10
click at [0, 0] on input "checkbox" at bounding box center [0, 0] width 0 height 0
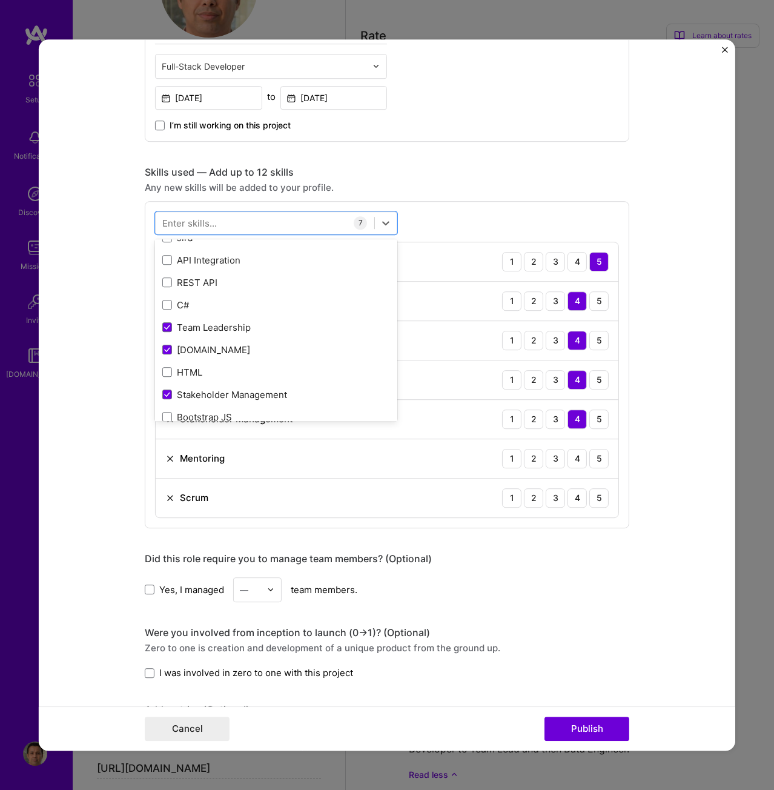
scroll to position [0, 0]
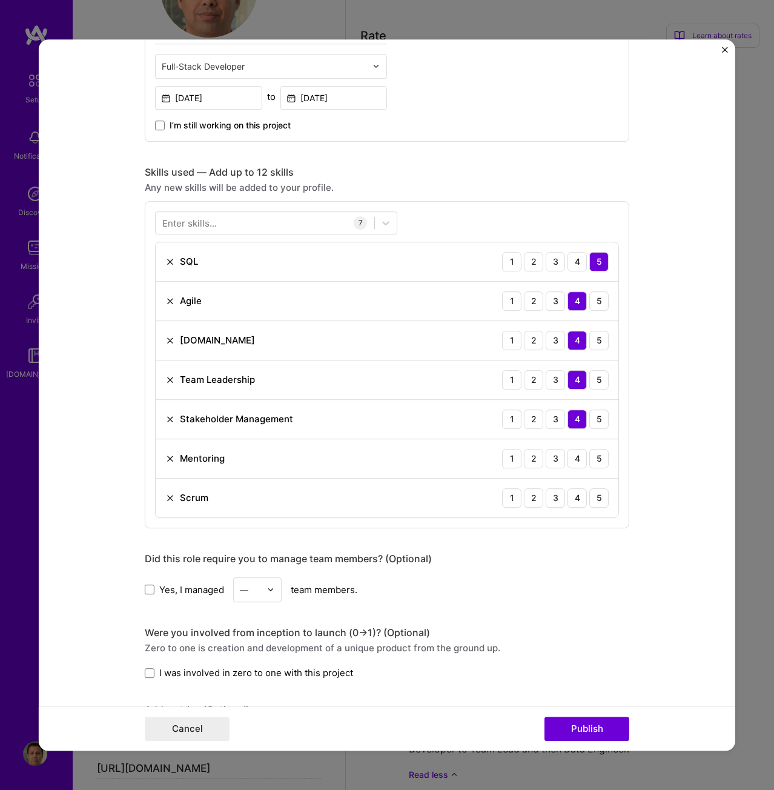
click at [461, 219] on div "Enter skills... 7 SQL 1 2 3 4 5 Agile 1 2 3 4 5 ASP.NET 1 2 3 4 5 Team Leadersh…" at bounding box center [387, 364] width 485 height 327
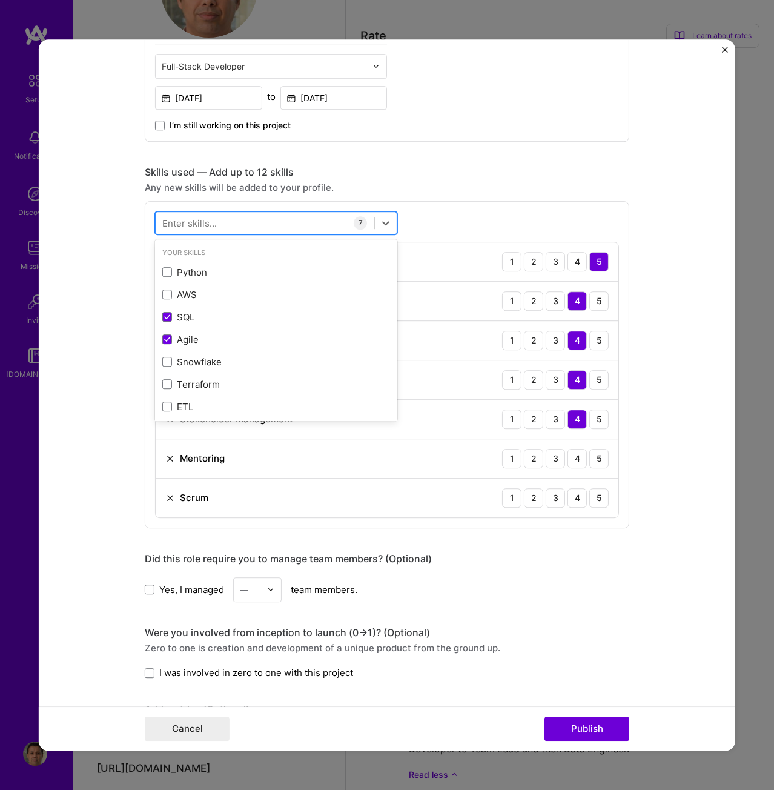
click at [227, 225] on div at bounding box center [265, 223] width 219 height 20
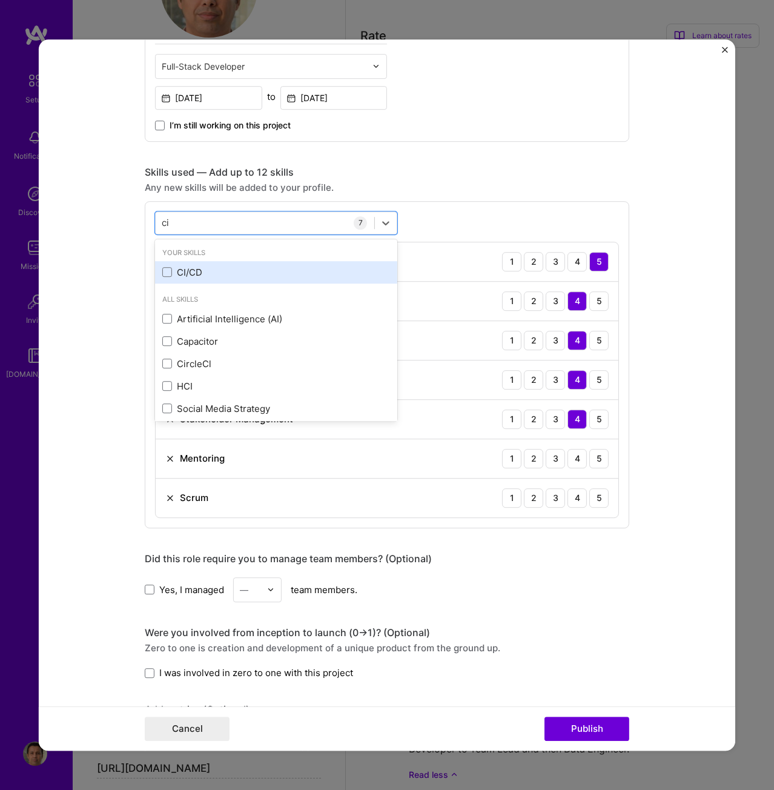
click at [162, 266] on div "CI/CD" at bounding box center [276, 272] width 228 height 13
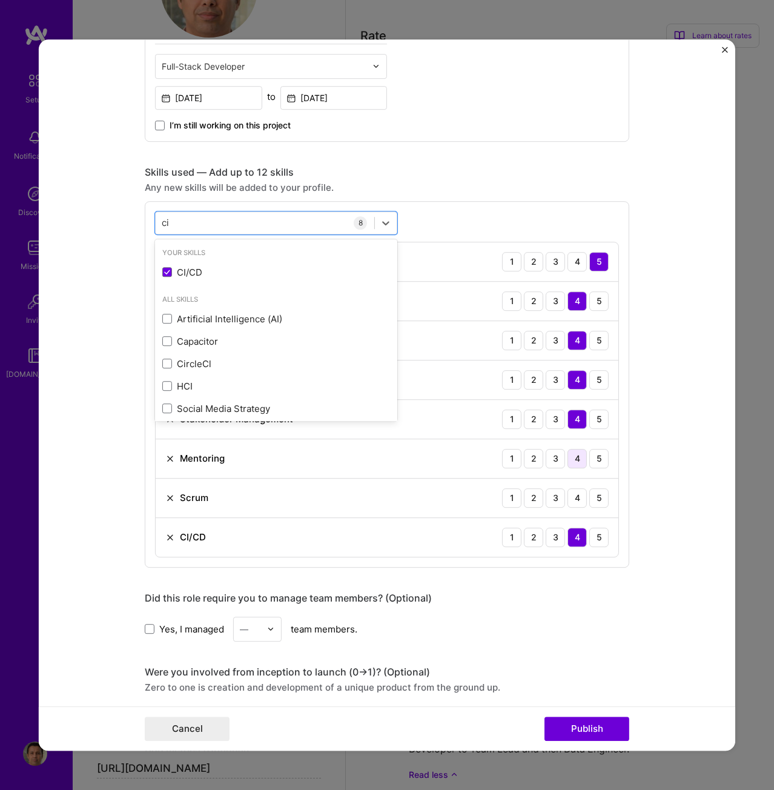
click at [576, 456] on div "4" at bounding box center [577, 458] width 19 height 19
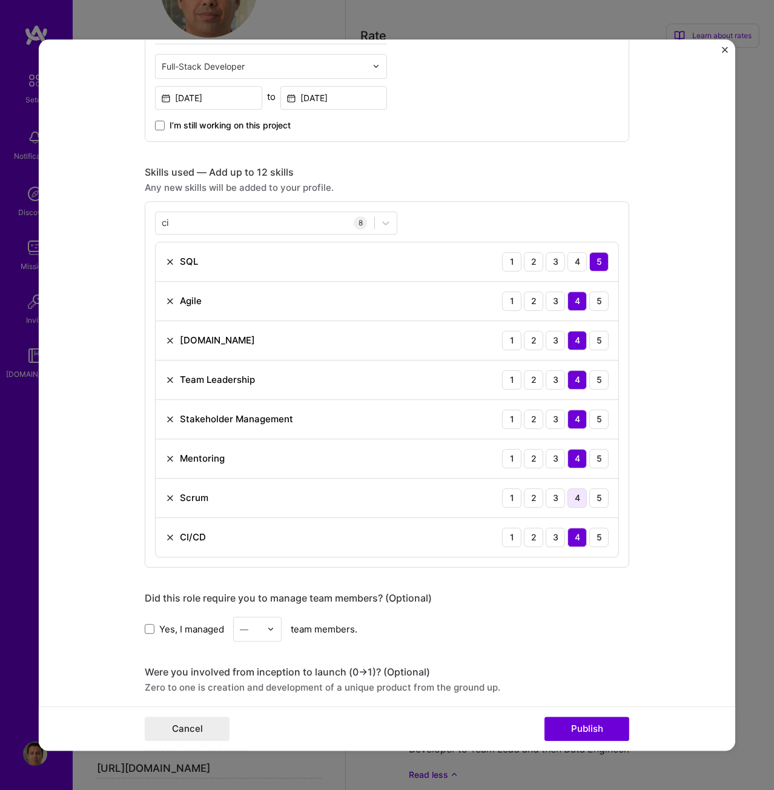
click at [572, 494] on div "4" at bounding box center [577, 497] width 19 height 19
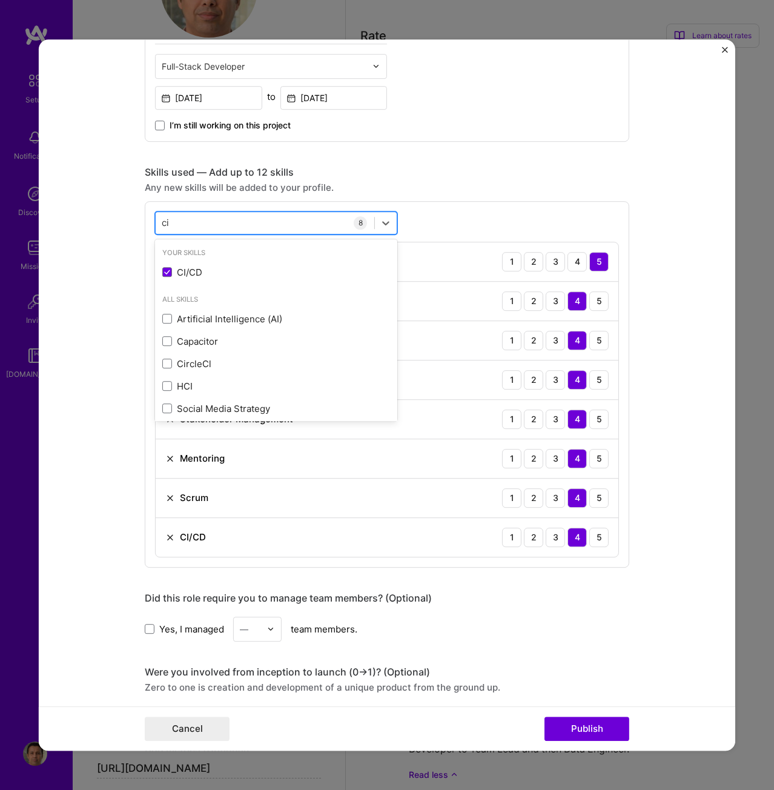
click at [241, 220] on div "ci ci" at bounding box center [265, 223] width 219 height 20
type input "c"
type input "t"
type input "c"
type input "k"
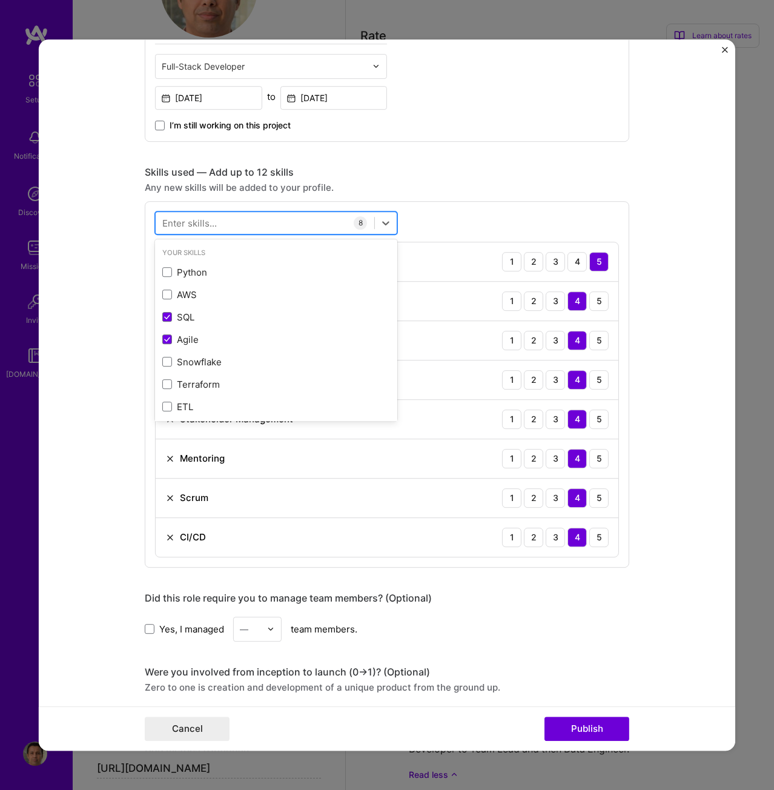
type input "k"
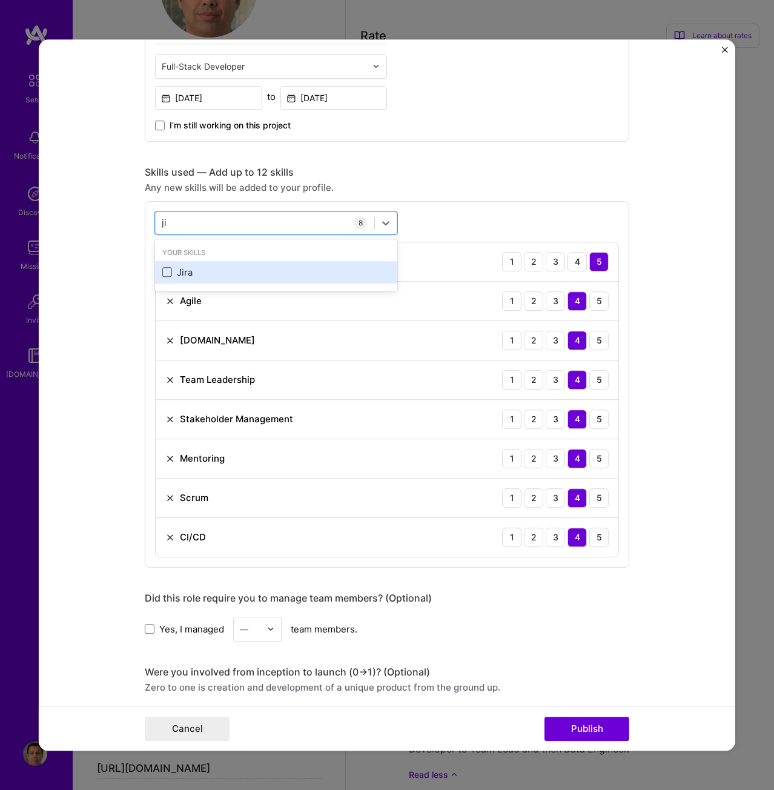
click at [162, 271] on span at bounding box center [167, 272] width 10 height 10
click at [0, 0] on input "checkbox" at bounding box center [0, 0] width 0 height 0
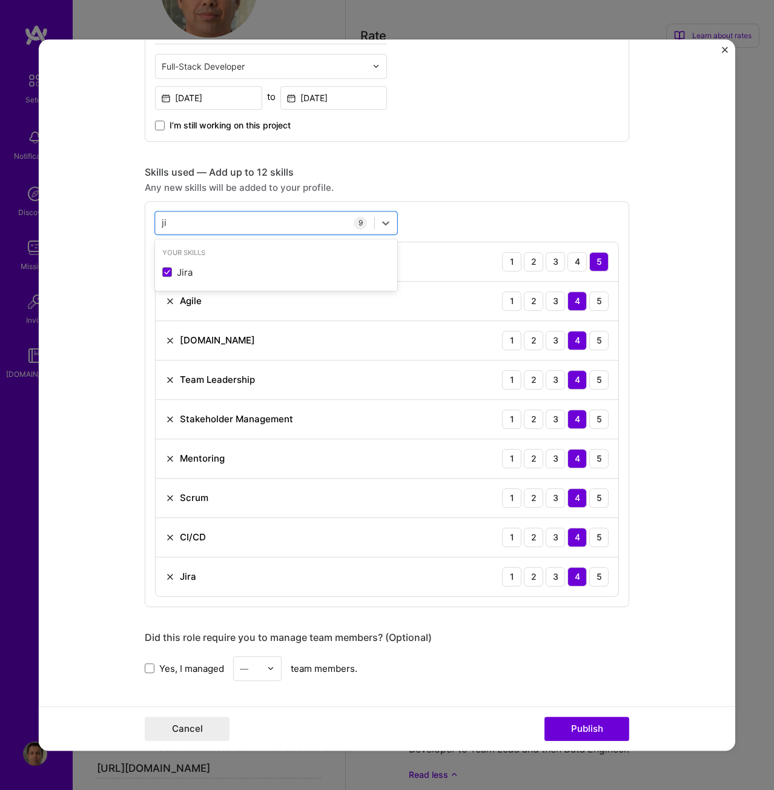
type input "j"
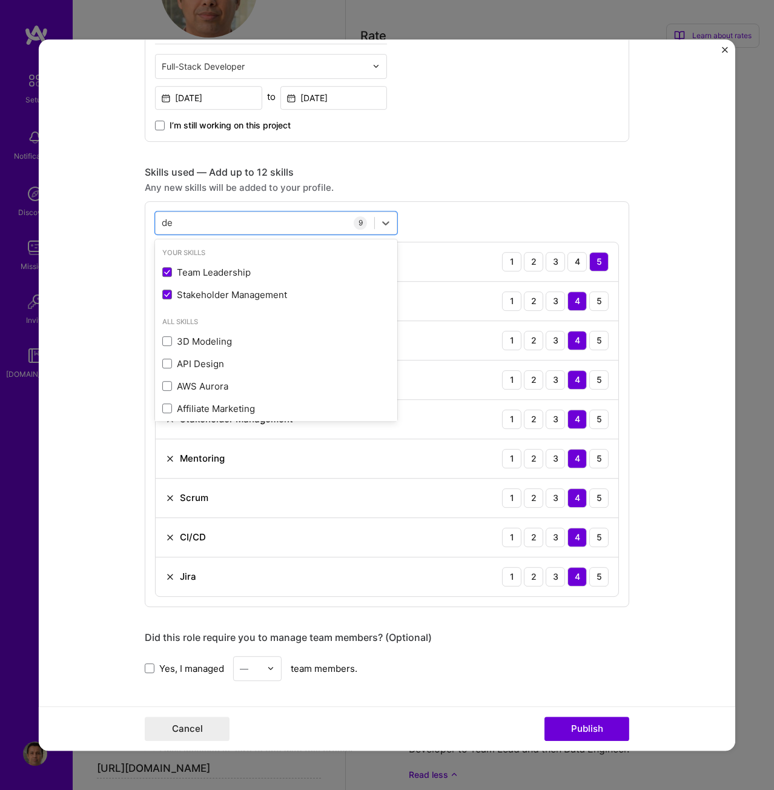
type input "d"
click at [453, 223] on div "option Jira, selected. option Team Leadership selected, 0 of 2. 378 results ava…" at bounding box center [387, 404] width 485 height 406
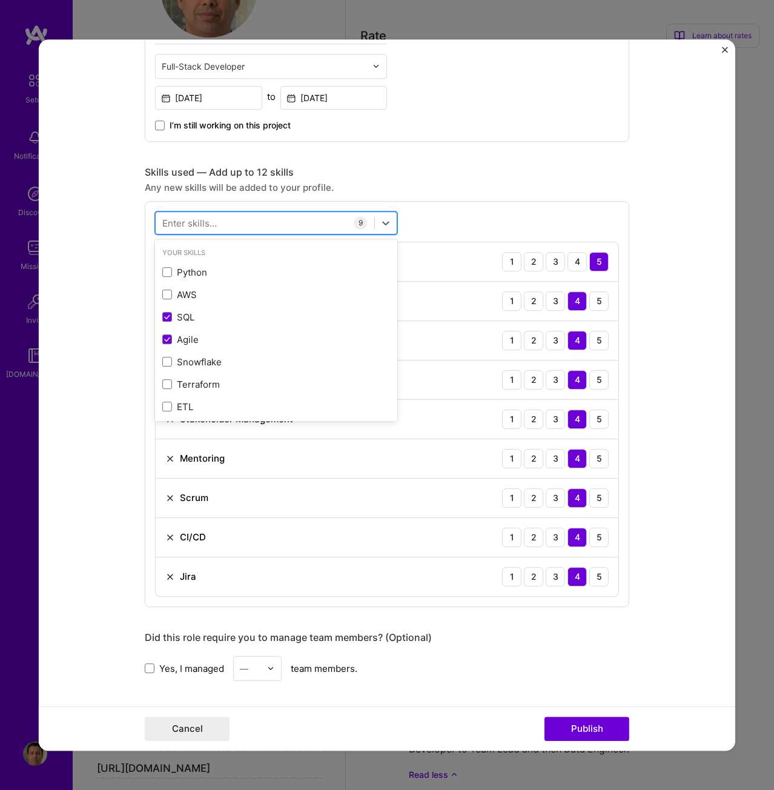
click at [212, 223] on div at bounding box center [265, 223] width 219 height 20
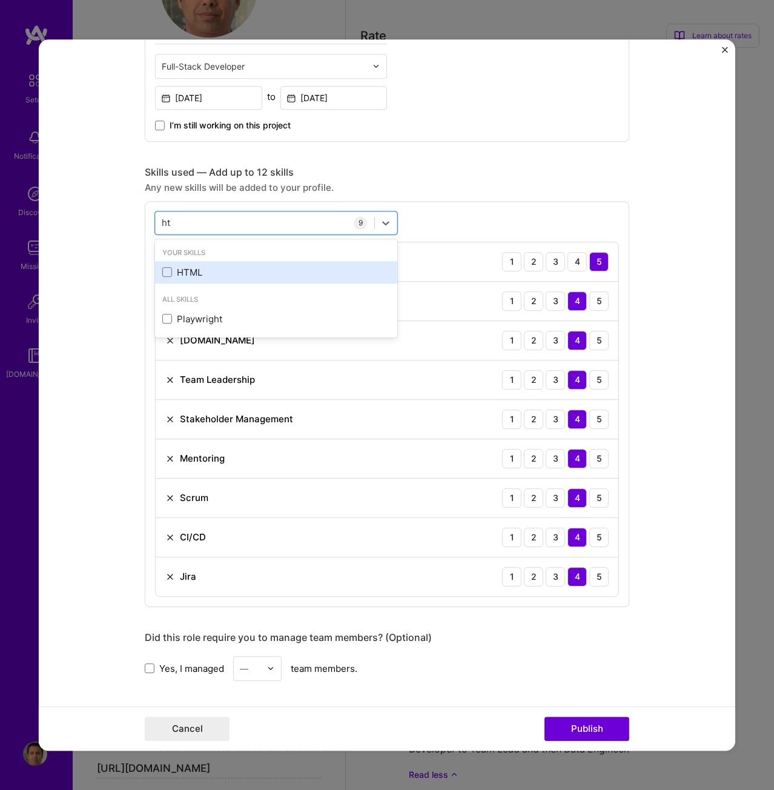
click at [194, 270] on div "HTML" at bounding box center [276, 272] width 228 height 13
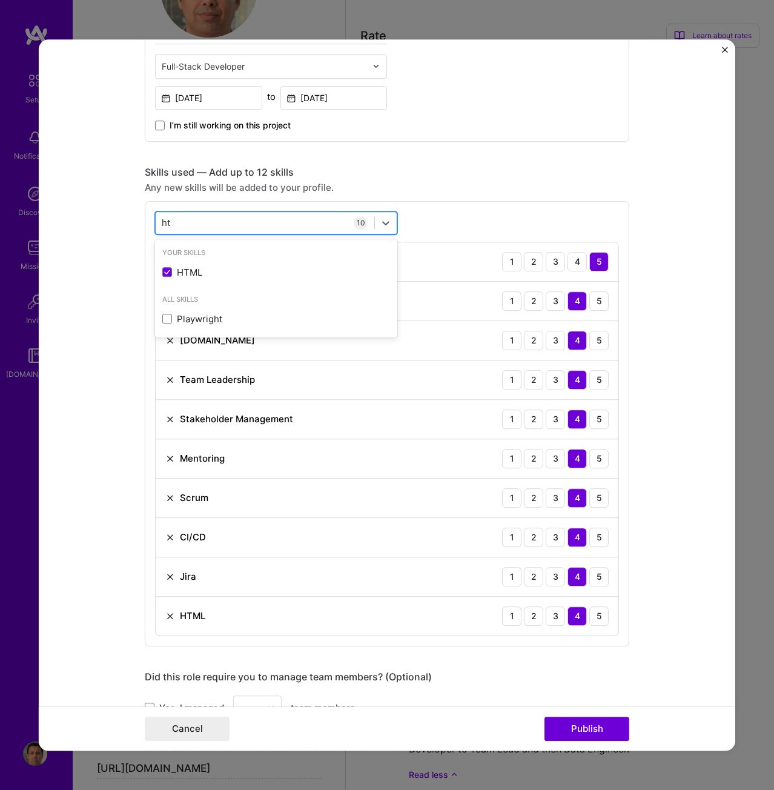
type input "h"
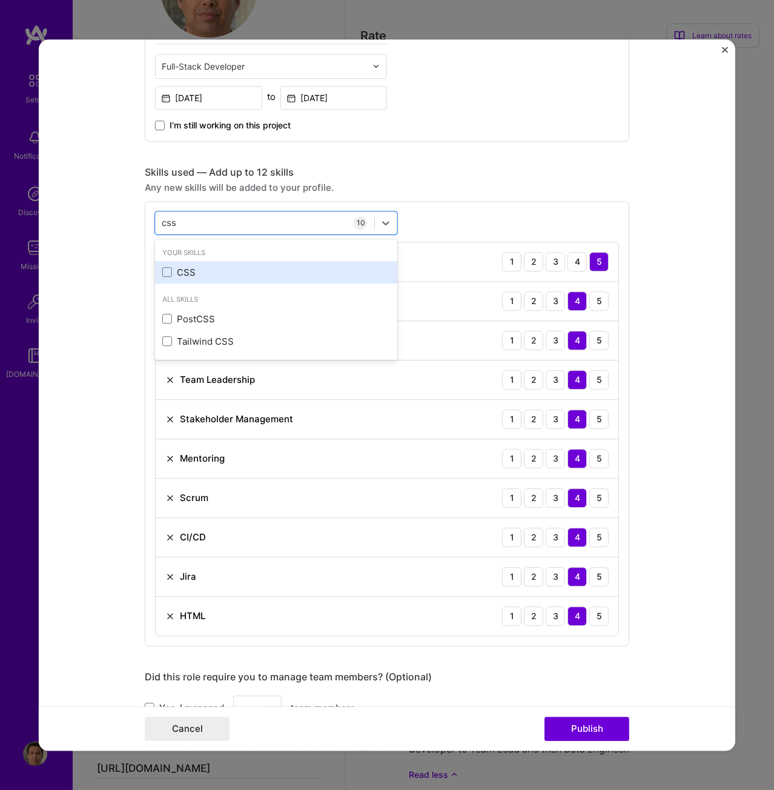
click at [174, 271] on div "CSS" at bounding box center [276, 272] width 228 height 13
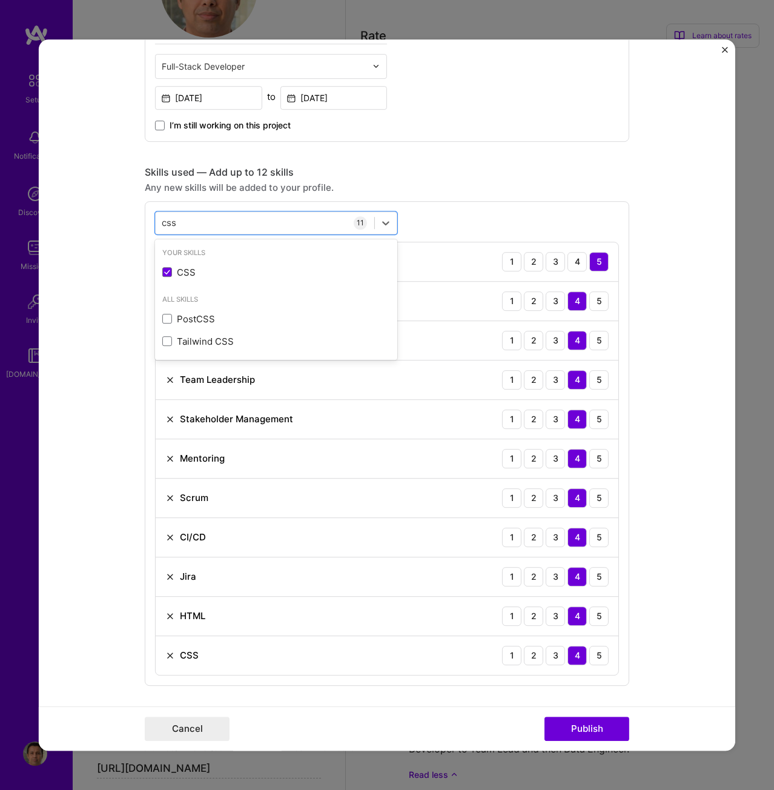
click at [472, 193] on div "Any new skills will be added to your profile." at bounding box center [387, 187] width 485 height 13
click at [273, 221] on div "css css" at bounding box center [265, 223] width 219 height 20
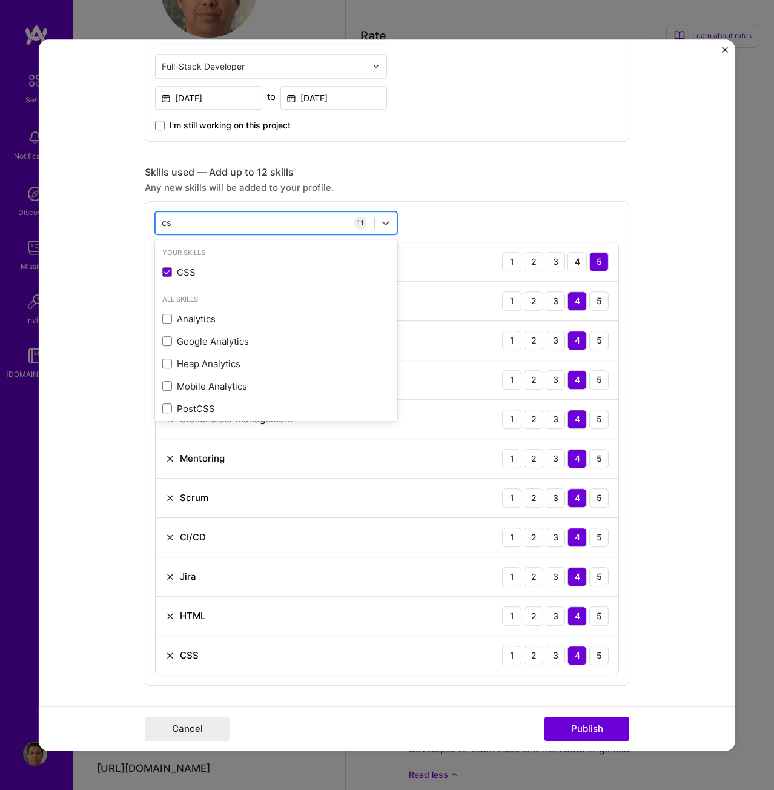
type input "c"
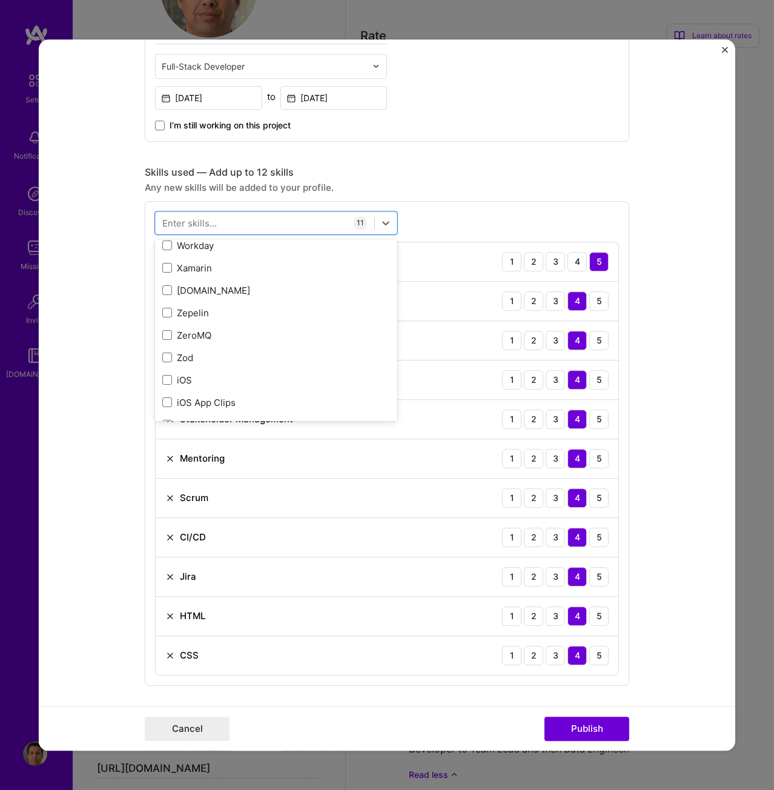
scroll to position [8345, 0]
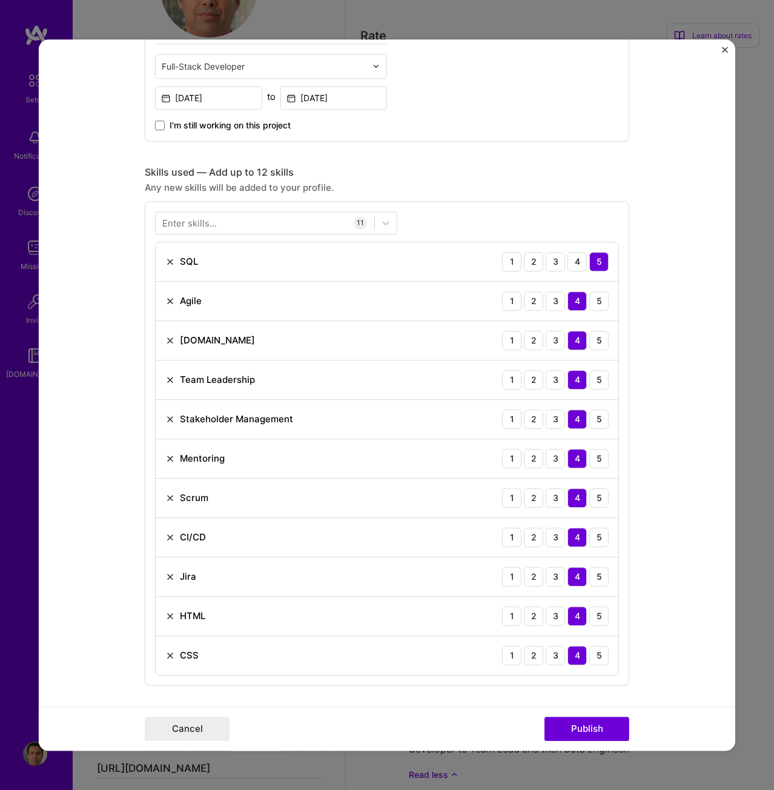
click at [94, 402] on form "Project title Supply & Demand Platform Migration & Rebuild Company ICIS Project…" at bounding box center [387, 394] width 697 height 711
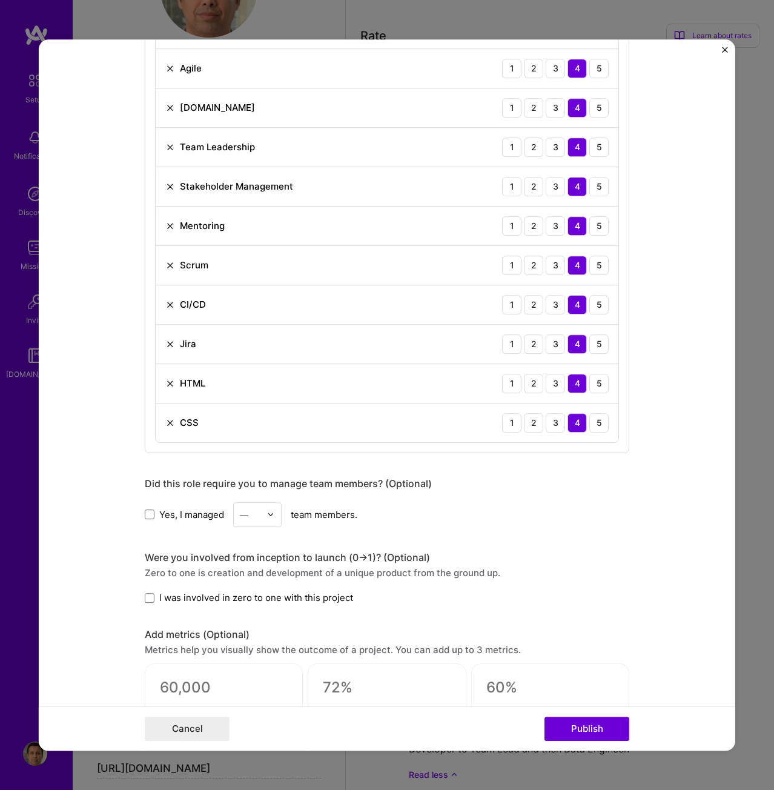
scroll to position [727, 0]
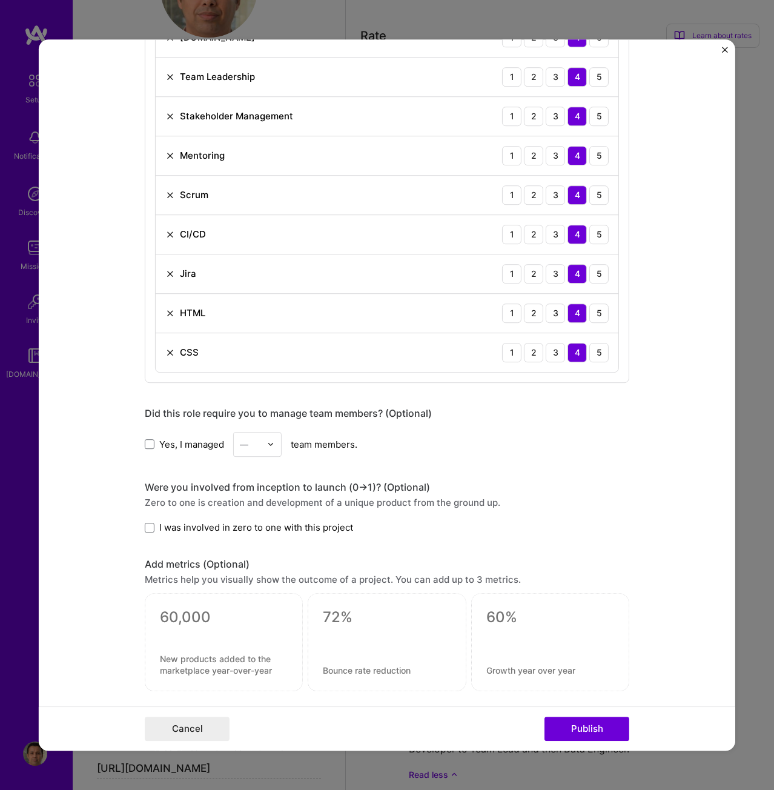
click at [151, 446] on label "Yes, I managed" at bounding box center [184, 444] width 79 height 13
click at [0, 0] on input "Yes, I managed" at bounding box center [0, 0] width 0 height 0
click at [259, 442] on div "—" at bounding box center [250, 445] width 33 height 24
click at [414, 523] on div "I was involved in zero to one with this project" at bounding box center [387, 527] width 485 height 13
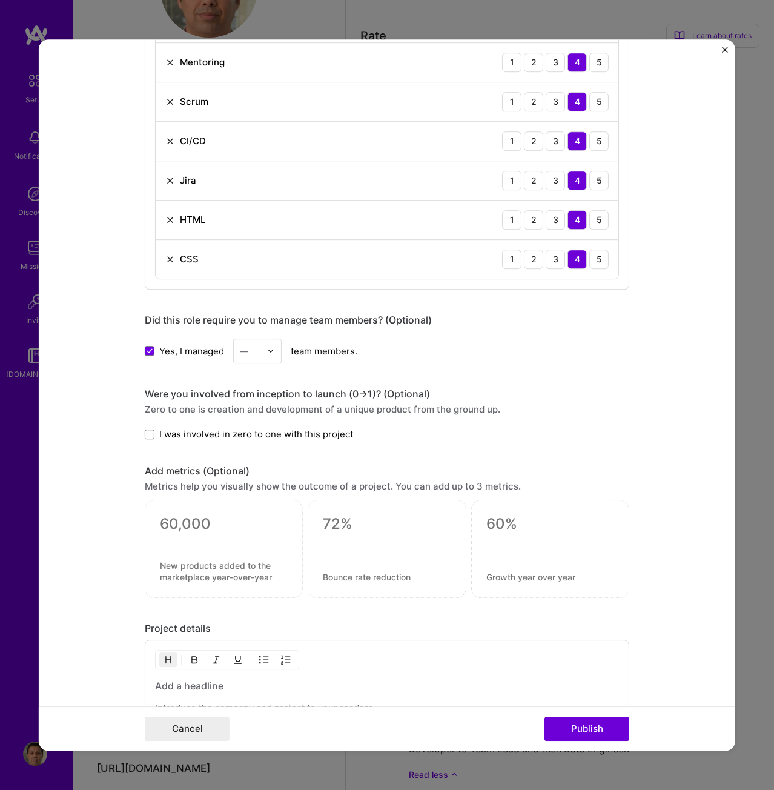
scroll to position [848, 0]
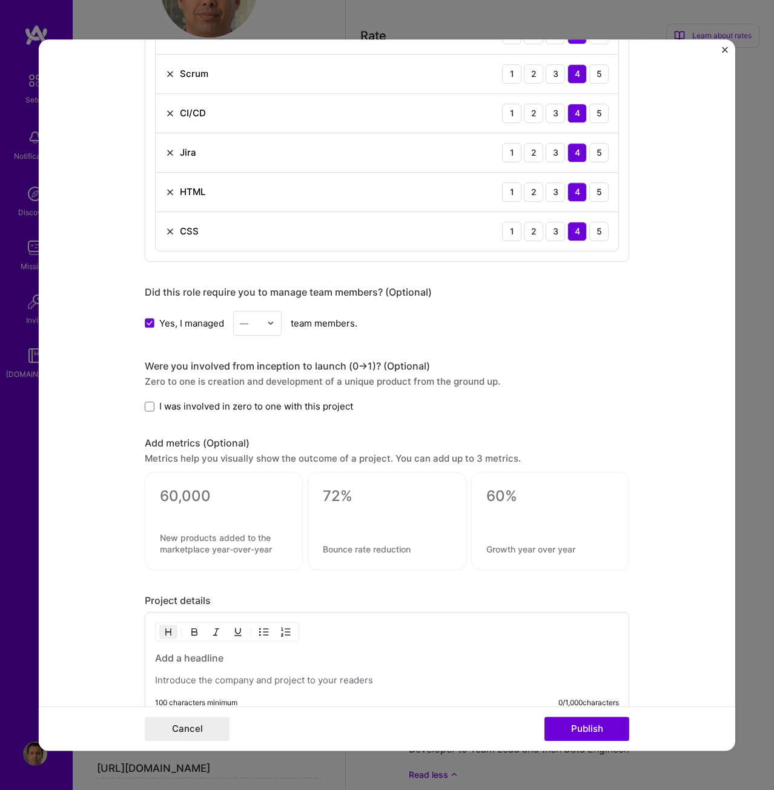
click at [260, 330] on div "—" at bounding box center [250, 323] width 33 height 24
click at [253, 463] on div "6" at bounding box center [257, 467] width 41 height 22
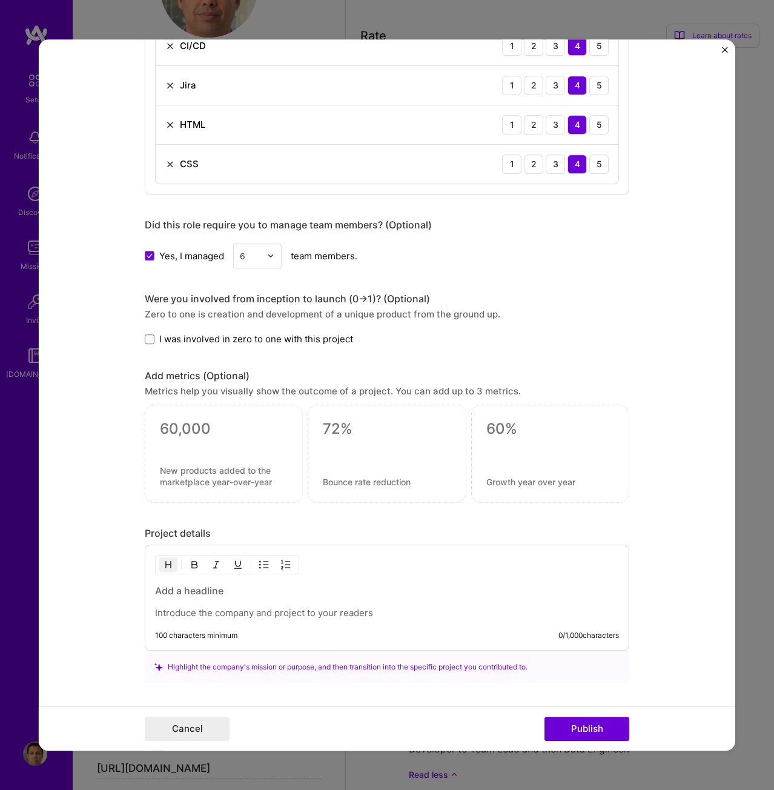
scroll to position [969, 0]
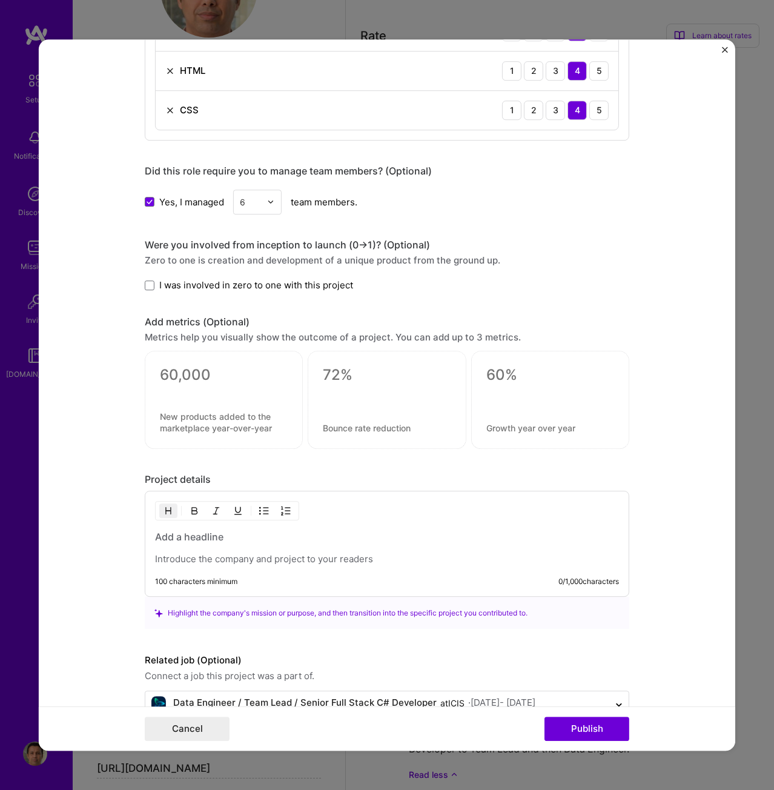
click at [173, 393] on div at bounding box center [224, 391] width 128 height 13
click at [325, 398] on div at bounding box center [387, 396] width 128 height 13
click at [495, 386] on div at bounding box center [550, 400] width 158 height 98
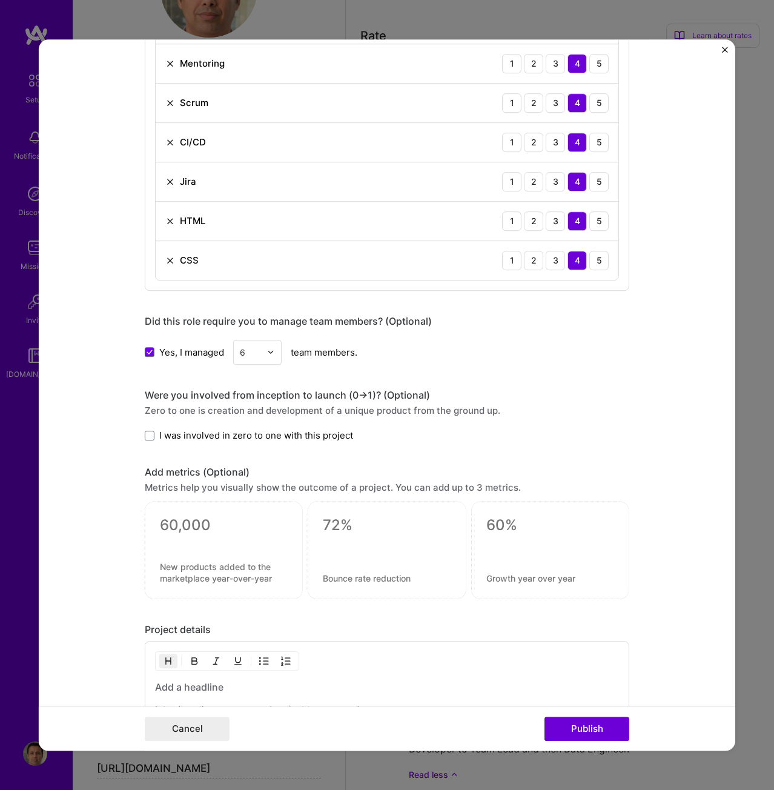
scroll to position [1001, 0]
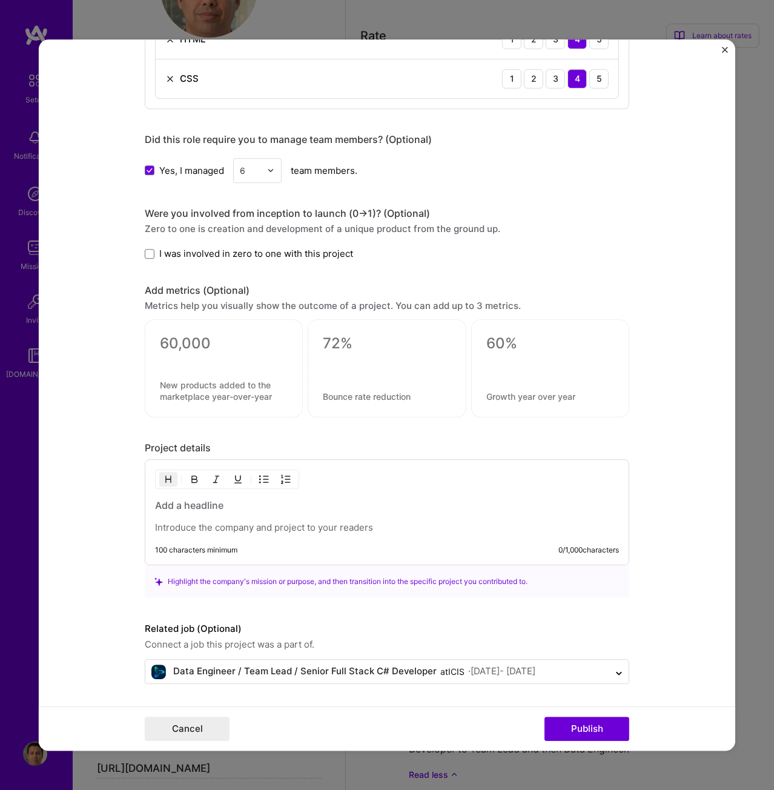
click at [200, 497] on div "100 characters minimum 0 / 1,000 characters" at bounding box center [387, 513] width 485 height 106
click at [201, 510] on h3 at bounding box center [387, 505] width 464 height 13
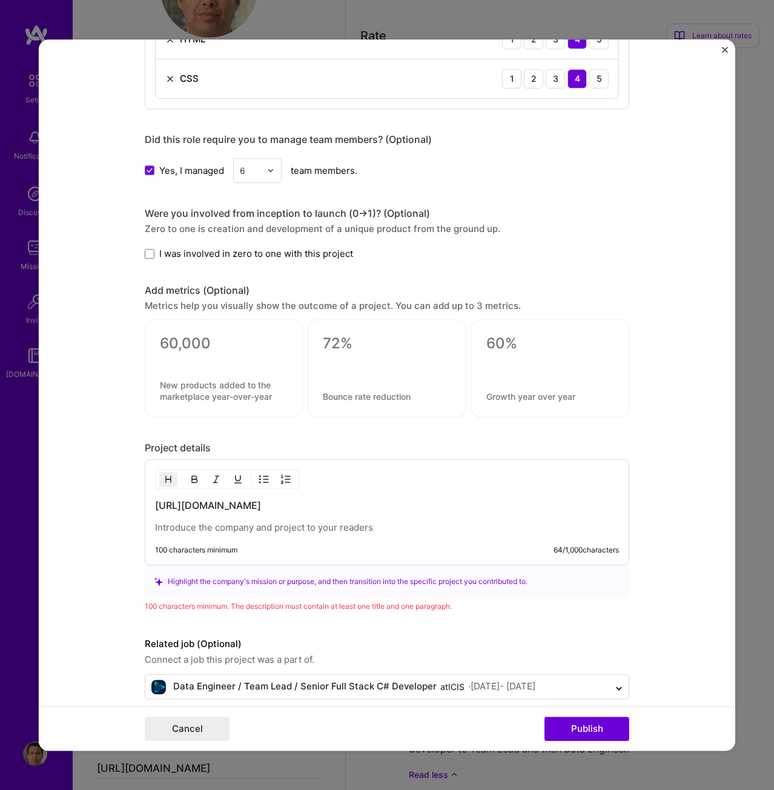
click at [279, 524] on p at bounding box center [387, 528] width 464 height 12
click at [284, 525] on p at bounding box center [387, 528] width 464 height 12
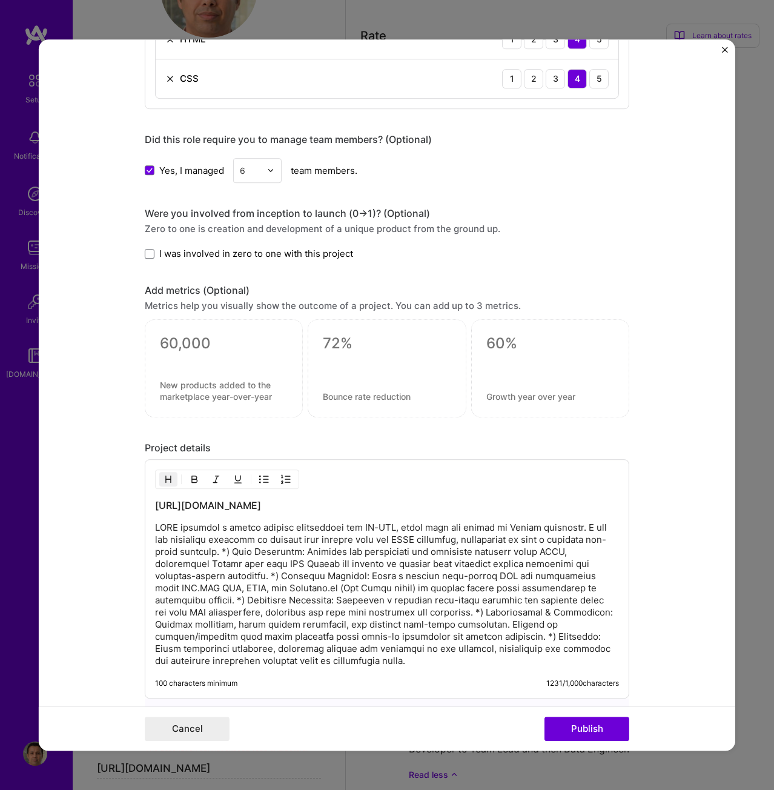
drag, startPoint x: 475, startPoint y: 505, endPoint x: 150, endPoint y: 499, distance: 324.8
click at [155, 499] on h3 "https://www.icis.com/explore/services/supply-and-demand-database" at bounding box center [387, 505] width 464 height 13
drag, startPoint x: 229, startPoint y: 551, endPoint x: 241, endPoint y: 554, distance: 12.7
click at [229, 551] on p at bounding box center [387, 594] width 464 height 145
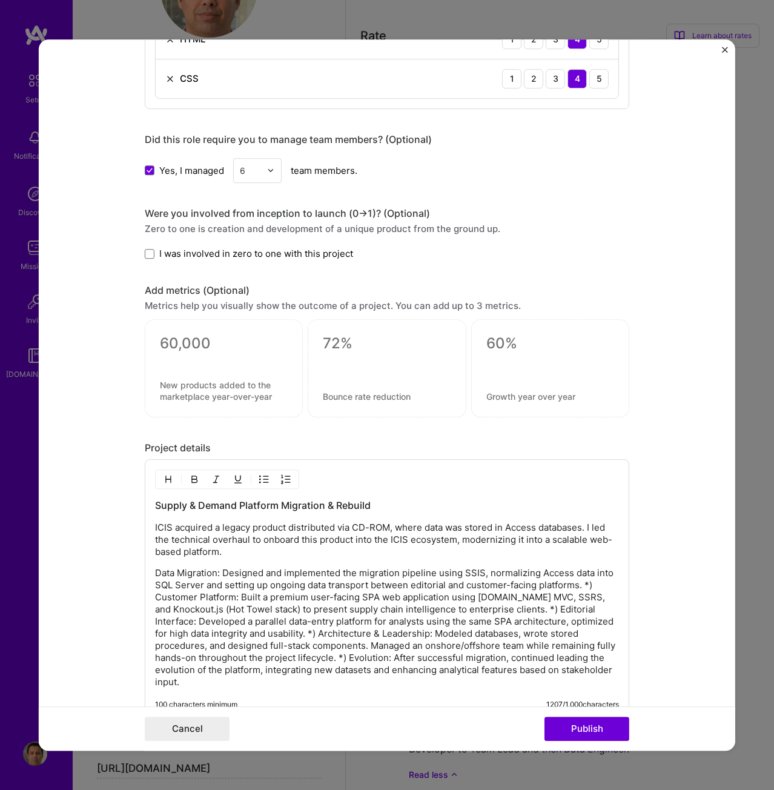
click at [259, 478] on img "button" at bounding box center [264, 480] width 10 height 10
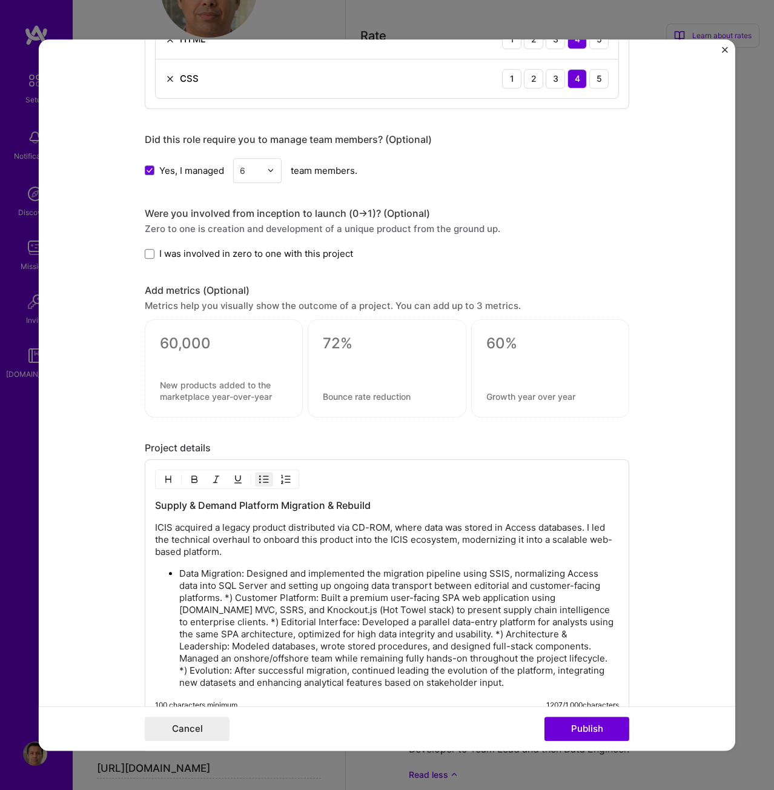
drag, startPoint x: 231, startPoint y: 598, endPoint x: 251, endPoint y: 602, distance: 19.7
click at [231, 598] on p "Data Migration: Designed and implemented the migration pipeline using SSIS, nor…" at bounding box center [399, 628] width 440 height 121
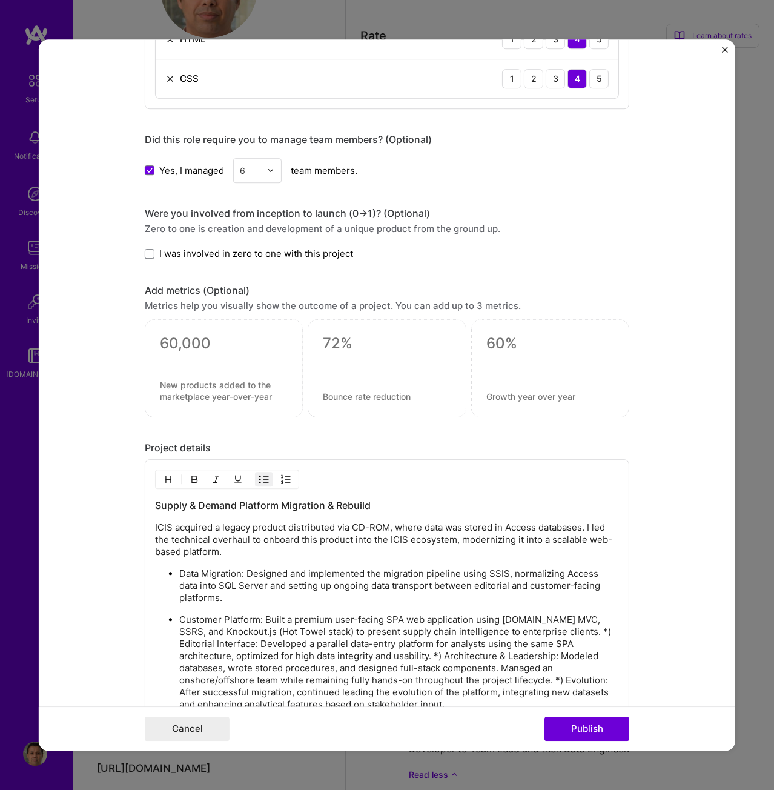
drag, startPoint x: 560, startPoint y: 632, endPoint x: 565, endPoint y: 636, distance: 6.4
click at [560, 632] on p "Customer Platform: Built a premium user-facing SPA web application using ASP.NE…" at bounding box center [399, 662] width 440 height 97
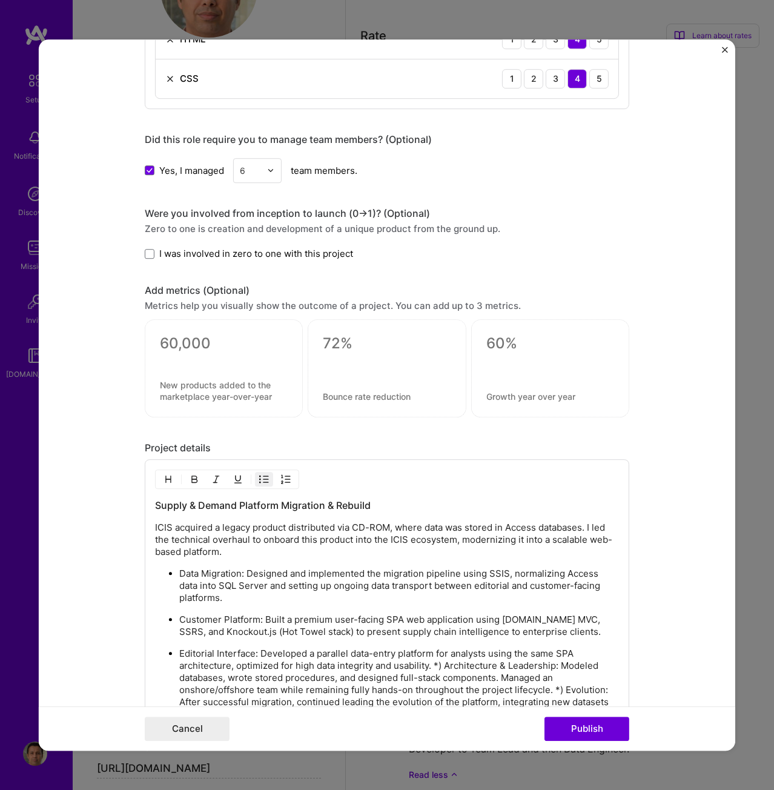
drag, startPoint x: 440, startPoint y: 663, endPoint x: 451, endPoint y: 667, distance: 10.9
click at [440, 663] on p "Editorial Interface: Developed a parallel data-entry platform for analysts usin…" at bounding box center [399, 684] width 440 height 73
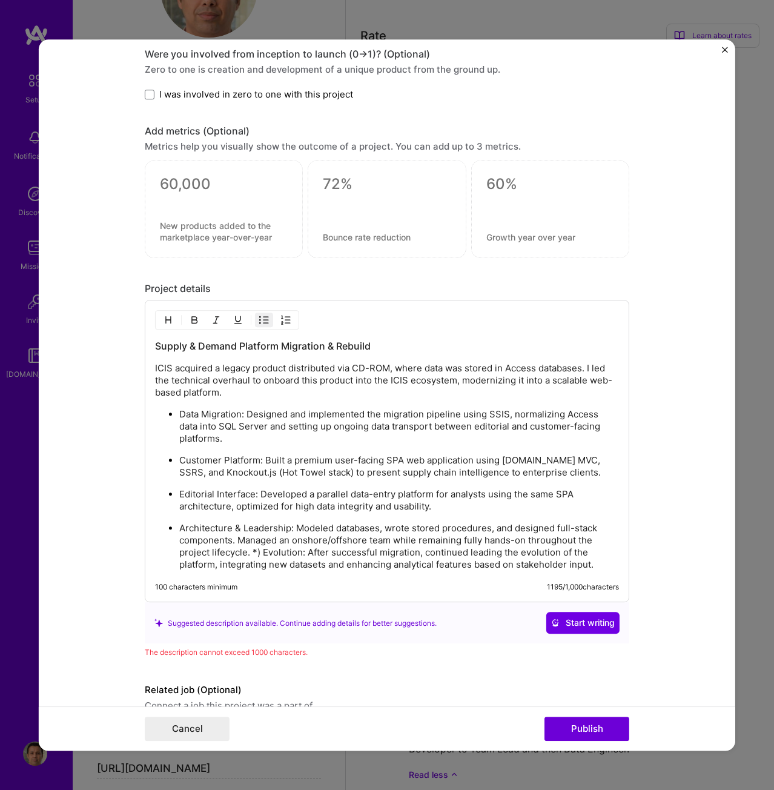
scroll to position [1183, 0]
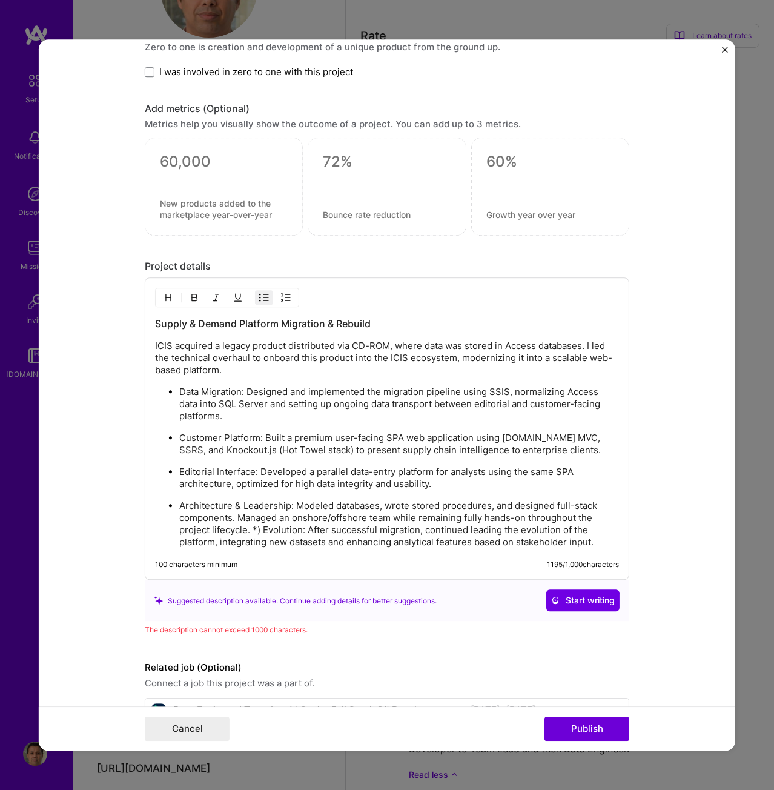
click at [260, 529] on p "Architecture & Leadership: Modeled databases, wrote stored procedures, and desi…" at bounding box center [399, 524] width 440 height 48
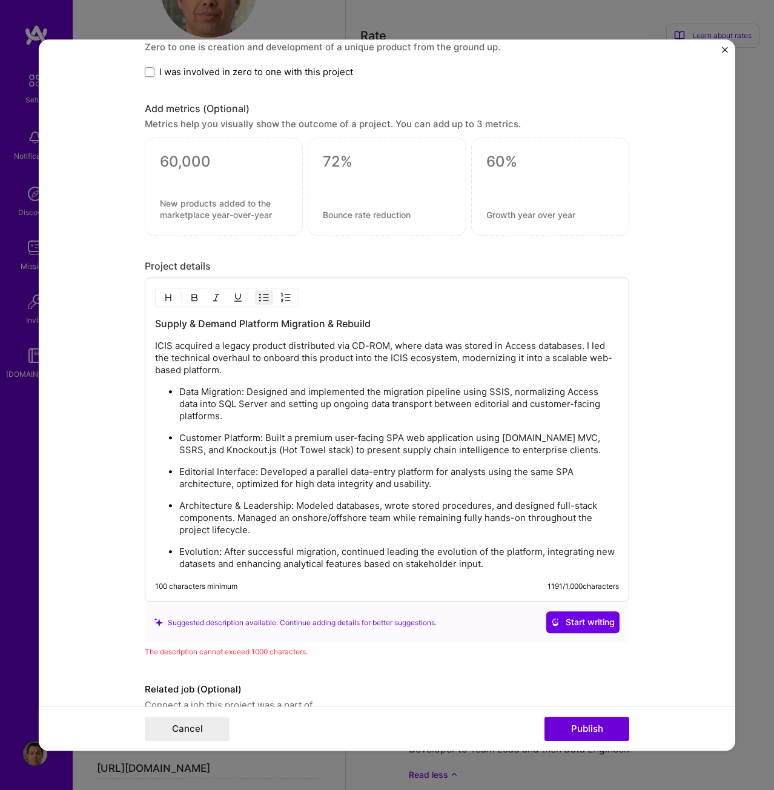
scroll to position [1243, 0]
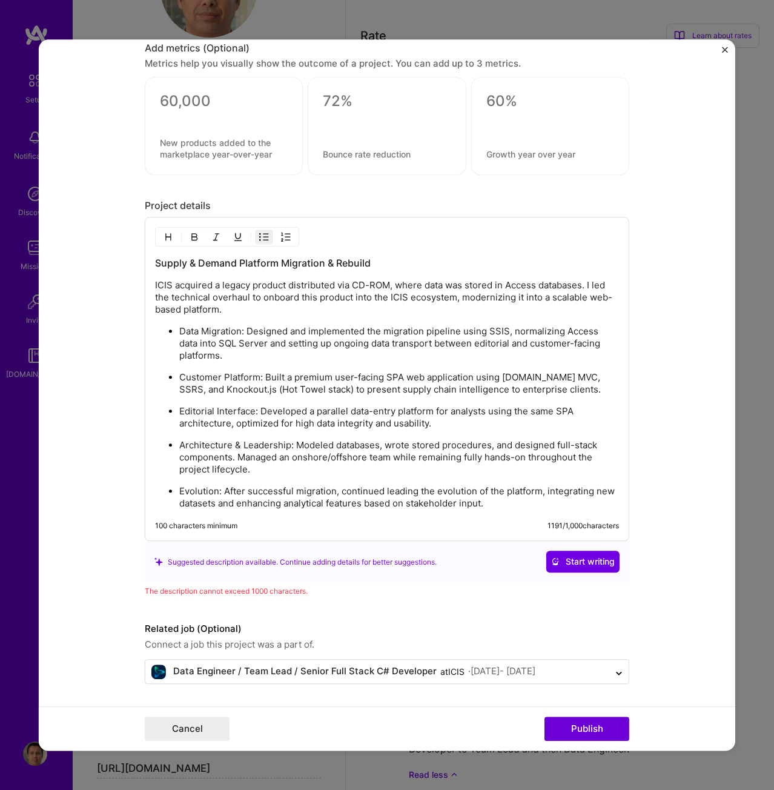
click at [242, 333] on p "Data Migration: Designed and implemented the migration pipeline using SSIS, nor…" at bounding box center [399, 344] width 440 height 36
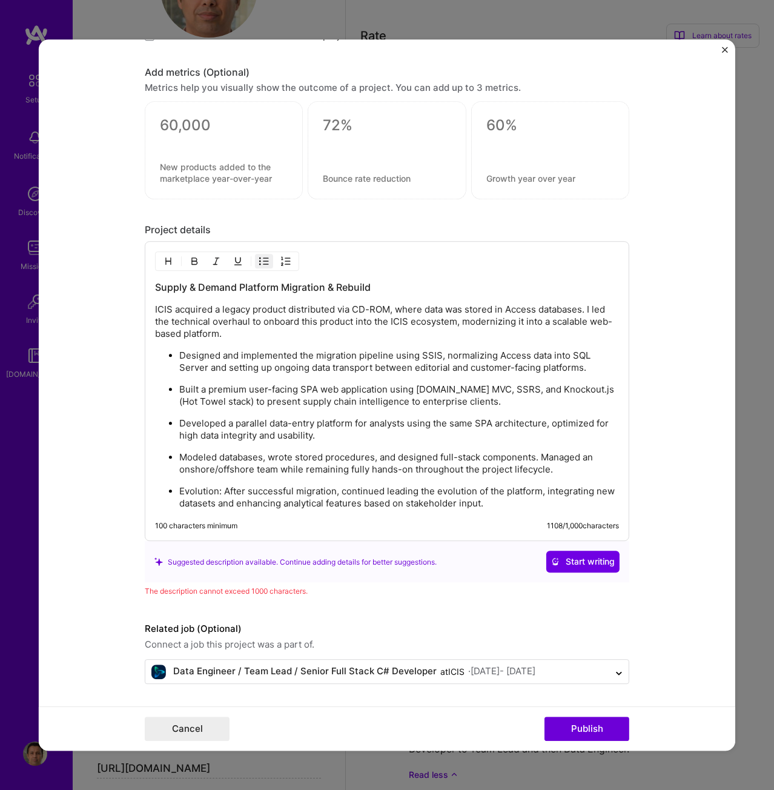
scroll to position [1219, 0]
drag, startPoint x: 384, startPoint y: 389, endPoint x: 231, endPoint y: 406, distance: 154.2
click at [231, 406] on p "Built a premium user-facing SPA web application using ASP.NET MVC, SSRS, and Kn…" at bounding box center [399, 396] width 440 height 24
click at [537, 454] on p "Modeled databases, wrote stored procedures, and designed full-stack components.…" at bounding box center [399, 464] width 440 height 24
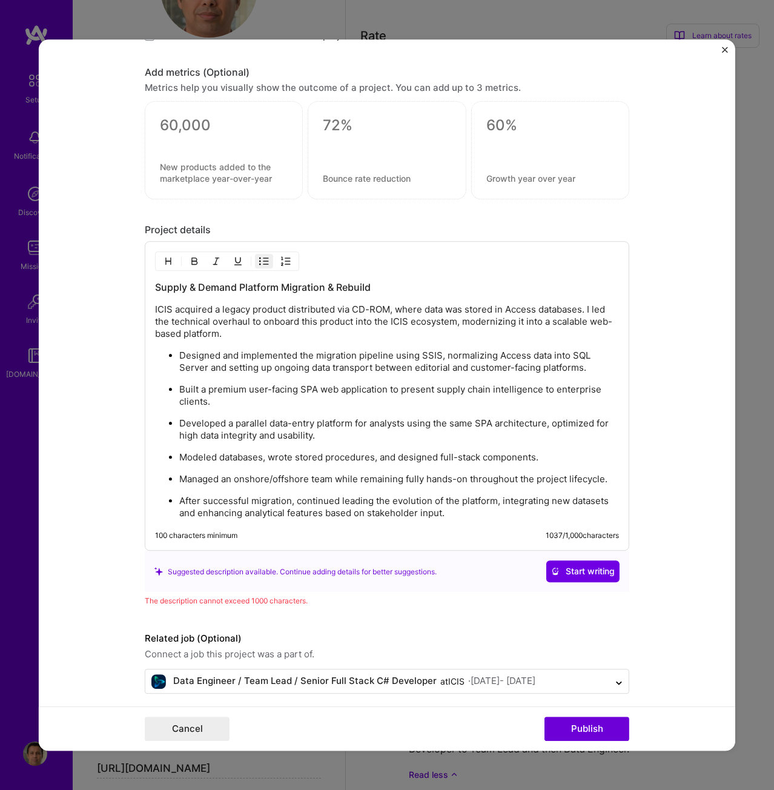
scroll to position [1229, 0]
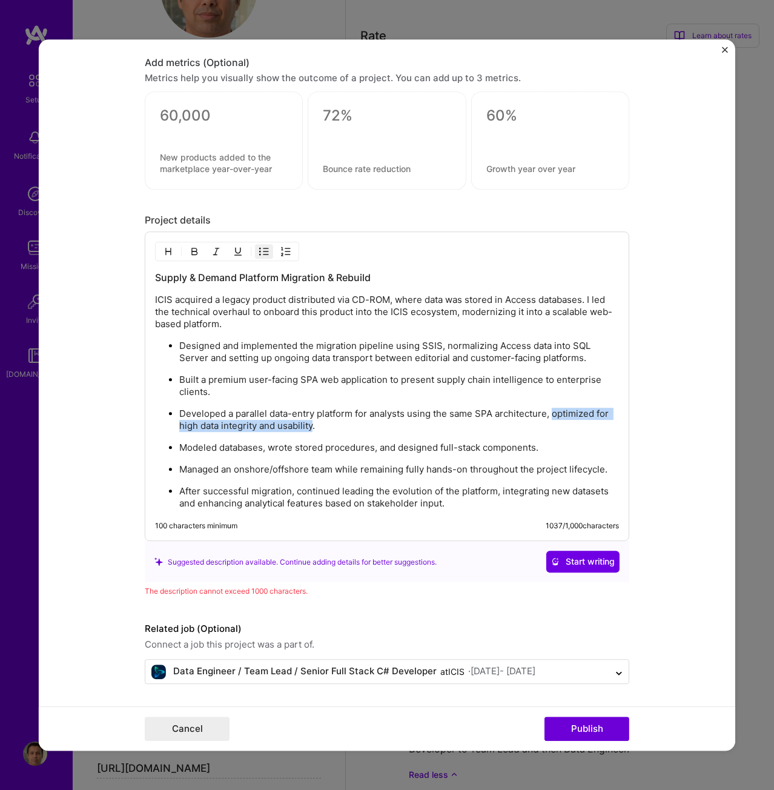
drag, startPoint x: 547, startPoint y: 412, endPoint x: 308, endPoint y: 423, distance: 239.6
click at [308, 423] on p "Developed a parallel data-entry platform for analysts using the same SPA archit…" at bounding box center [399, 420] width 440 height 24
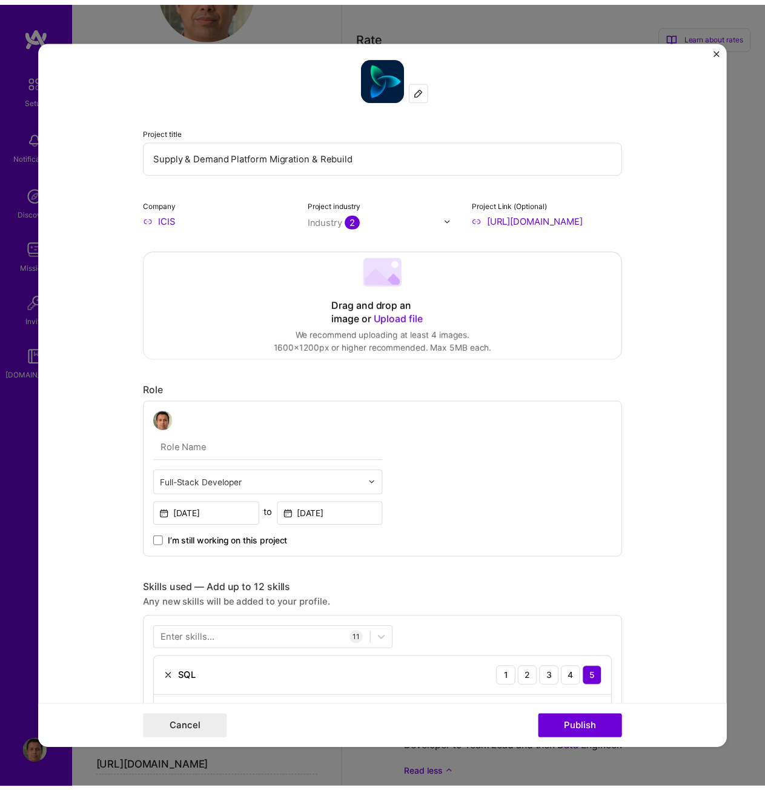
scroll to position [0, 0]
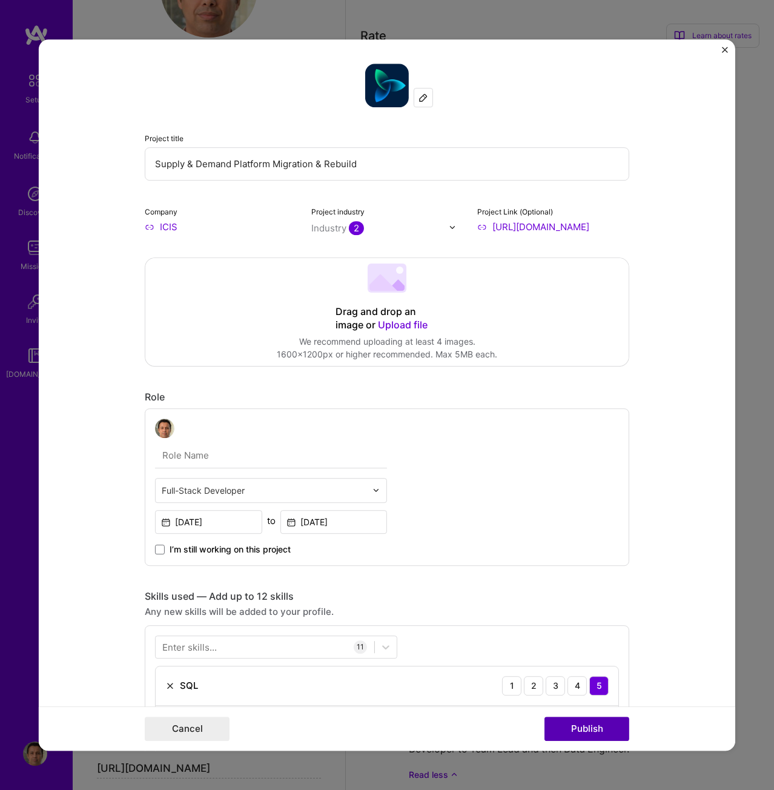
click at [586, 729] on button "Publish" at bounding box center [587, 729] width 85 height 24
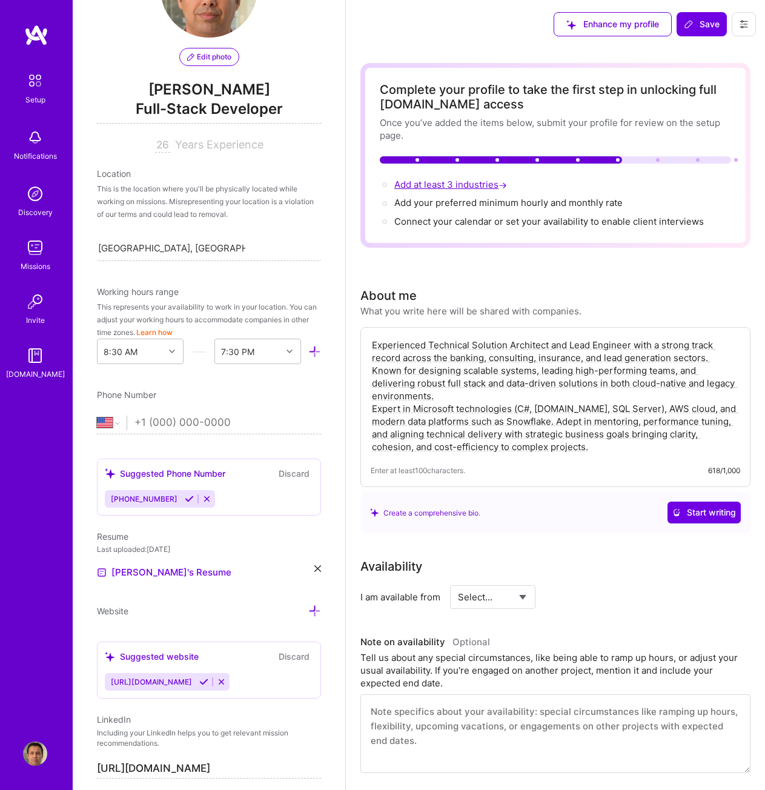
click at [433, 185] on span "Add at least 3 industries →" at bounding box center [451, 185] width 115 height 12
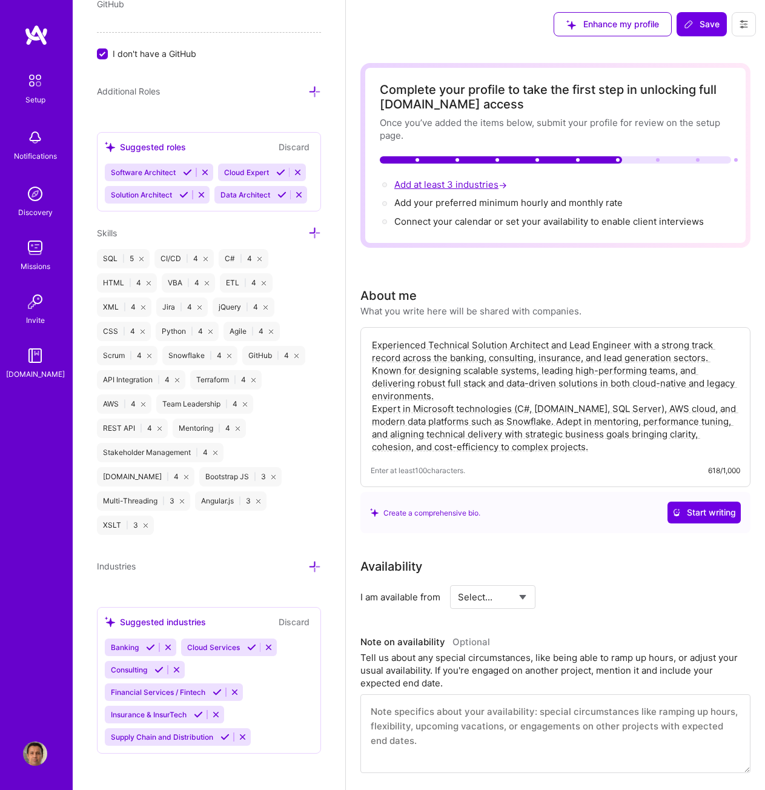
scroll to position [889, 0]
click at [149, 646] on icon at bounding box center [150, 646] width 9 height 9
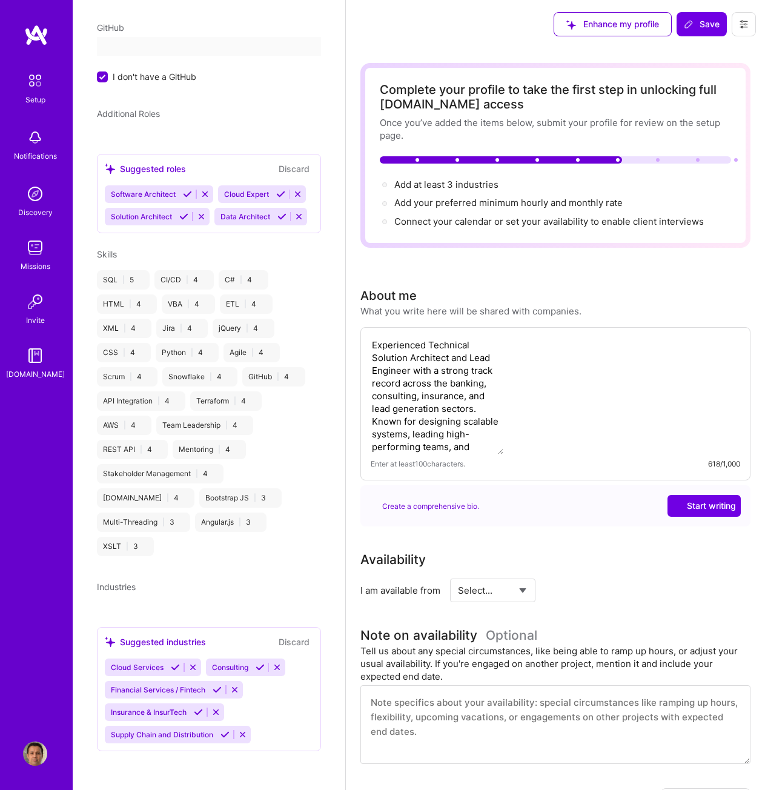
scroll to position [241, 0]
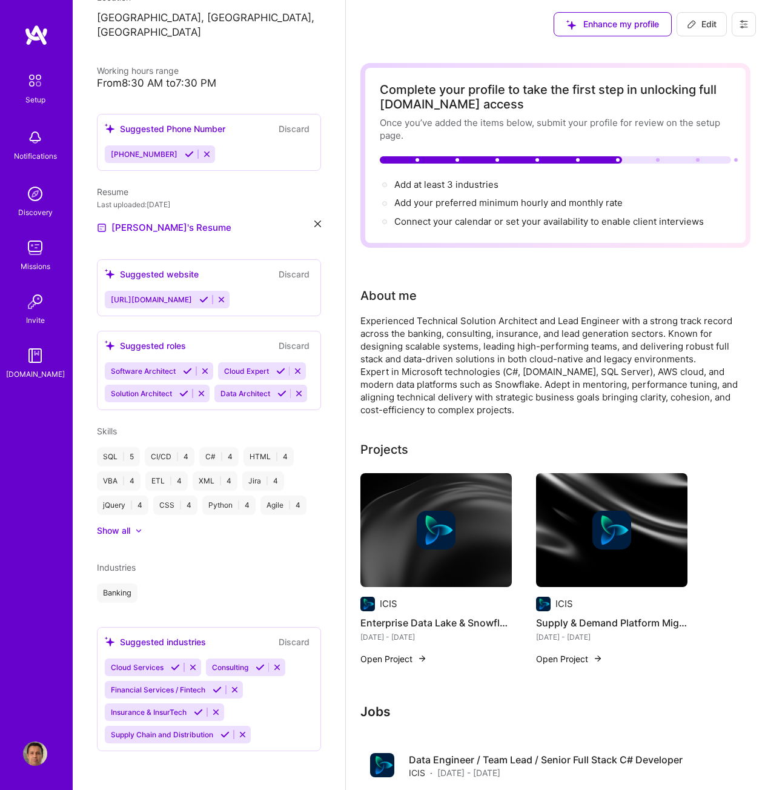
click at [173, 666] on icon at bounding box center [175, 667] width 9 height 9
click at [158, 670] on icon at bounding box center [158, 667] width 9 height 9
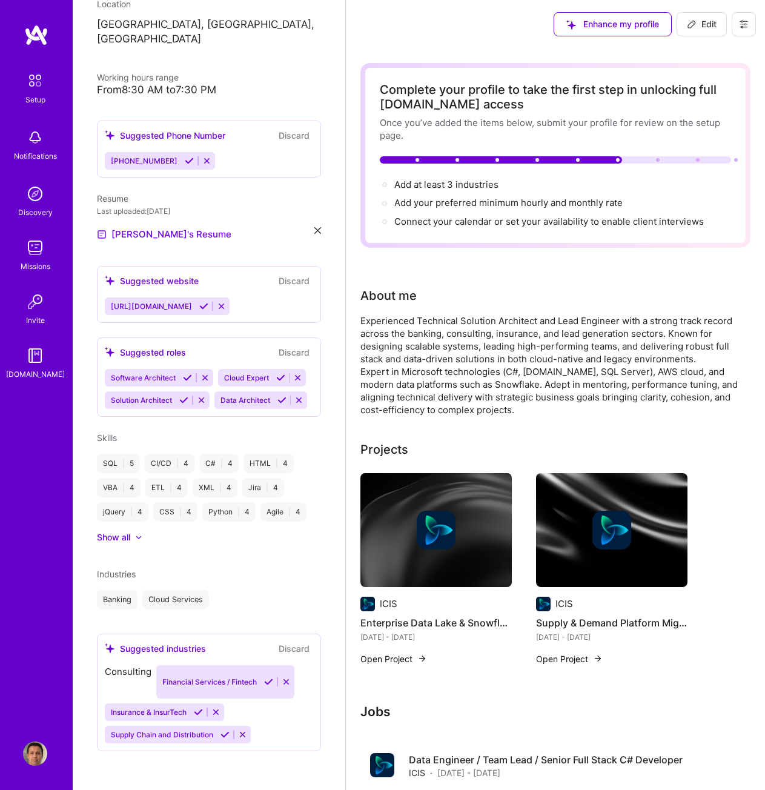
scroll to position [219, 0]
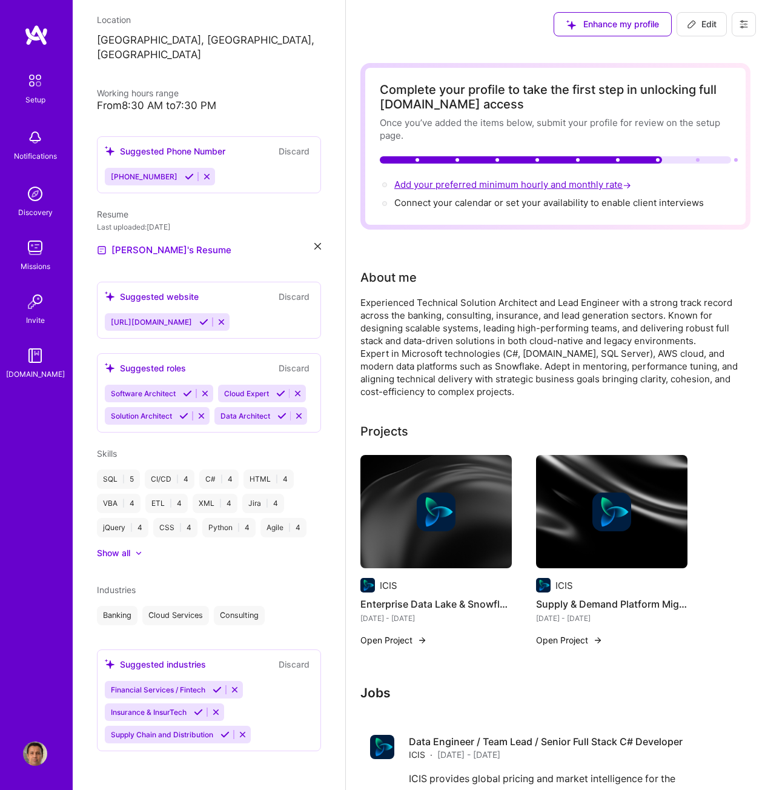
click at [515, 184] on span "Add your preferred minimum hourly and monthly rate →" at bounding box center [513, 185] width 239 height 12
select select "US"
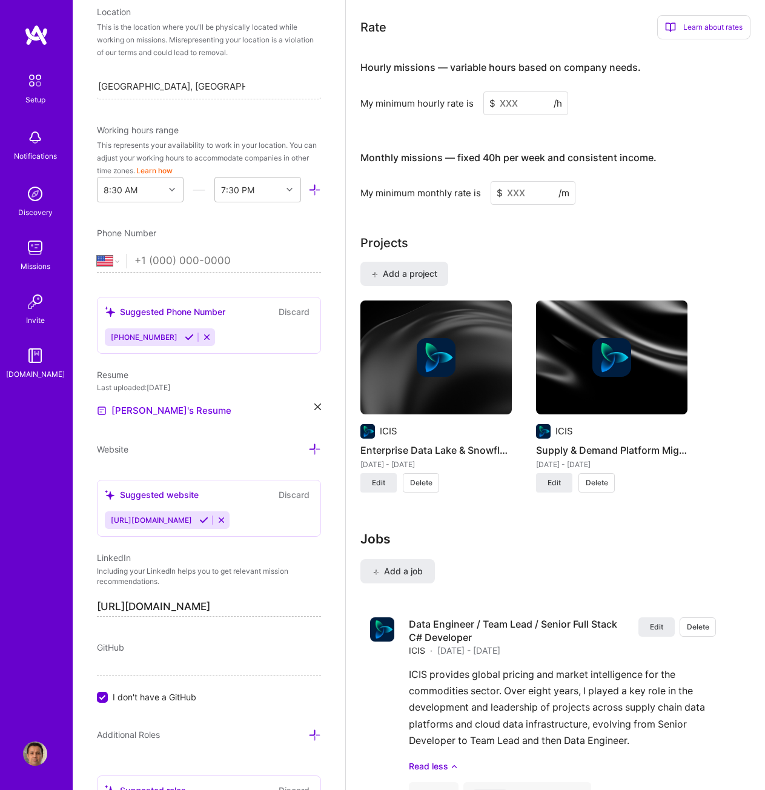
scroll to position [779, 0]
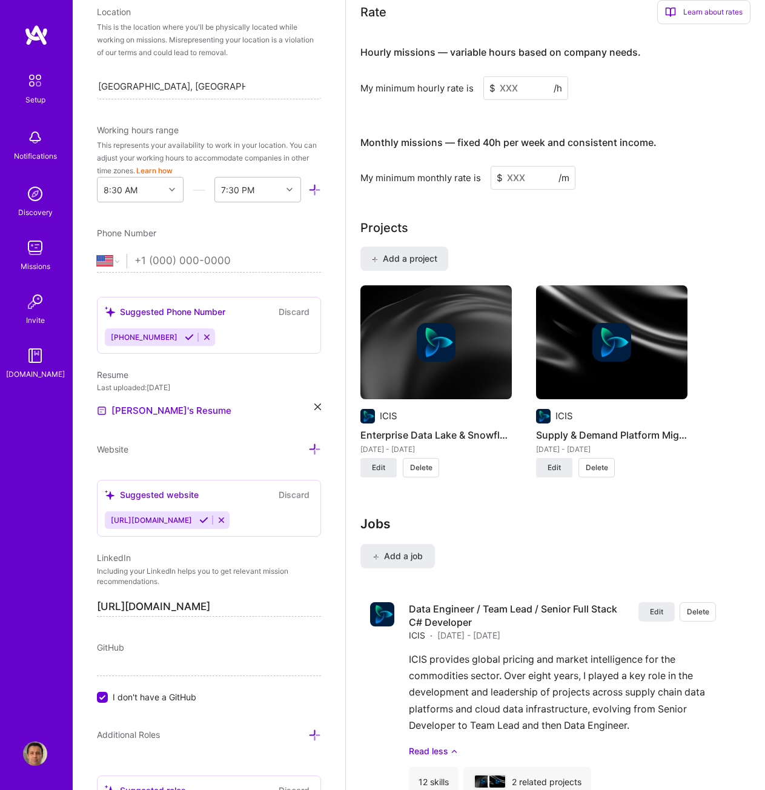
click at [520, 85] on input at bounding box center [525, 88] width 85 height 24
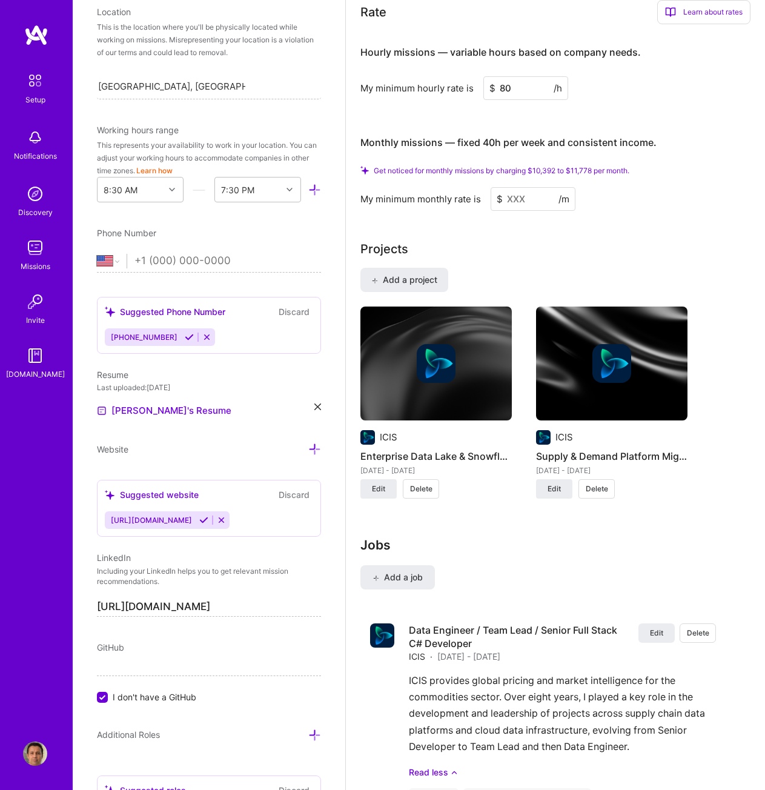
type input "80"
click at [525, 199] on input at bounding box center [533, 199] width 85 height 24
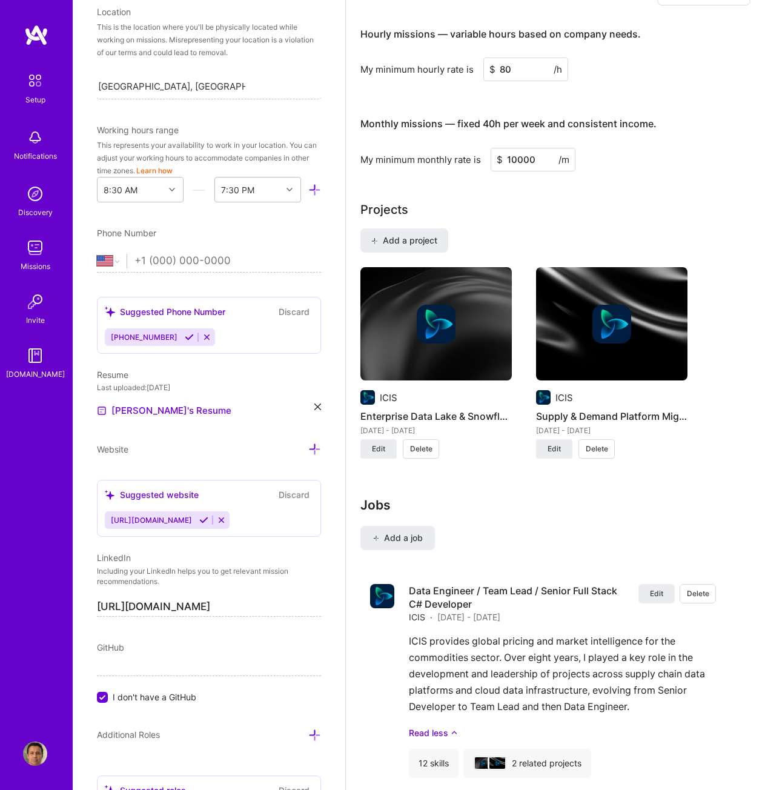
type input "10000"
click at [526, 76] on input "80" at bounding box center [525, 70] width 85 height 24
type input "8"
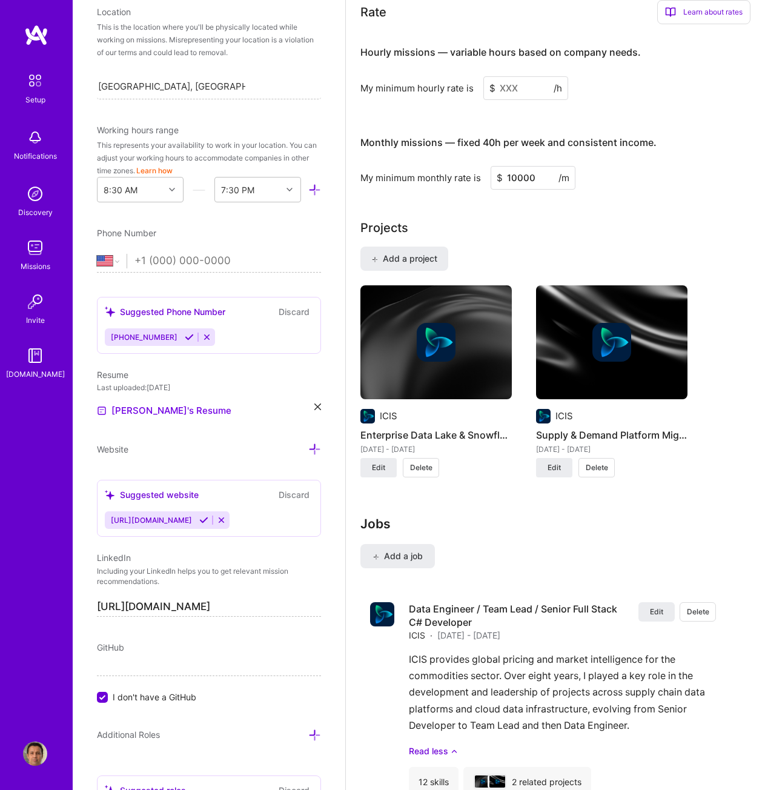
click at [522, 187] on input "10000" at bounding box center [533, 178] width 85 height 24
click at [517, 85] on input at bounding box center [525, 88] width 85 height 24
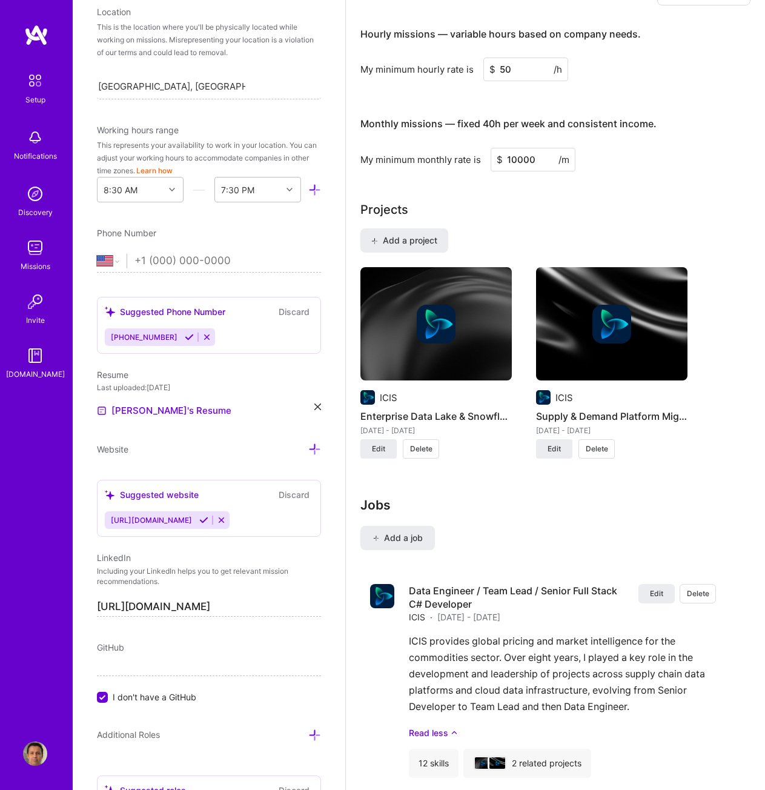
type input "50"
drag, startPoint x: 543, startPoint y: 161, endPoint x: 471, endPoint y: 151, distance: 72.7
click at [471, 151] on div "My minimum monthly rate is $ 10000 /m" at bounding box center [555, 160] width 390 height 24
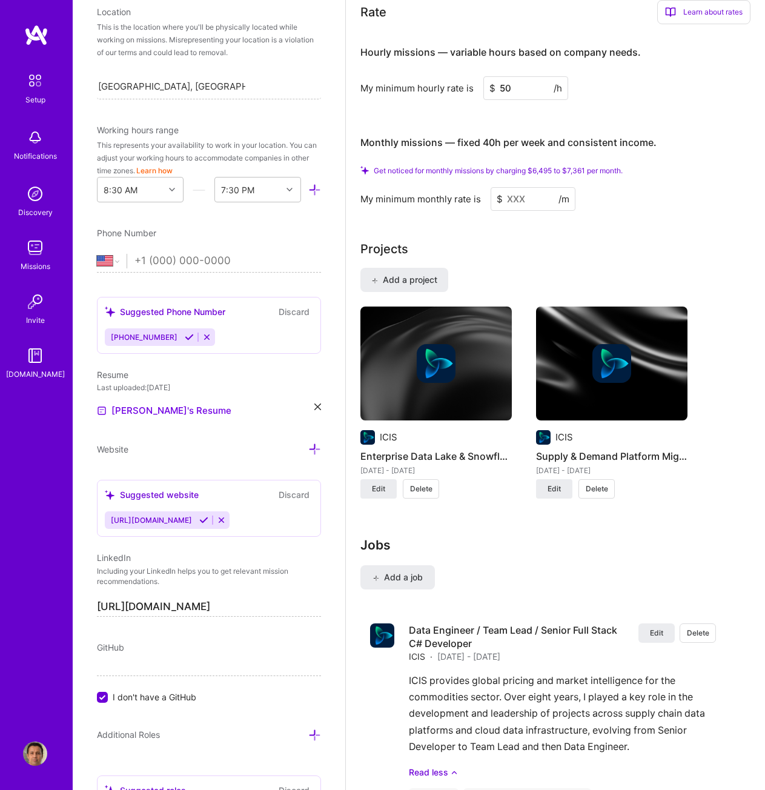
drag, startPoint x: 517, startPoint y: 88, endPoint x: 471, endPoint y: 76, distance: 47.6
click at [471, 76] on div "My minimum hourly rate is $ 50 /h" at bounding box center [555, 88] width 390 height 24
type input "80"
drag, startPoint x: 530, startPoint y: 201, endPoint x: 496, endPoint y: 190, distance: 36.2
click at [496, 190] on input at bounding box center [533, 199] width 85 height 24
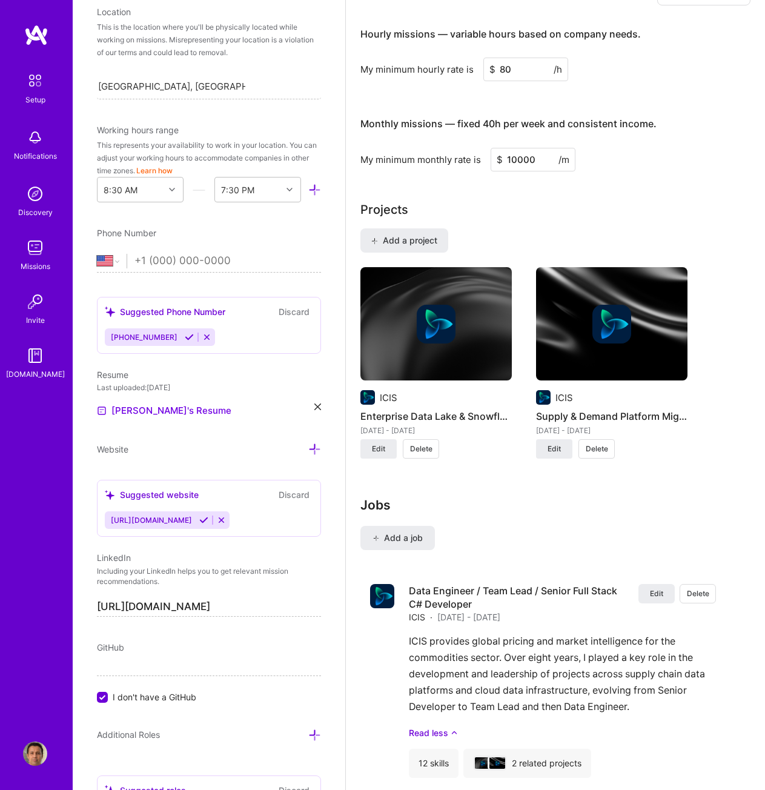
type input "10000"
click at [534, 196] on div "Complete your profile to take the first step in unlocking full A.Team access On…" at bounding box center [555, 245] width 390 height 1922
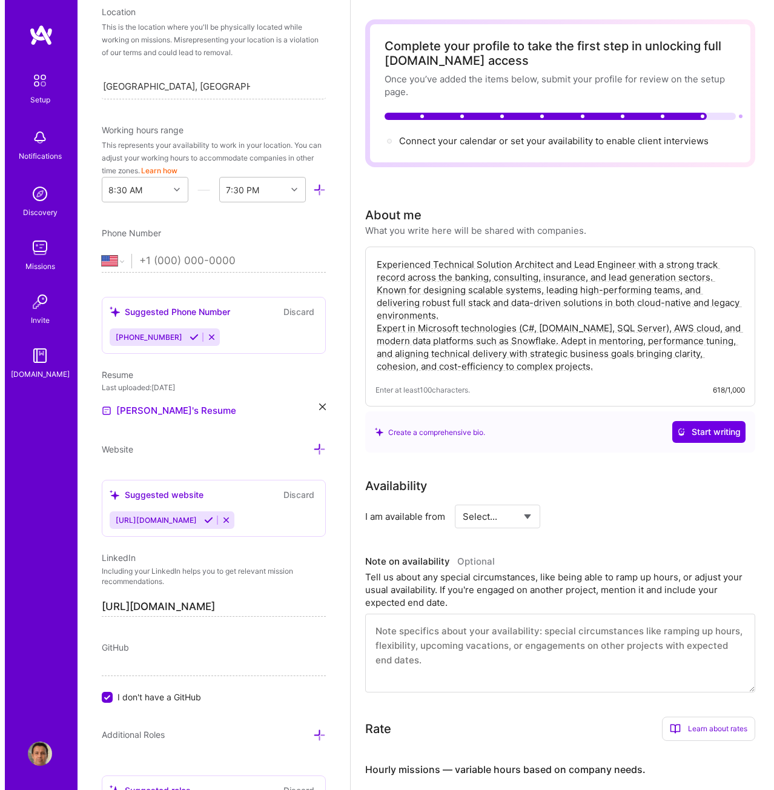
scroll to position [0, 0]
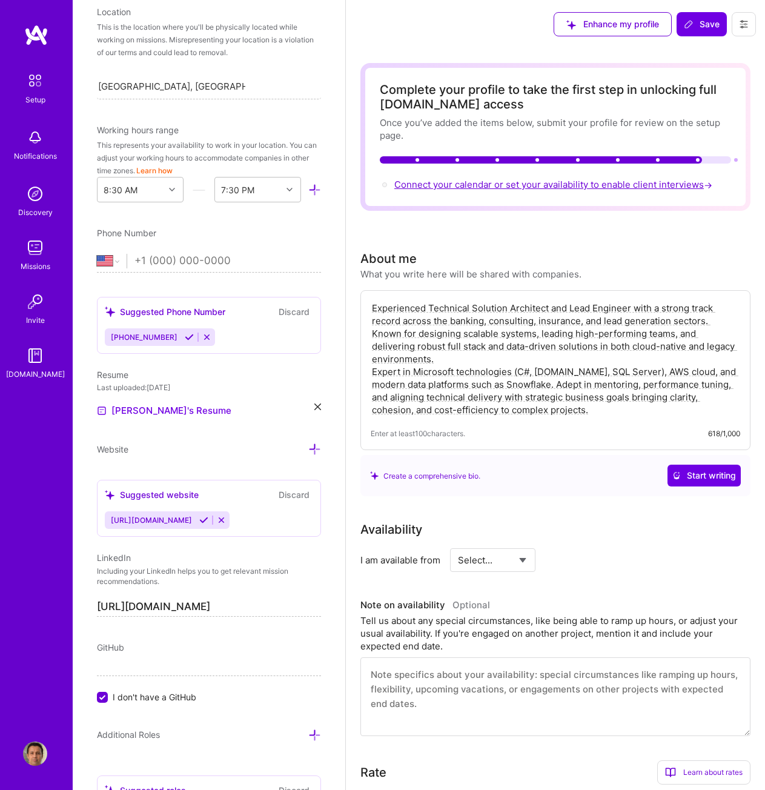
click at [620, 183] on span "Connect your calendar or set your availability to enable client interviews →" at bounding box center [554, 185] width 320 height 12
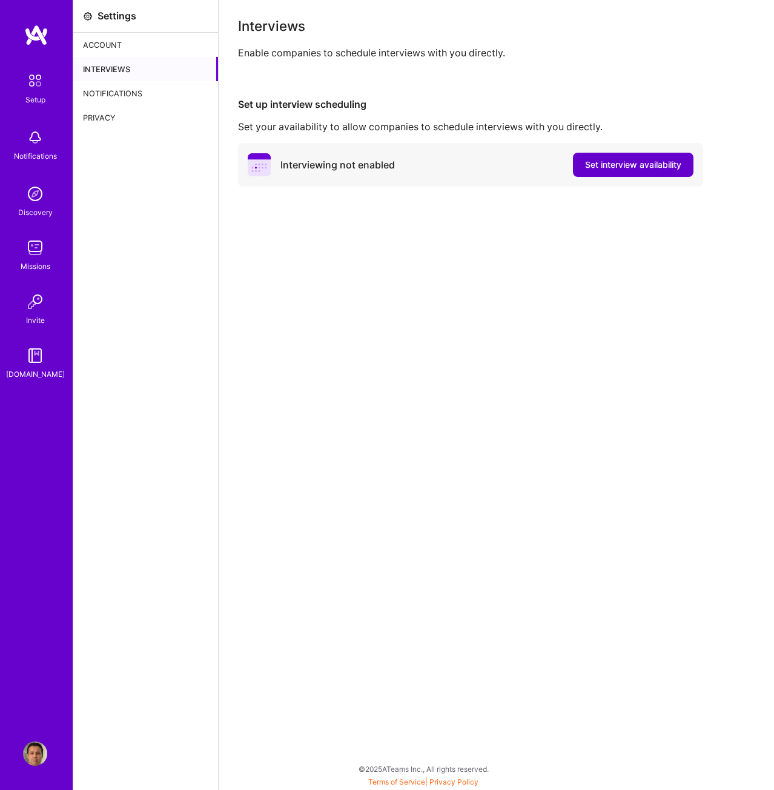
click at [630, 165] on span "Set interview availability" at bounding box center [633, 165] width 96 height 12
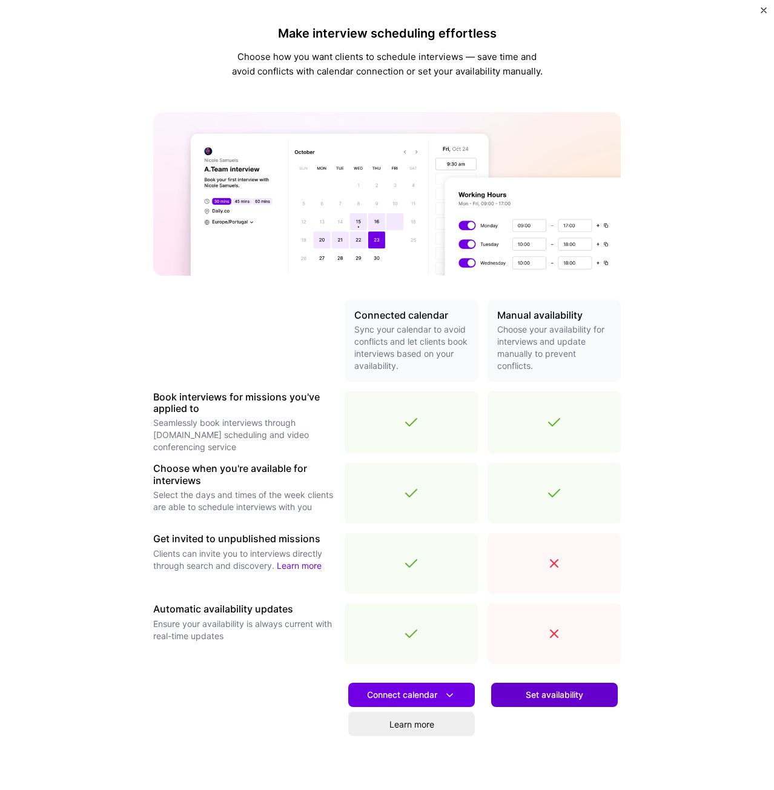
click at [547, 696] on span "Set availability" at bounding box center [555, 695] width 58 height 12
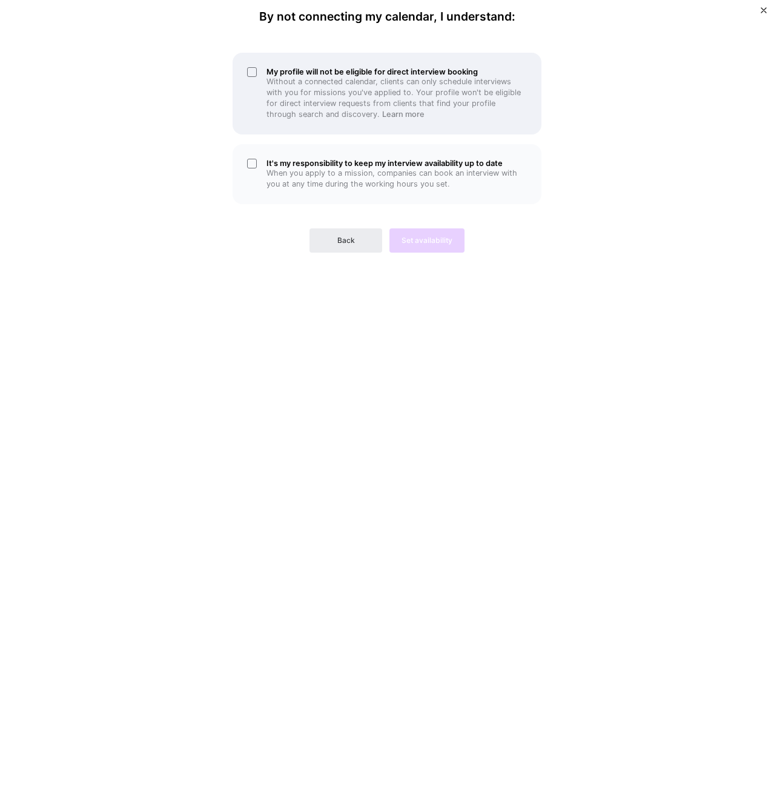
click at [255, 70] on div "My profile will not be eligible for direct interview booking Without a connecte…" at bounding box center [387, 94] width 309 height 82
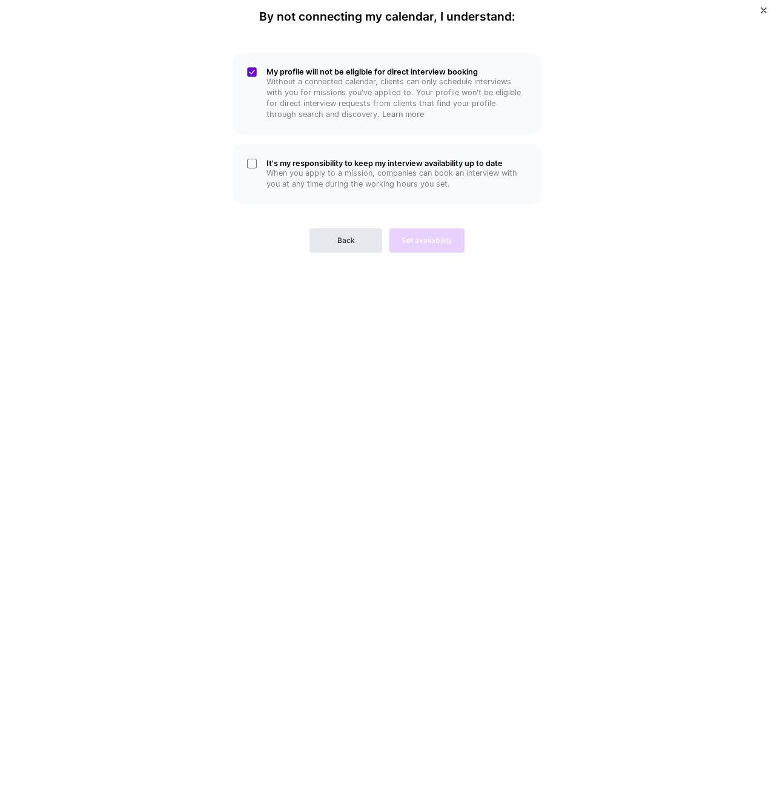
click at [333, 246] on button "Back" at bounding box center [346, 240] width 73 height 24
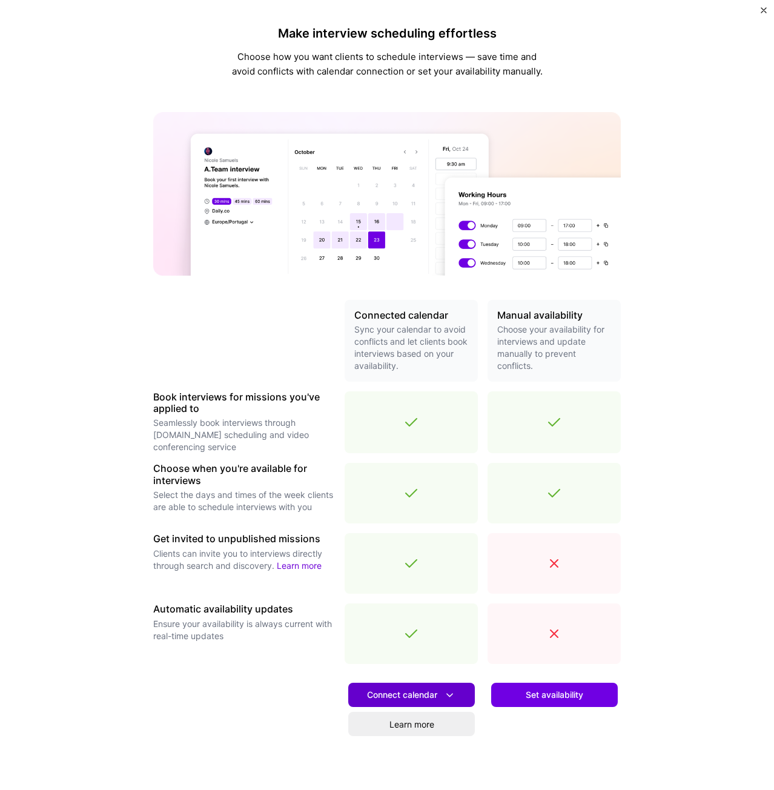
click at [413, 692] on span "Connect calendar" at bounding box center [411, 695] width 89 height 13
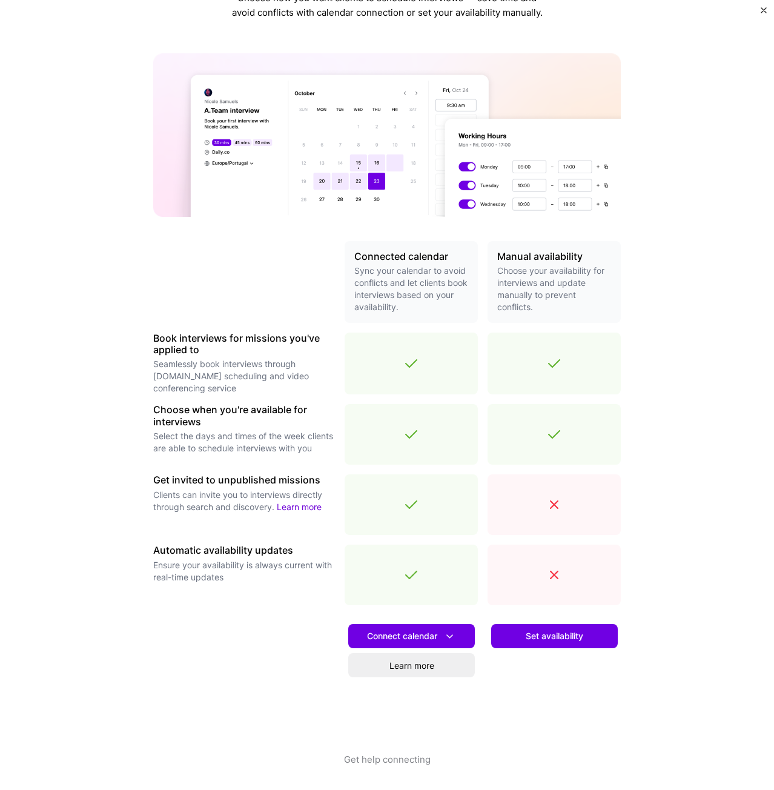
click at [174, 645] on div at bounding box center [244, 684] width 182 height 138
click at [551, 636] on span "Set availability" at bounding box center [555, 636] width 58 height 12
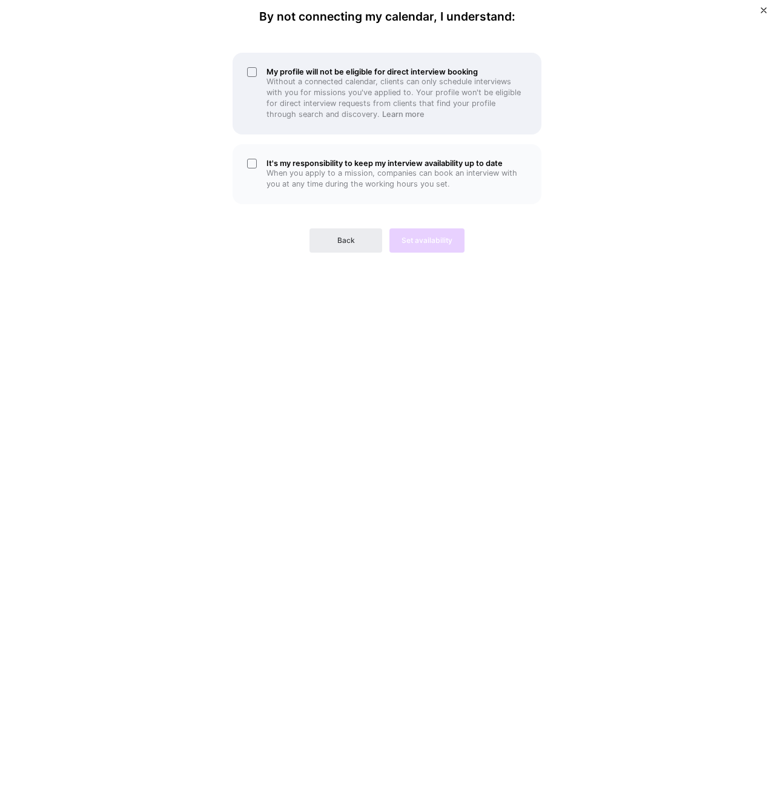
click at [251, 71] on div "My profile will not be eligible for direct interview booking Without a connecte…" at bounding box center [387, 94] width 309 height 82
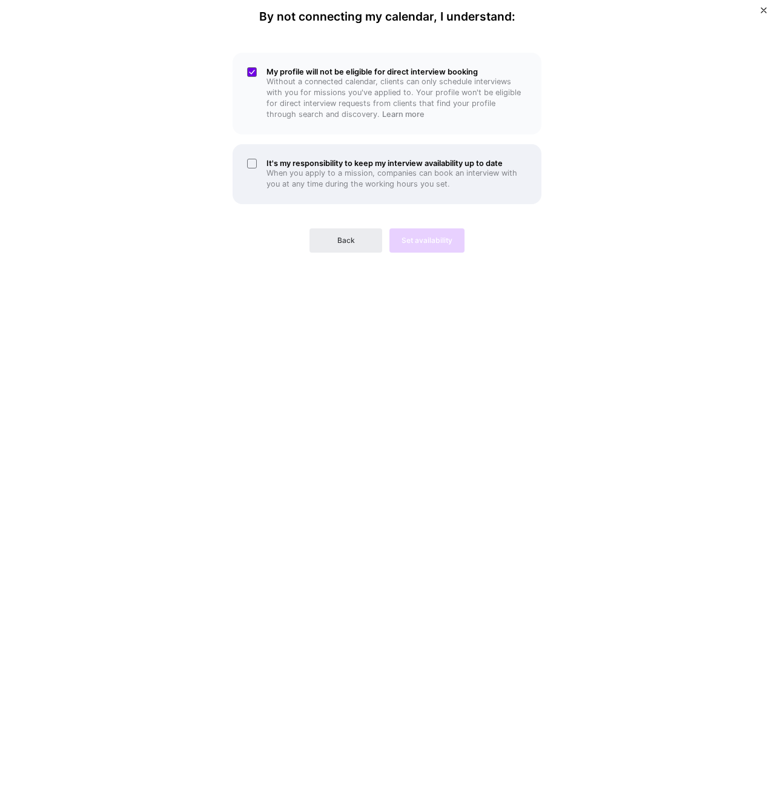
click at [251, 165] on div "It's my responsibility to keep my interview availability up to date When you ap…" at bounding box center [387, 174] width 309 height 60
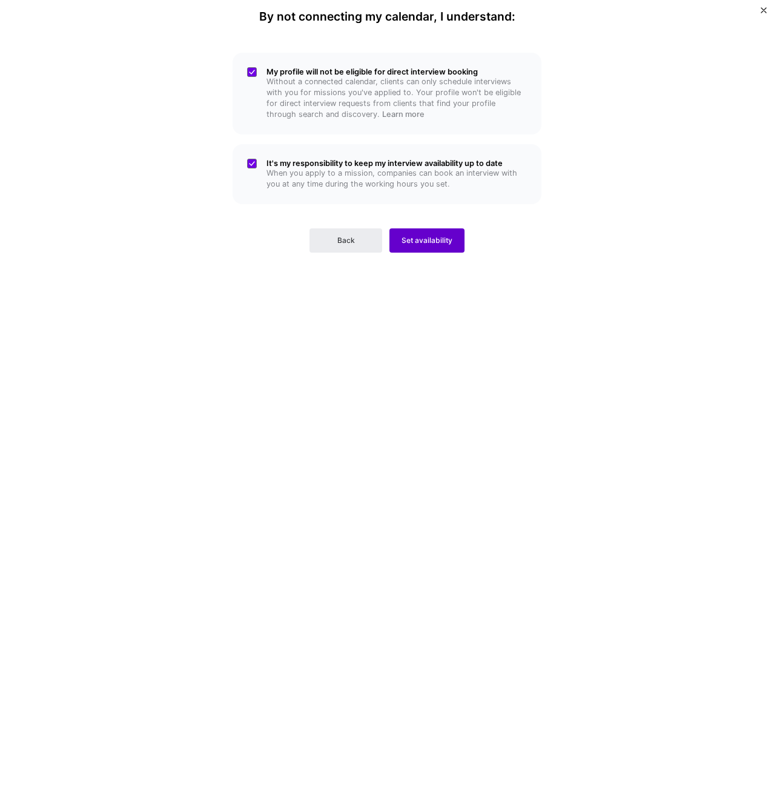
click at [436, 242] on span "Set availability" at bounding box center [427, 240] width 51 height 11
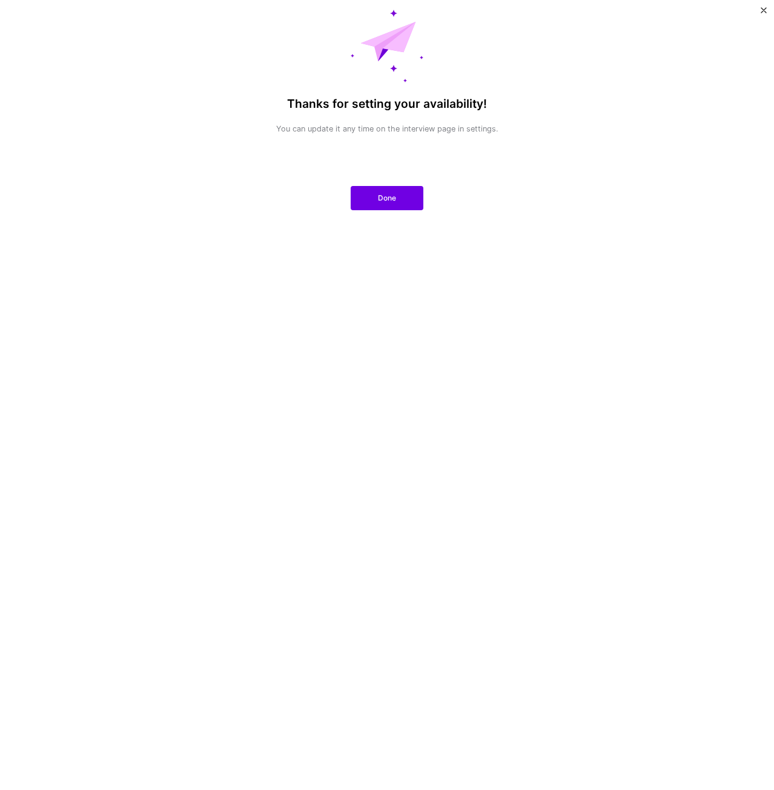
drag, startPoint x: 388, startPoint y: 77, endPoint x: 374, endPoint y: 248, distance: 171.5
click at [374, 248] on div "Thanks for setting your availability! You can update it any time on the intervi…" at bounding box center [387, 395] width 283 height 771
click at [378, 201] on span "Done" at bounding box center [387, 198] width 18 height 11
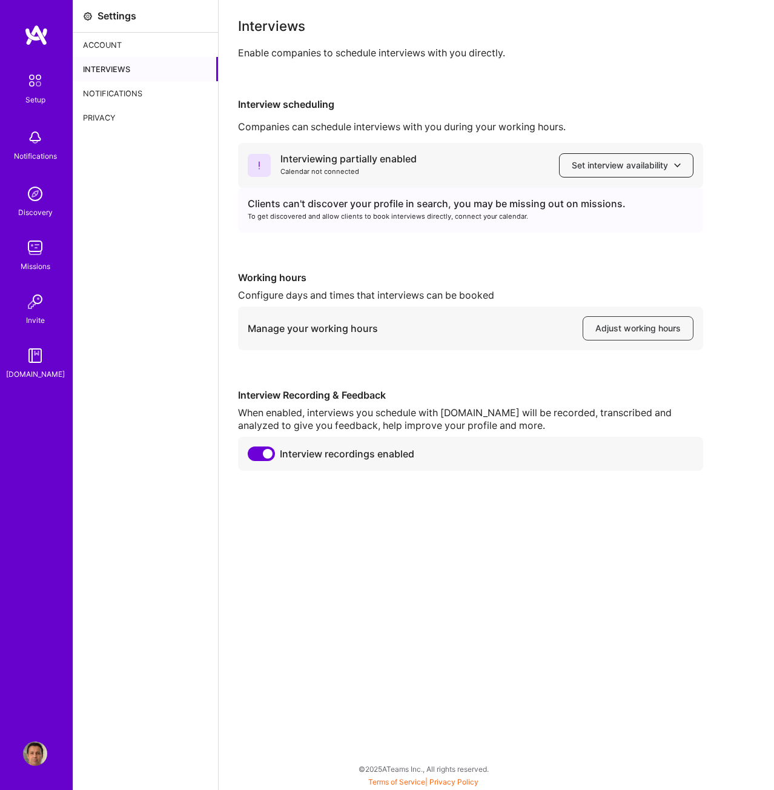
click at [583, 167] on span "Set interview availability" at bounding box center [626, 165] width 109 height 12
click at [351, 165] on div "Interviewing partially enabled" at bounding box center [349, 159] width 136 height 13
click at [259, 164] on icon at bounding box center [259, 165] width 23 height 23
click at [690, 161] on button "Set interview availability" at bounding box center [626, 165] width 134 height 24
click at [394, 131] on div "Companies can schedule interviews with you during your working hours." at bounding box center [496, 127] width 517 height 13
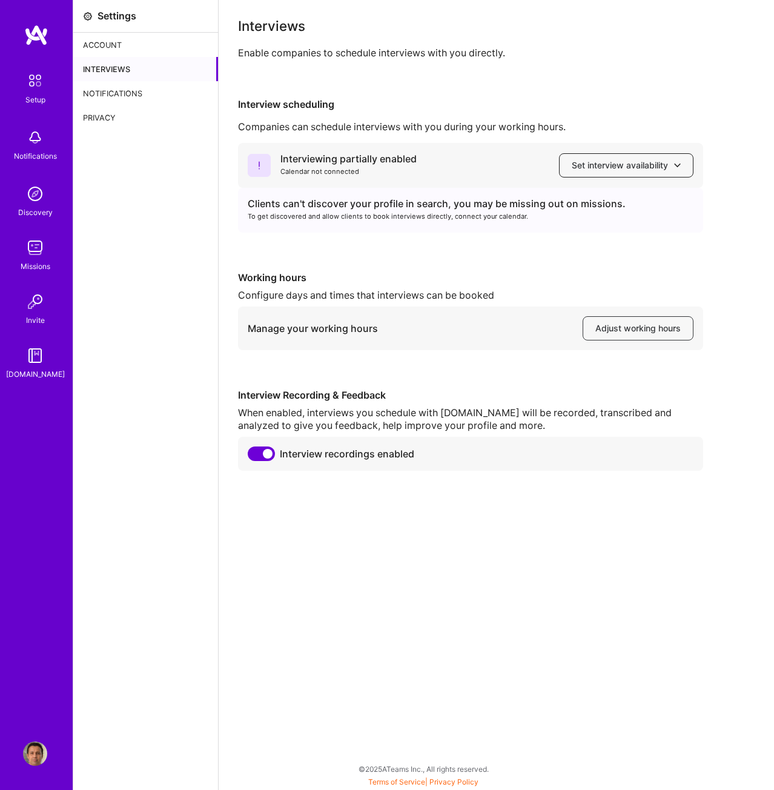
click at [578, 176] on button "Set interview availability" at bounding box center [626, 165] width 134 height 24
click at [105, 67] on div "Interviews" at bounding box center [145, 69] width 145 height 24
click at [632, 162] on span "Set interview availability" at bounding box center [626, 165] width 109 height 12
click at [653, 328] on span "Adjust working hours" at bounding box center [638, 328] width 85 height 12
click at [675, 164] on icon at bounding box center [677, 165] width 7 height 7
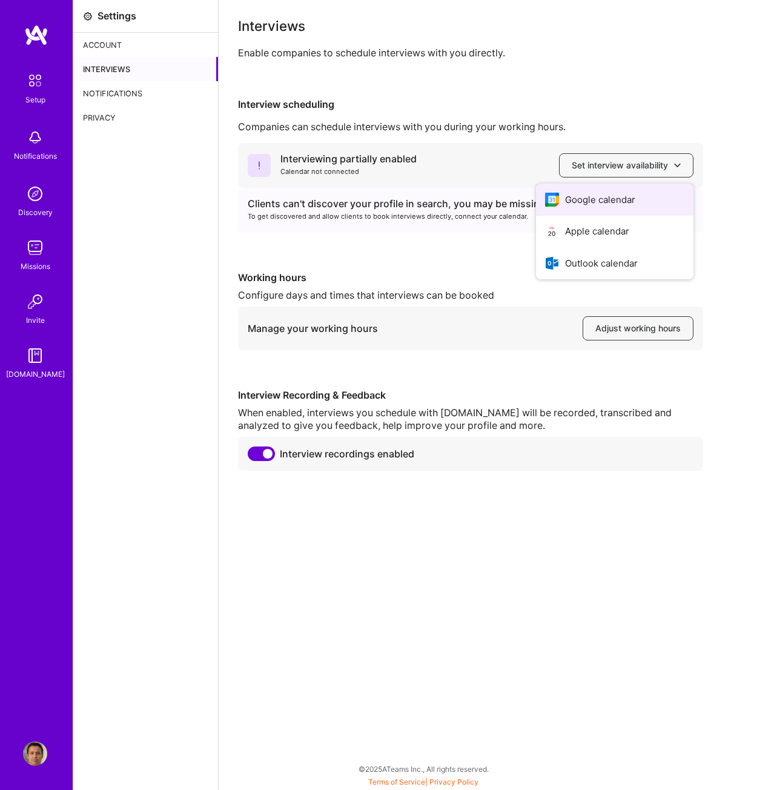
click at [585, 193] on button "Google calendar" at bounding box center [615, 200] width 158 height 32
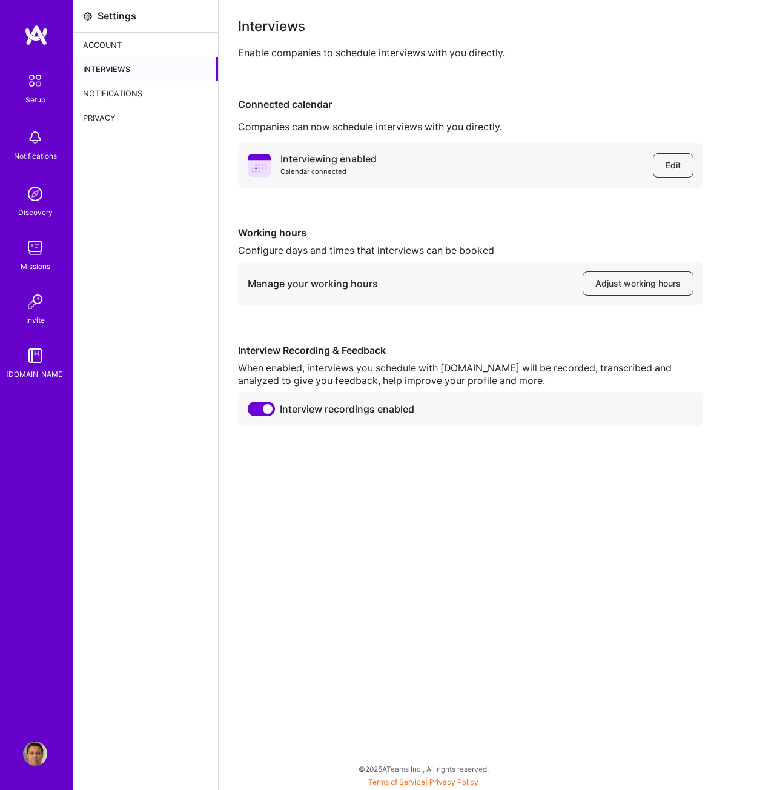
click at [113, 90] on div "Notifications" at bounding box center [145, 93] width 145 height 24
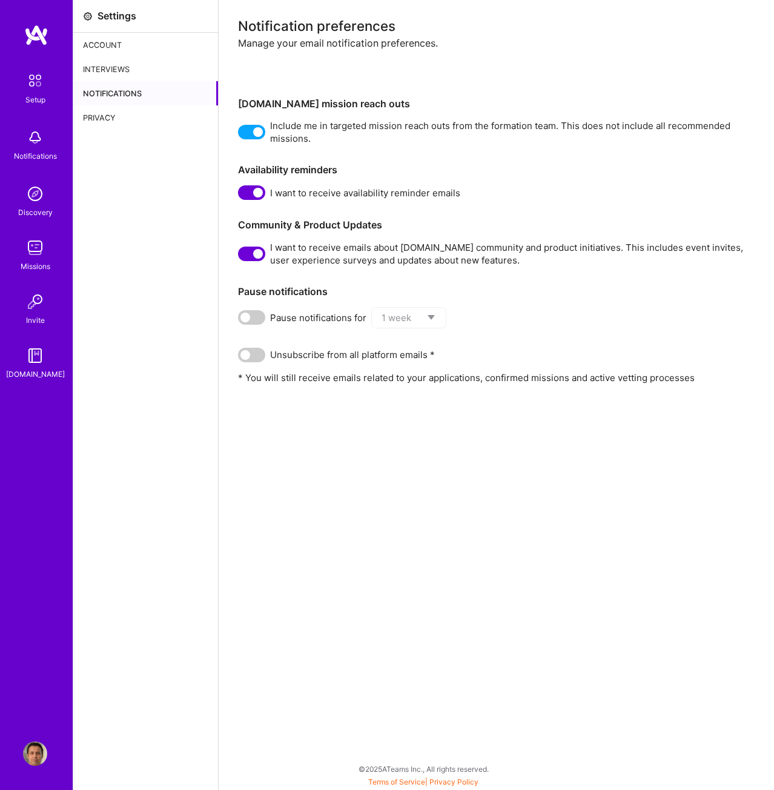
click at [99, 115] on div "Privacy" at bounding box center [145, 117] width 145 height 24
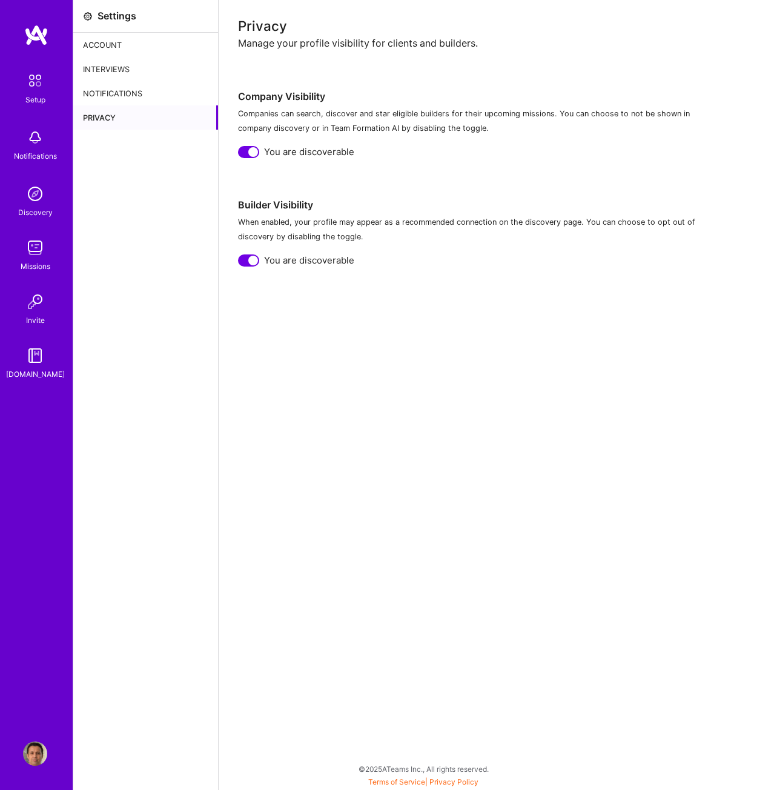
click at [107, 45] on div "Account" at bounding box center [145, 45] width 145 height 24
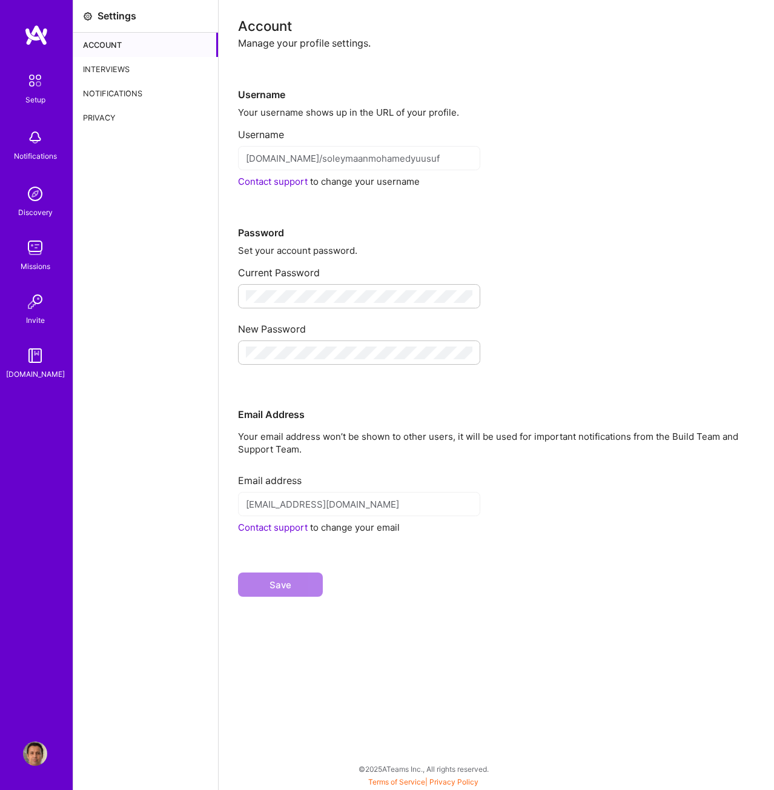
click at [34, 36] on img at bounding box center [36, 35] width 24 height 22
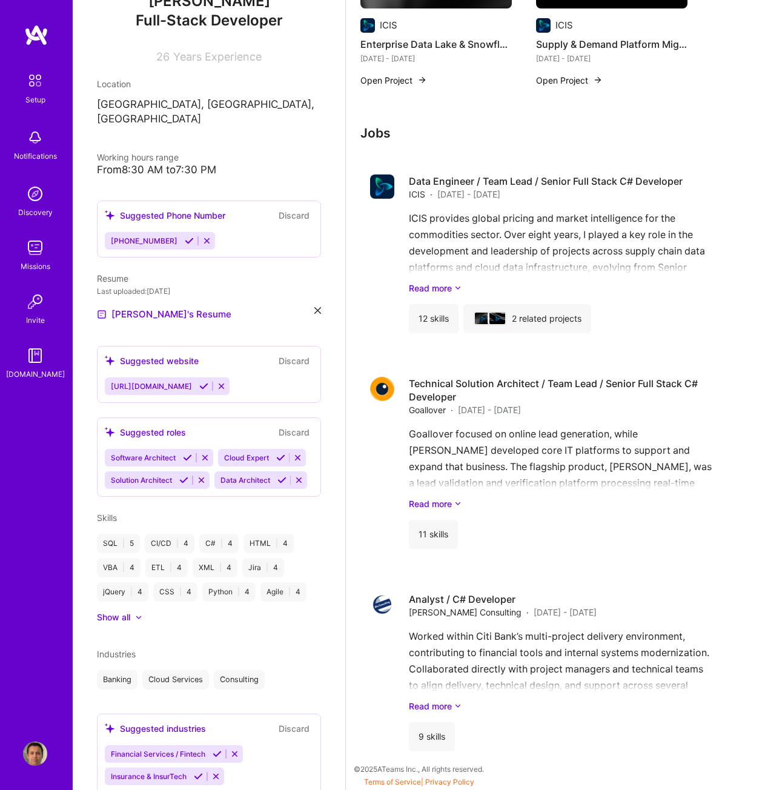
scroll to position [182, 0]
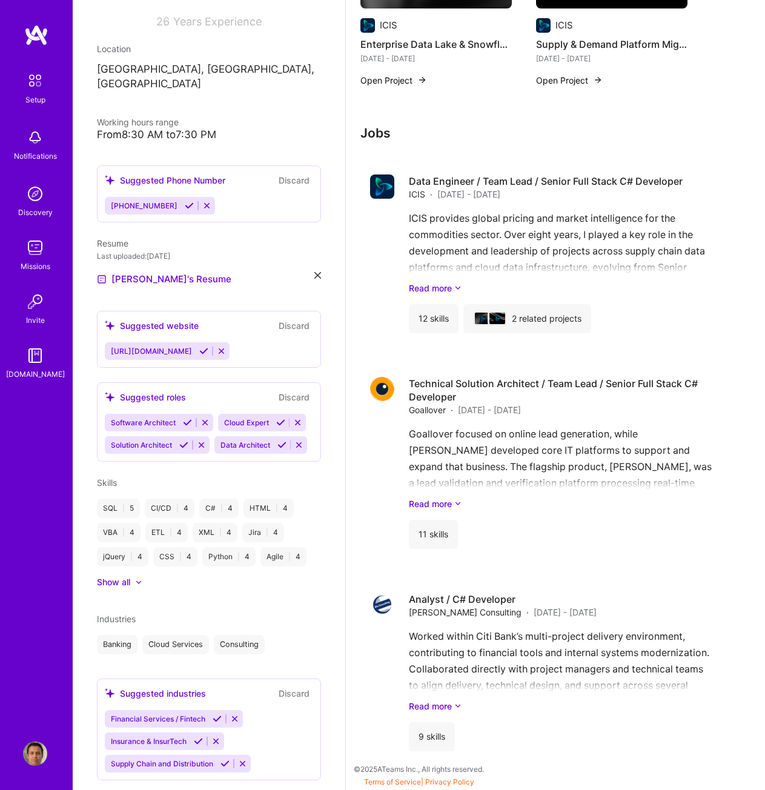
click at [220, 347] on icon at bounding box center [221, 351] width 9 height 9
click at [286, 319] on button "Discard" at bounding box center [294, 326] width 38 height 14
click at [281, 319] on button "Discard" at bounding box center [294, 326] width 38 height 14
click at [217, 347] on icon at bounding box center [221, 351] width 9 height 9
click at [288, 319] on button "Discard" at bounding box center [294, 326] width 38 height 14
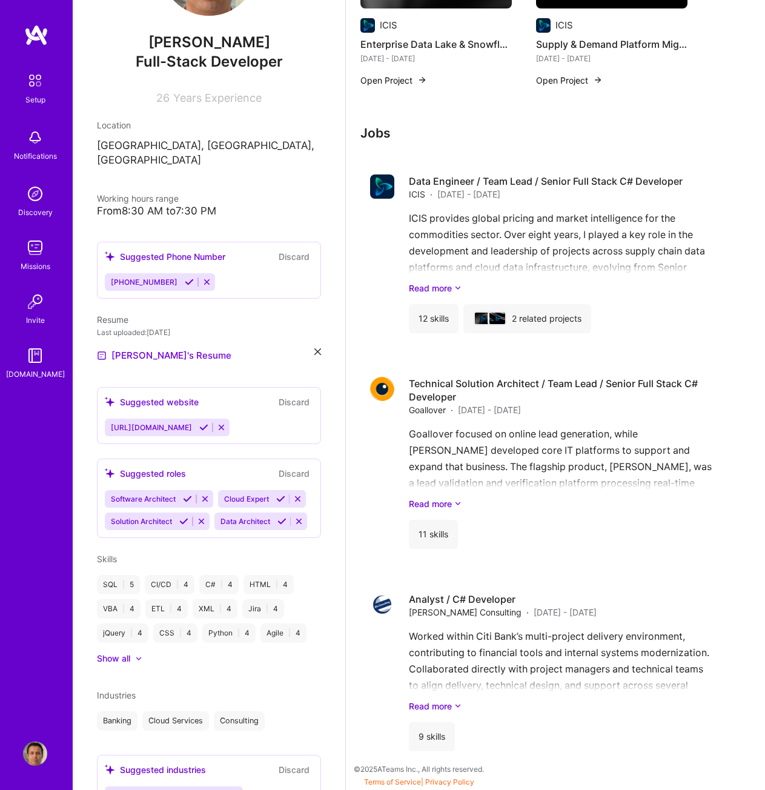
scroll to position [121, 0]
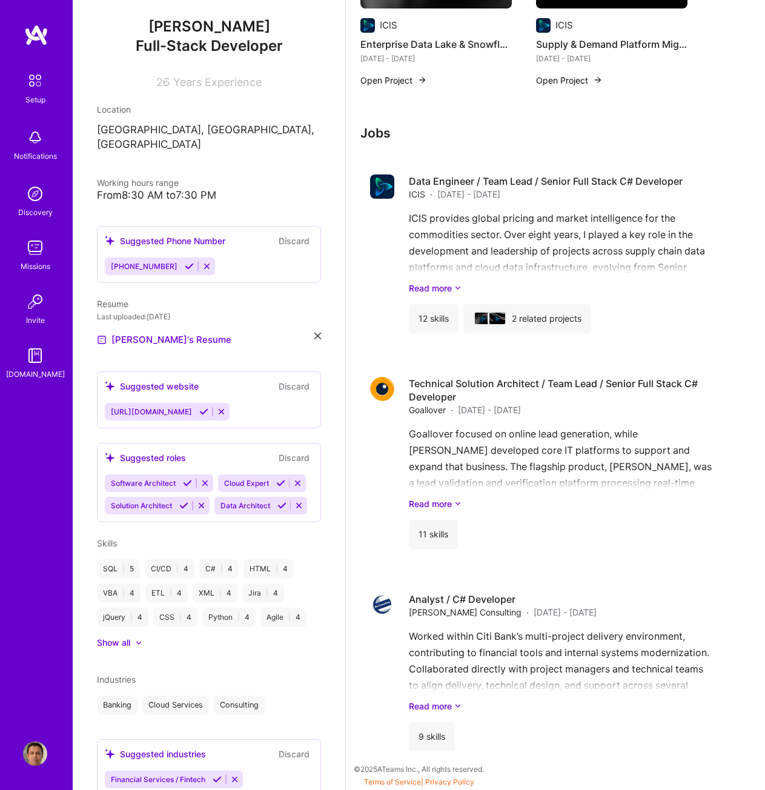
click at [188, 501] on icon at bounding box center [183, 505] width 9 height 9
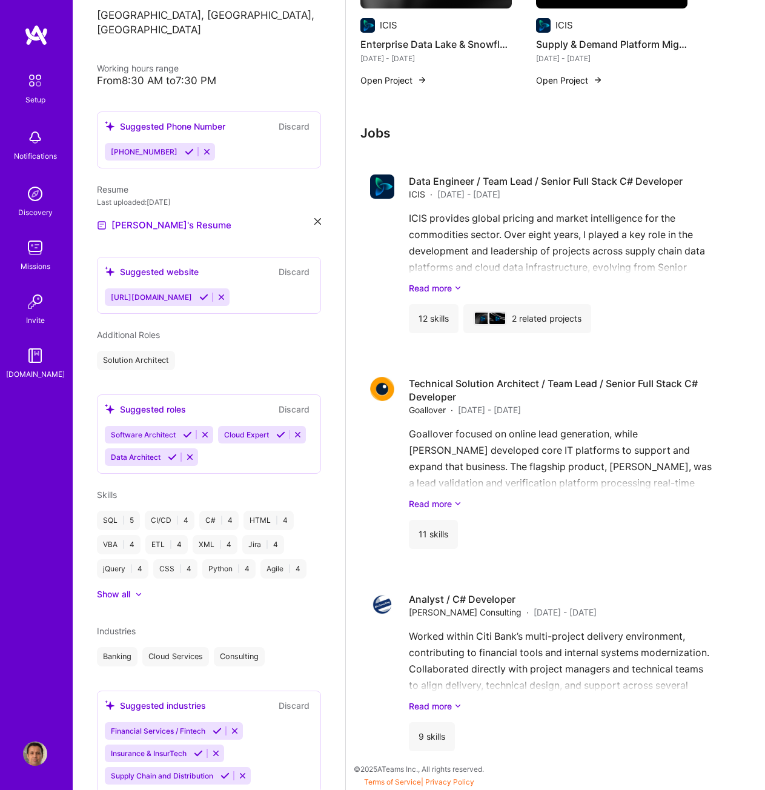
scroll to position [242, 0]
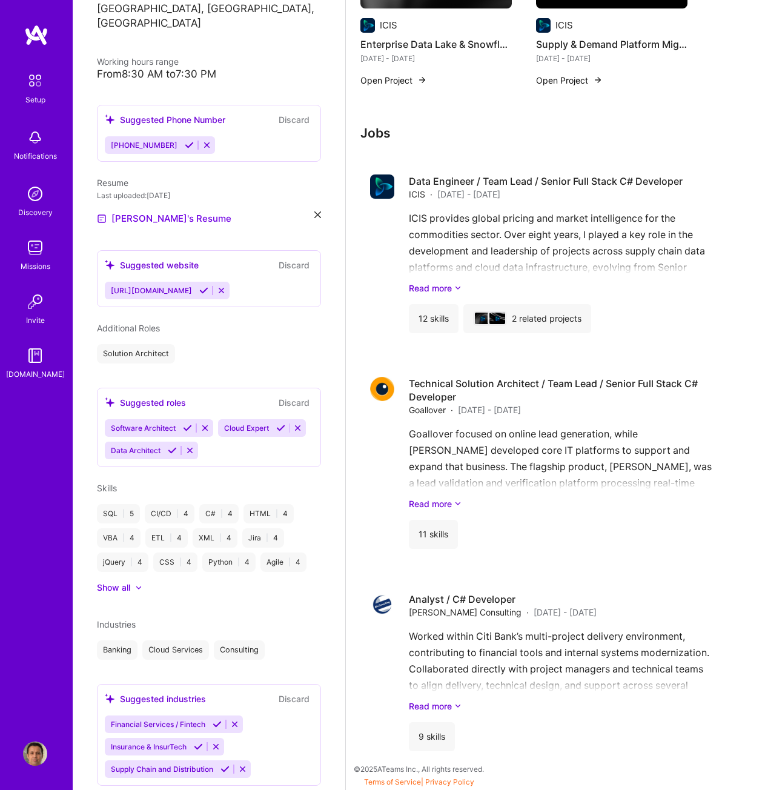
click at [136, 396] on div "Suggested roles" at bounding box center [145, 402] width 81 height 13
click at [111, 397] on icon at bounding box center [110, 402] width 10 height 10
click at [206, 423] on icon at bounding box center [205, 427] width 9 height 9
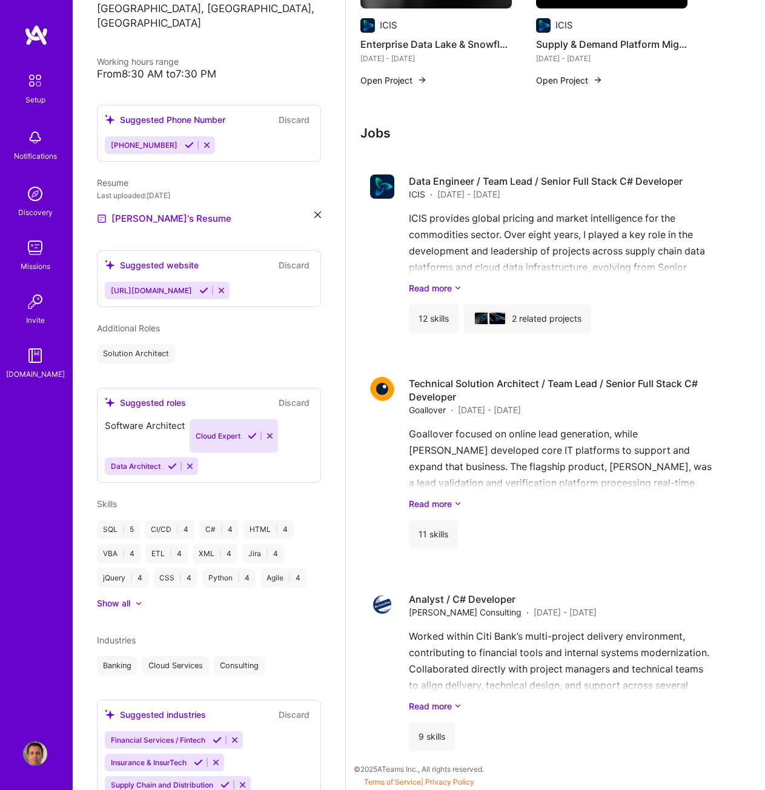
scroll to position [240, 0]
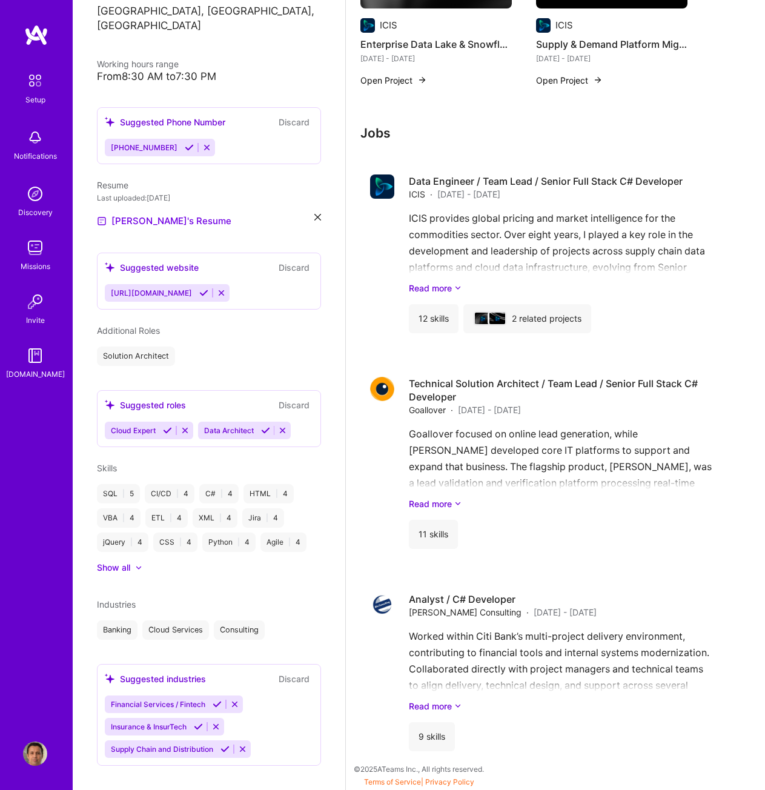
click at [184, 426] on icon at bounding box center [185, 430] width 9 height 9
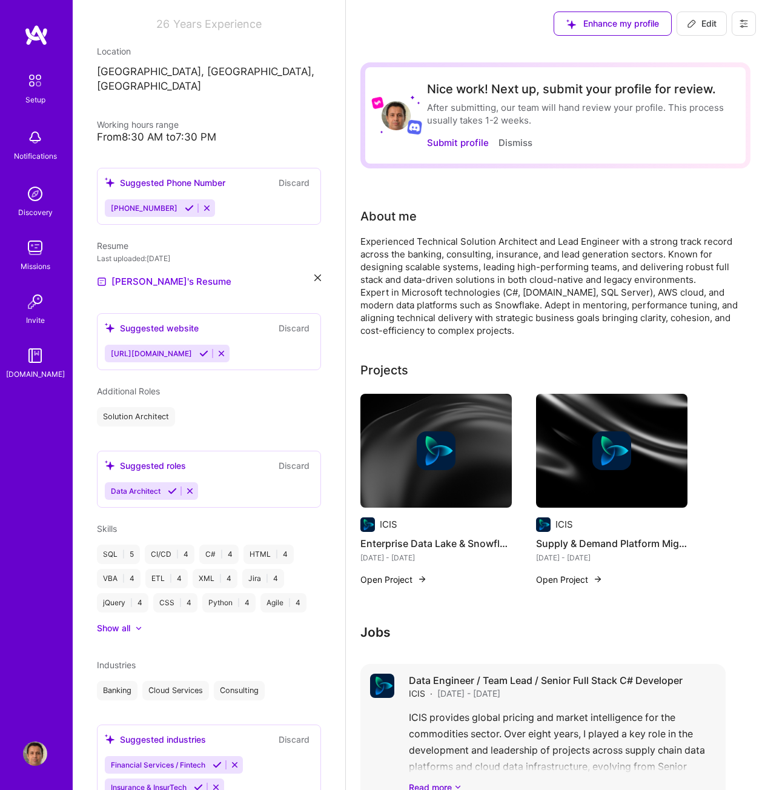
scroll to position [0, 0]
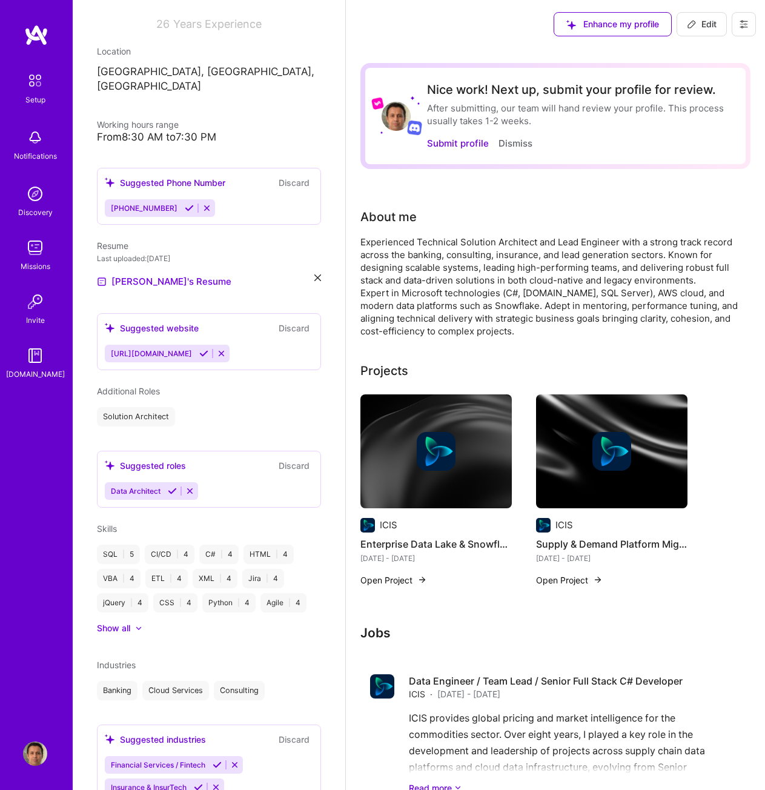
click at [744, 27] on icon at bounding box center [744, 24] width 10 height 10
click at [691, 53] on button "Settings" at bounding box center [710, 51] width 91 height 31
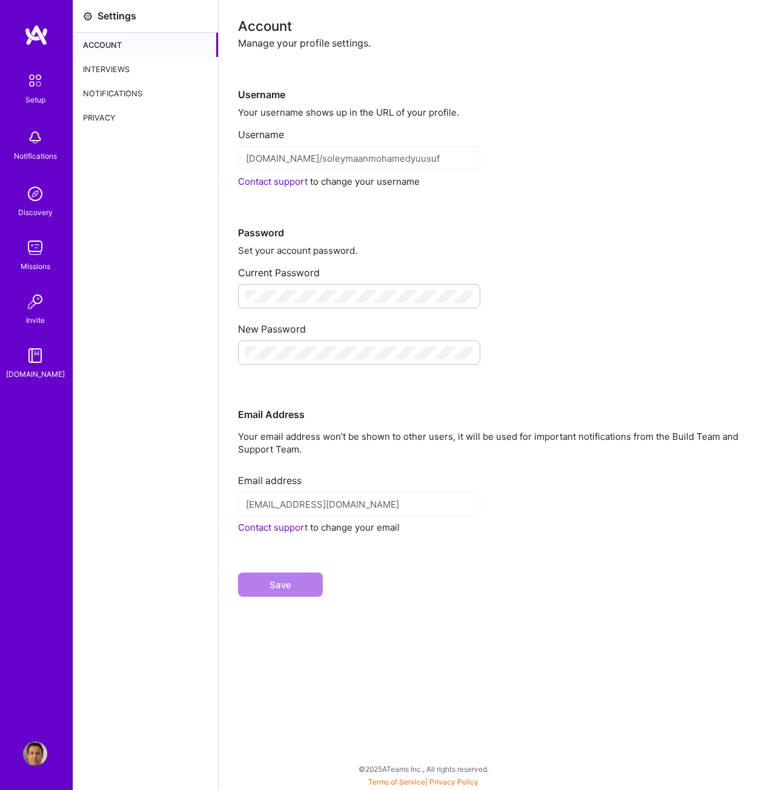
click at [34, 200] on img at bounding box center [35, 194] width 24 height 24
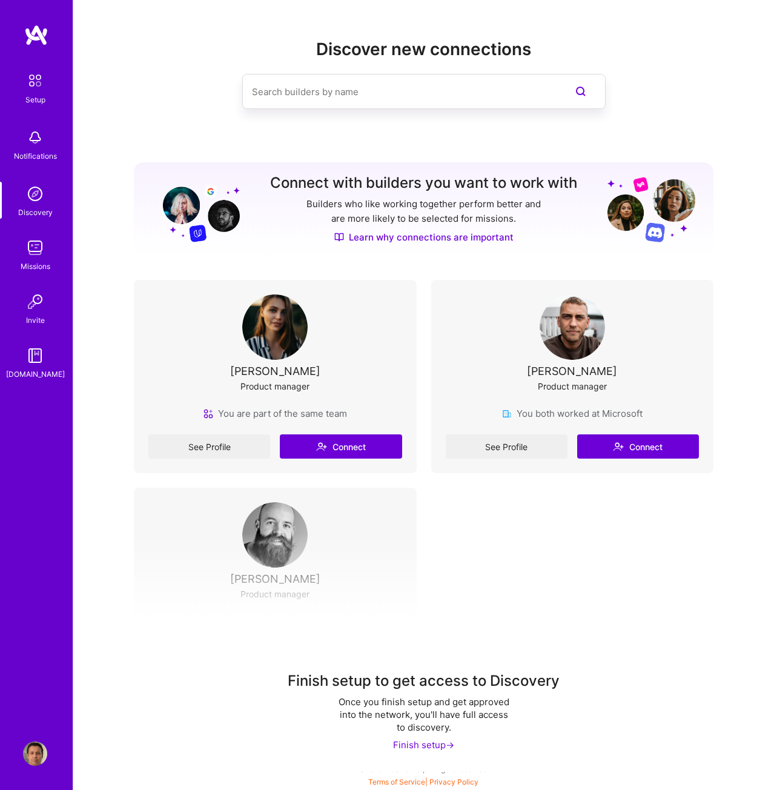
click at [40, 252] on img at bounding box center [35, 248] width 24 height 24
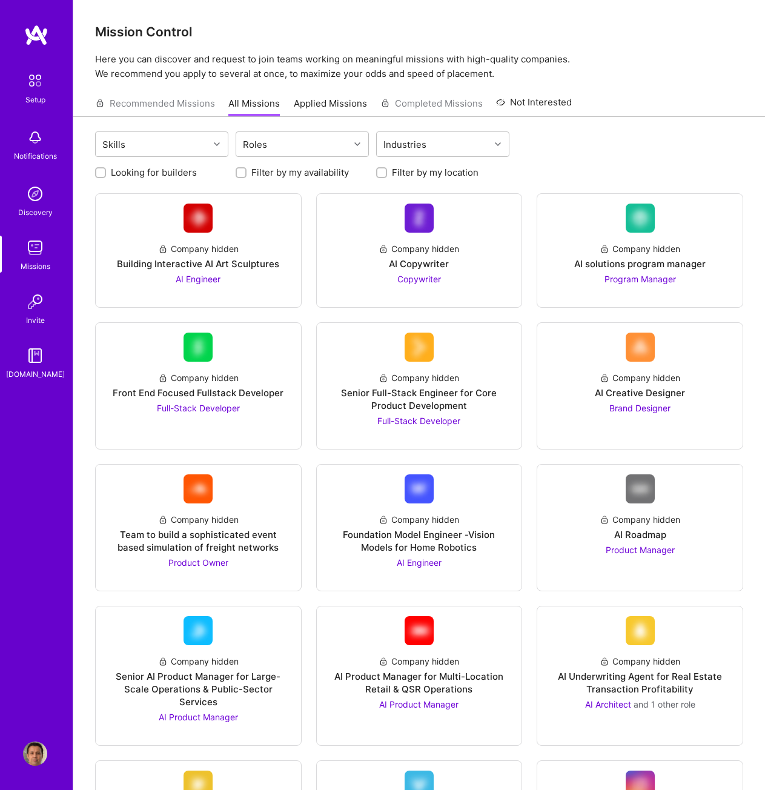
click at [35, 94] on div "Setup" at bounding box center [35, 99] width 20 height 13
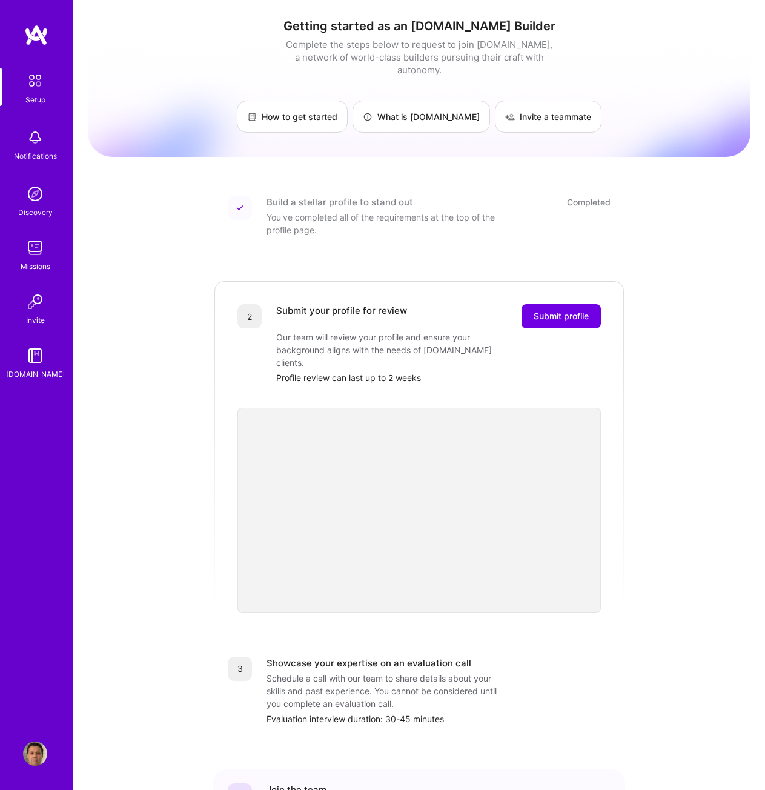
click at [45, 45] on img at bounding box center [36, 35] width 24 height 22
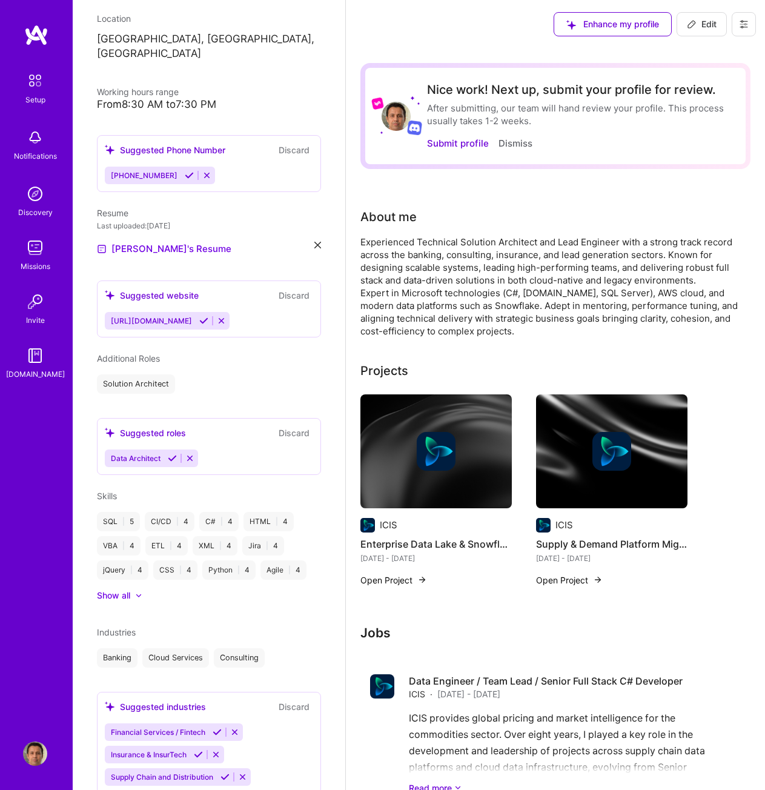
scroll to position [240, 0]
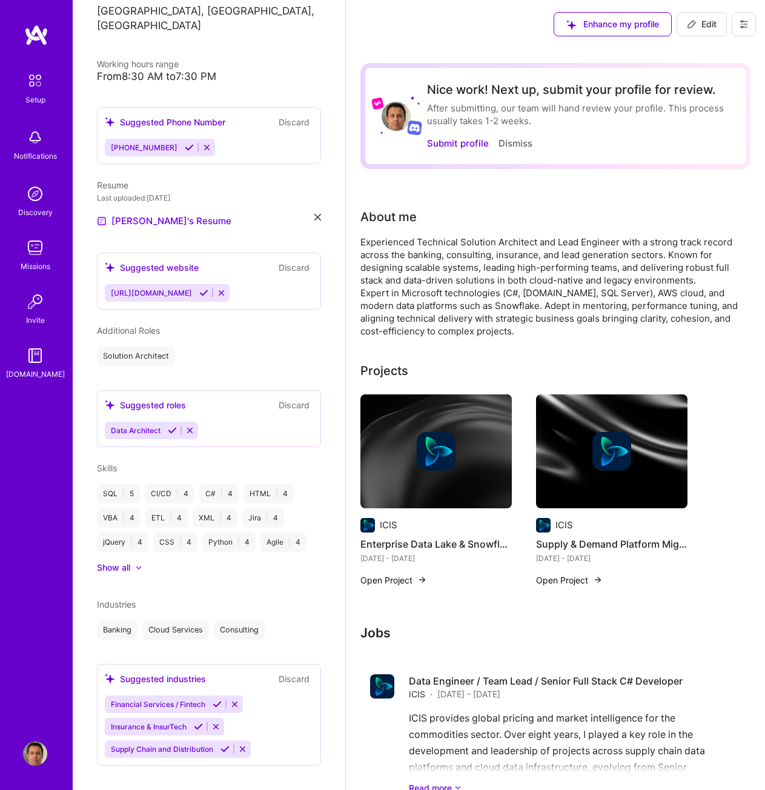
click at [282, 398] on button "Discard" at bounding box center [294, 405] width 38 height 14
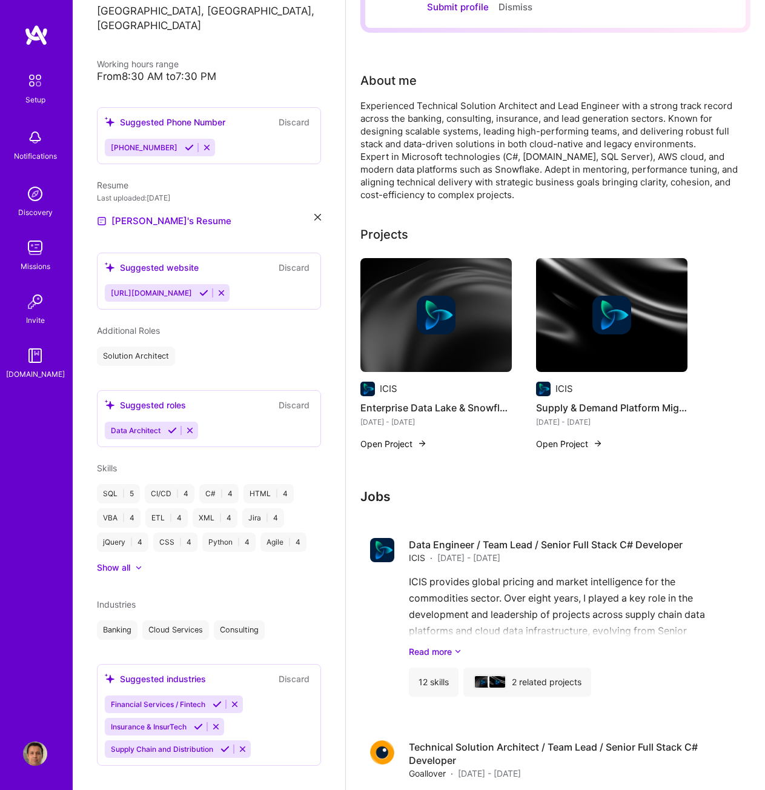
scroll to position [0, 0]
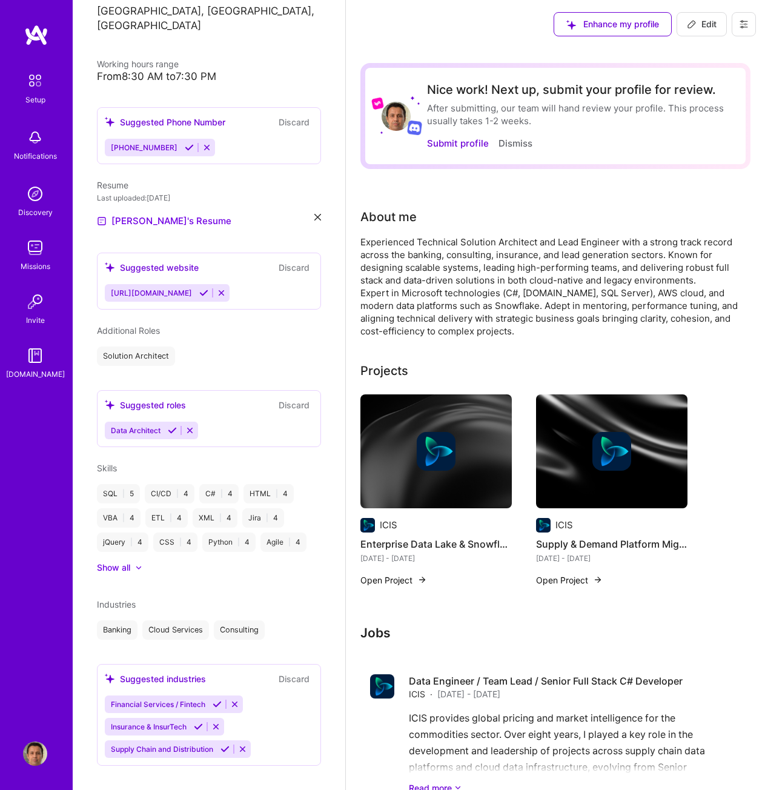
click at [711, 21] on span "Edit" at bounding box center [702, 24] width 30 height 12
select select "US"
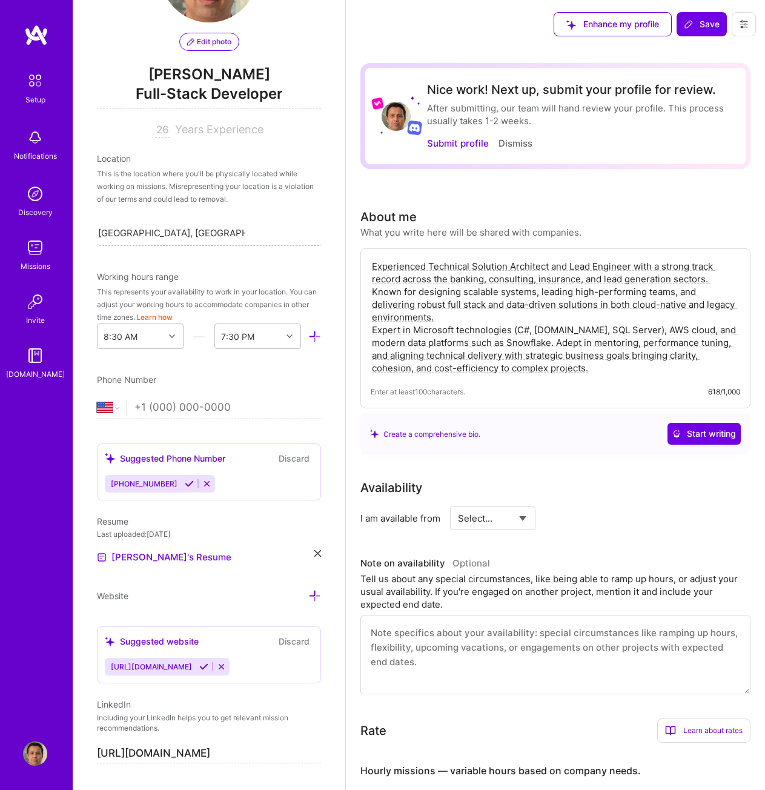
scroll to position [121, 0]
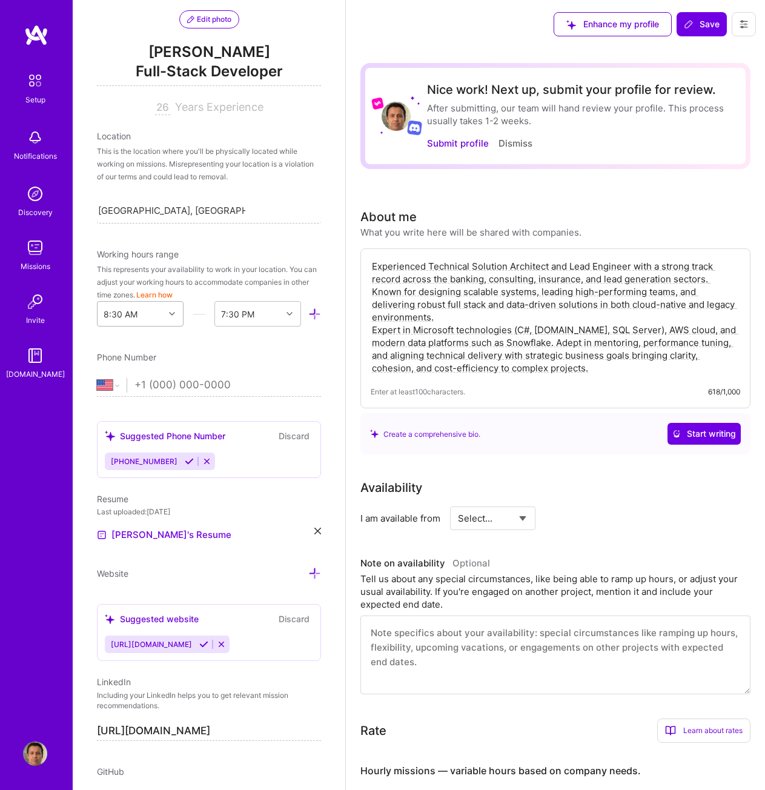
click at [169, 315] on icon at bounding box center [172, 314] width 6 height 6
click at [131, 345] on div "12:00 AM" at bounding box center [140, 345] width 87 height 22
click at [263, 315] on div "End Time" at bounding box center [248, 314] width 67 height 24
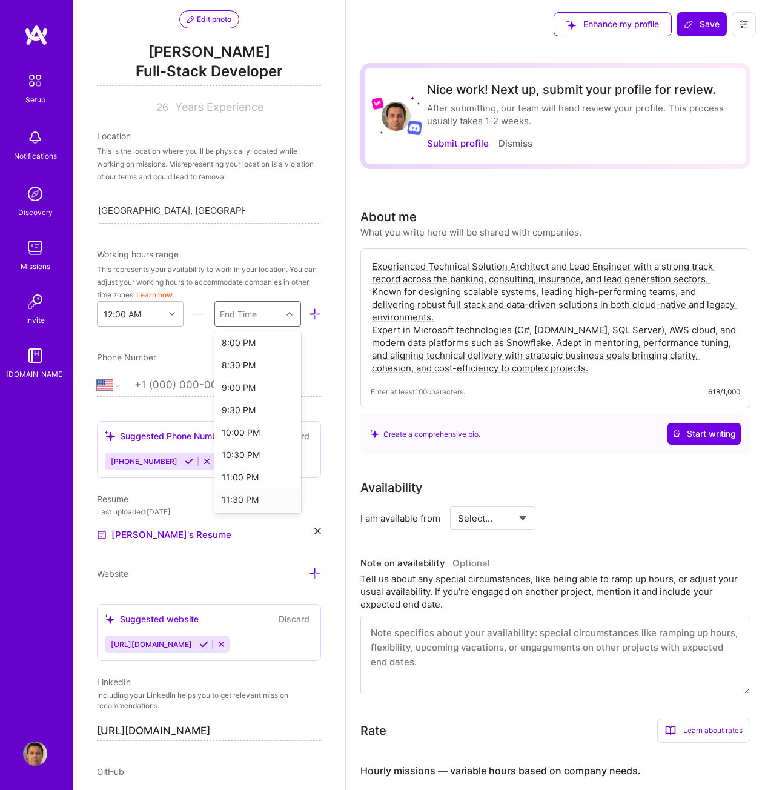
click at [242, 500] on div "11:30 PM" at bounding box center [257, 499] width 87 height 22
click at [185, 462] on icon at bounding box center [189, 461] width 9 height 9
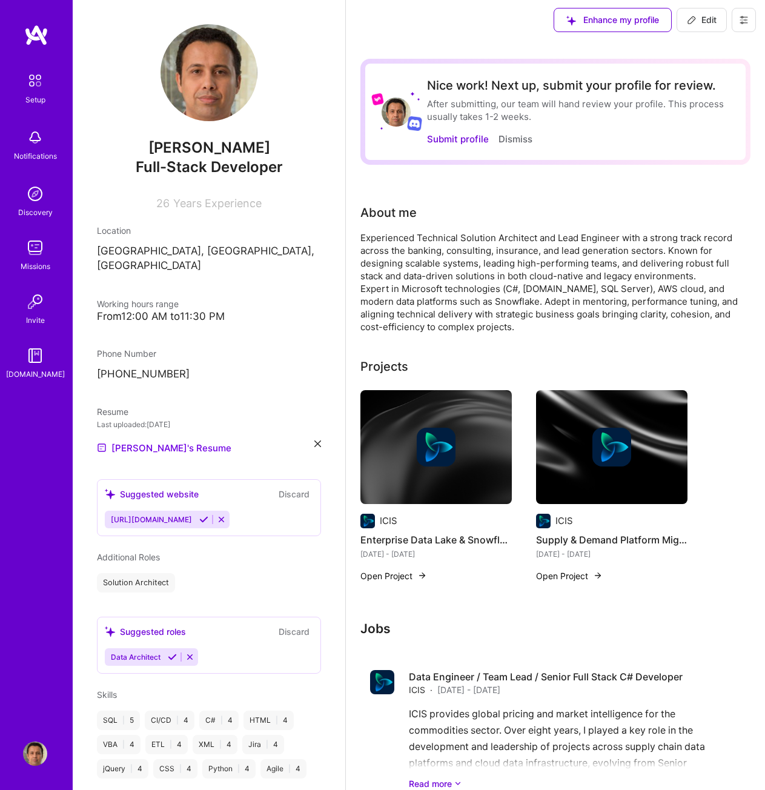
scroll to position [0, 0]
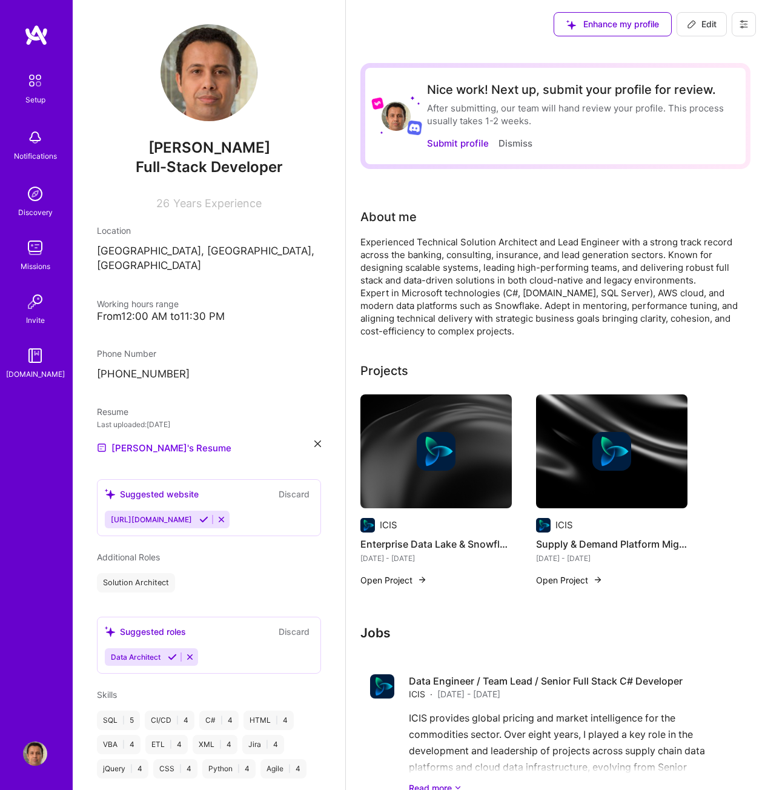
click at [709, 19] on span "Edit" at bounding box center [702, 24] width 30 height 12
select select "GB"
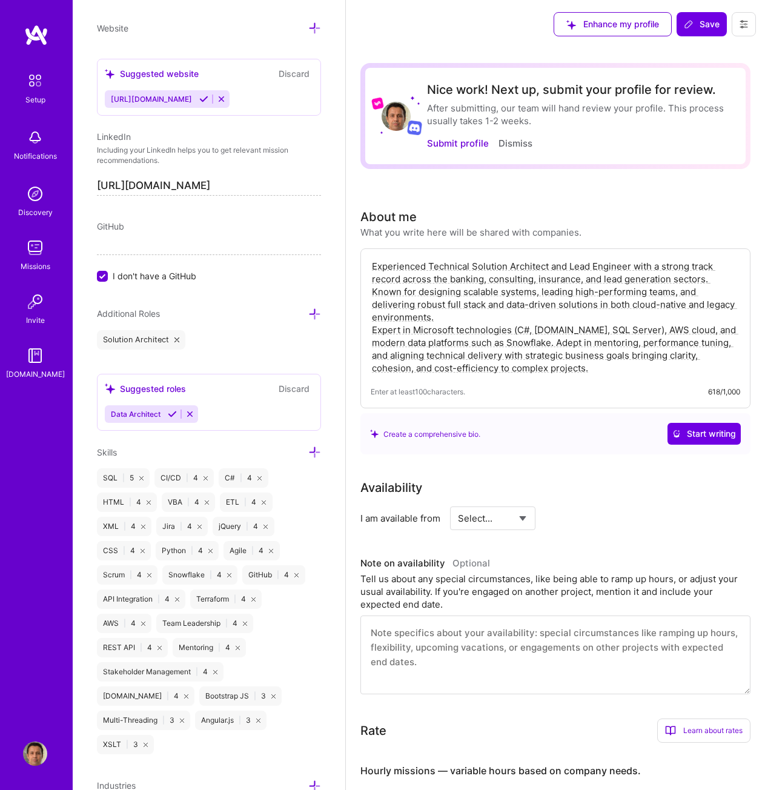
scroll to position [606, 0]
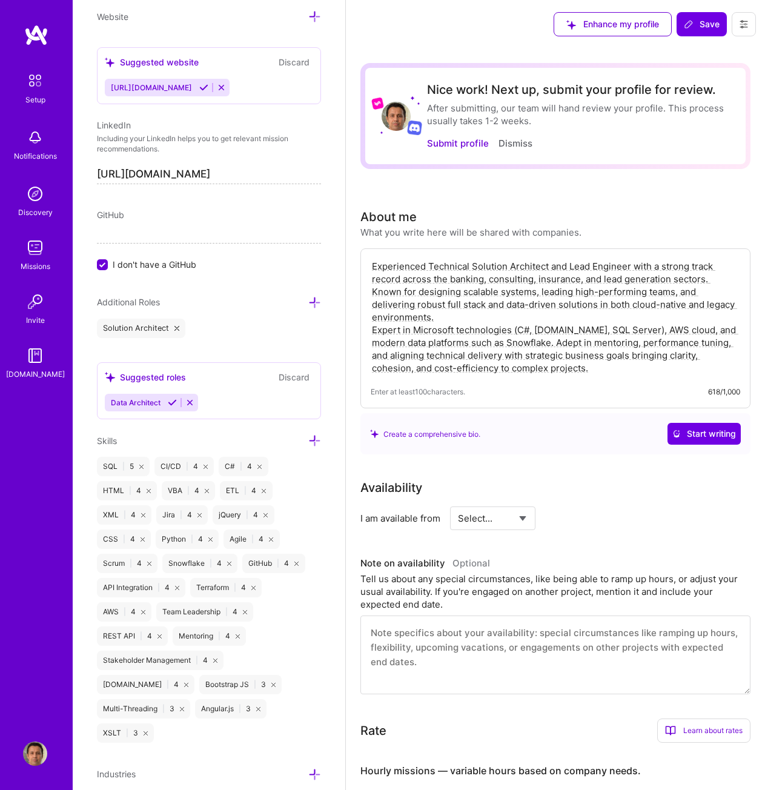
click at [308, 300] on icon at bounding box center [314, 302] width 13 height 13
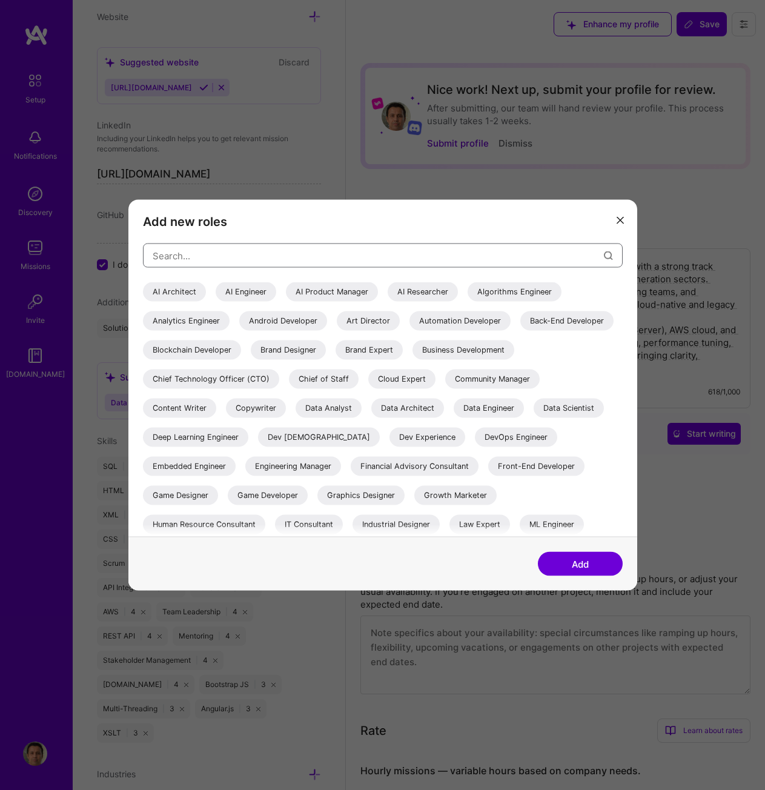
click at [263, 247] on input "modal" at bounding box center [378, 255] width 451 height 31
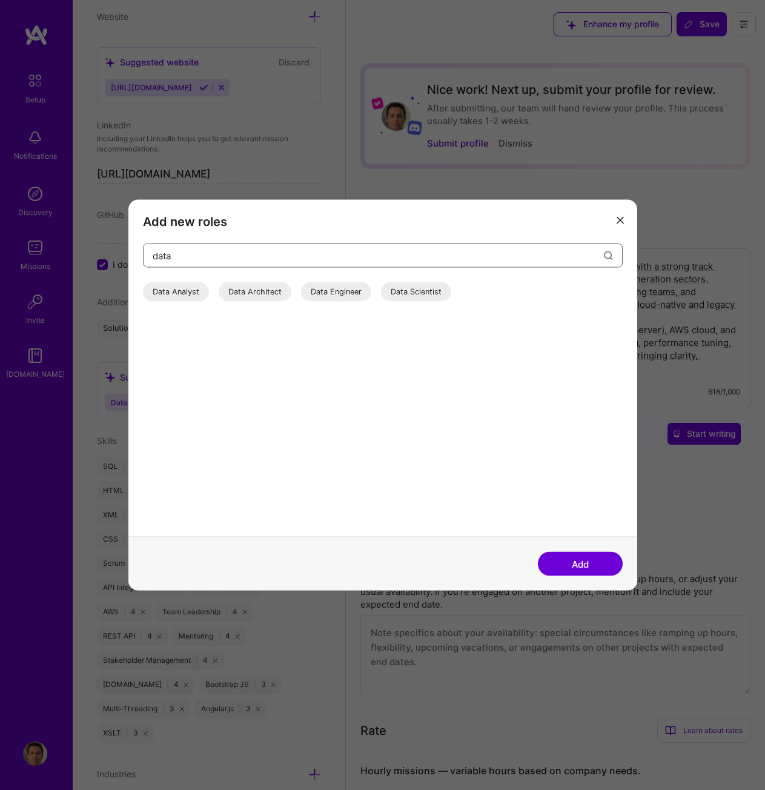
type input "data"
click at [337, 290] on div "Data Engineer" at bounding box center [336, 291] width 70 height 19
click at [566, 565] on button "Add" at bounding box center [580, 564] width 85 height 24
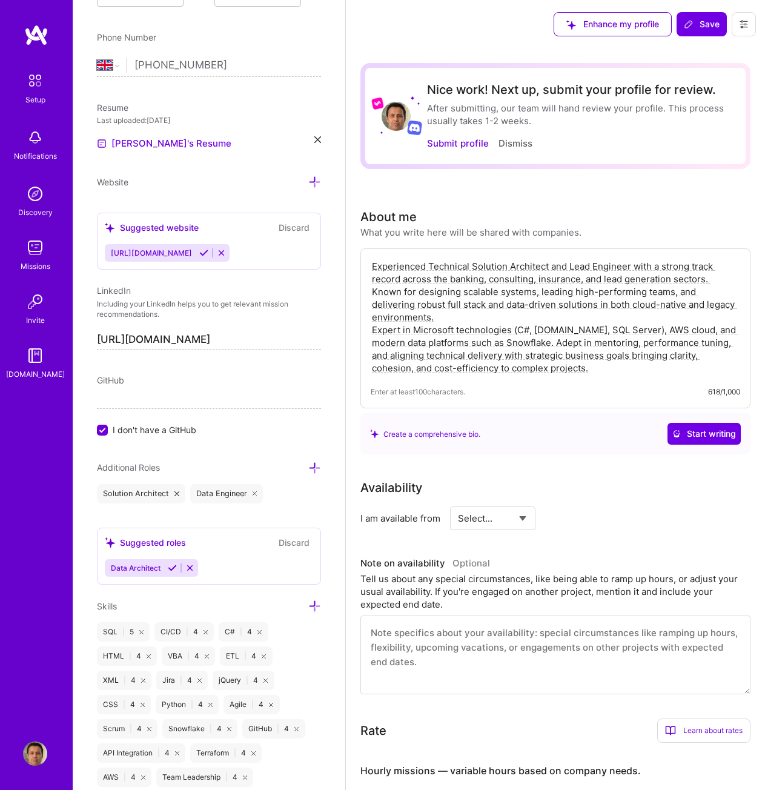
scroll to position [546, 0]
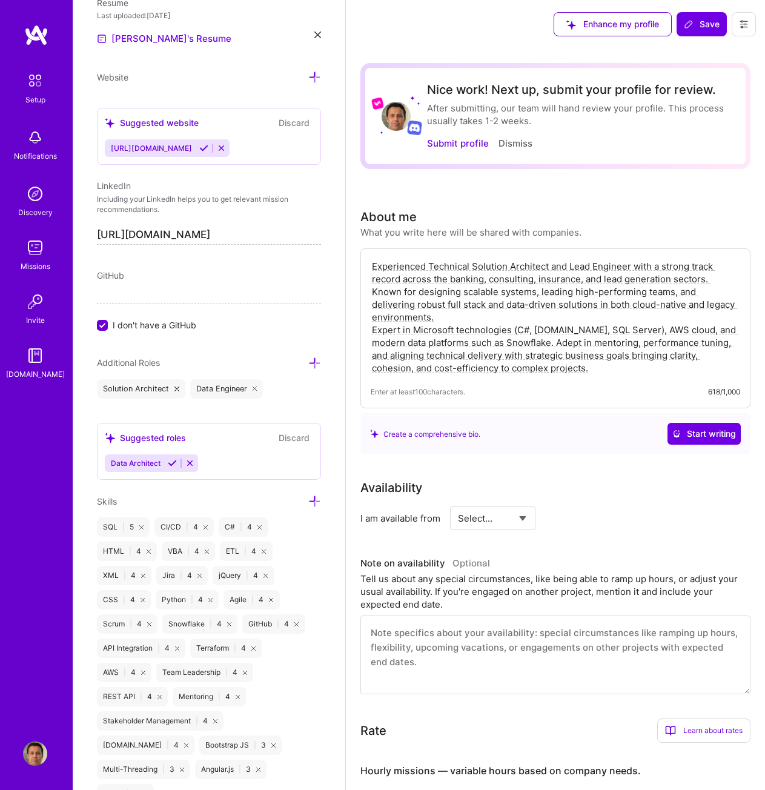
click at [188, 462] on icon at bounding box center [189, 463] width 9 height 9
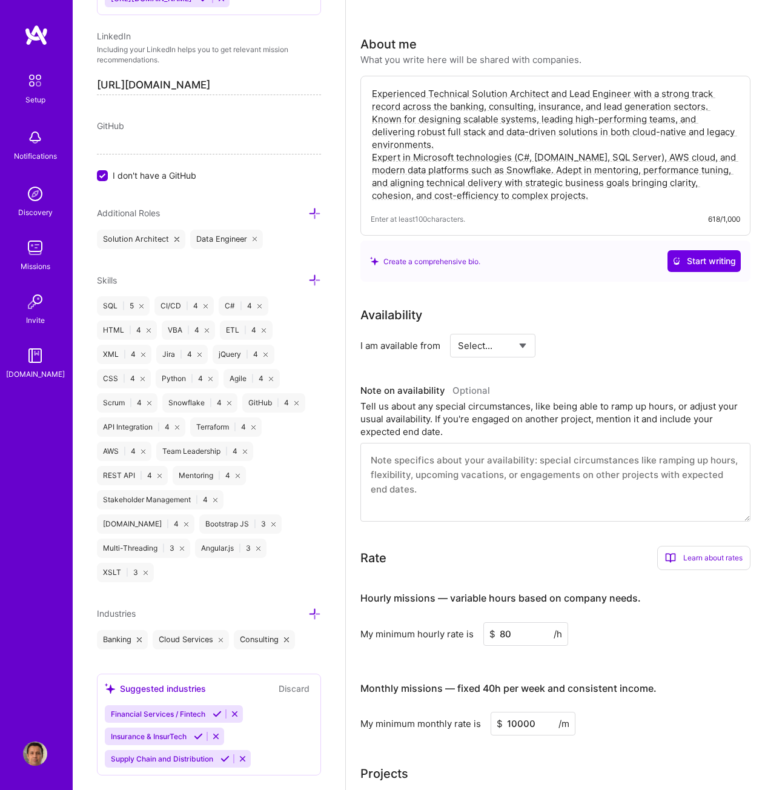
scroll to position [182, 0]
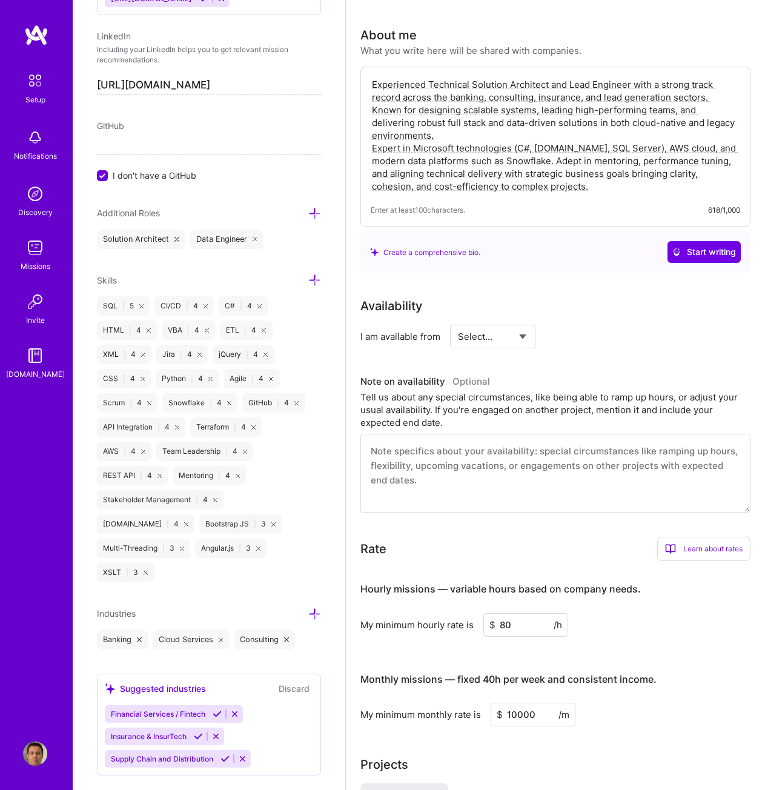
click at [221, 637] on icon at bounding box center [221, 639] width 5 height 5
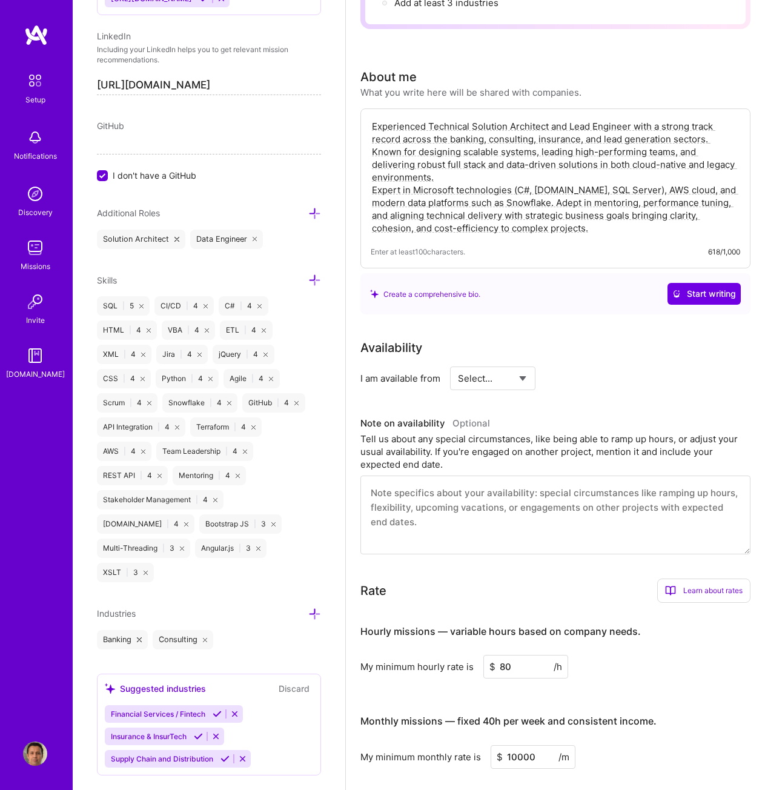
click at [308, 608] on icon at bounding box center [314, 614] width 13 height 13
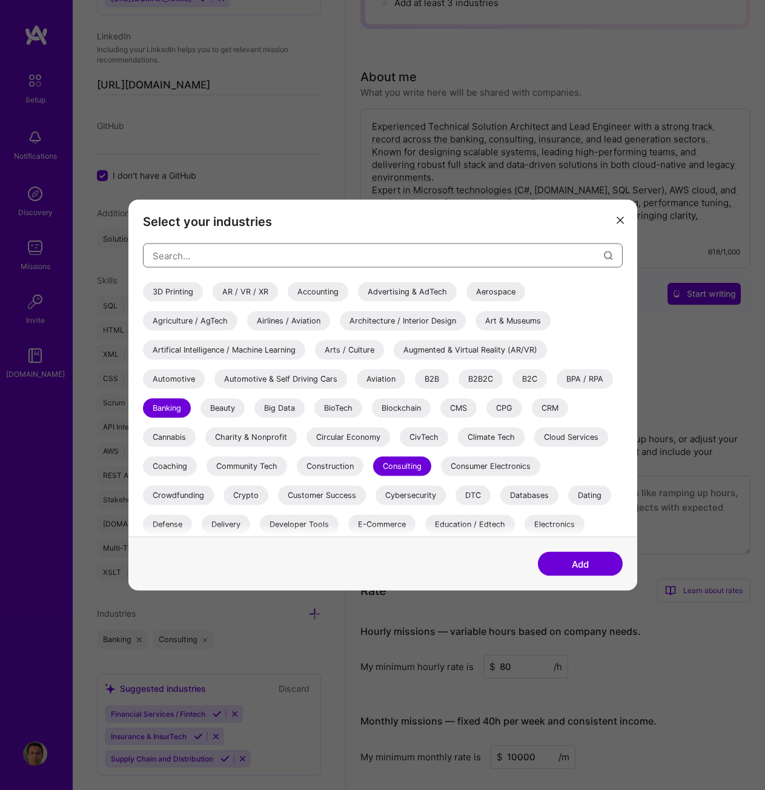
click at [289, 250] on input "modal" at bounding box center [378, 255] width 451 height 31
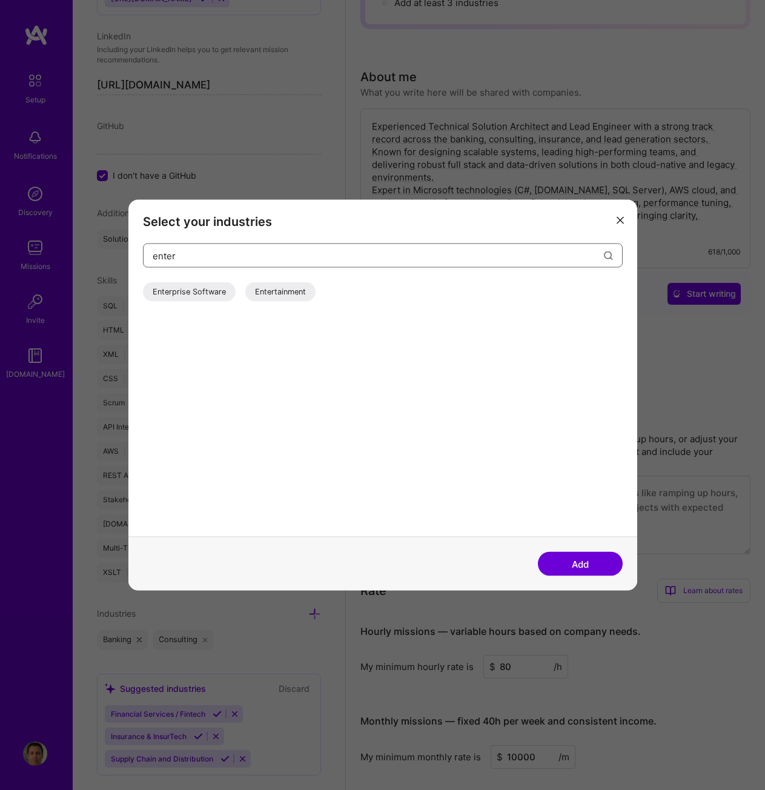
type input "enter"
click at [184, 292] on div "Enterprise Software" at bounding box center [189, 291] width 93 height 19
click at [450, 256] on input "enter" at bounding box center [378, 255] width 451 height 31
click at [573, 560] on button "Add" at bounding box center [580, 564] width 85 height 24
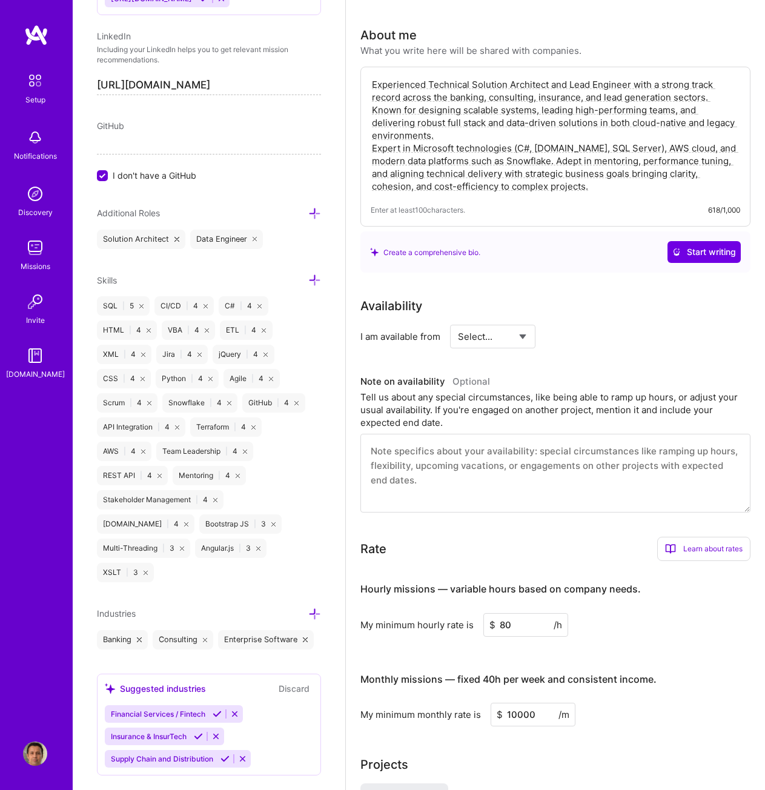
click at [308, 608] on icon at bounding box center [314, 614] width 13 height 13
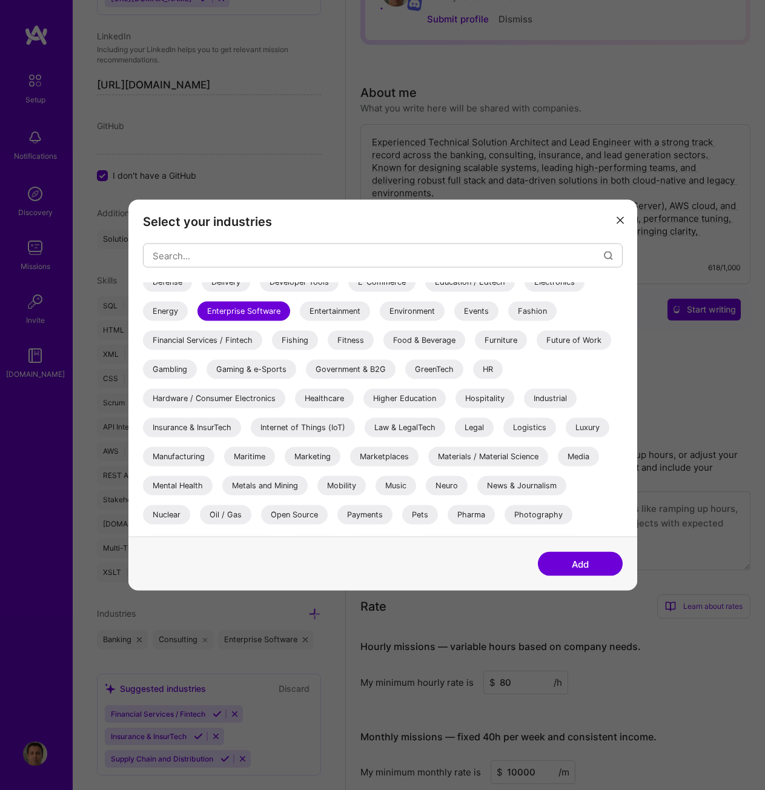
scroll to position [0, 0]
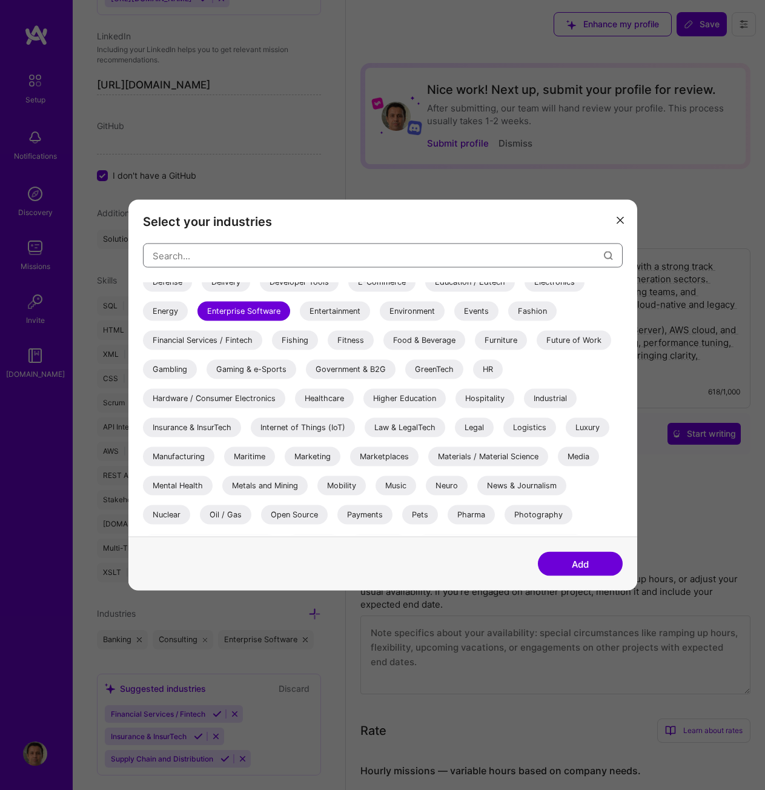
click at [427, 262] on input "modal" at bounding box center [378, 255] width 451 height 31
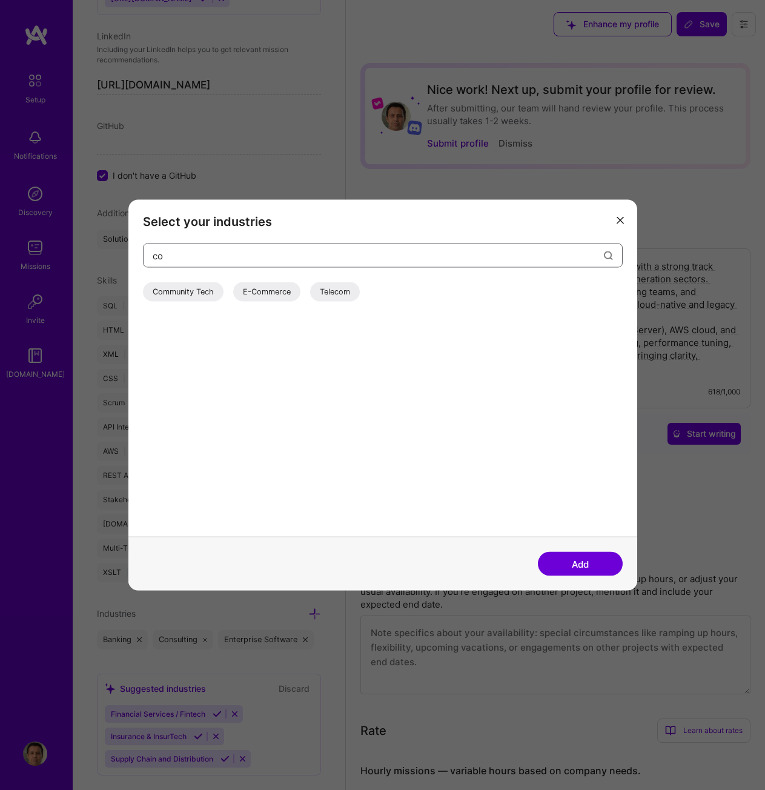
type input "c"
type input "p"
type input "ener"
click at [623, 217] on icon "modal" at bounding box center [620, 219] width 7 height 7
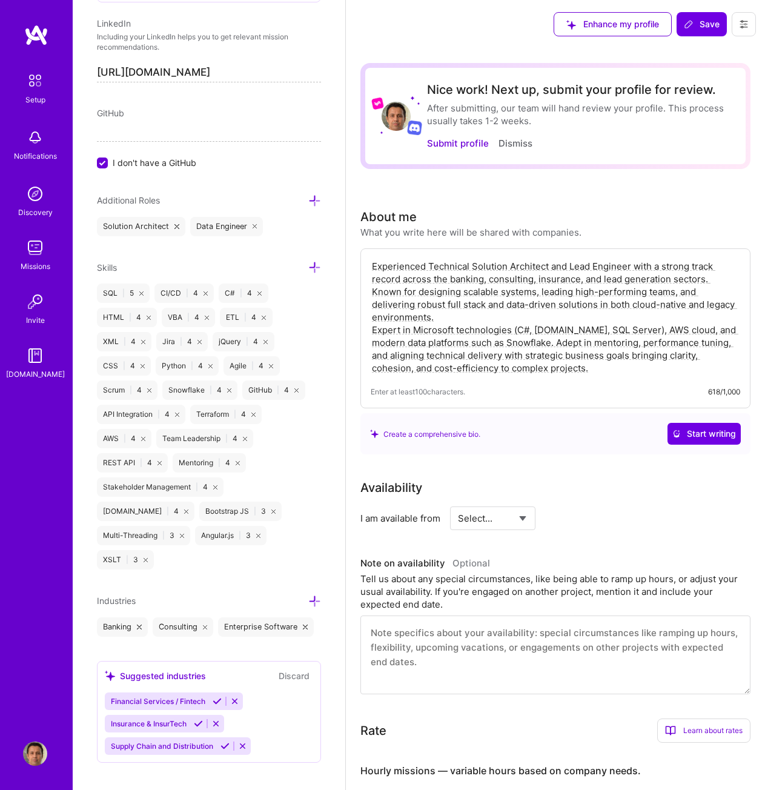
scroll to position [720, 0]
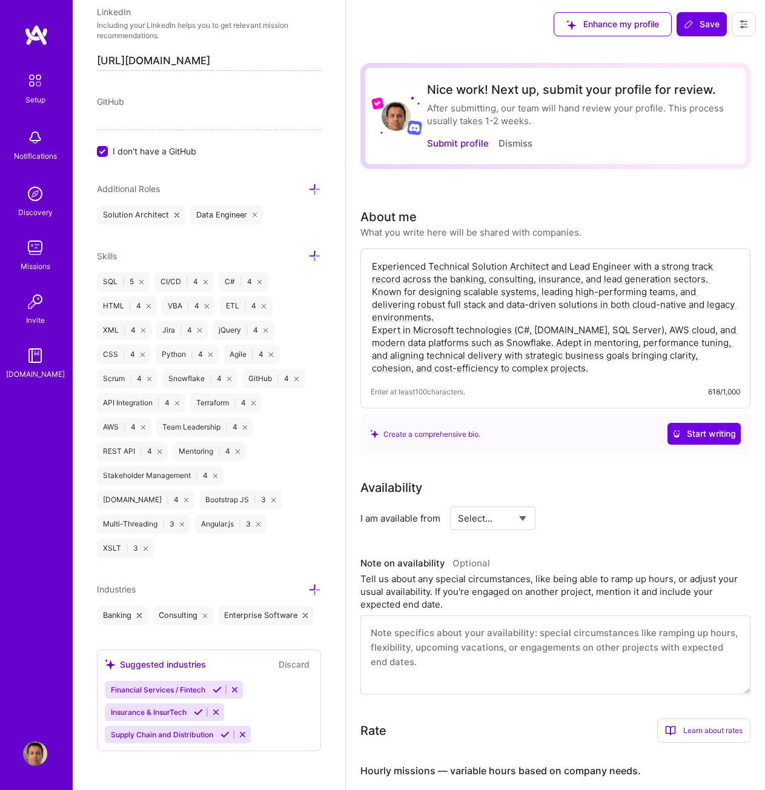
click at [217, 715] on icon at bounding box center [215, 712] width 9 height 9
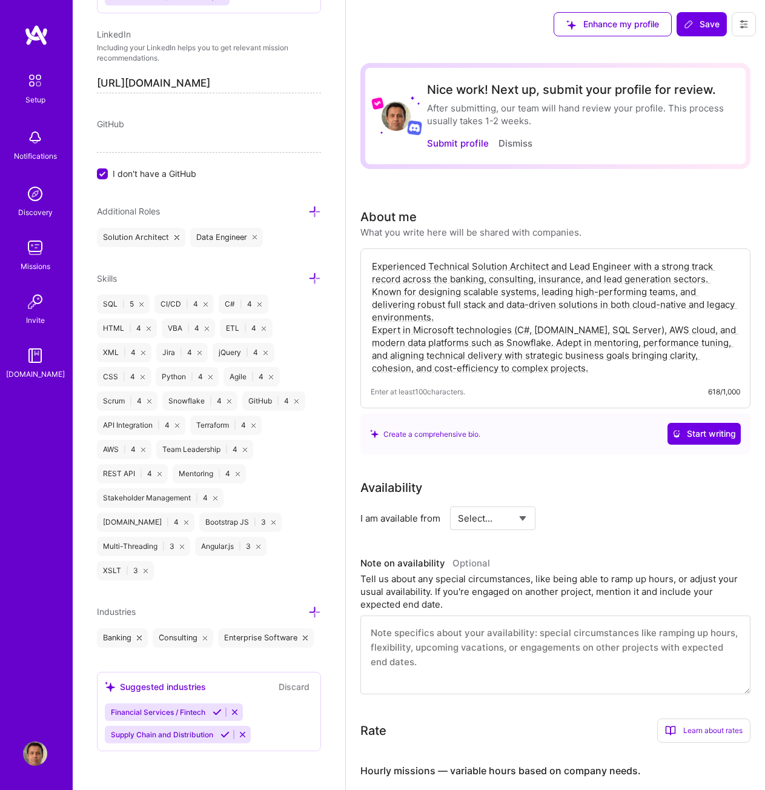
click at [241, 734] on icon at bounding box center [242, 734] width 9 height 9
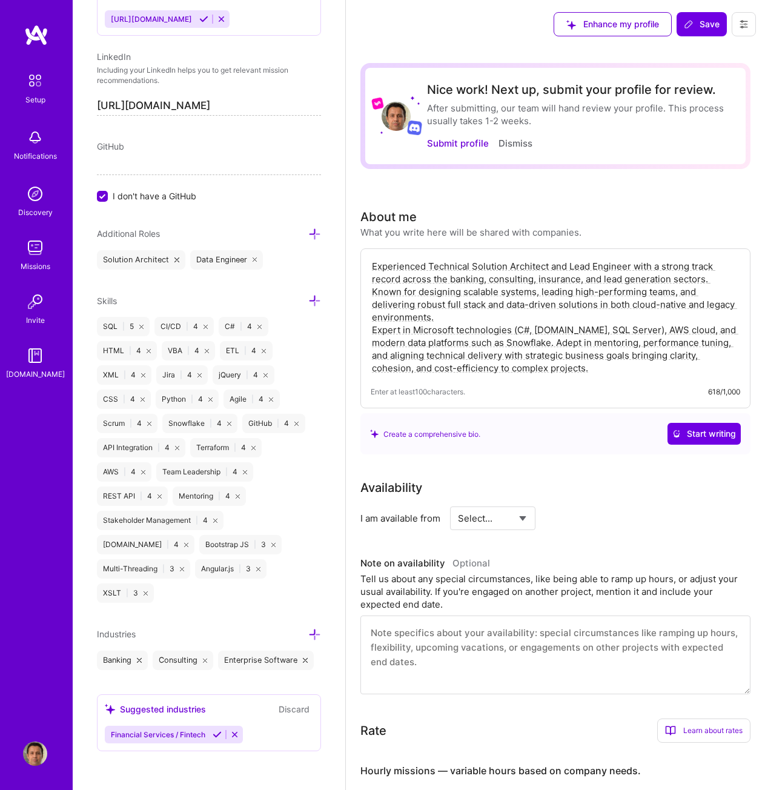
scroll to position [675, 0]
click at [234, 734] on icon at bounding box center [234, 734] width 9 height 9
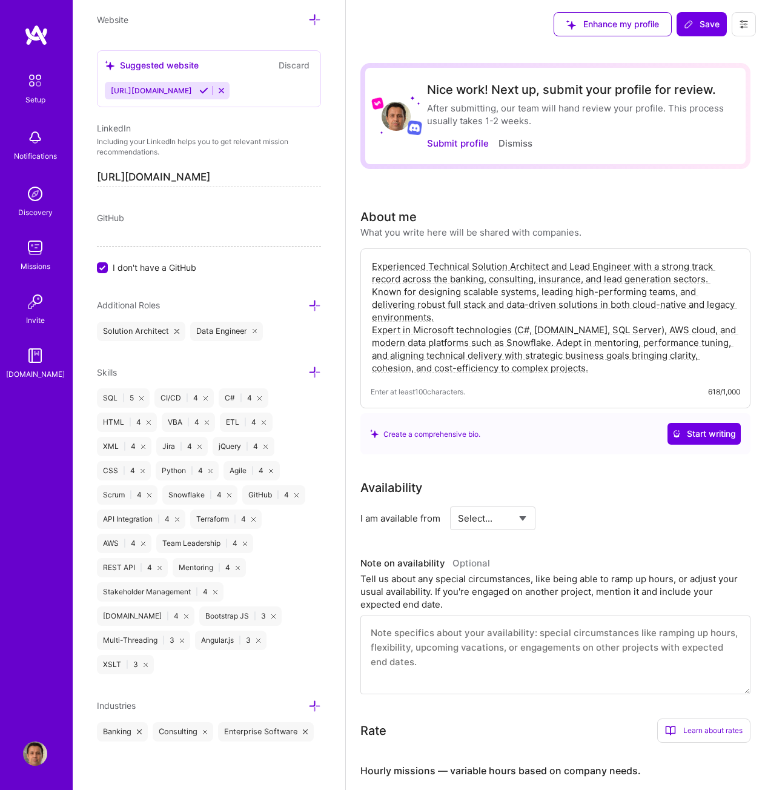
click at [308, 700] on icon at bounding box center [314, 706] width 13 height 13
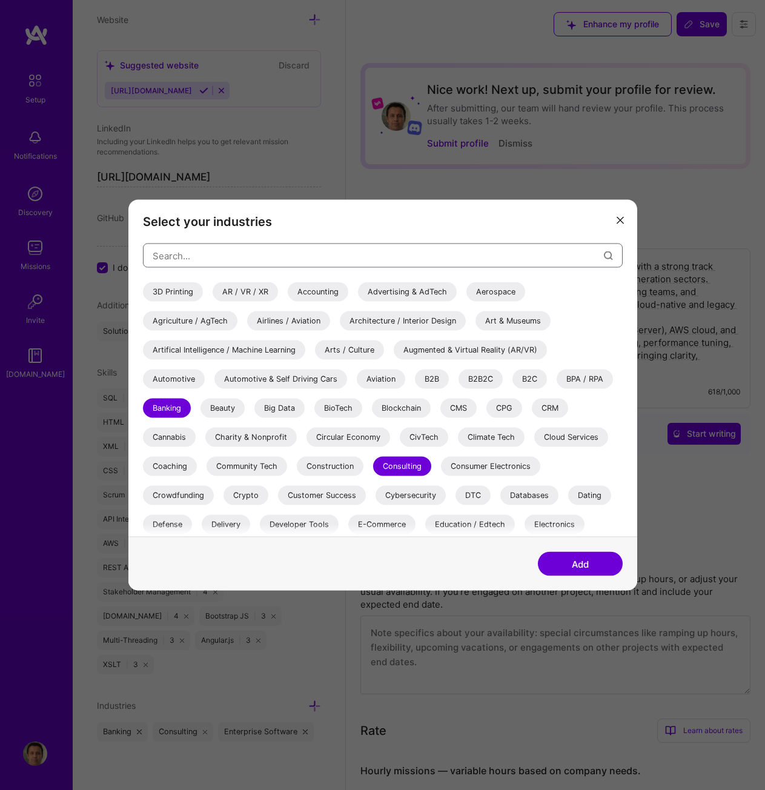
click at [347, 261] on input "modal" at bounding box center [378, 255] width 451 height 31
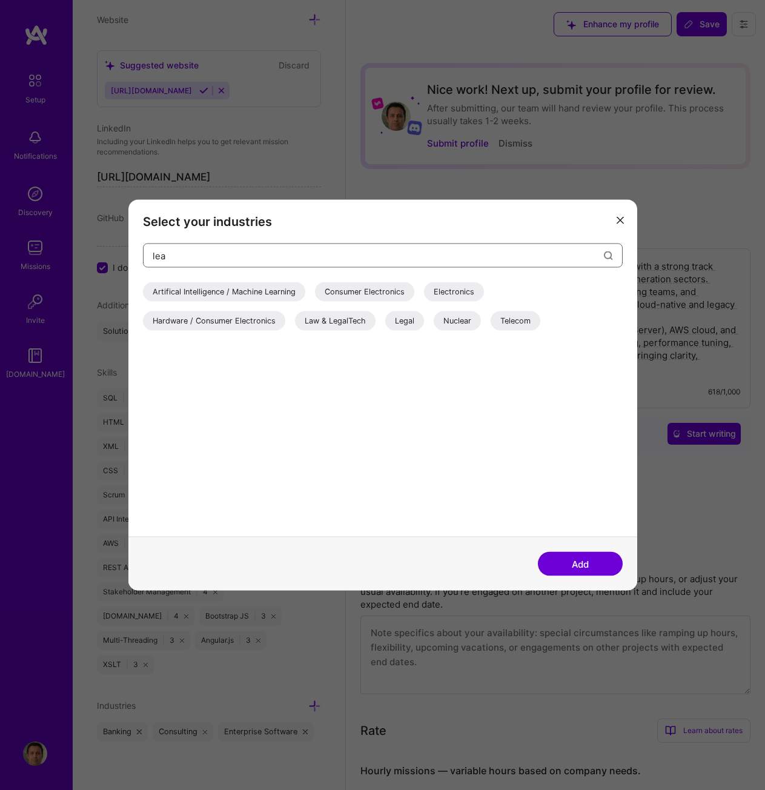
type input "lead"
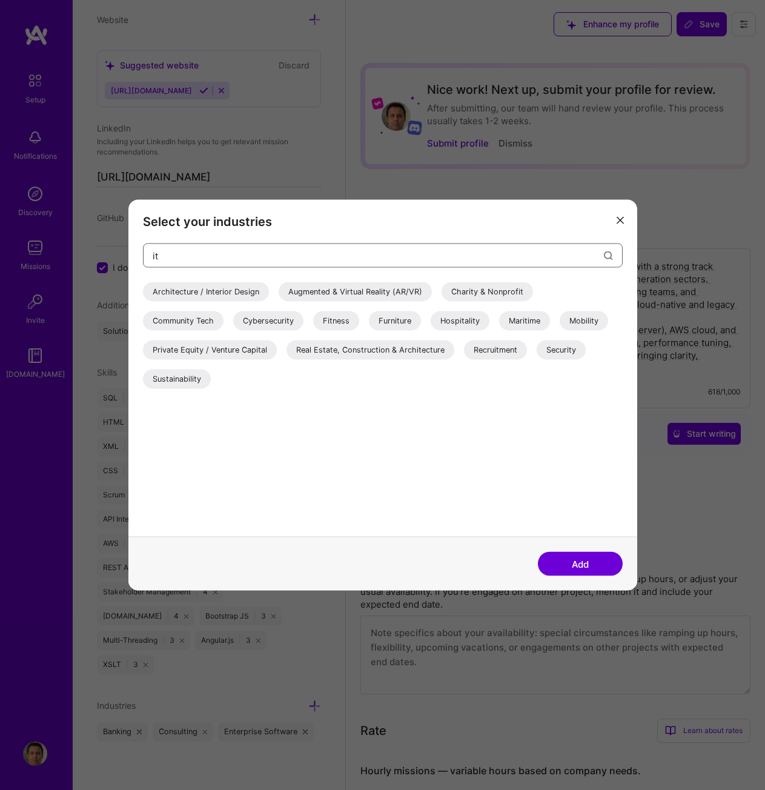
type input "it"
click at [620, 220] on icon "modal" at bounding box center [620, 219] width 7 height 7
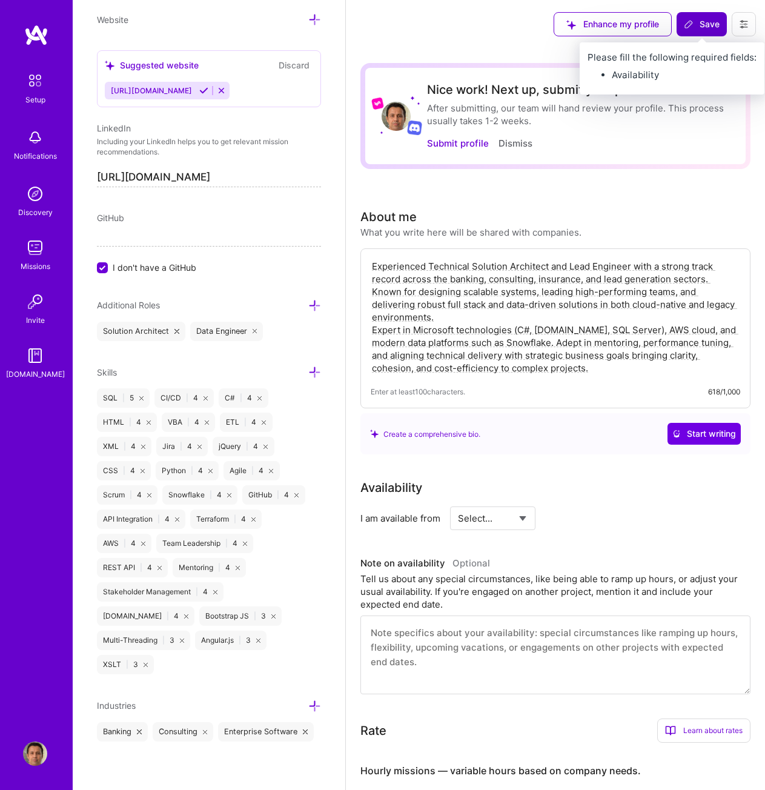
click at [703, 27] on span "Save" at bounding box center [702, 24] width 36 height 12
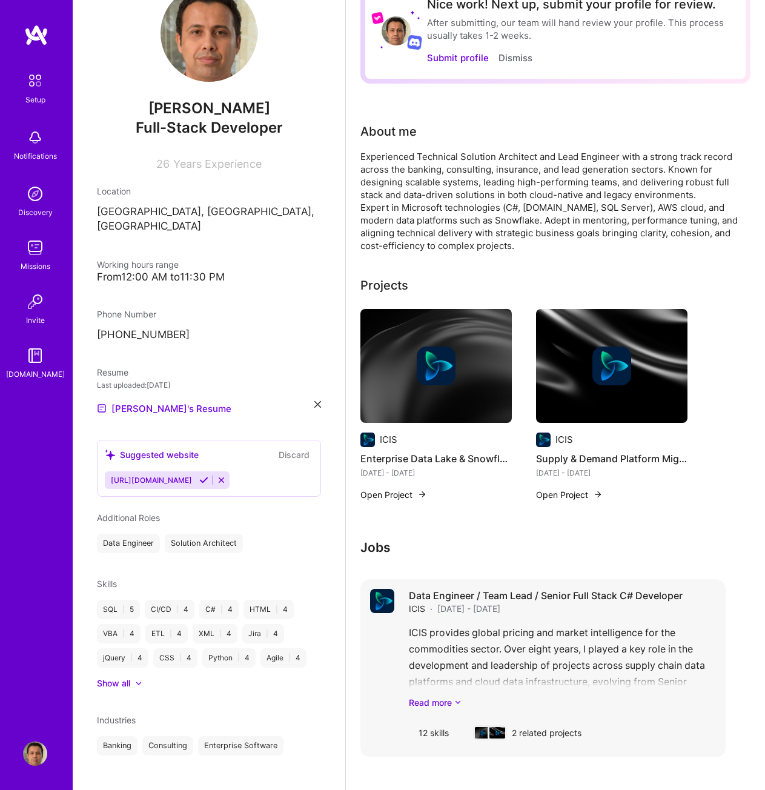
scroll to position [0, 0]
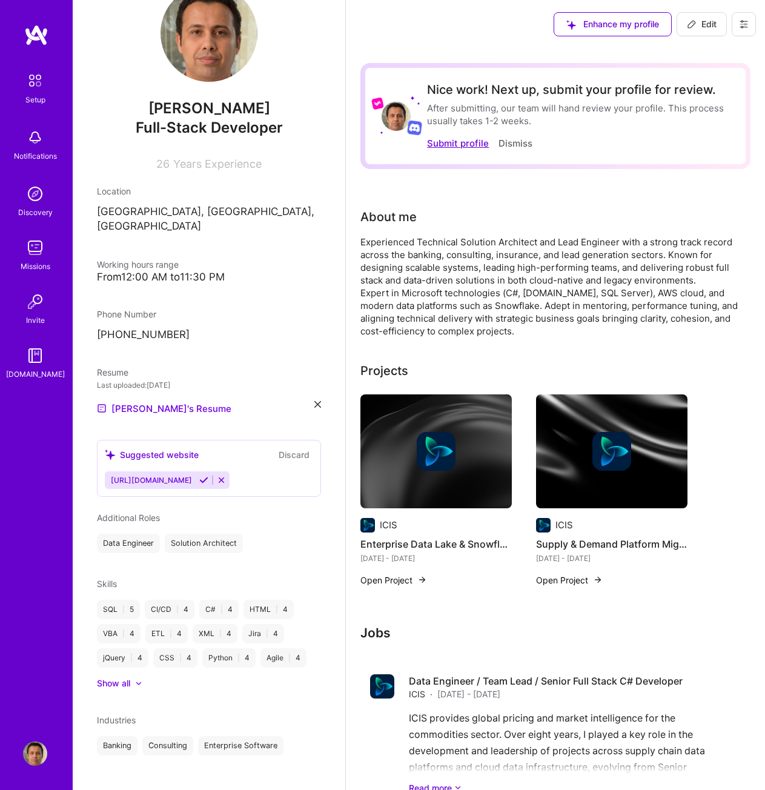
click at [450, 147] on button "Submit profile" at bounding box center [458, 143] width 62 height 13
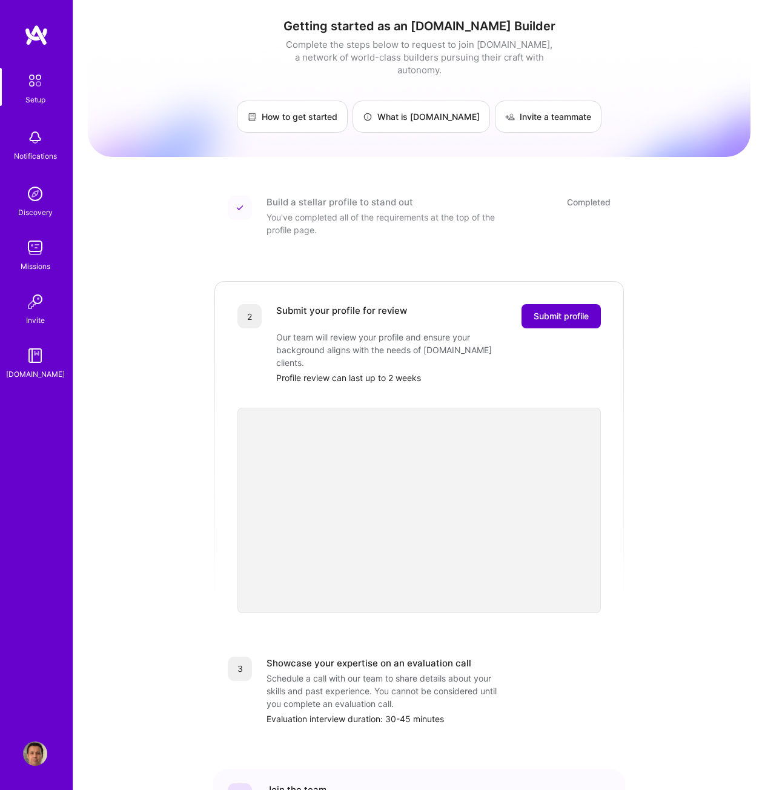
click at [551, 310] on span "Submit profile" at bounding box center [561, 316] width 55 height 12
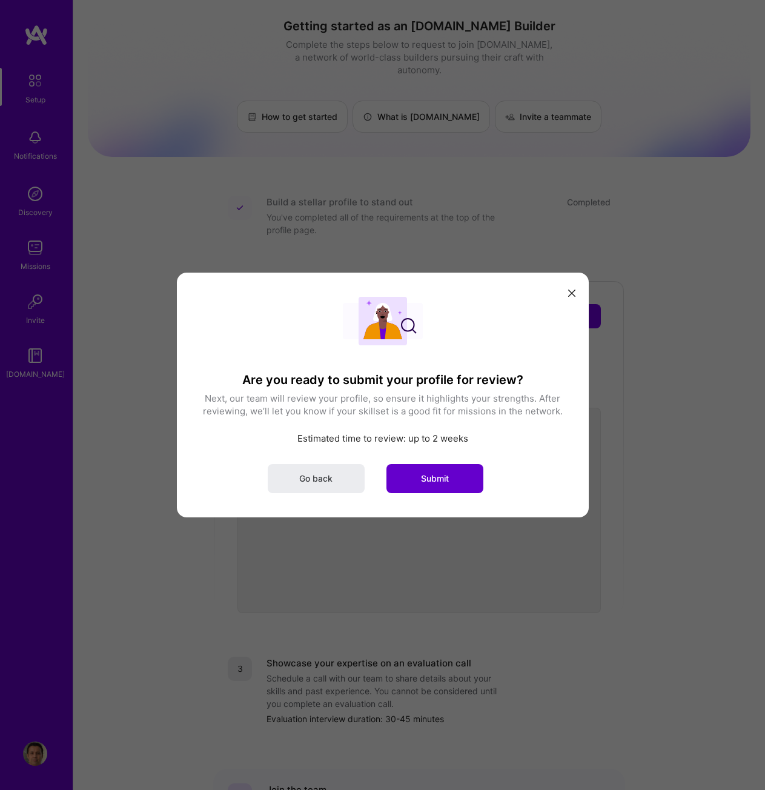
click at [431, 477] on span "Submit" at bounding box center [435, 479] width 28 height 12
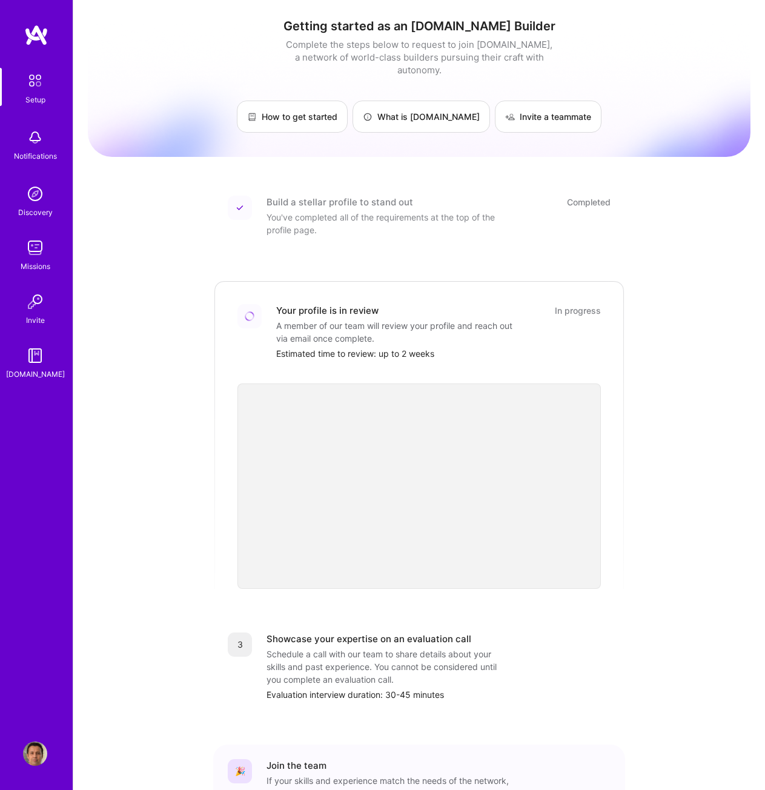
click at [35, 308] on img at bounding box center [35, 302] width 24 height 24
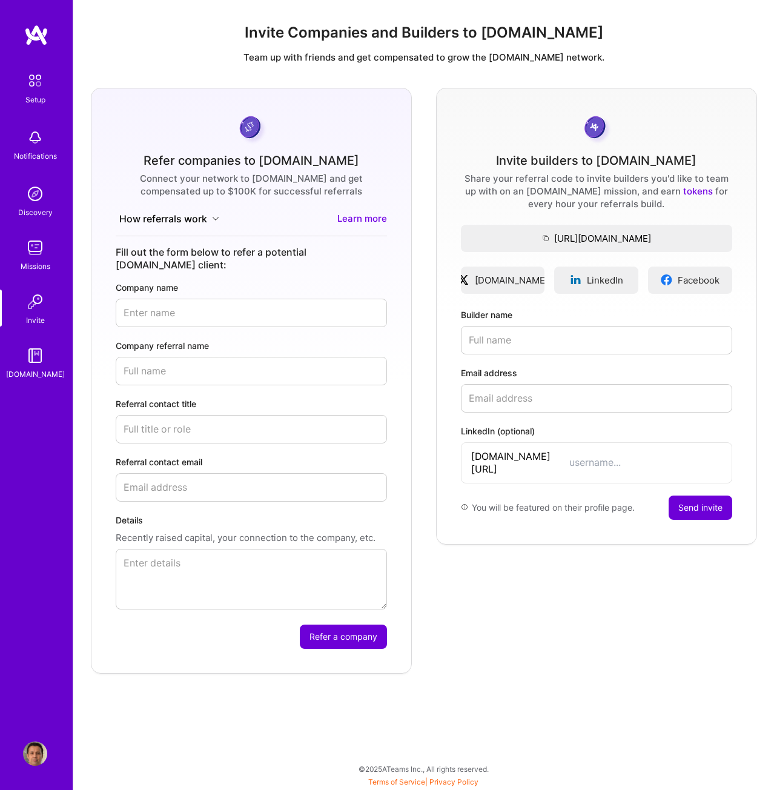
click at [31, 251] on img at bounding box center [35, 248] width 24 height 24
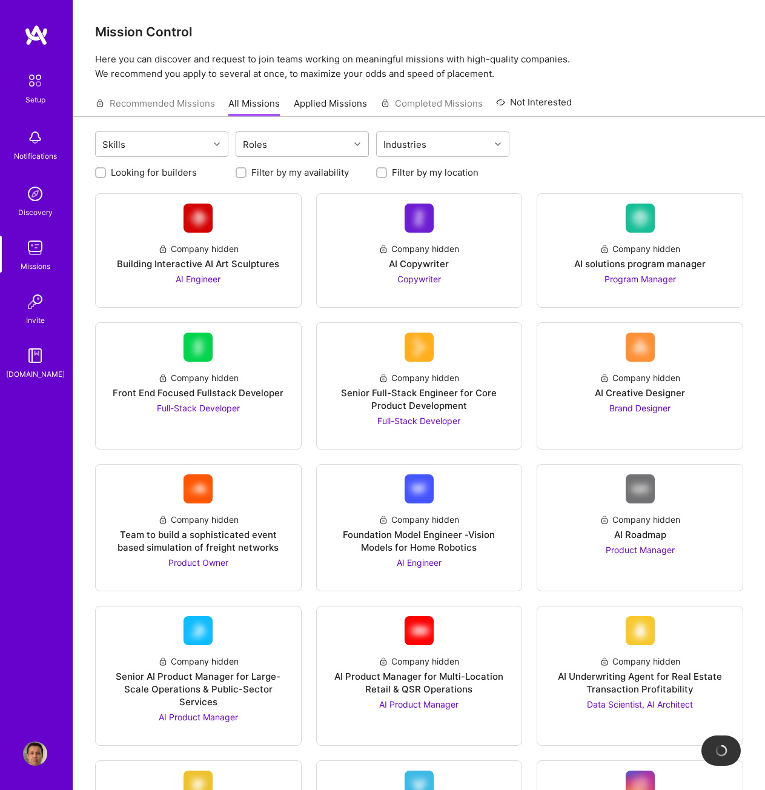
click at [295, 145] on div "Roles" at bounding box center [292, 144] width 113 height 24
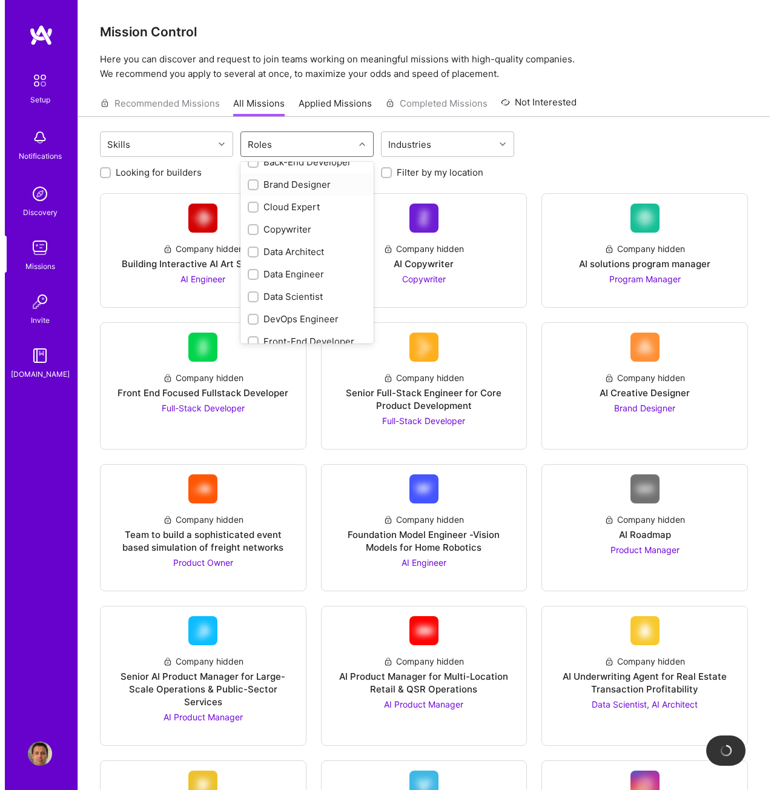
scroll to position [121, 0]
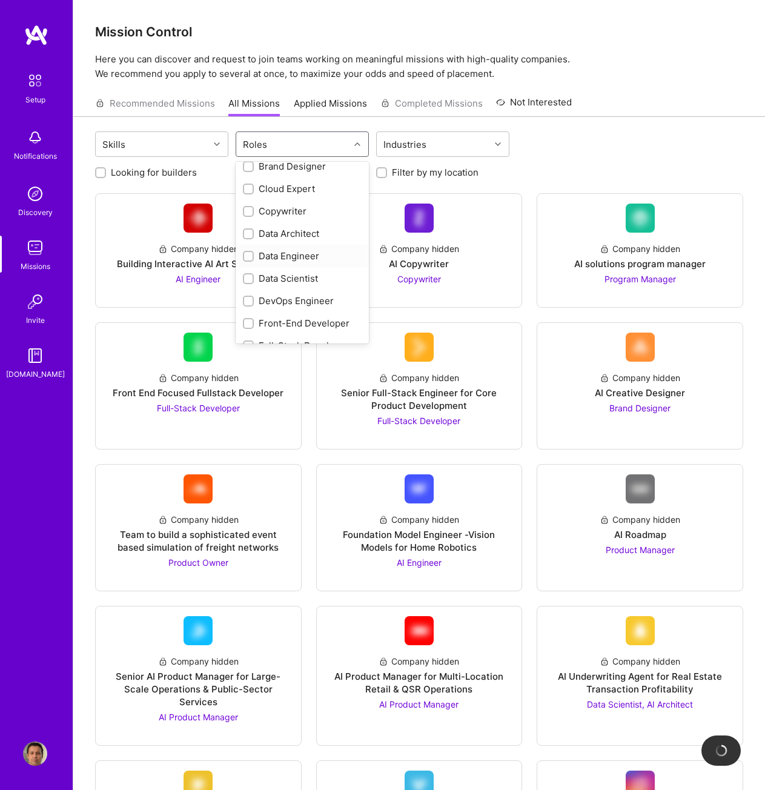
click at [249, 256] on input "checkbox" at bounding box center [249, 257] width 8 height 8
checkbox input "true"
